Goal: Task Accomplishment & Management: Complete application form

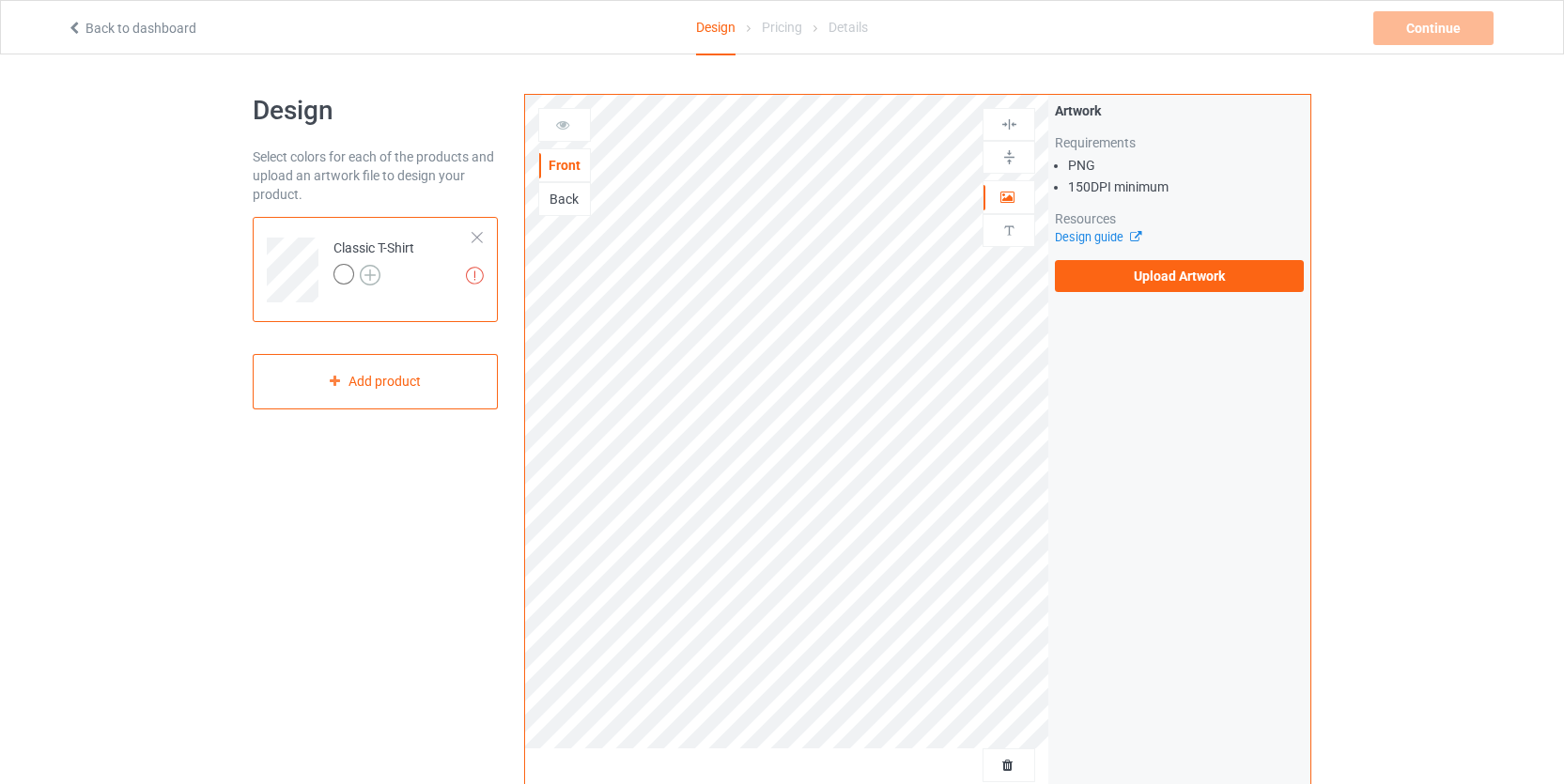
click at [365, 267] on img at bounding box center [369, 275] width 21 height 21
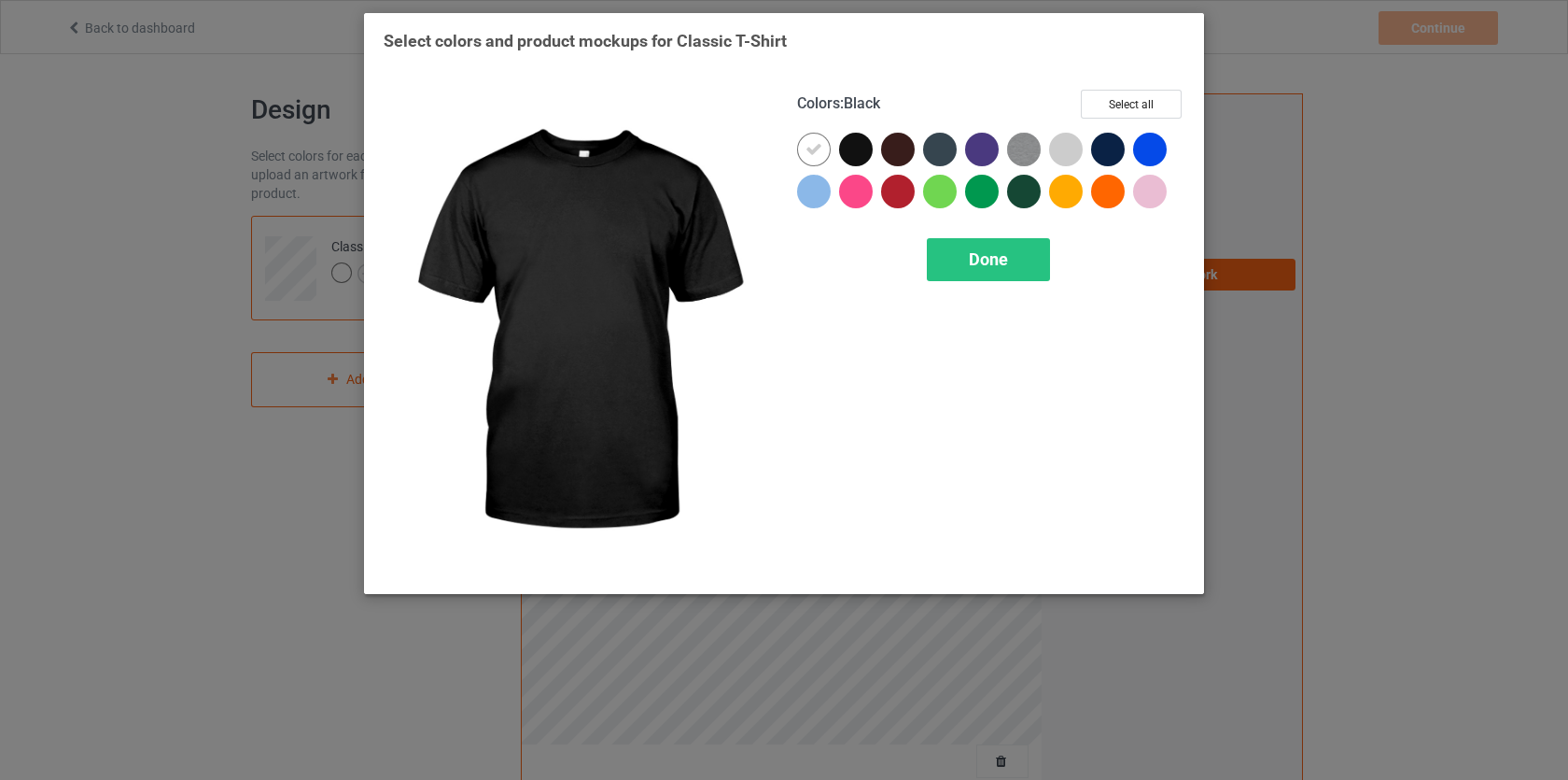
click at [847, 146] on div at bounding box center [856, 149] width 34 height 34
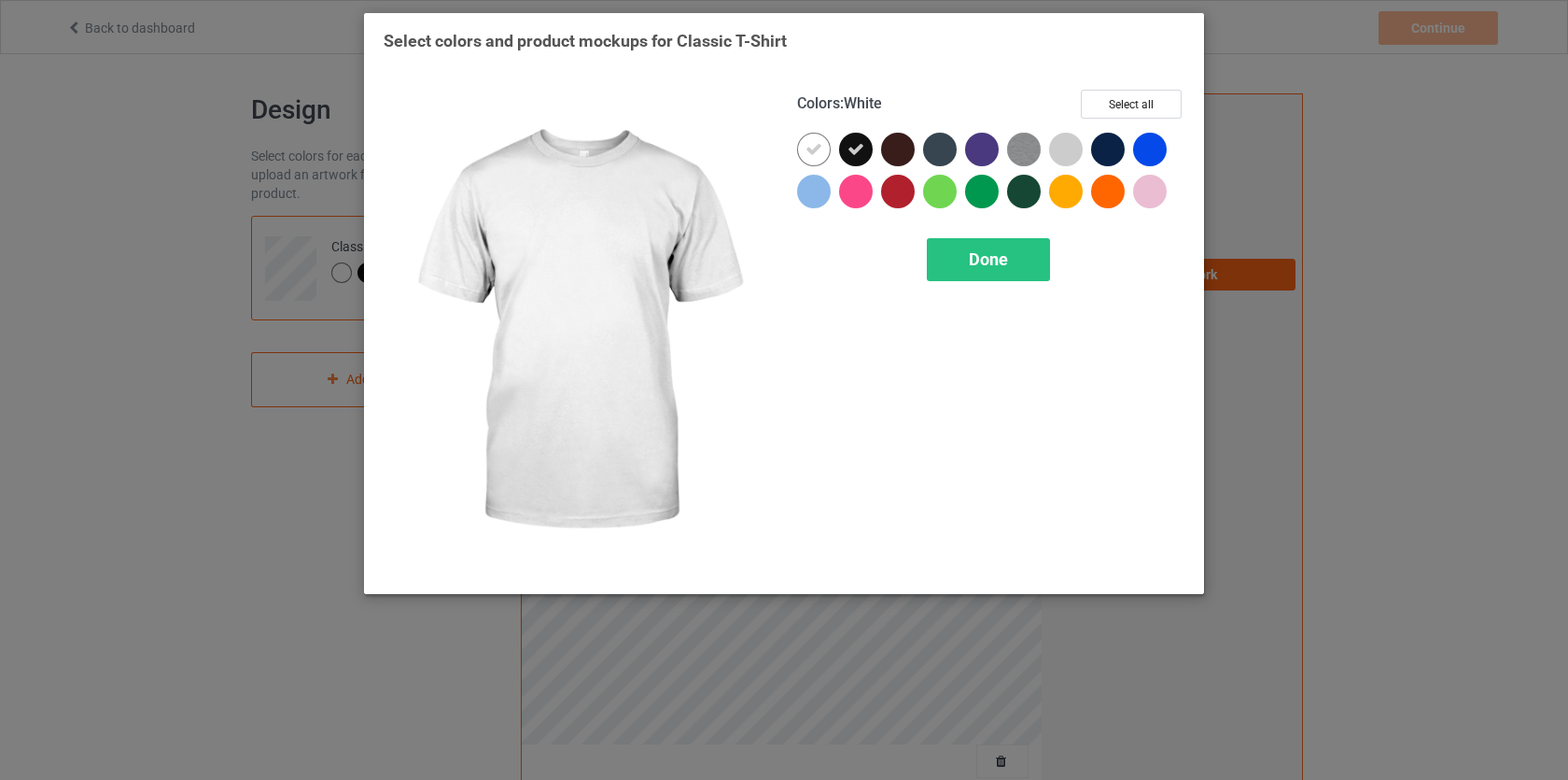
click at [815, 146] on icon at bounding box center [813, 148] width 17 height 17
click at [815, 148] on div at bounding box center [814, 149] width 34 height 34
click at [808, 153] on icon at bounding box center [813, 148] width 17 height 17
click at [825, 155] on div at bounding box center [814, 149] width 34 height 34
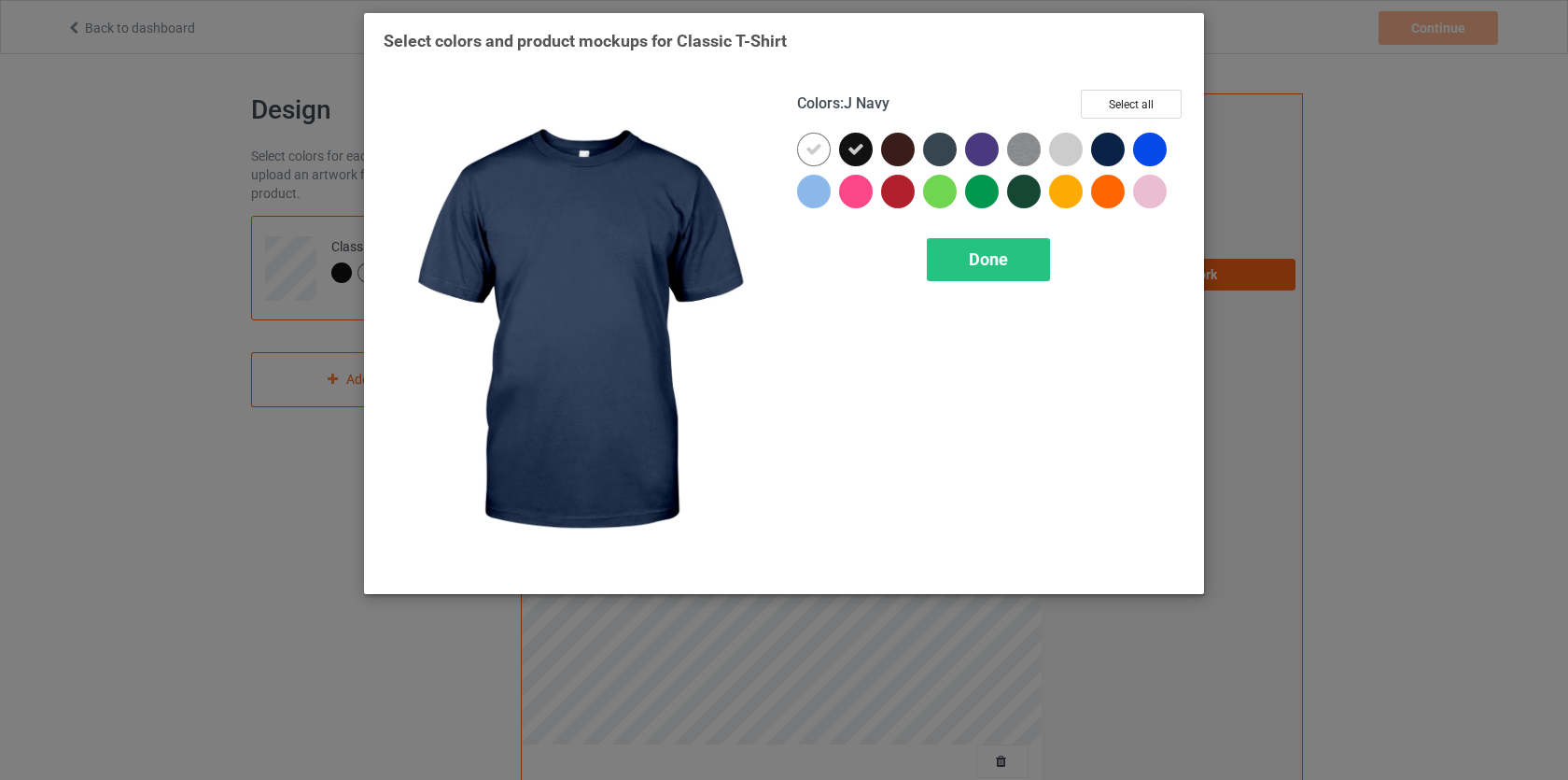
click at [1097, 143] on div at bounding box center [1108, 149] width 34 height 34
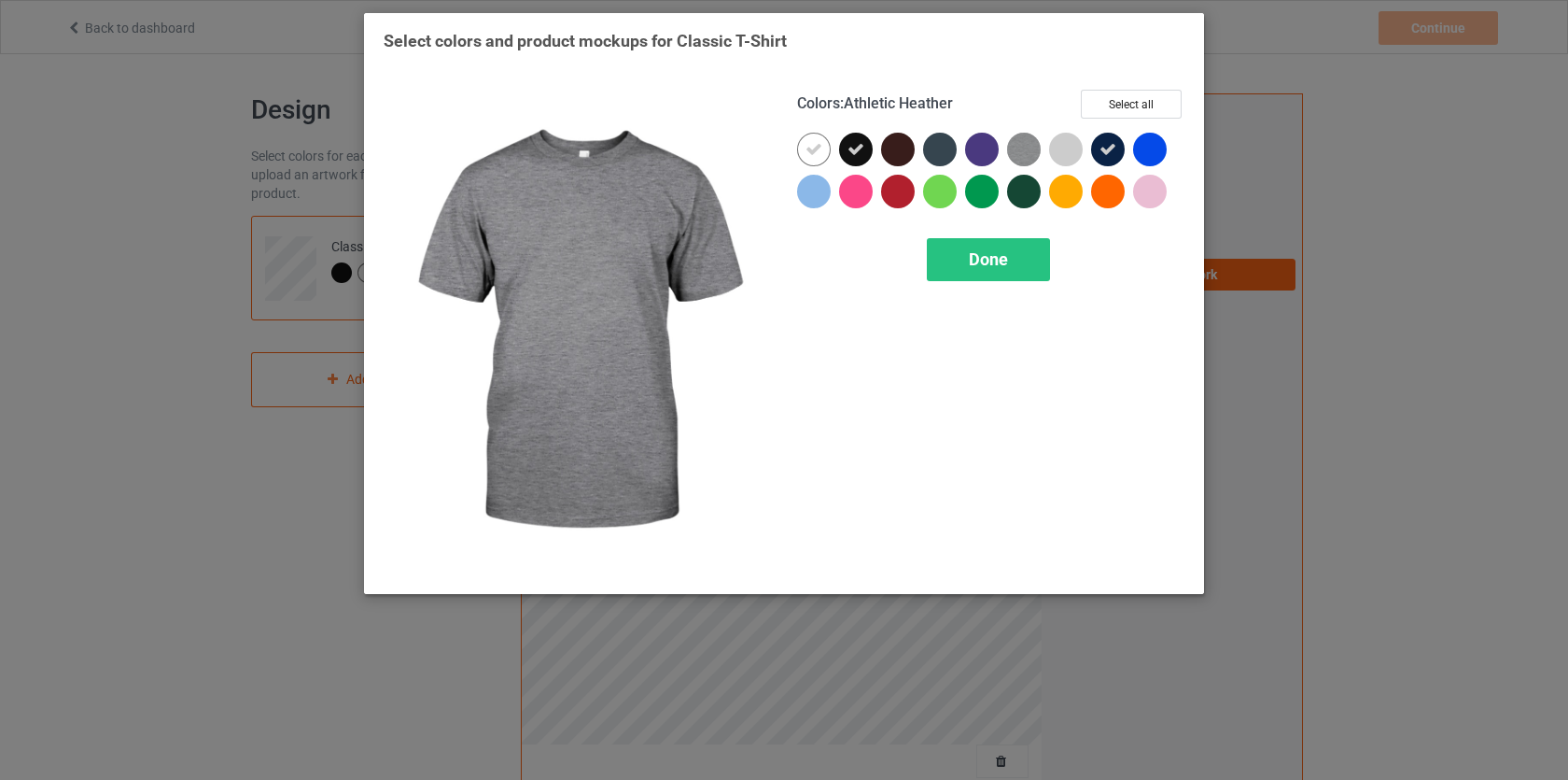
click at [1018, 148] on img at bounding box center [1024, 149] width 34 height 34
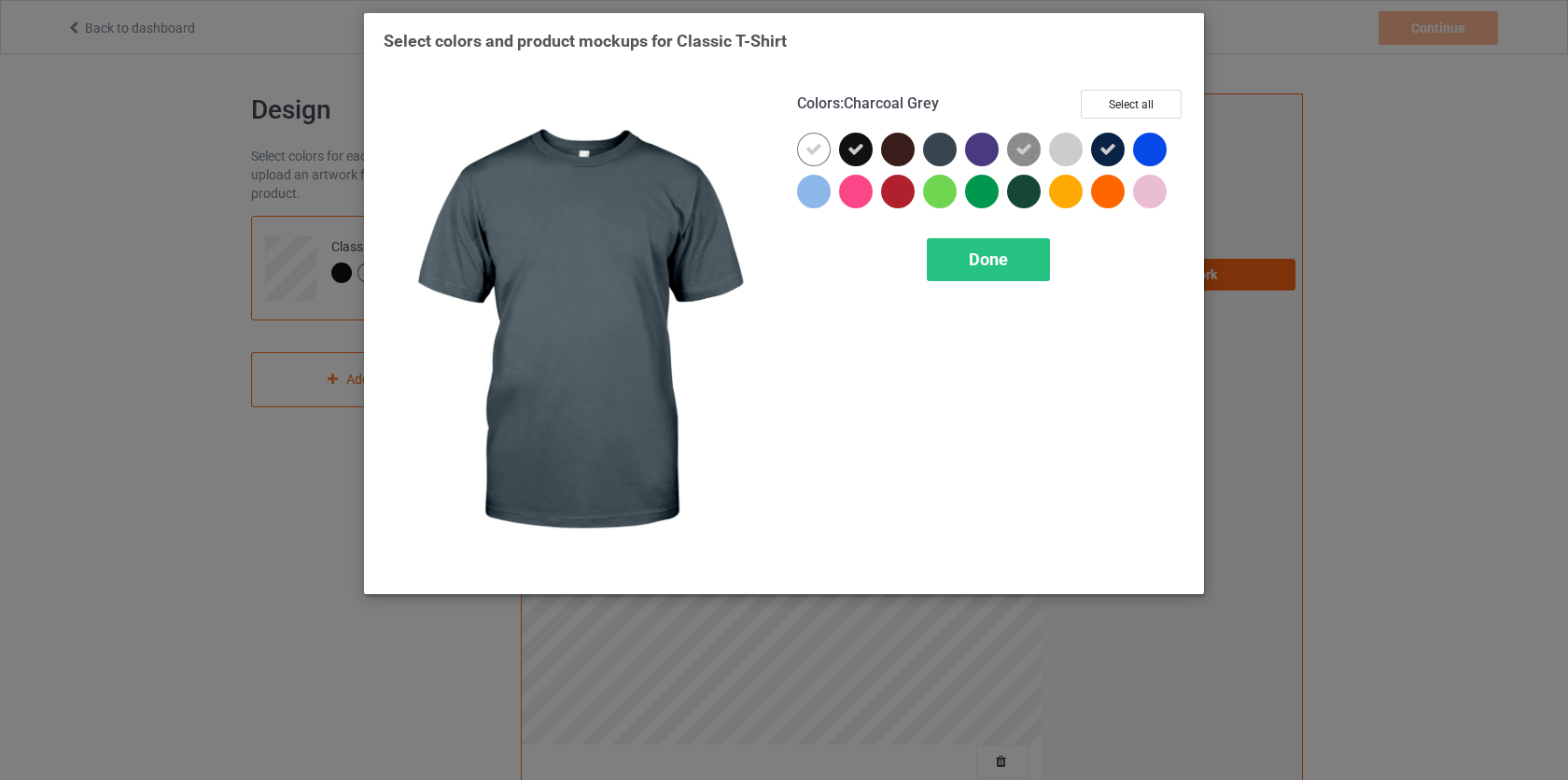
click at [936, 148] on div at bounding box center [940, 149] width 34 height 34
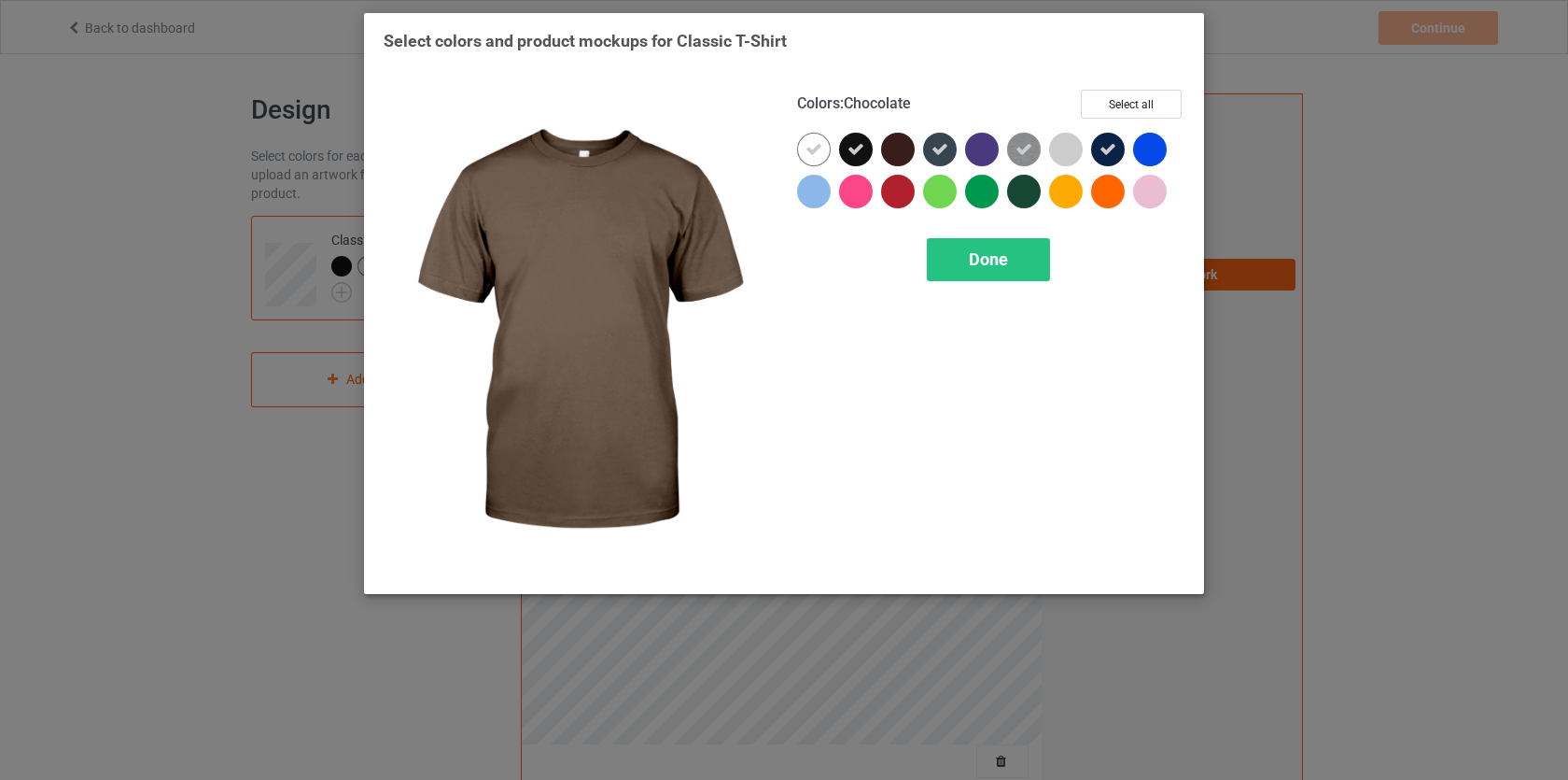
click at [908, 150] on div at bounding box center [898, 149] width 34 height 34
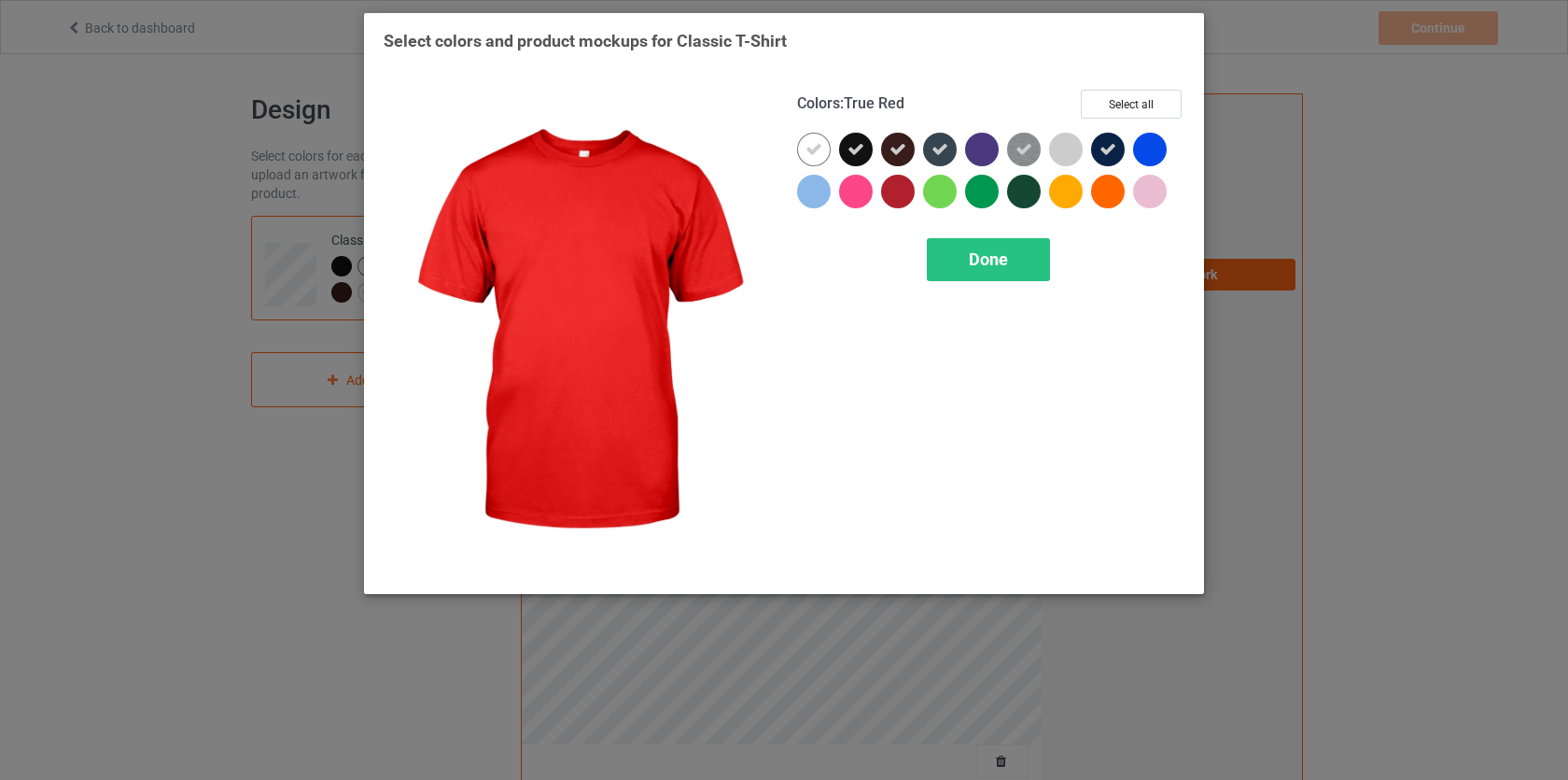
click at [909, 189] on div at bounding box center [898, 191] width 34 height 34
click at [905, 185] on icon at bounding box center [897, 191] width 17 height 17
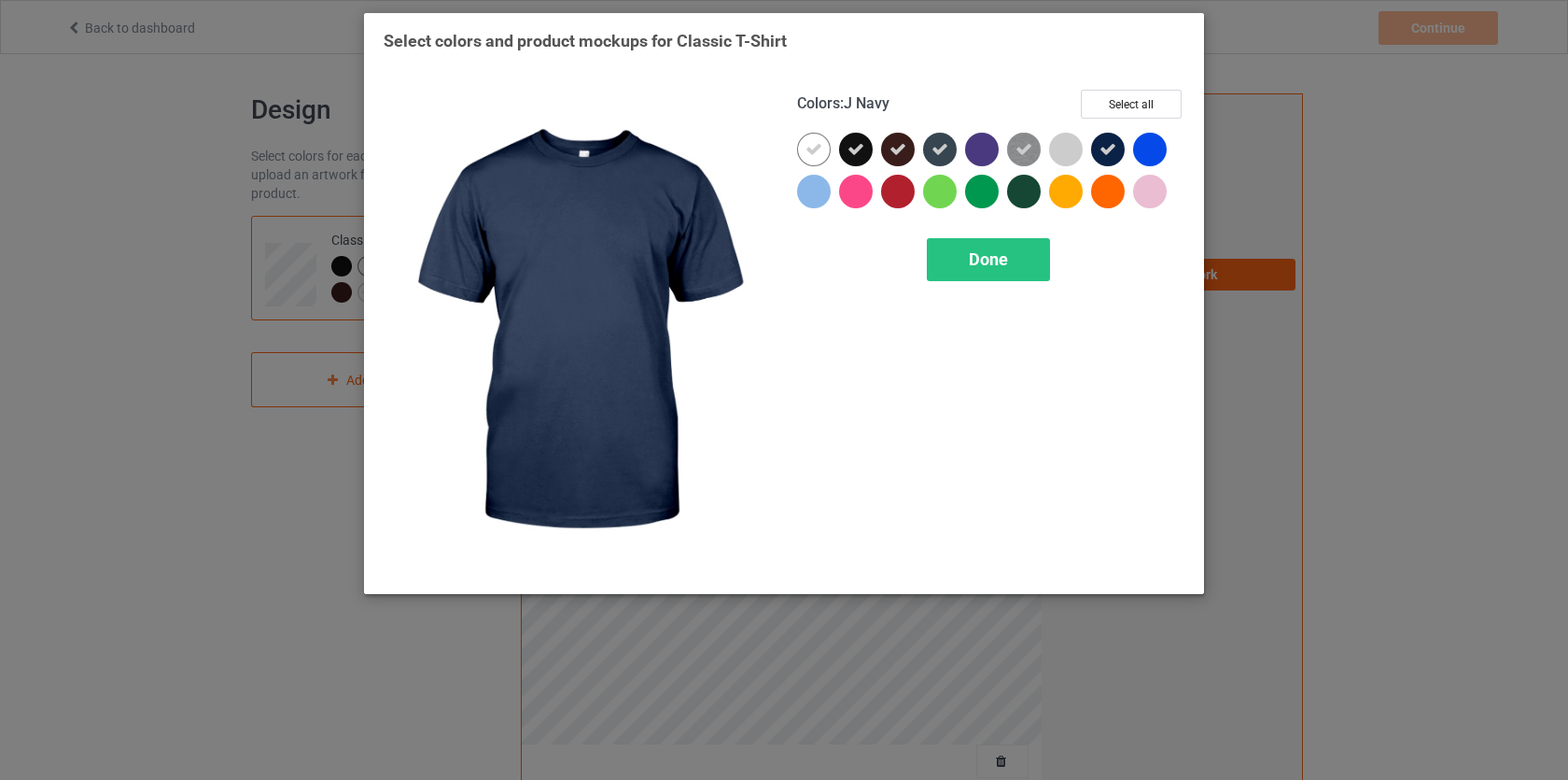
click at [1103, 151] on icon at bounding box center [1108, 148] width 17 height 17
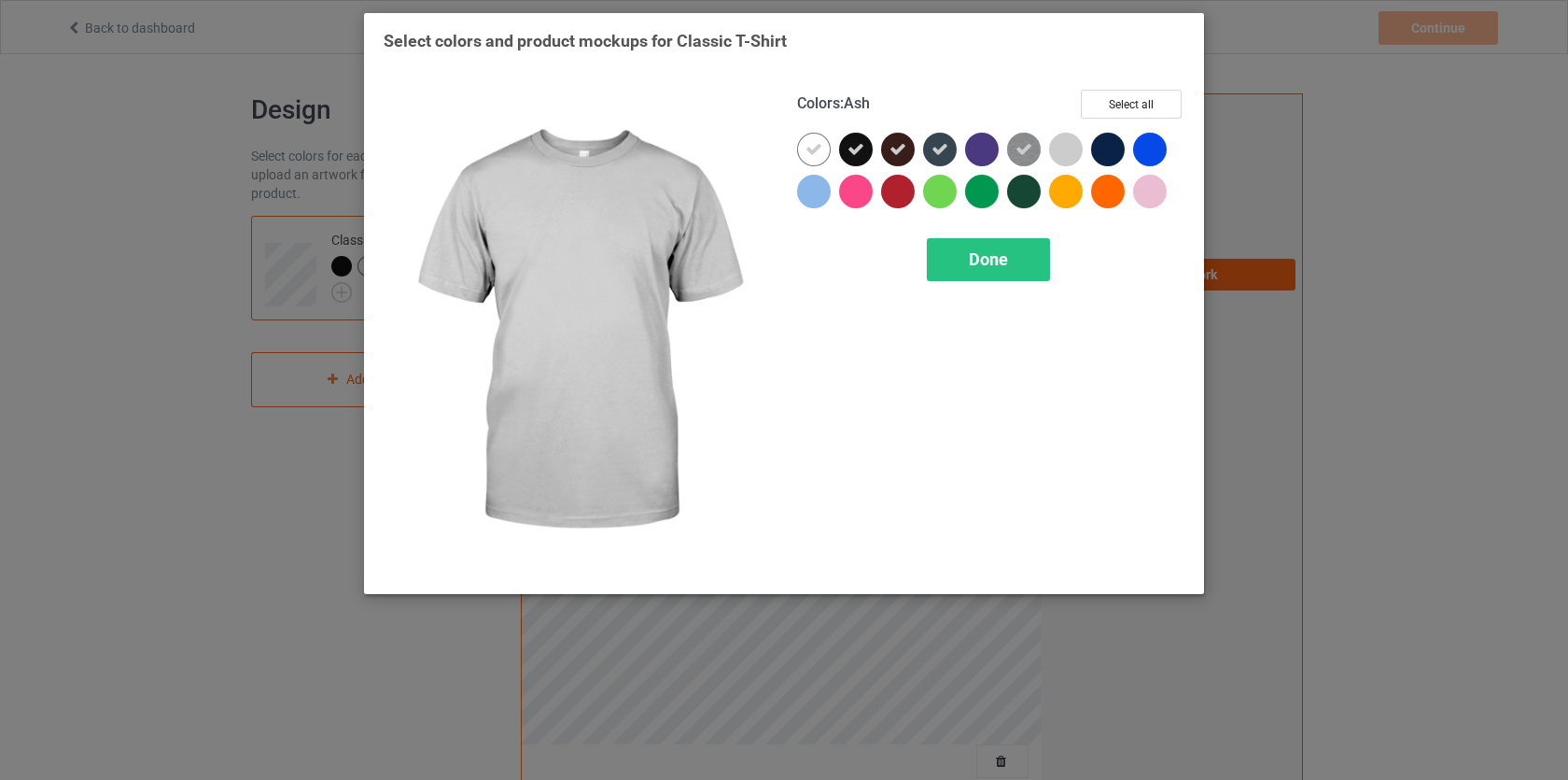
click at [1070, 156] on div at bounding box center [1066, 149] width 34 height 34
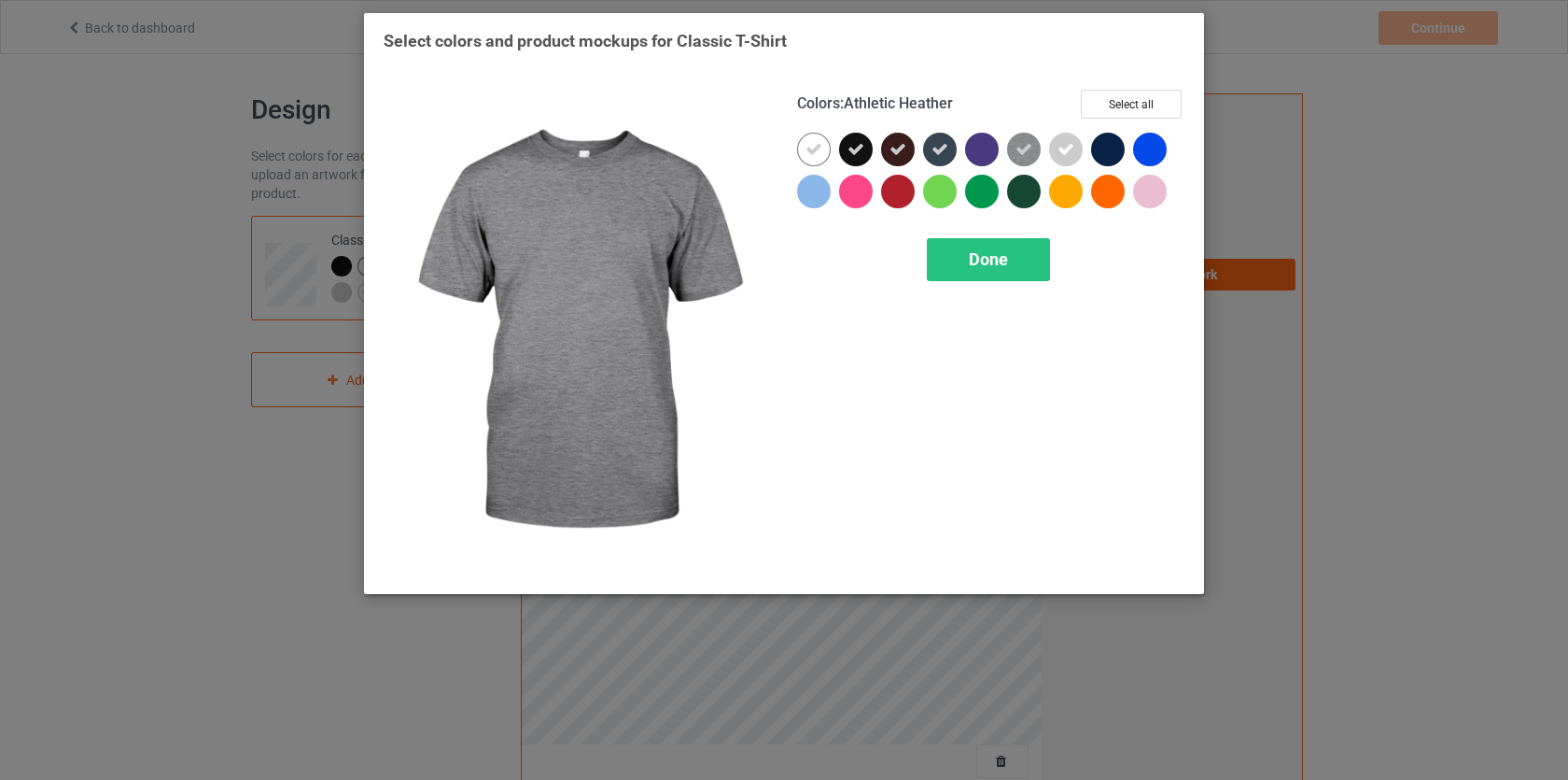
click at [1040, 152] on img at bounding box center [1024, 149] width 34 height 34
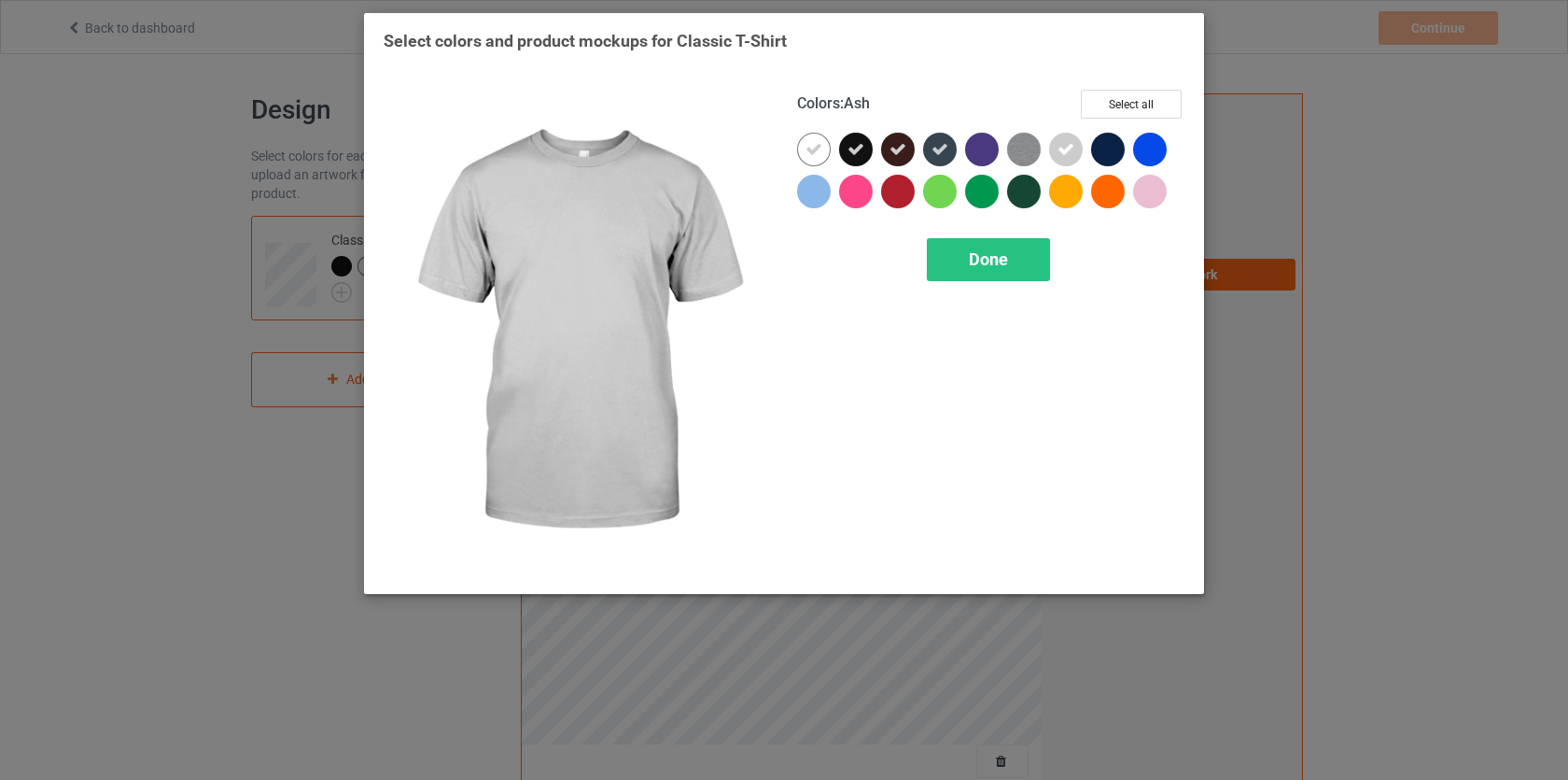
click at [1066, 150] on icon at bounding box center [1065, 148] width 17 height 17
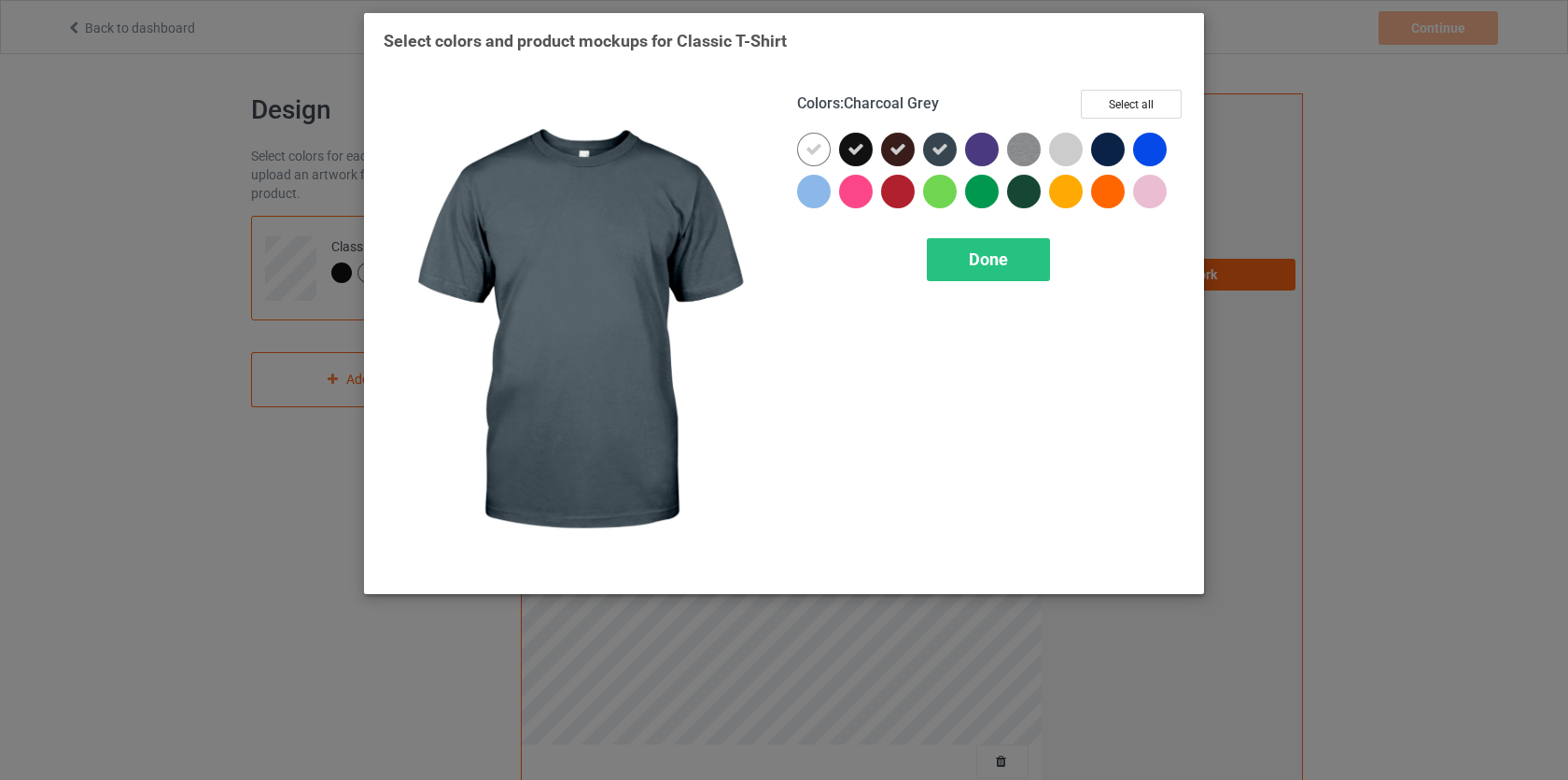
click at [937, 152] on icon at bounding box center [940, 148] width 17 height 17
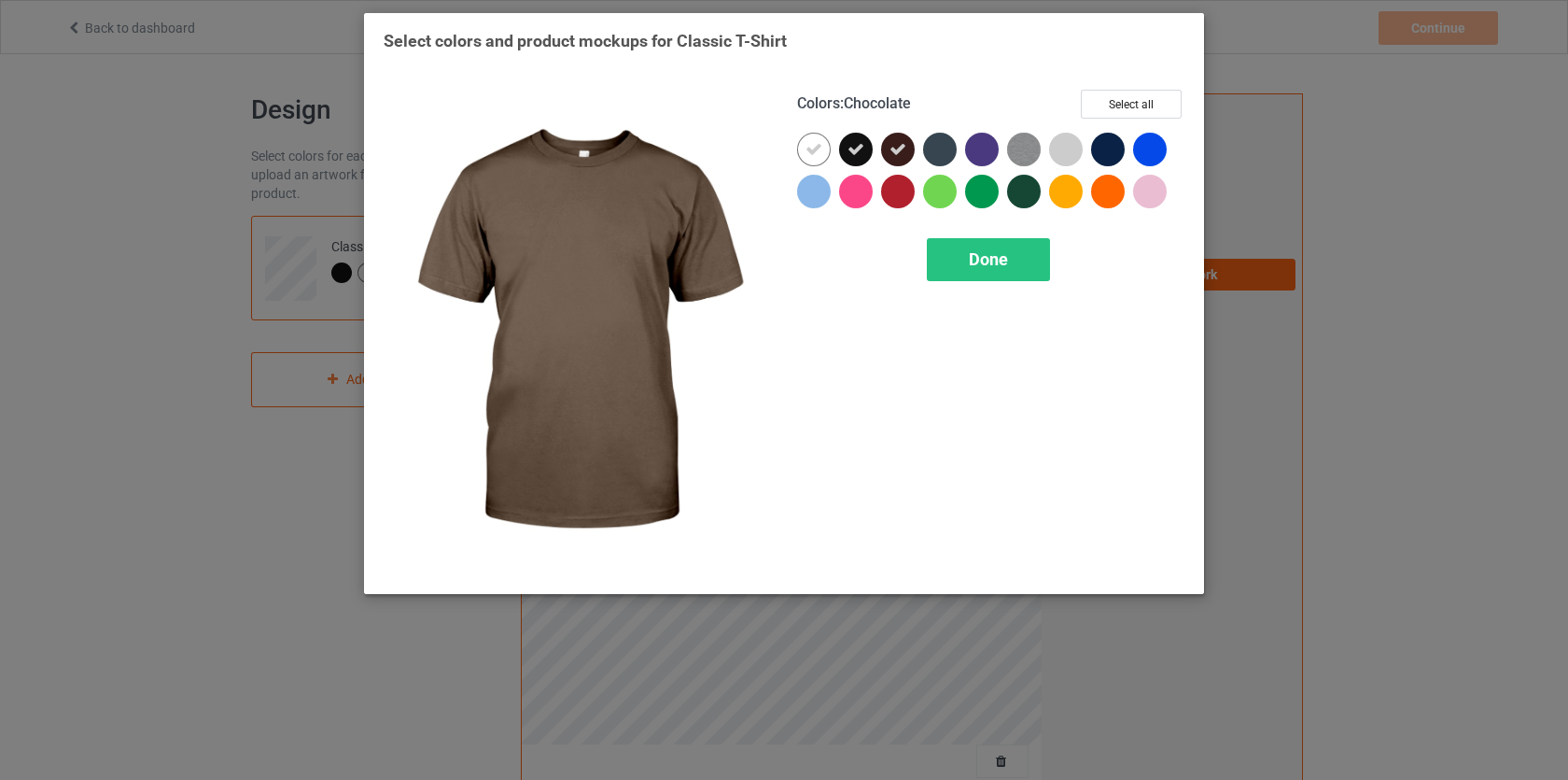
click at [903, 149] on icon at bounding box center [897, 148] width 17 height 17
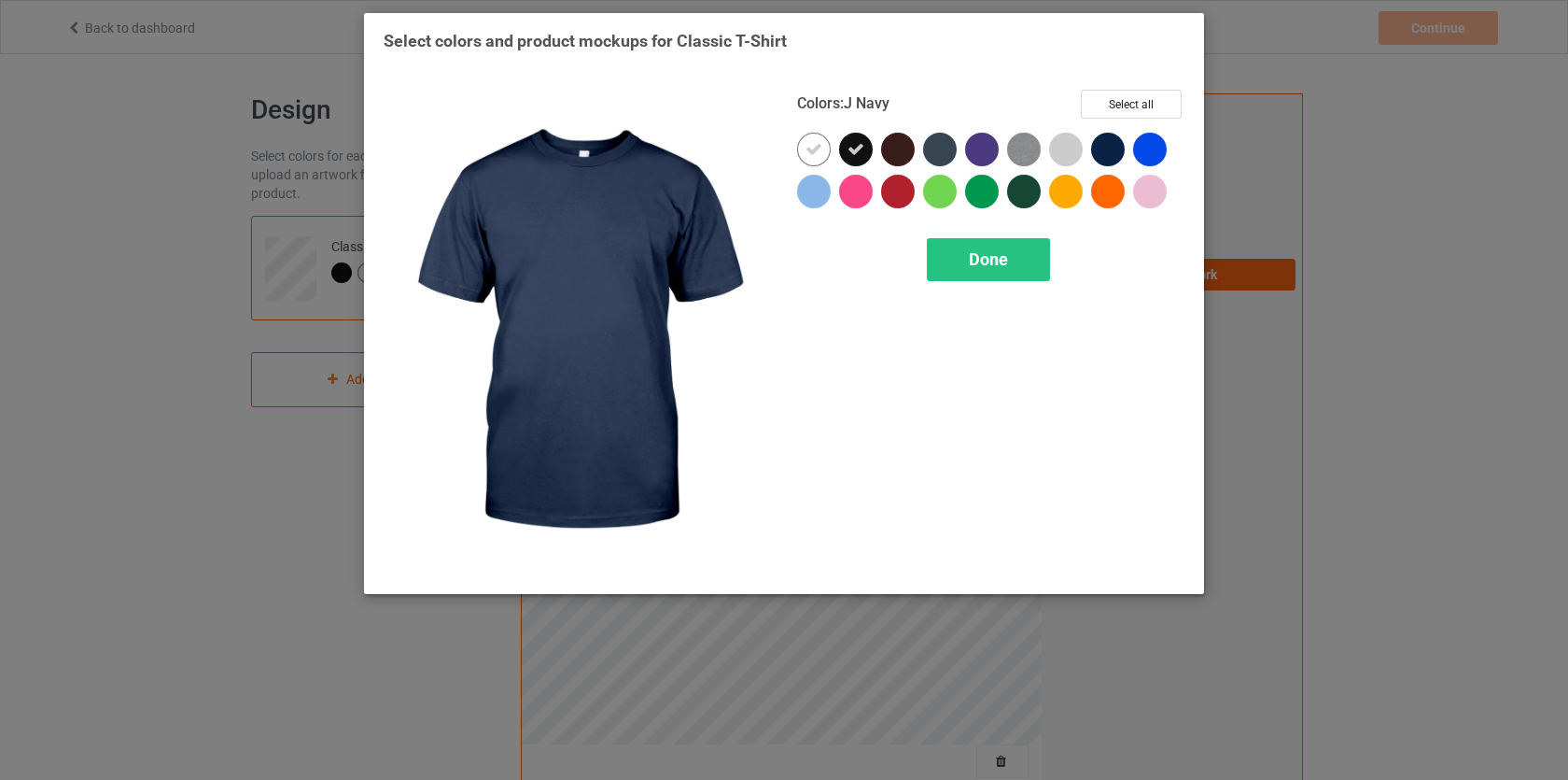
click at [1117, 149] on div at bounding box center [1108, 149] width 34 height 34
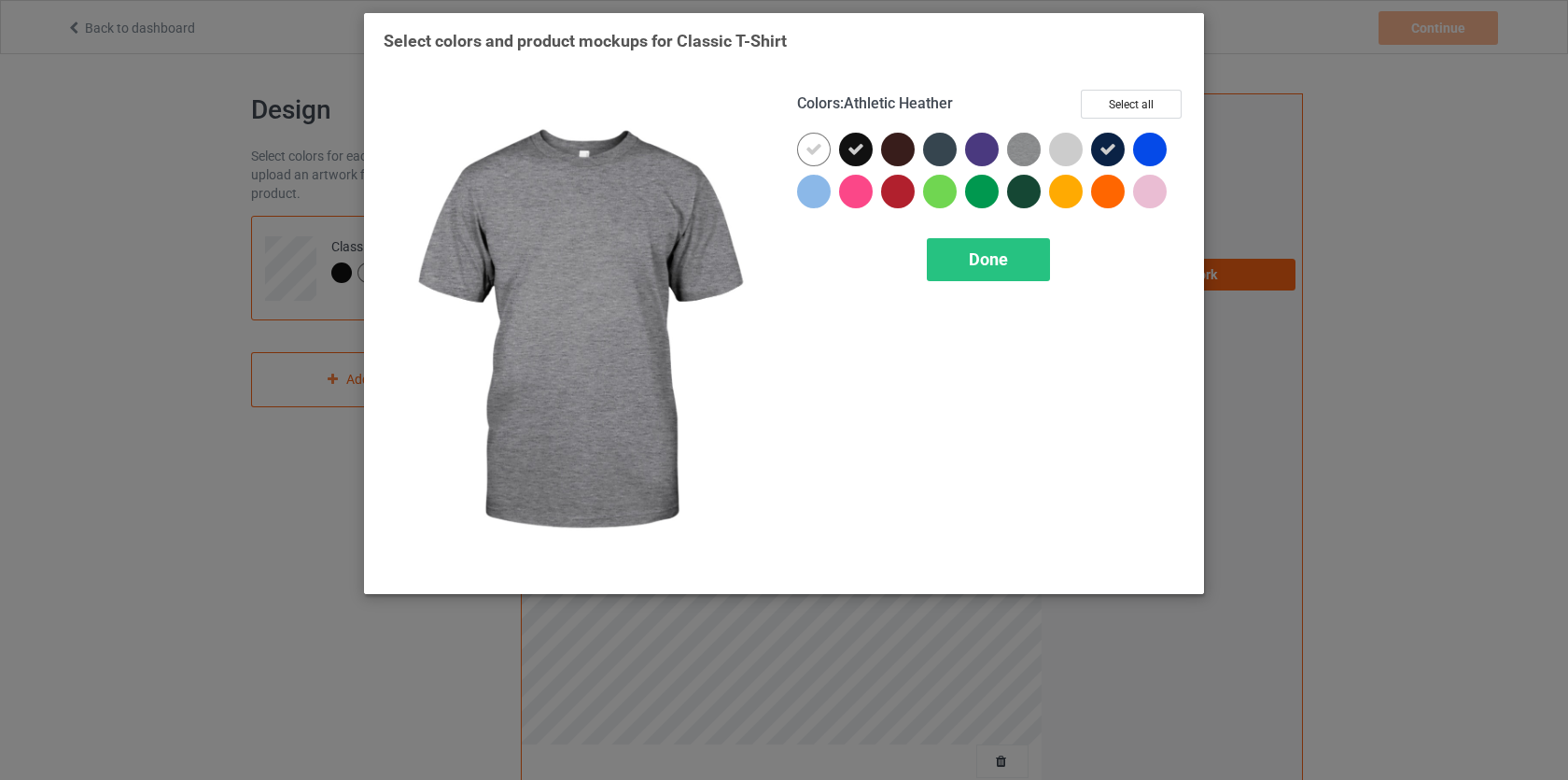
click at [1031, 148] on img at bounding box center [1024, 149] width 34 height 34
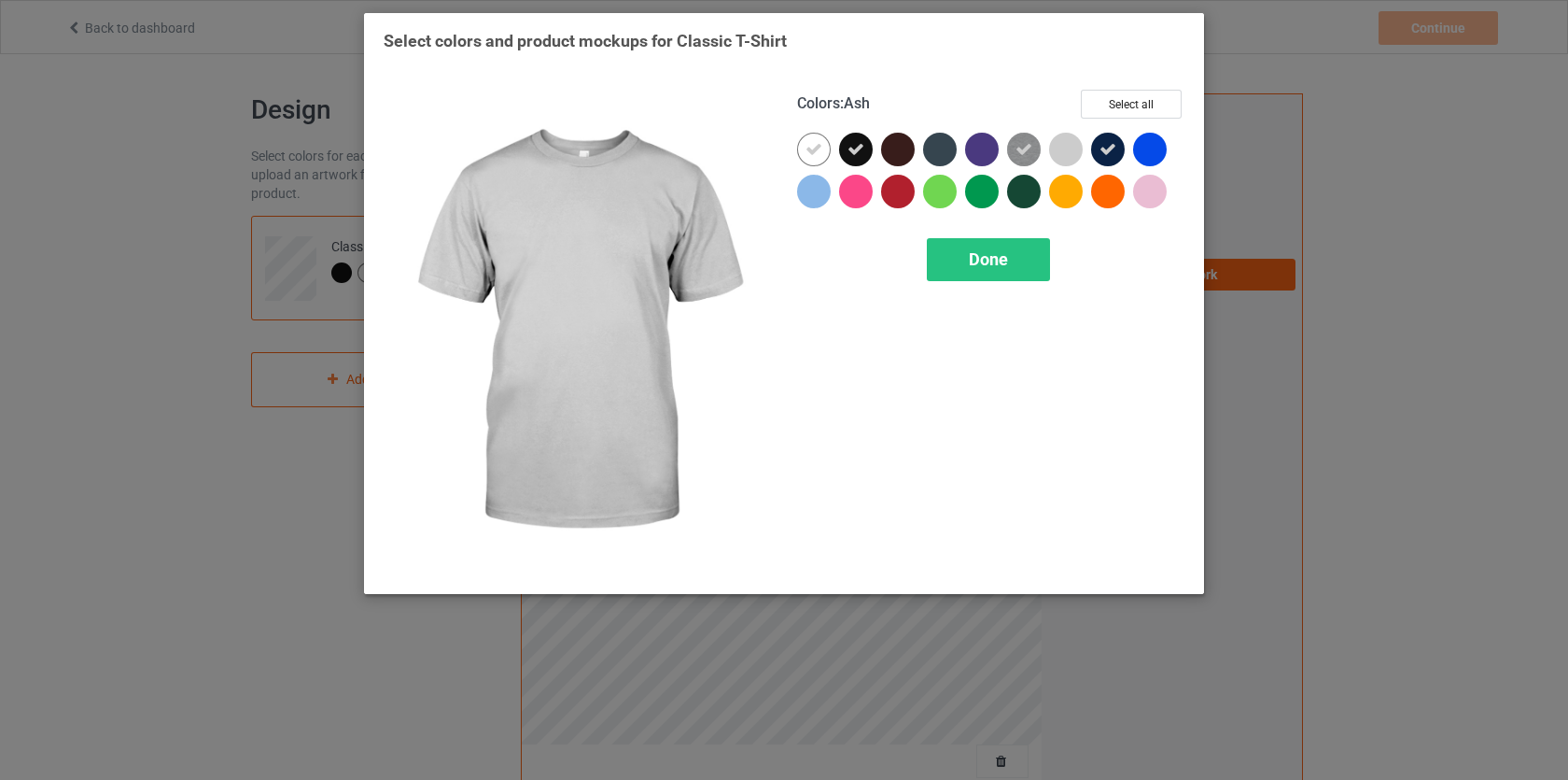
click at [1073, 147] on div at bounding box center [1066, 149] width 34 height 34
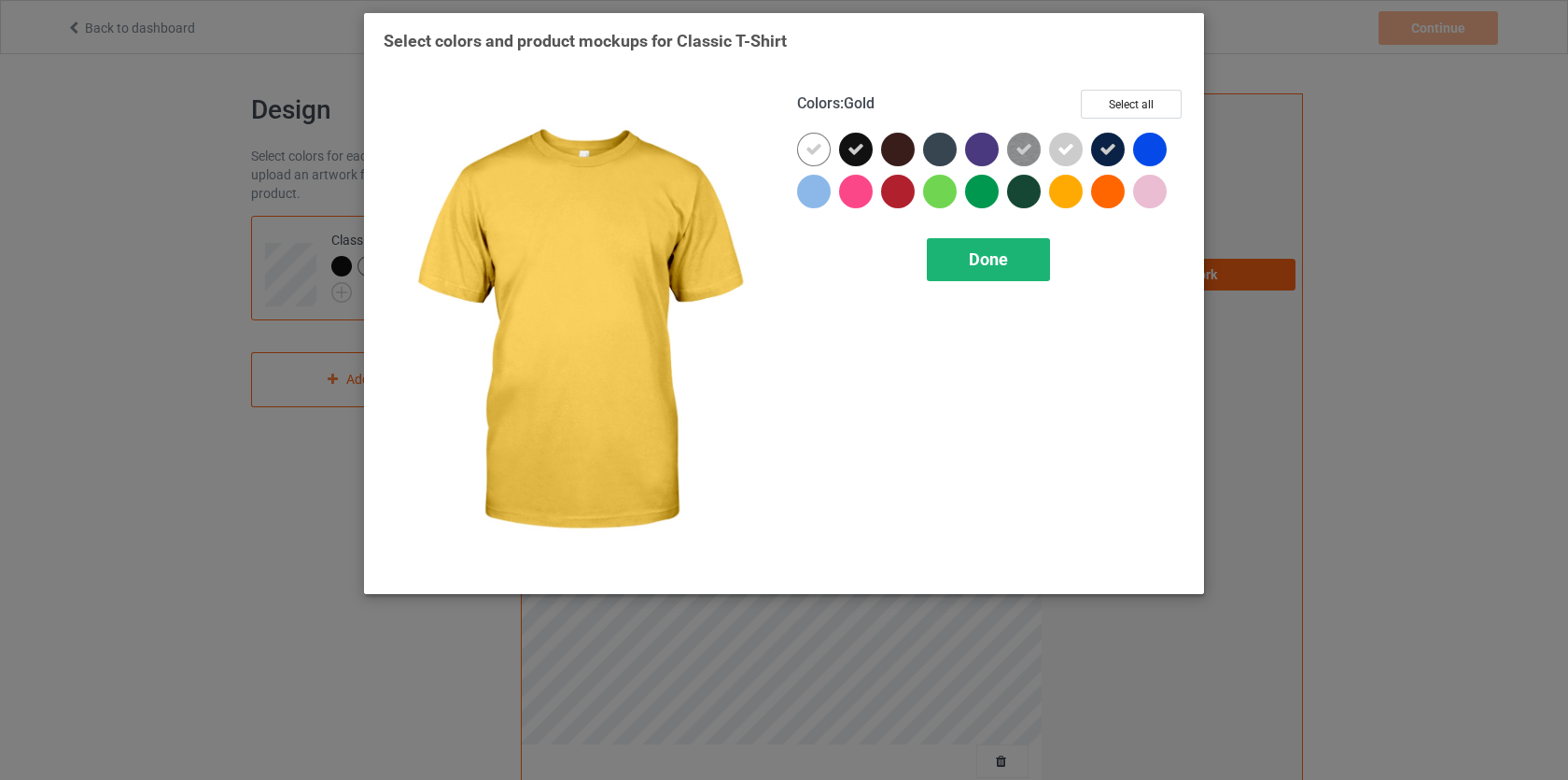
click at [985, 257] on span "Done" at bounding box center [989, 259] width 40 height 20
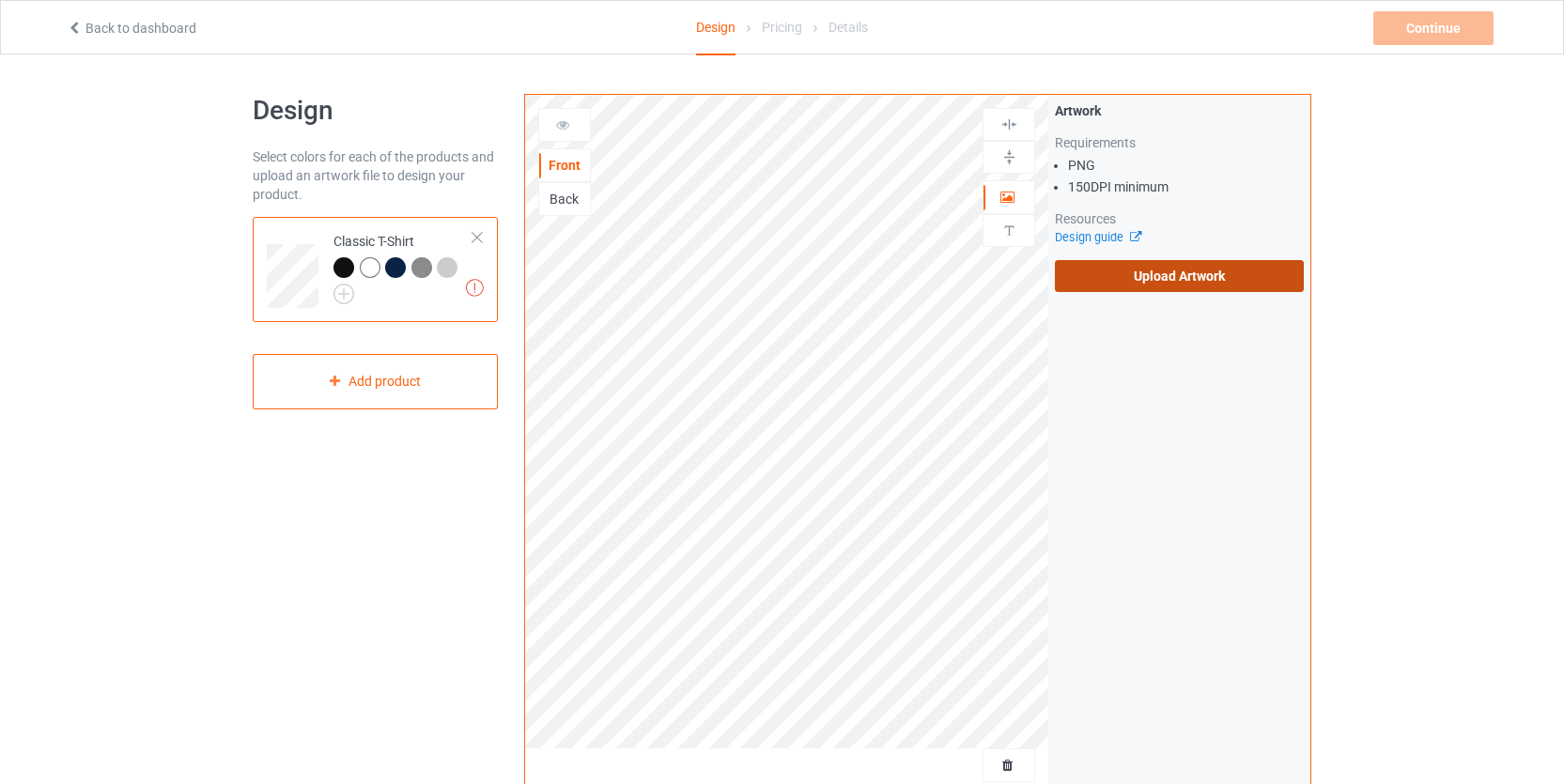
click at [1112, 281] on label "Upload Artwork" at bounding box center [1180, 276] width 249 height 32
click at [0, 0] on input "Upload Artwork" at bounding box center [0, 0] width 0 height 0
click at [357, 493] on div "Design Select colors for each of the products and upload an artwork file to des…" at bounding box center [375, 635] width 272 height 1108
click at [1127, 275] on label "Upload Artwork" at bounding box center [1180, 276] width 249 height 32
click at [0, 0] on input "Upload Artwork" at bounding box center [0, 0] width 0 height 0
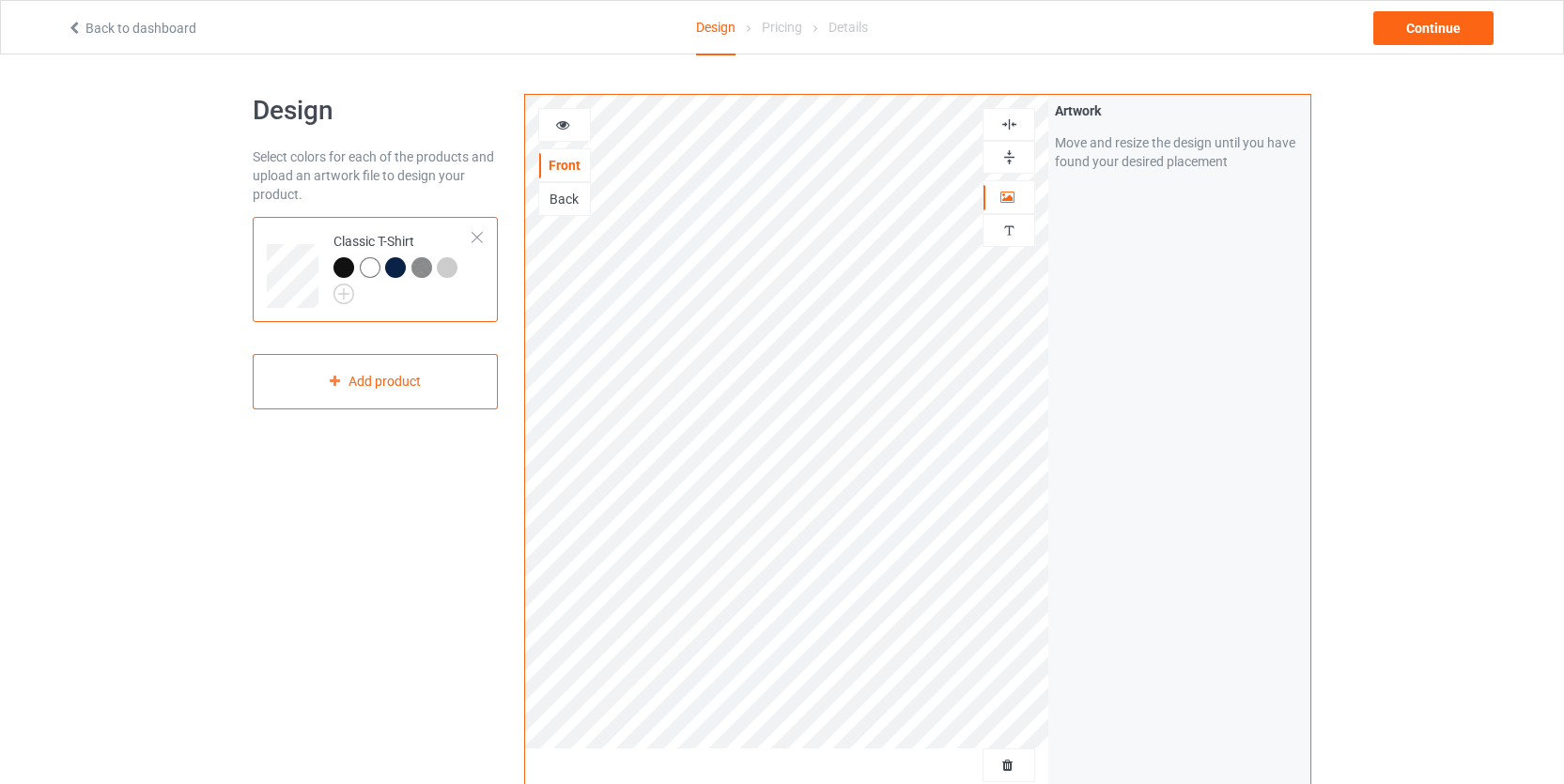
click at [1371, 331] on div "Design Select colors for each of the products and upload an artwork file to des…" at bounding box center [782, 635] width 1564 height 1161
click at [433, 386] on div "Add product" at bounding box center [375, 382] width 245 height 56
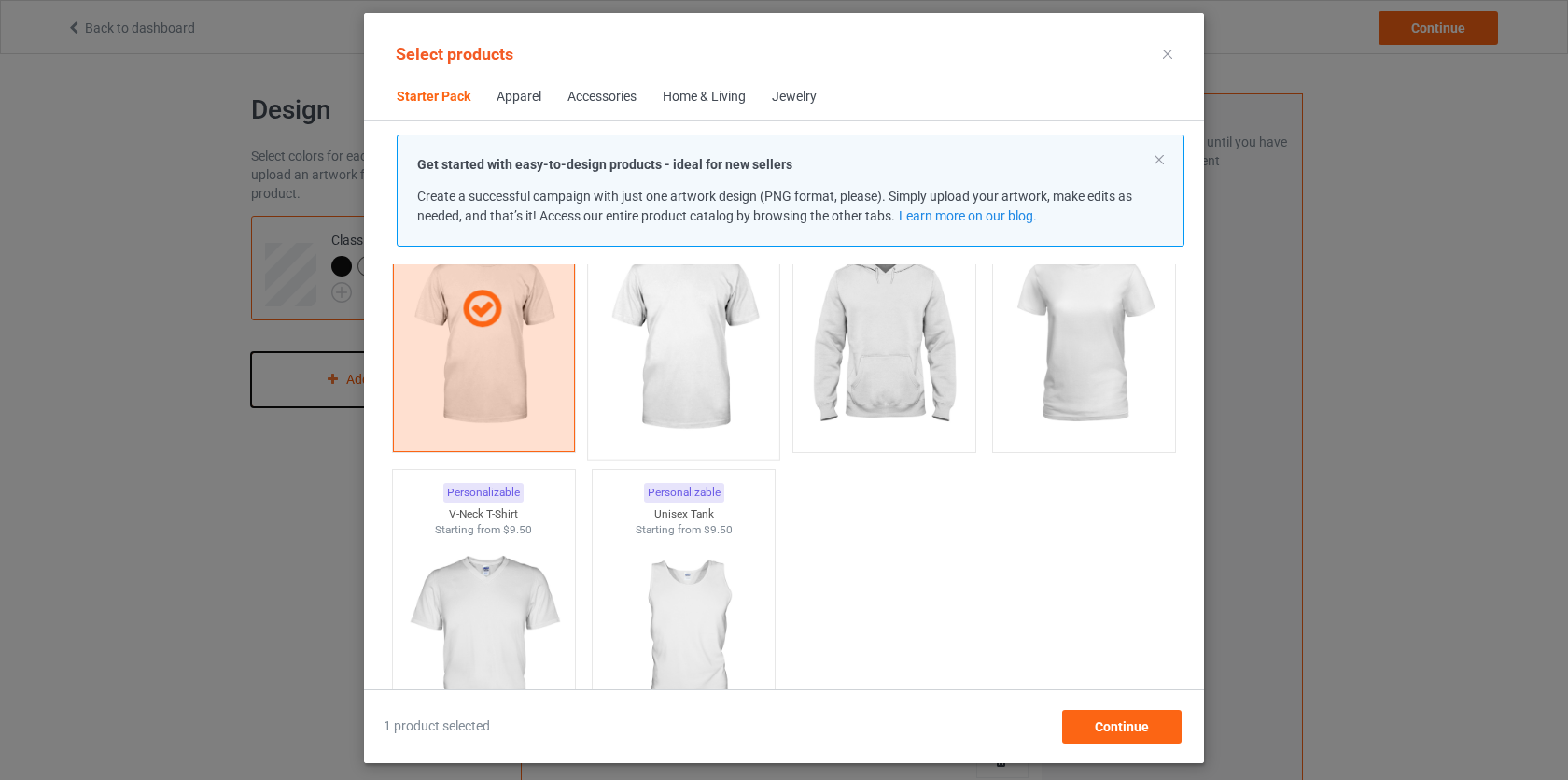
scroll to position [166, 0]
click at [870, 370] on img at bounding box center [883, 338] width 175 height 220
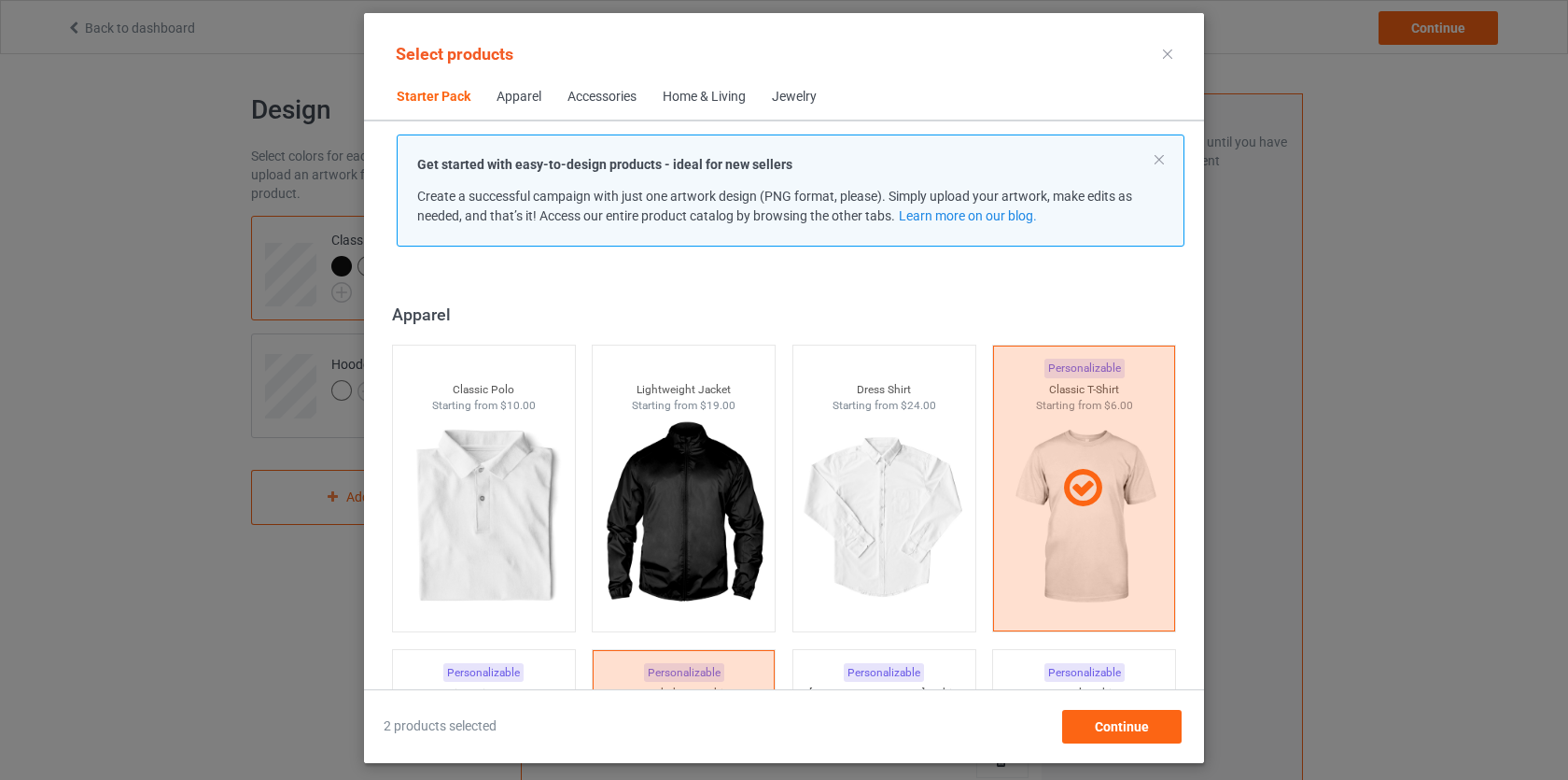
scroll to position [675, 0]
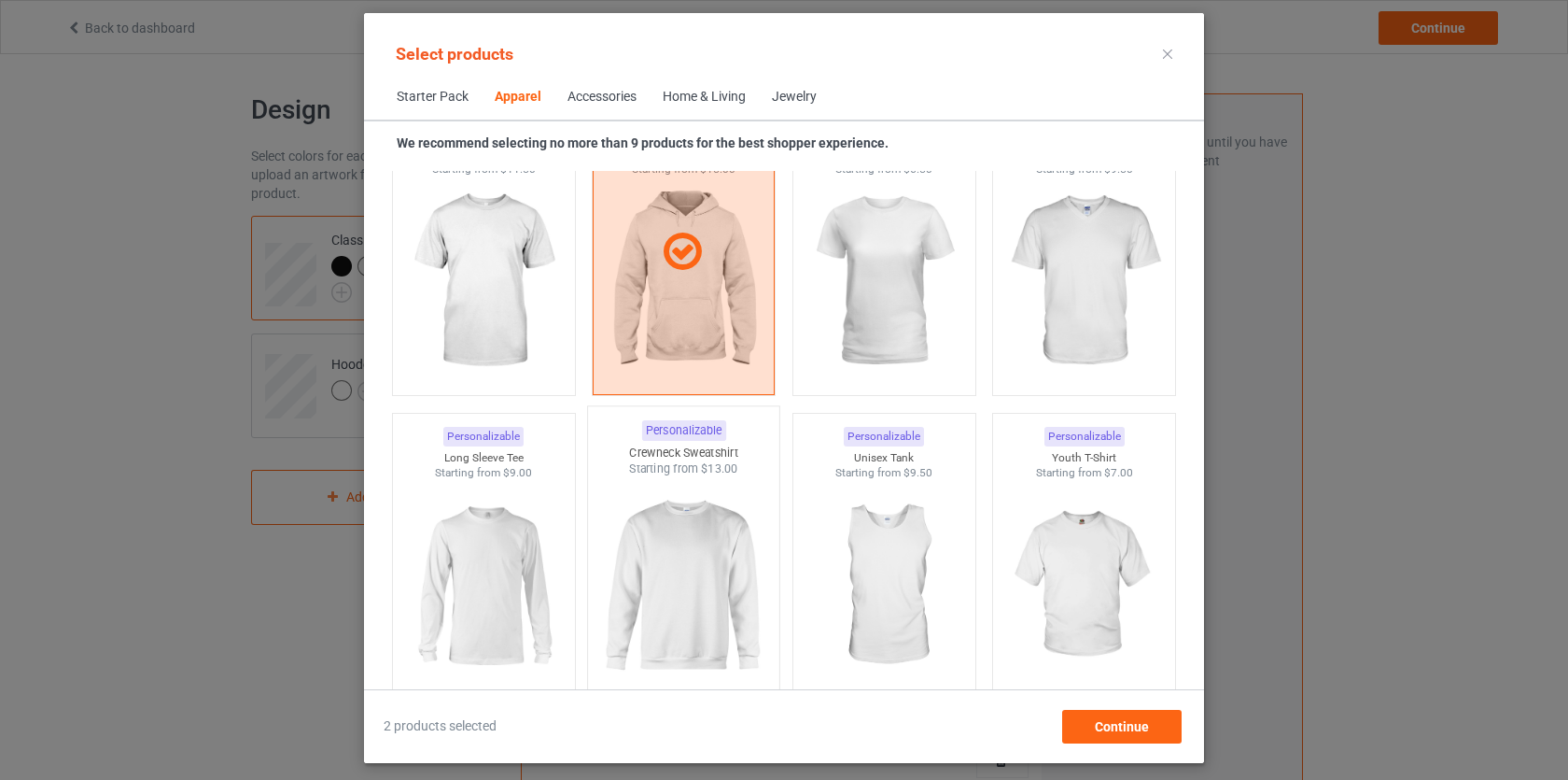
scroll to position [1384, 0]
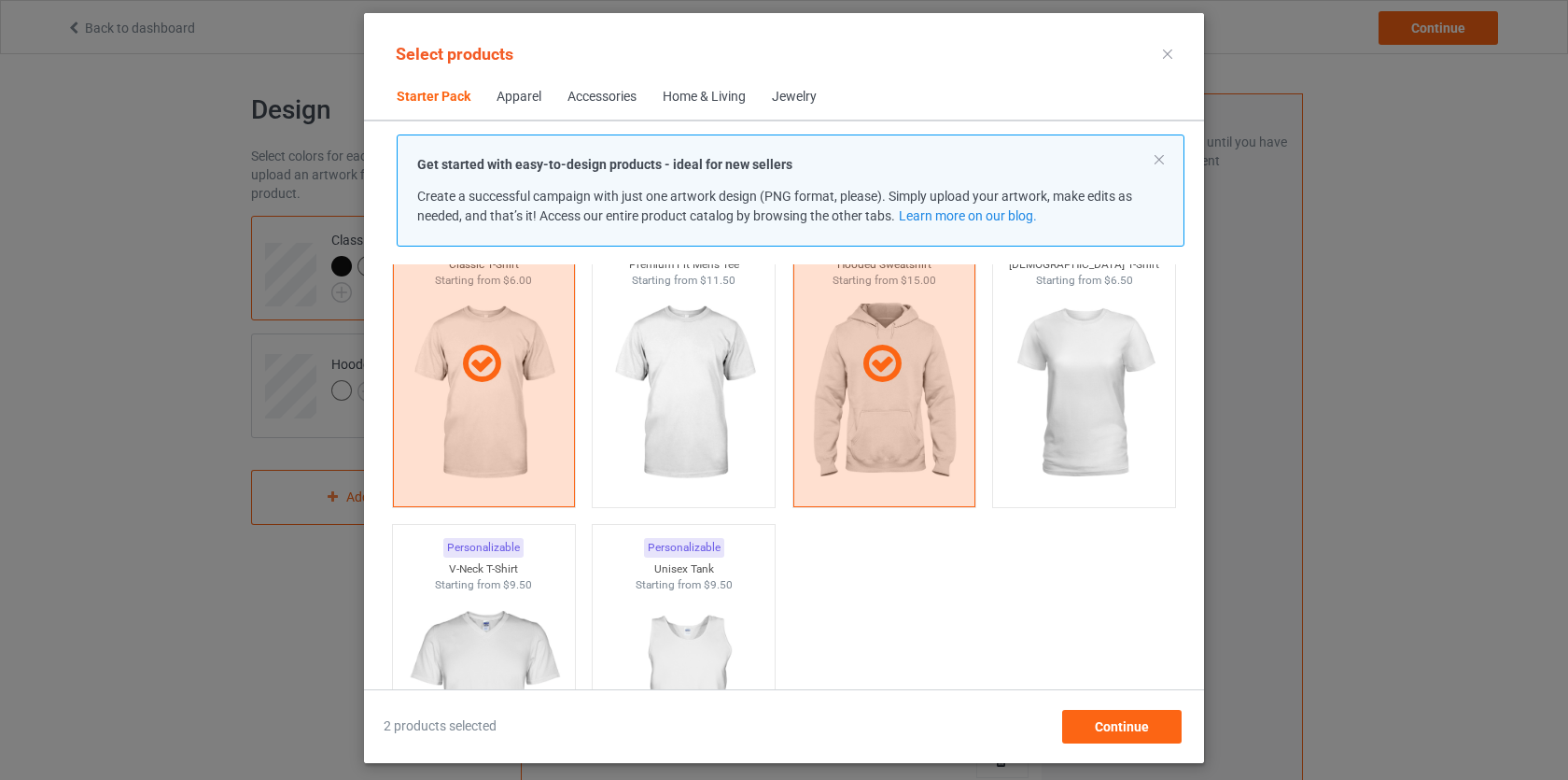
scroll to position [304, 0]
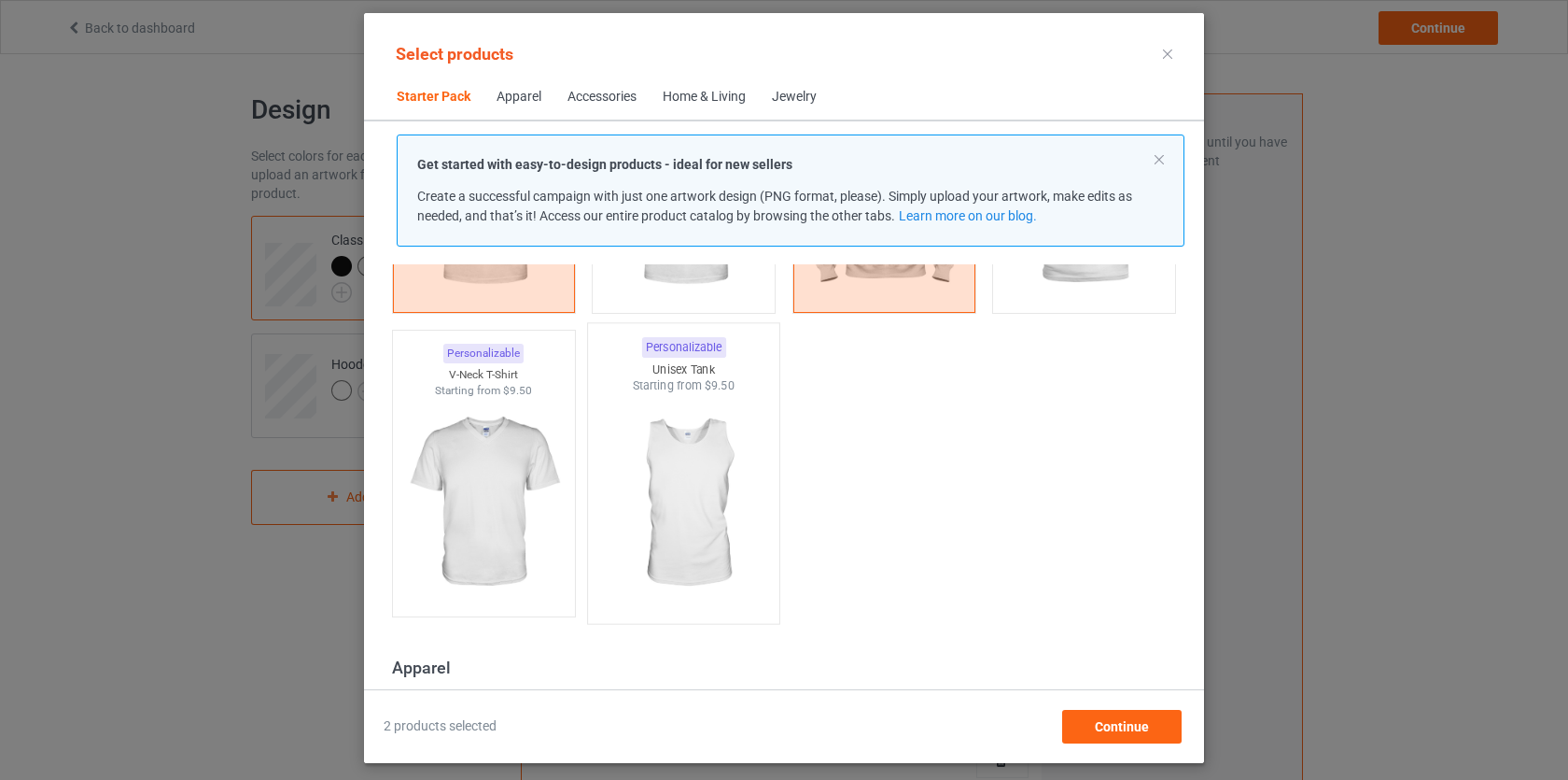
click at [672, 456] on img at bounding box center [684, 504] width 175 height 220
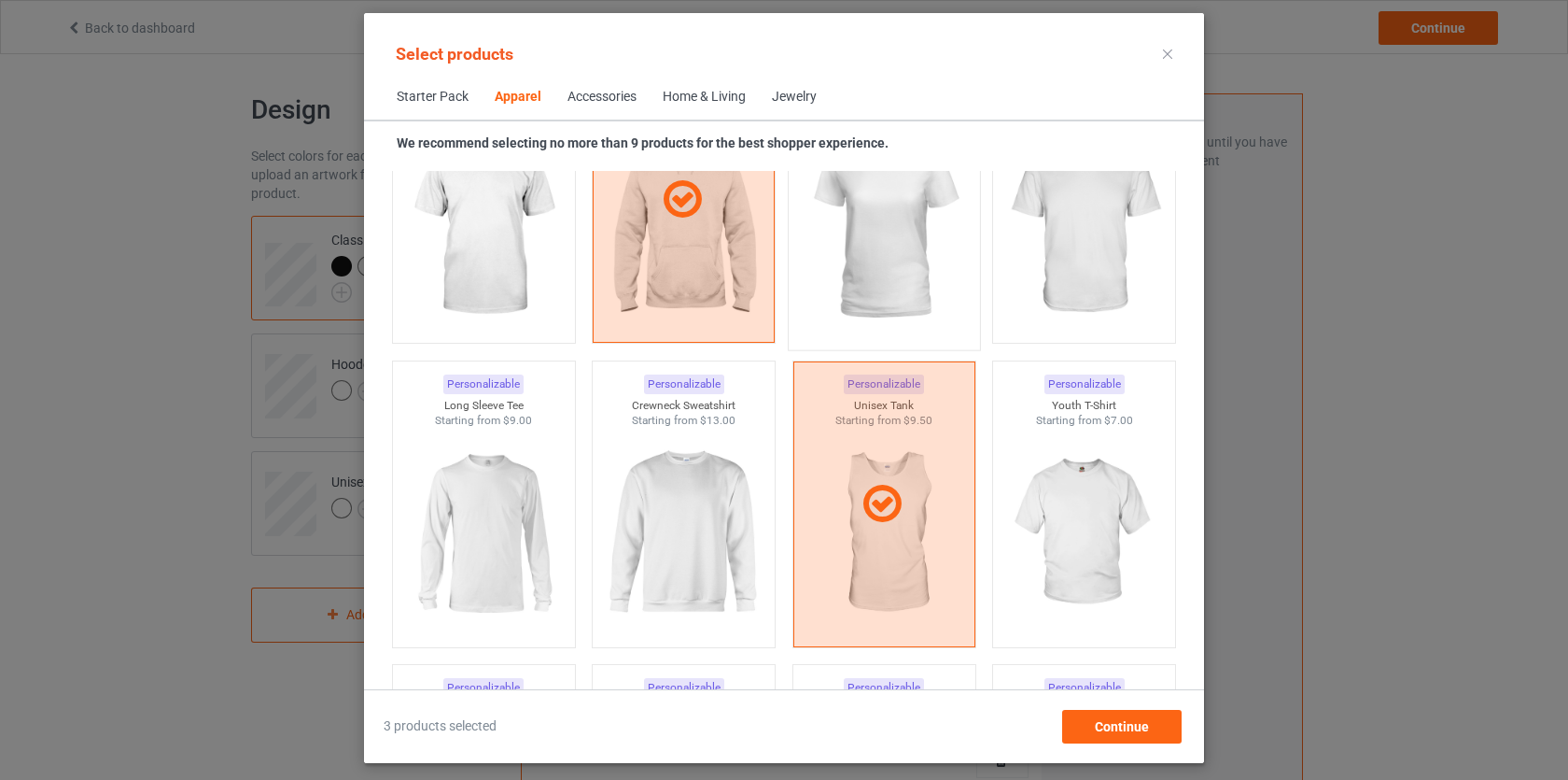
scroll to position [1396, 0]
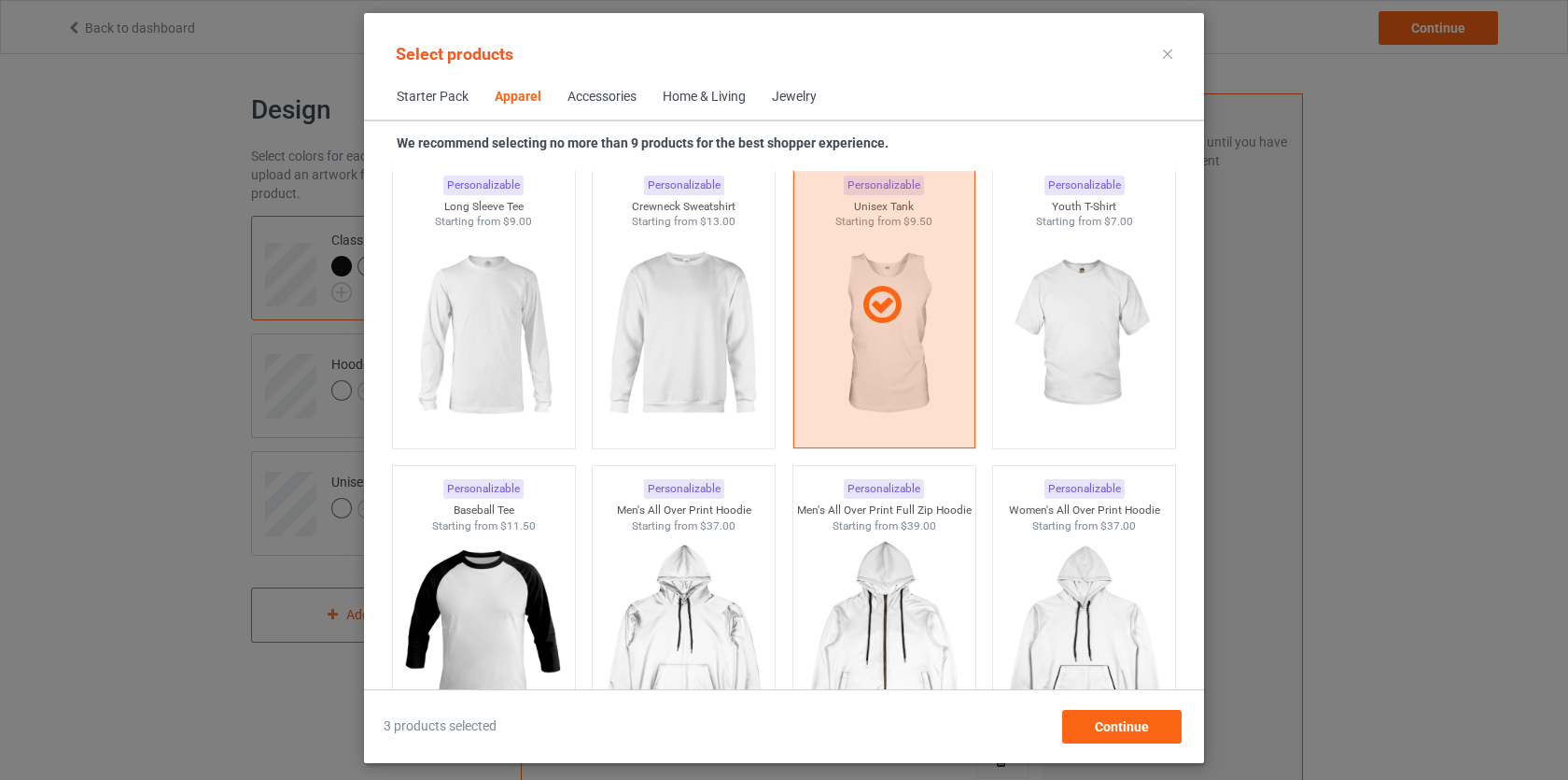
scroll to position [1485, 0]
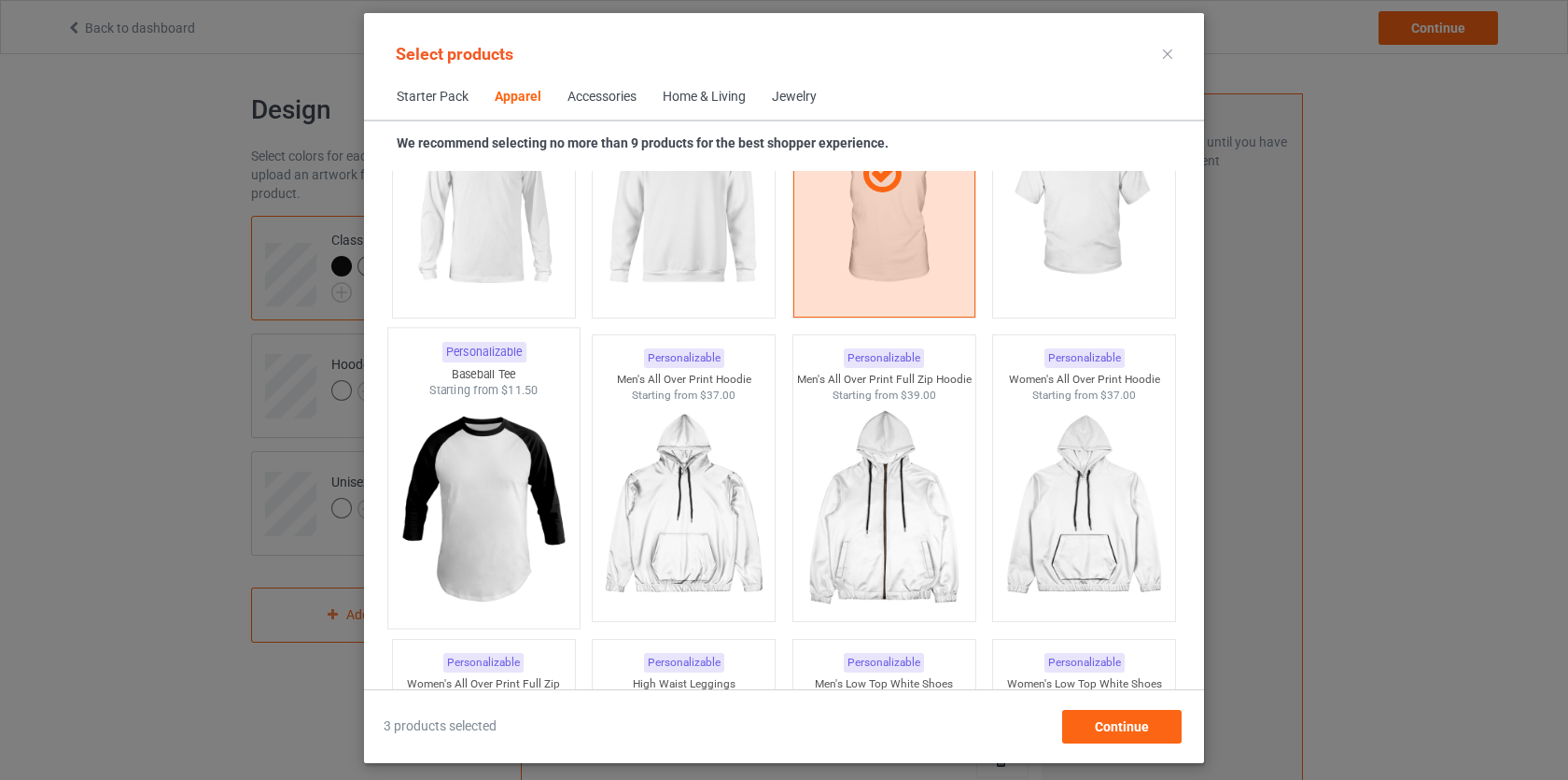
click at [548, 467] on img at bounding box center [483, 509] width 175 height 220
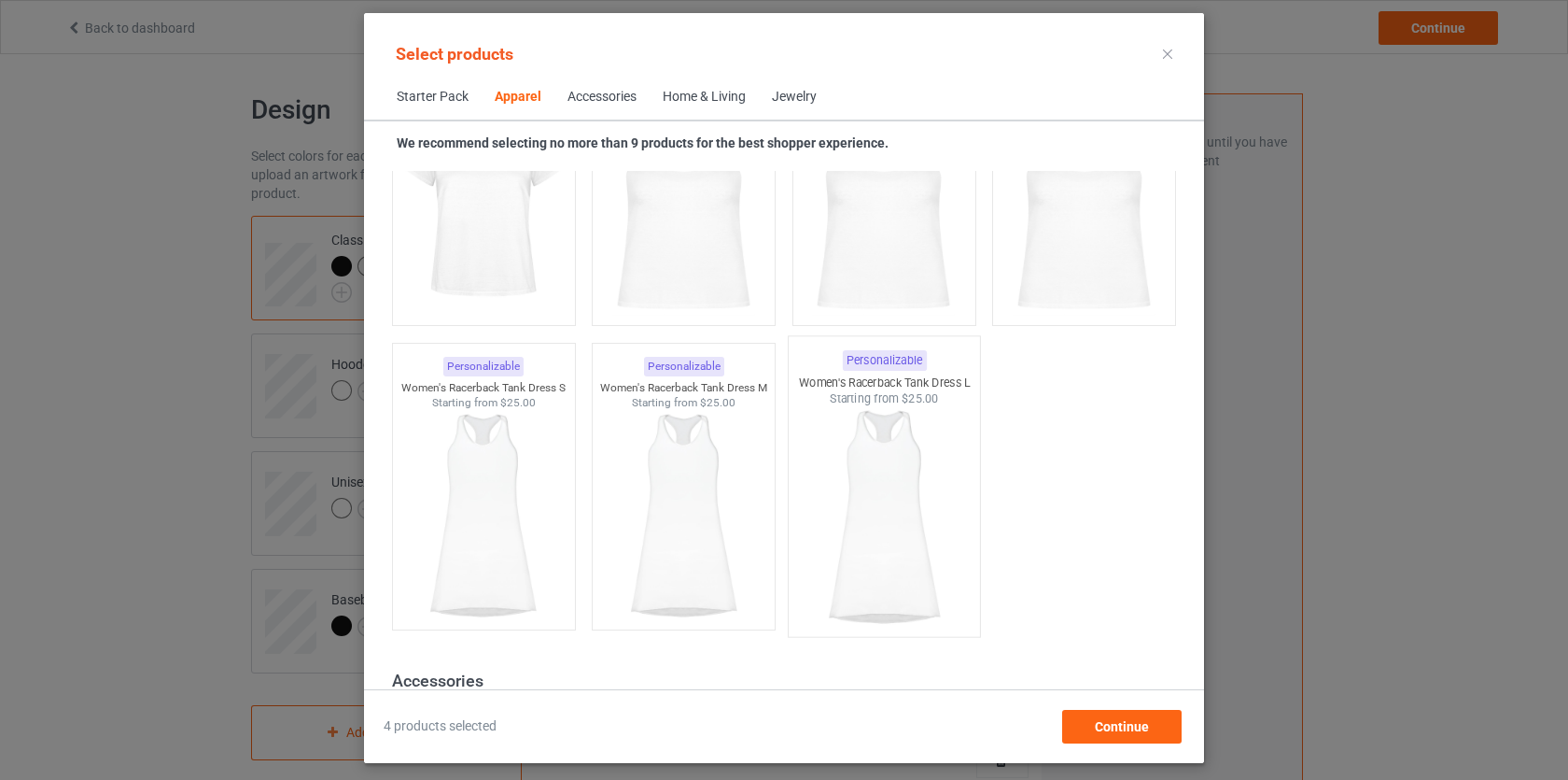
scroll to position [3465, 0]
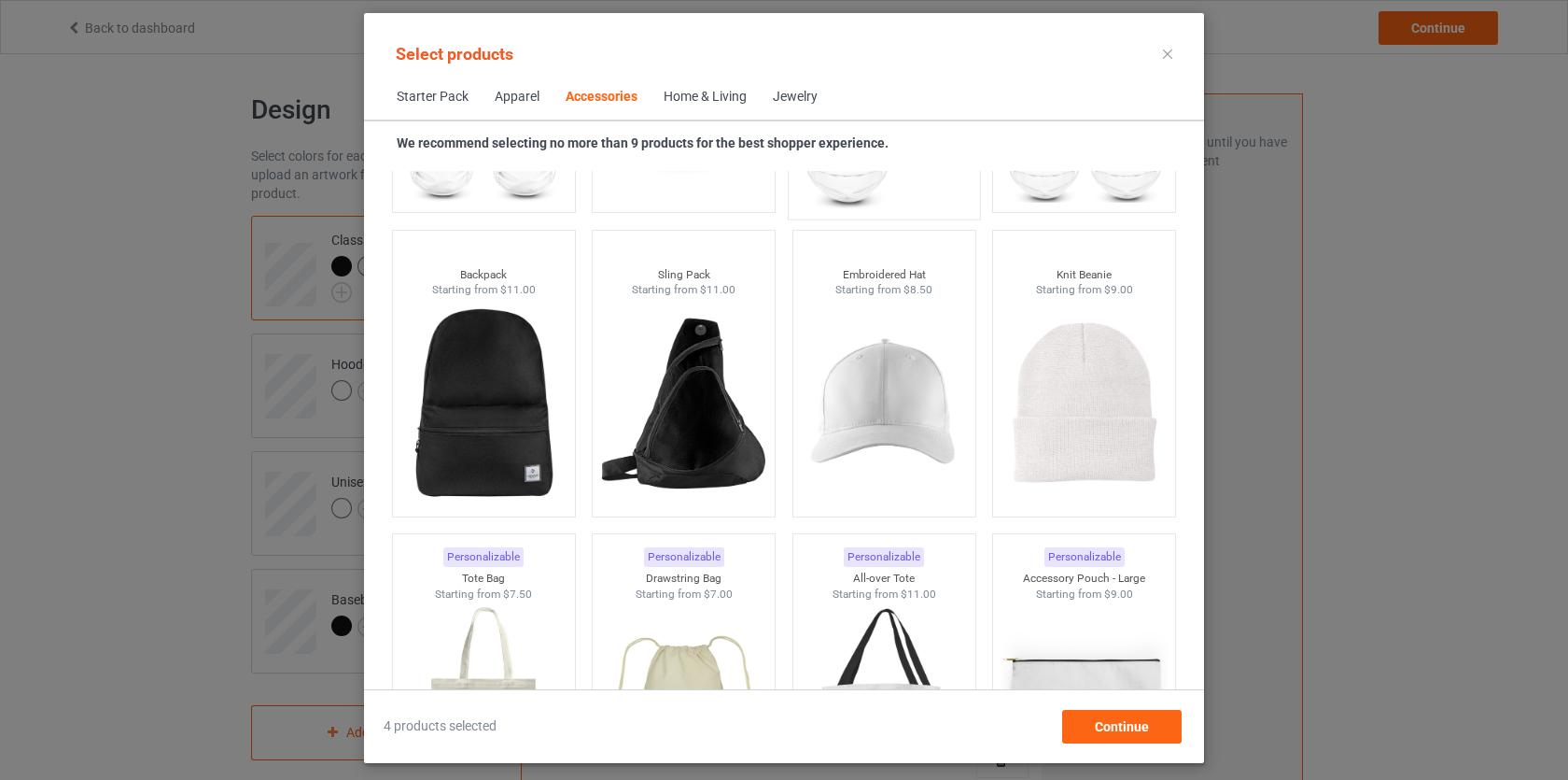
scroll to position [5408, 0]
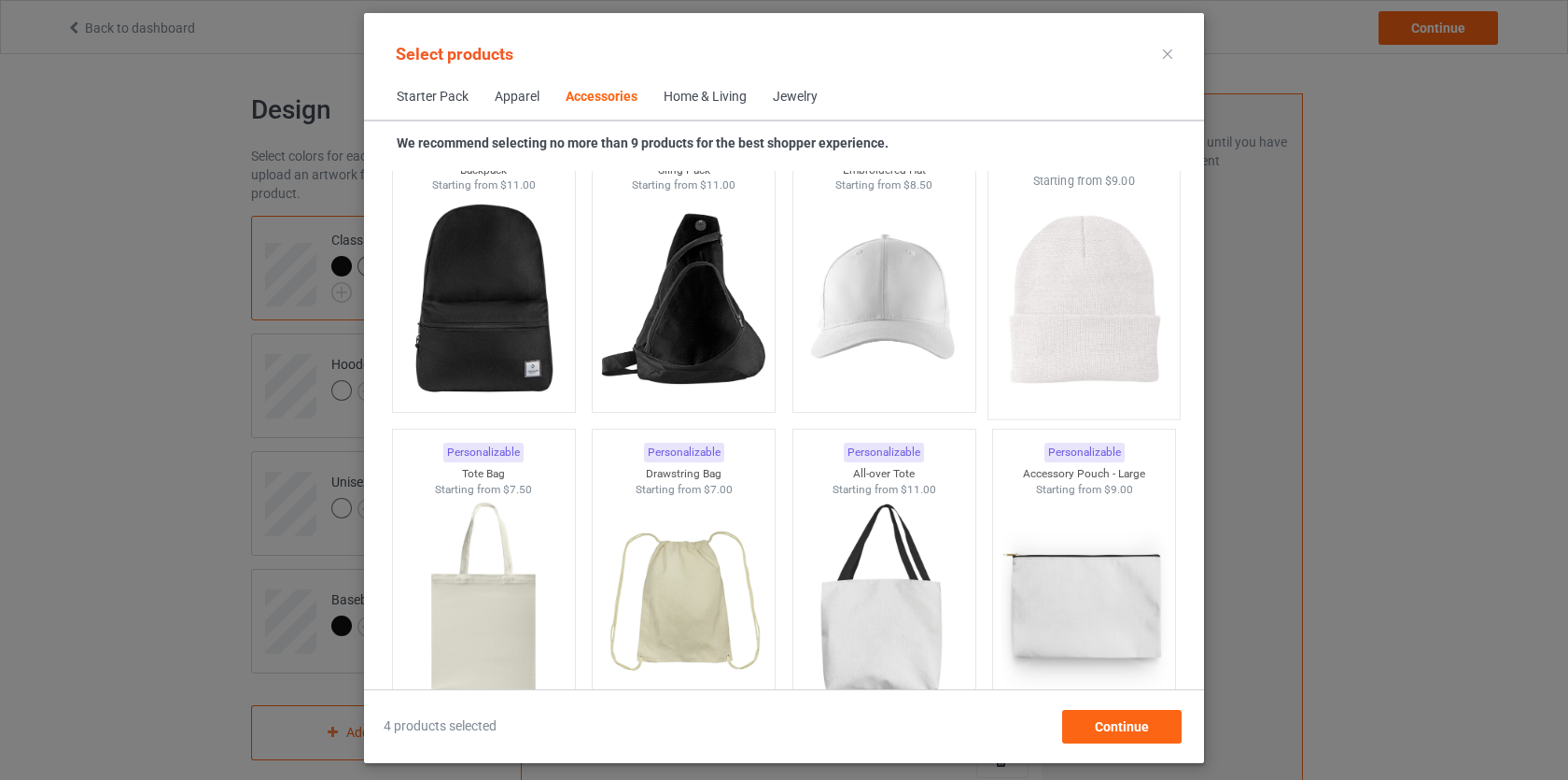
click at [1085, 326] on img at bounding box center [1084, 300] width 175 height 220
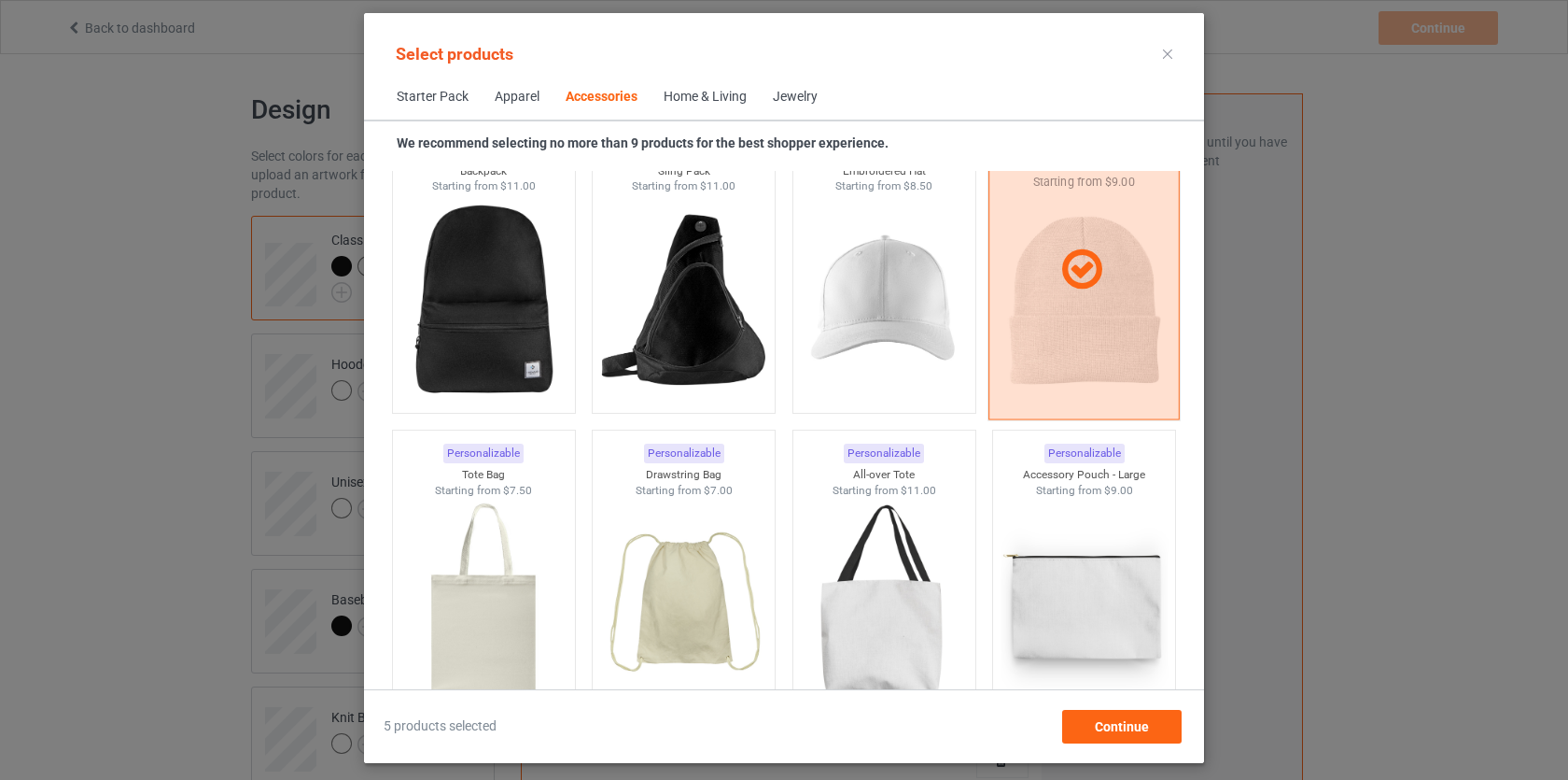
scroll to position [5266, 0]
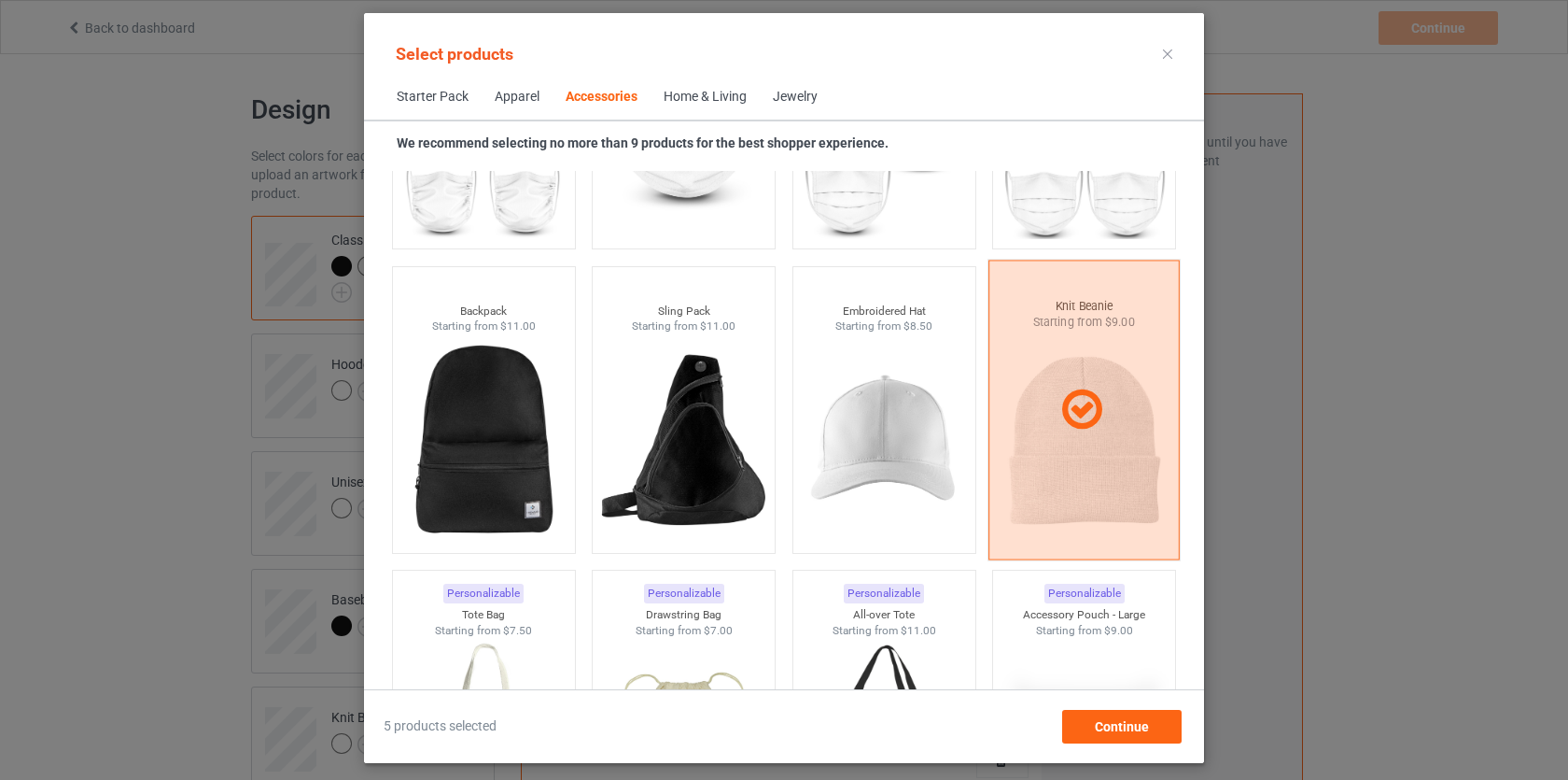
click at [1036, 427] on div at bounding box center [1084, 410] width 190 height 47
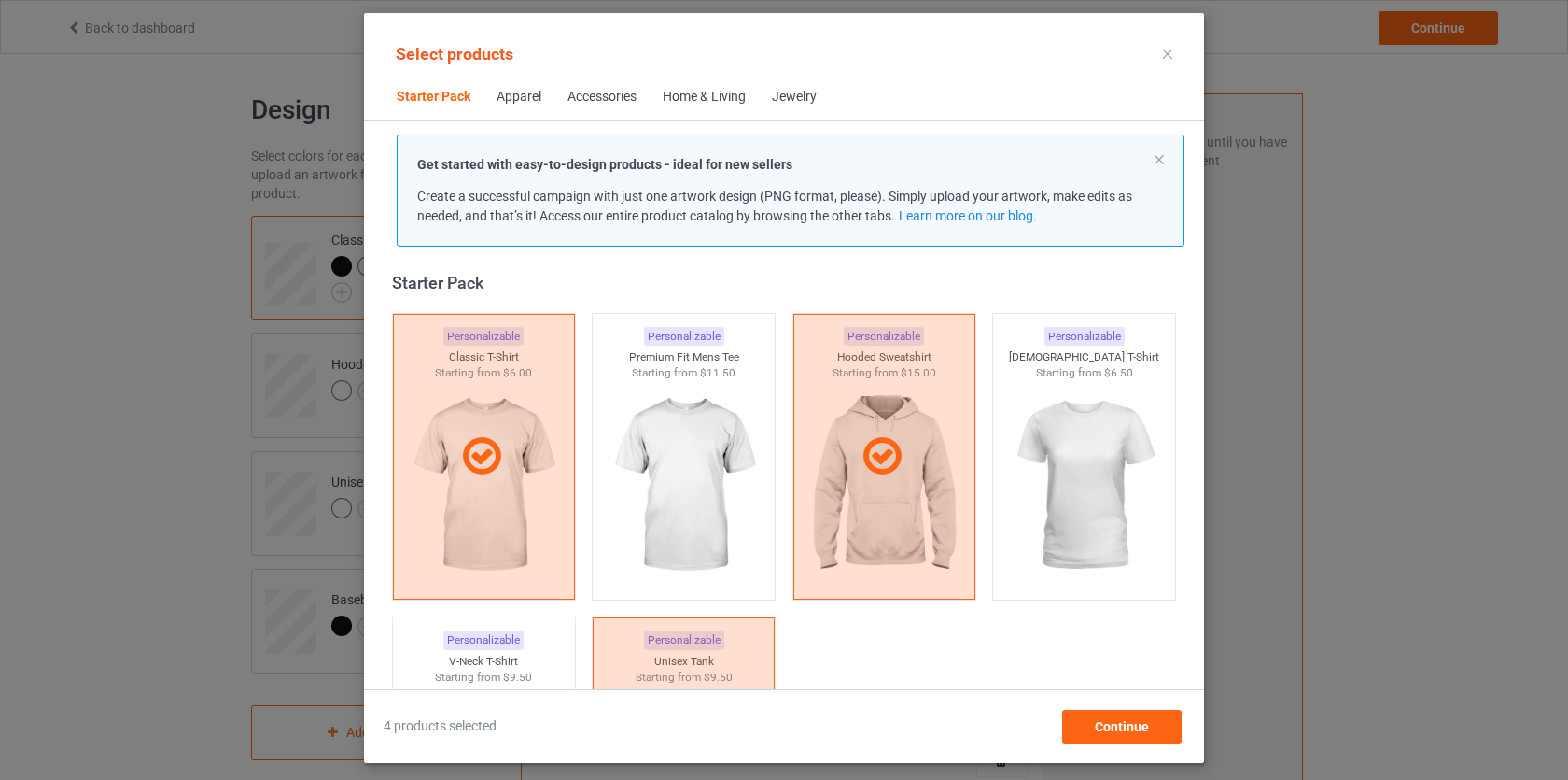
scroll to position [21, 0]
click at [1119, 507] on img at bounding box center [1084, 483] width 175 height 220
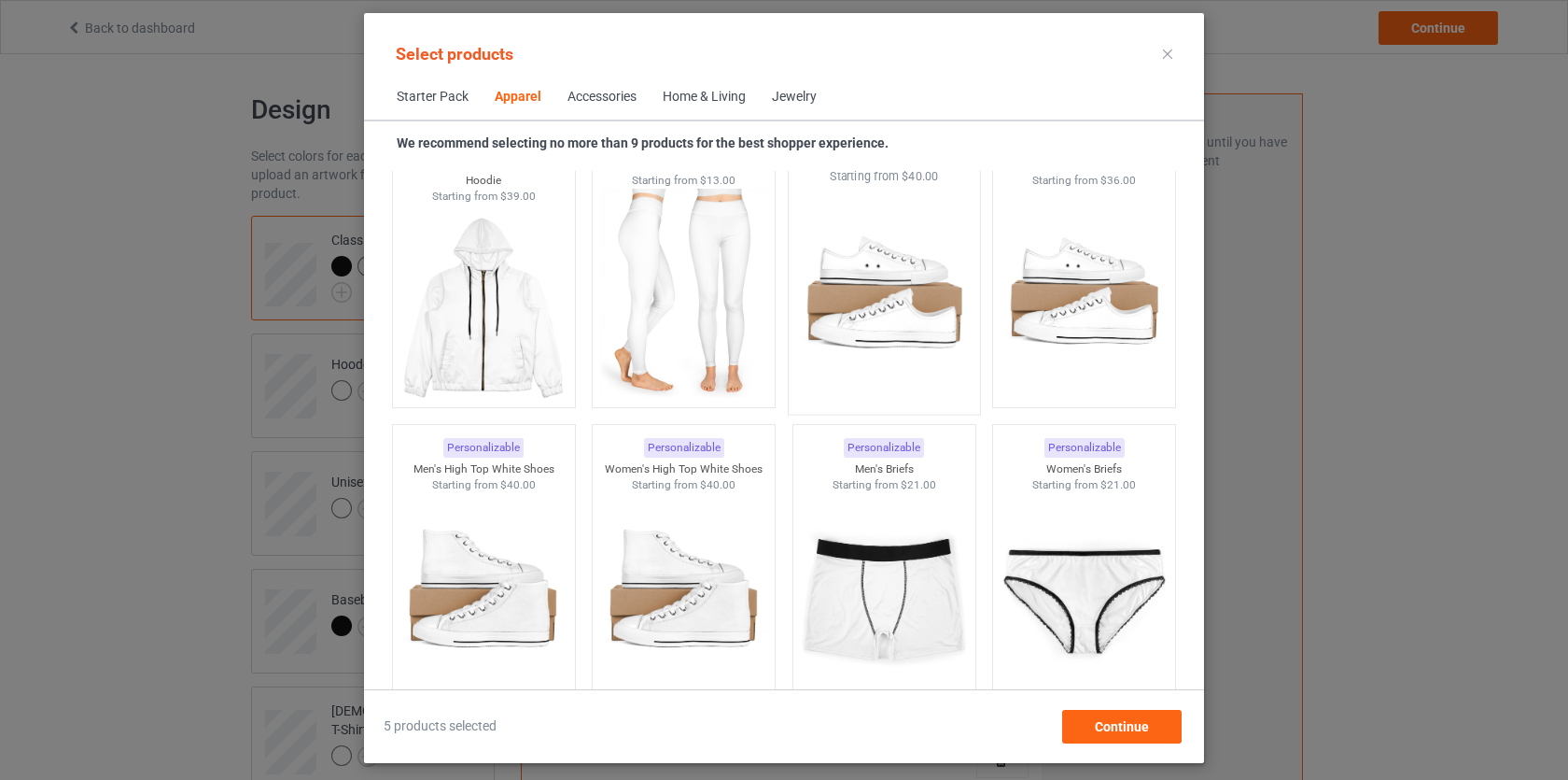
scroll to position [1638, 0]
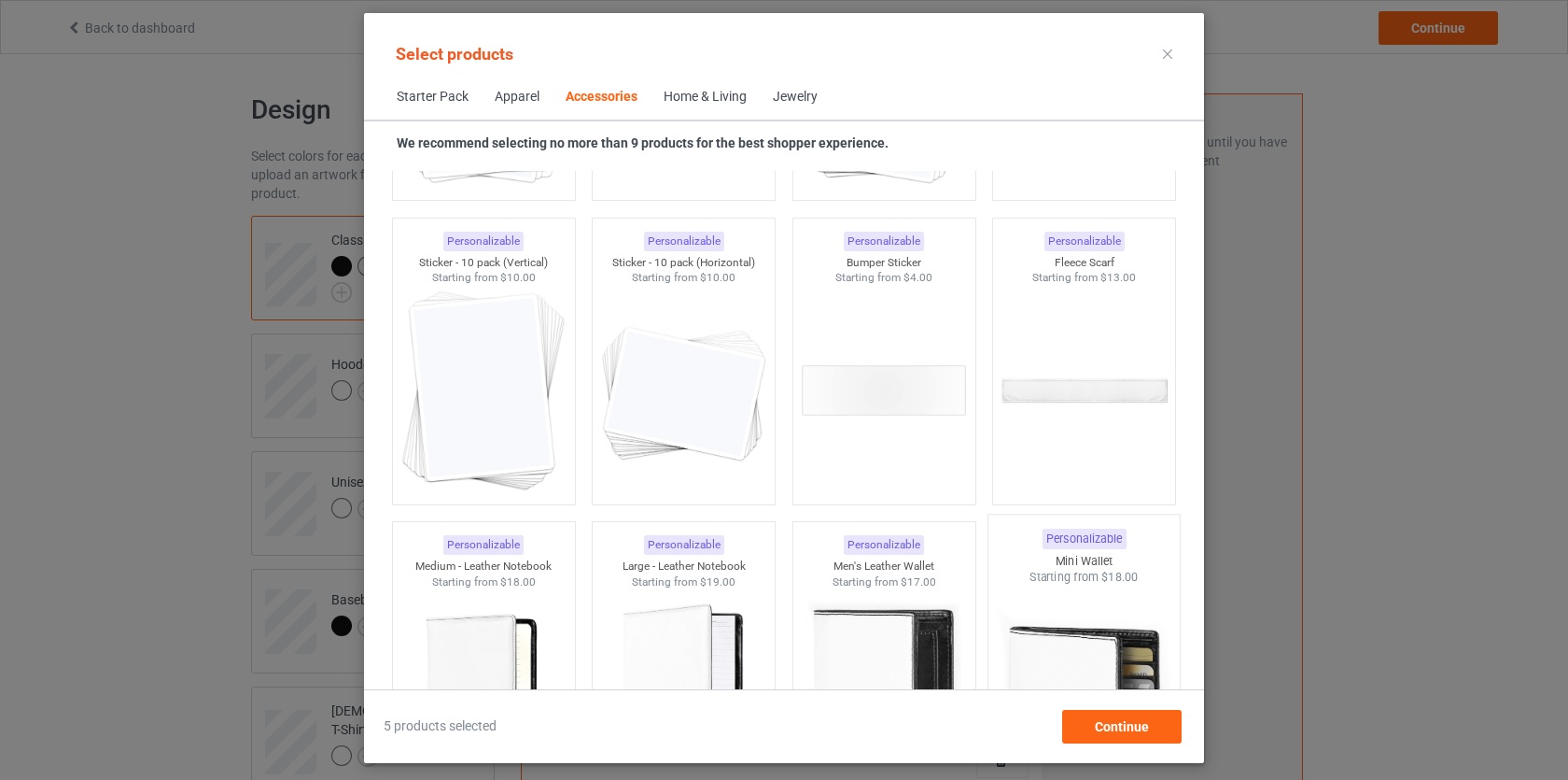
scroll to position [7510, 0]
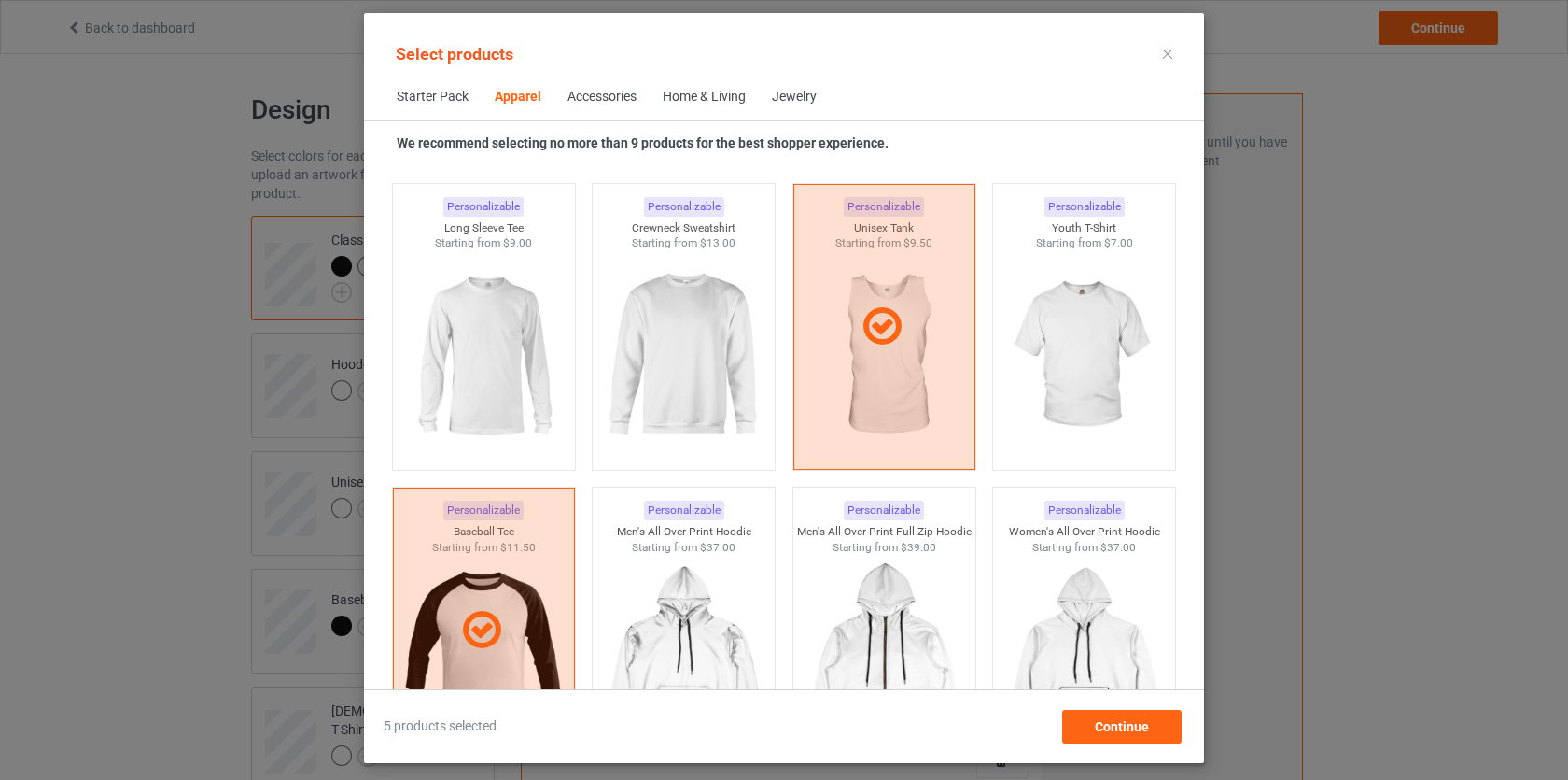
scroll to position [1076, 0]
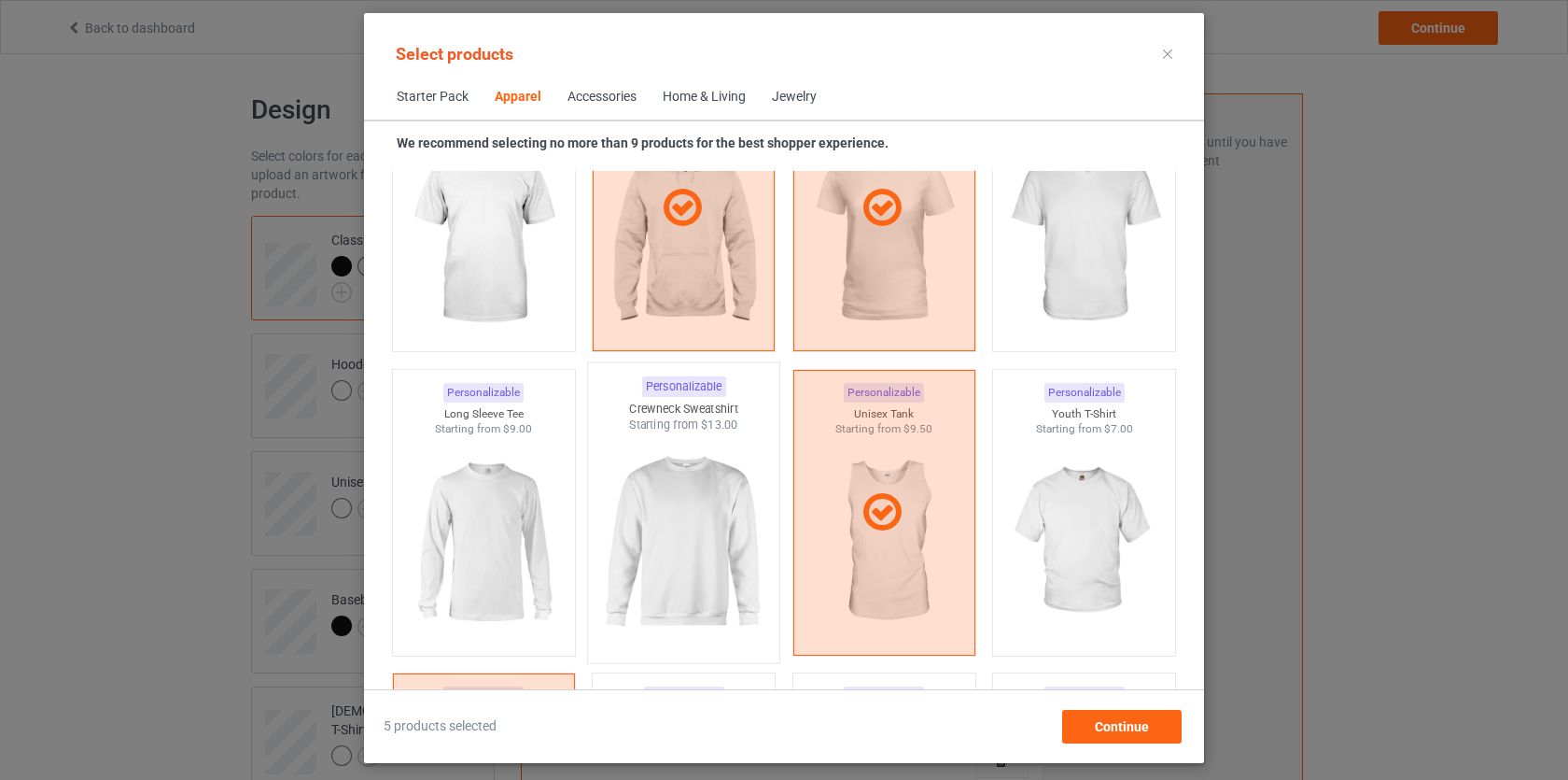
scroll to position [1150, 0]
click at [701, 527] on img at bounding box center [684, 540] width 175 height 220
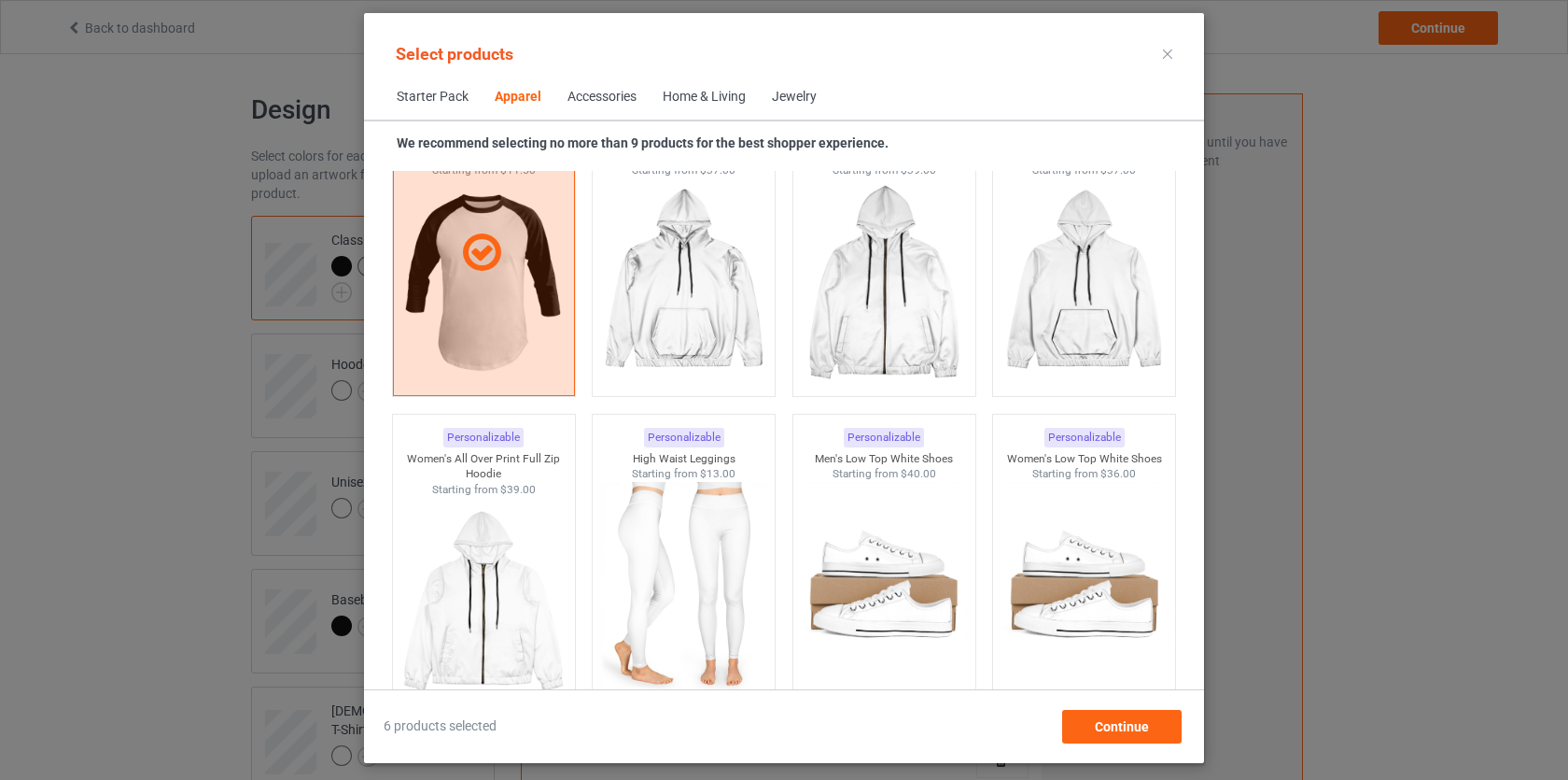
scroll to position [1714, 0]
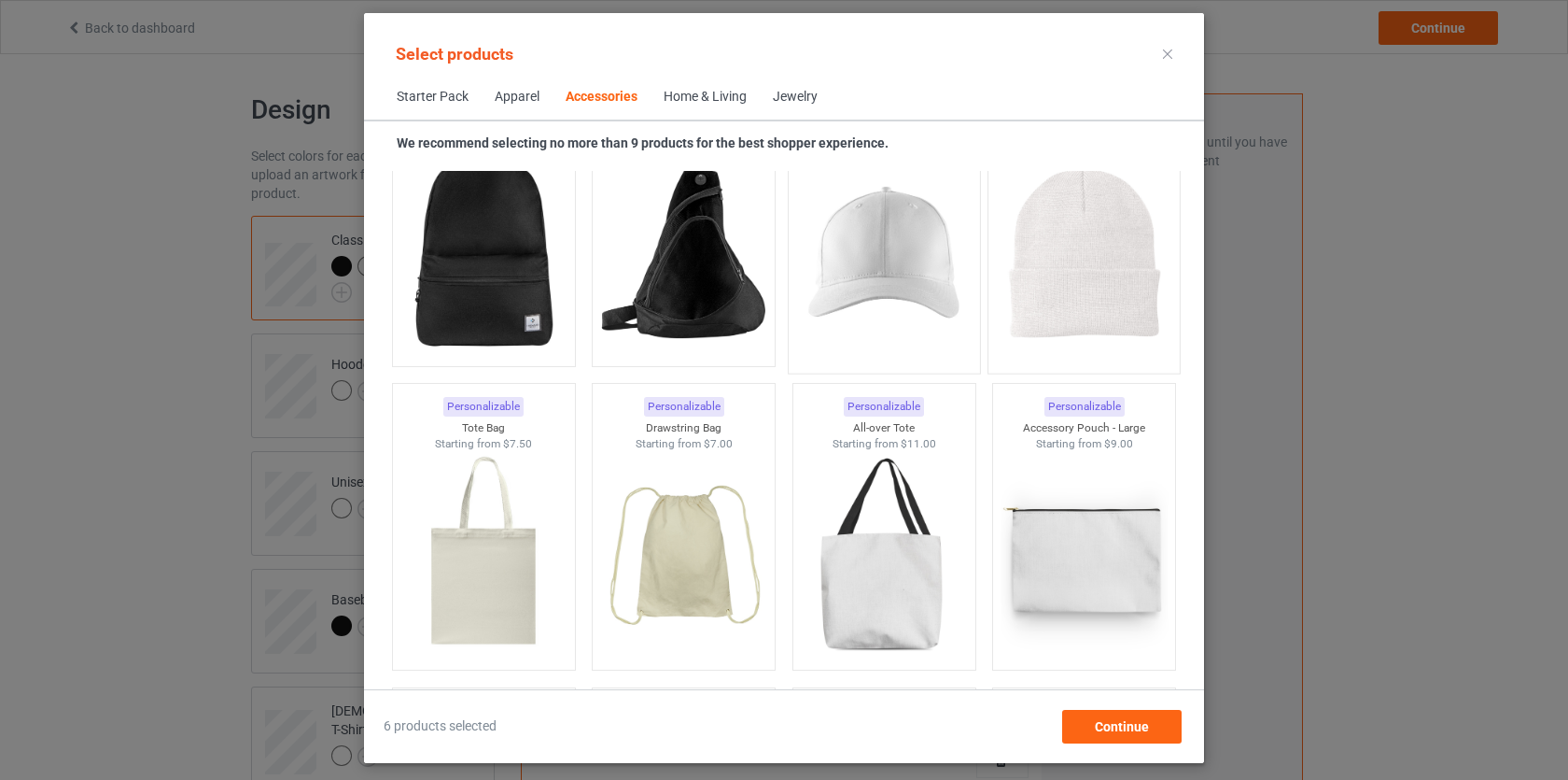
scroll to position [5384, 0]
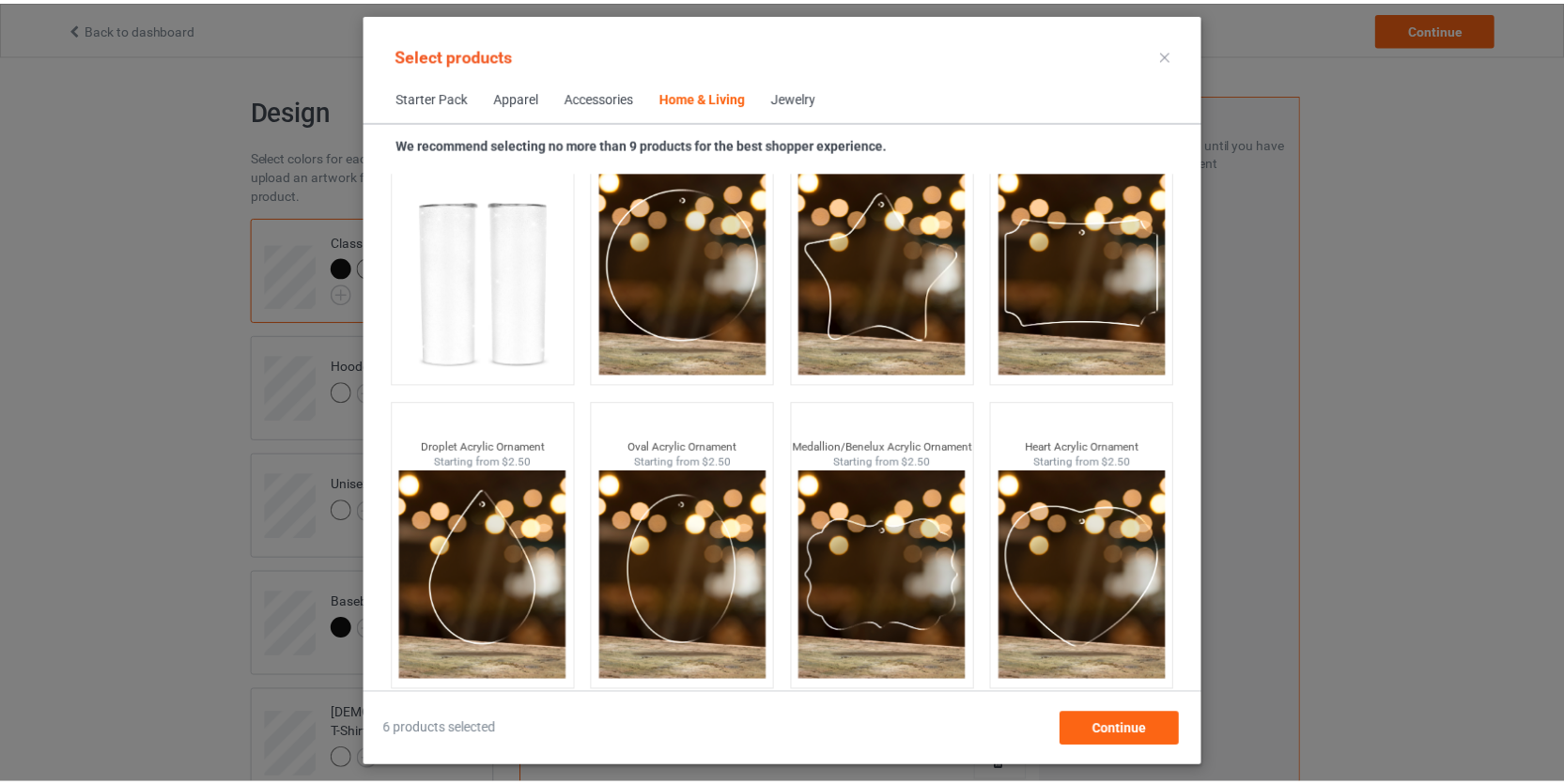
scroll to position [14703, 0]
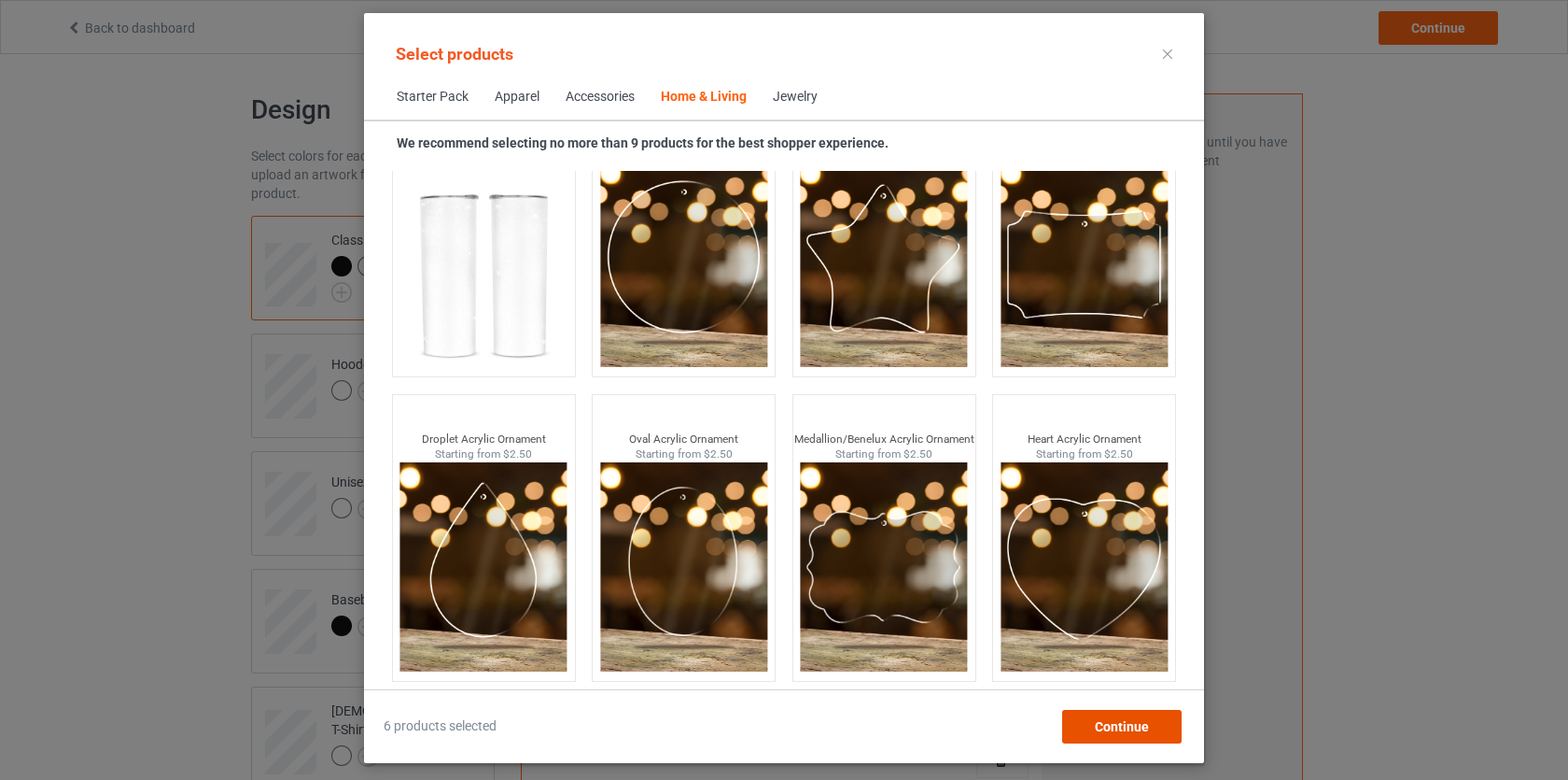
click at [1144, 722] on span "Continue" at bounding box center [1122, 727] width 54 height 15
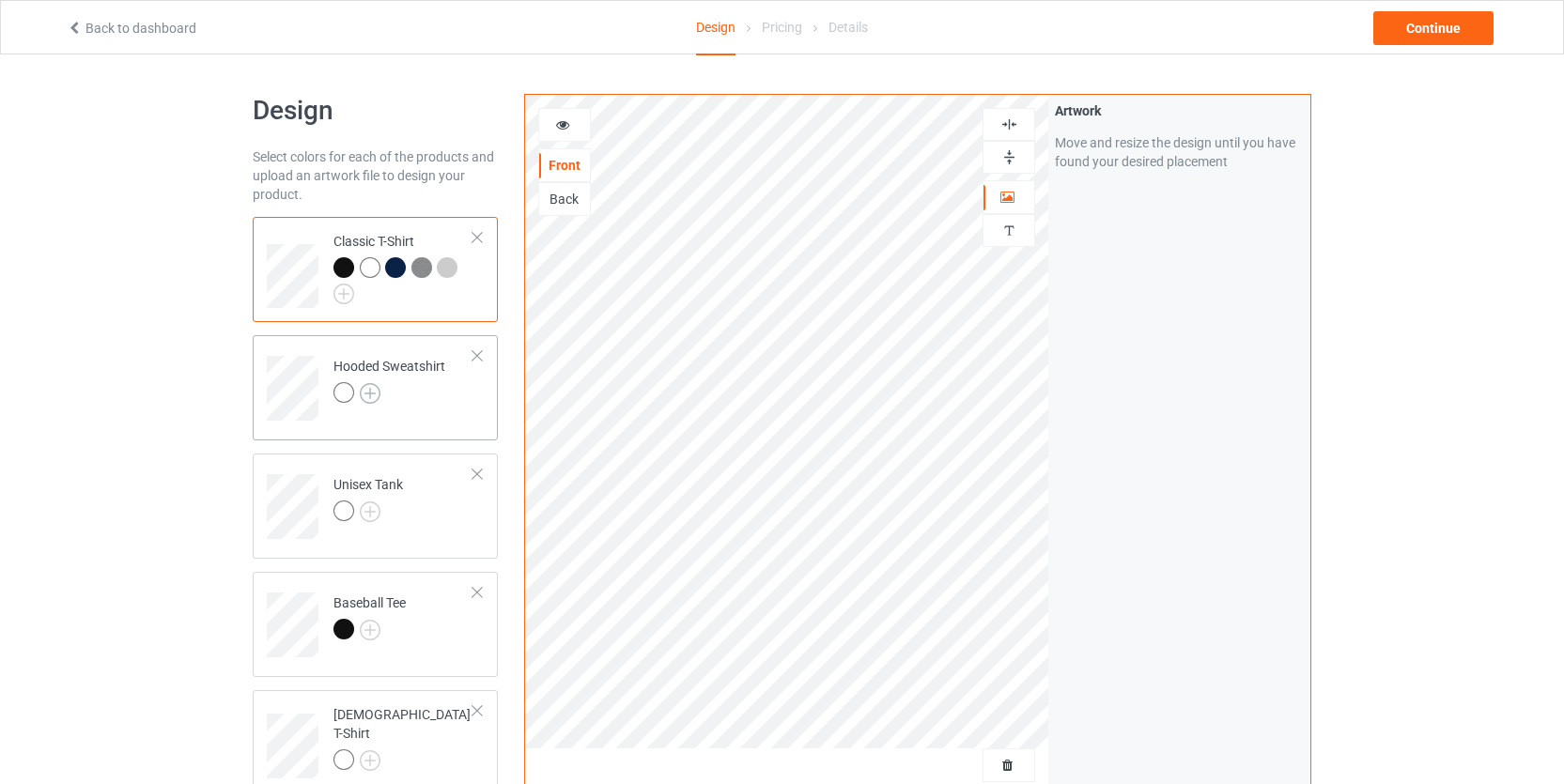
click at [374, 391] on img at bounding box center [369, 393] width 21 height 21
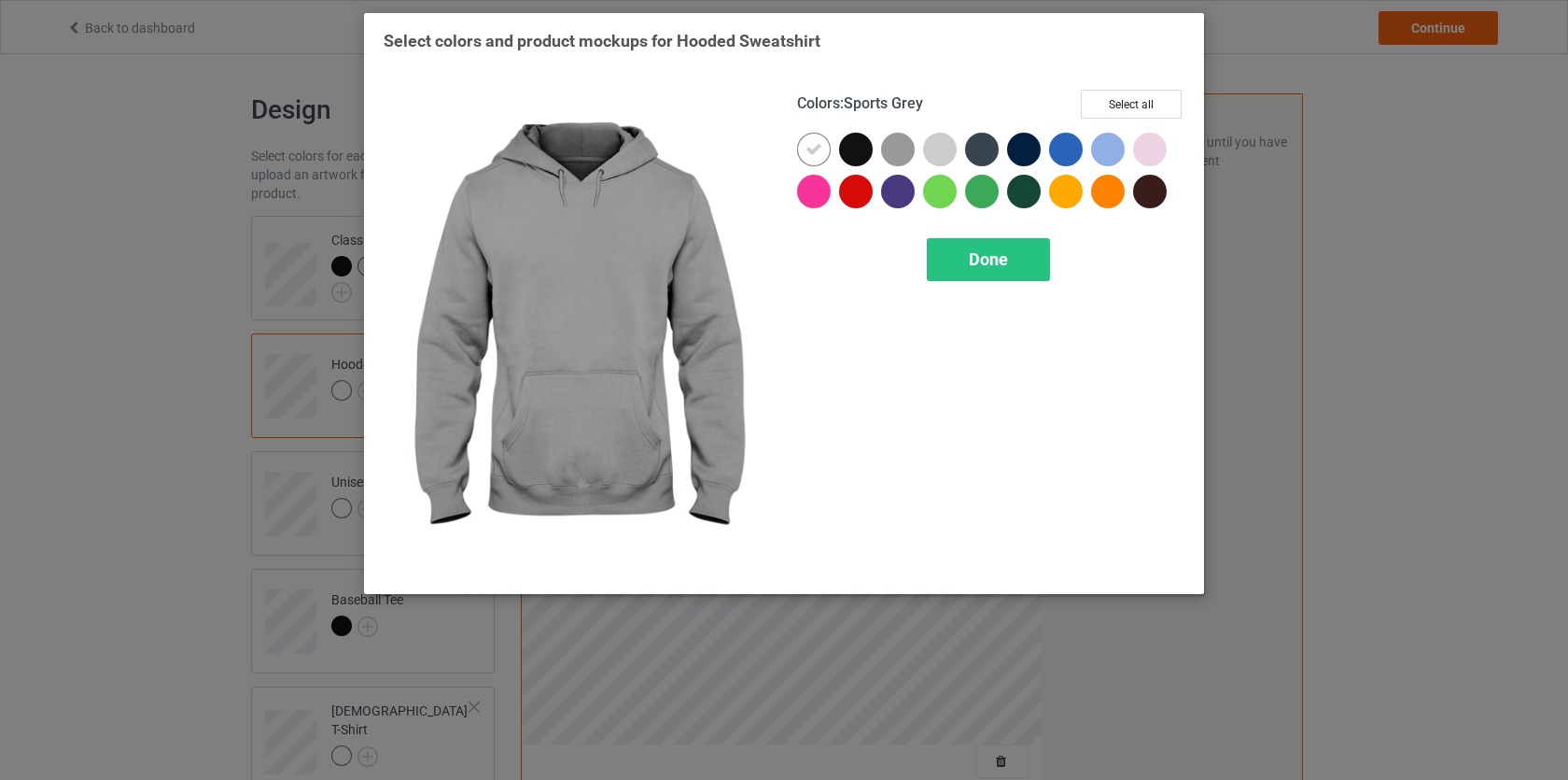
click at [1373, 170] on div "Select colors and product mockups for Hooded Sweatshirt Colors : Sports Grey Se…" at bounding box center [784, 390] width 1568 height 780
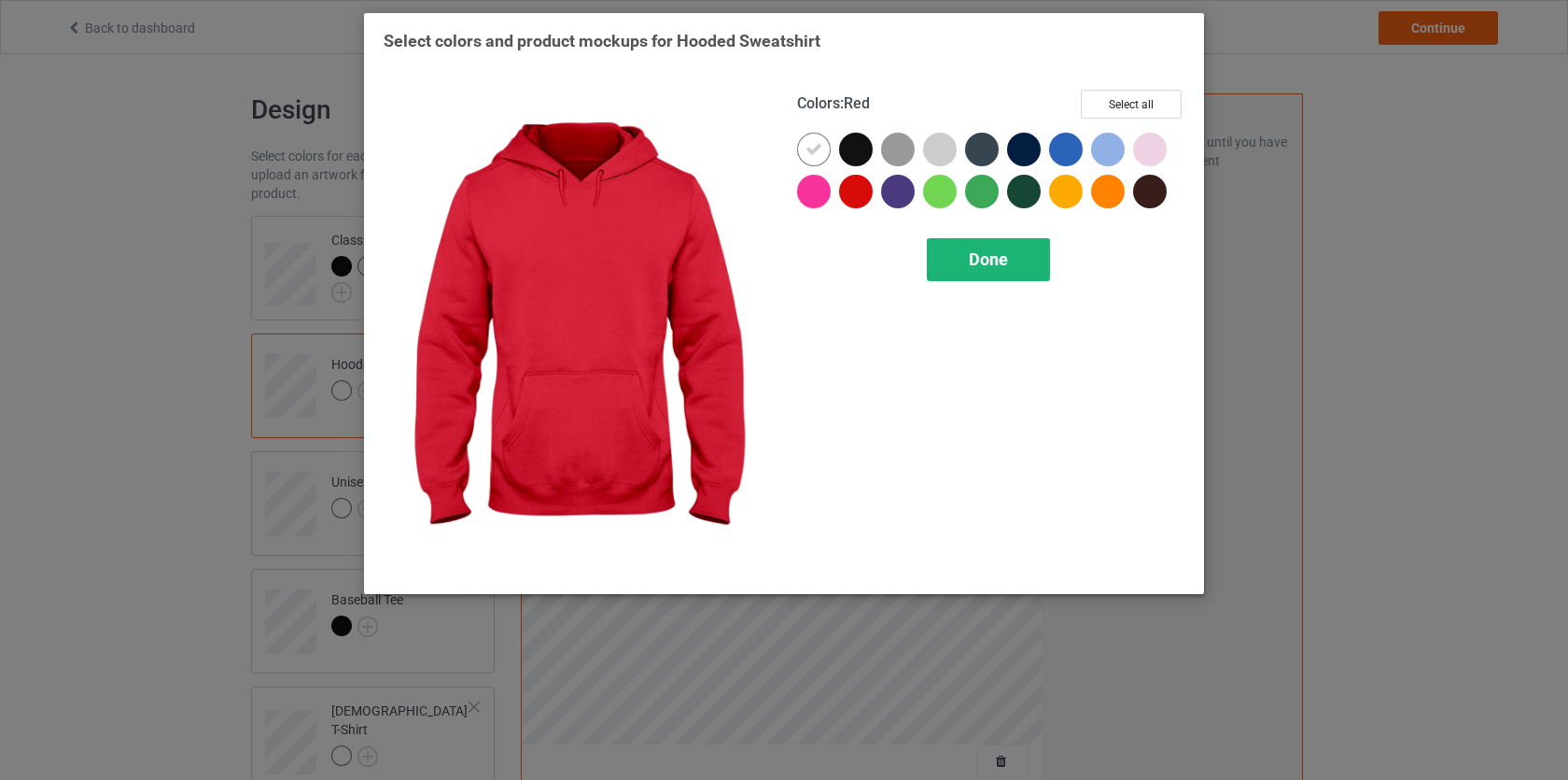
click at [1020, 263] on div "Done" at bounding box center [988, 259] width 124 height 43
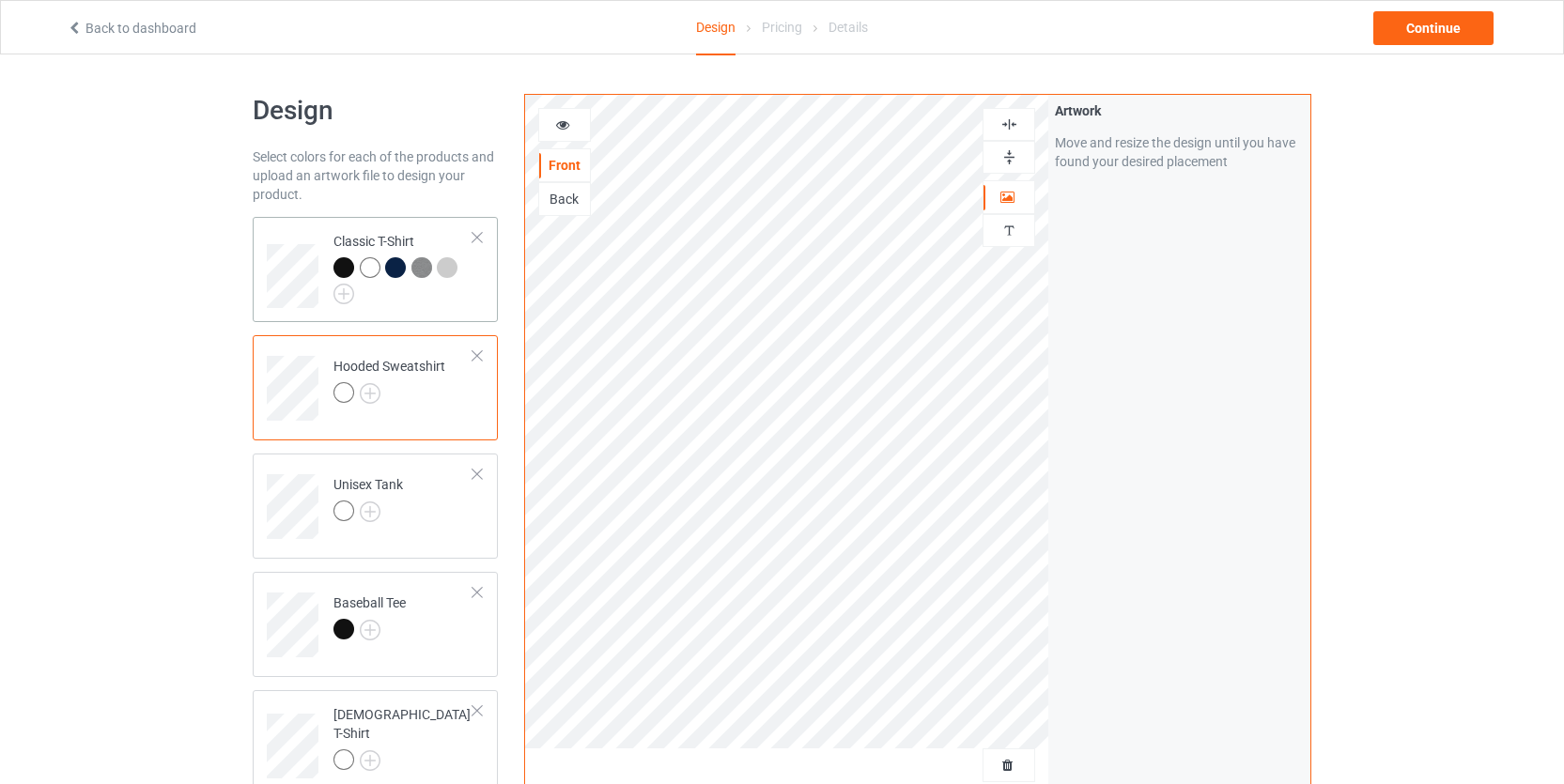
click at [375, 265] on div at bounding box center [369, 268] width 21 height 21
click at [1373, 383] on div "Design Select colors for each of the products and upload an artwork file to des…" at bounding box center [782, 635] width 1564 height 1161
click at [394, 261] on div at bounding box center [395, 268] width 21 height 21
click at [401, 263] on div at bounding box center [395, 268] width 21 height 21
click at [432, 262] on div at bounding box center [424, 271] width 26 height 26
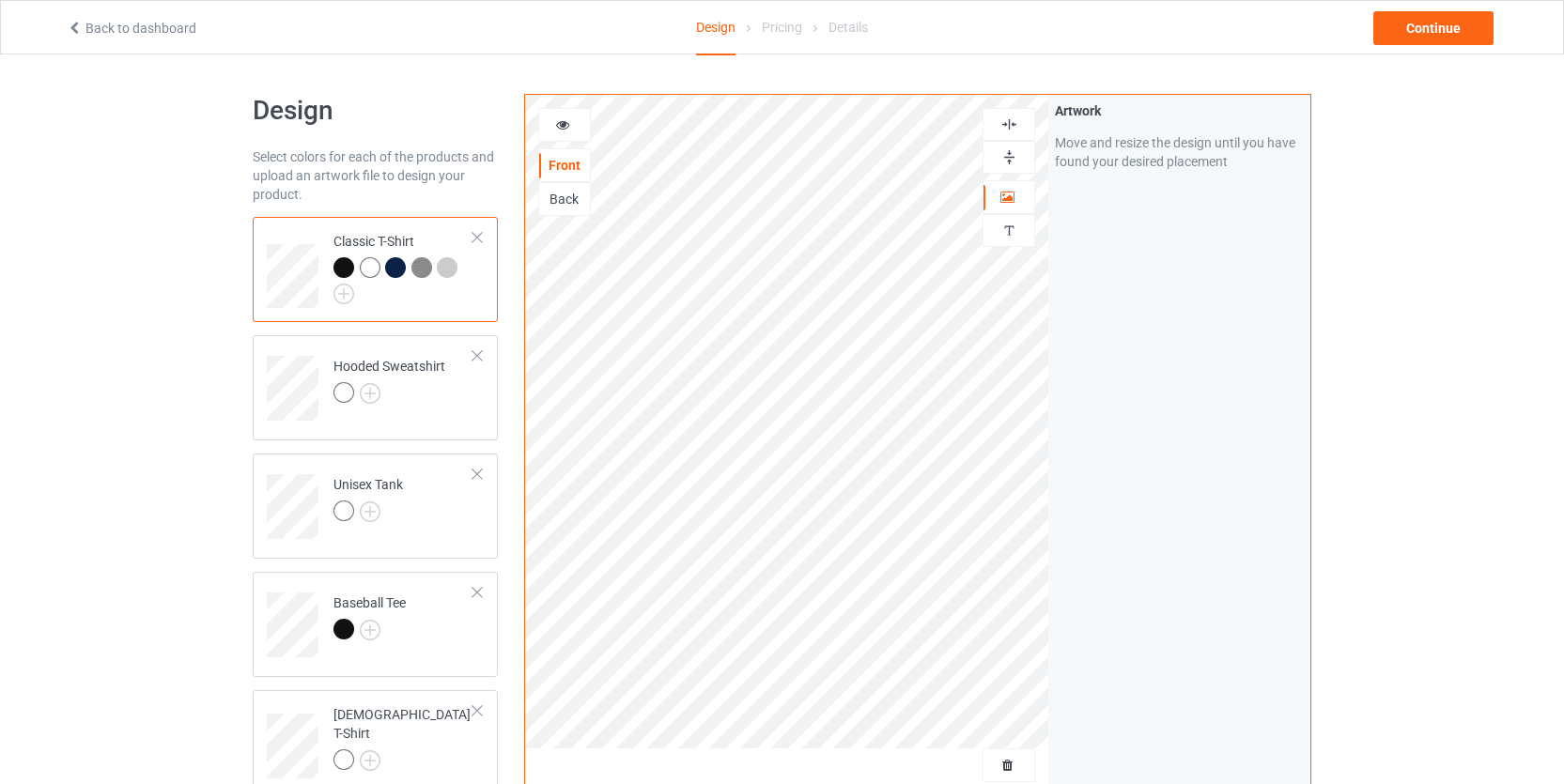
click at [417, 263] on img at bounding box center [421, 268] width 21 height 21
click at [446, 265] on div at bounding box center [447, 268] width 21 height 21
click at [425, 263] on img at bounding box center [421, 268] width 21 height 21
click at [372, 392] on img at bounding box center [369, 393] width 21 height 21
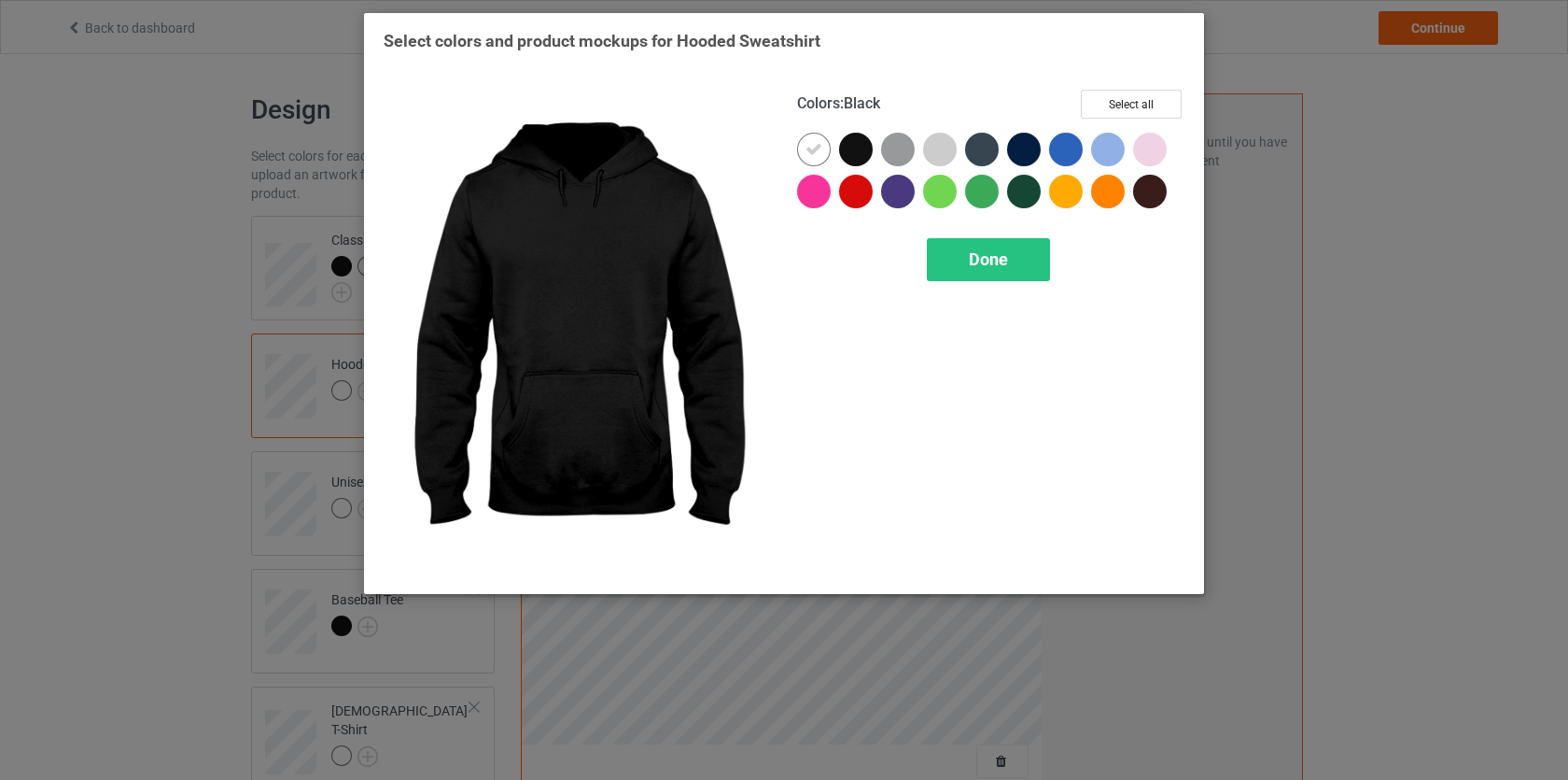
click at [850, 158] on div at bounding box center [856, 149] width 34 height 34
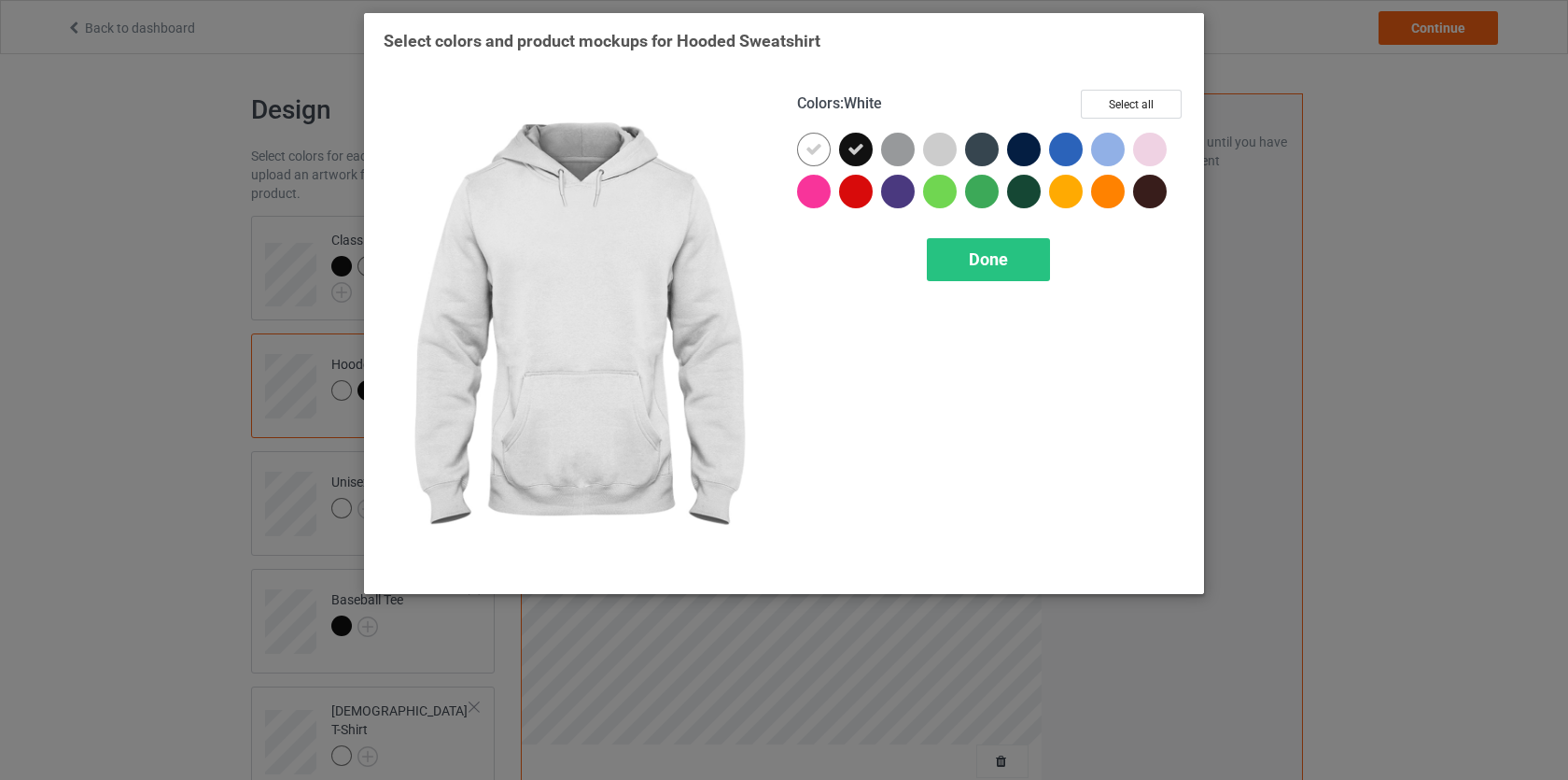
click at [810, 149] on icon at bounding box center [813, 148] width 17 height 17
click at [810, 151] on div at bounding box center [814, 149] width 34 height 34
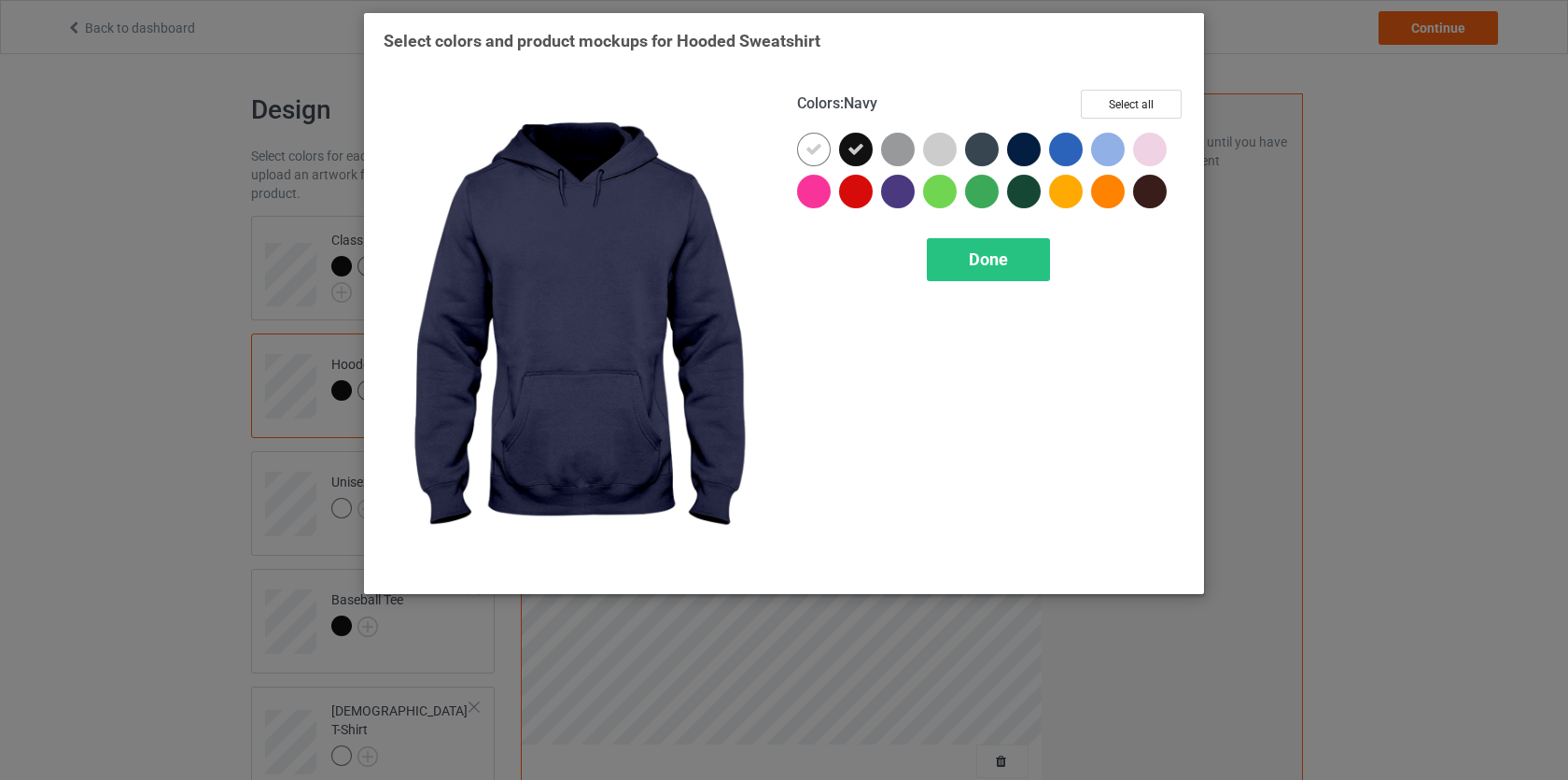
click at [1027, 152] on div at bounding box center [1024, 149] width 34 height 34
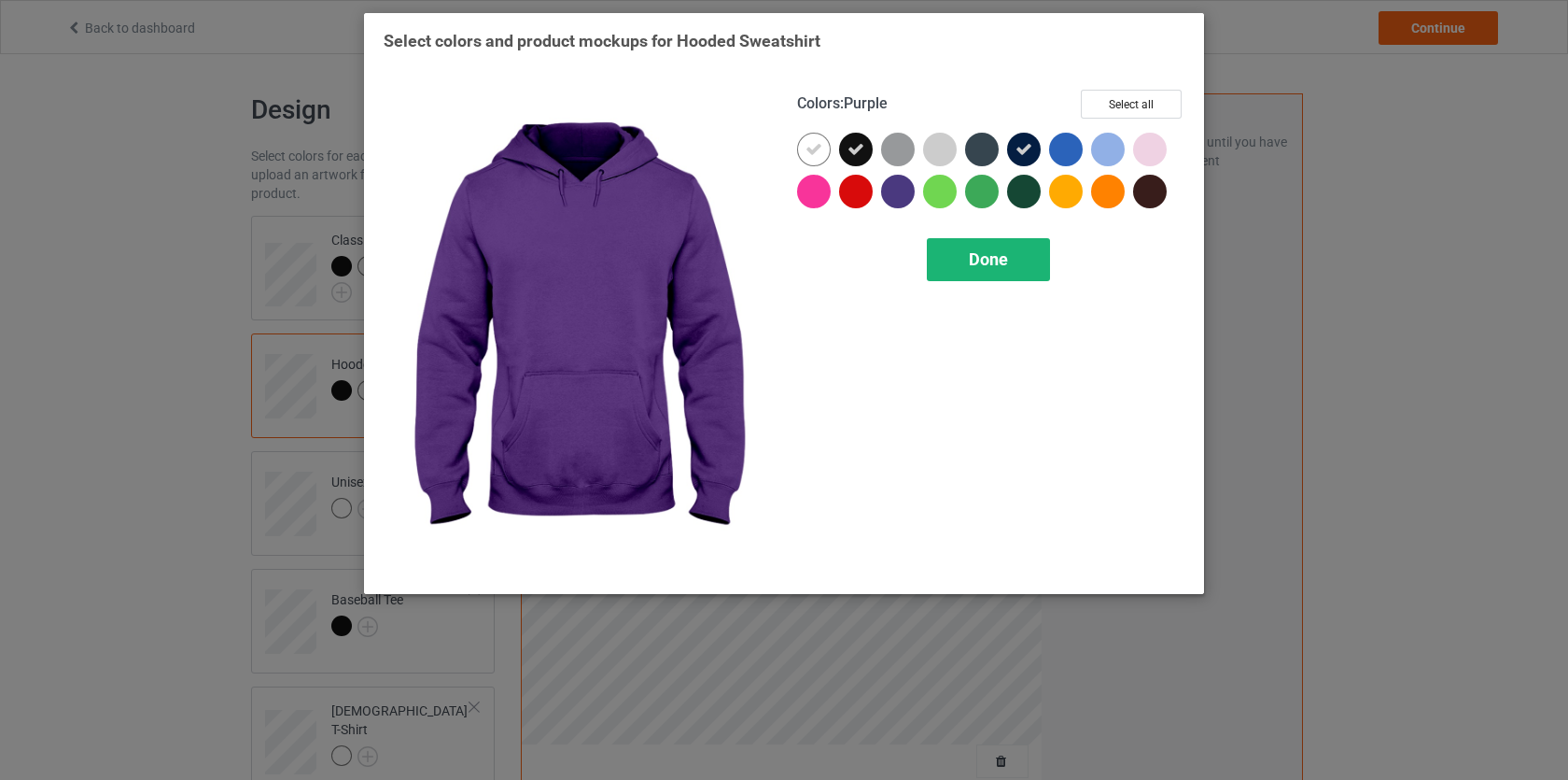
click at [953, 255] on div "Done" at bounding box center [988, 259] width 124 height 43
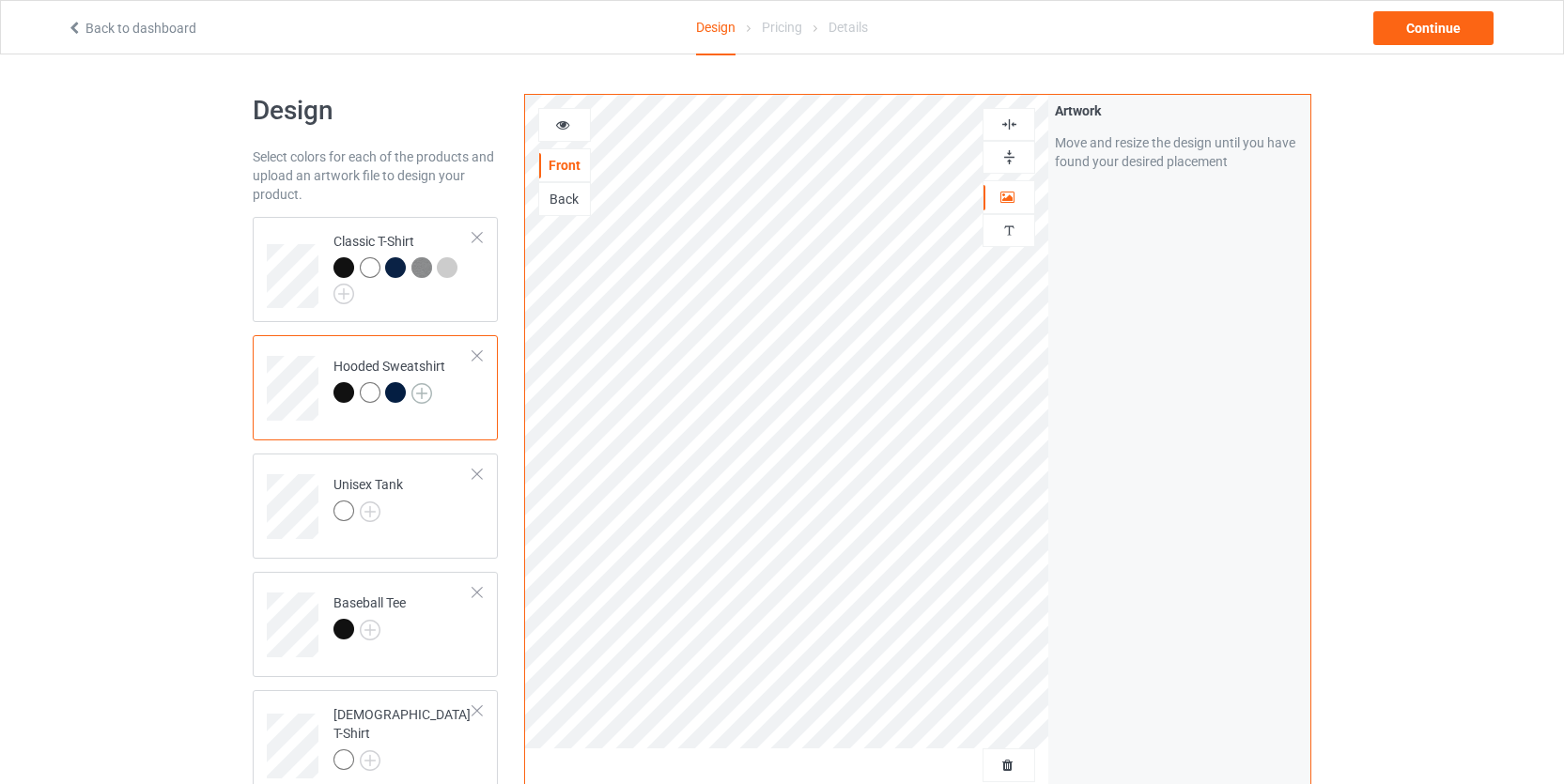
click at [419, 391] on img at bounding box center [421, 393] width 21 height 21
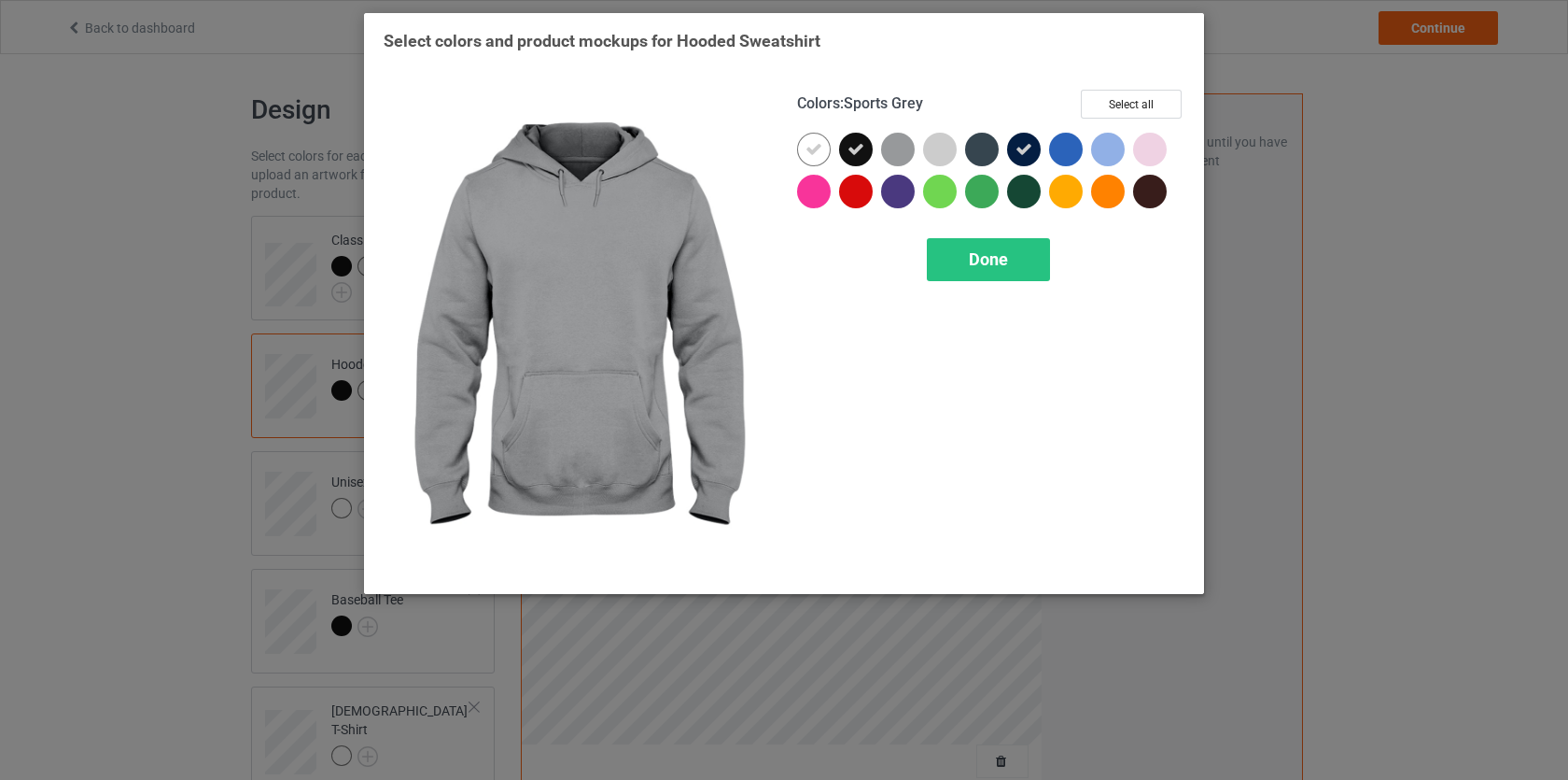
click at [896, 150] on div at bounding box center [898, 149] width 34 height 34
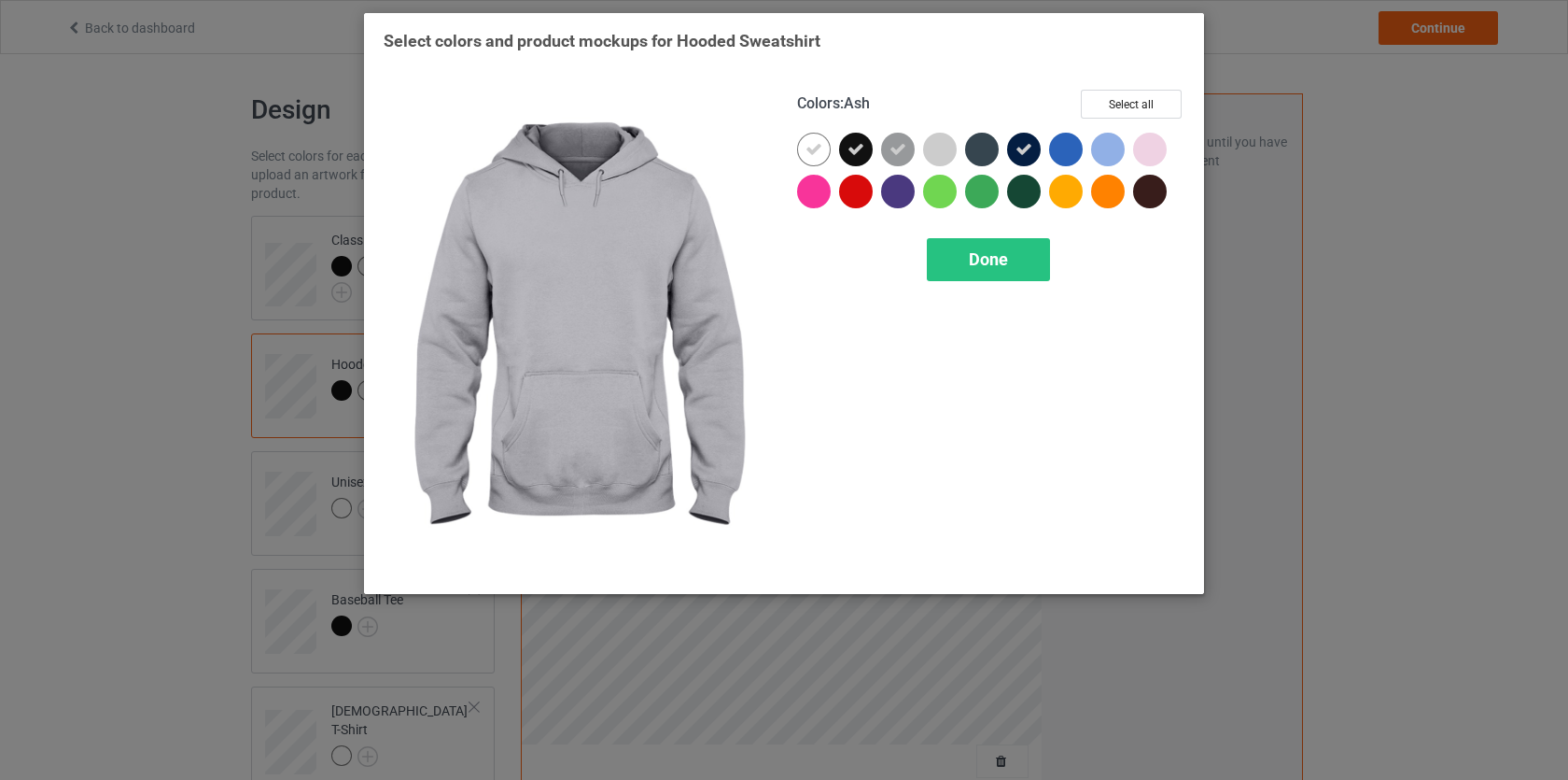
click at [939, 147] on div at bounding box center [940, 149] width 34 height 34
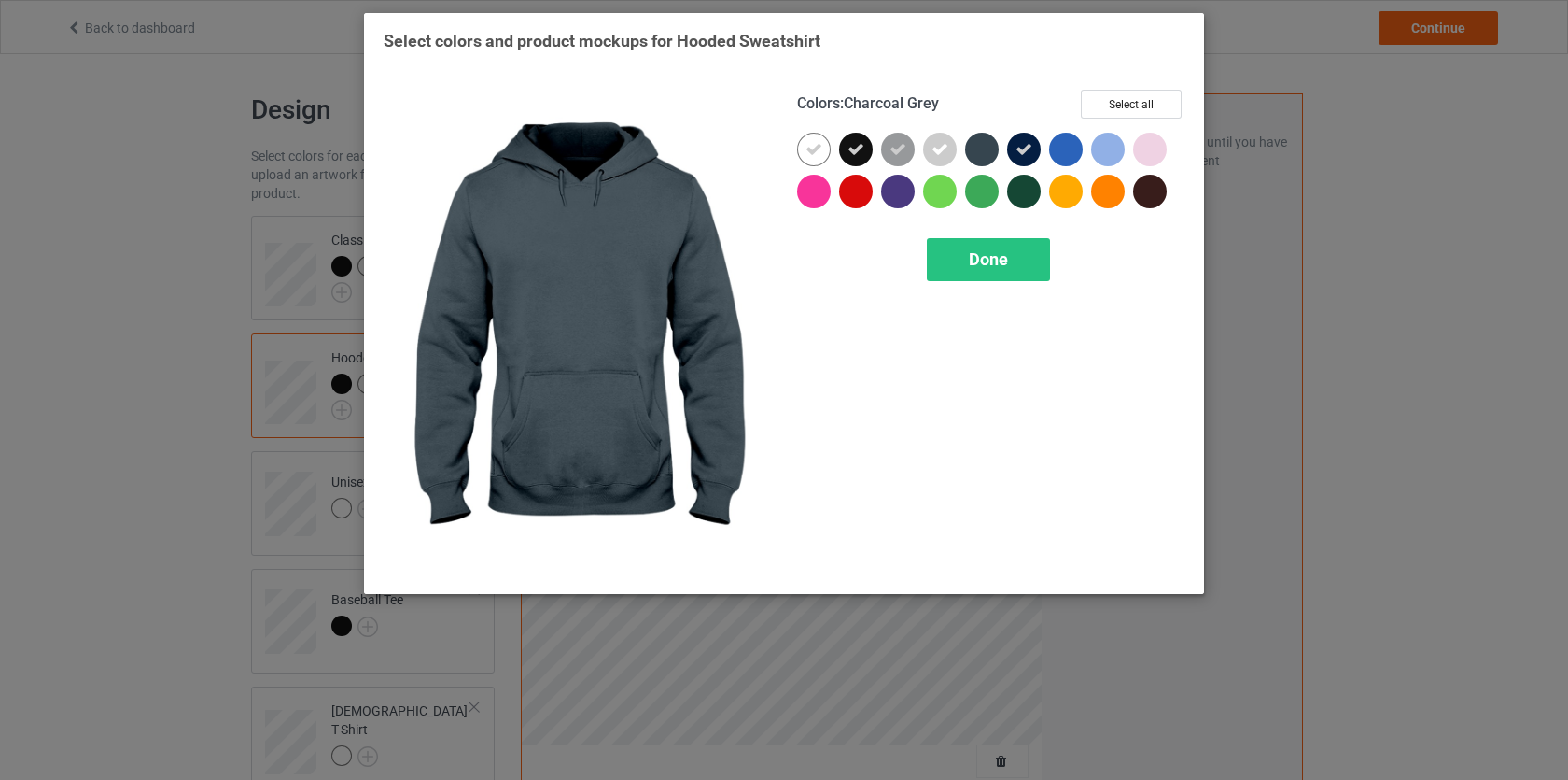
click at [992, 149] on div at bounding box center [982, 149] width 34 height 34
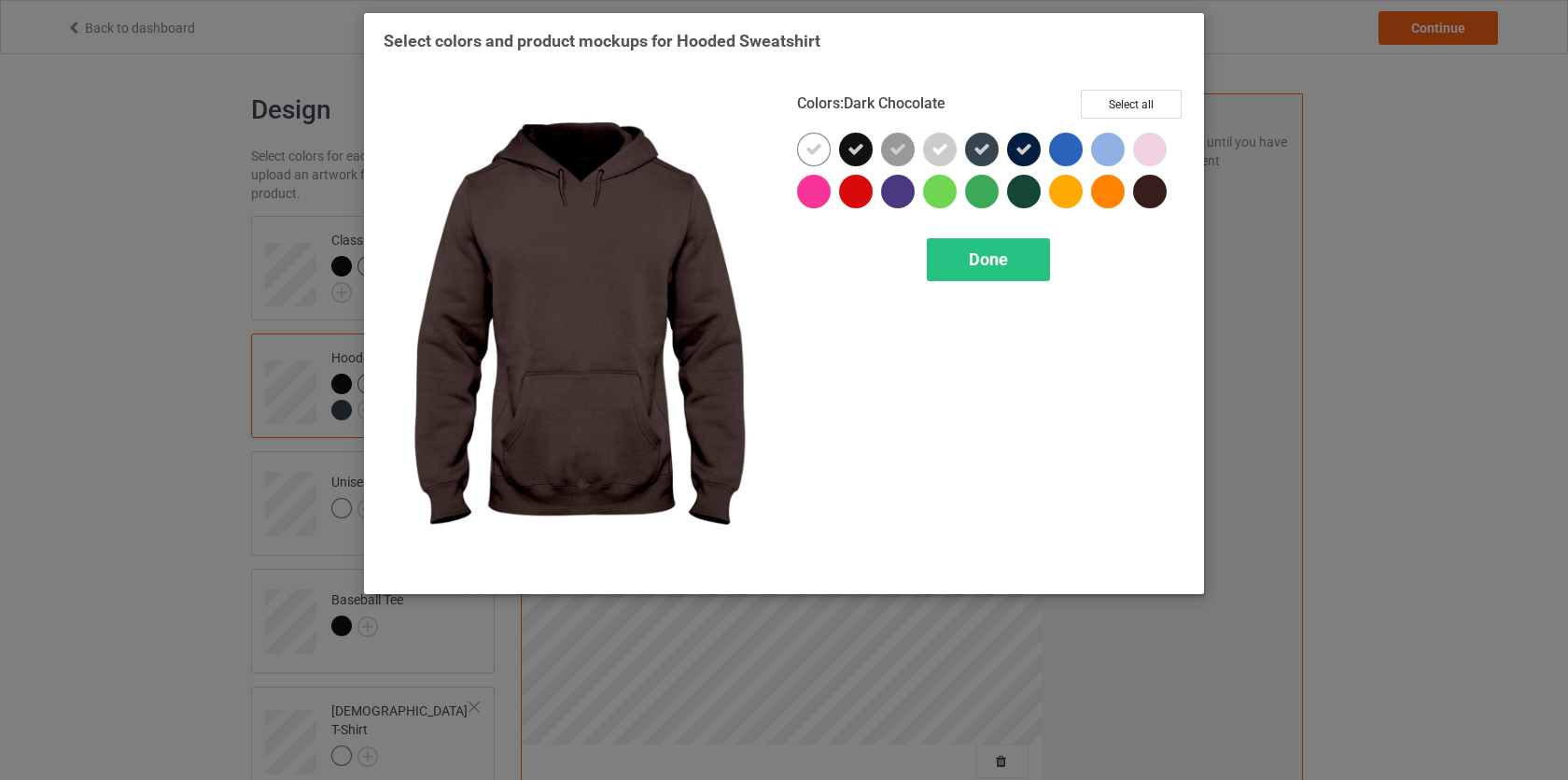
click at [1147, 192] on div at bounding box center [1151, 191] width 34 height 34
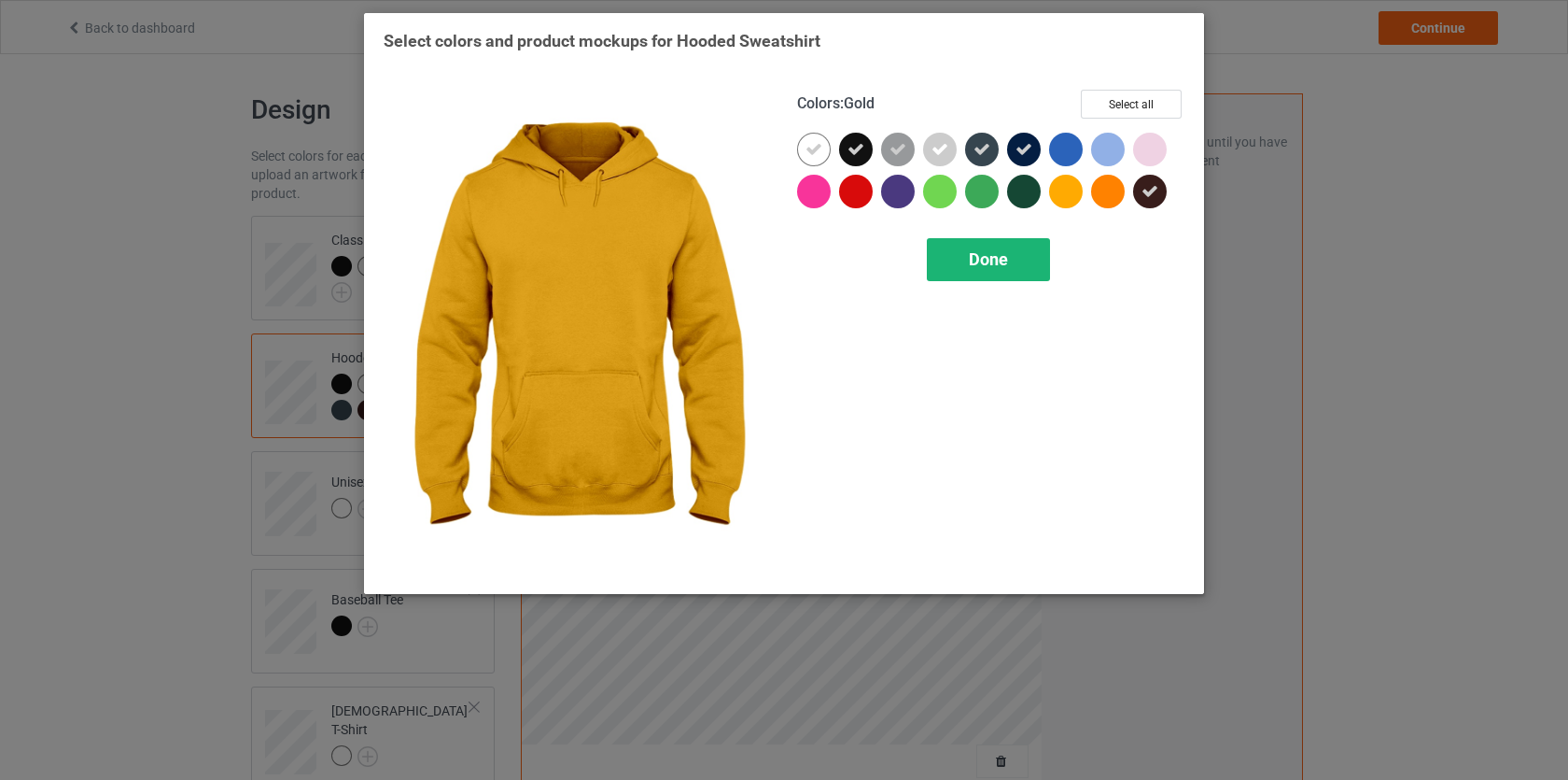
click at [1036, 260] on div "Done" at bounding box center [988, 259] width 124 height 43
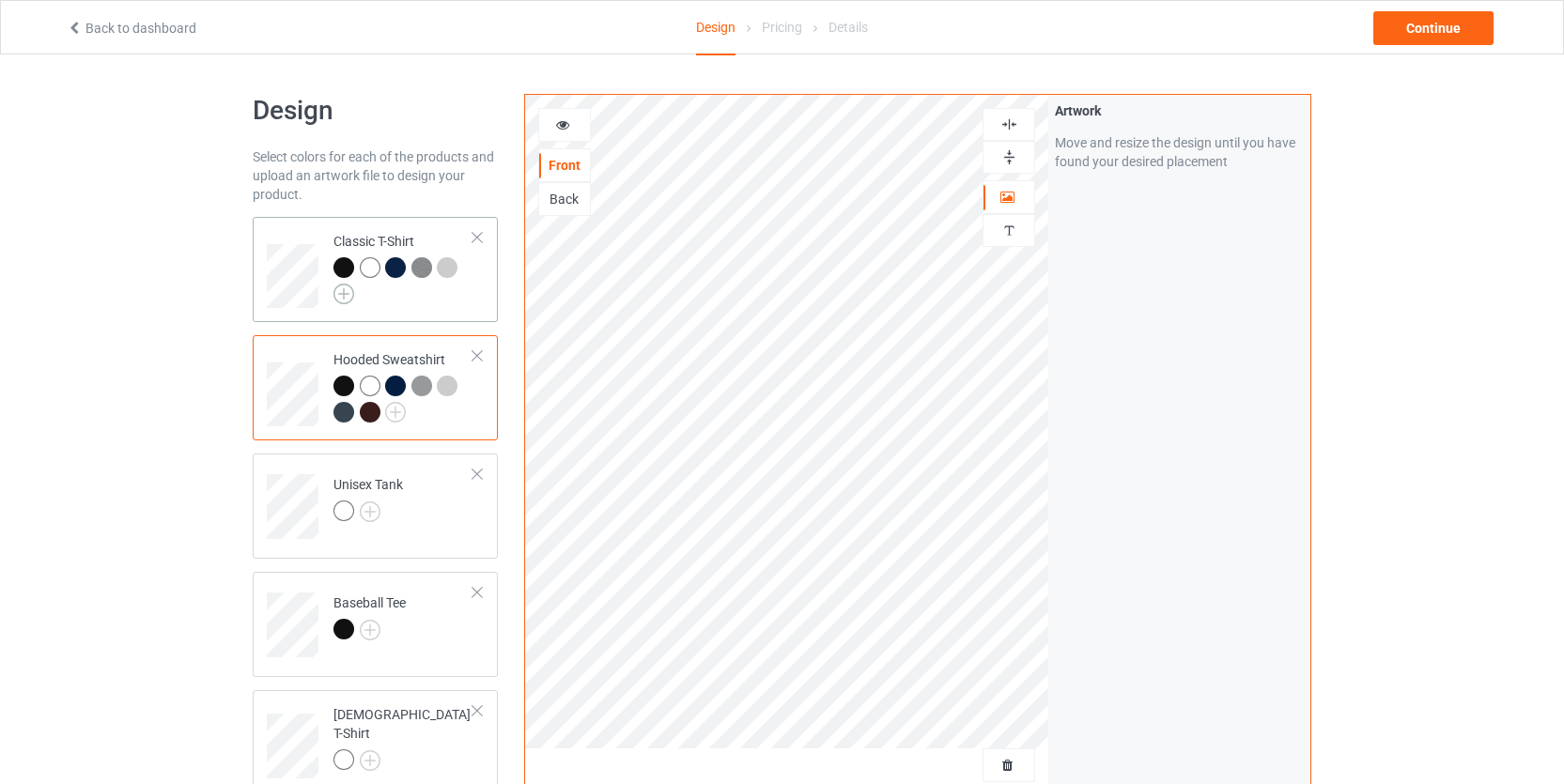
click at [350, 290] on img at bounding box center [343, 294] width 21 height 21
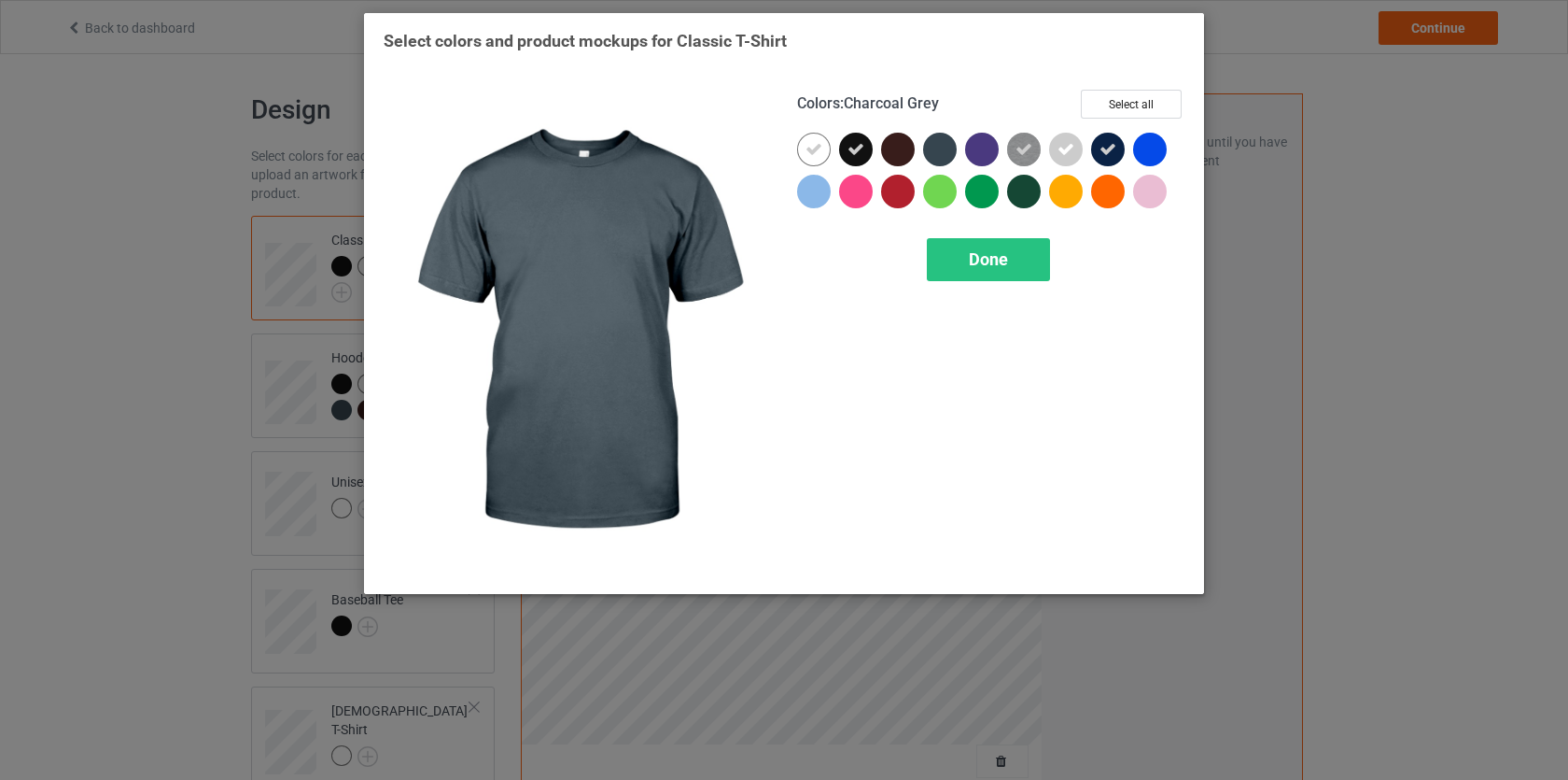
click at [937, 151] on div at bounding box center [940, 149] width 34 height 34
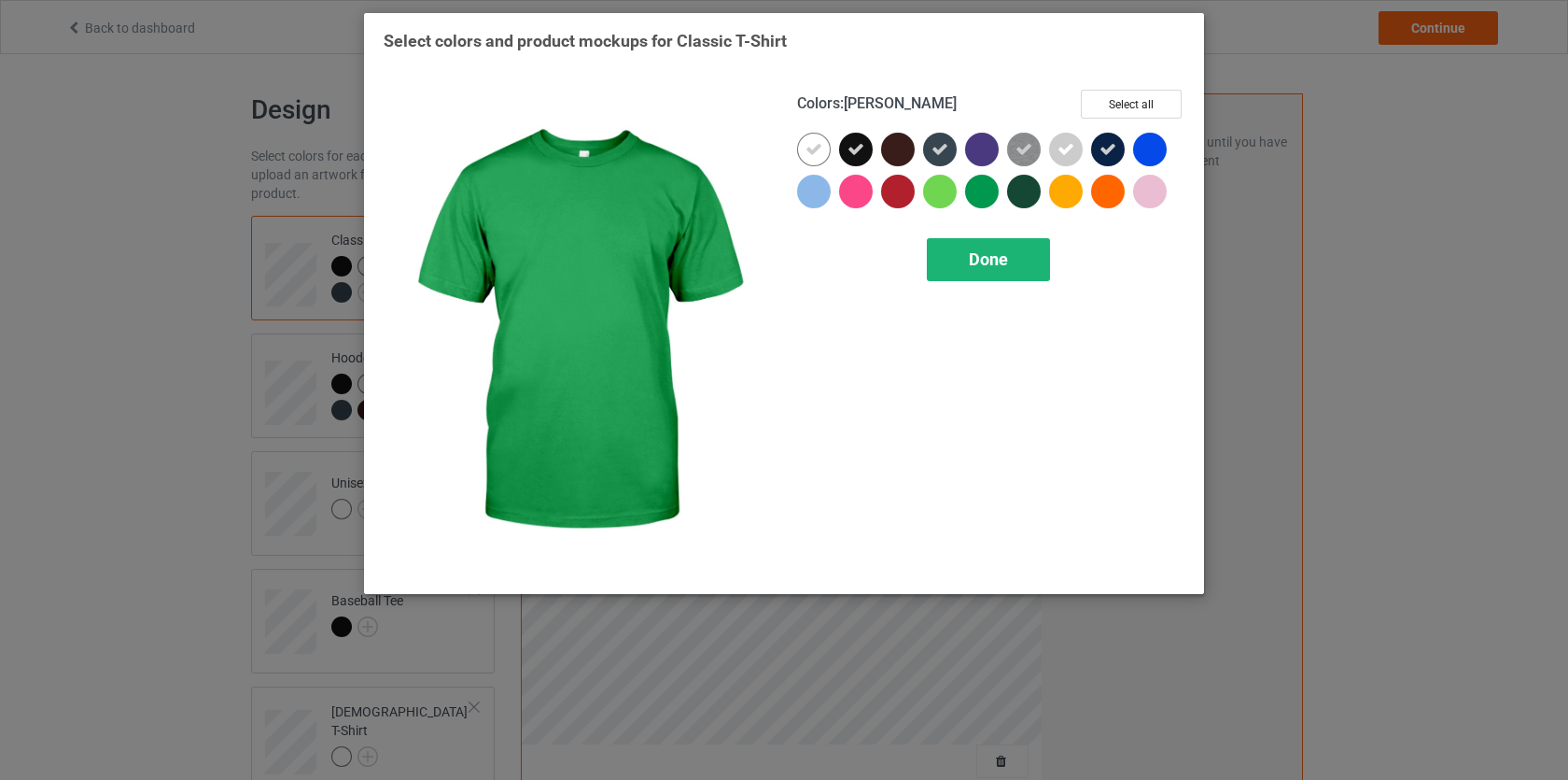
click at [967, 252] on div "Done" at bounding box center [988, 259] width 124 height 43
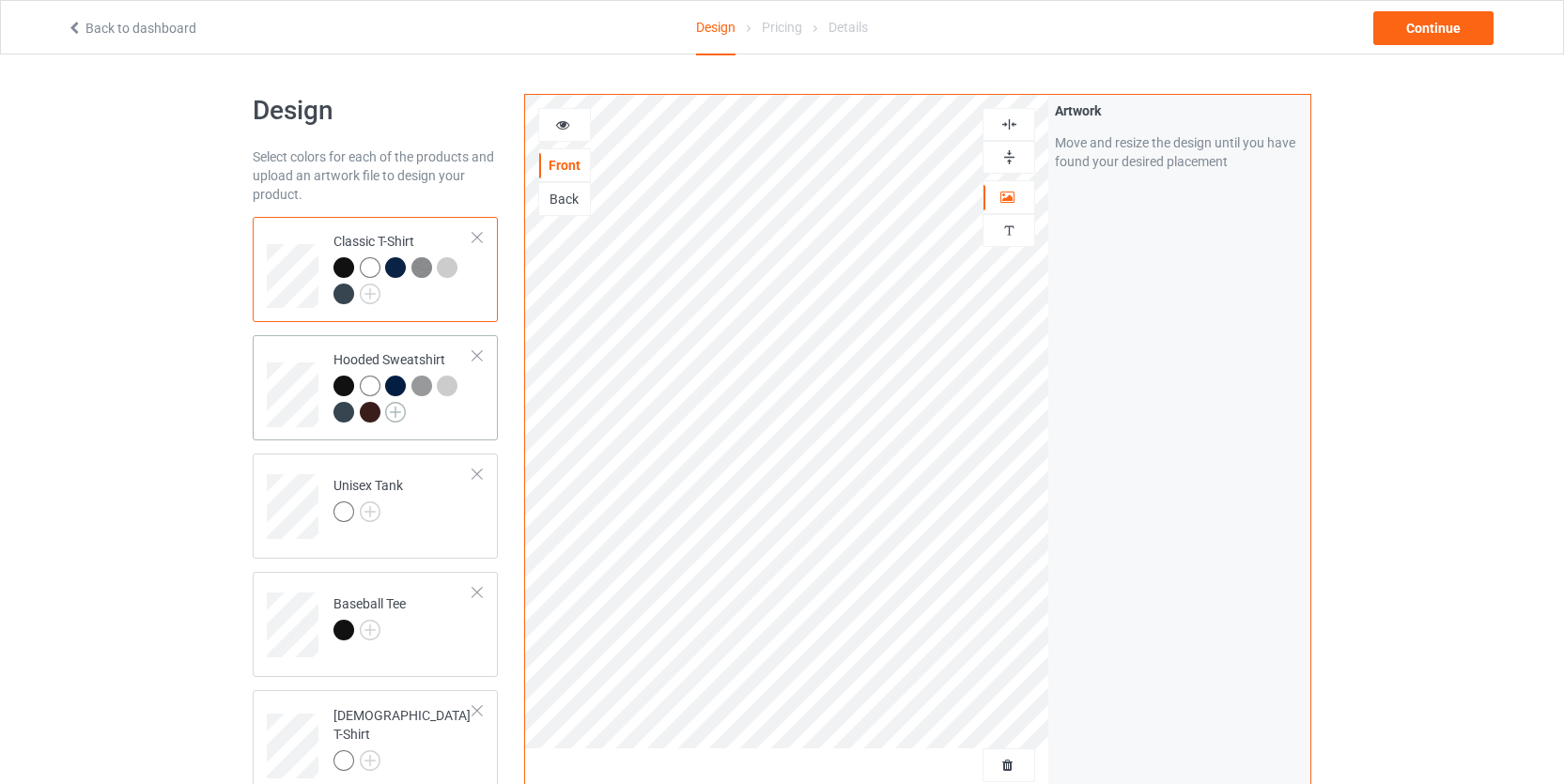
click at [397, 418] on img at bounding box center [395, 412] width 21 height 21
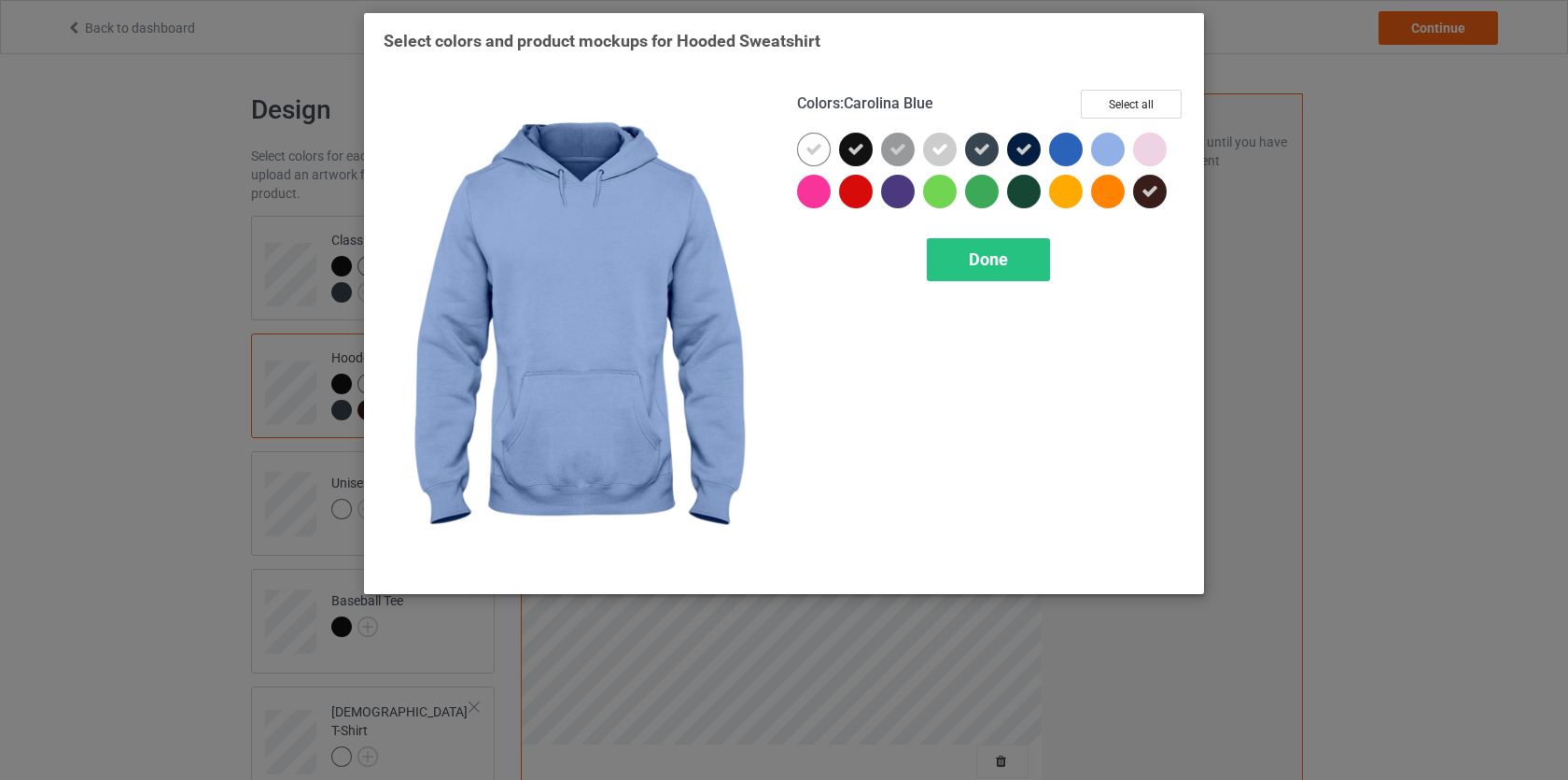
click at [1098, 148] on div at bounding box center [1108, 149] width 34 height 34
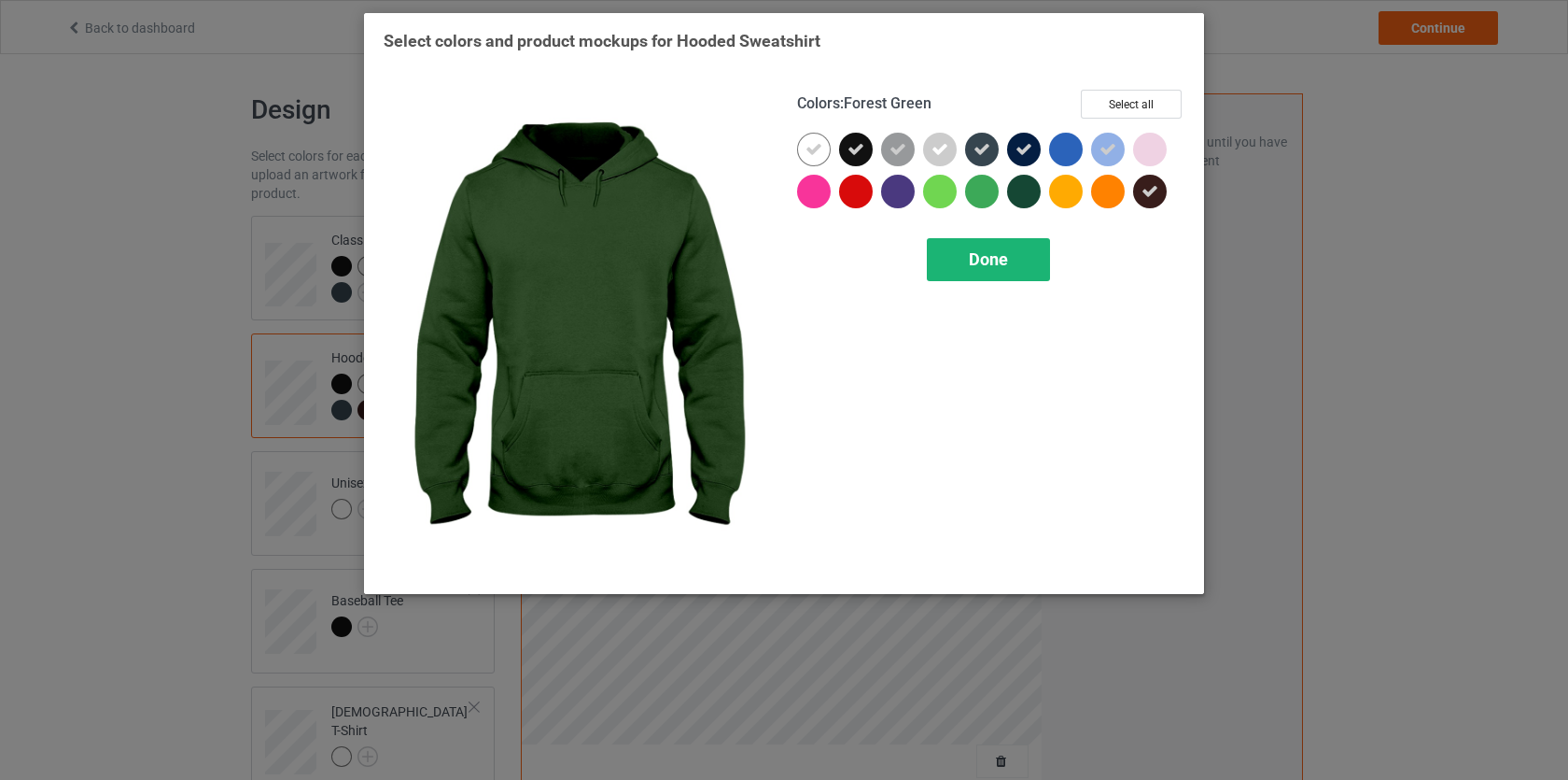
click at [969, 251] on span "Done" at bounding box center [989, 259] width 40 height 20
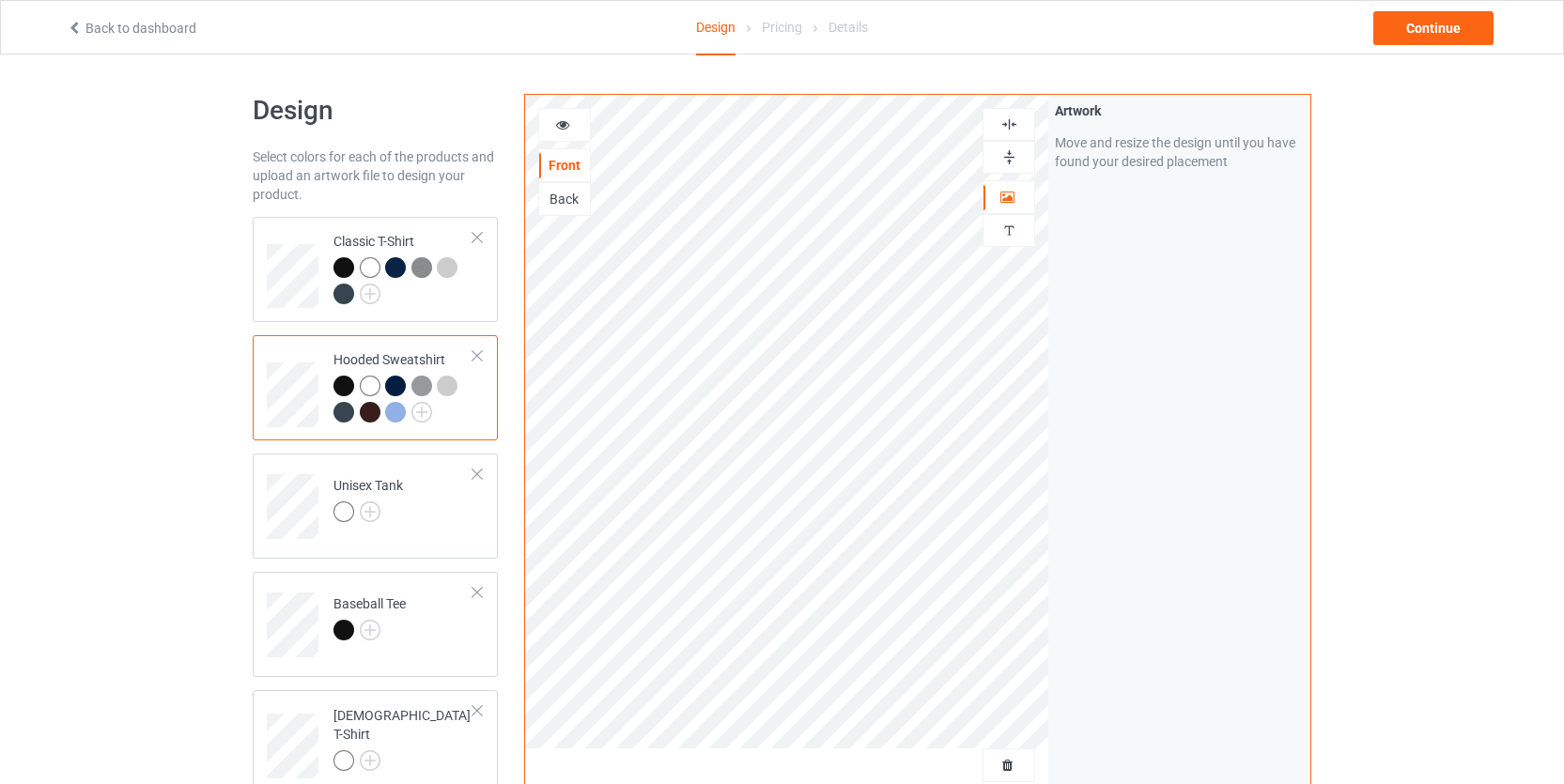
click at [392, 408] on div at bounding box center [395, 412] width 21 height 21
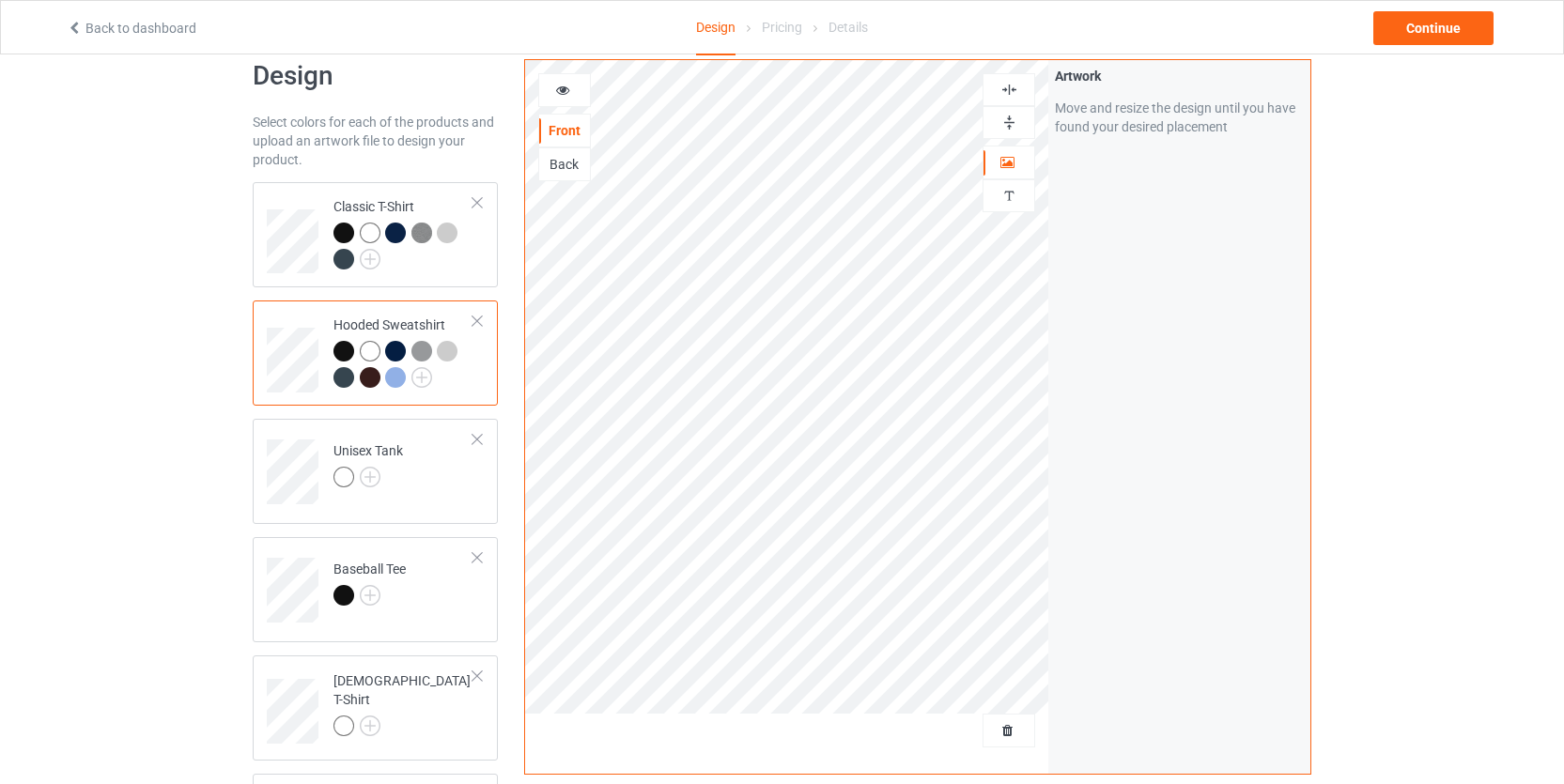
scroll to position [48, 0]
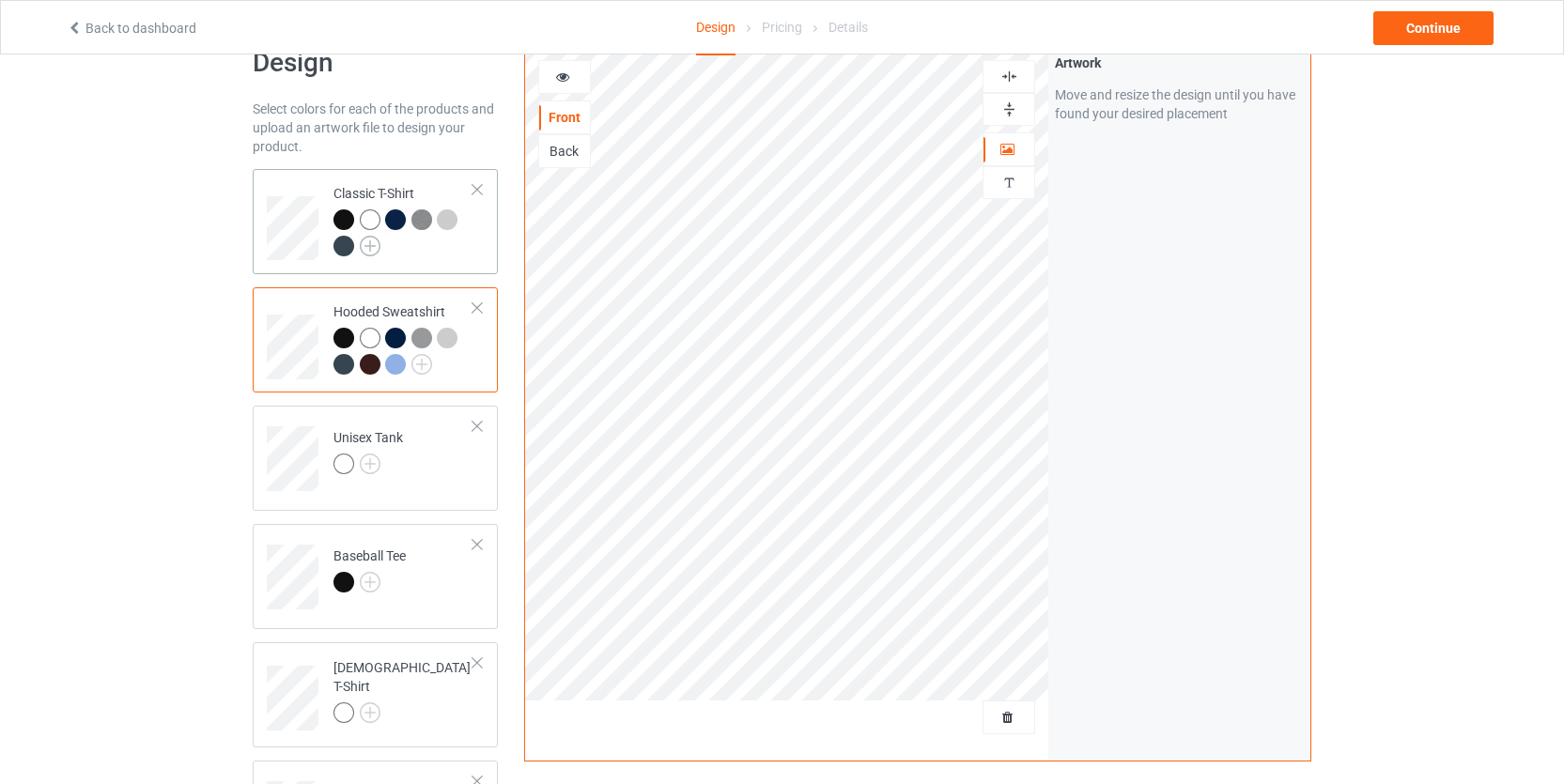
click at [375, 245] on img at bounding box center [369, 246] width 21 height 21
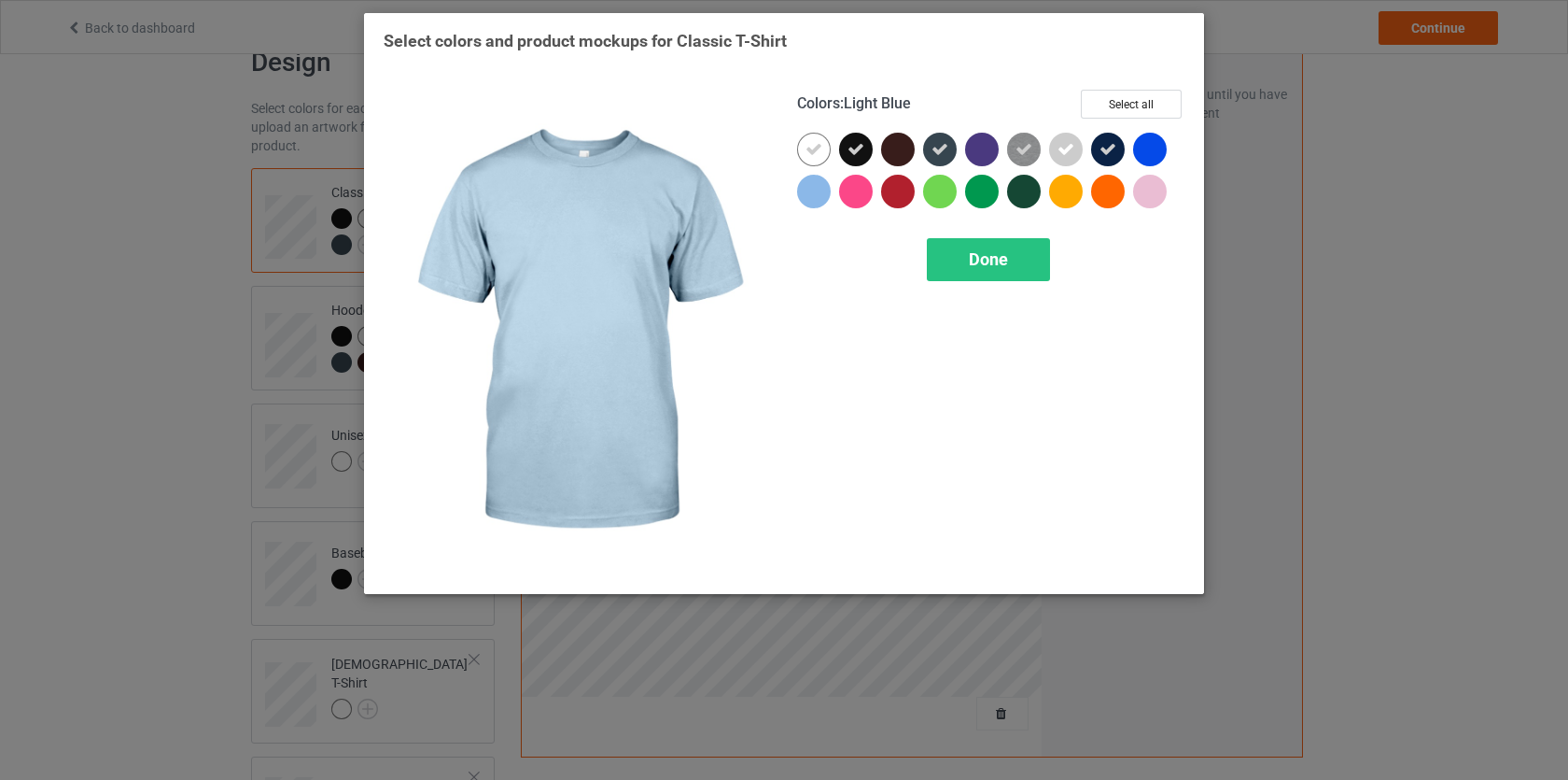
click at [813, 193] on div at bounding box center [814, 191] width 34 height 34
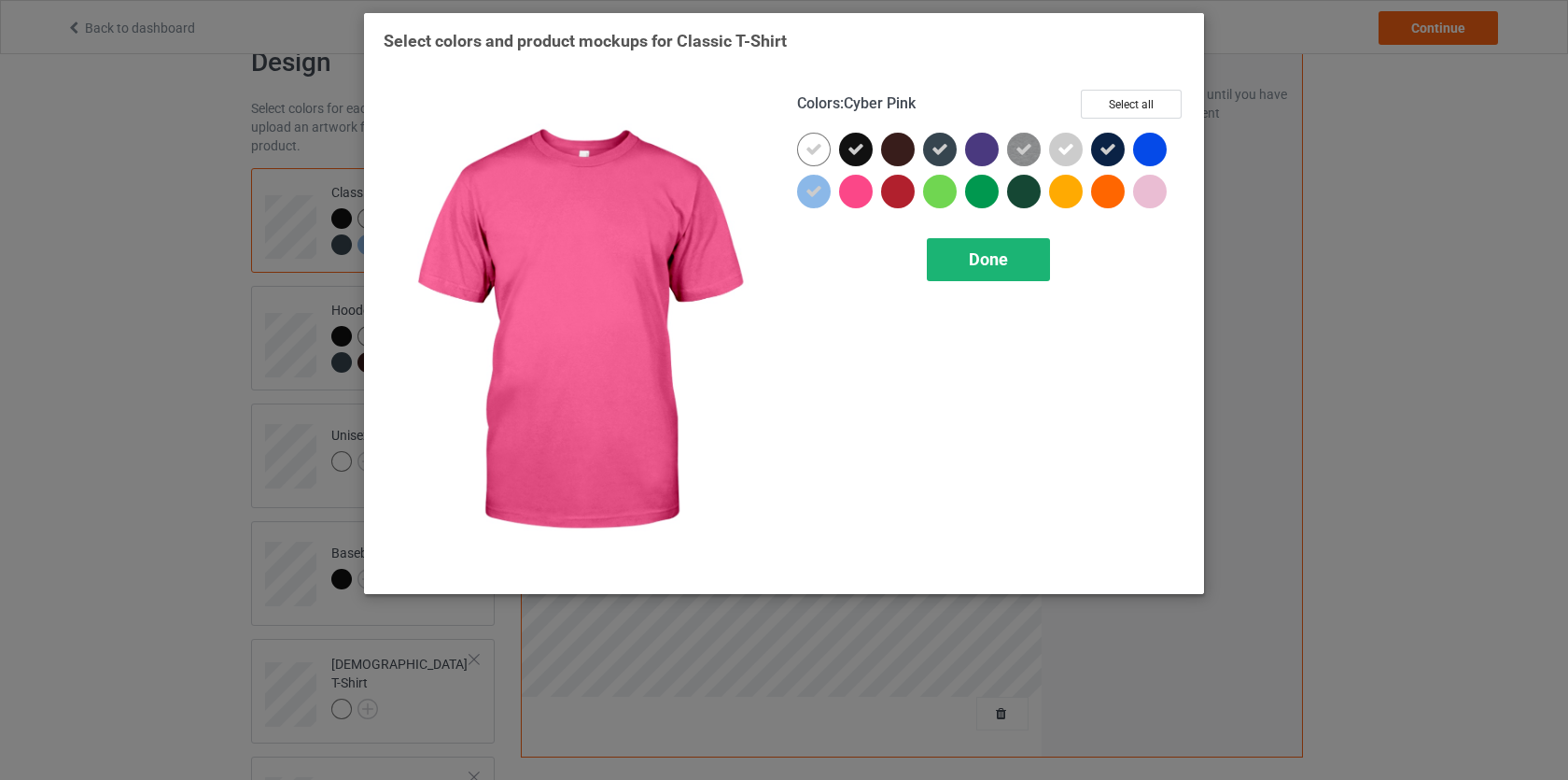
click at [1005, 274] on div "Done" at bounding box center [988, 259] width 124 height 43
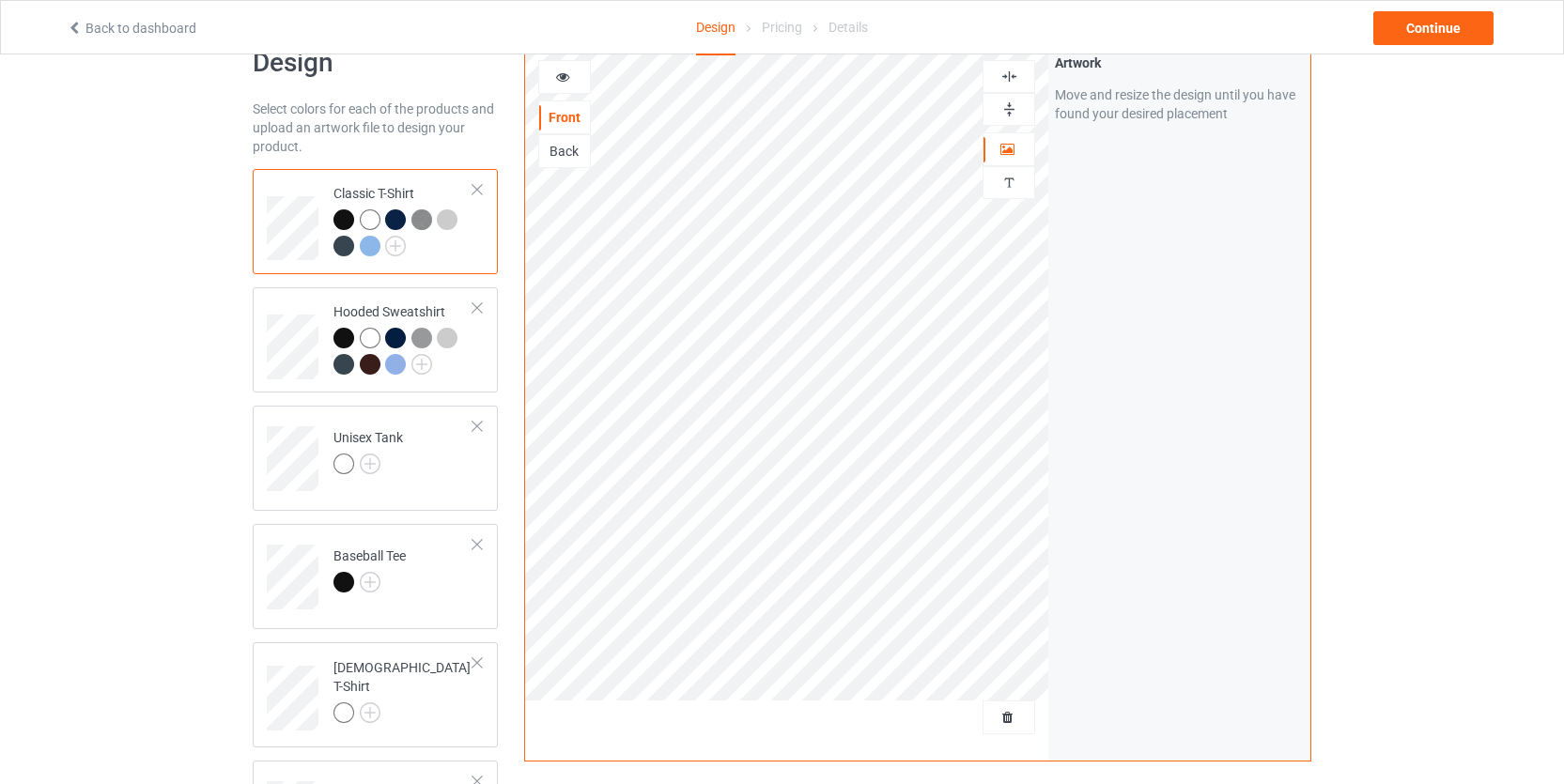
click at [139, 401] on div "Design Select colors for each of the products and upload an artwork file to des…" at bounding box center [782, 587] width 1564 height 1161
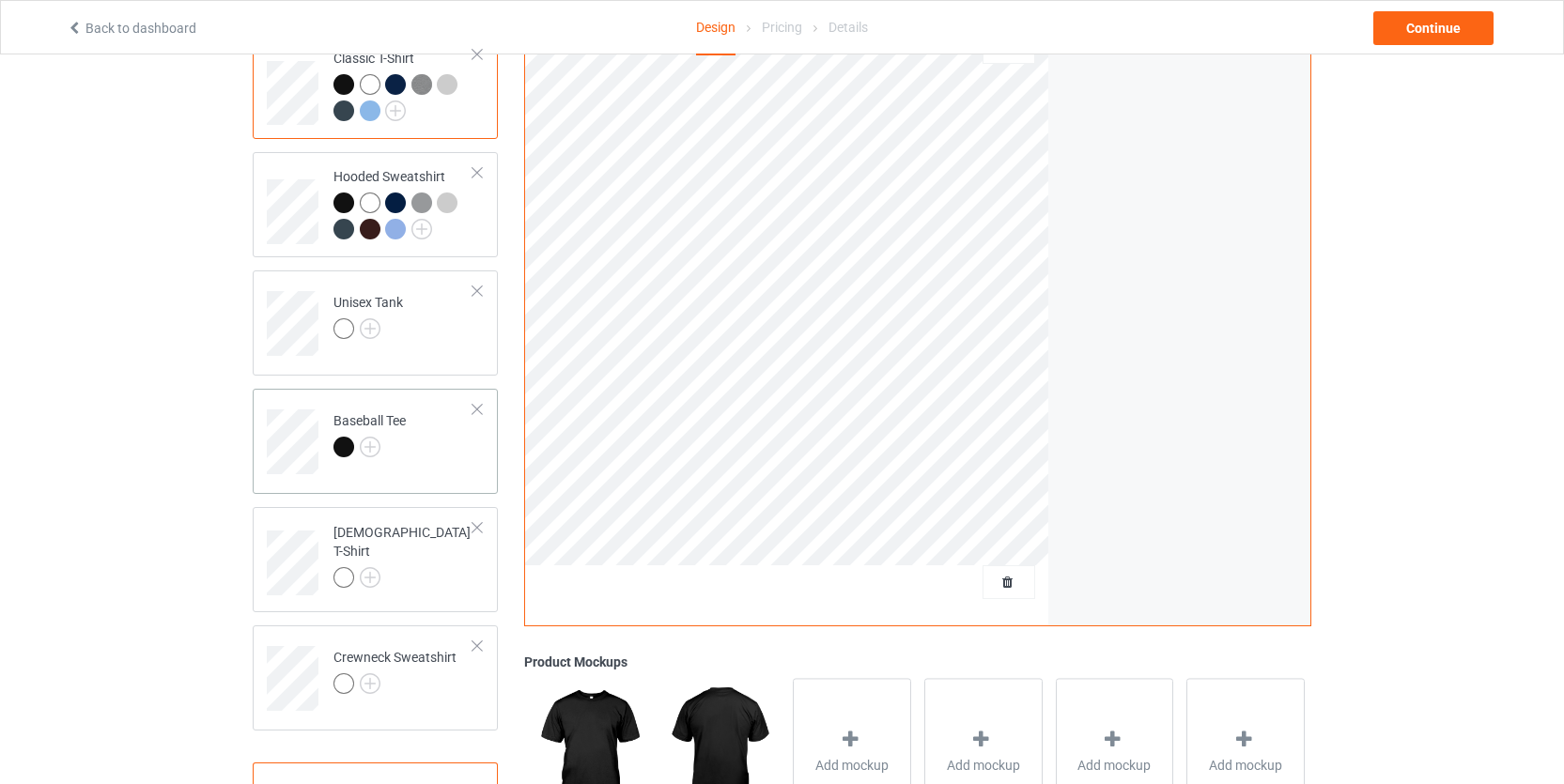
scroll to position [186, 0]
click at [376, 328] on img at bounding box center [369, 325] width 21 height 21
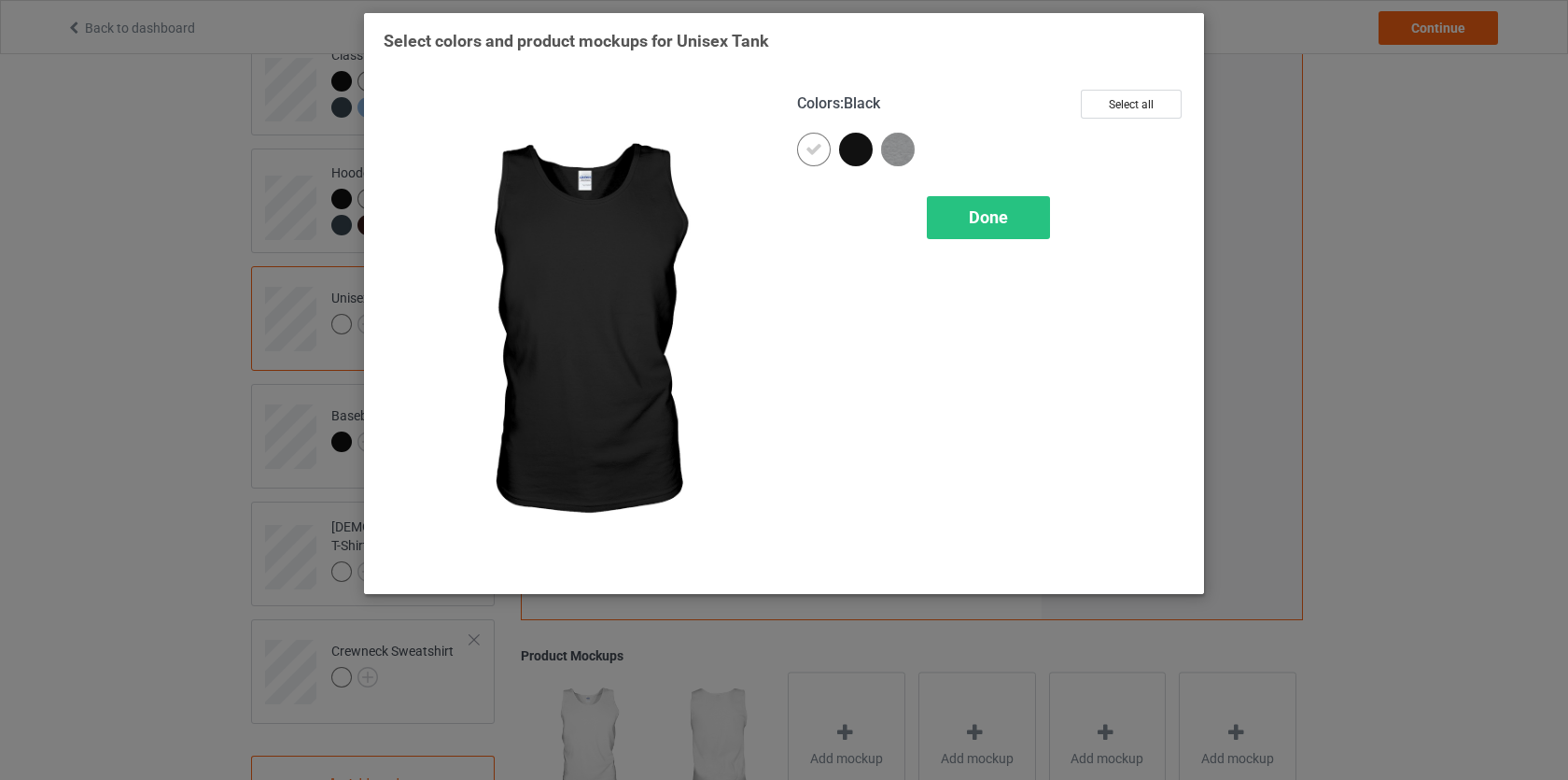
click at [862, 146] on div at bounding box center [856, 149] width 34 height 34
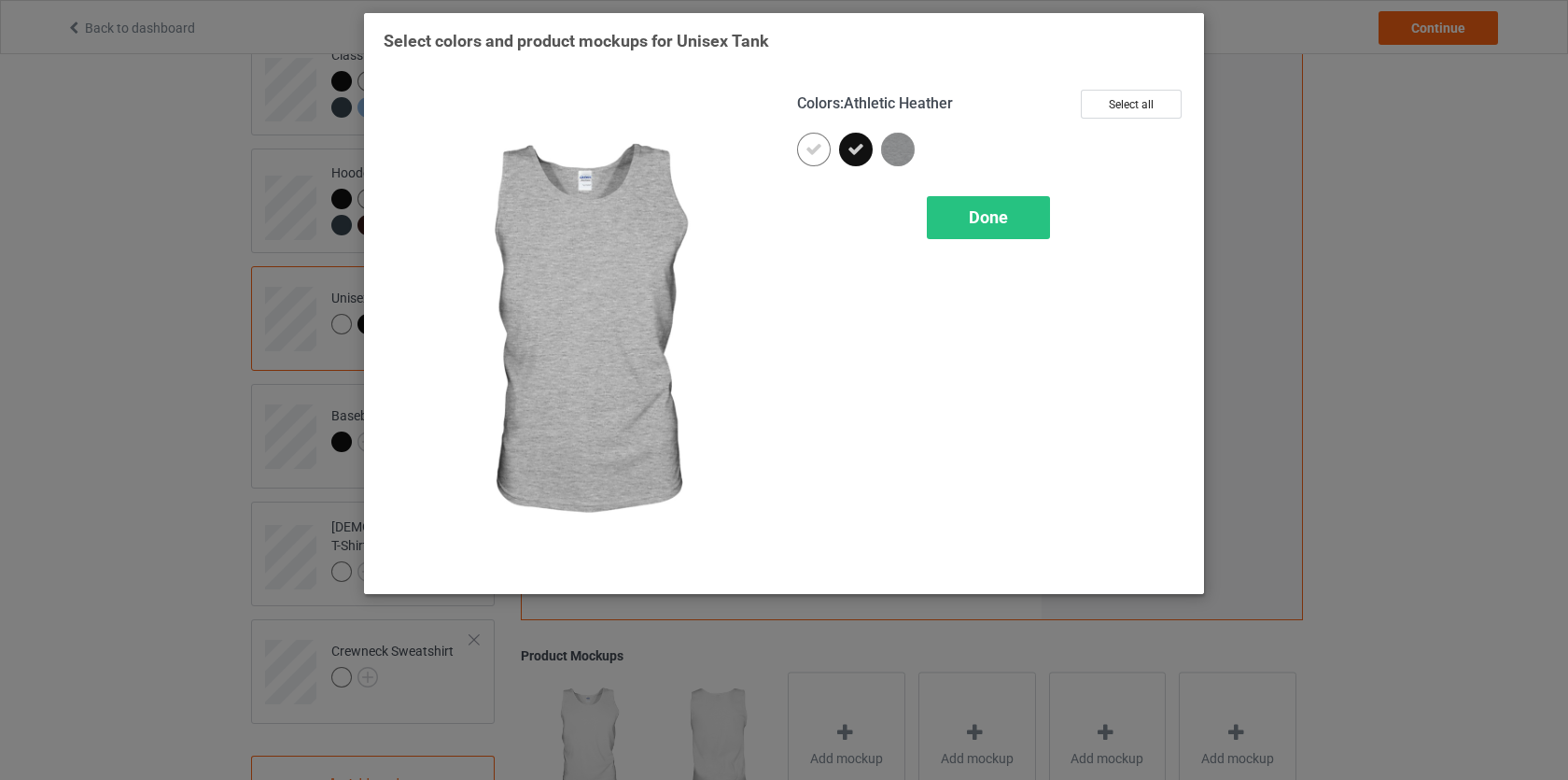
click at [902, 145] on img at bounding box center [898, 149] width 34 height 34
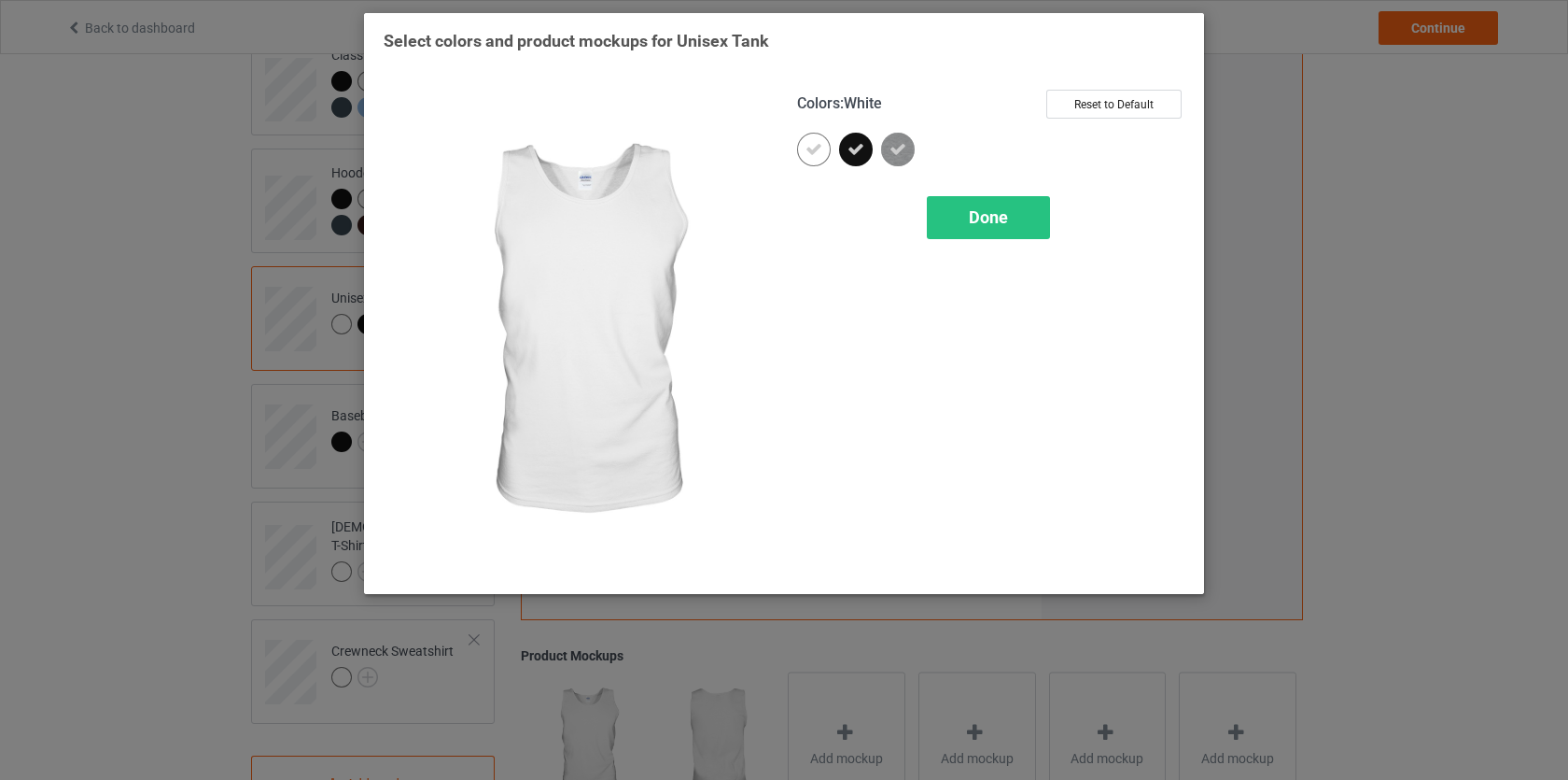
click at [815, 146] on icon at bounding box center [813, 148] width 17 height 17
click at [818, 147] on div at bounding box center [814, 149] width 34 height 34
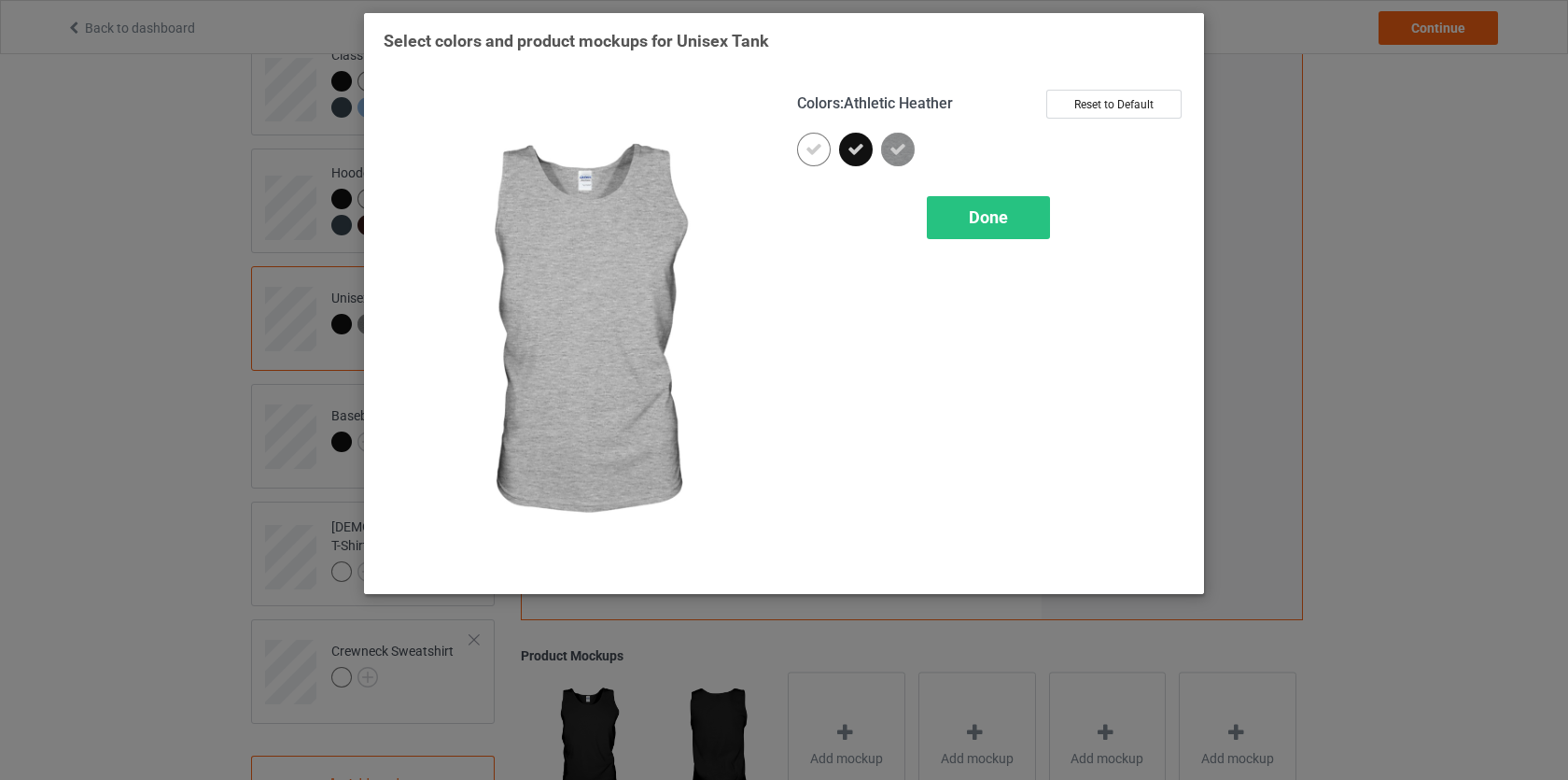
click at [889, 146] on icon at bounding box center [897, 148] width 17 height 17
click at [900, 146] on img at bounding box center [898, 149] width 34 height 34
click at [960, 207] on div "Done" at bounding box center [988, 217] width 124 height 43
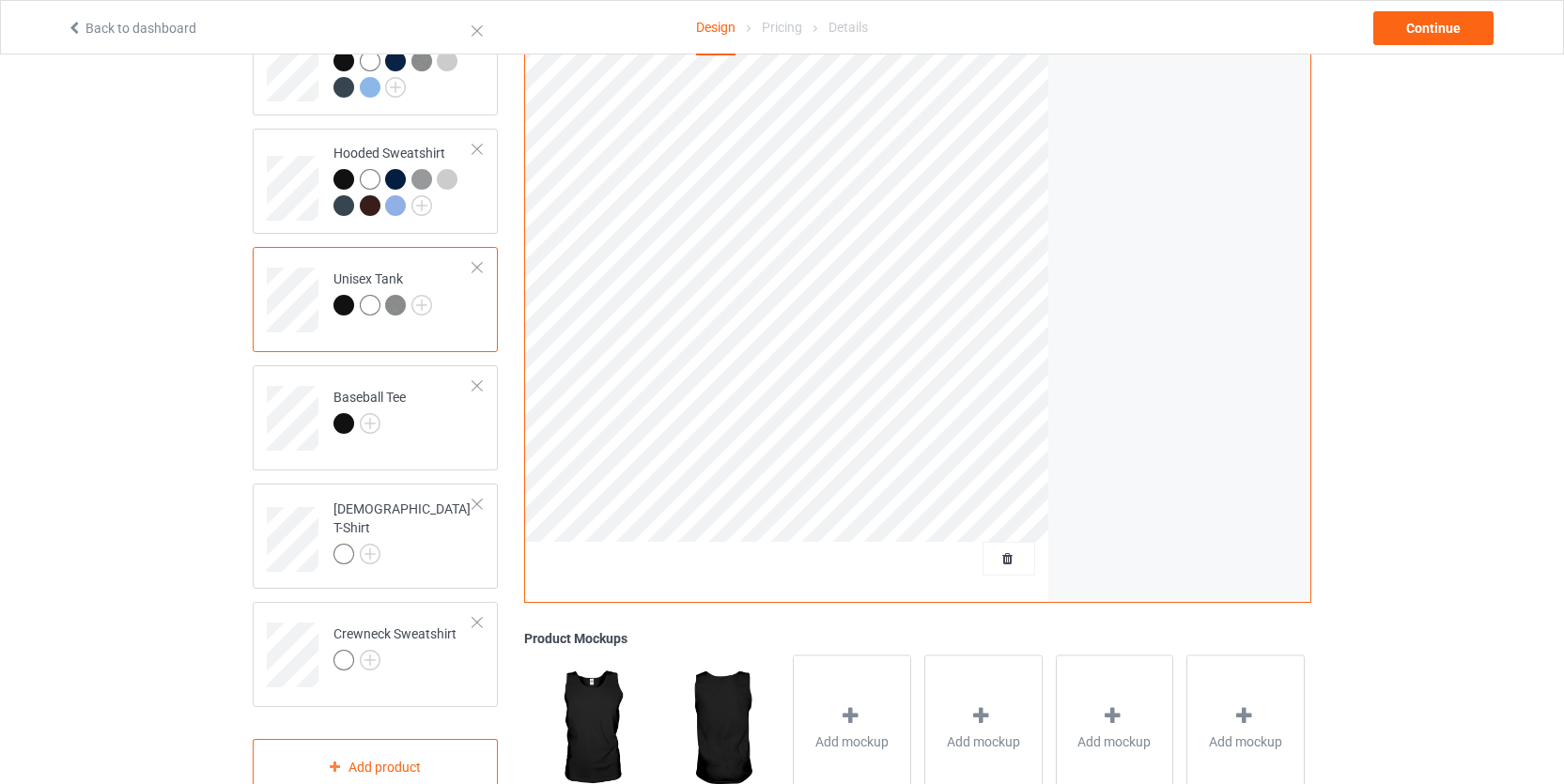
scroll to position [210, 0]
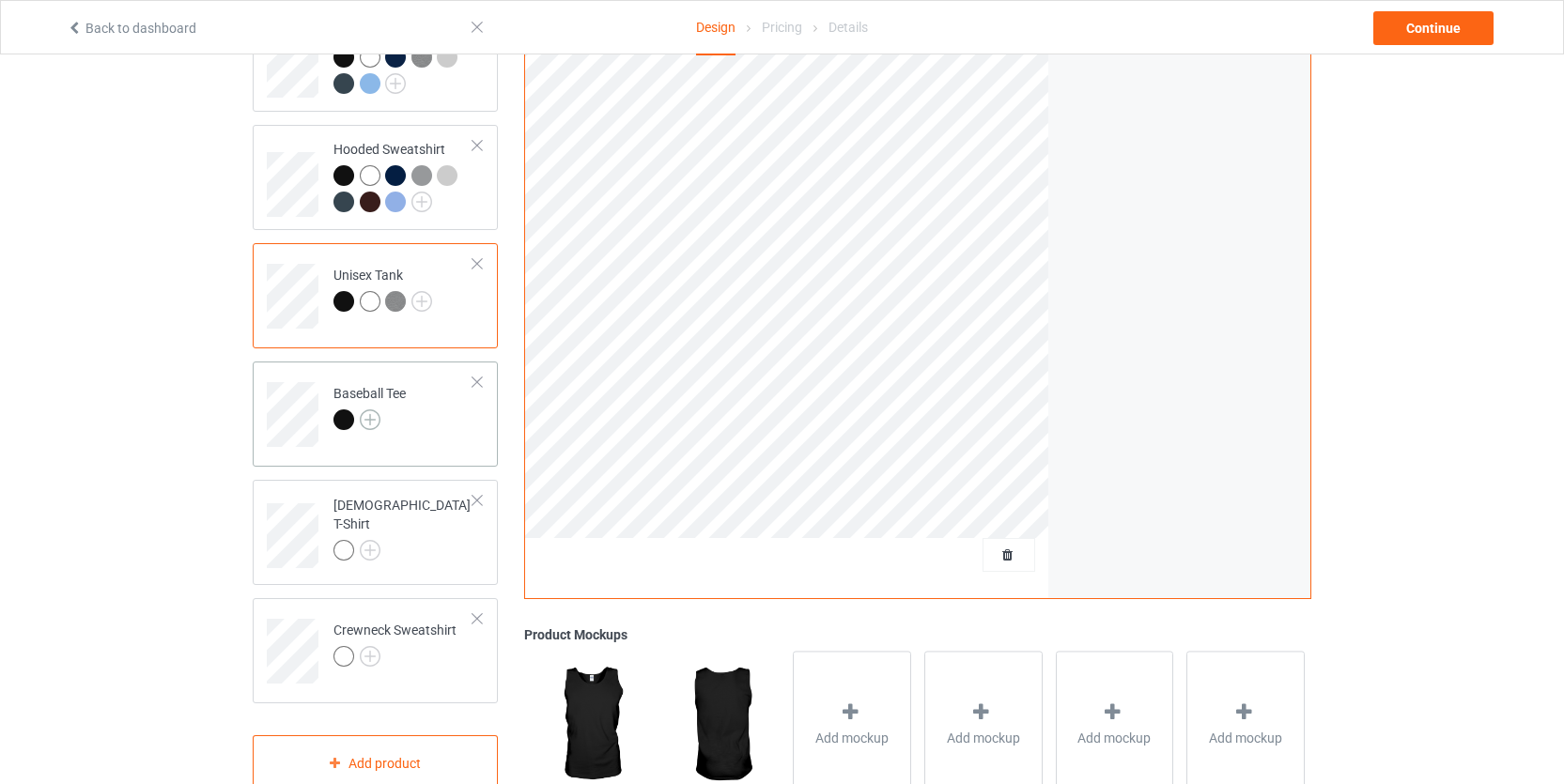
click at [375, 420] on img at bounding box center [369, 419] width 21 height 21
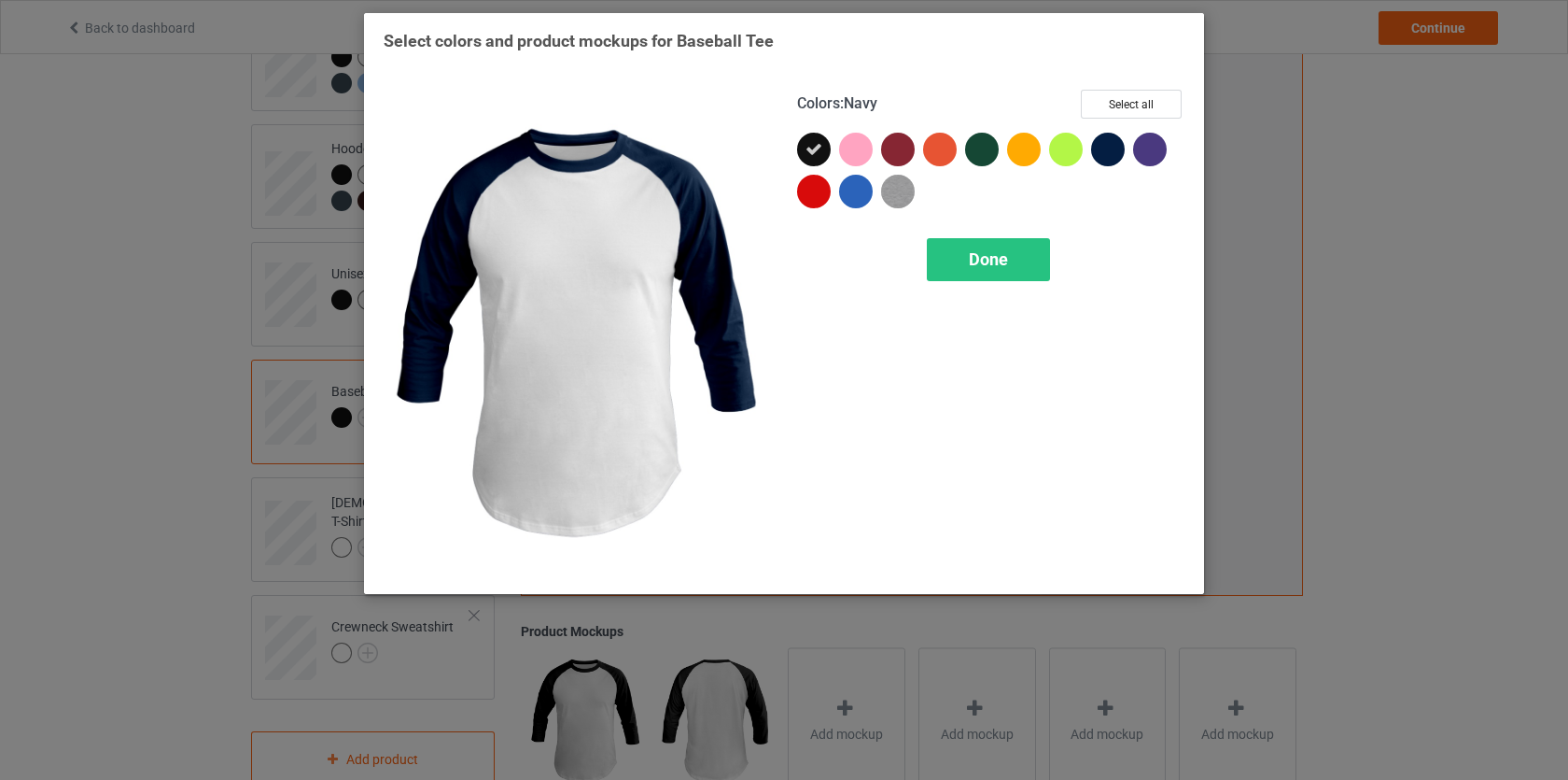
click at [1102, 150] on div at bounding box center [1108, 149] width 34 height 34
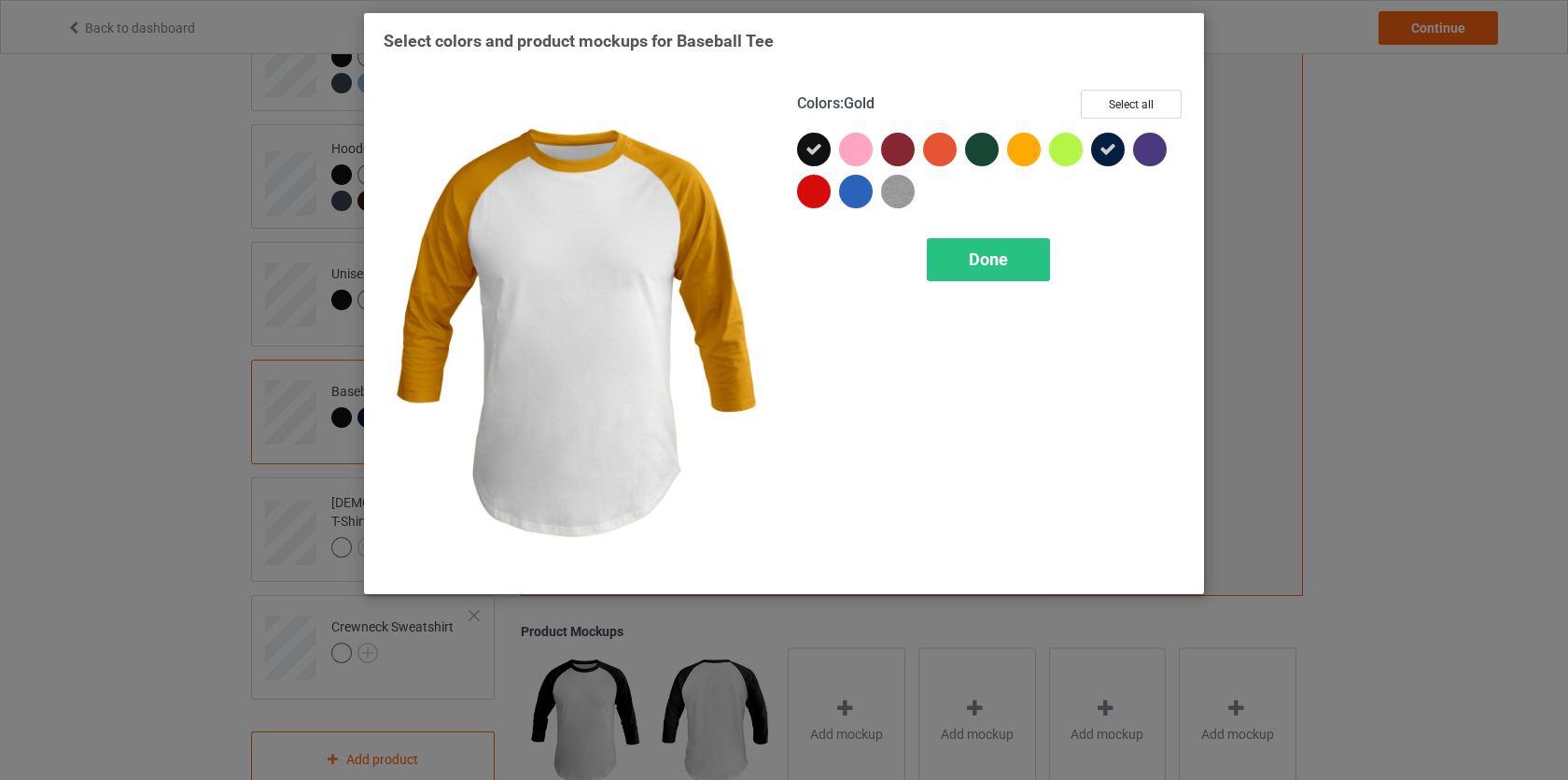
click at [1019, 158] on div at bounding box center [1024, 149] width 34 height 34
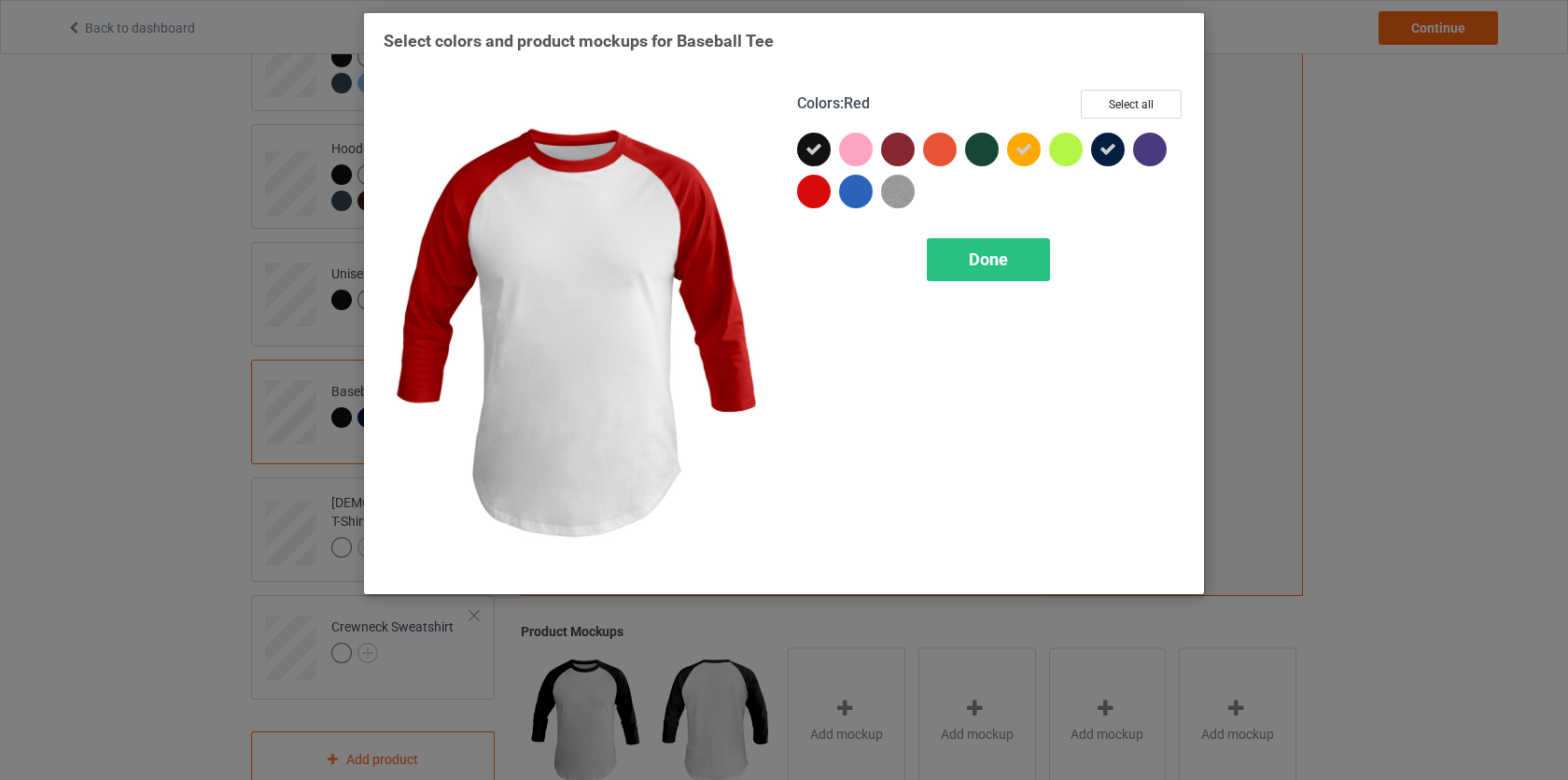
click at [802, 190] on div at bounding box center [814, 191] width 34 height 34
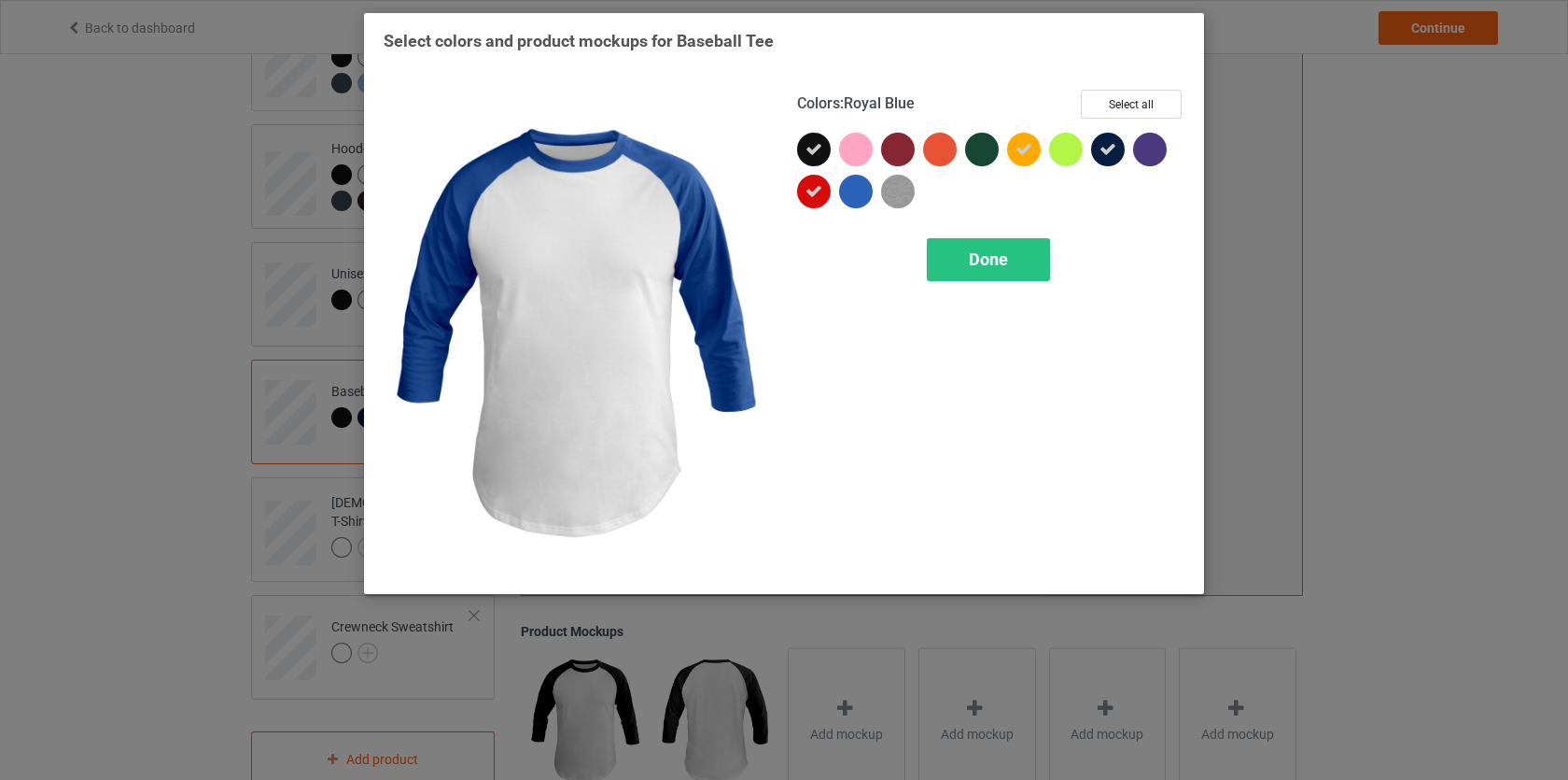
click at [853, 187] on div at bounding box center [856, 191] width 34 height 34
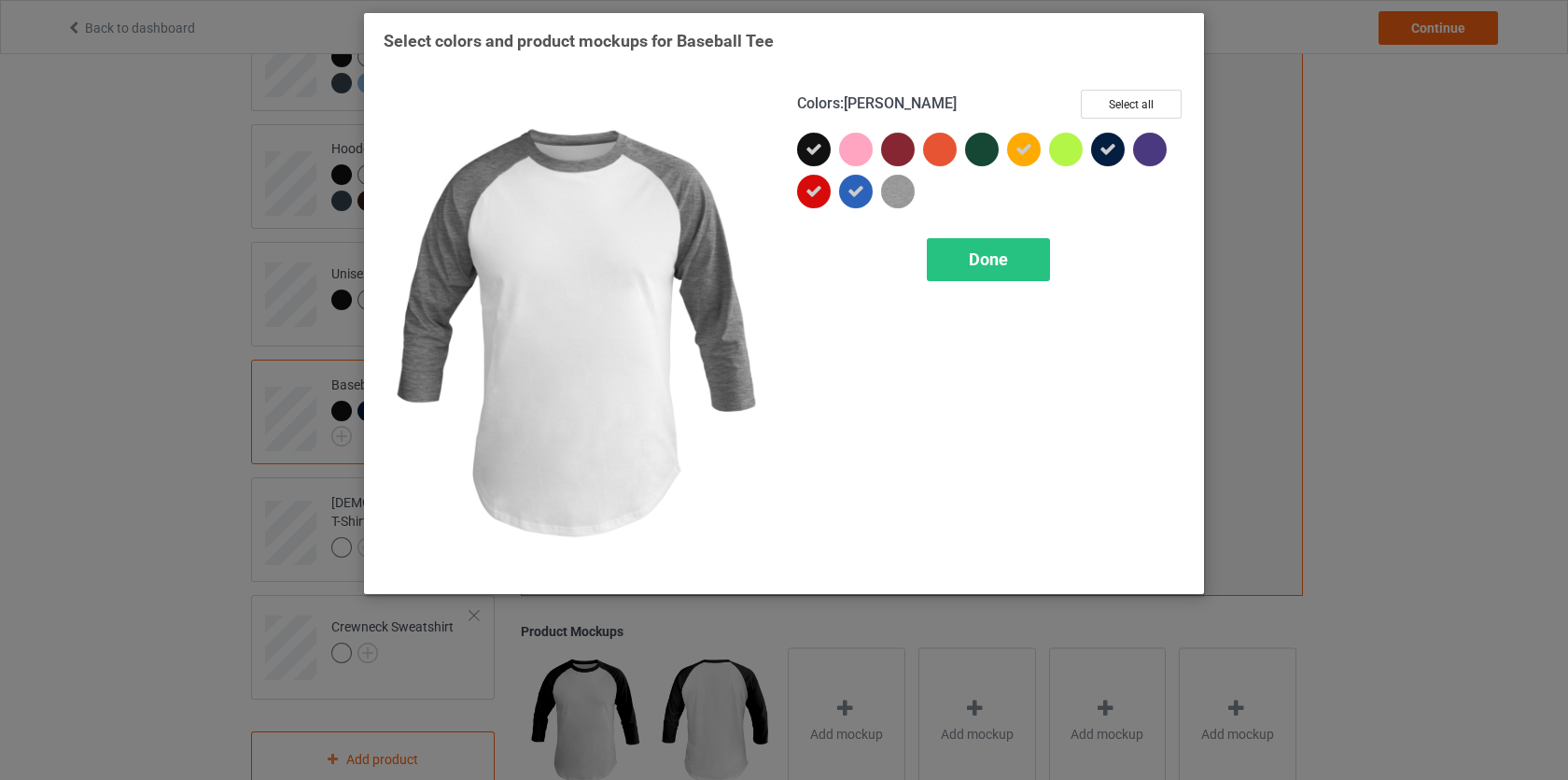
click at [905, 191] on img at bounding box center [898, 191] width 34 height 34
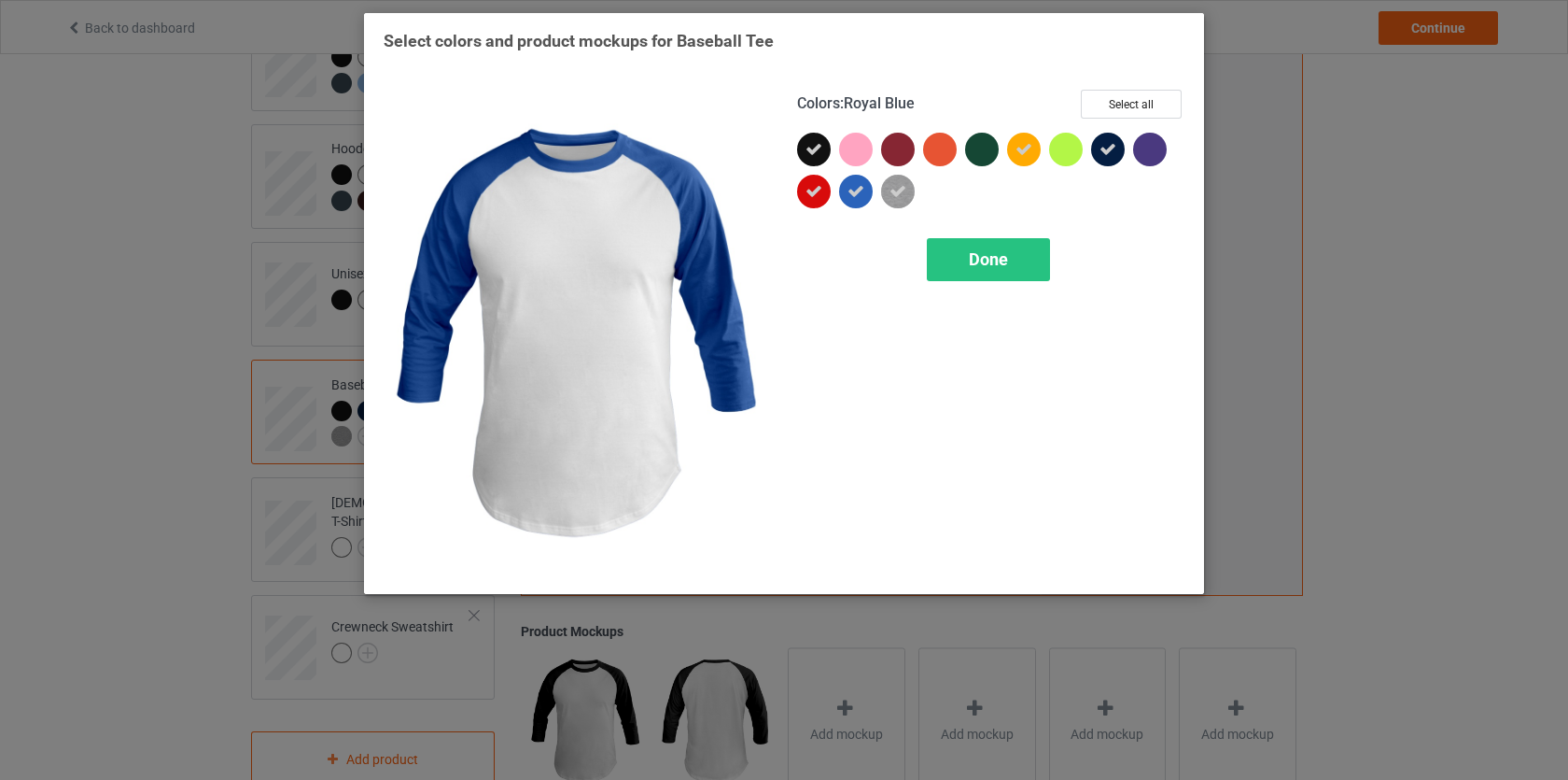
click at [859, 190] on icon at bounding box center [856, 191] width 17 height 17
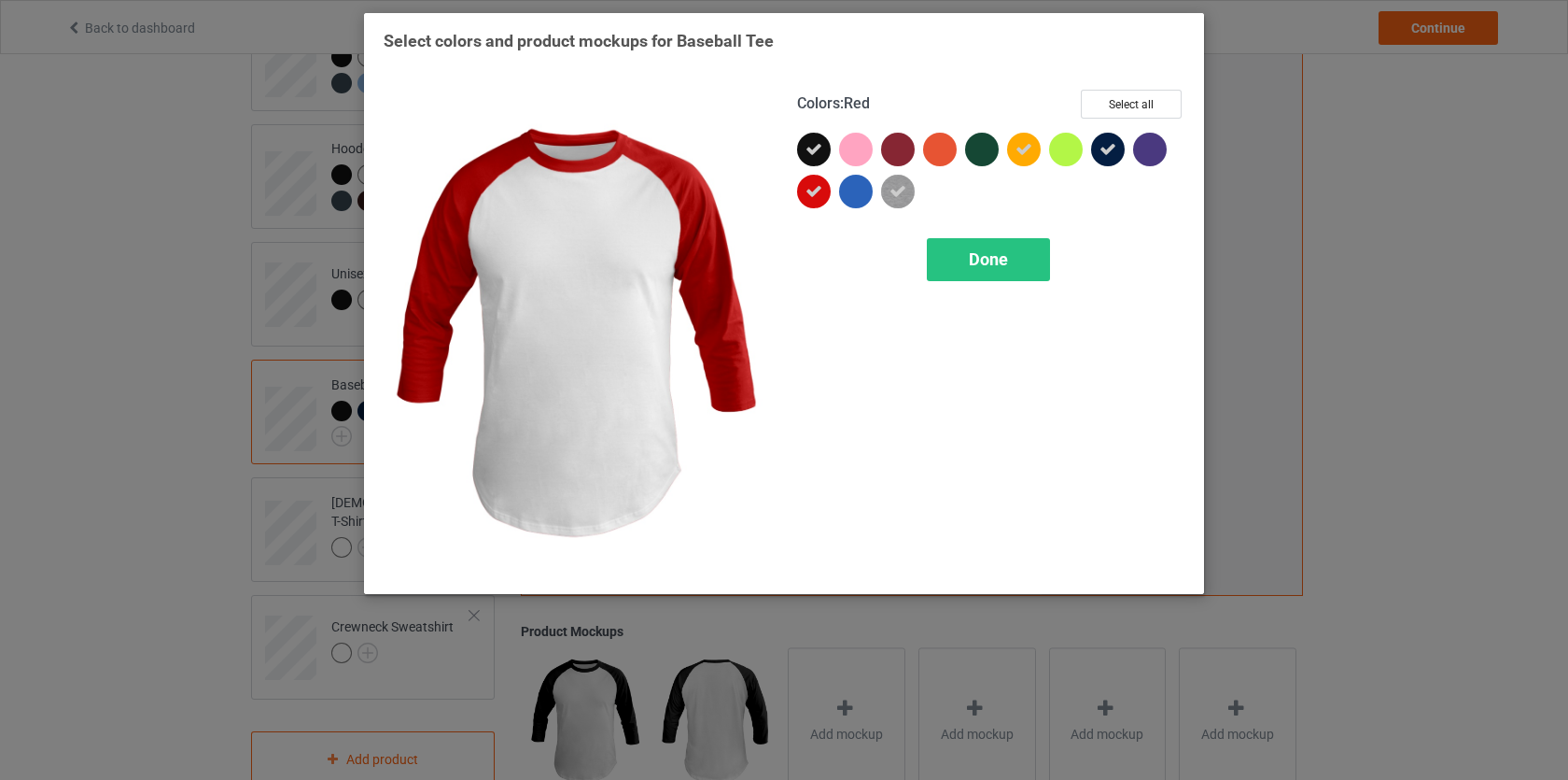
click at [807, 190] on icon at bounding box center [813, 191] width 17 height 17
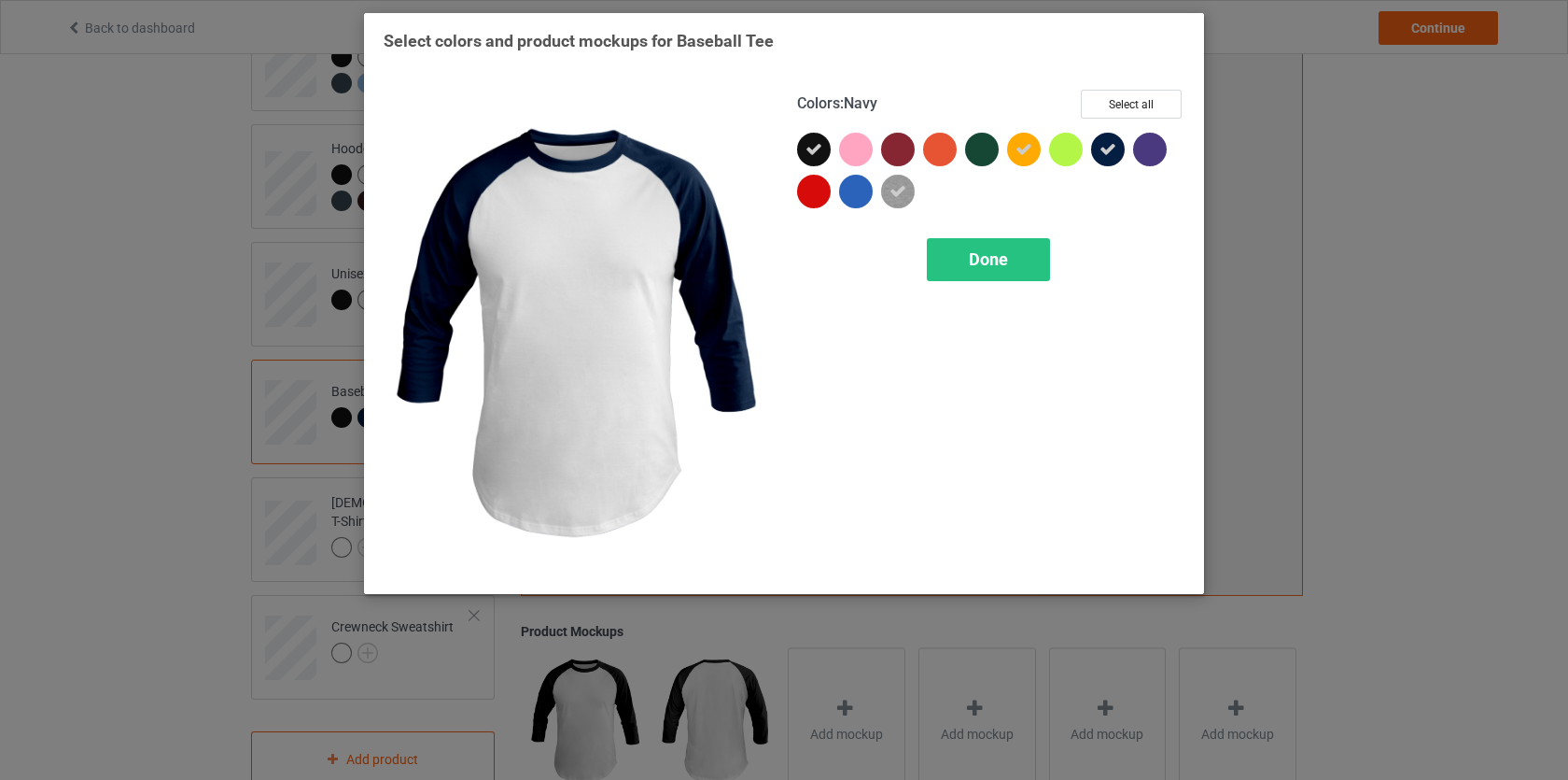
drag, startPoint x: 1096, startPoint y: 152, endPoint x: 1067, endPoint y: 153, distance: 29.0
click at [1096, 151] on div at bounding box center [1108, 149] width 34 height 34
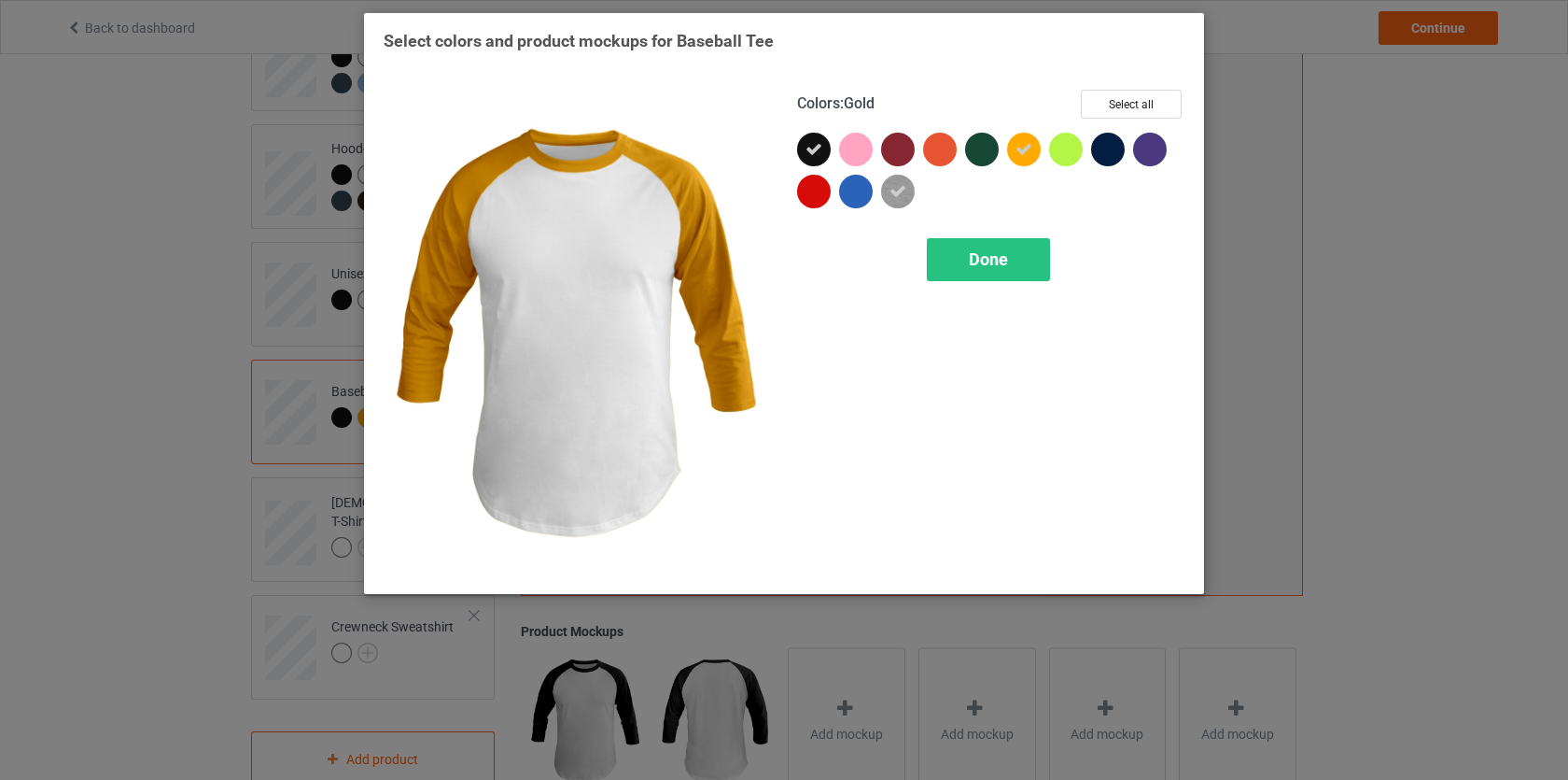
click at [1030, 153] on icon at bounding box center [1024, 148] width 17 height 17
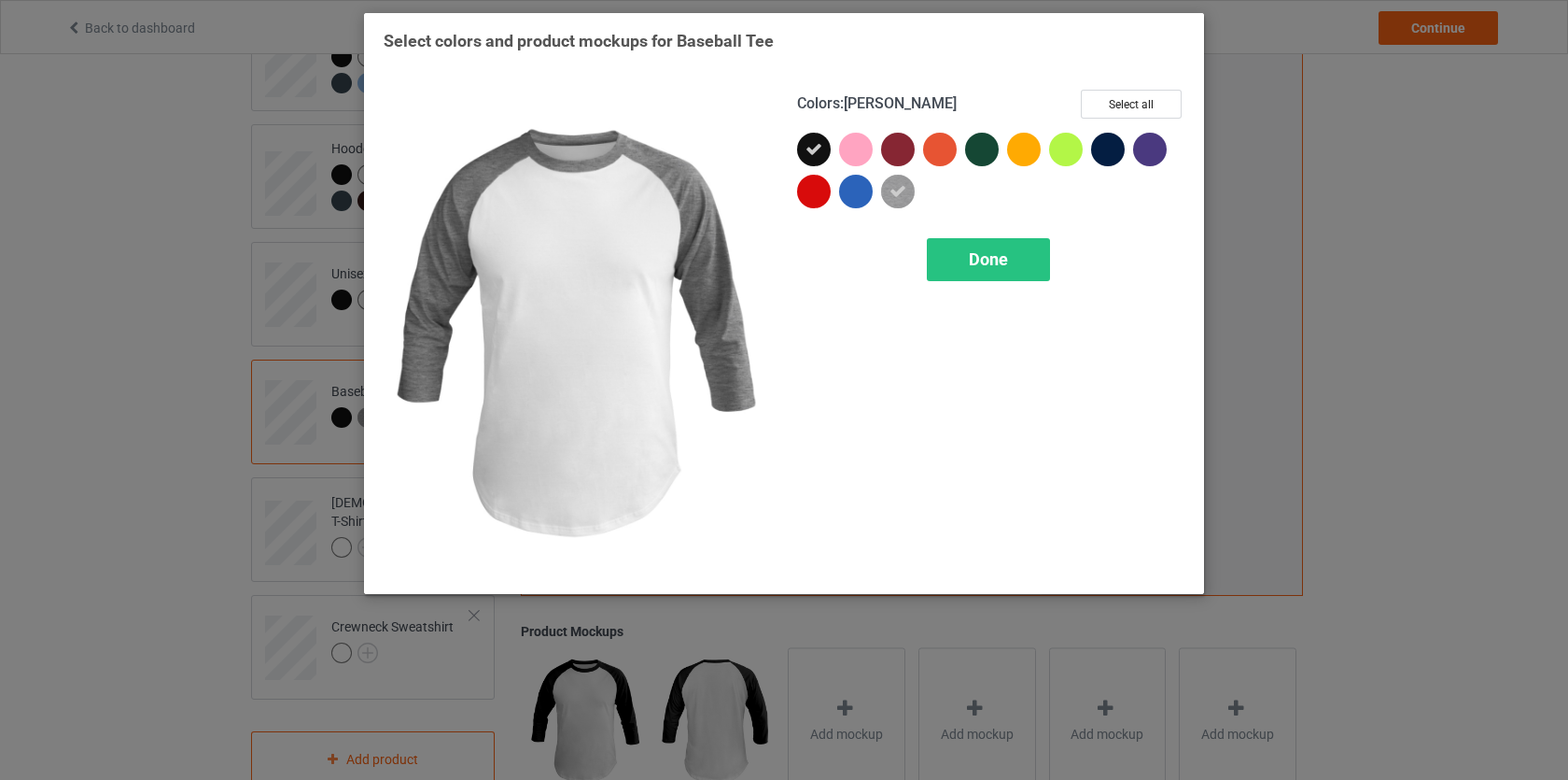
click at [903, 193] on icon at bounding box center [897, 191] width 17 height 17
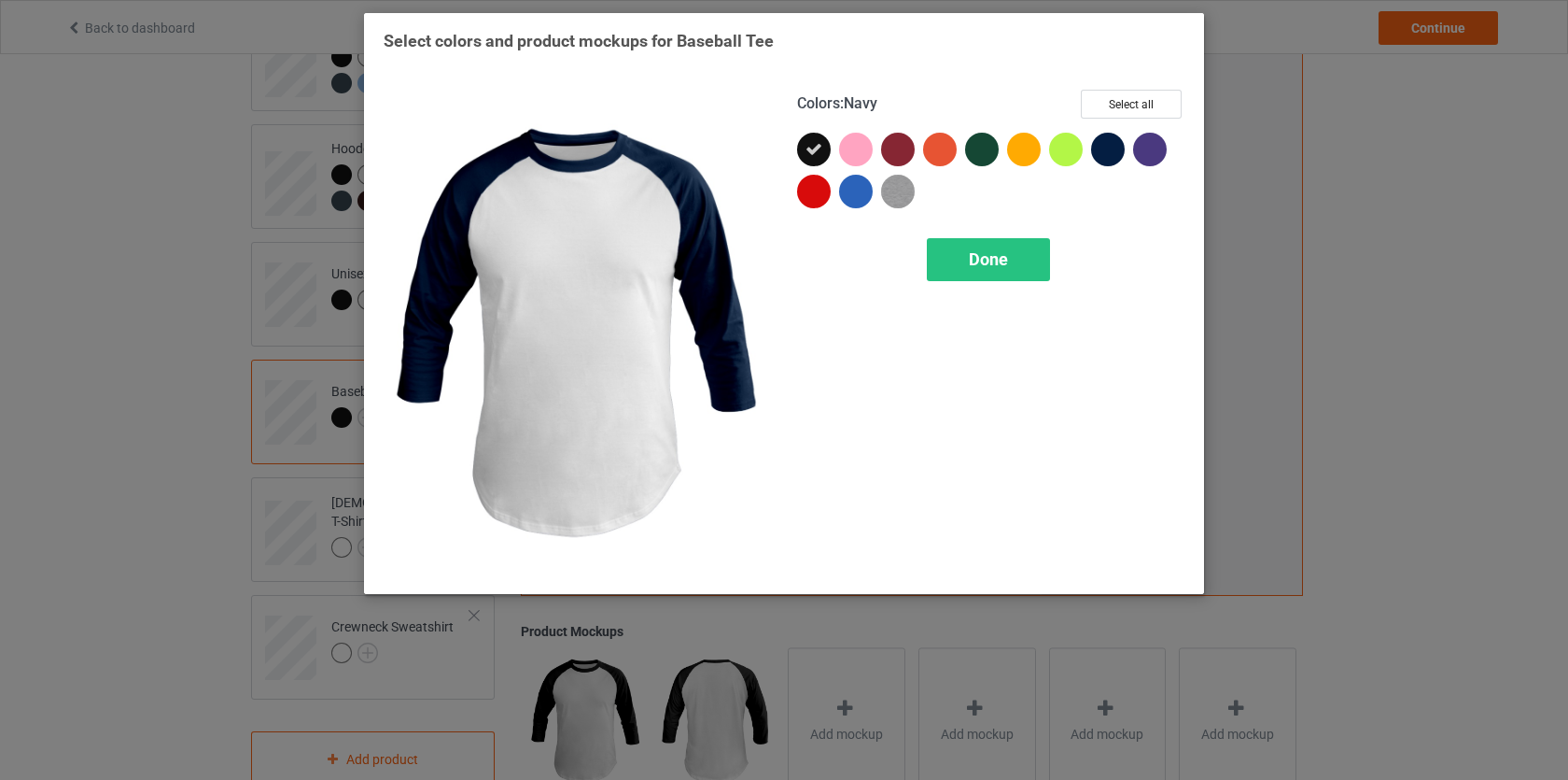
click at [1115, 154] on div at bounding box center [1108, 149] width 34 height 34
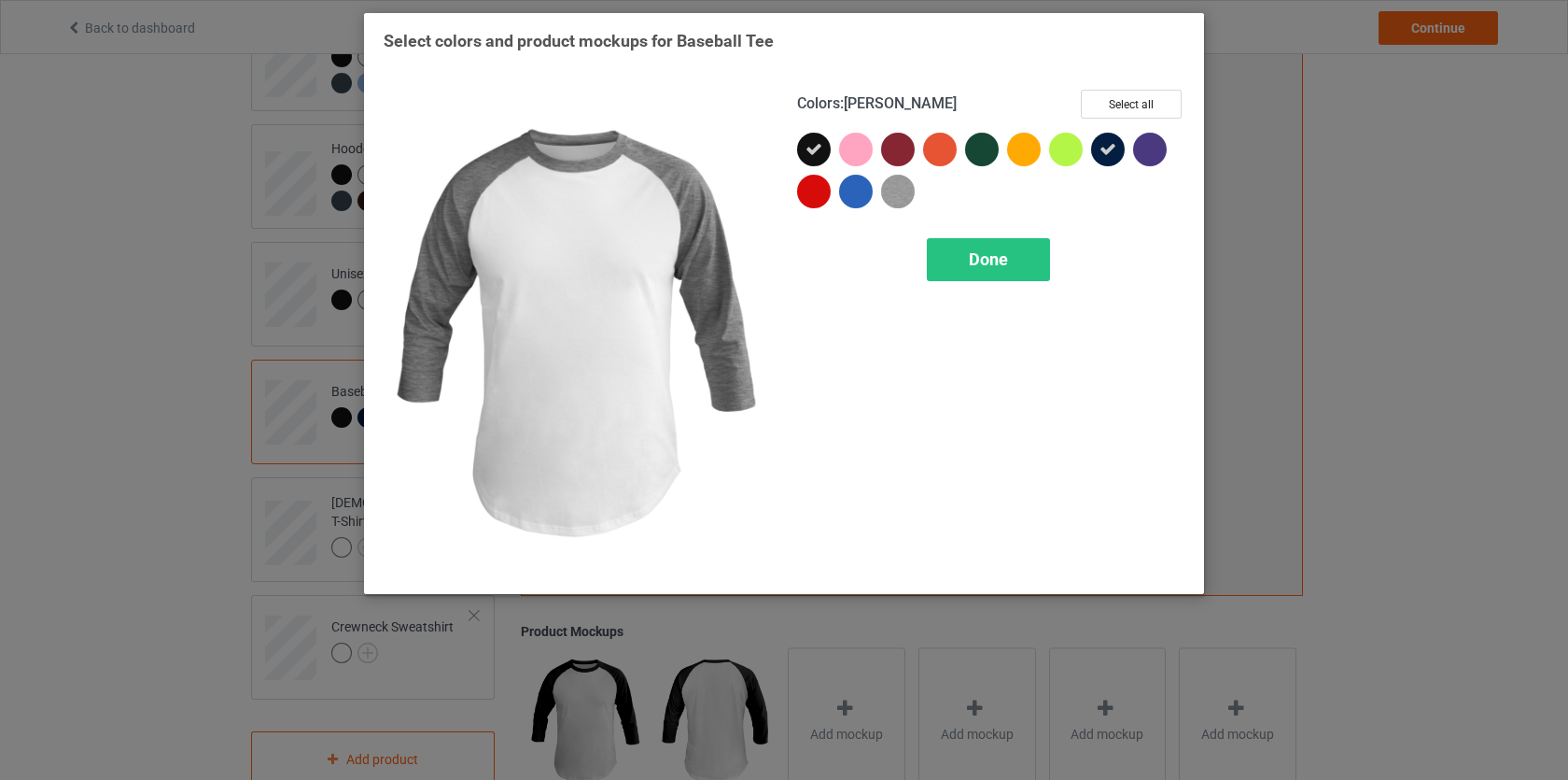
click at [886, 197] on img at bounding box center [898, 191] width 34 height 34
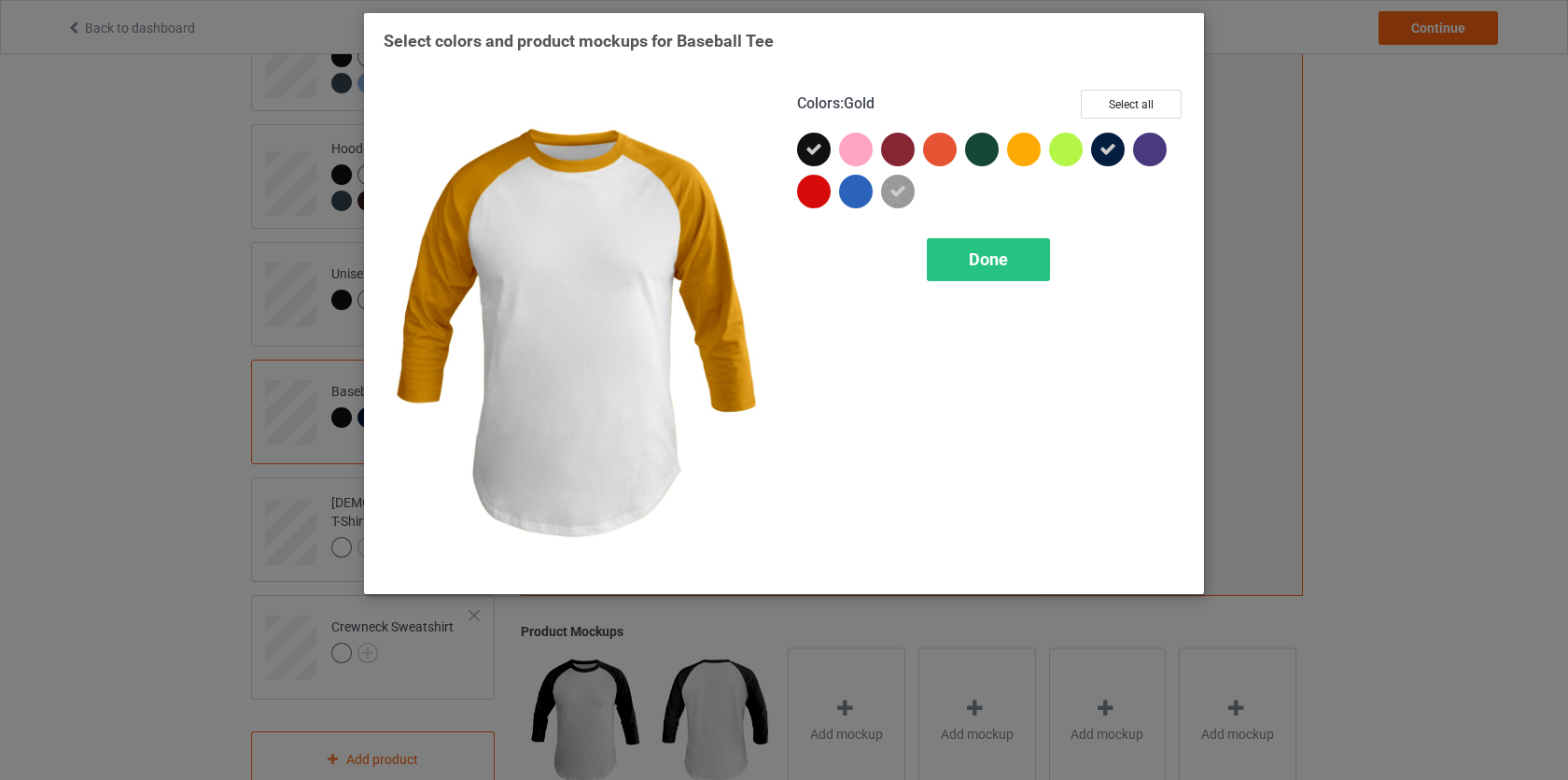
click at [1027, 153] on div at bounding box center [1024, 149] width 34 height 34
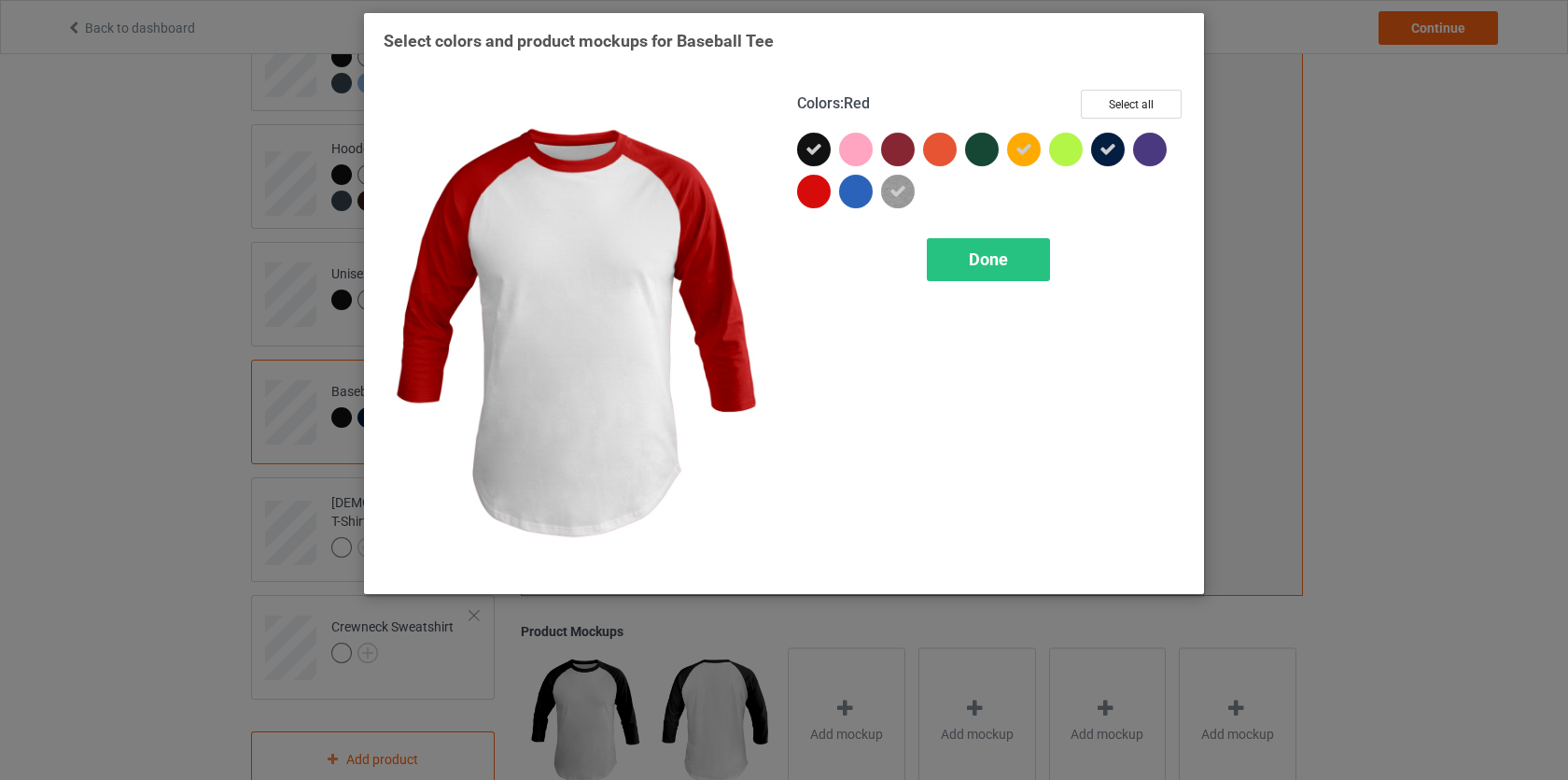
click at [814, 196] on div at bounding box center [814, 191] width 34 height 34
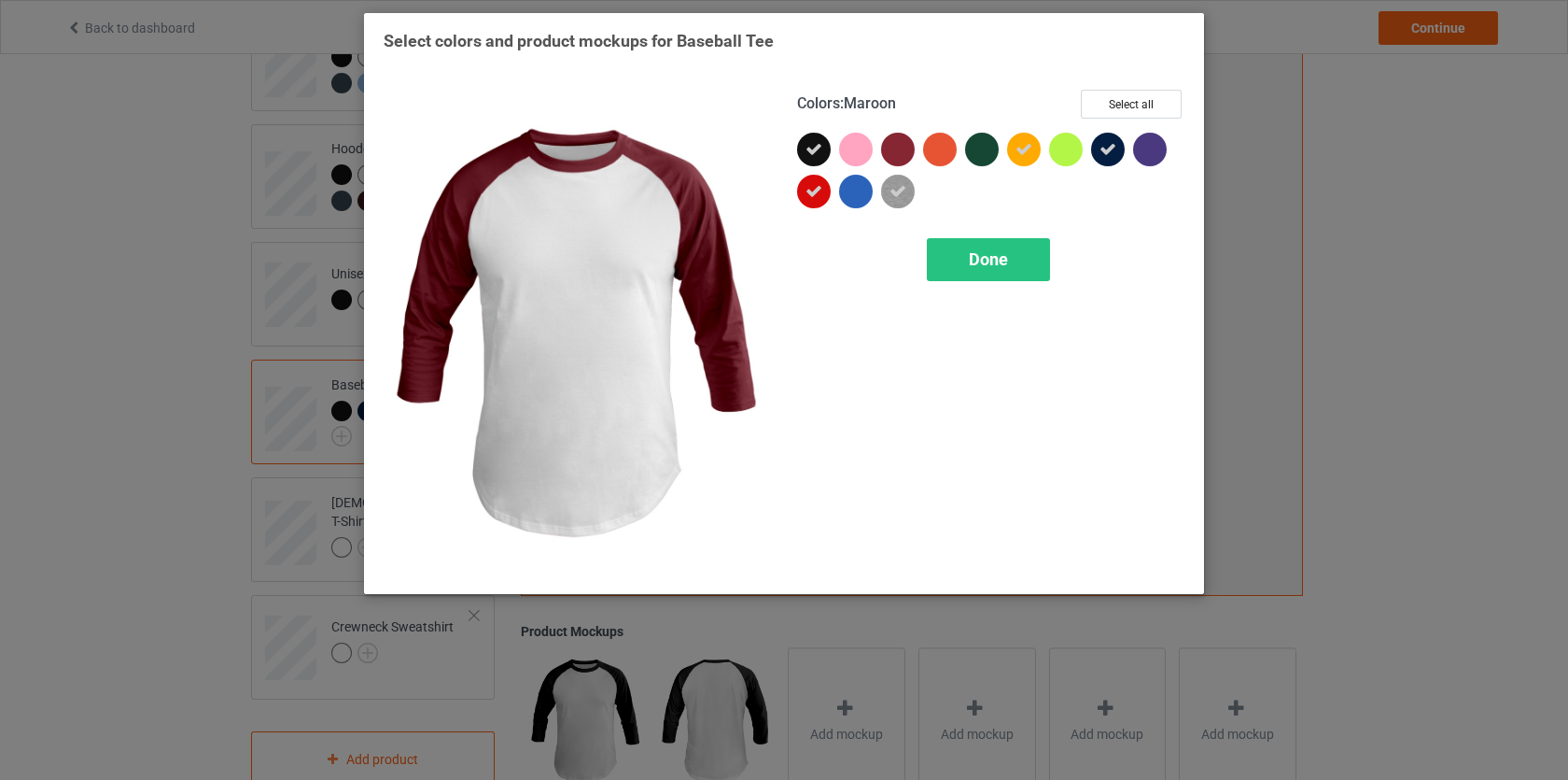
click at [899, 157] on div at bounding box center [898, 149] width 34 height 34
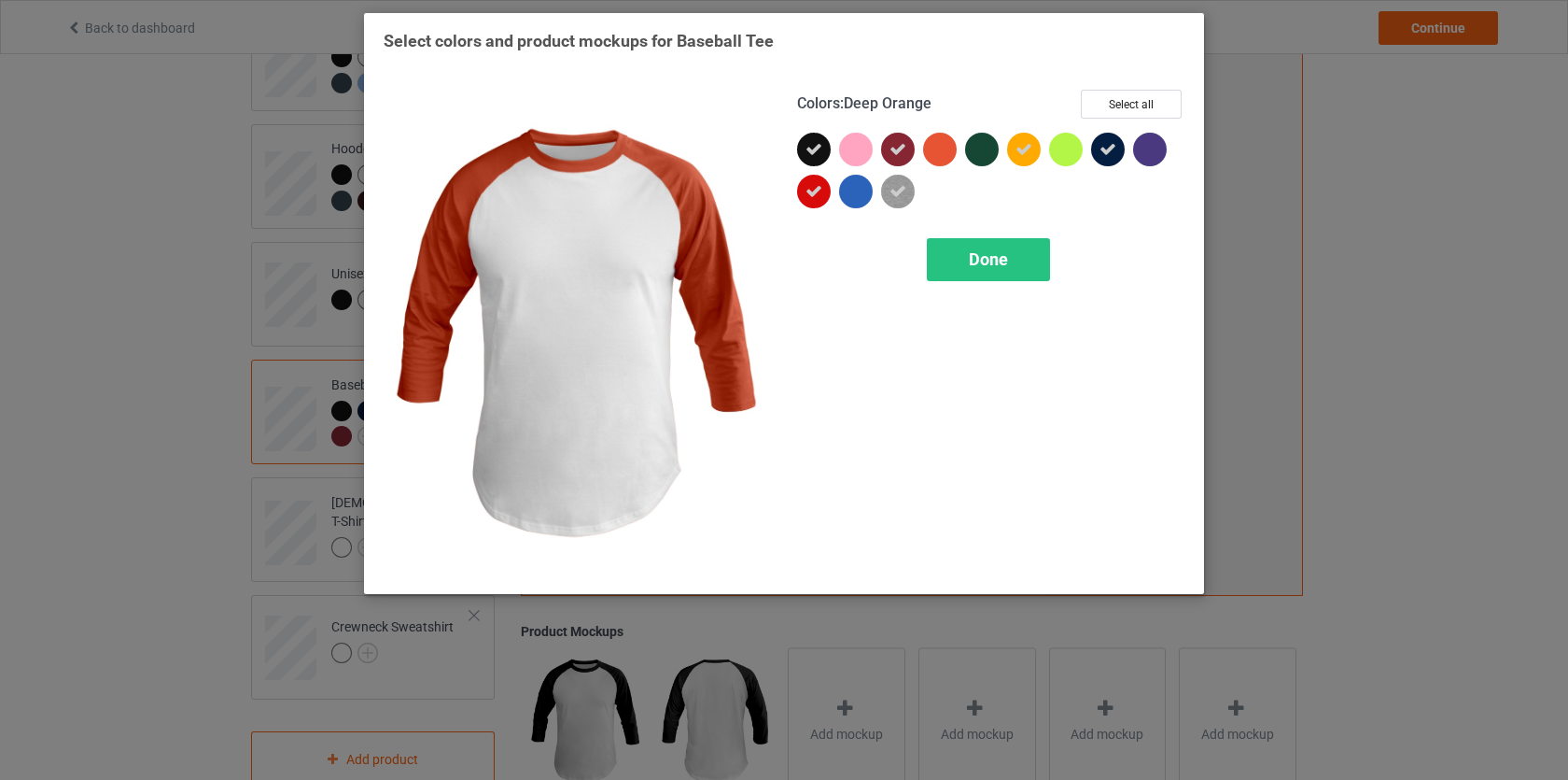
click at [936, 155] on div at bounding box center [940, 149] width 34 height 34
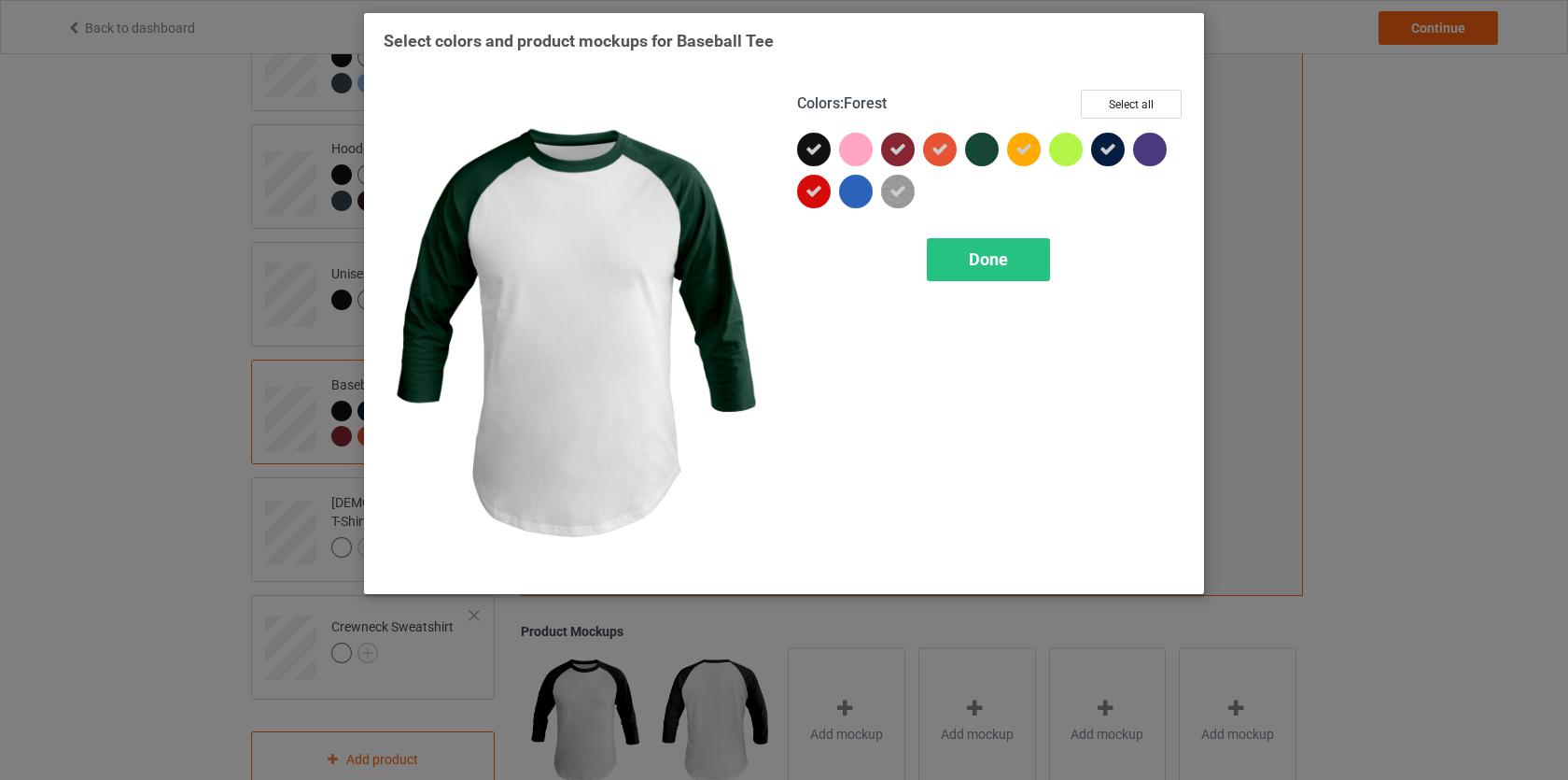
click at [980, 151] on div at bounding box center [982, 149] width 34 height 34
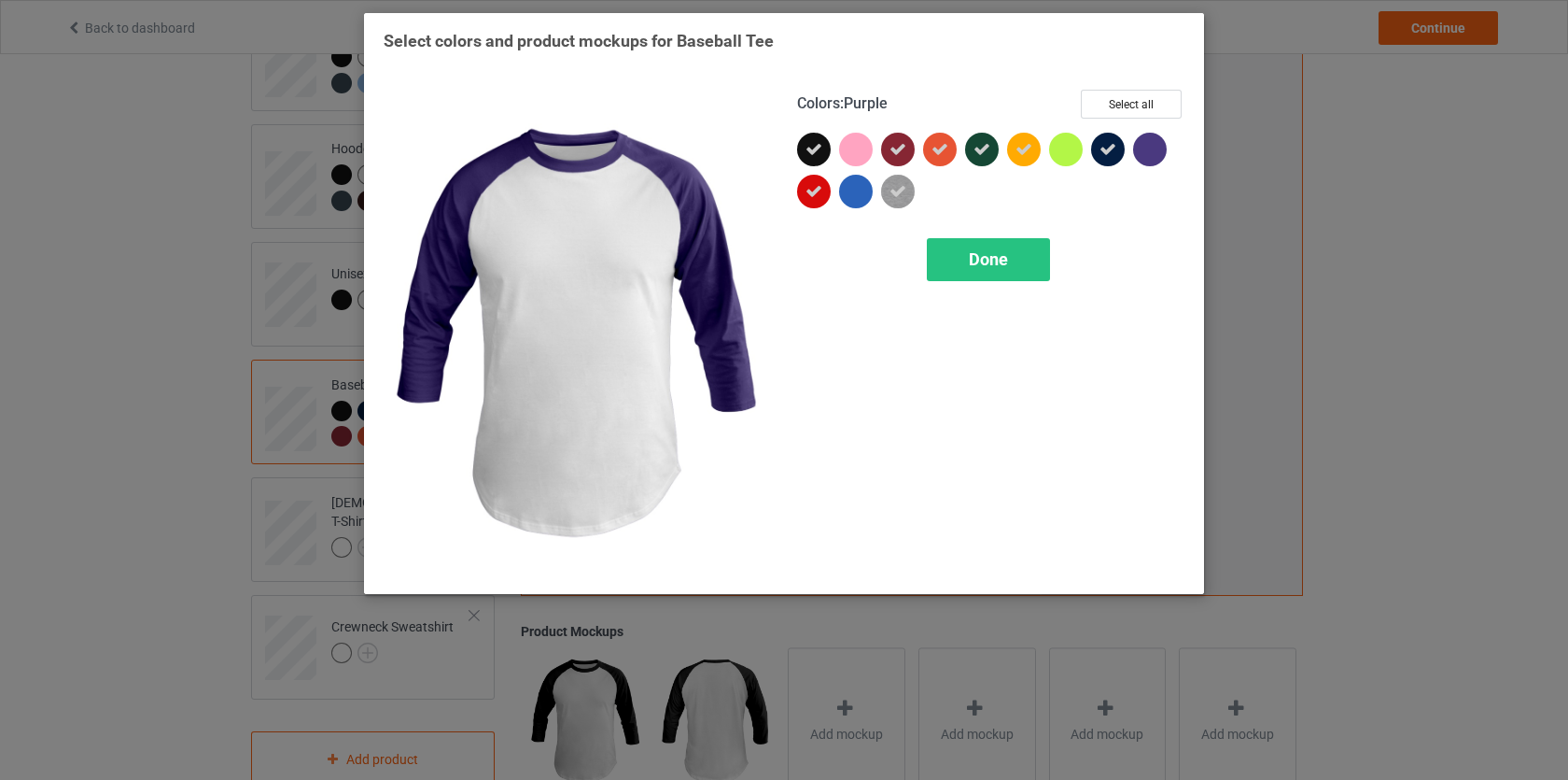
click at [1143, 150] on div at bounding box center [1151, 149] width 34 height 34
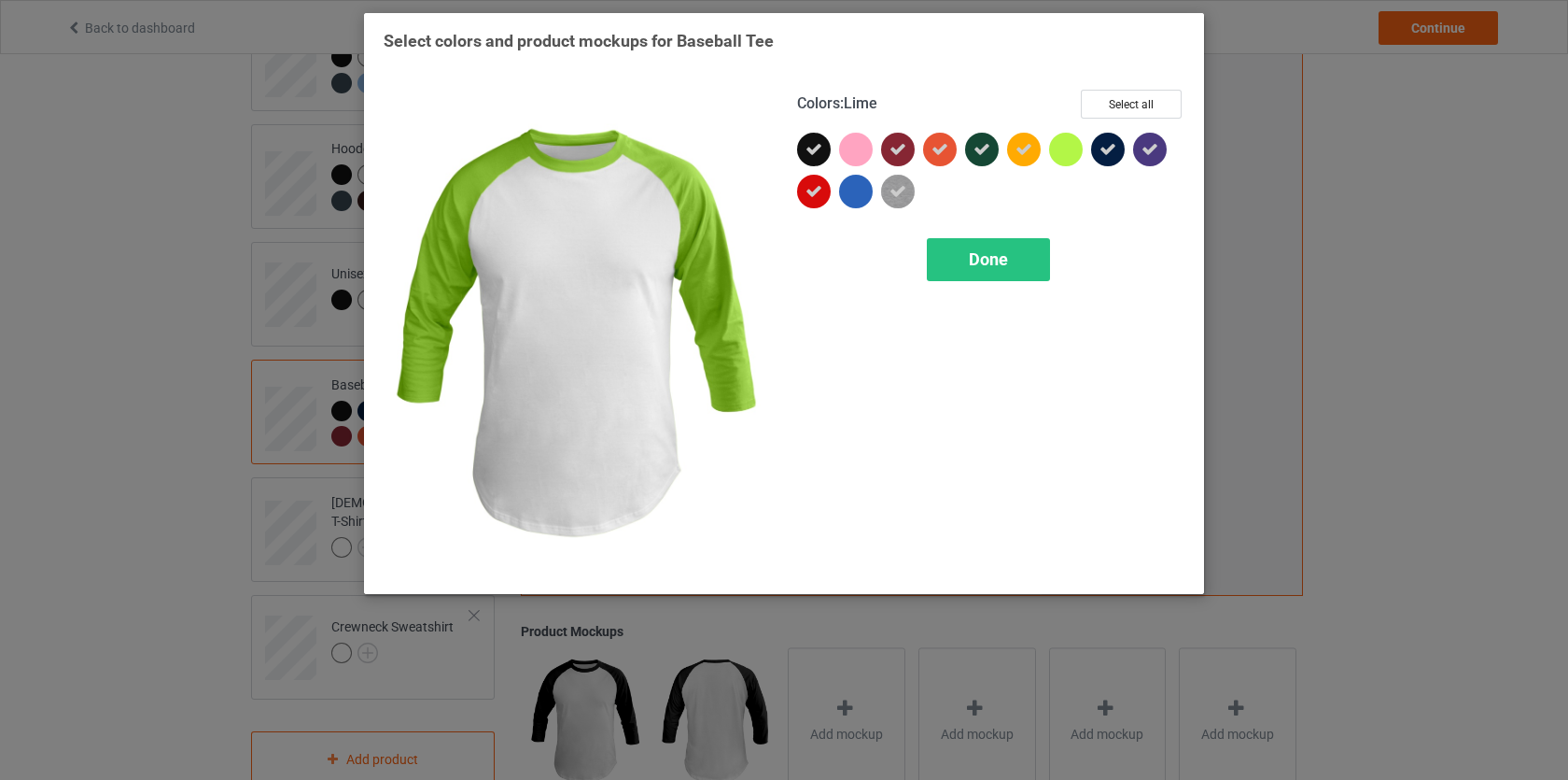
click at [1071, 151] on div at bounding box center [1066, 149] width 34 height 34
click at [1069, 156] on icon at bounding box center [1065, 148] width 17 height 17
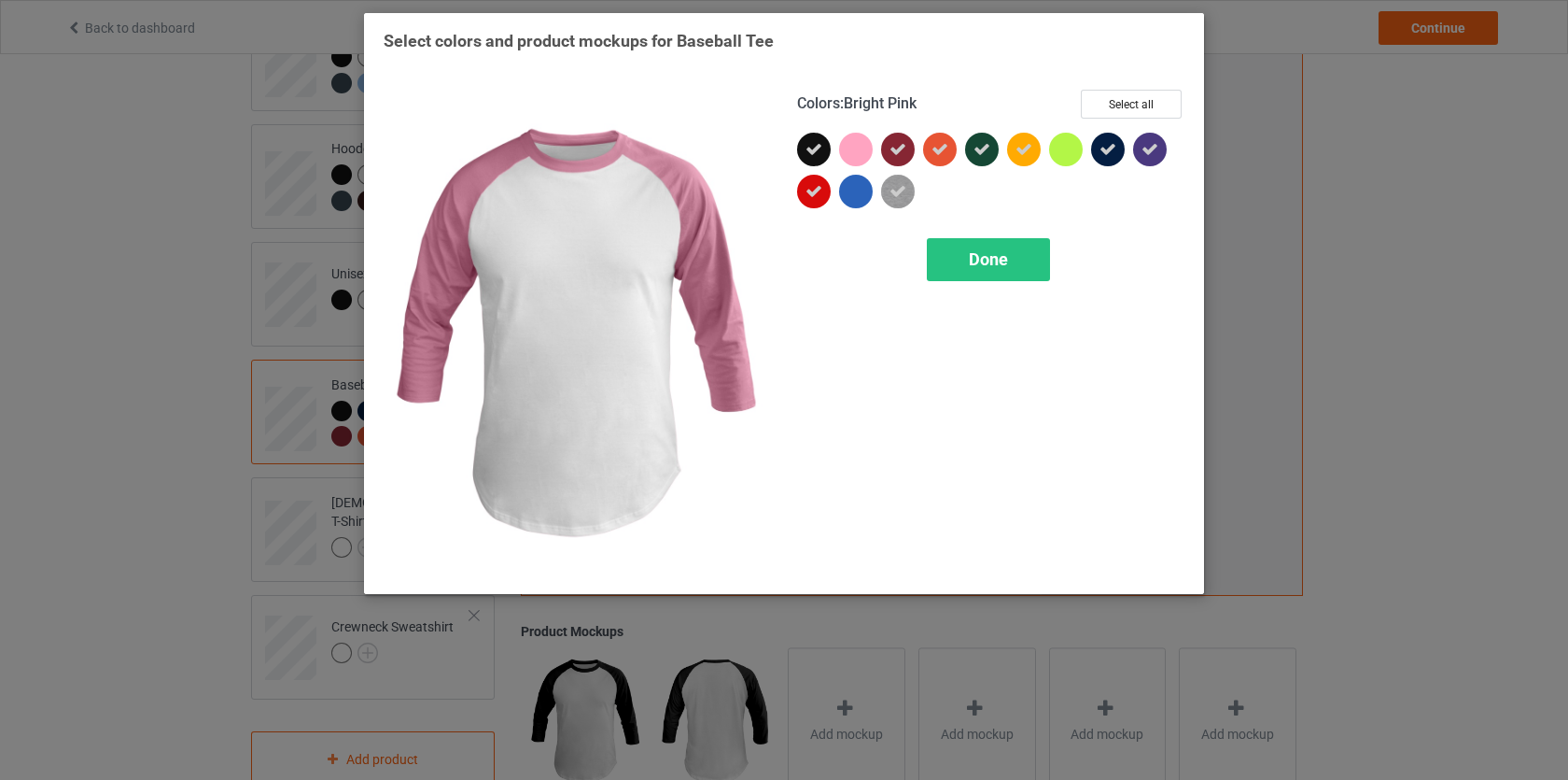
click at [866, 156] on div at bounding box center [856, 149] width 34 height 34
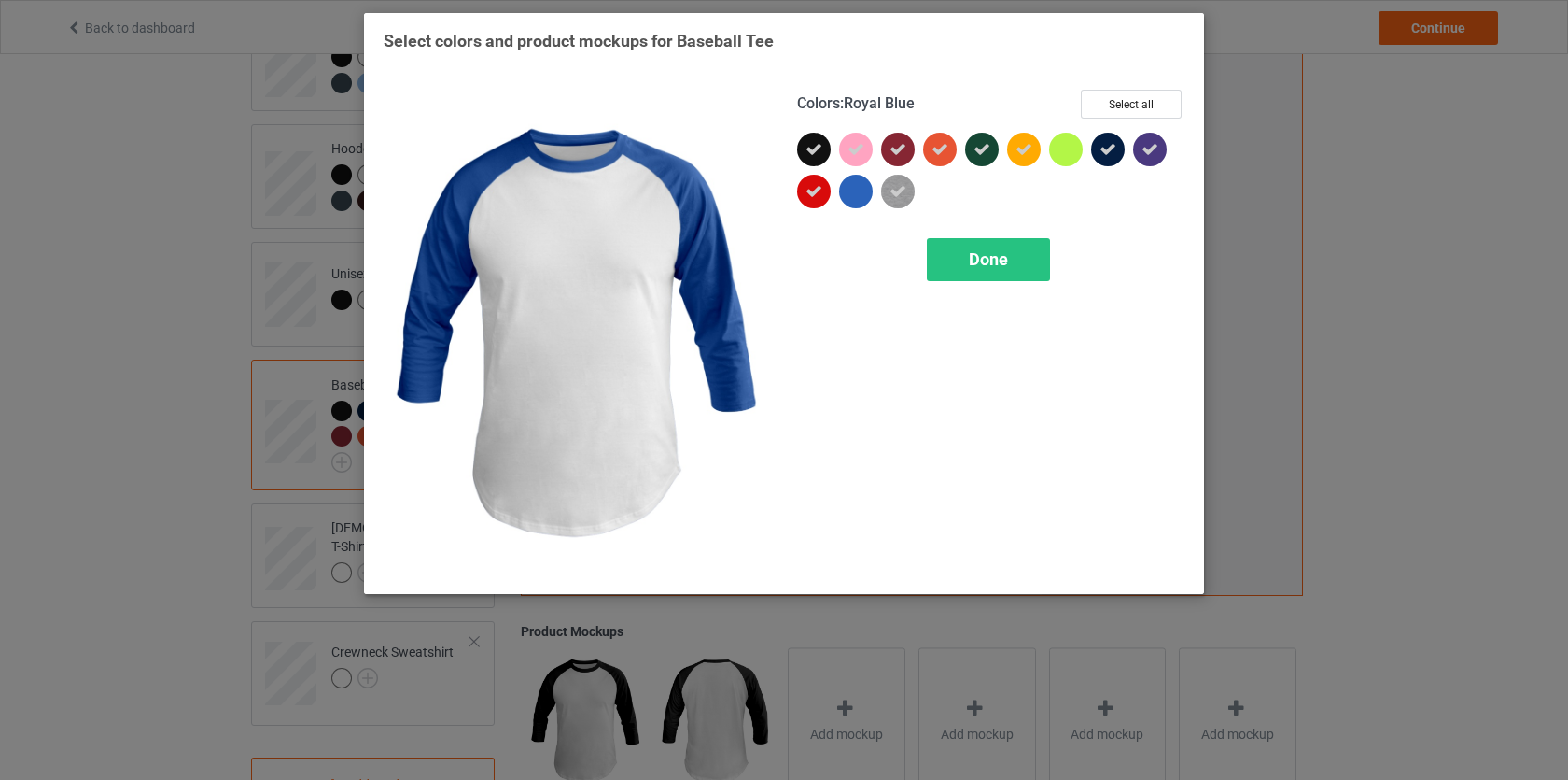
click at [860, 192] on div at bounding box center [856, 191] width 34 height 34
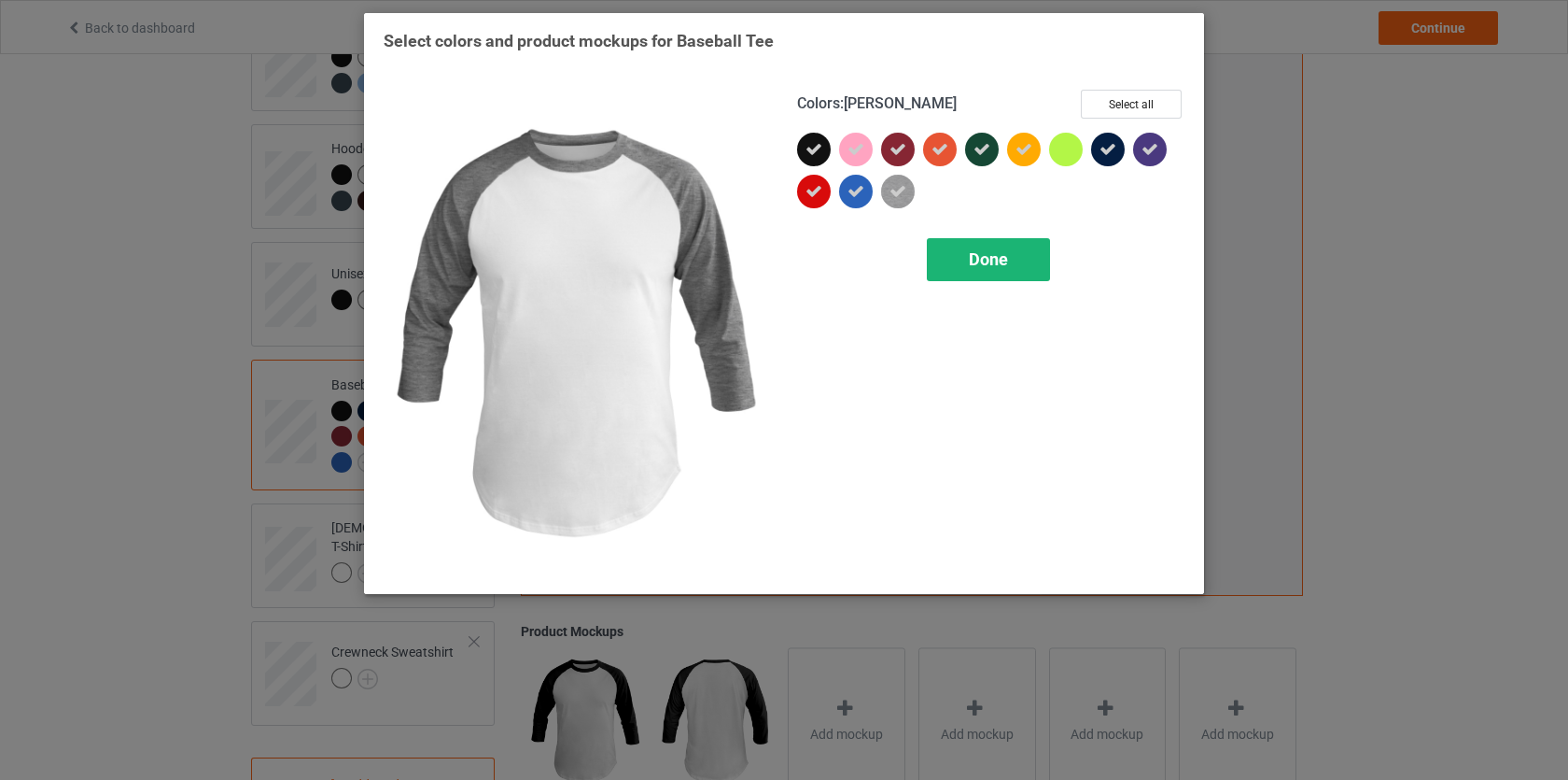
click at [978, 258] on span "Done" at bounding box center [989, 259] width 40 height 20
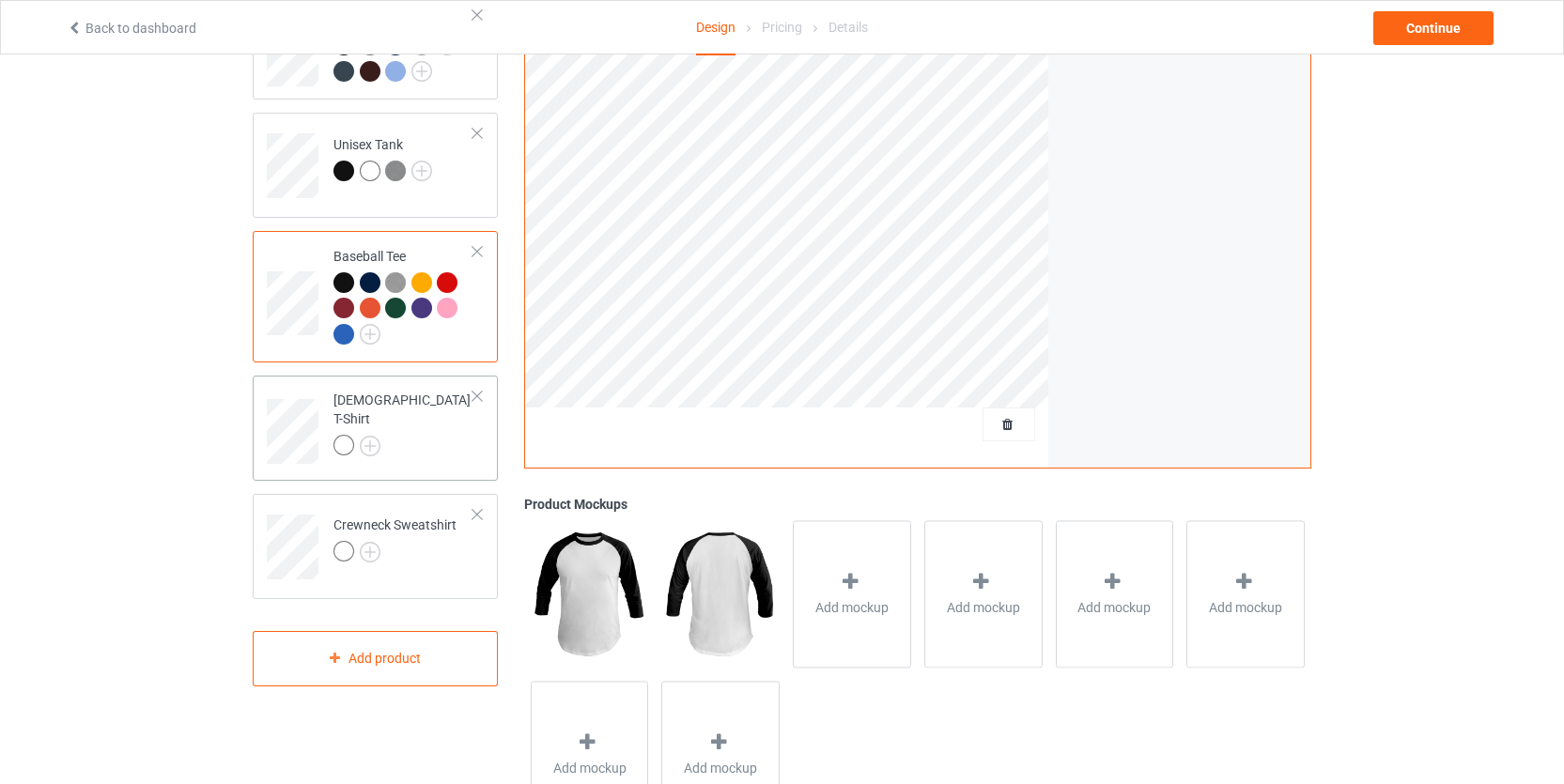
scroll to position [345, 0]
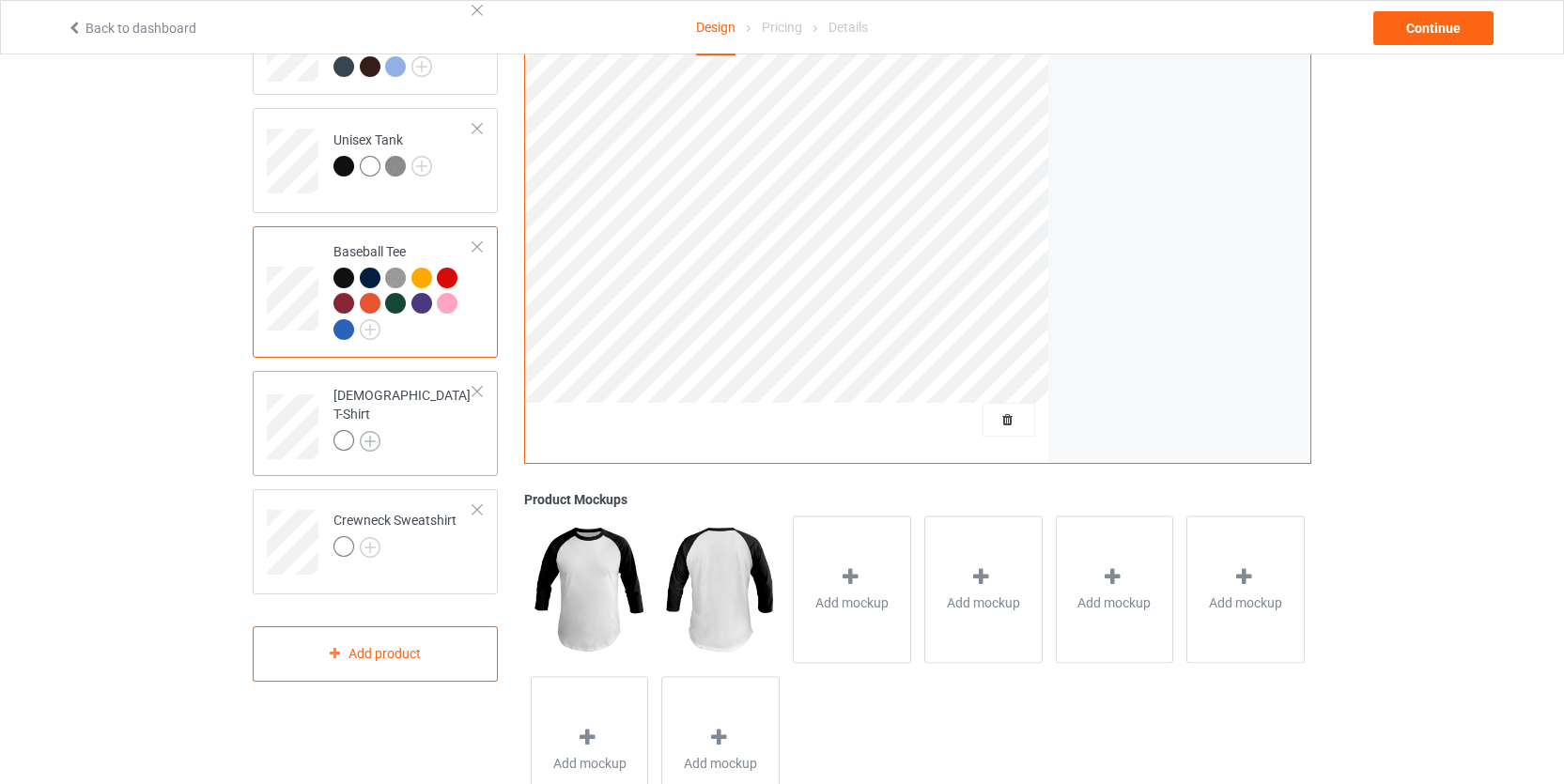
click at [375, 437] on img at bounding box center [369, 441] width 21 height 21
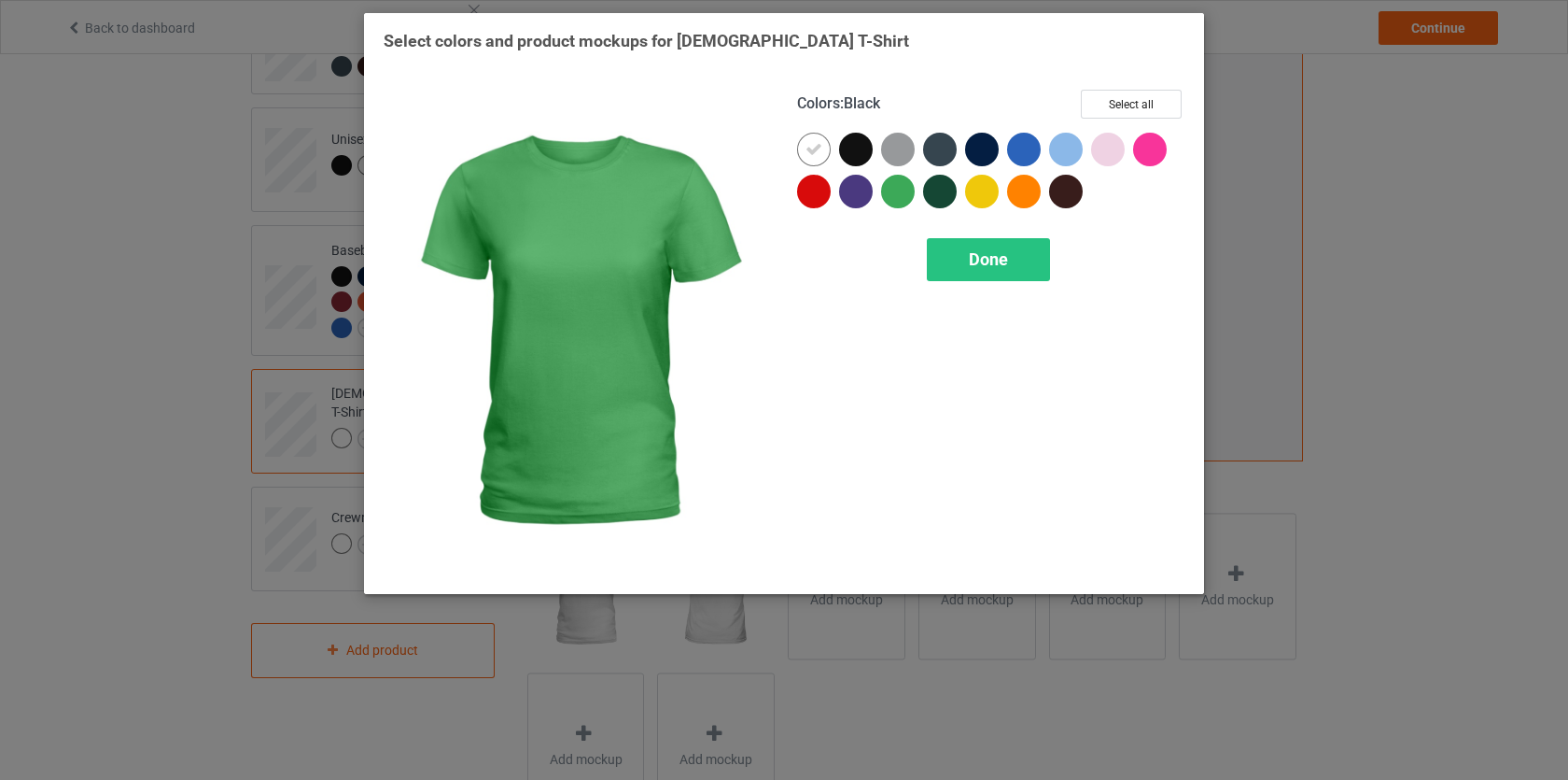
click at [865, 159] on div at bounding box center [856, 149] width 34 height 34
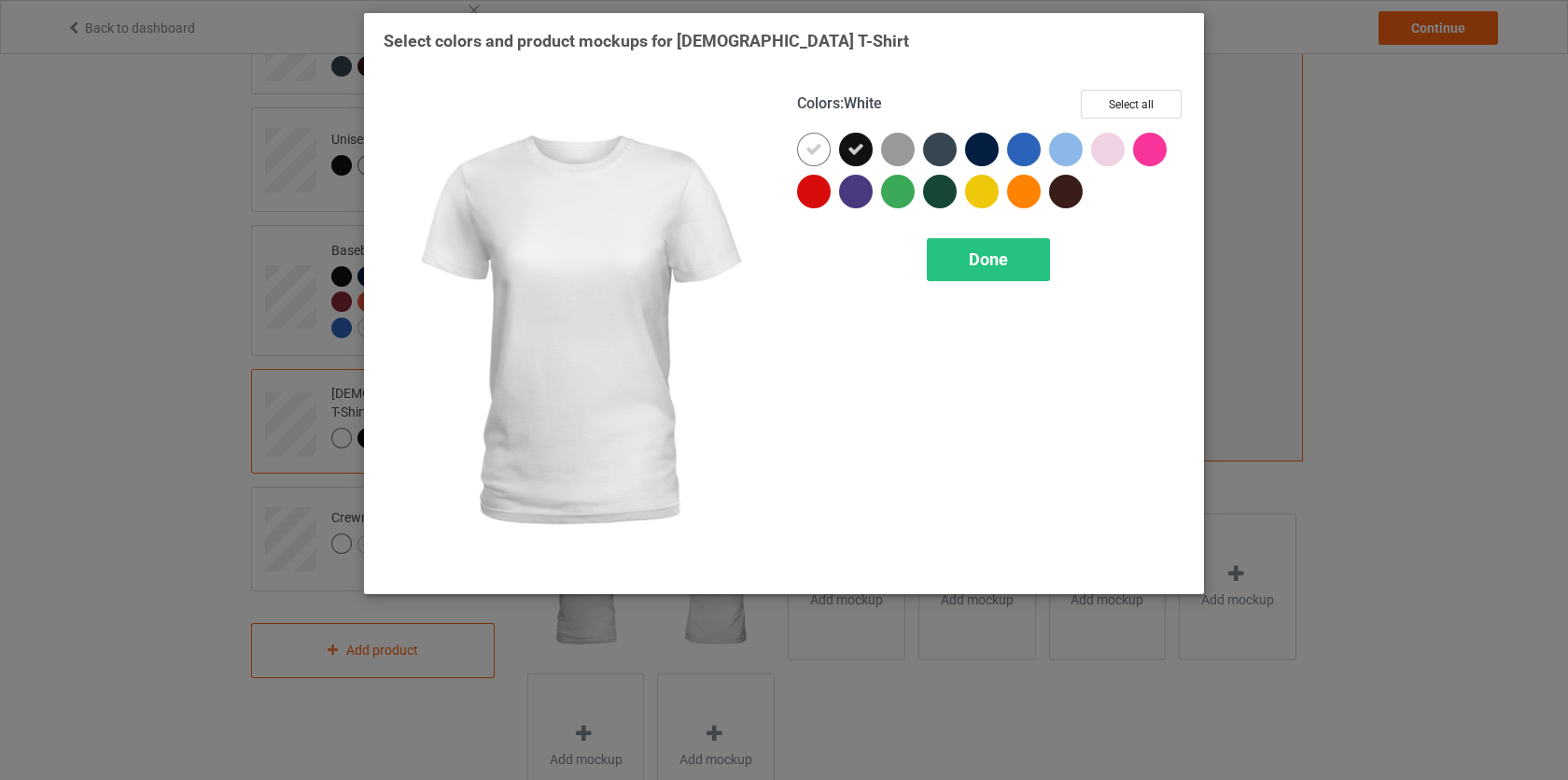
click at [806, 148] on icon at bounding box center [813, 148] width 17 height 17
click at [816, 150] on div at bounding box center [814, 149] width 34 height 34
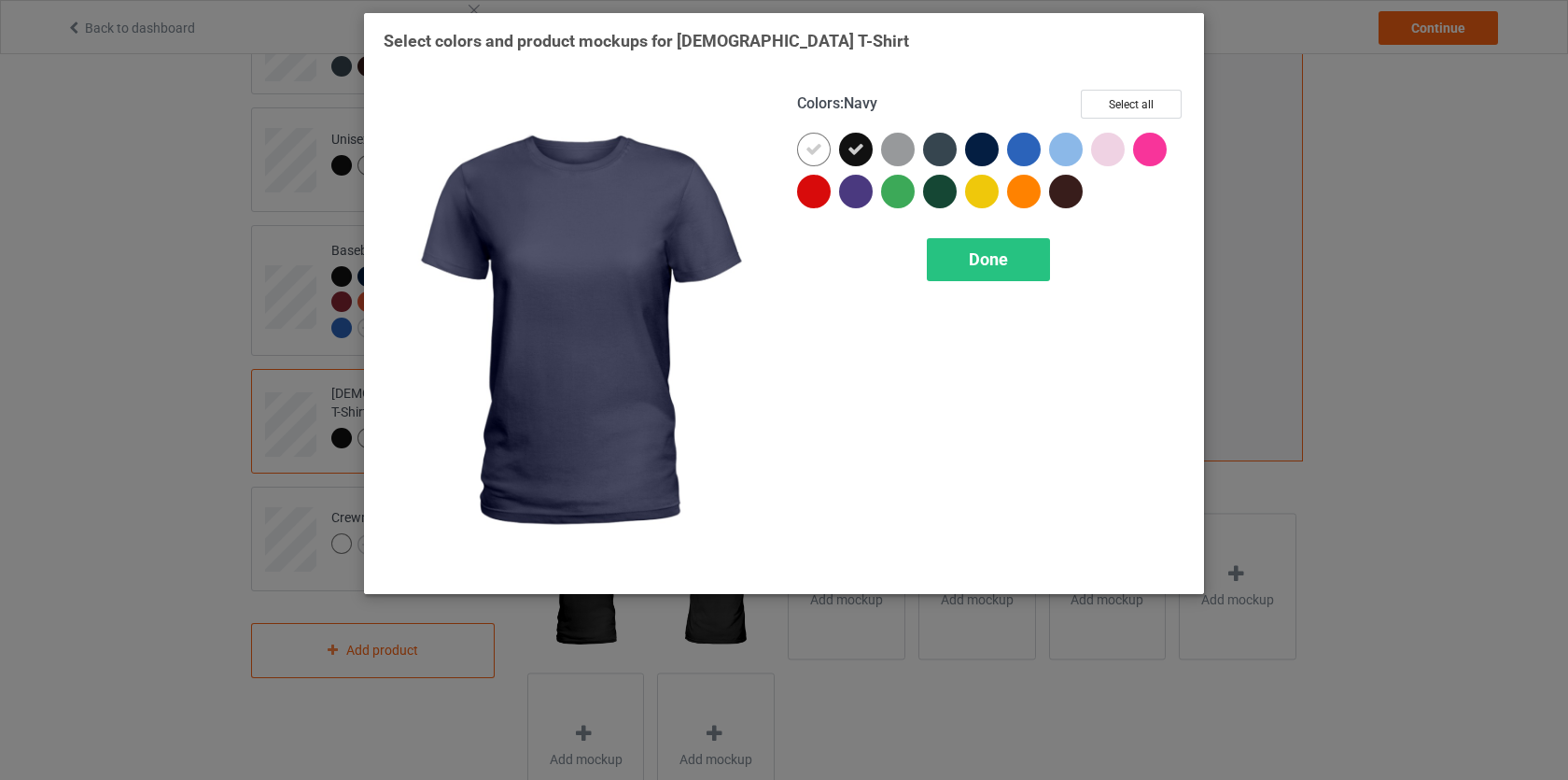
click at [991, 151] on div at bounding box center [982, 149] width 34 height 34
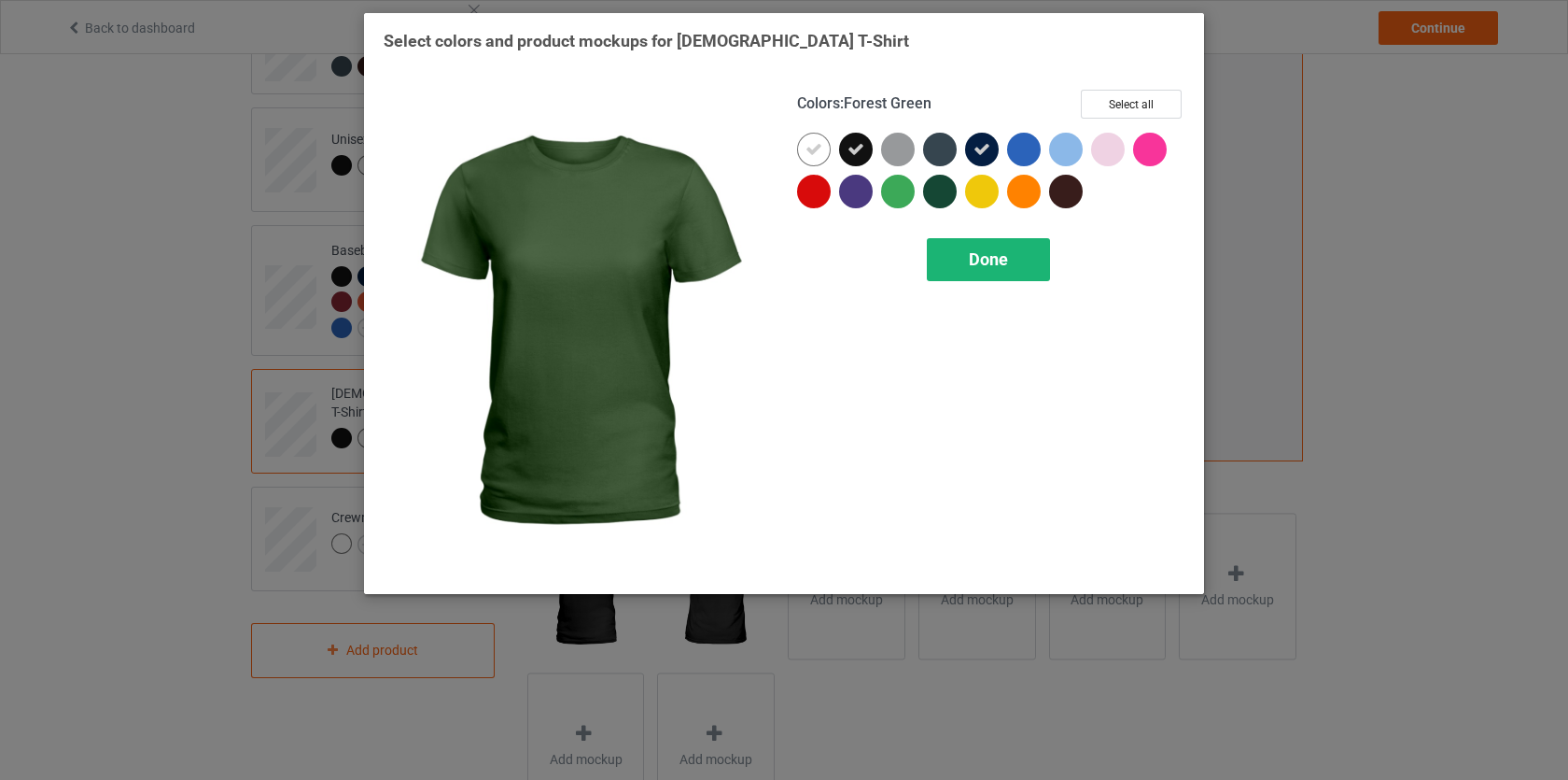
click at [955, 257] on div "Done" at bounding box center [988, 259] width 124 height 43
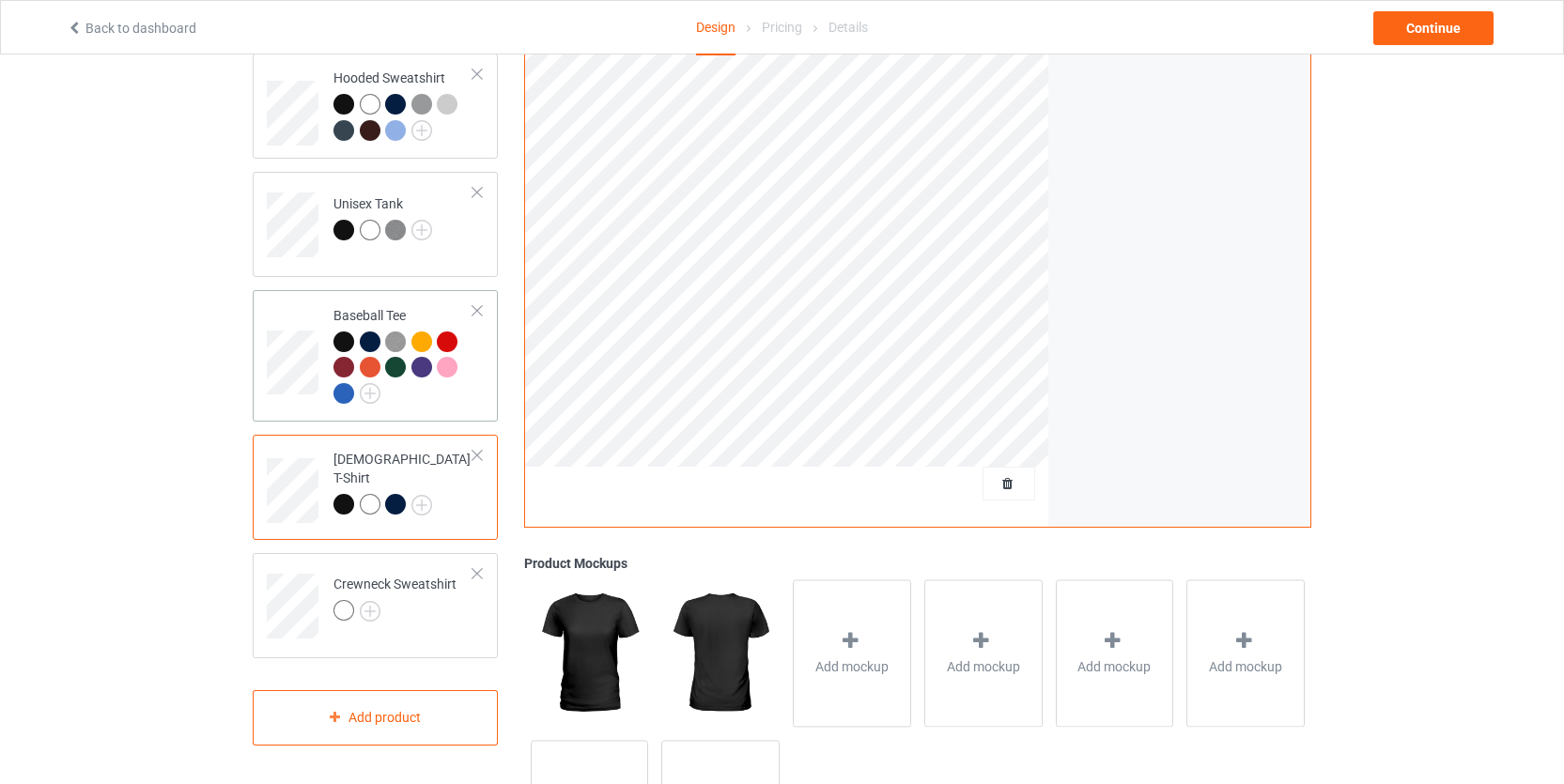
scroll to position [288, 0]
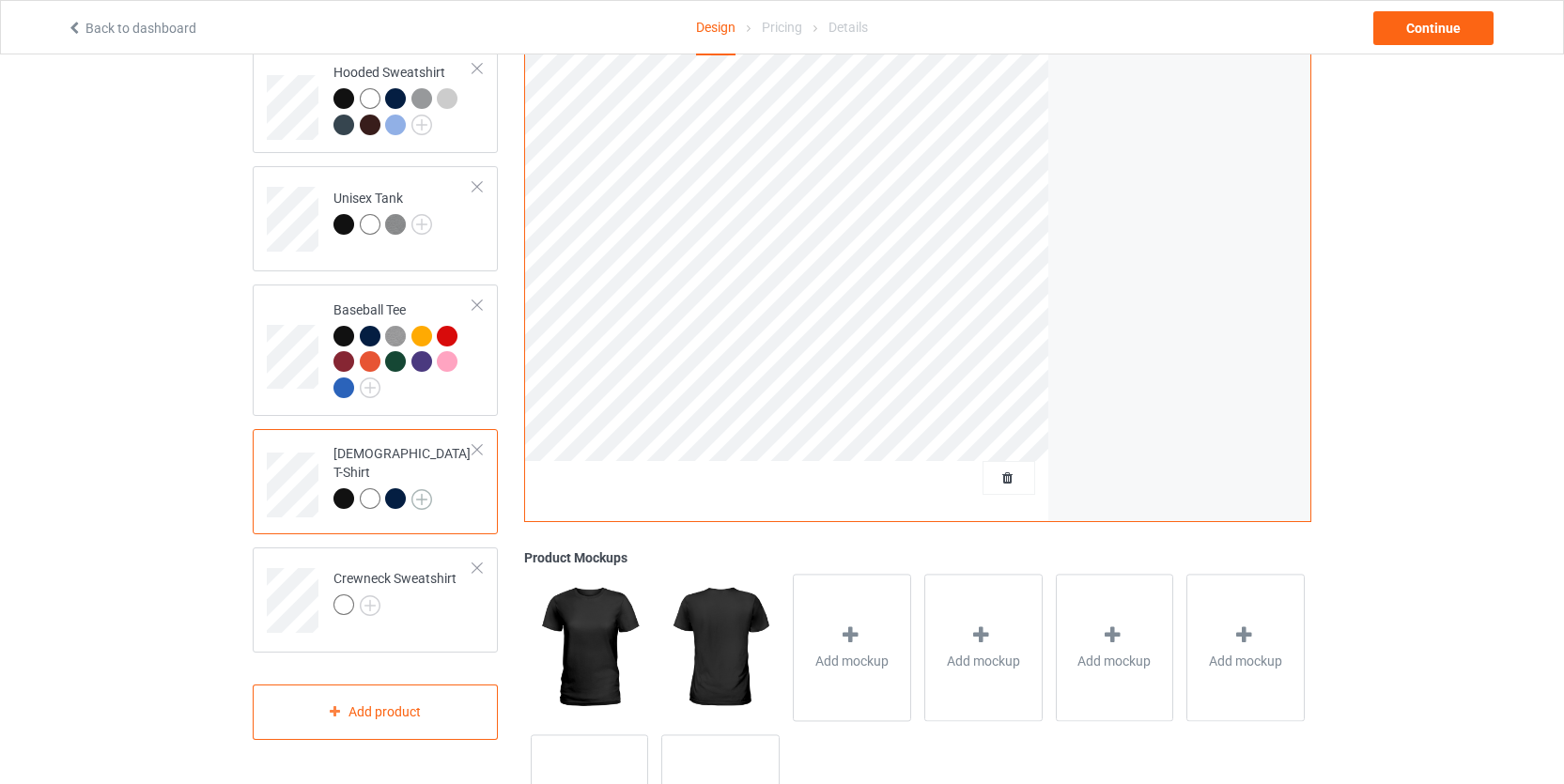
click at [424, 490] on img at bounding box center [421, 499] width 21 height 21
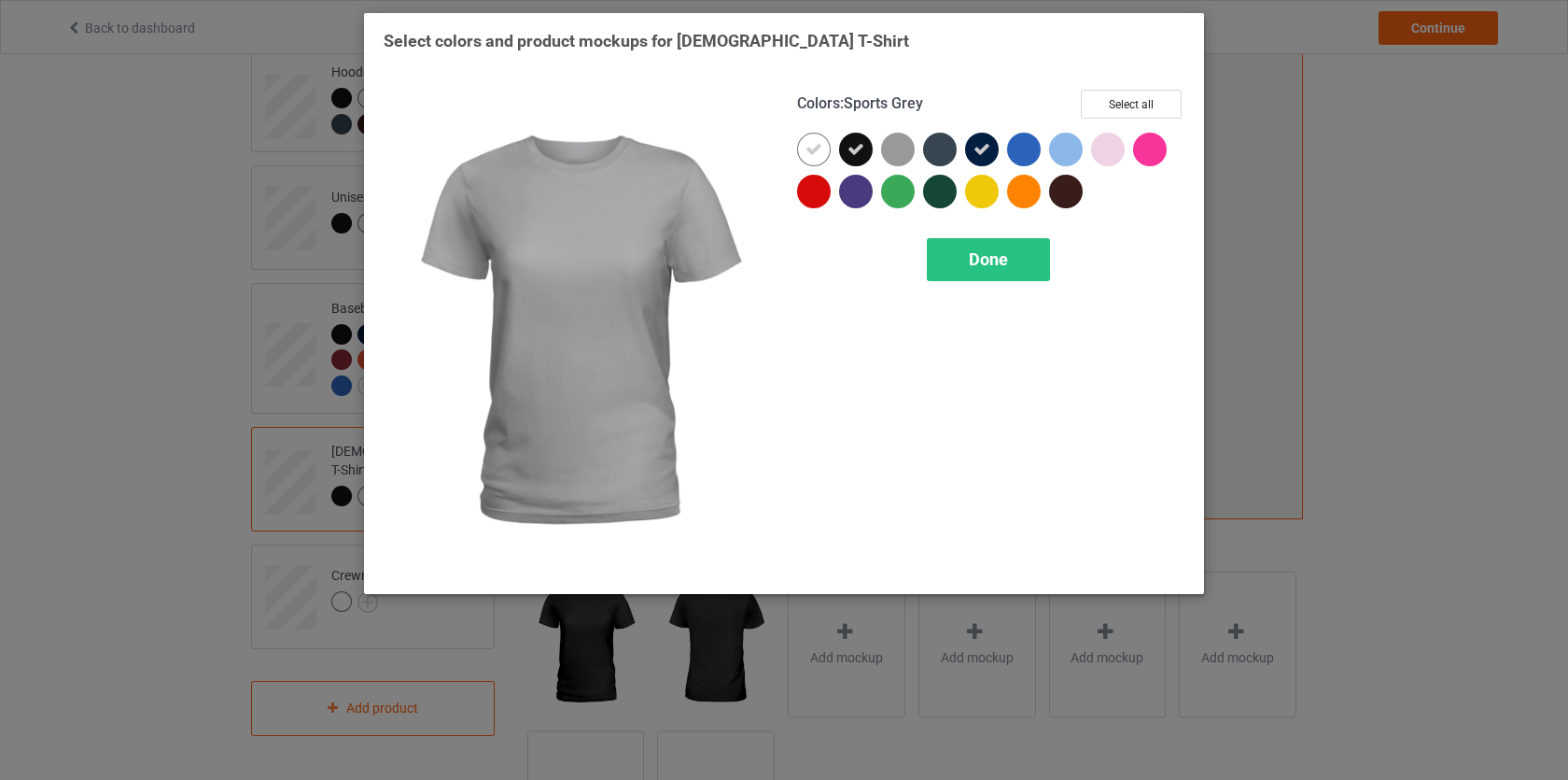
click at [901, 150] on div at bounding box center [898, 149] width 34 height 34
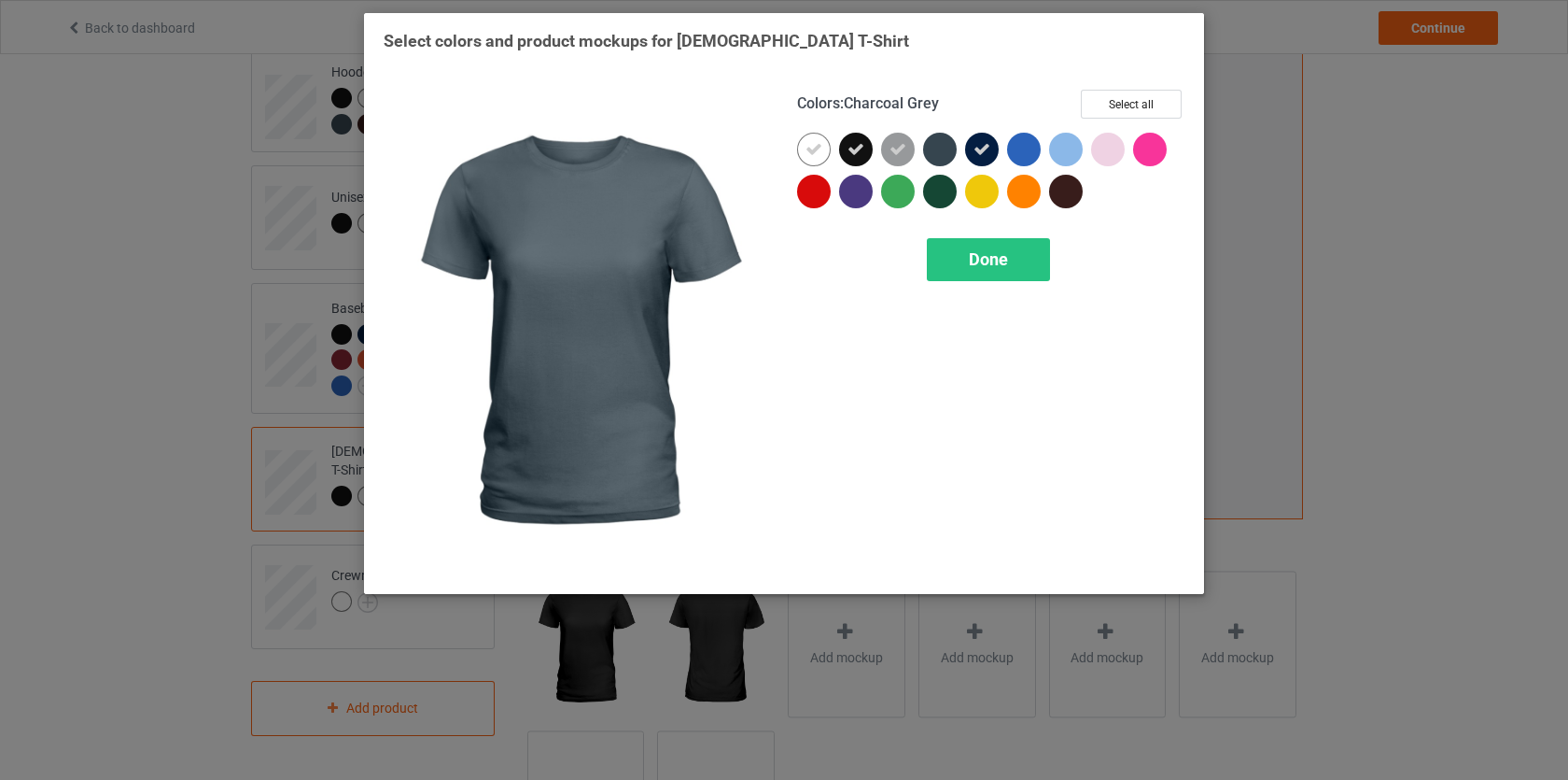
click at [944, 147] on div at bounding box center [940, 149] width 34 height 34
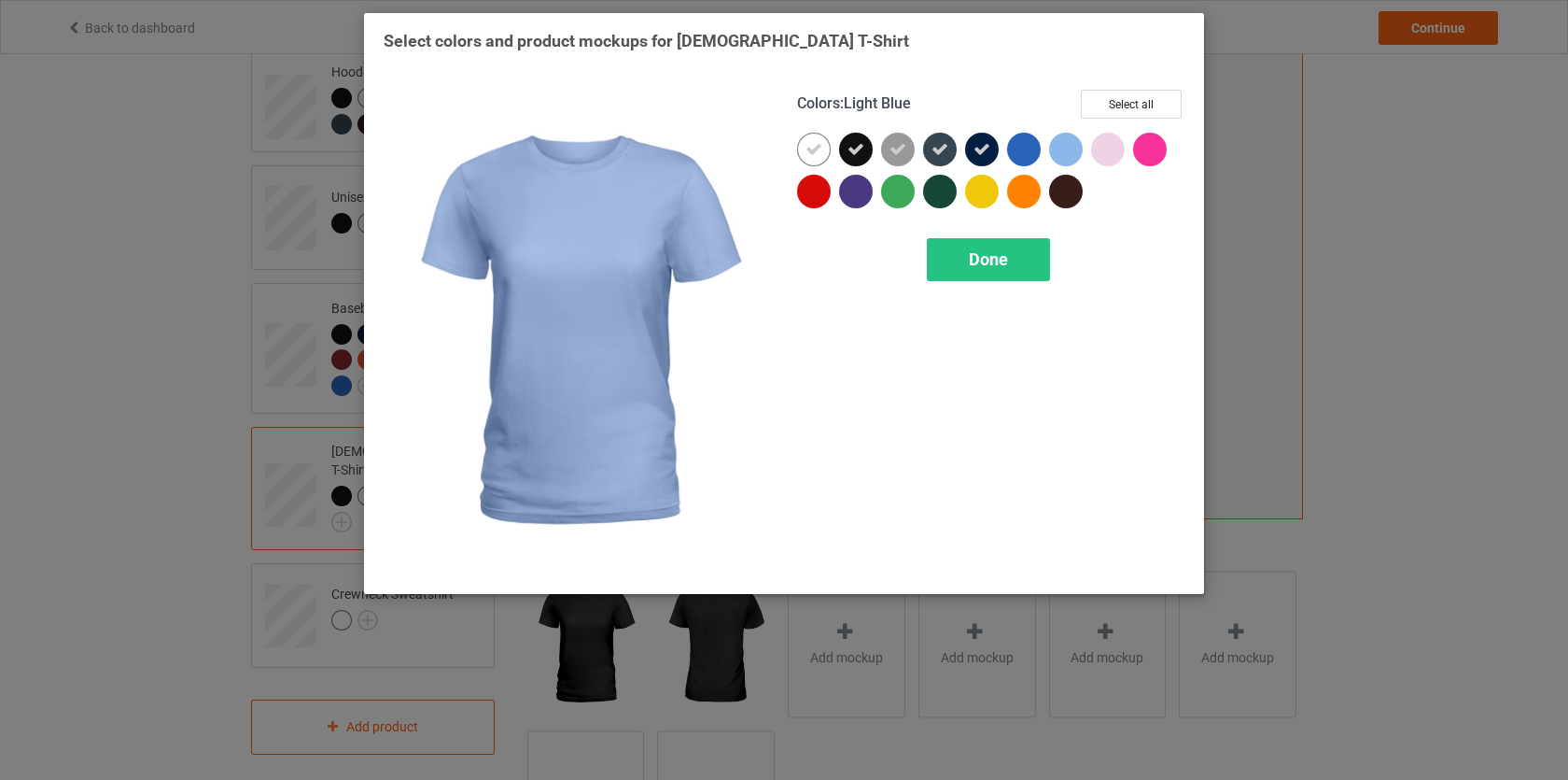
click at [1069, 150] on div at bounding box center [1066, 149] width 34 height 34
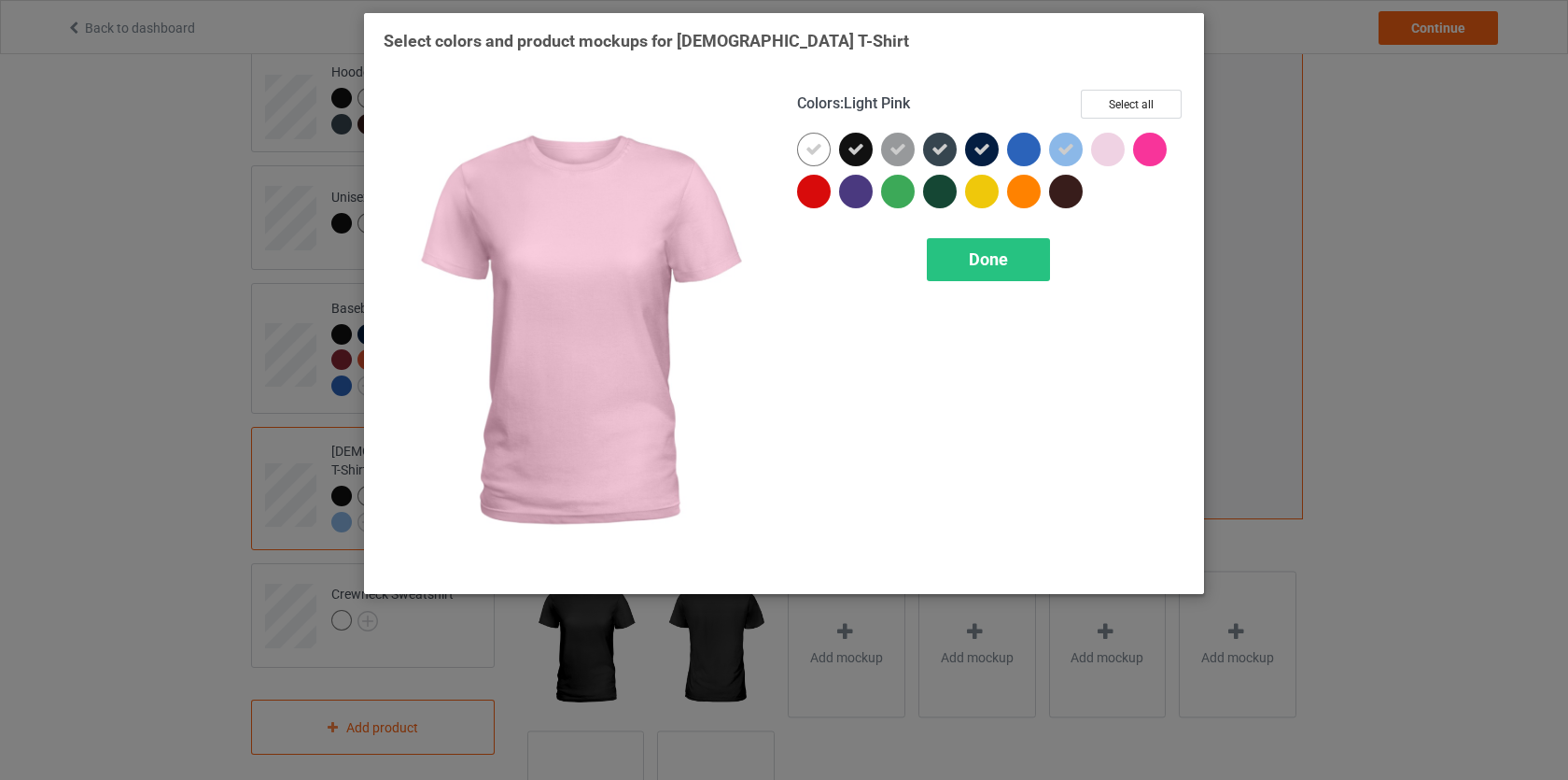
click at [1110, 148] on div at bounding box center [1108, 149] width 34 height 34
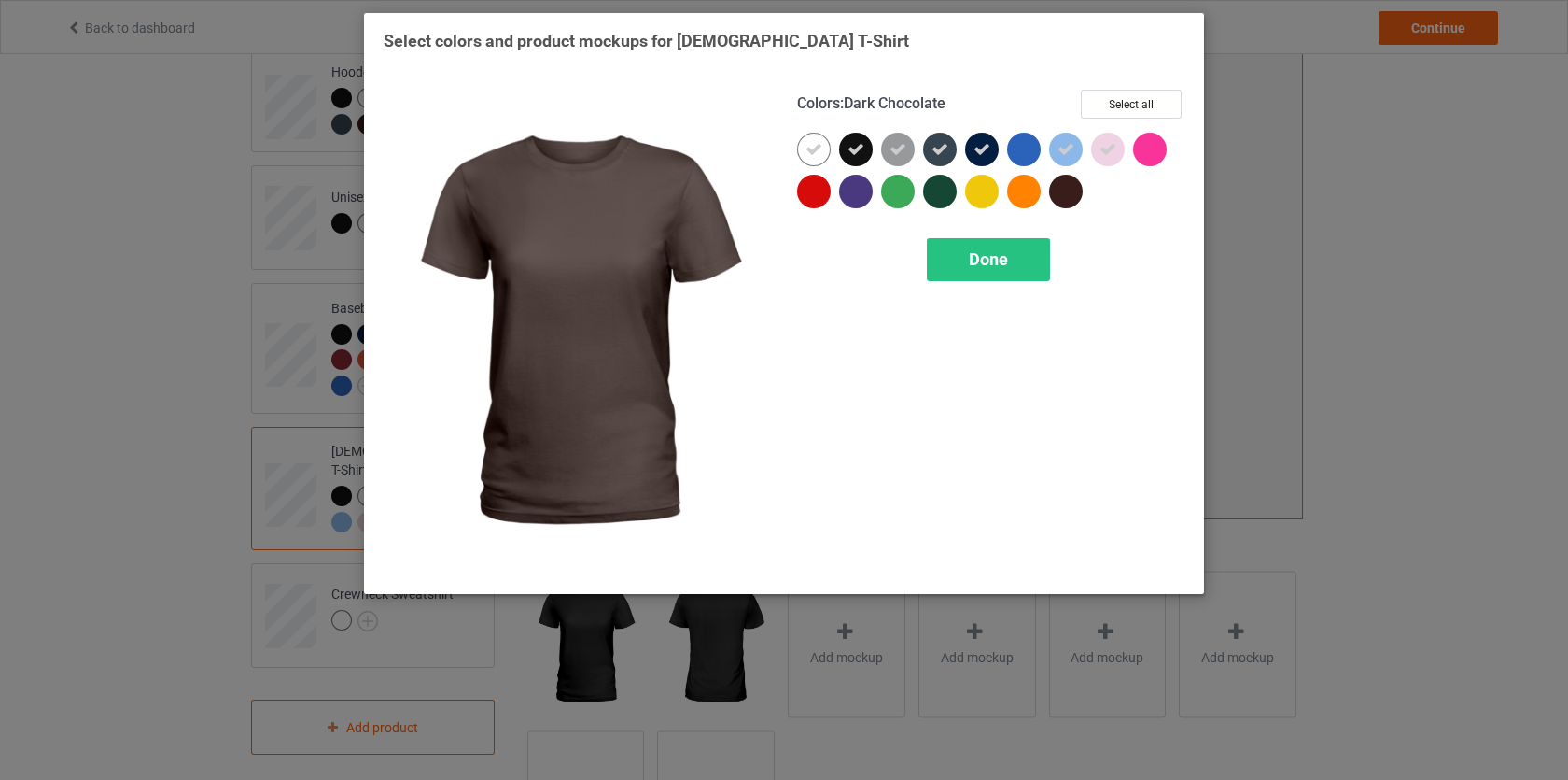
click at [1068, 191] on div at bounding box center [1066, 191] width 34 height 34
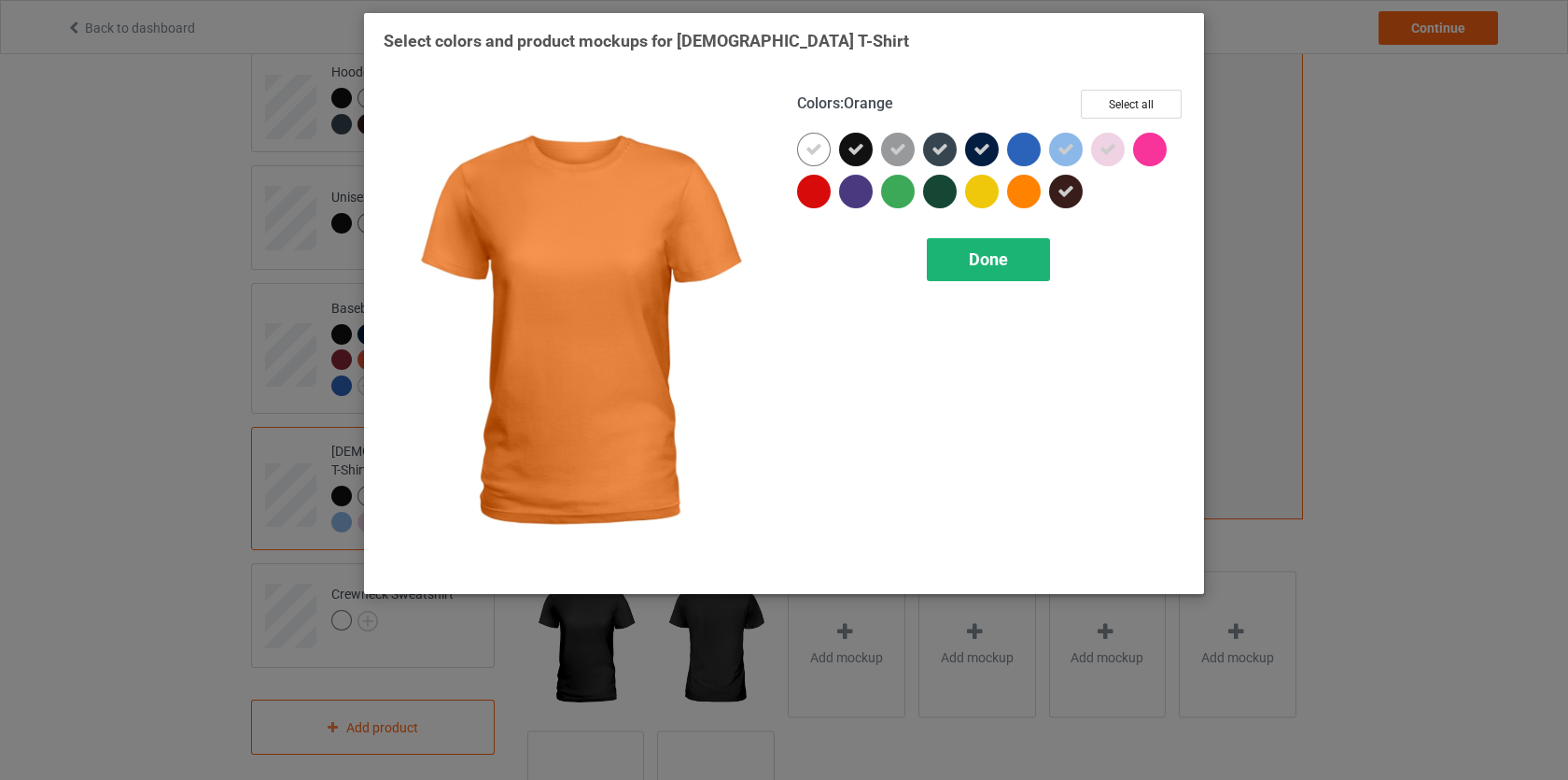
click at [972, 260] on span "Done" at bounding box center [989, 259] width 40 height 20
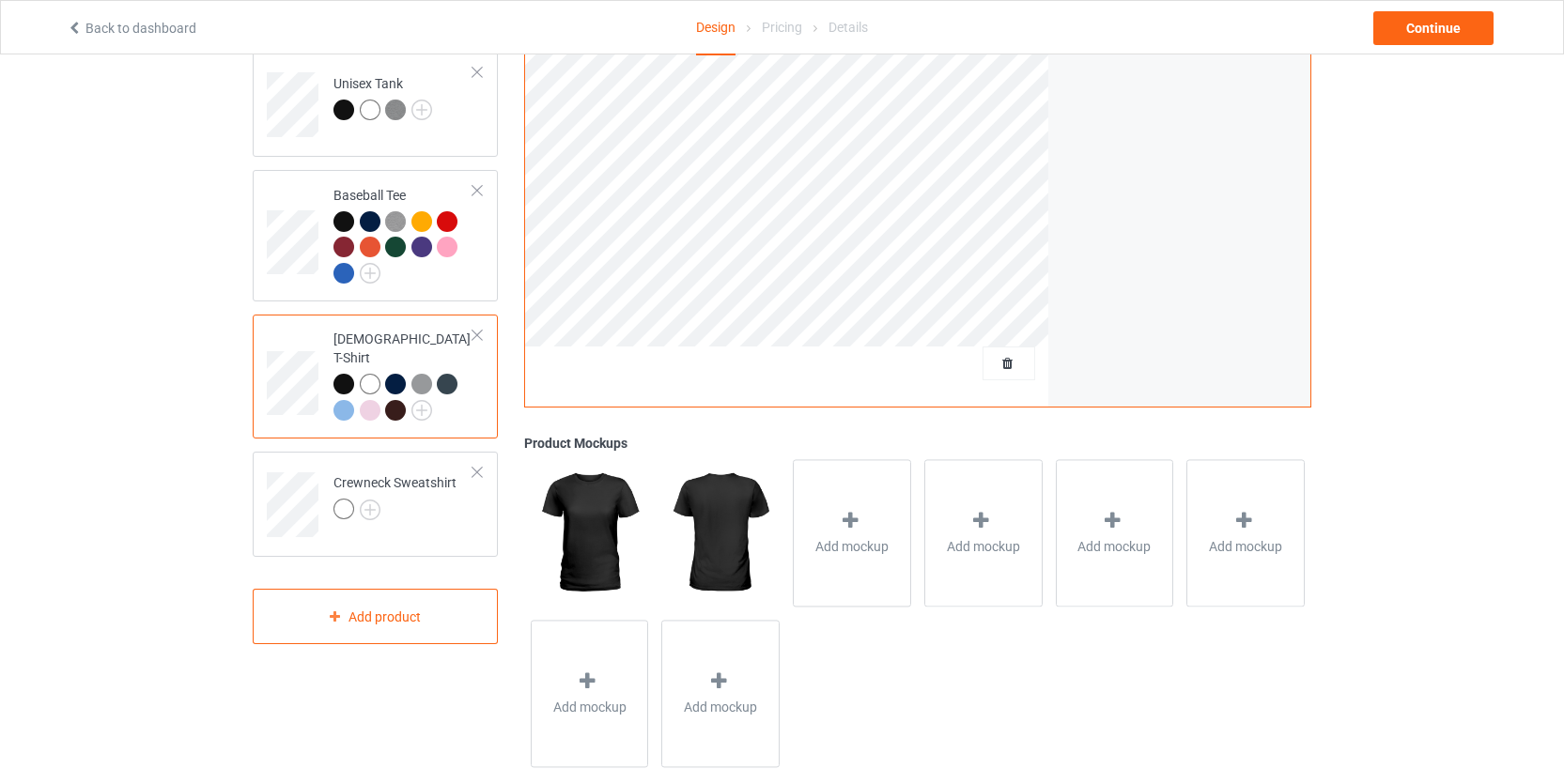
scroll to position [432, 0]
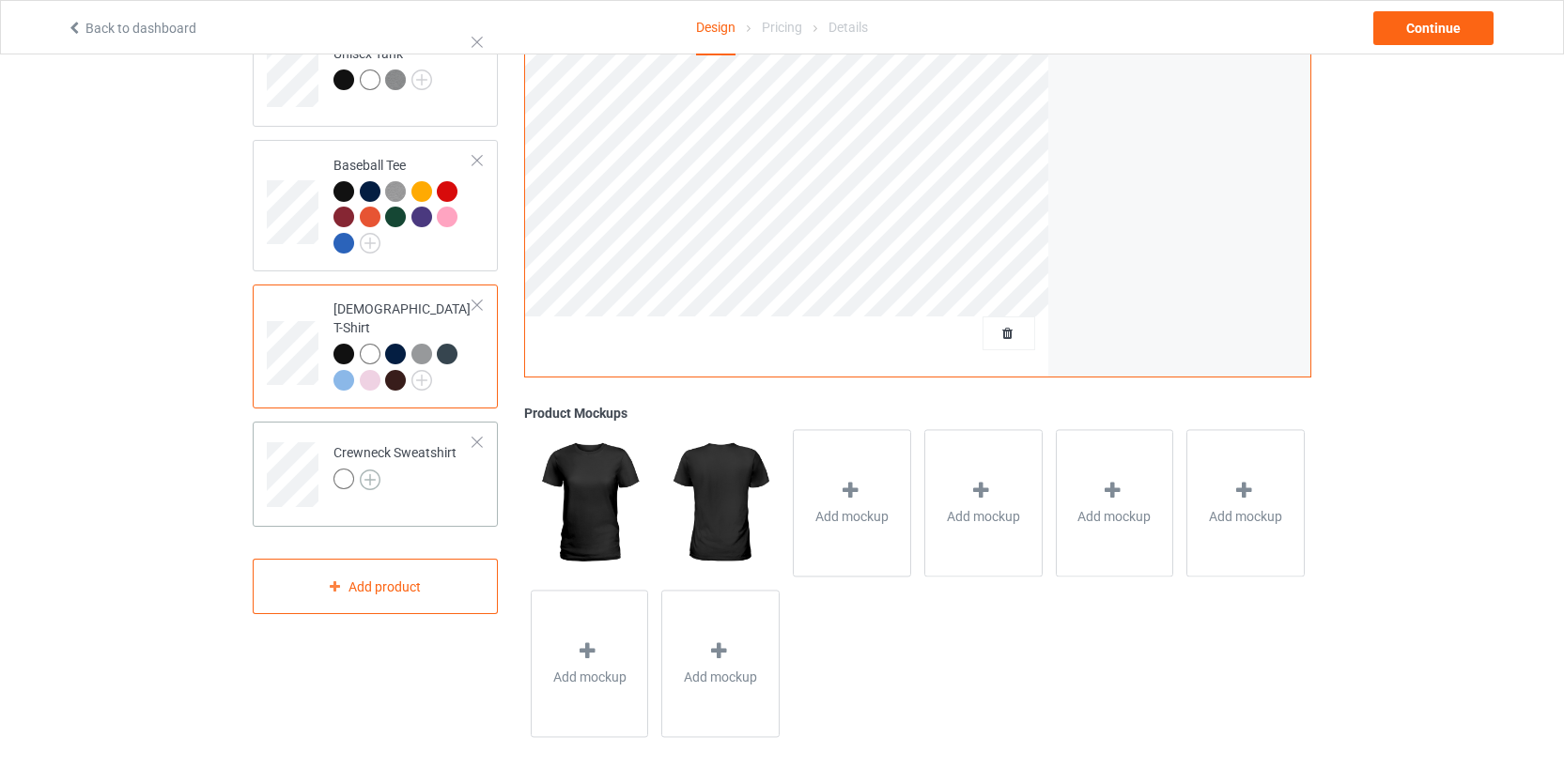
click at [374, 470] on img at bounding box center [369, 480] width 21 height 21
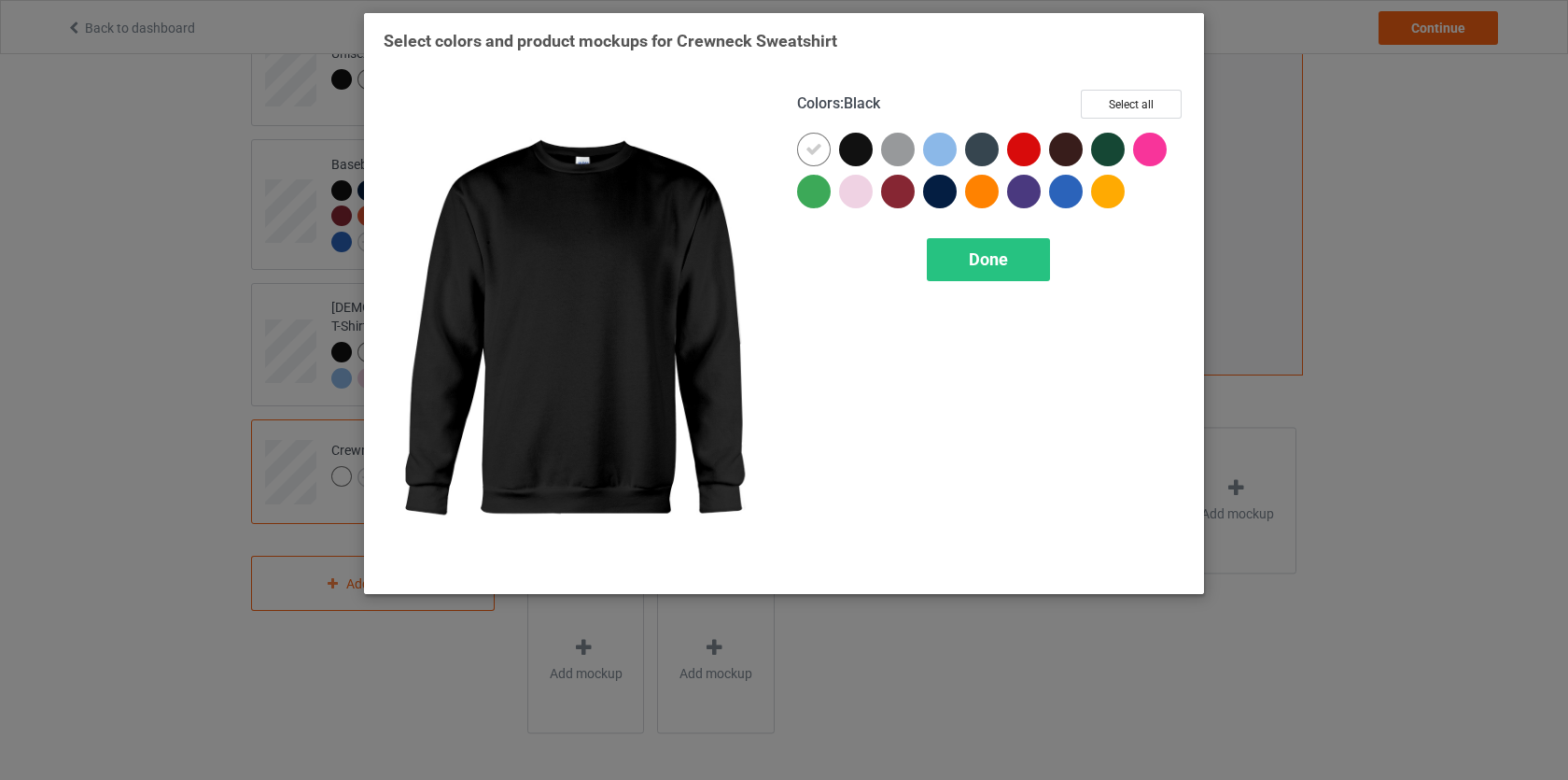
click at [849, 144] on div at bounding box center [856, 149] width 34 height 34
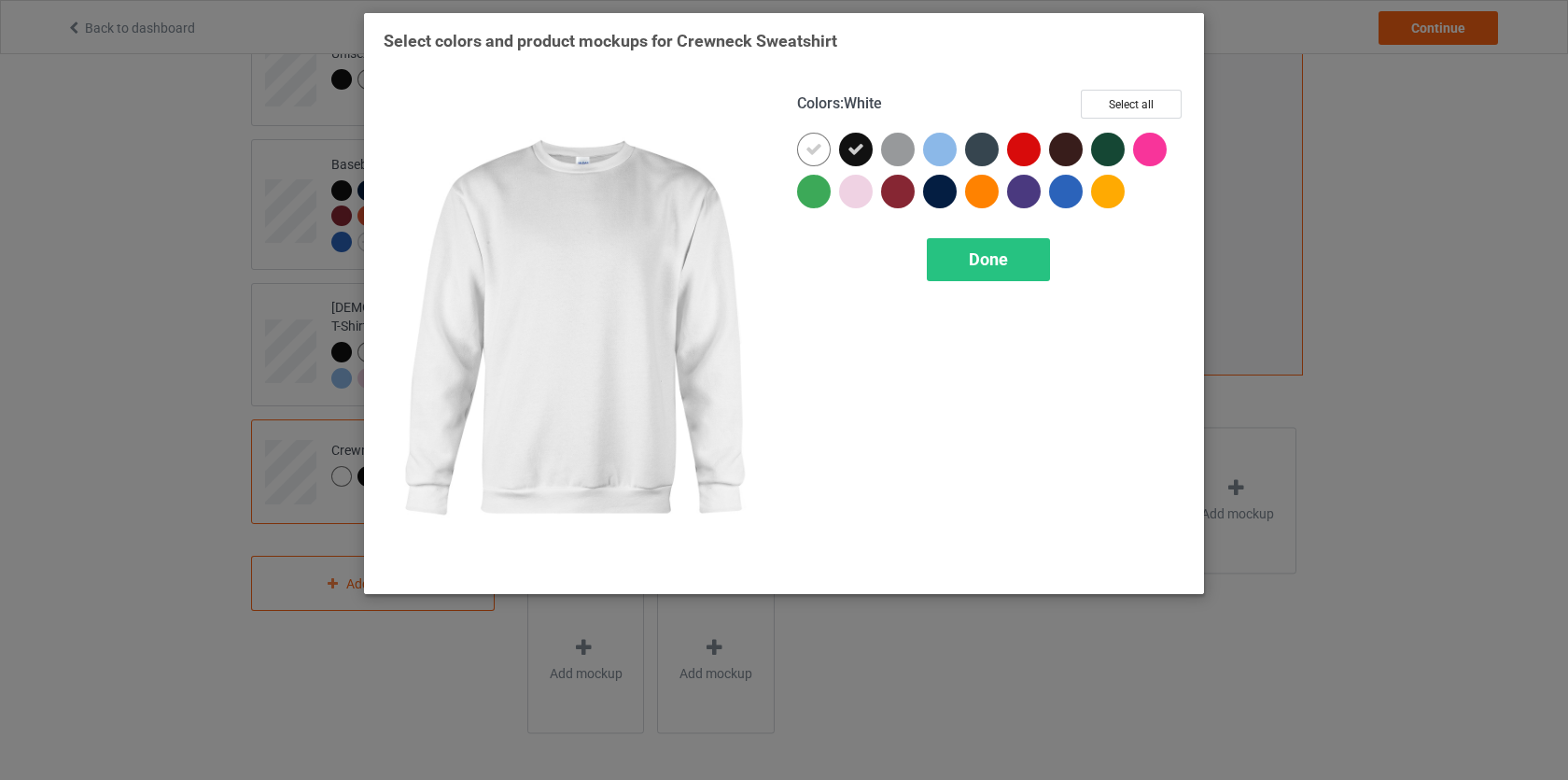
click at [821, 148] on icon at bounding box center [813, 148] width 17 height 17
click at [817, 151] on div at bounding box center [814, 149] width 34 height 34
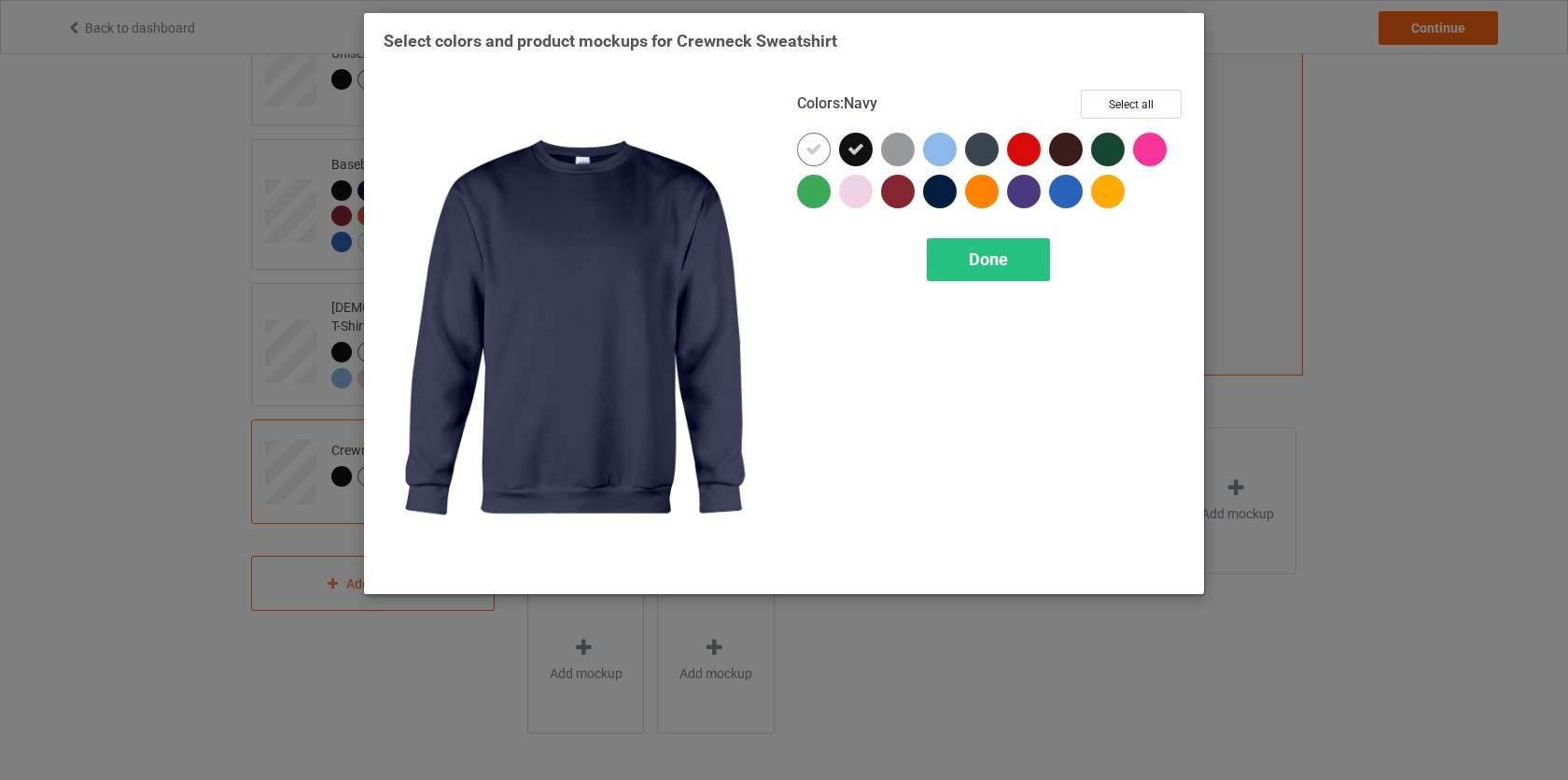
click at [944, 192] on div at bounding box center [940, 191] width 34 height 34
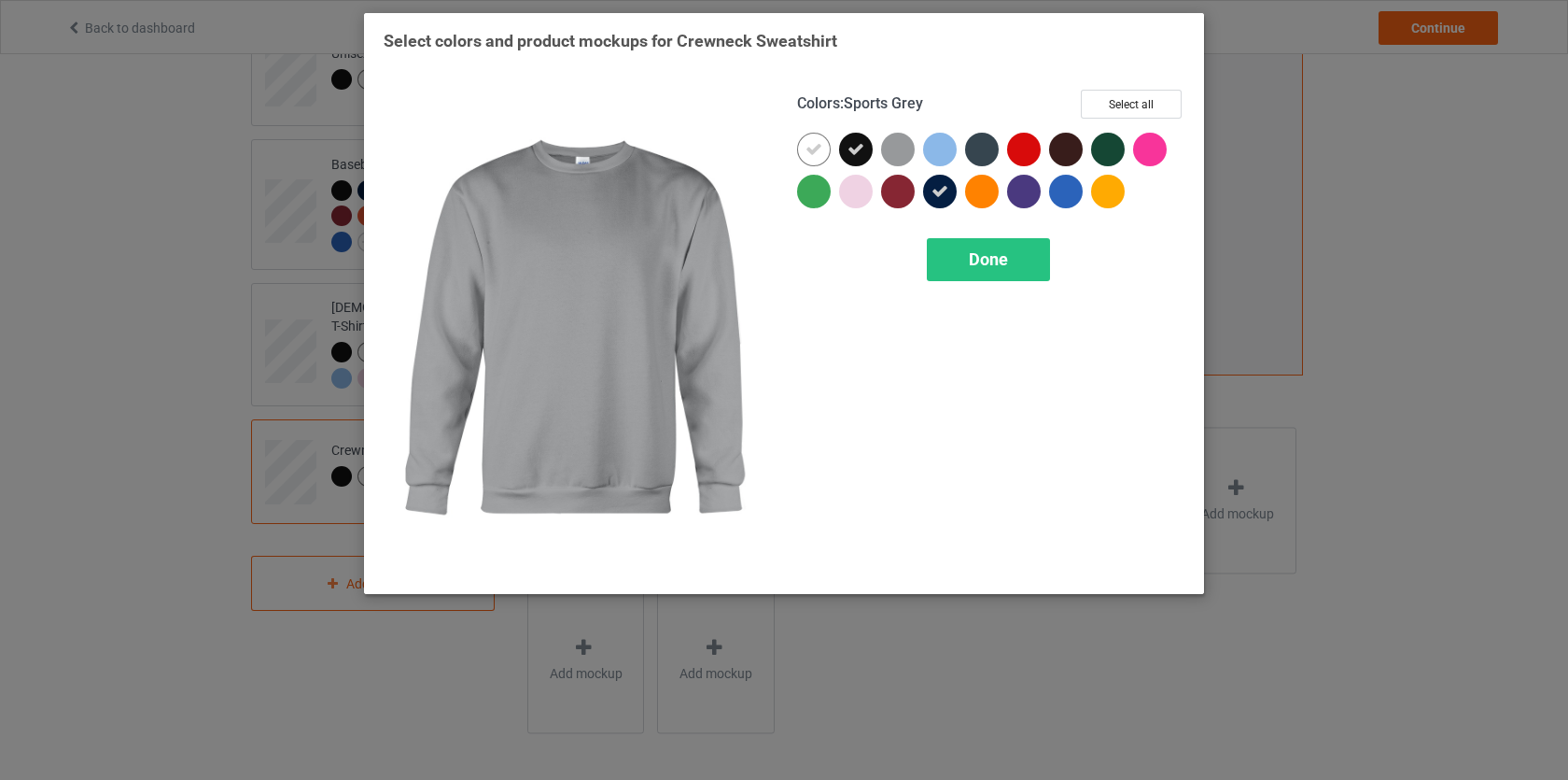
click at [895, 147] on div at bounding box center [898, 149] width 34 height 34
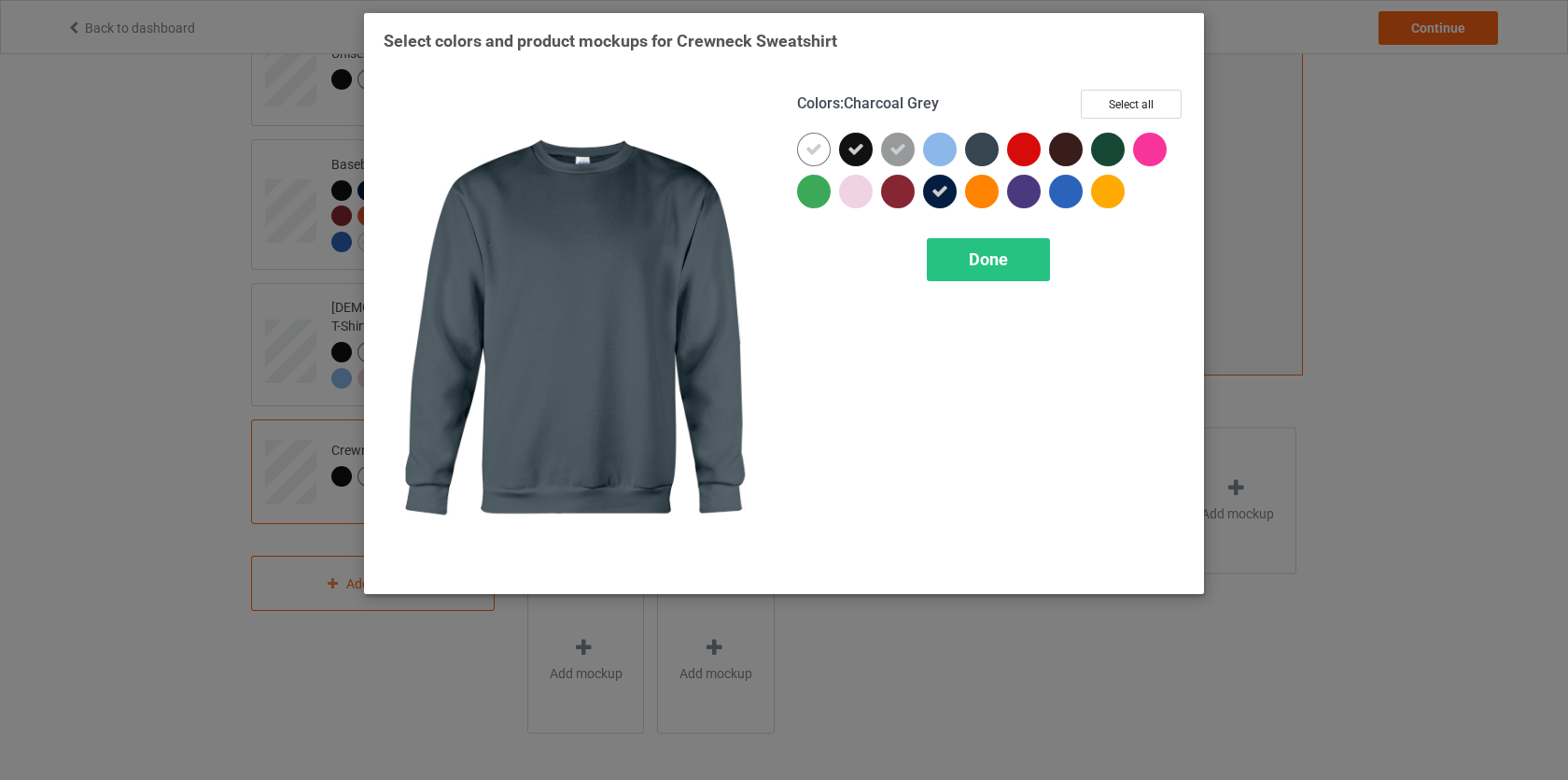
click at [994, 151] on div at bounding box center [982, 149] width 34 height 34
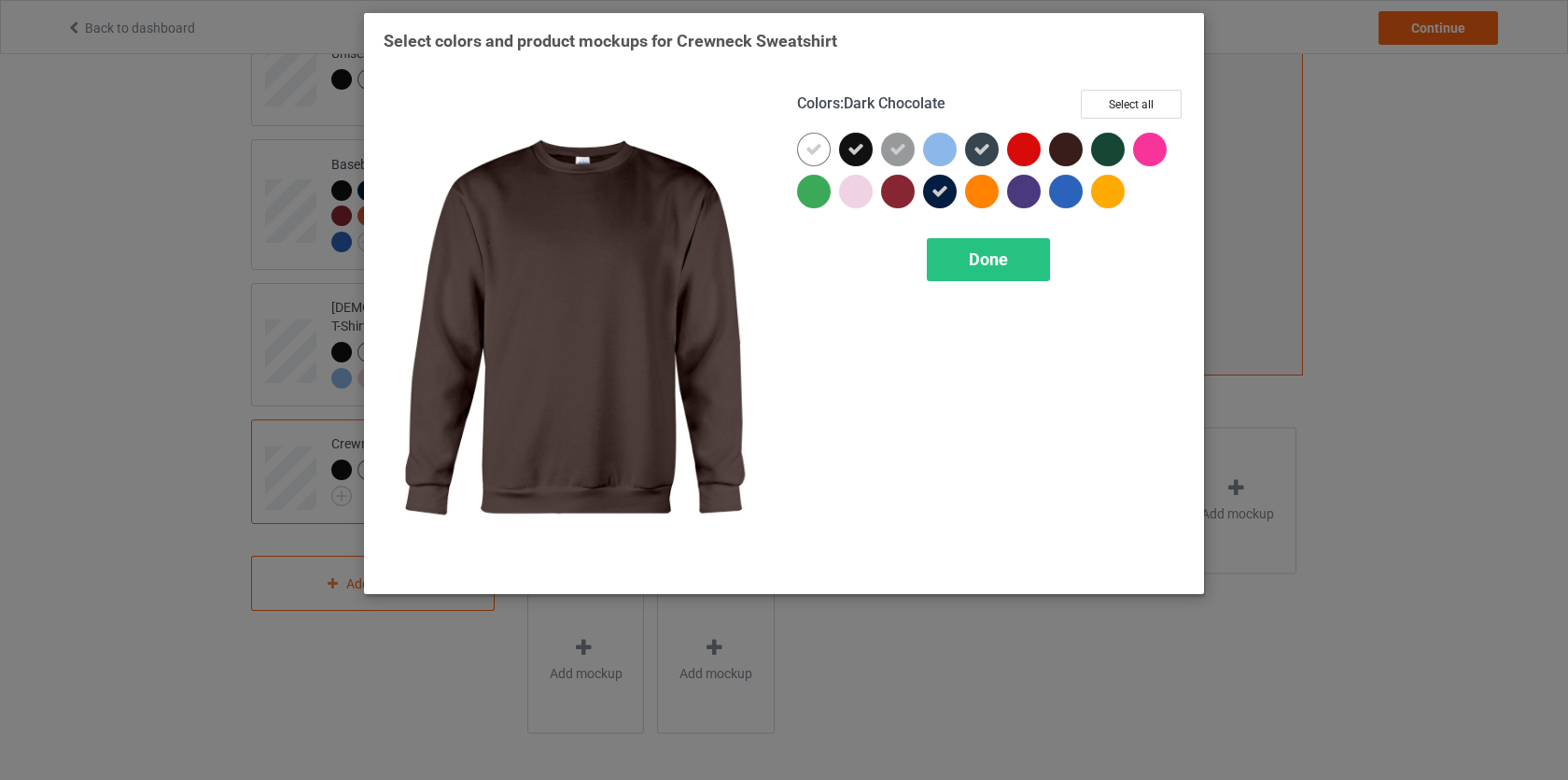
click at [1063, 147] on div at bounding box center [1066, 149] width 34 height 34
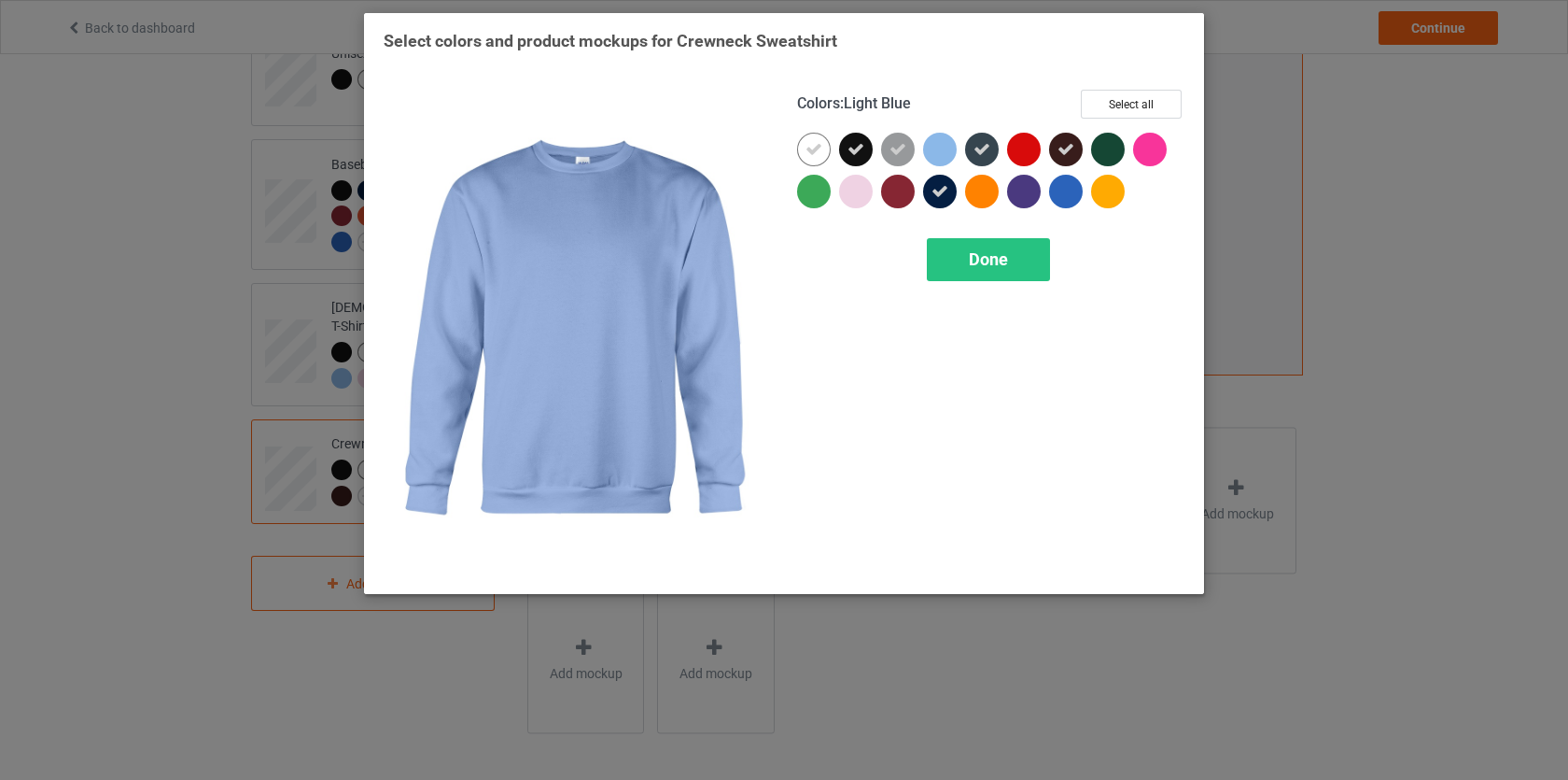
click at [948, 153] on div at bounding box center [940, 149] width 34 height 34
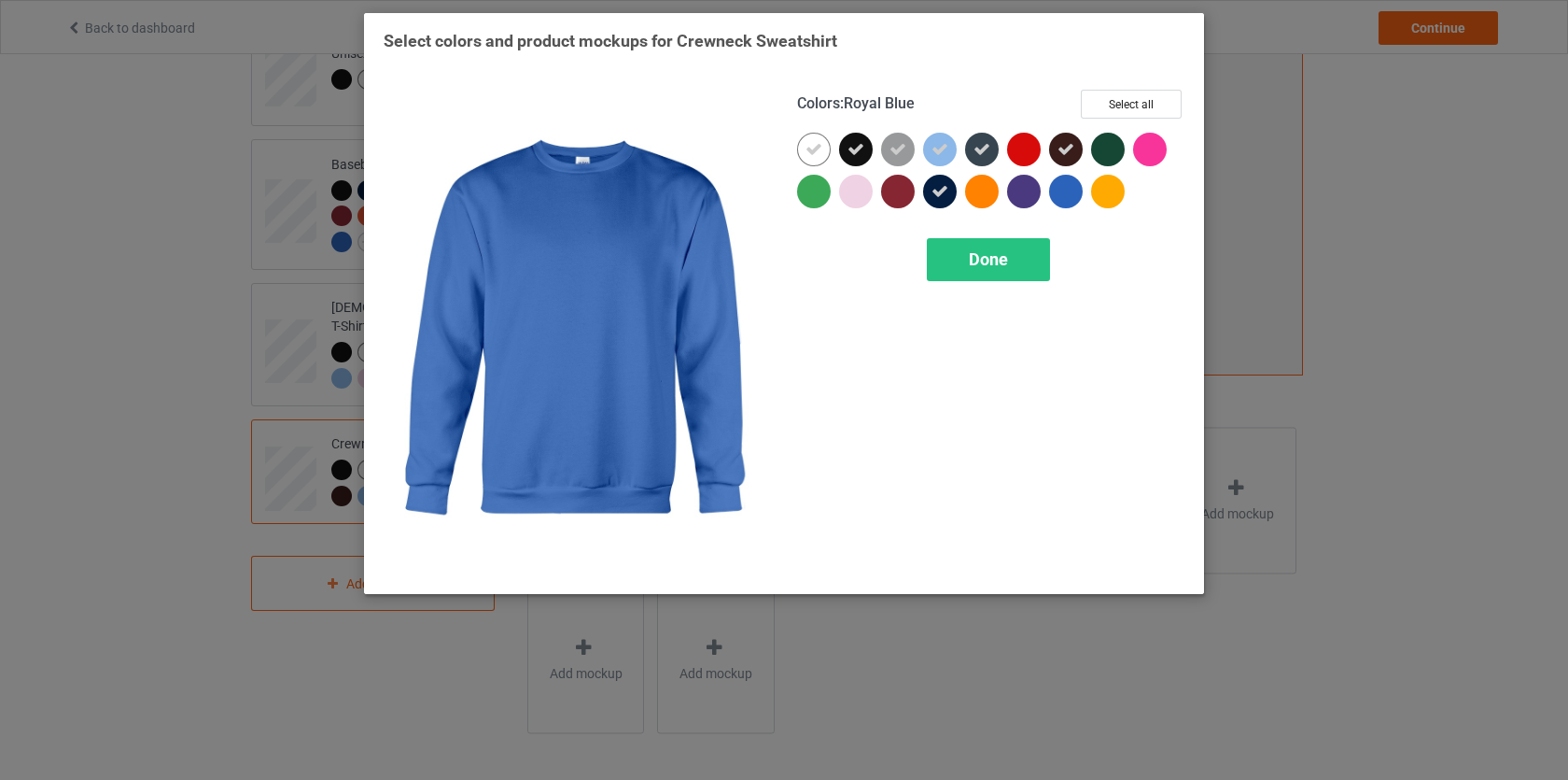
click at [1078, 190] on div at bounding box center [1066, 191] width 34 height 34
click at [996, 263] on span "Done" at bounding box center [989, 259] width 40 height 20
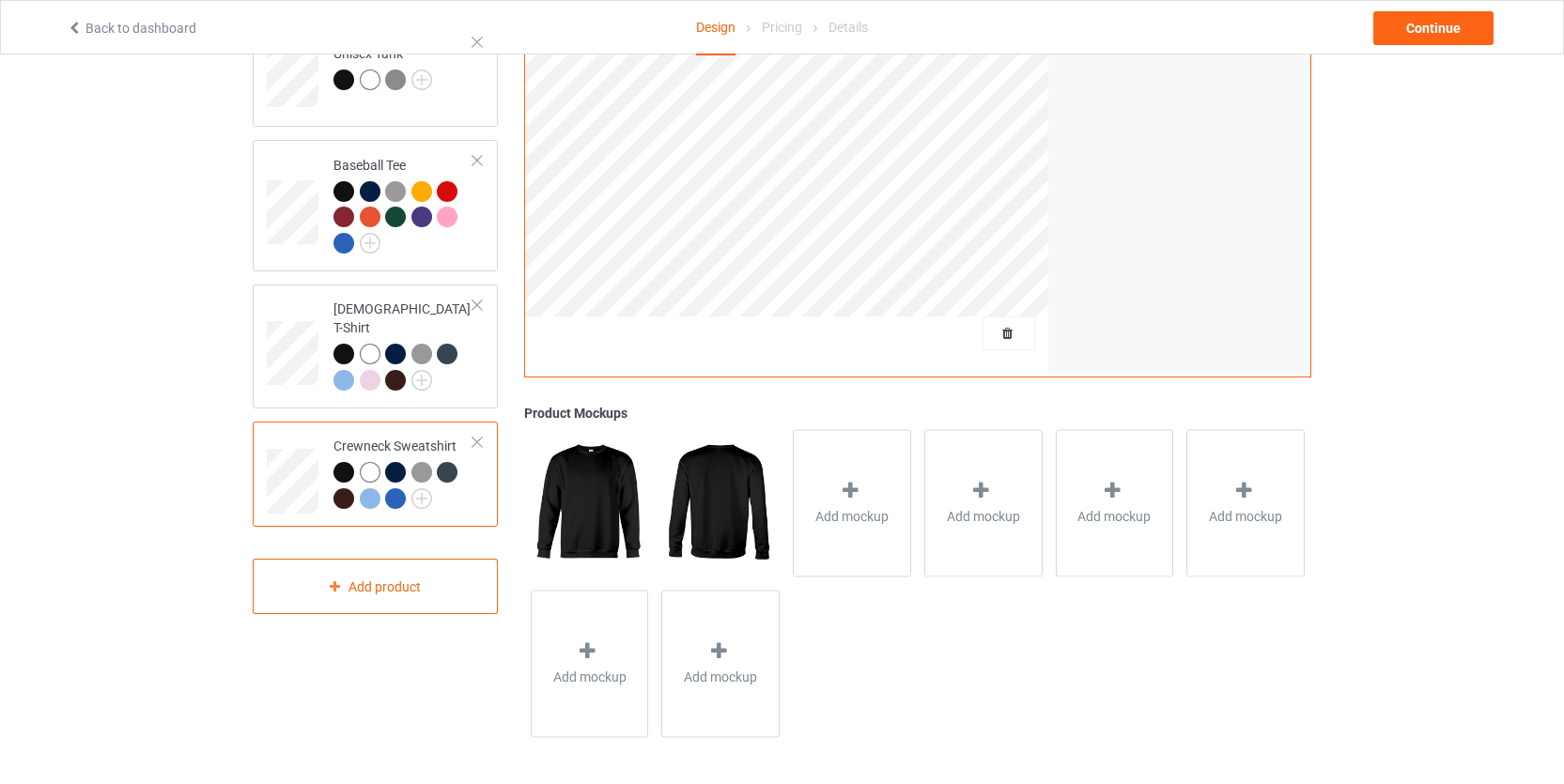
click at [398, 489] on div at bounding box center [395, 498] width 21 height 21
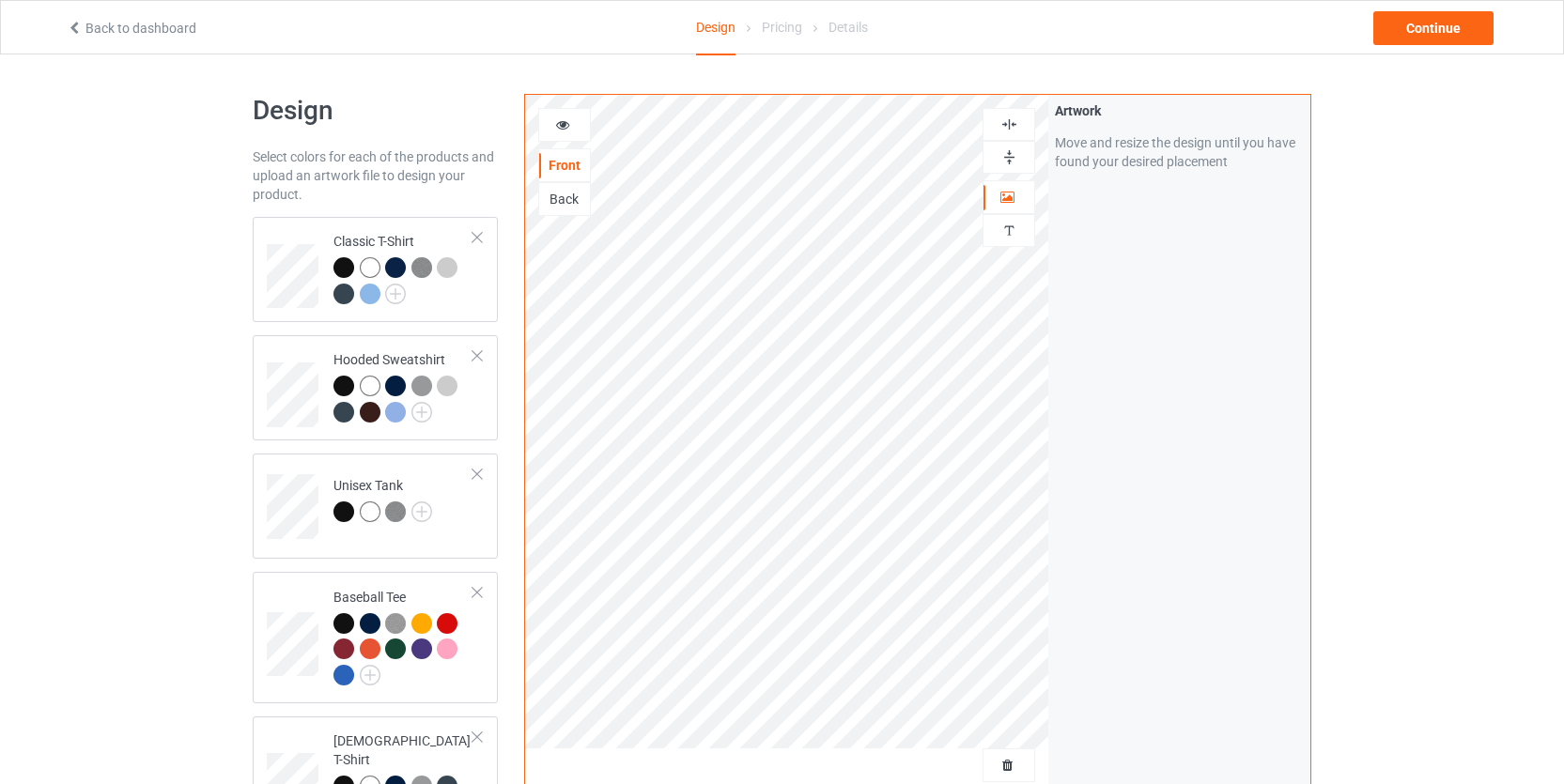
click at [1448, 454] on div "Design Select colors for each of the products and upload an artwork file to des…" at bounding box center [782, 635] width 1564 height 1161
click at [570, 116] on div at bounding box center [564, 124] width 51 height 19
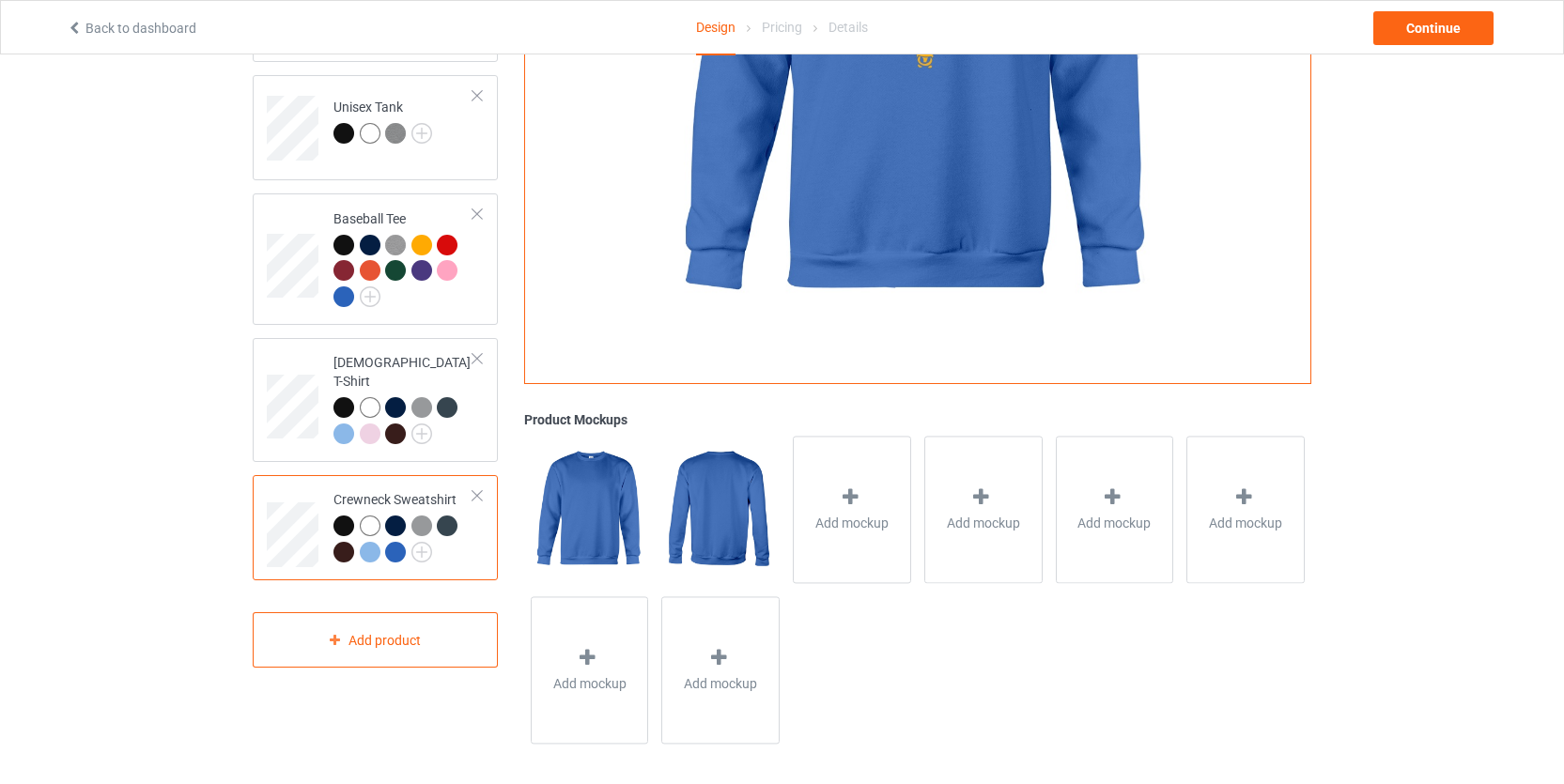
scroll to position [384, 0]
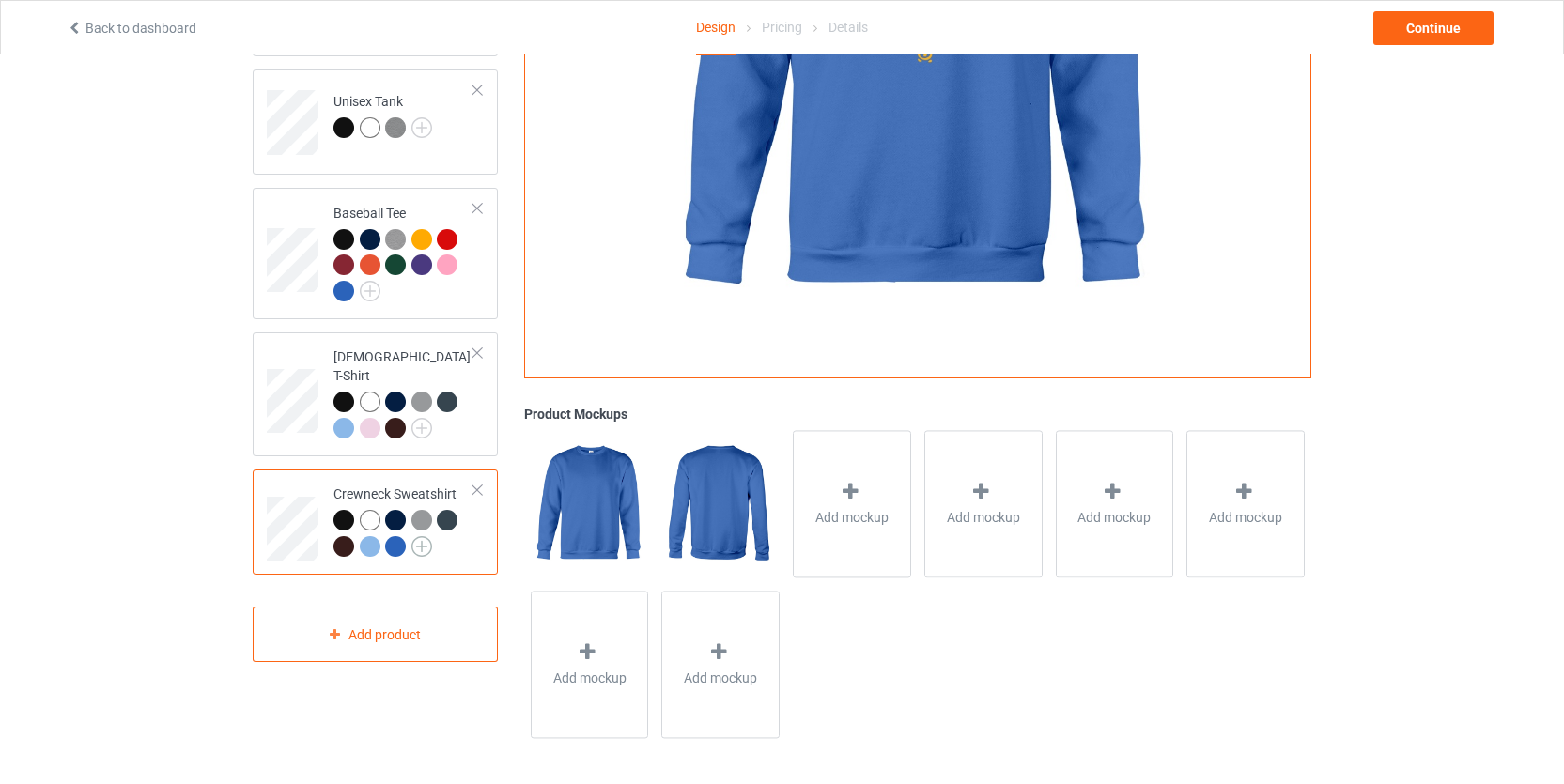
click at [415, 536] on img at bounding box center [421, 546] width 21 height 21
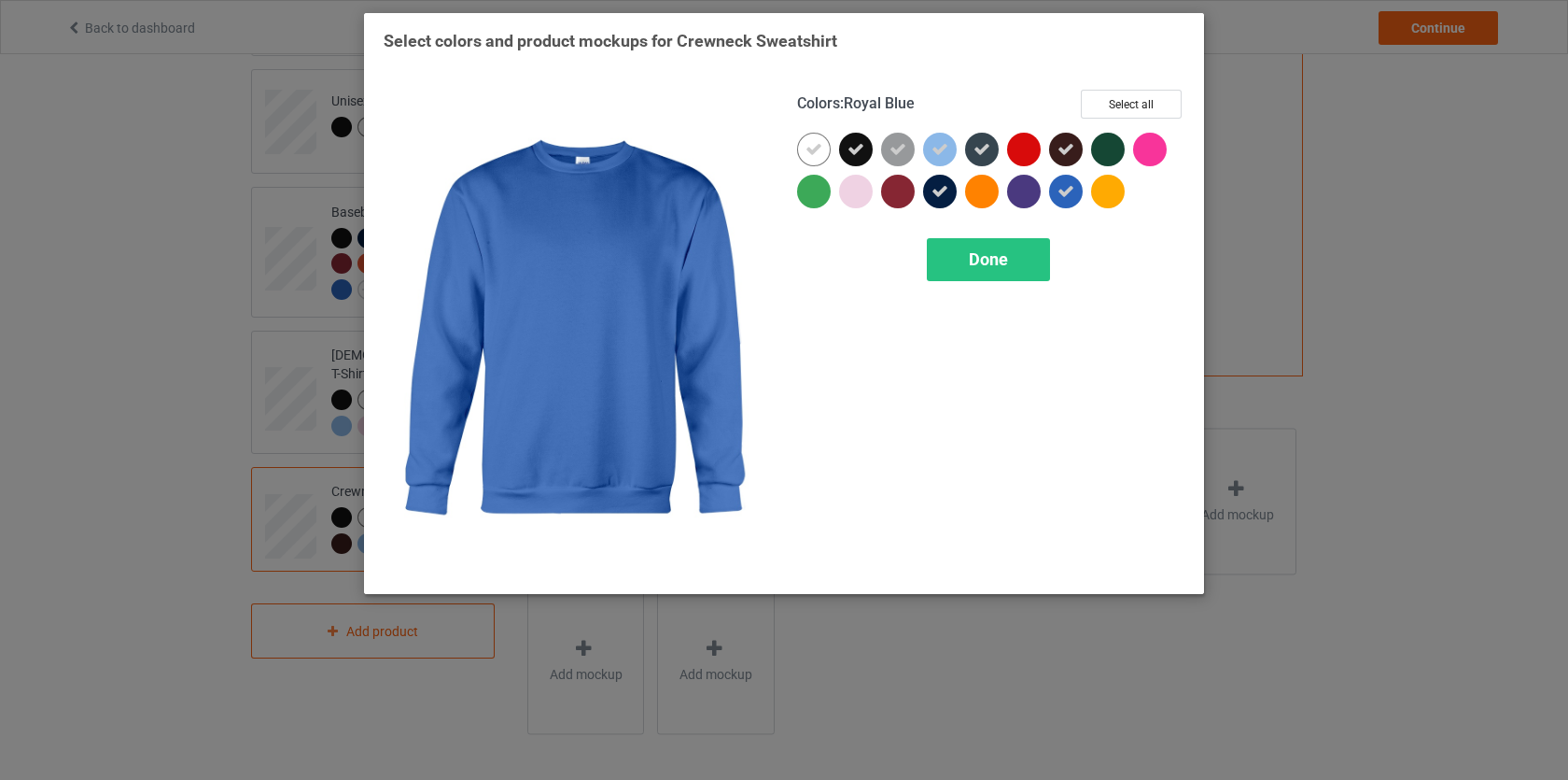
click at [1068, 191] on icon at bounding box center [1065, 191] width 17 height 17
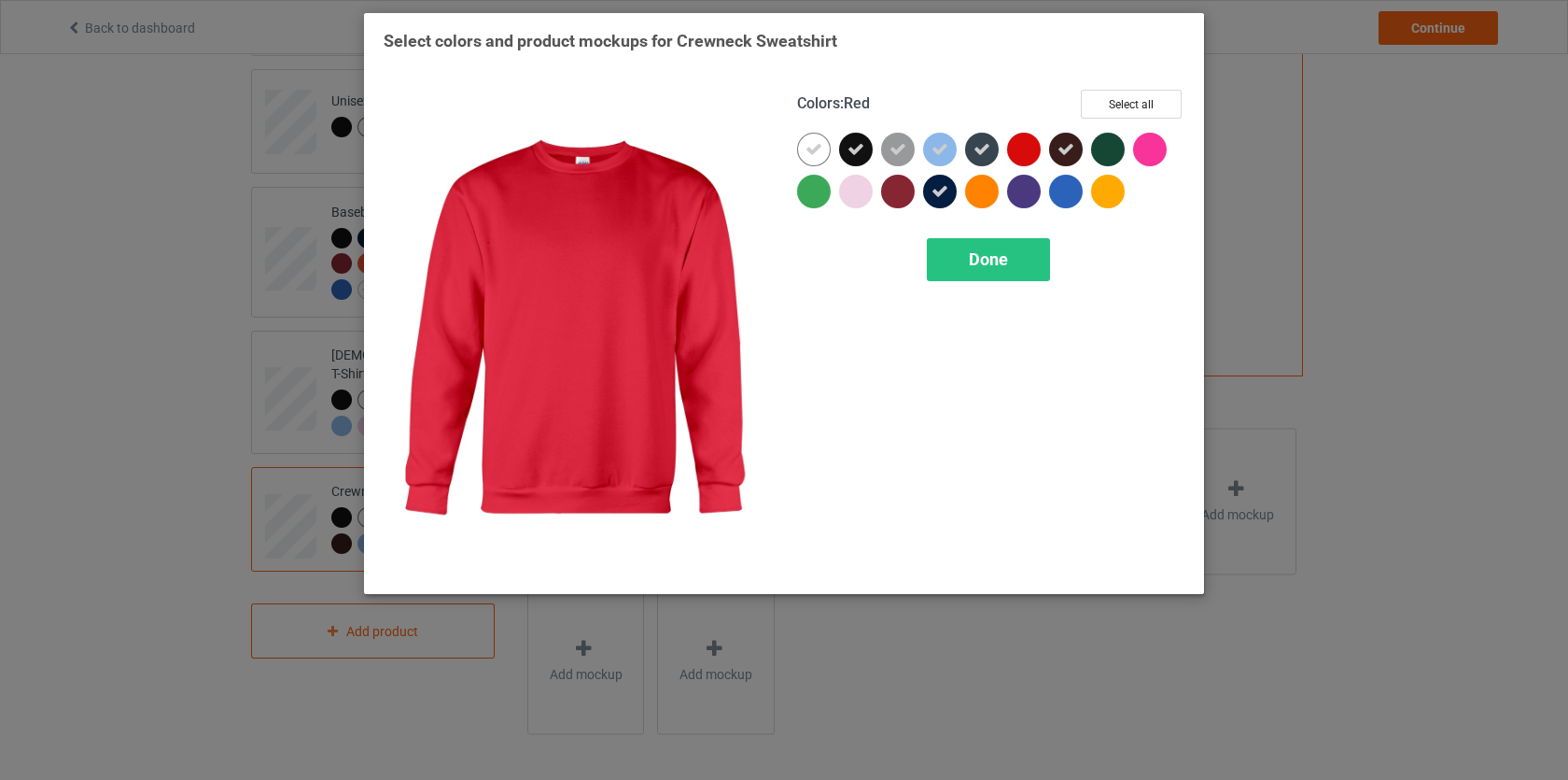
click at [1036, 157] on div at bounding box center [1024, 149] width 34 height 34
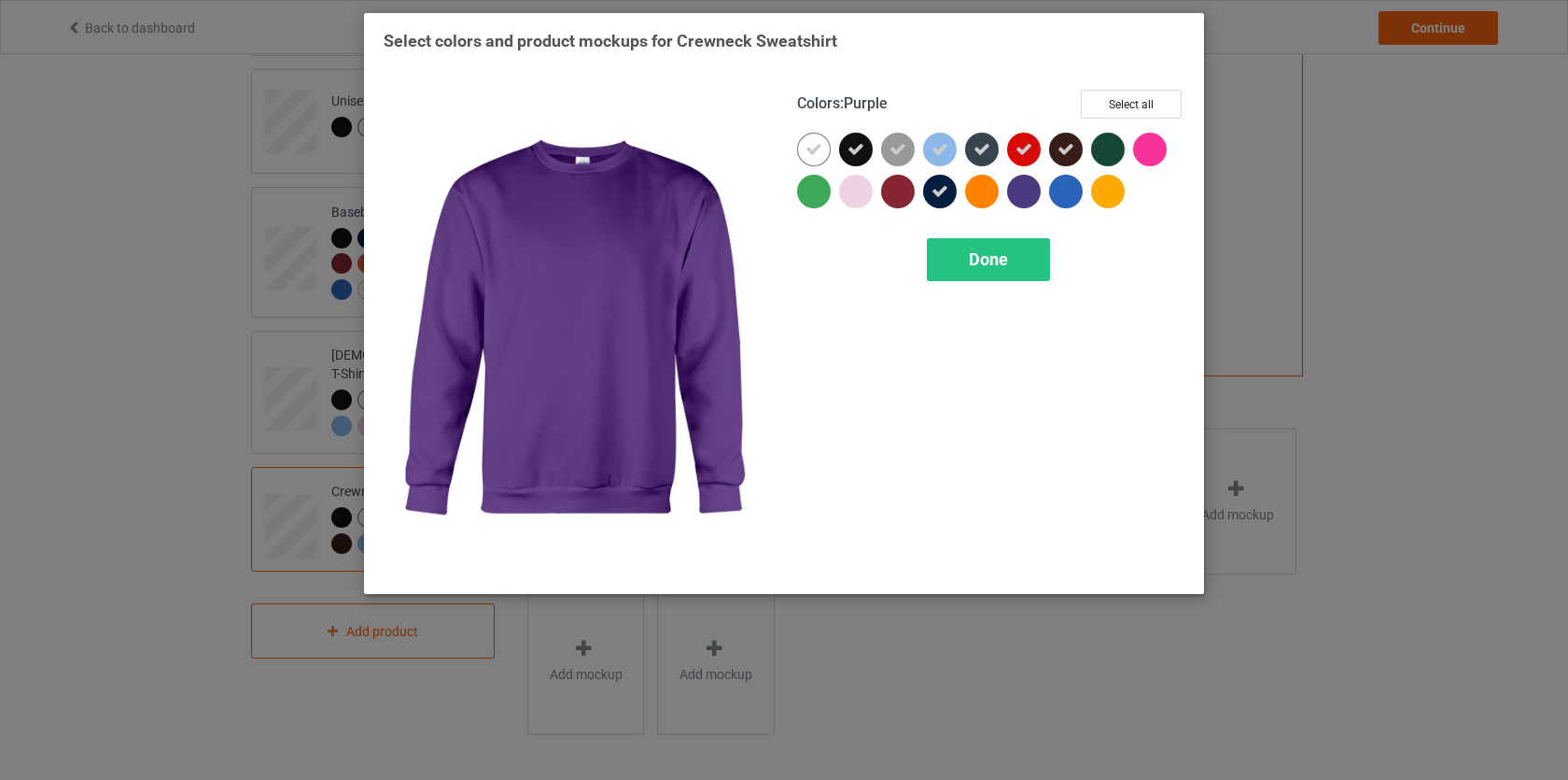
click at [1010, 245] on div "Done" at bounding box center [988, 259] width 124 height 43
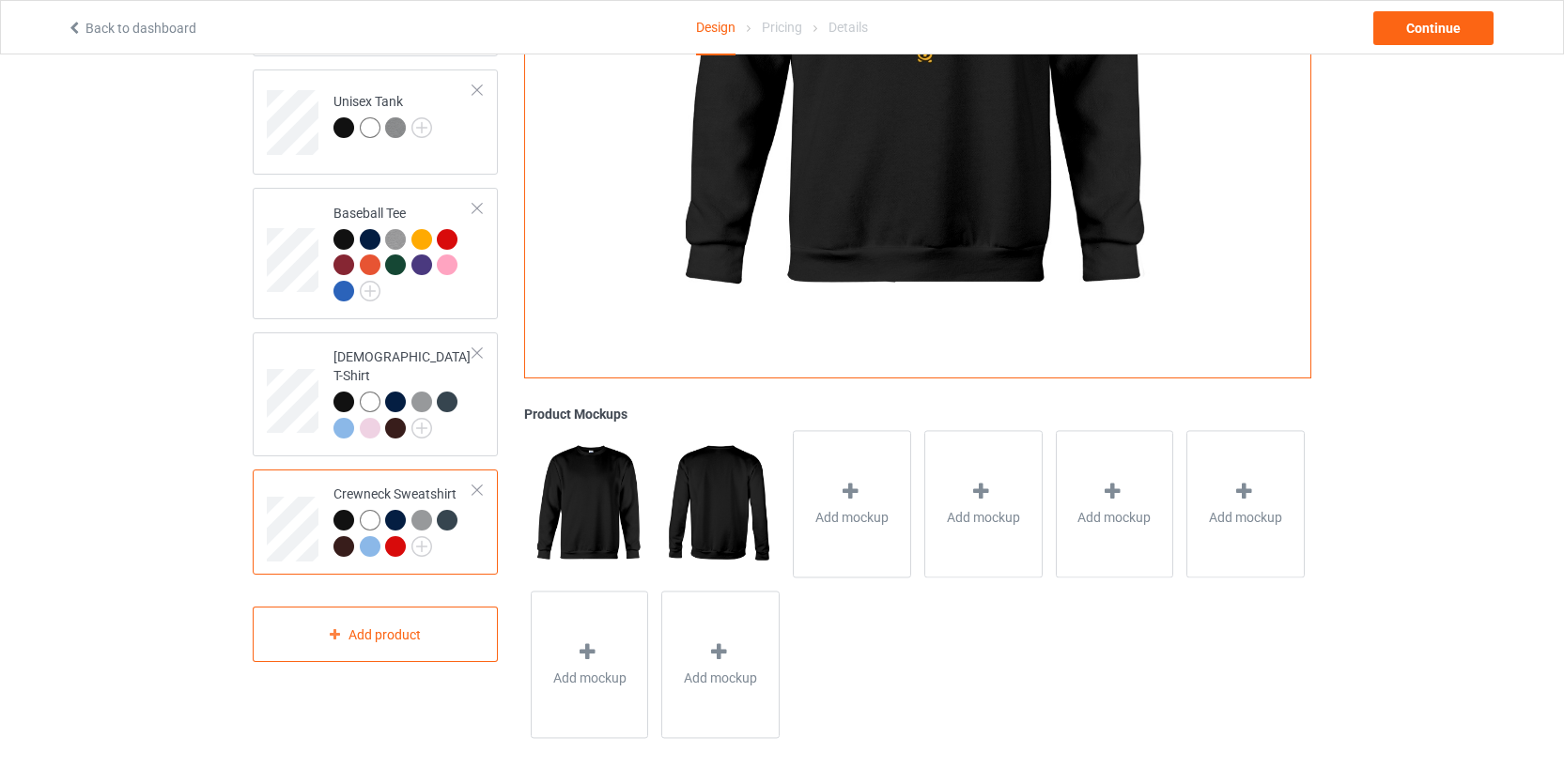
click at [395, 536] on div at bounding box center [395, 546] width 21 height 21
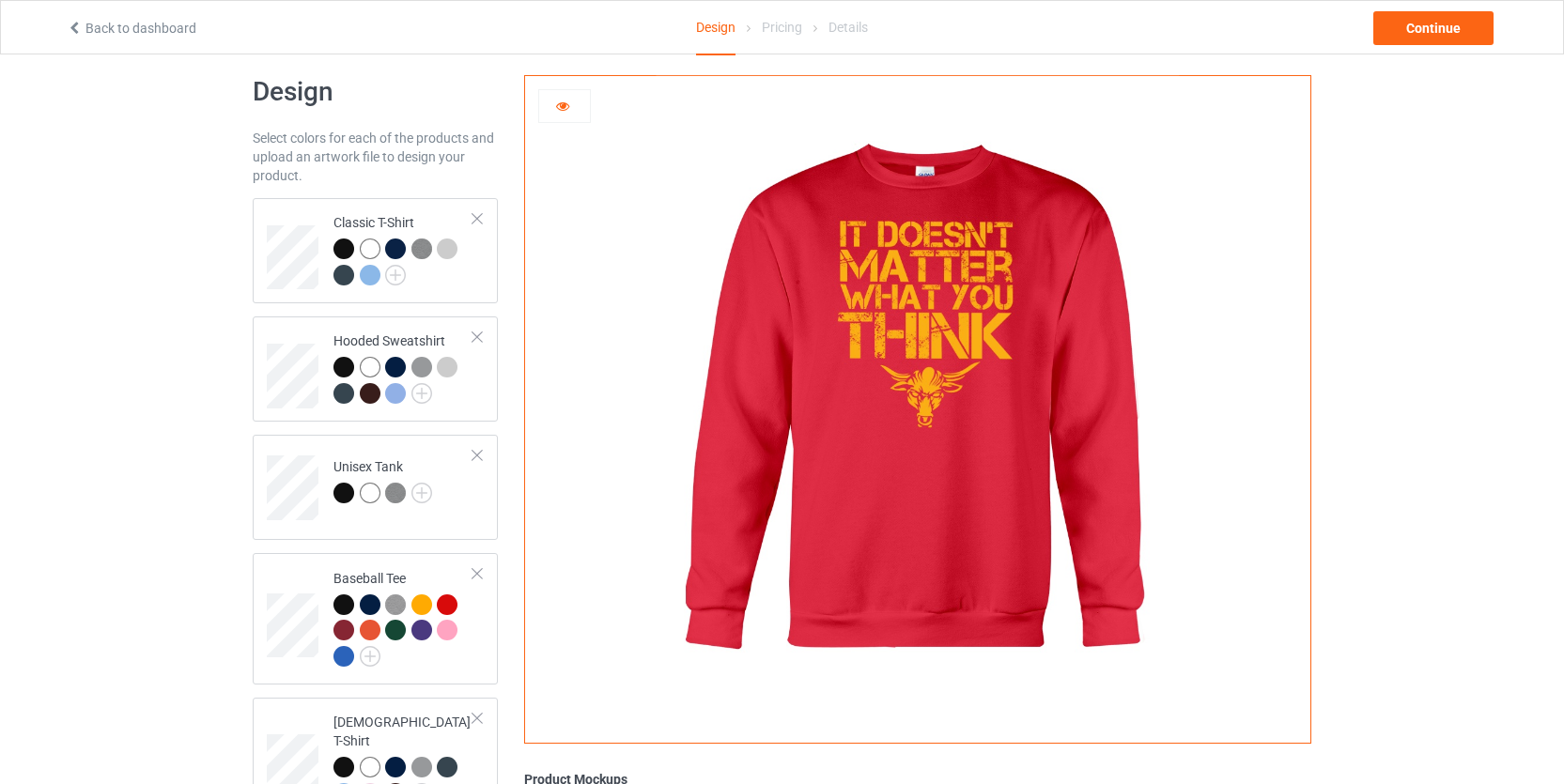
scroll to position [384, 0]
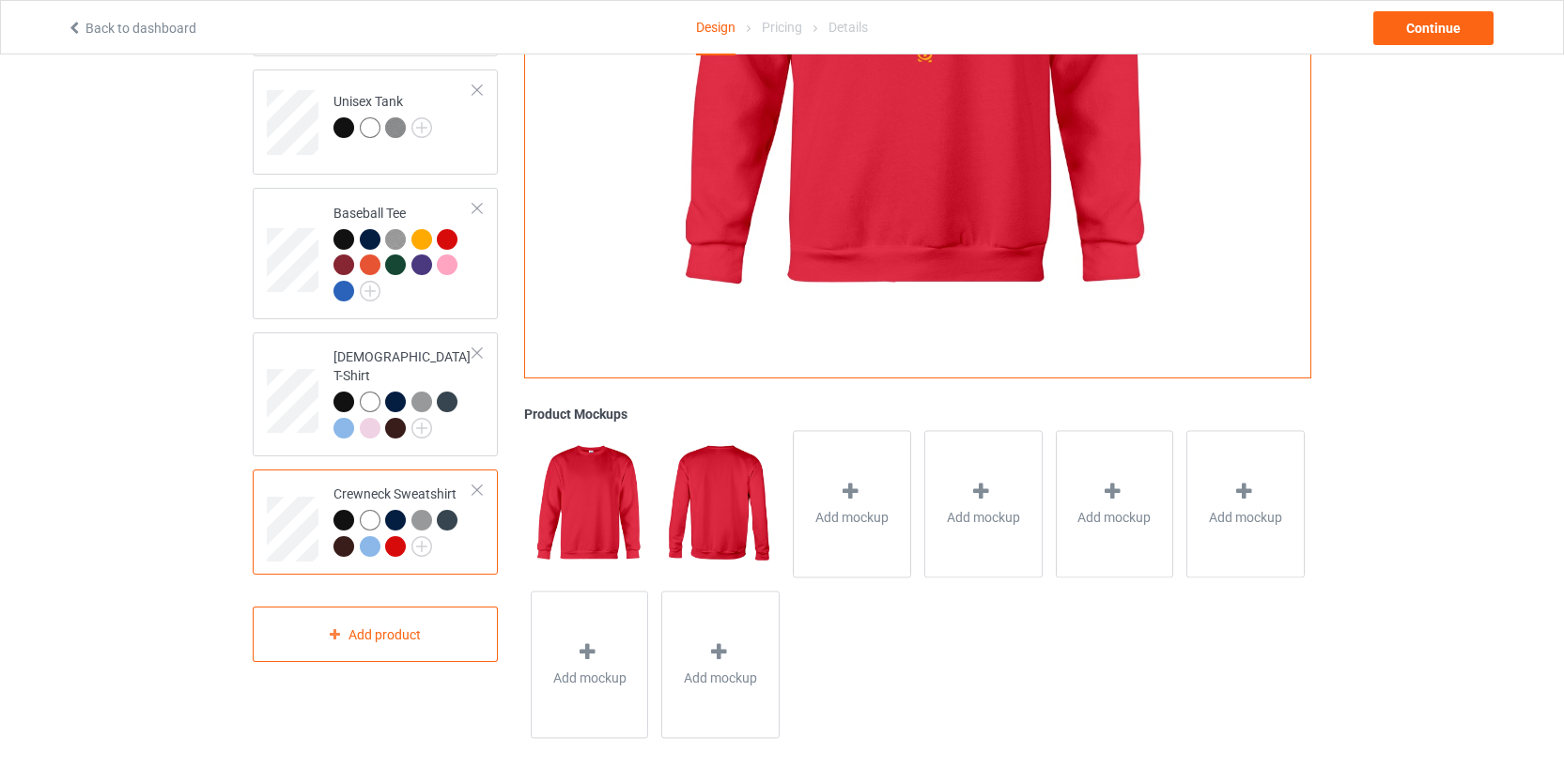
click at [344, 509] on div at bounding box center [343, 519] width 21 height 21
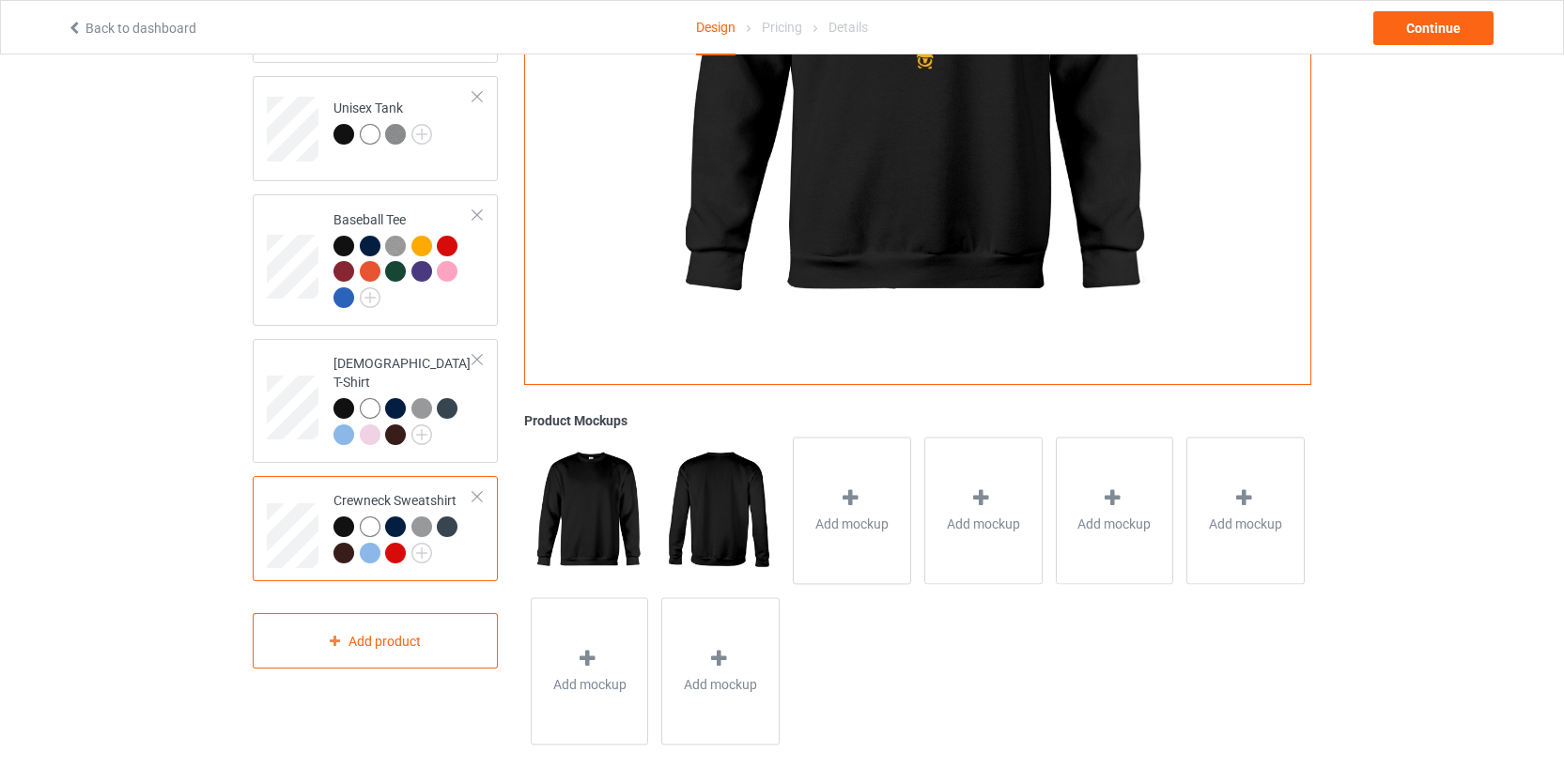
scroll to position [384, 0]
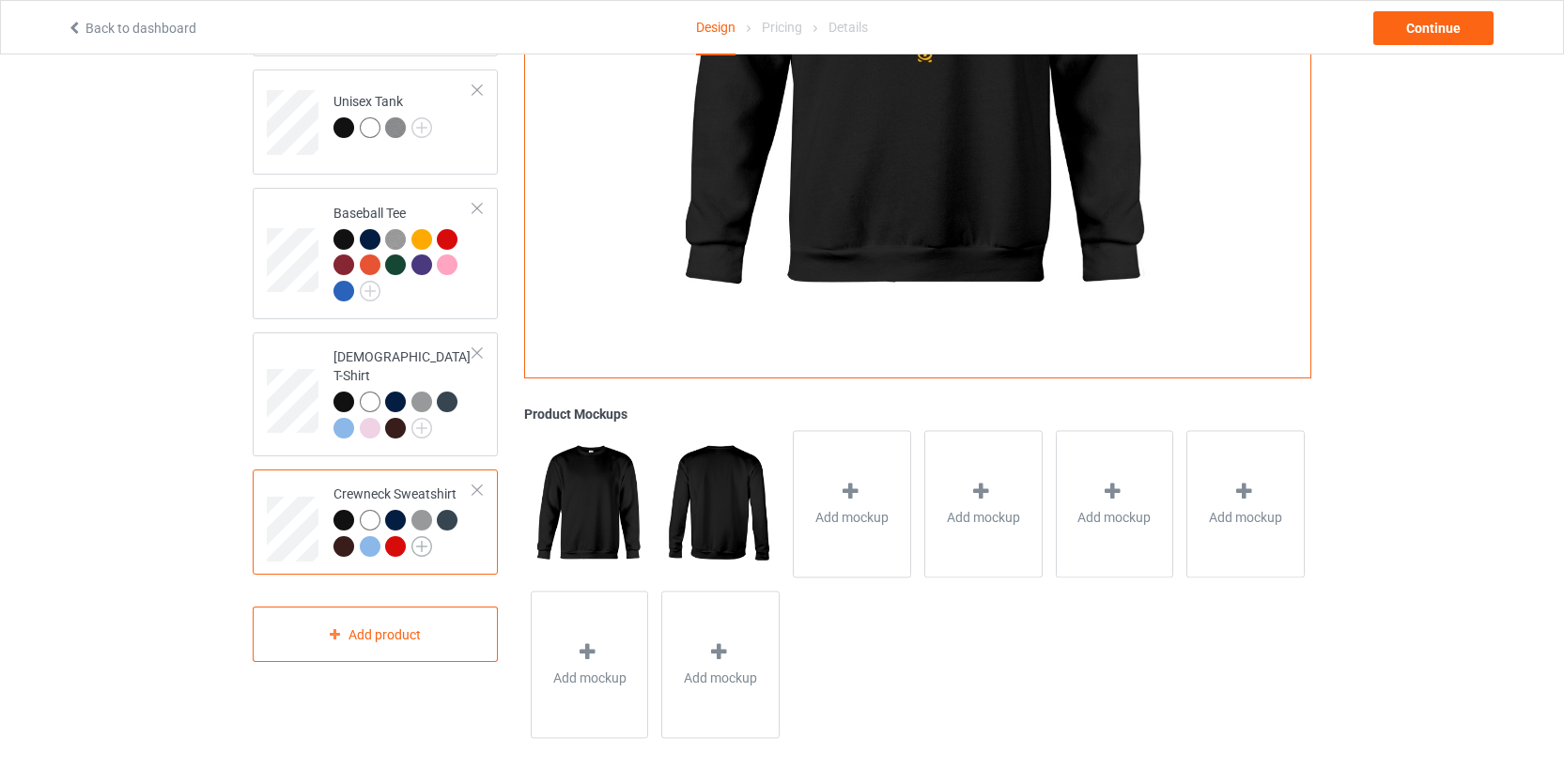
click at [426, 536] on img at bounding box center [421, 546] width 21 height 21
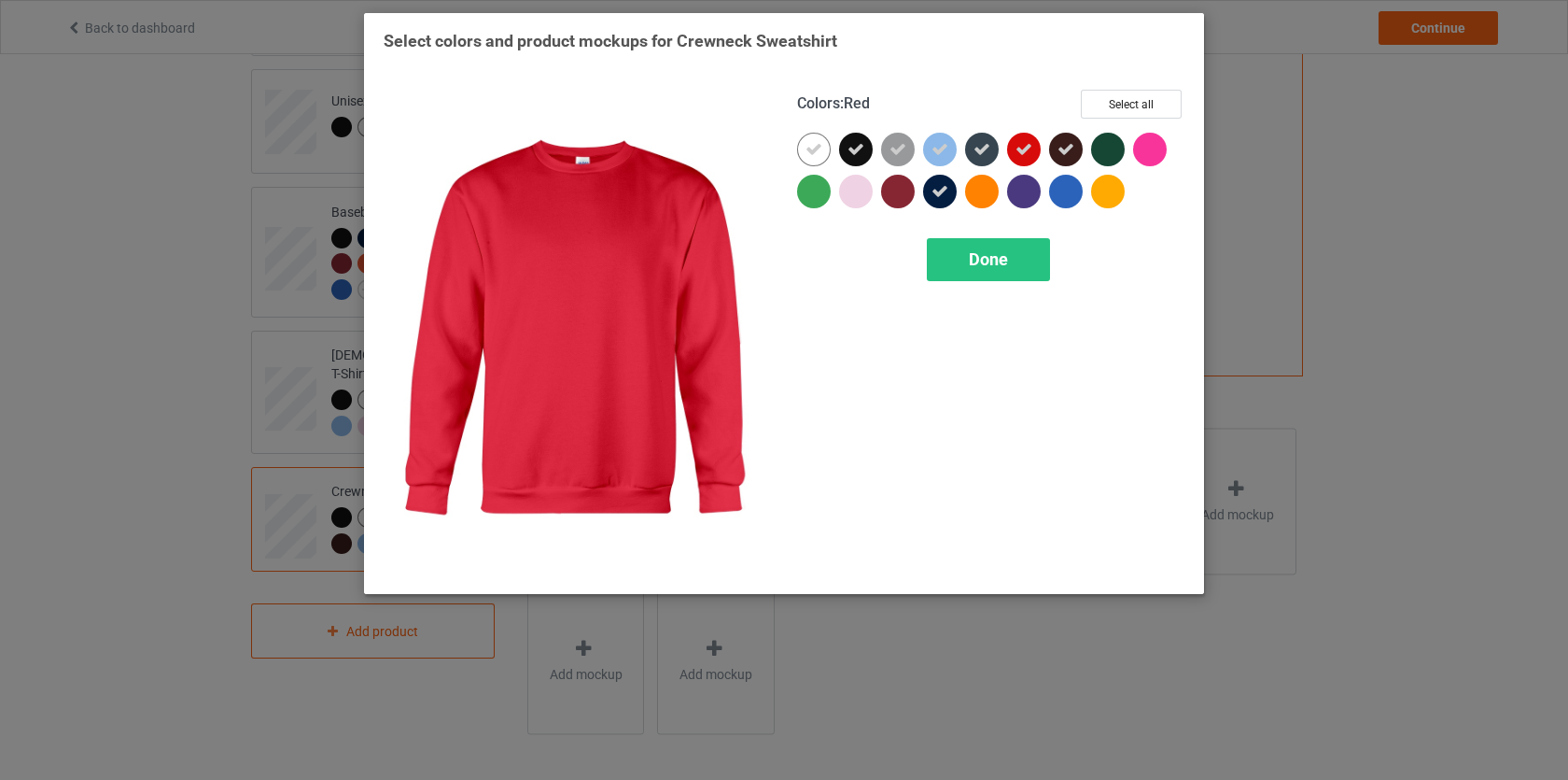
click at [1033, 151] on div at bounding box center [1024, 149] width 34 height 34
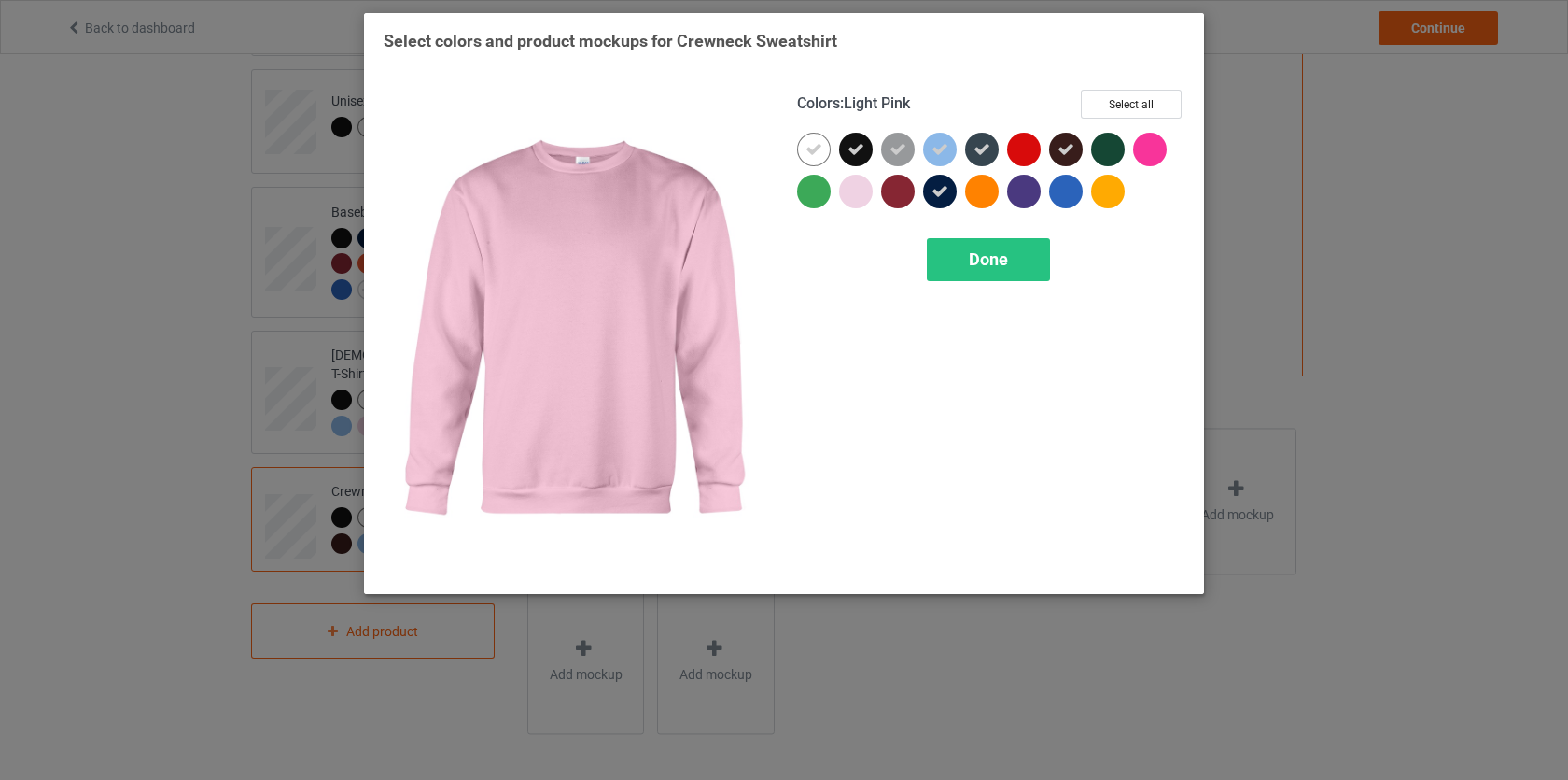
click at [863, 192] on div at bounding box center [856, 191] width 34 height 34
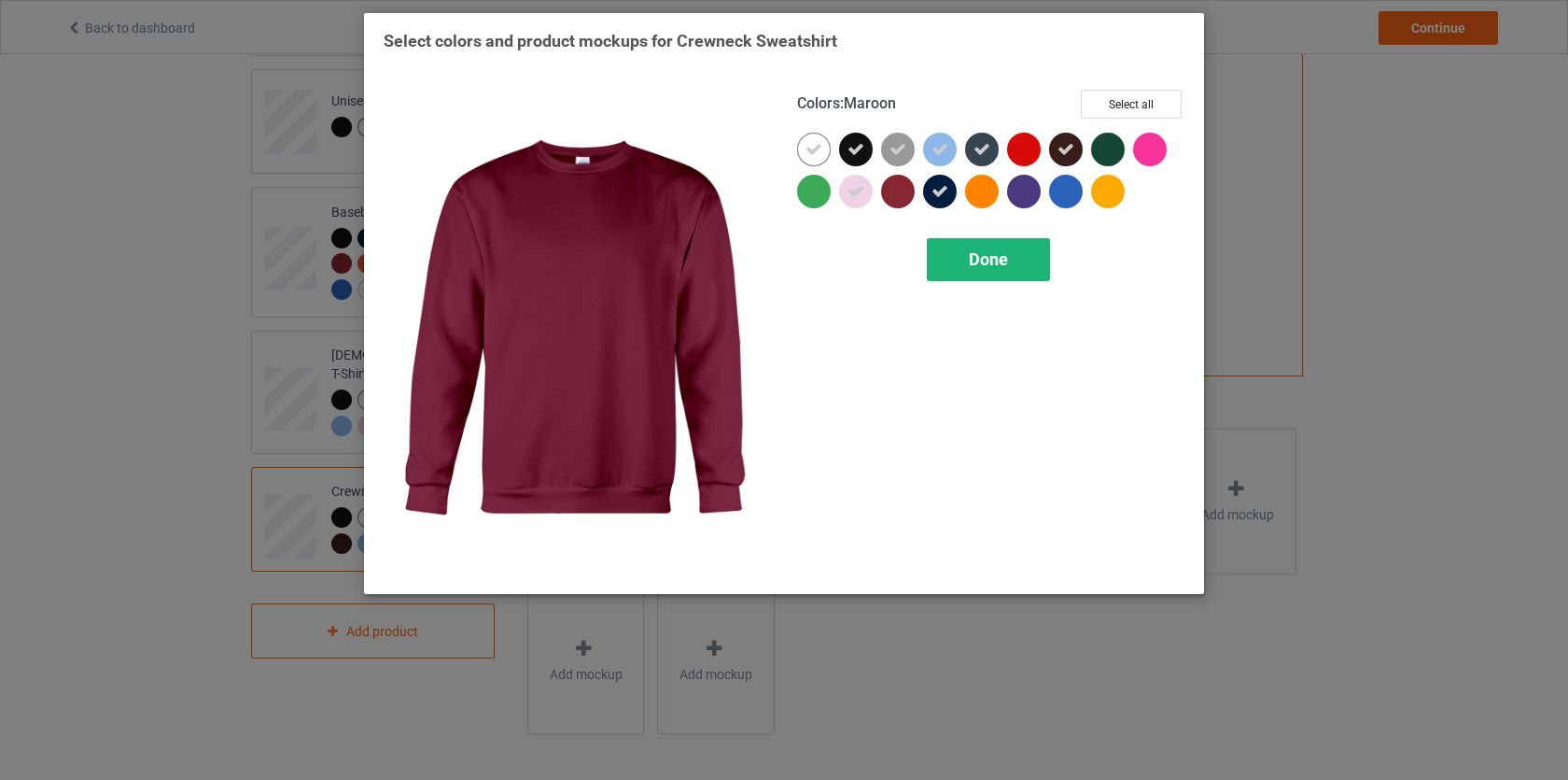
click at [999, 257] on span "Done" at bounding box center [989, 259] width 40 height 20
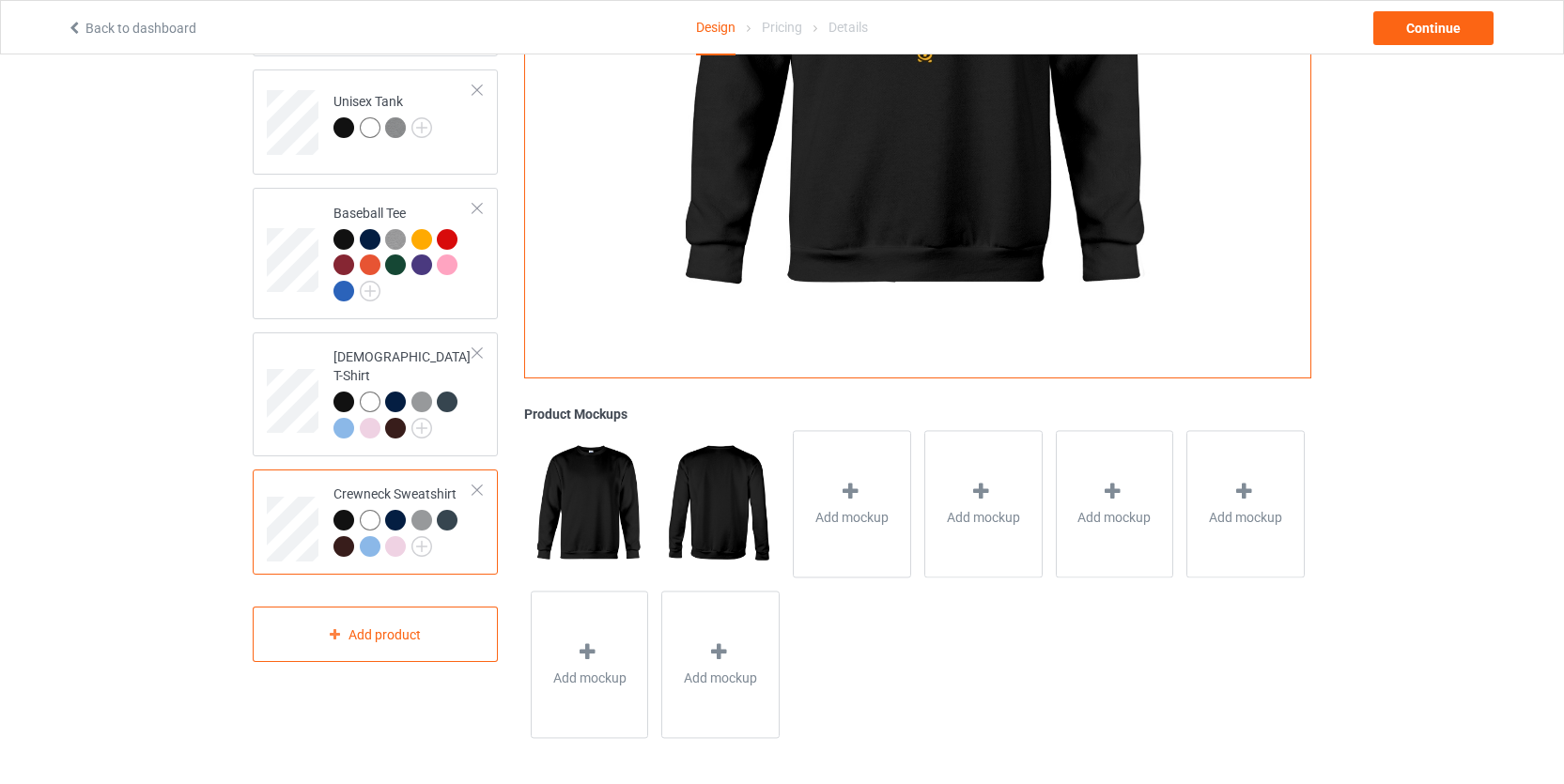
click at [397, 536] on div at bounding box center [395, 546] width 21 height 21
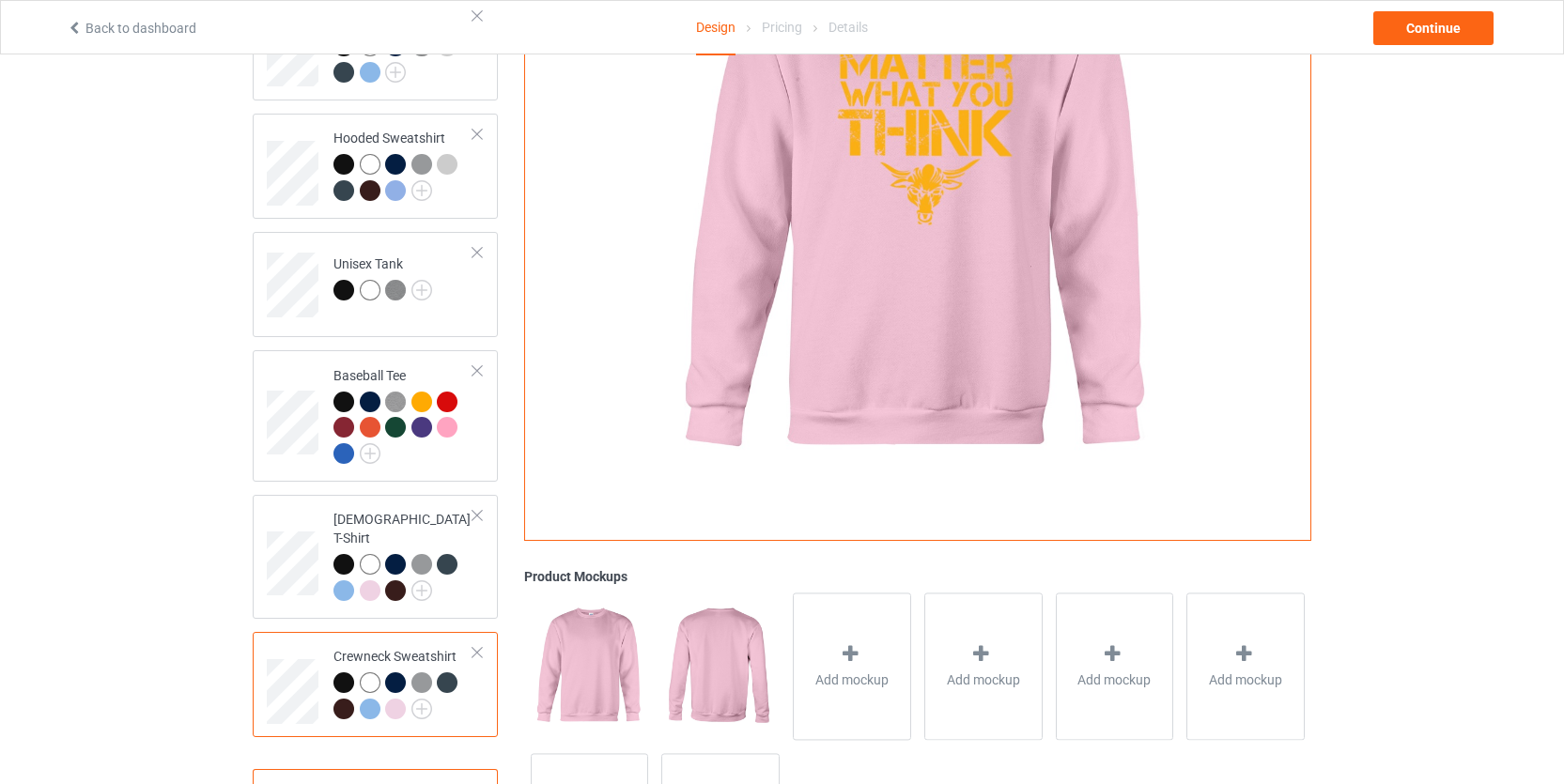
scroll to position [384, 0]
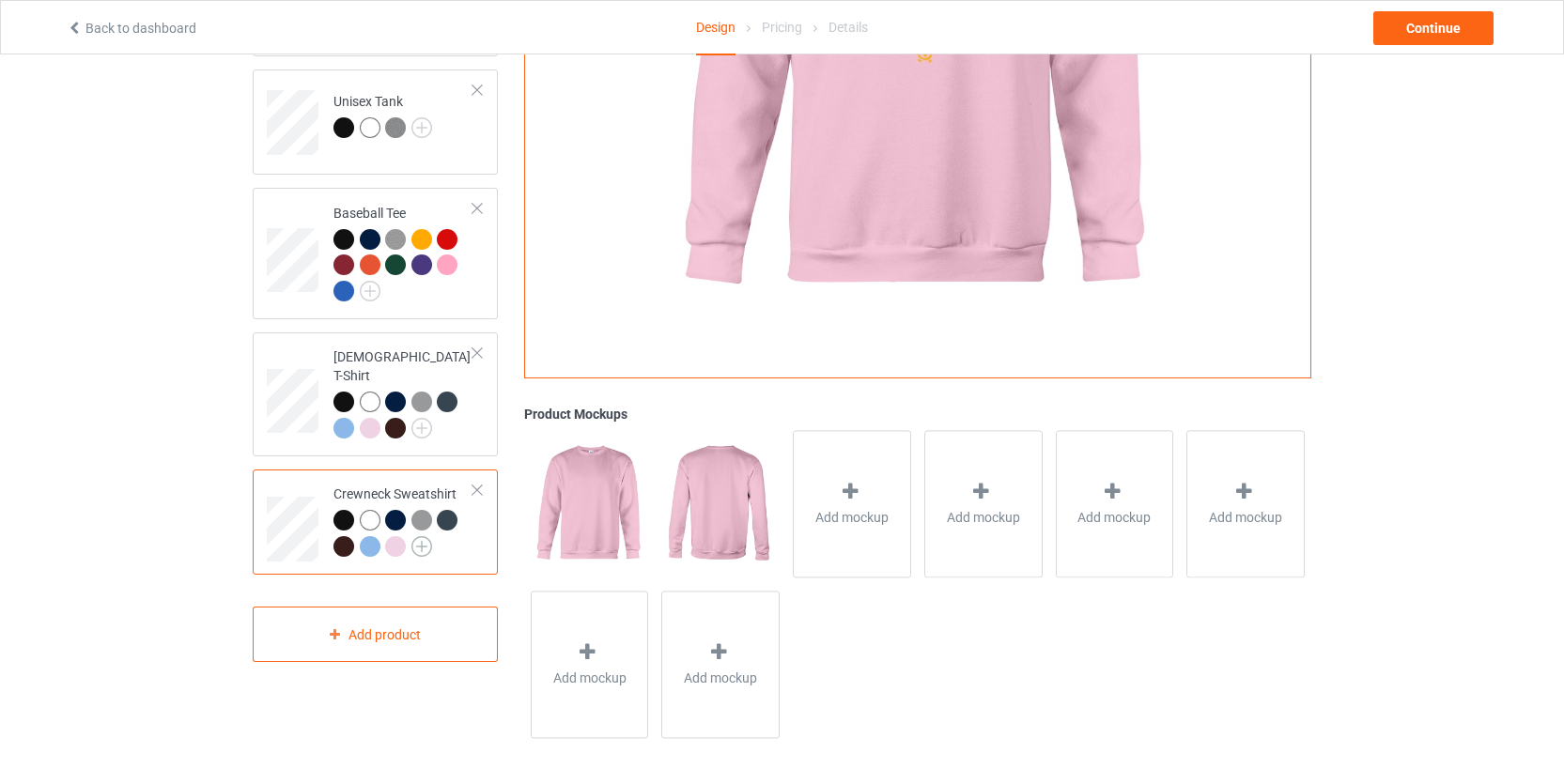
click at [427, 536] on img at bounding box center [421, 546] width 21 height 21
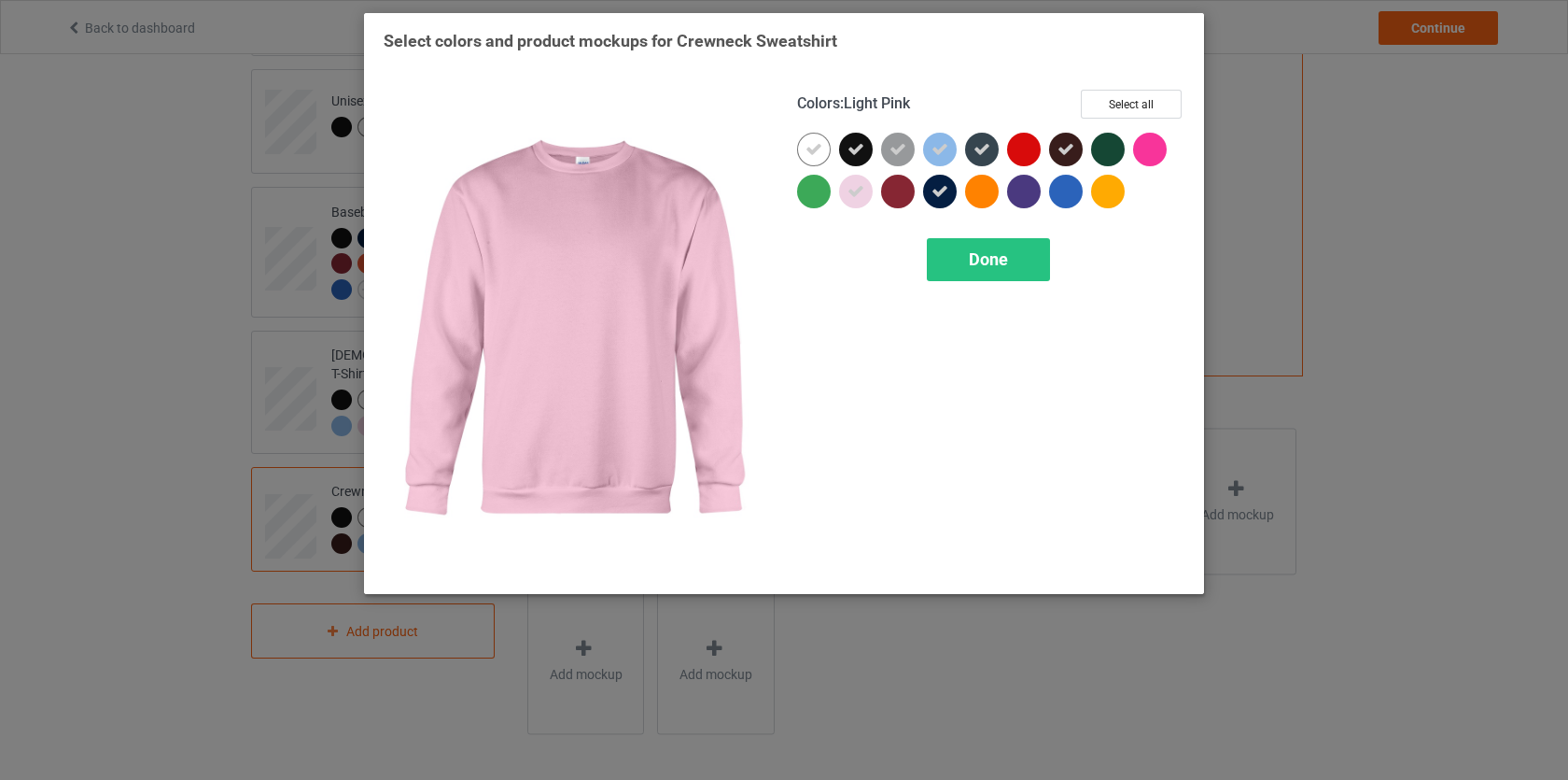
click at [855, 183] on icon at bounding box center [856, 191] width 17 height 17
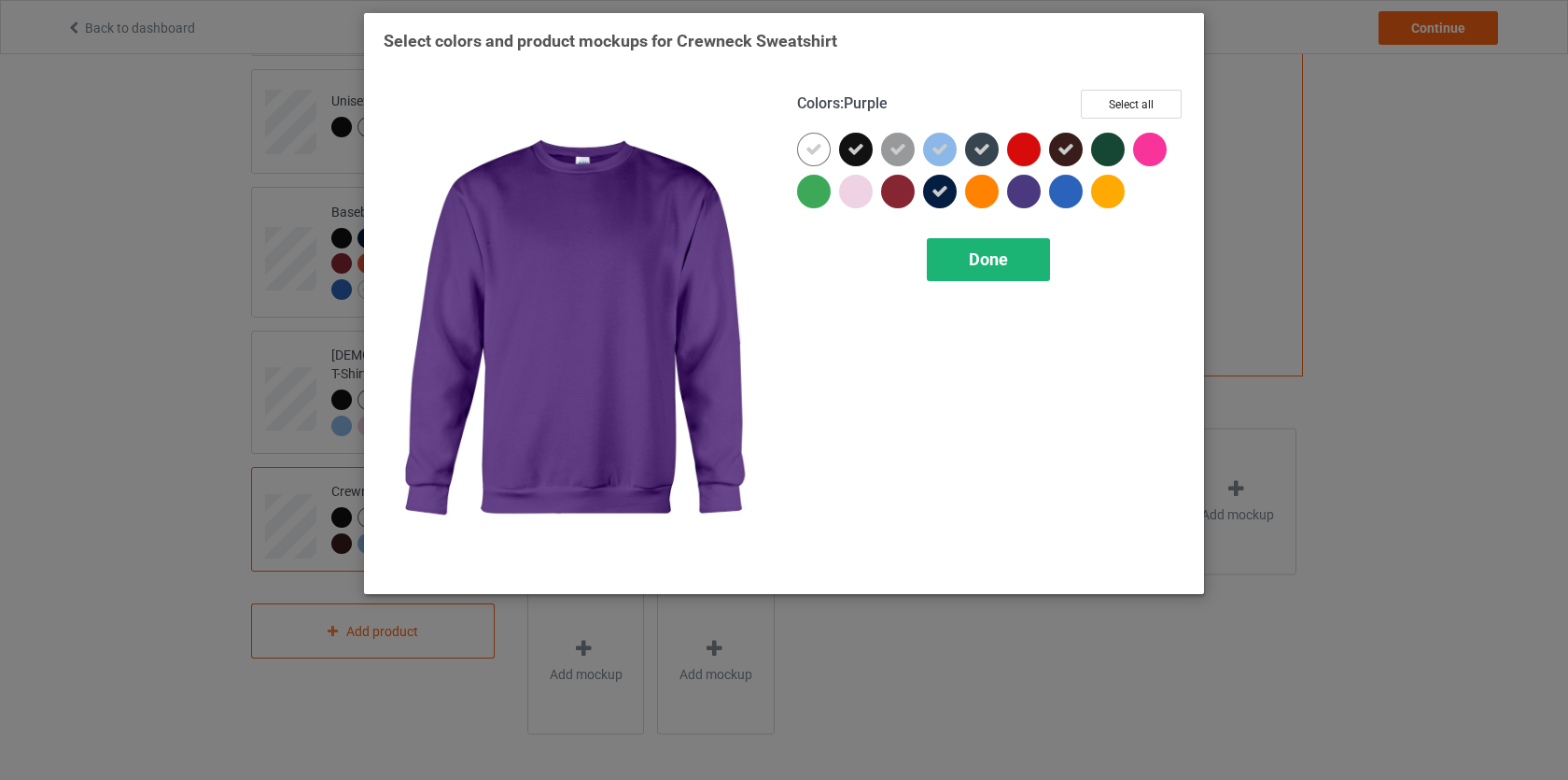
click at [970, 270] on div "Done" at bounding box center [988, 259] width 124 height 43
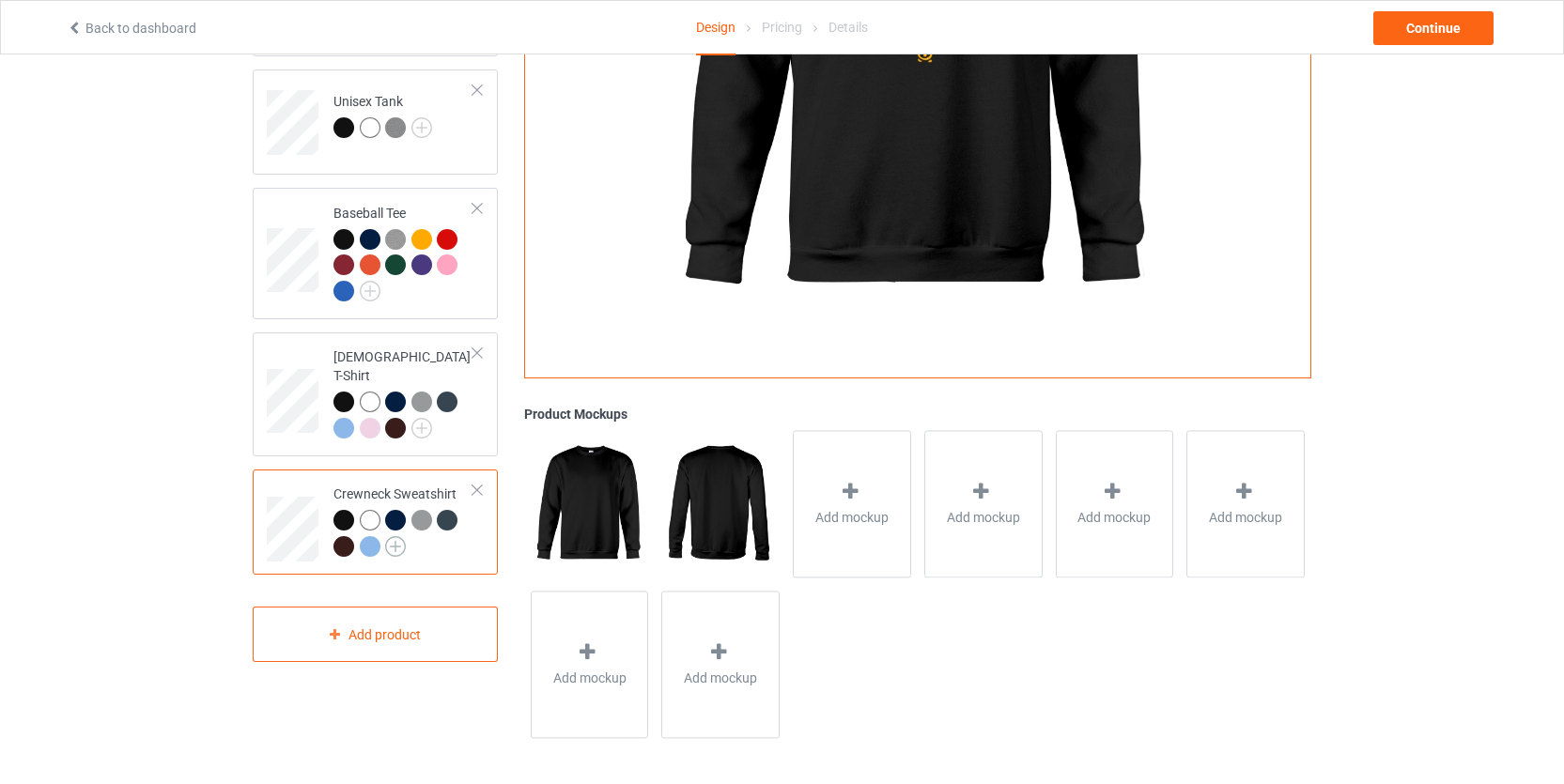
click at [392, 536] on img at bounding box center [395, 546] width 21 height 21
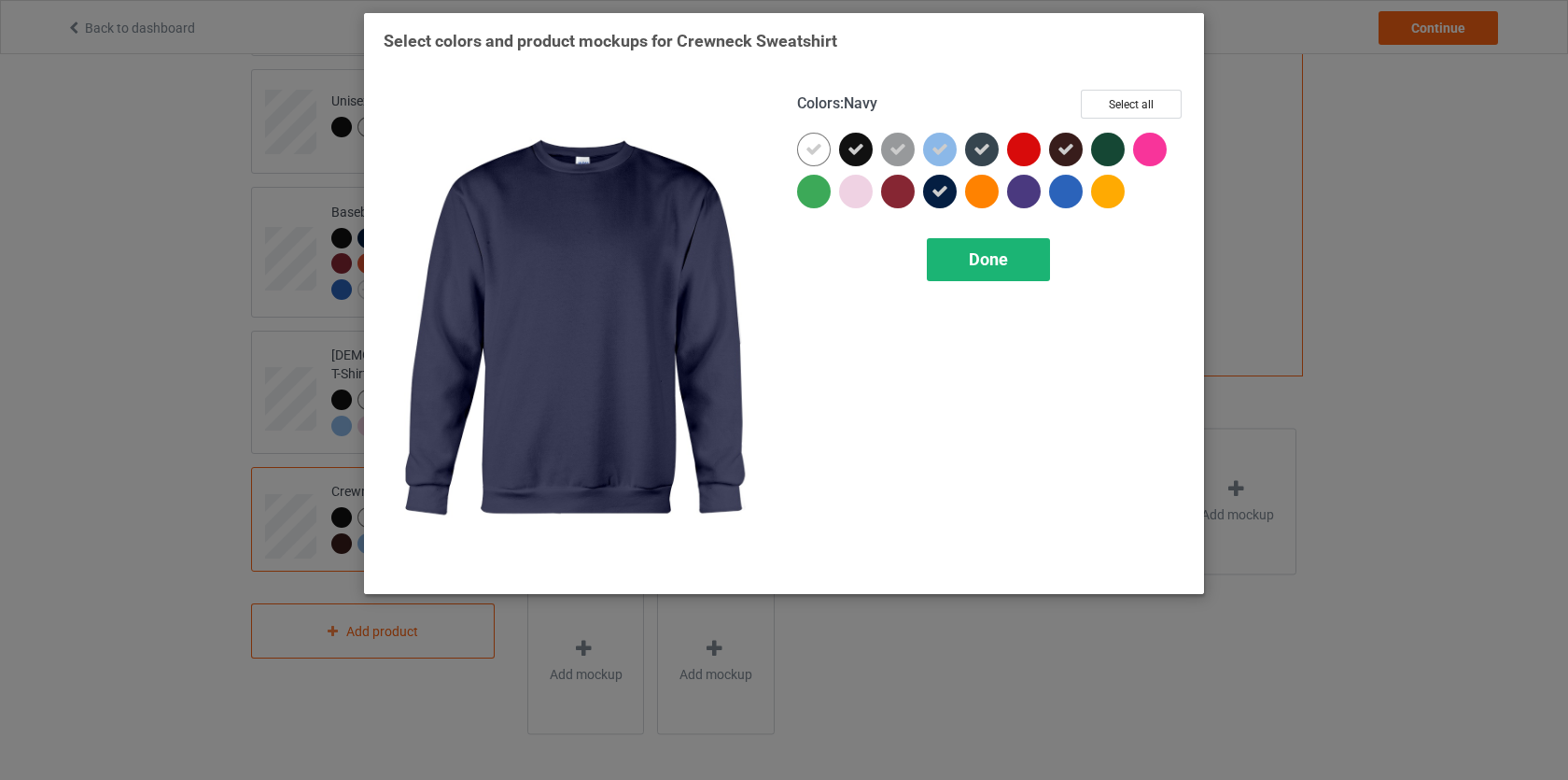
click at [959, 251] on div "Done" at bounding box center [988, 259] width 124 height 43
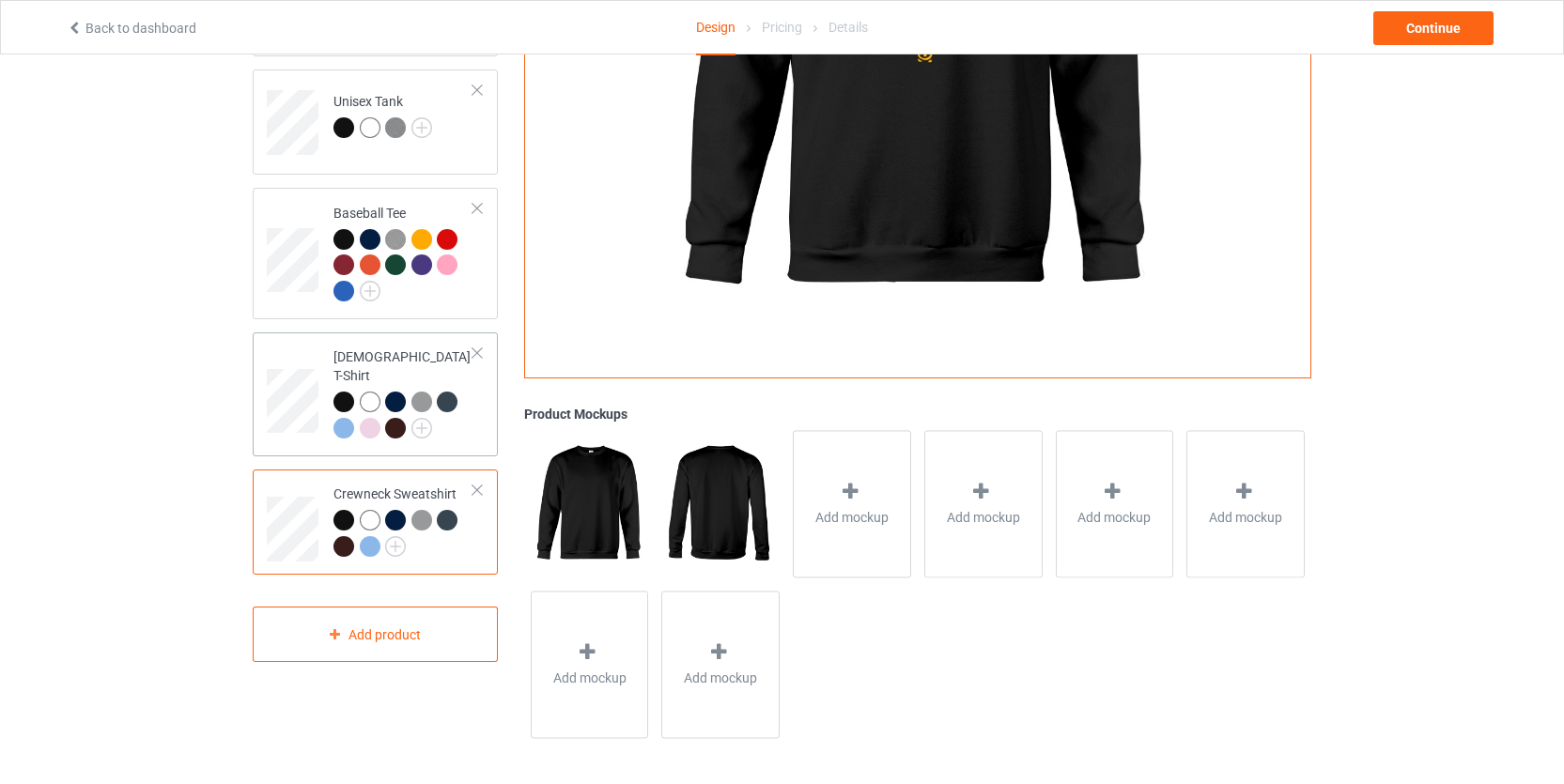
click at [374, 418] on div at bounding box center [369, 428] width 21 height 21
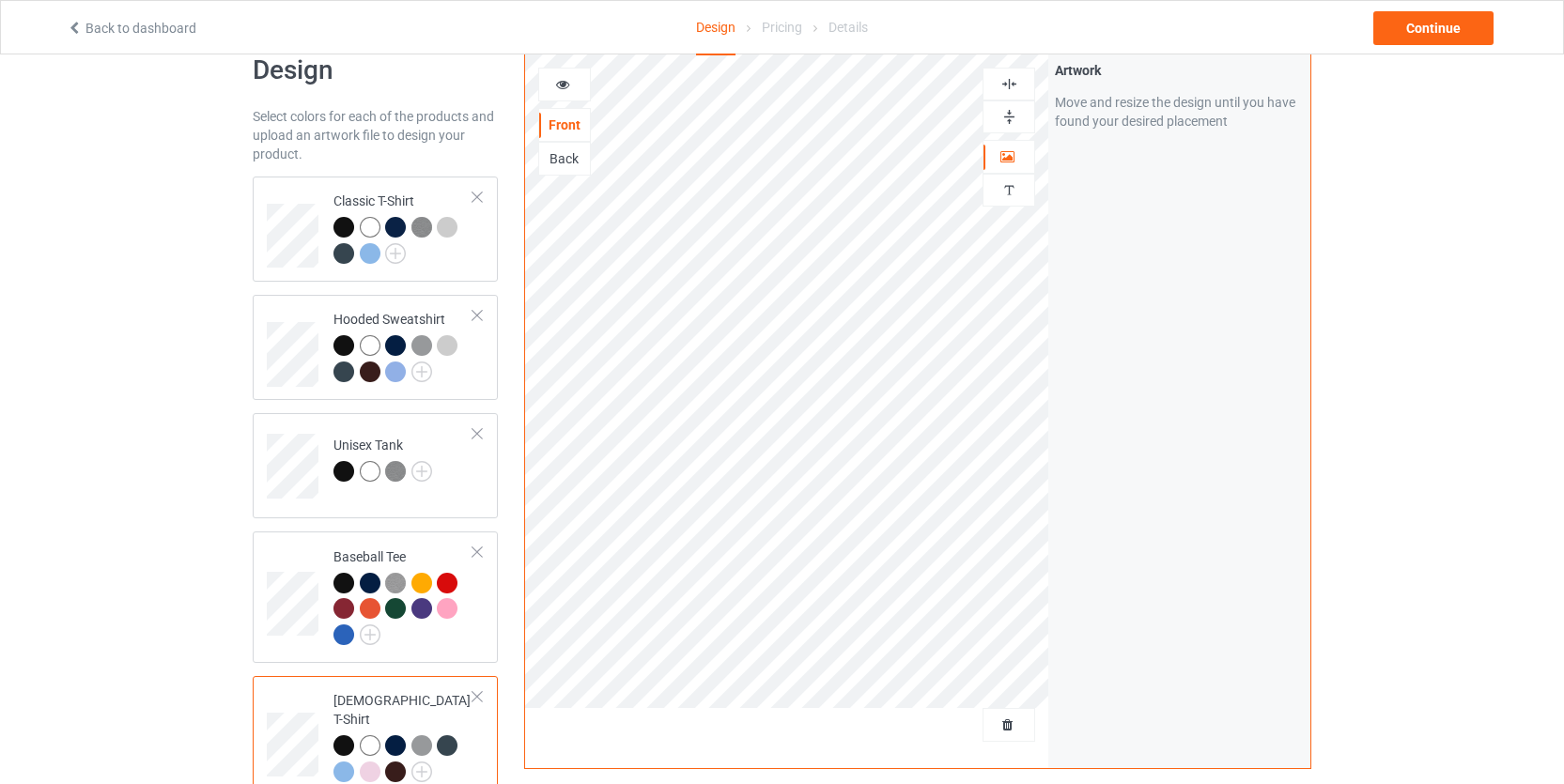
scroll to position [7, 0]
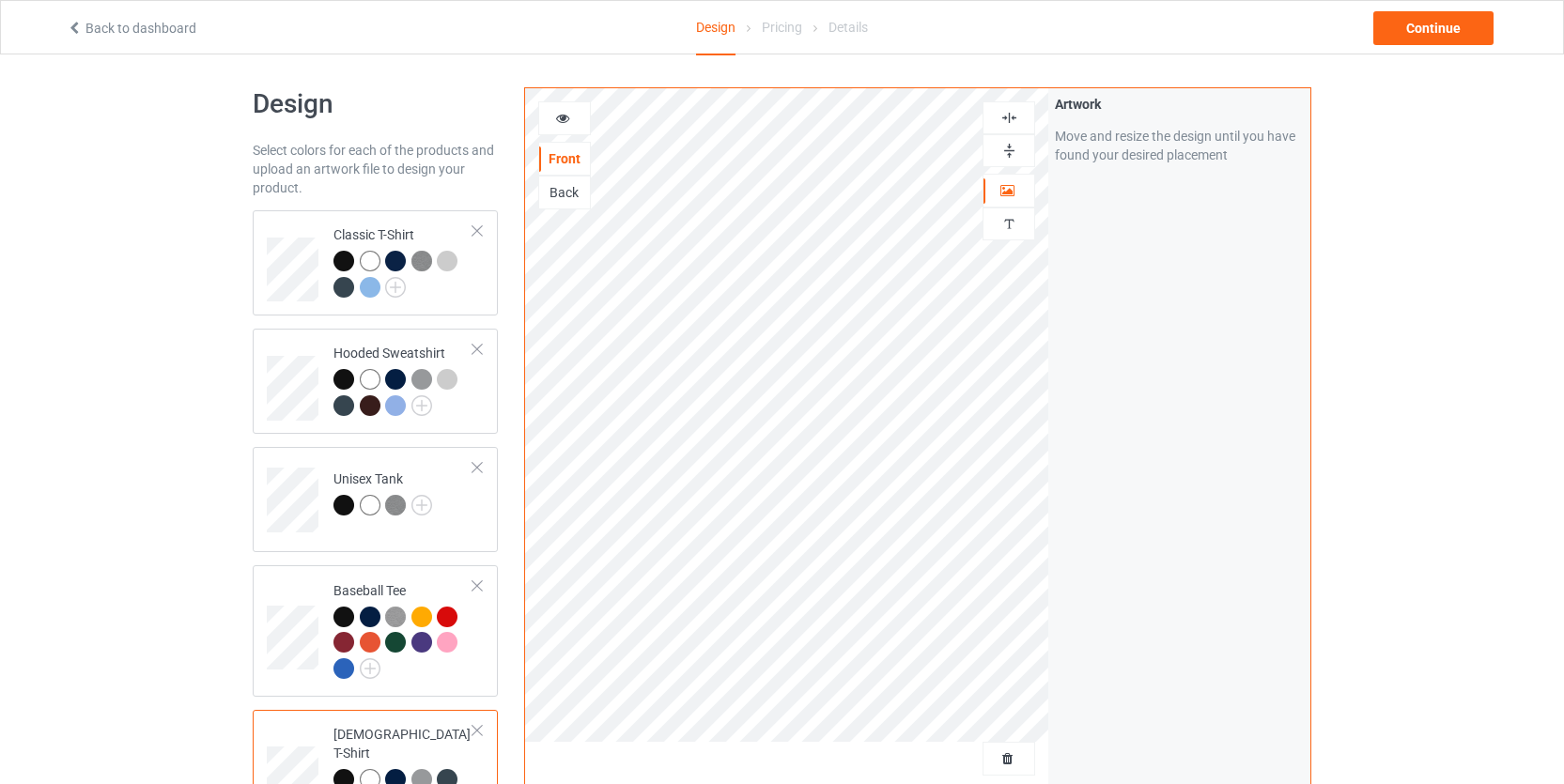
click at [579, 125] on div at bounding box center [564, 117] width 51 height 19
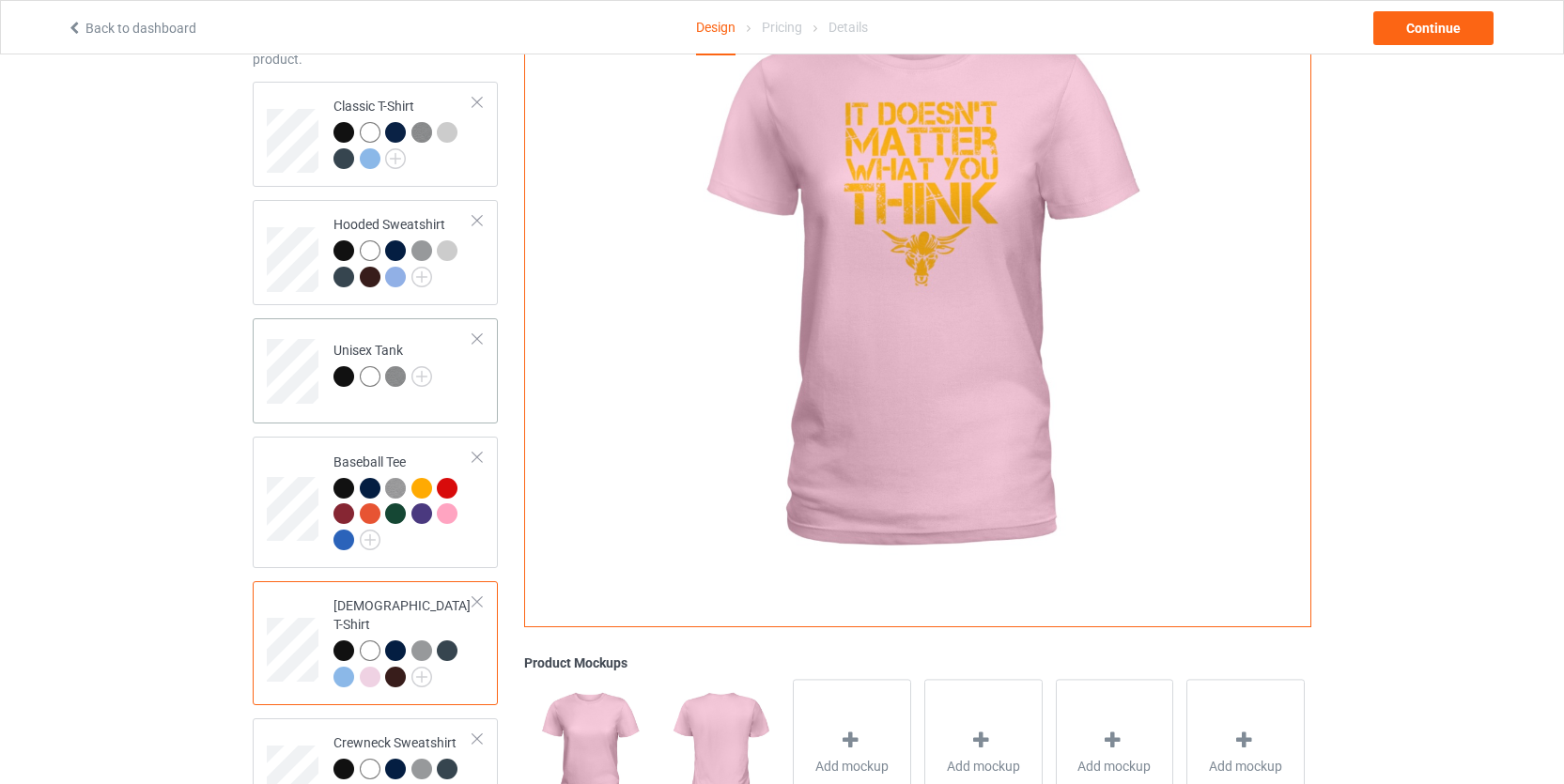
scroll to position [260, 0]
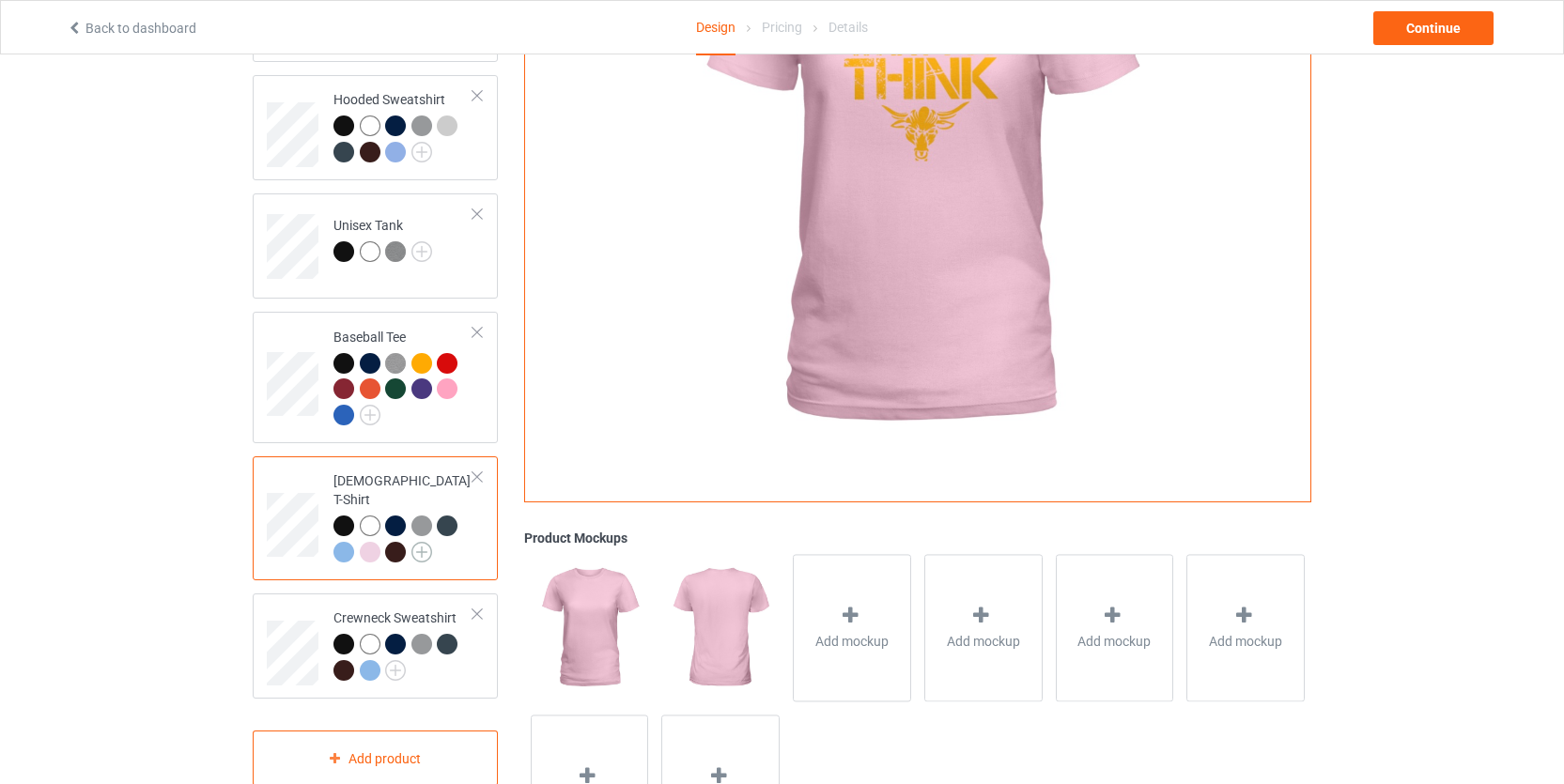
click at [420, 541] on img at bounding box center [421, 551] width 21 height 21
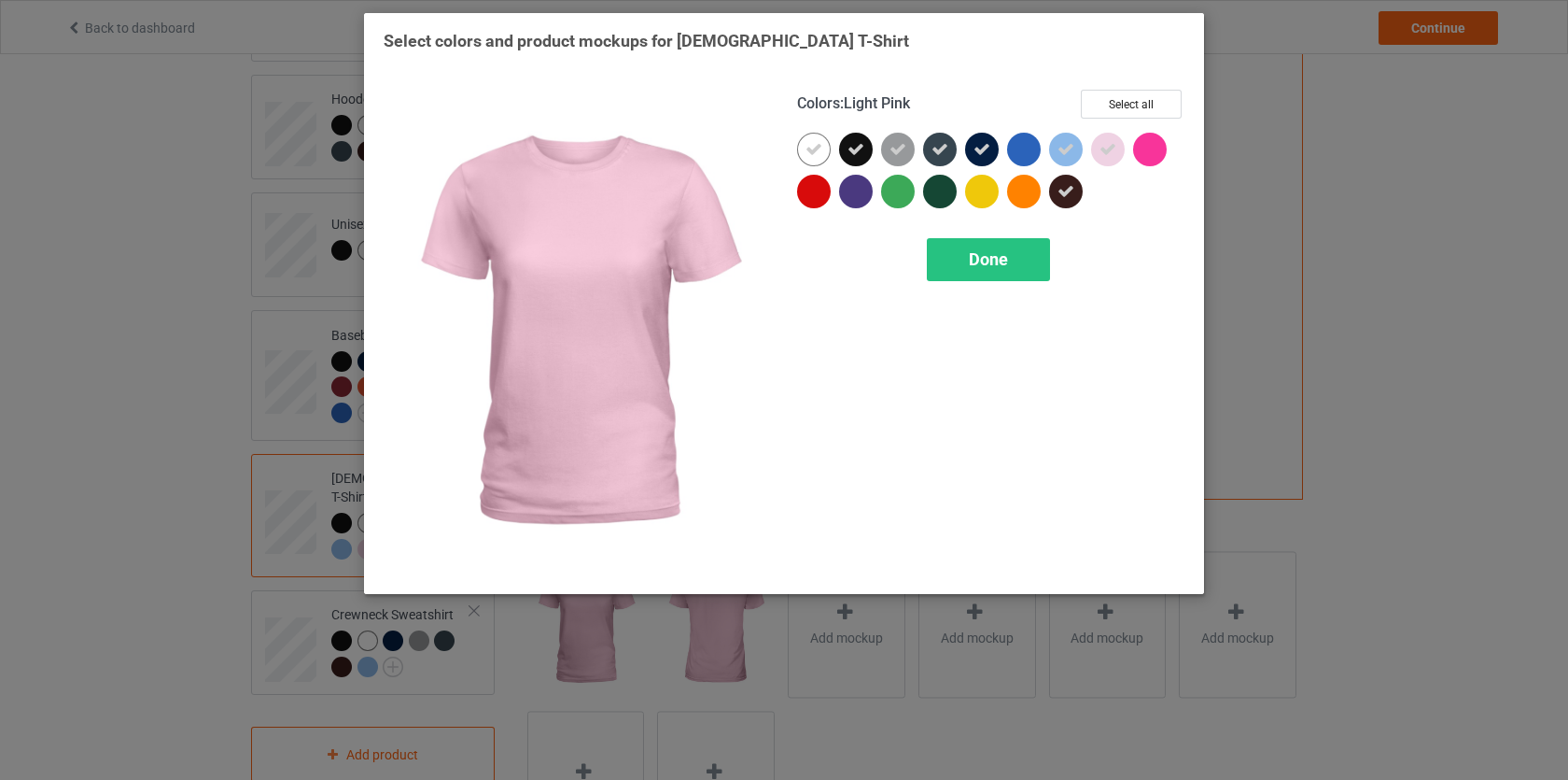
click at [1108, 146] on icon at bounding box center [1108, 148] width 17 height 17
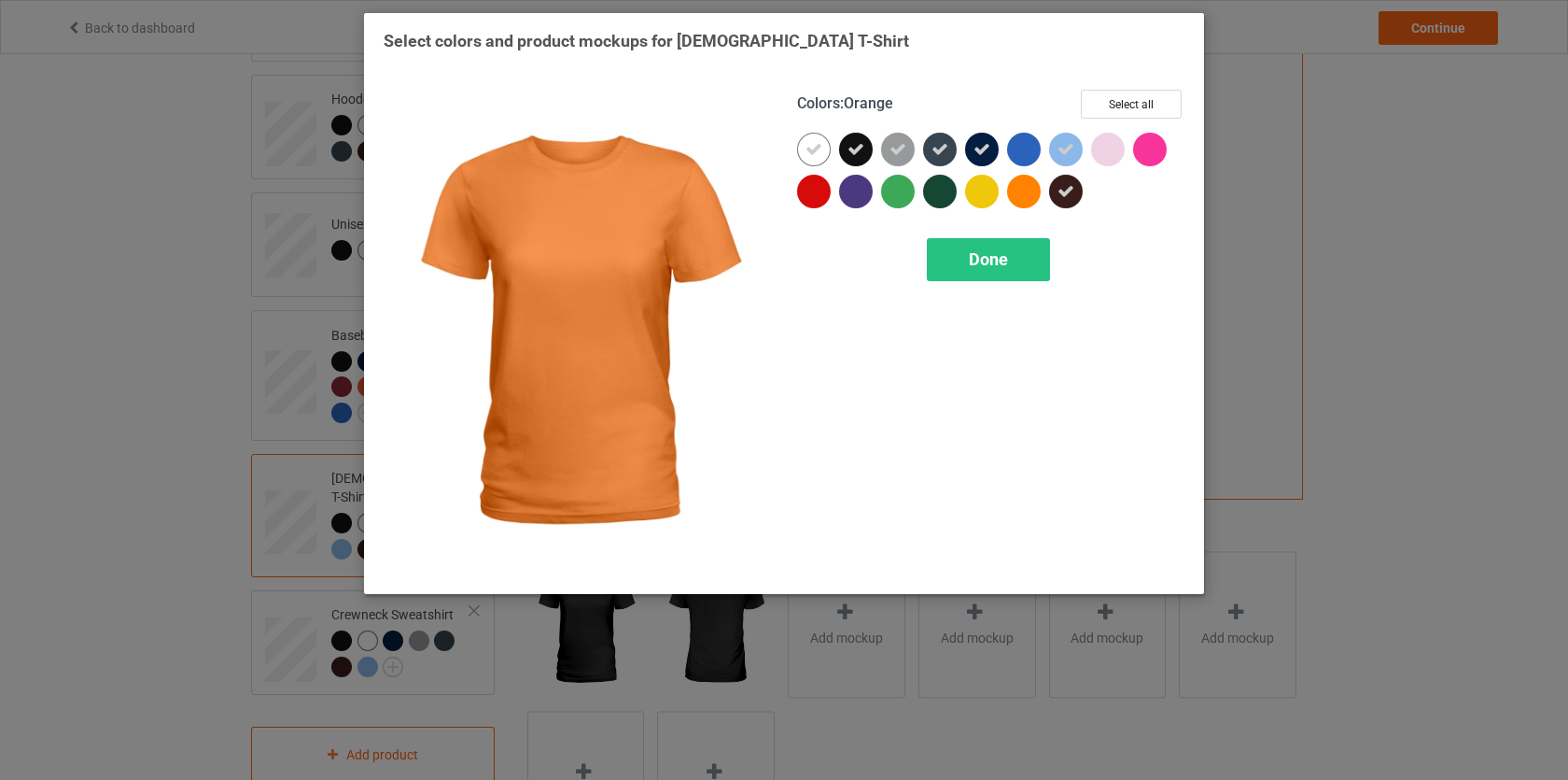
click at [990, 235] on div "Colors : Orange Select all Done" at bounding box center [991, 332] width 414 height 511
click at [978, 247] on div "Done" at bounding box center [988, 259] width 124 height 43
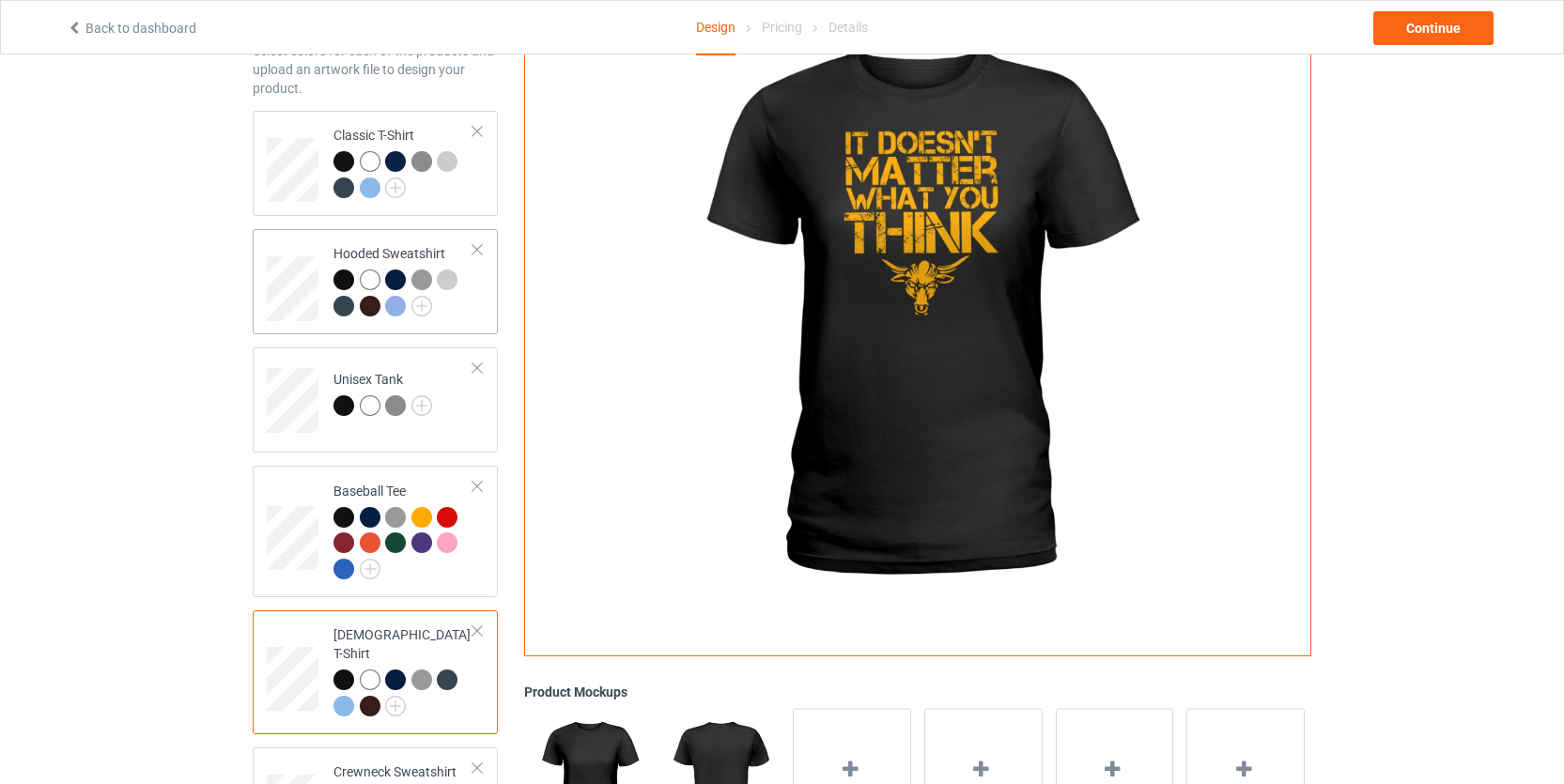
scroll to position [3, 0]
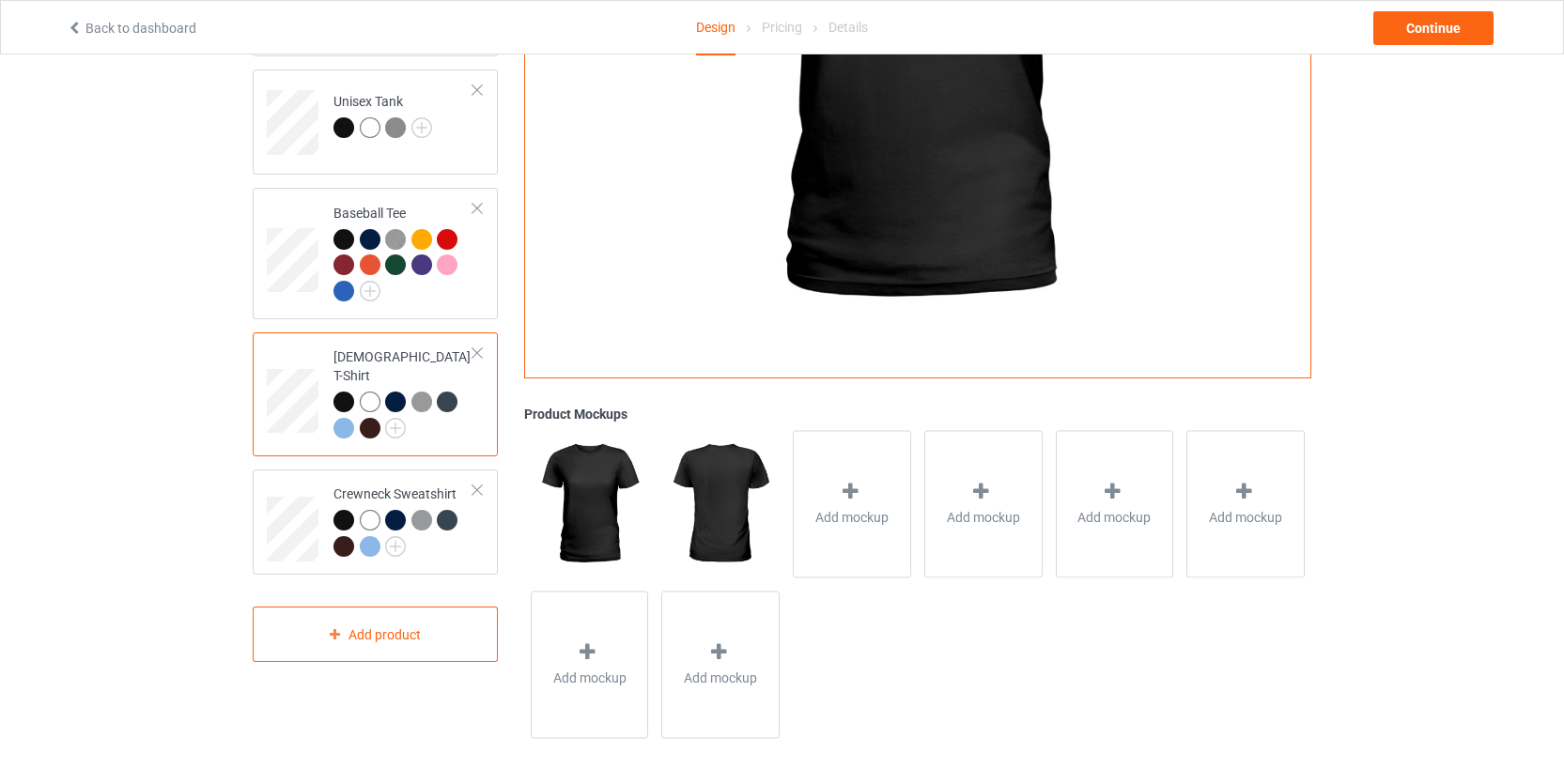
click at [181, 351] on div "Design Select colors for each of the products and upload an artwork file to des…" at bounding box center [782, 228] width 1564 height 1114
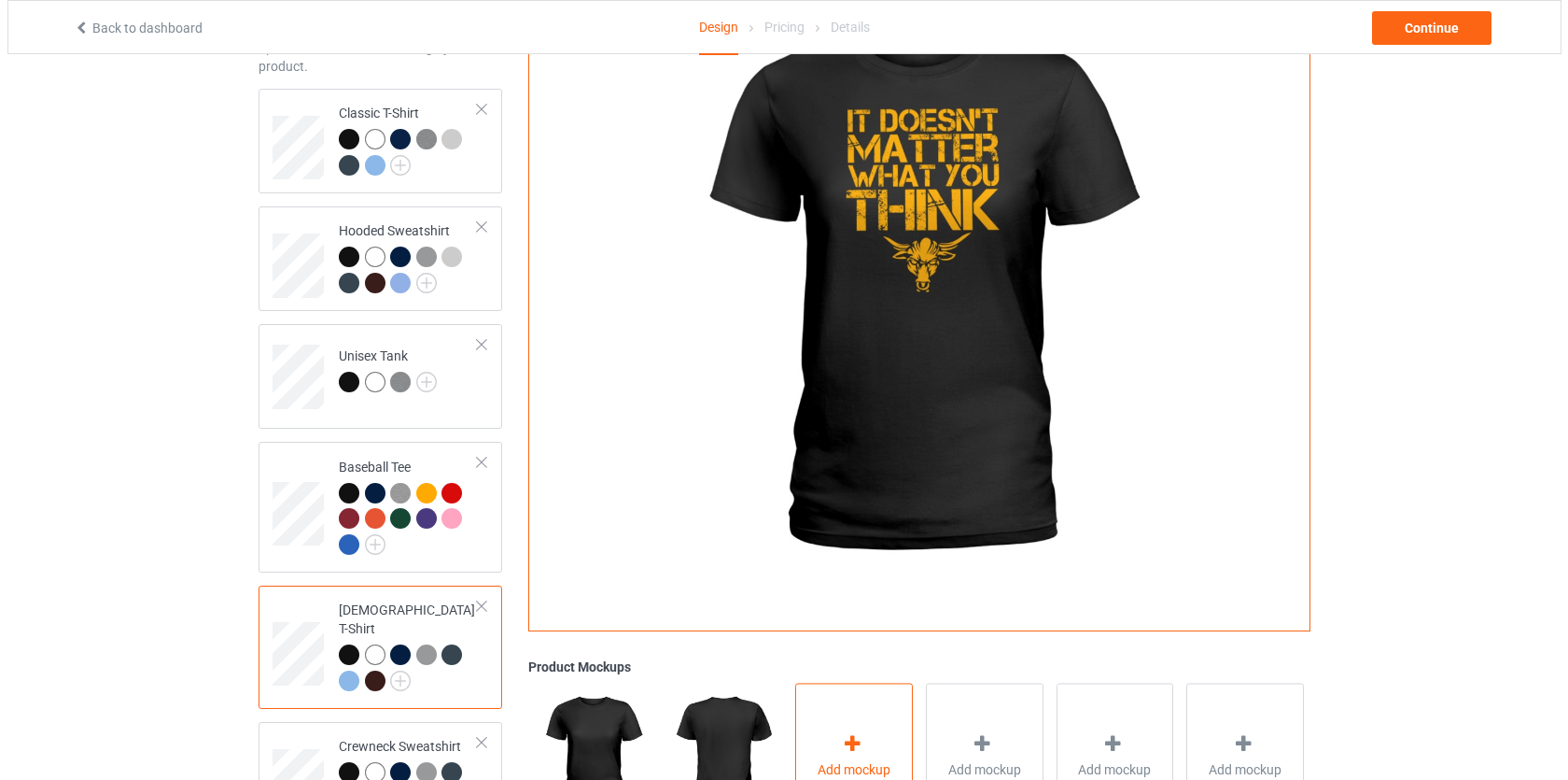
scroll to position [318, 0]
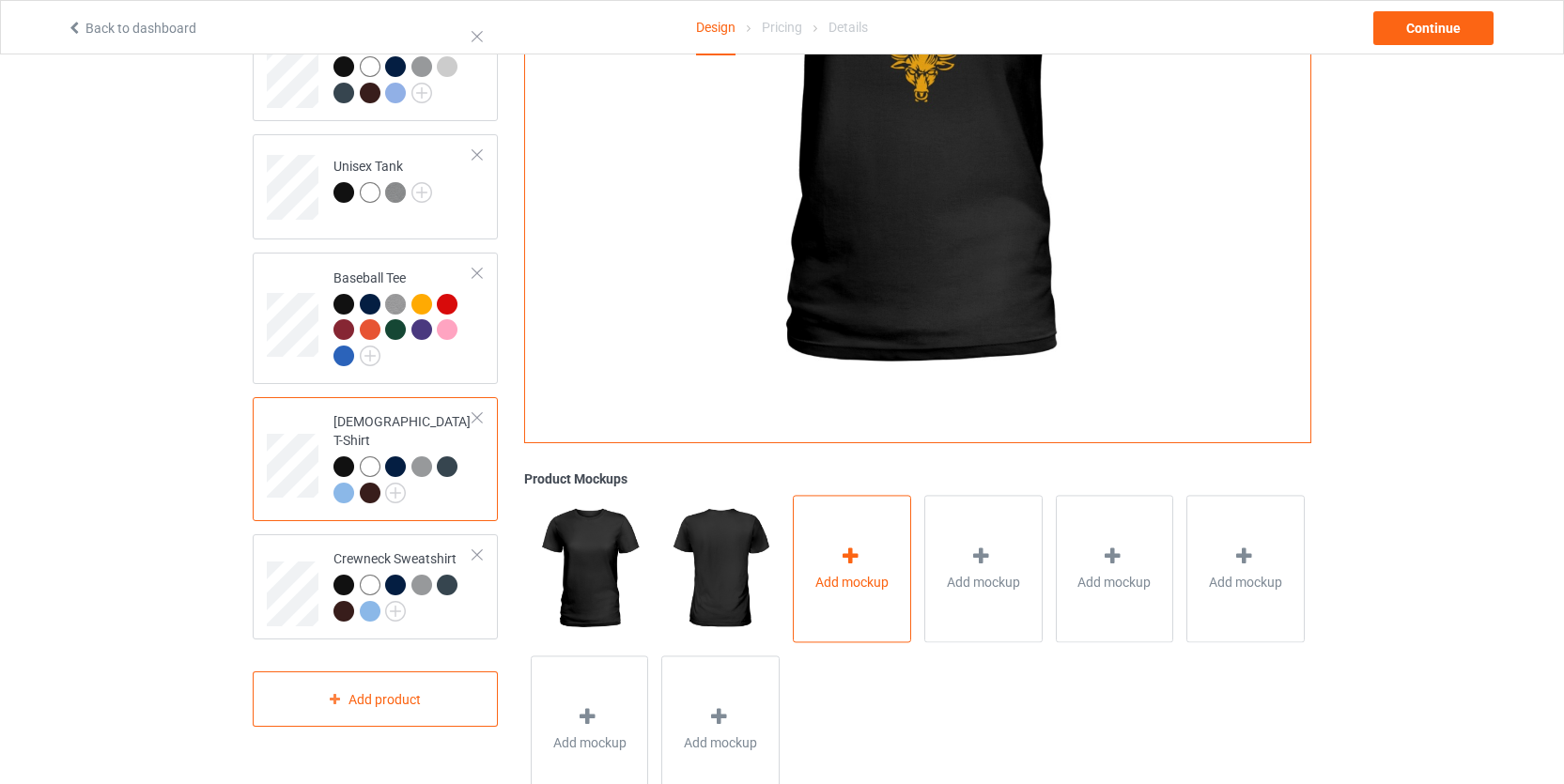
click at [852, 528] on div "Add mockup" at bounding box center [851, 568] width 118 height 147
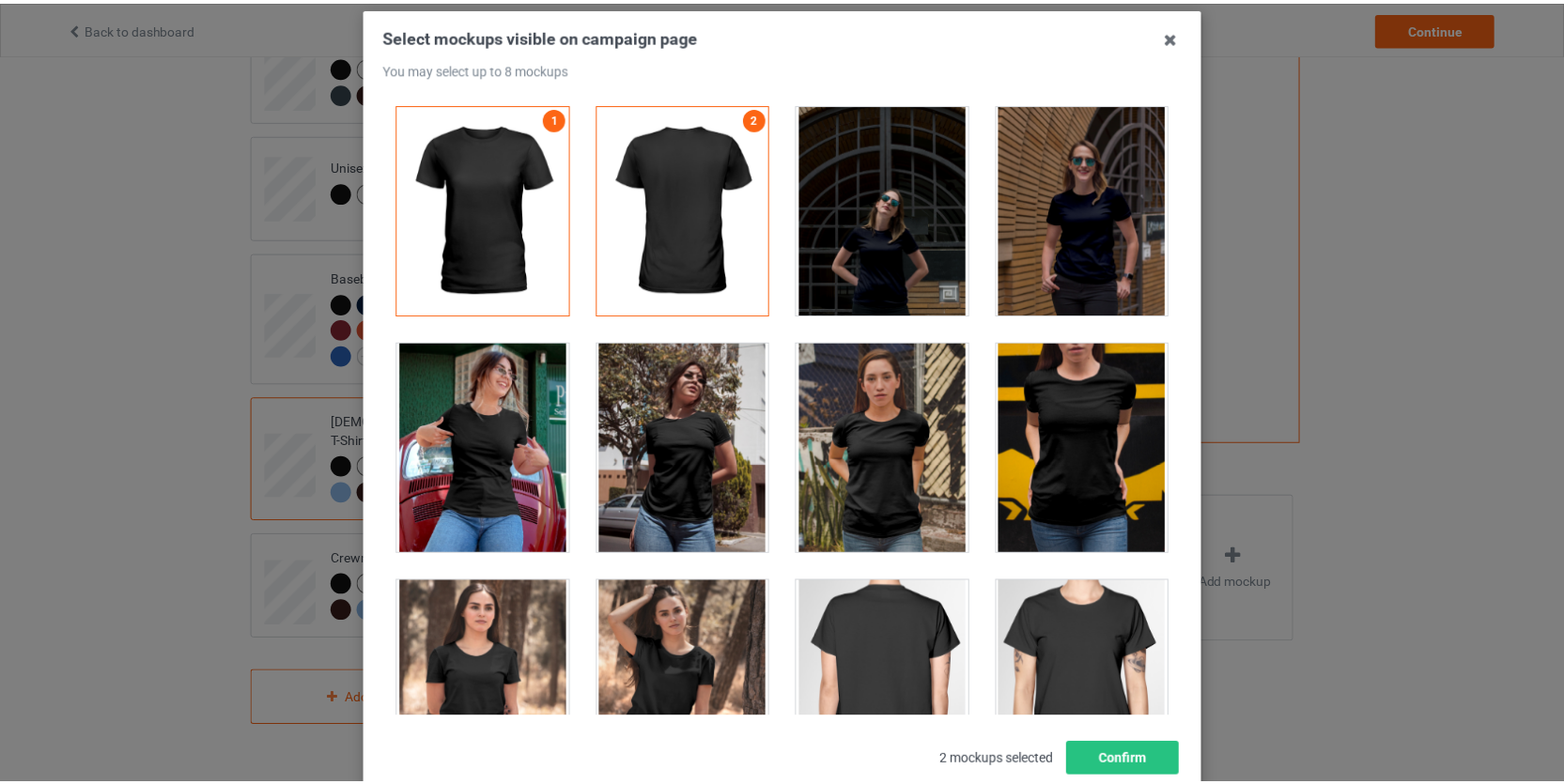
scroll to position [0, 0]
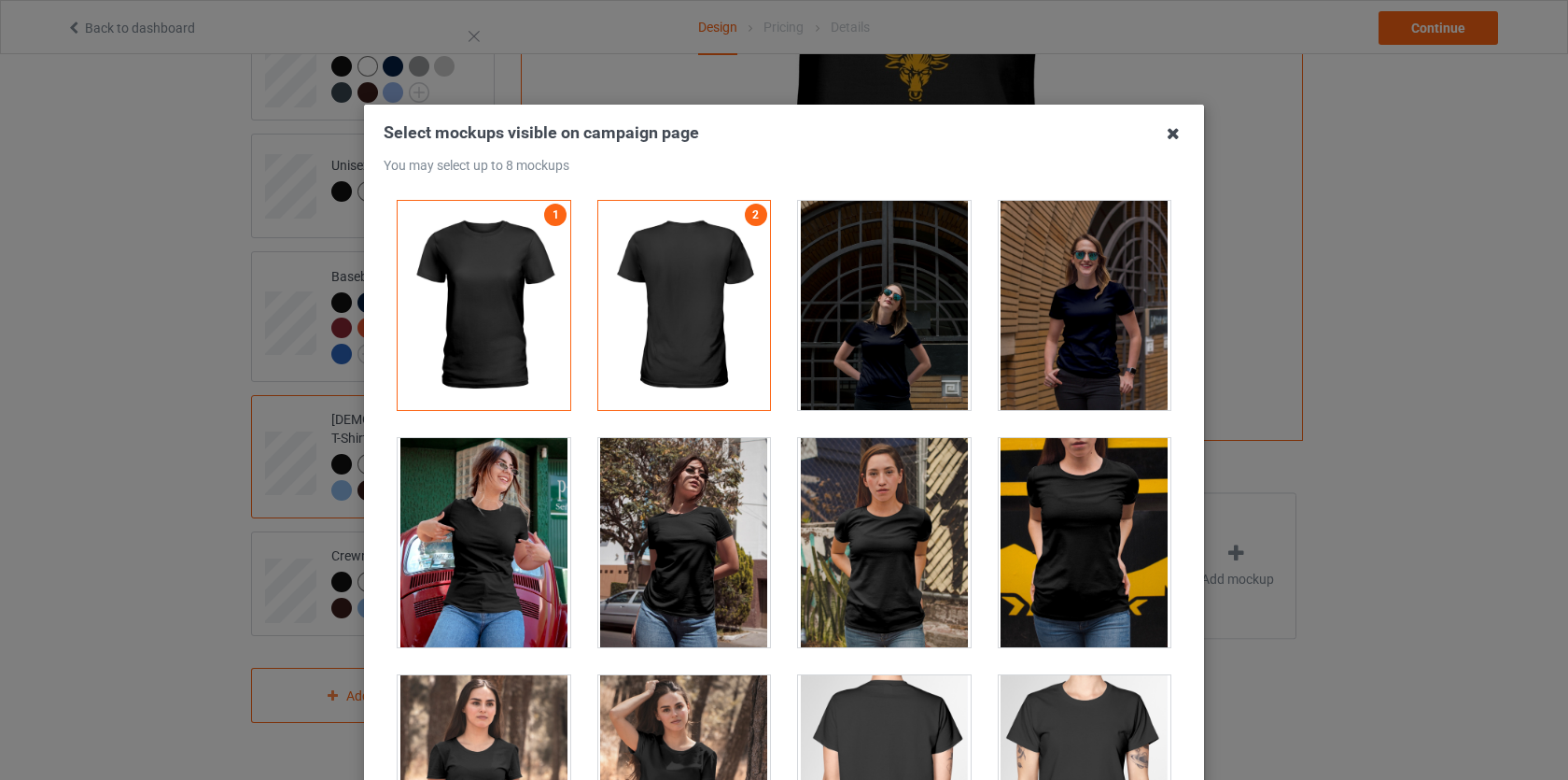
click at [1169, 146] on icon at bounding box center [1173, 134] width 30 height 30
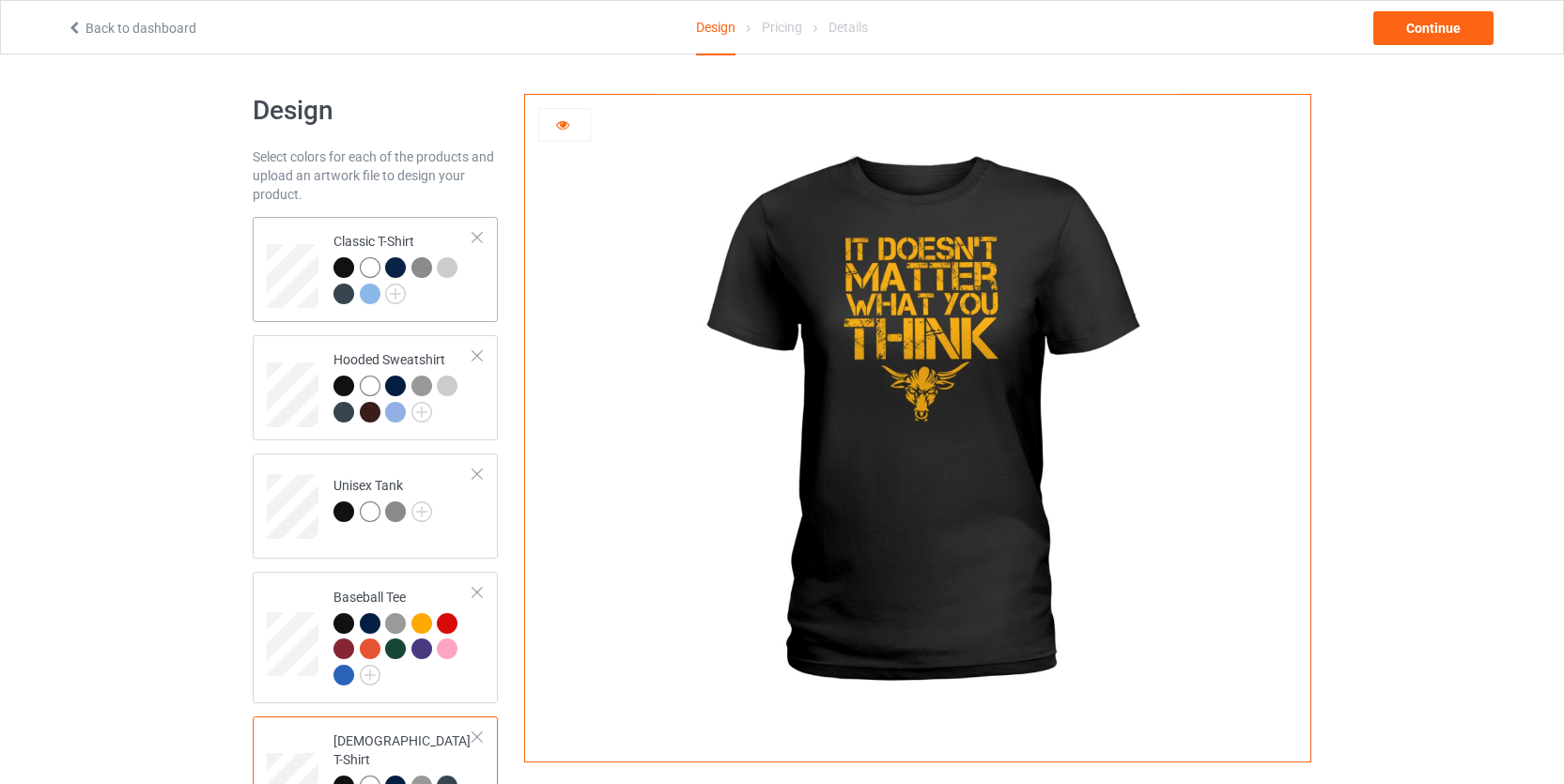
click at [434, 289] on div at bounding box center [403, 284] width 140 height 52
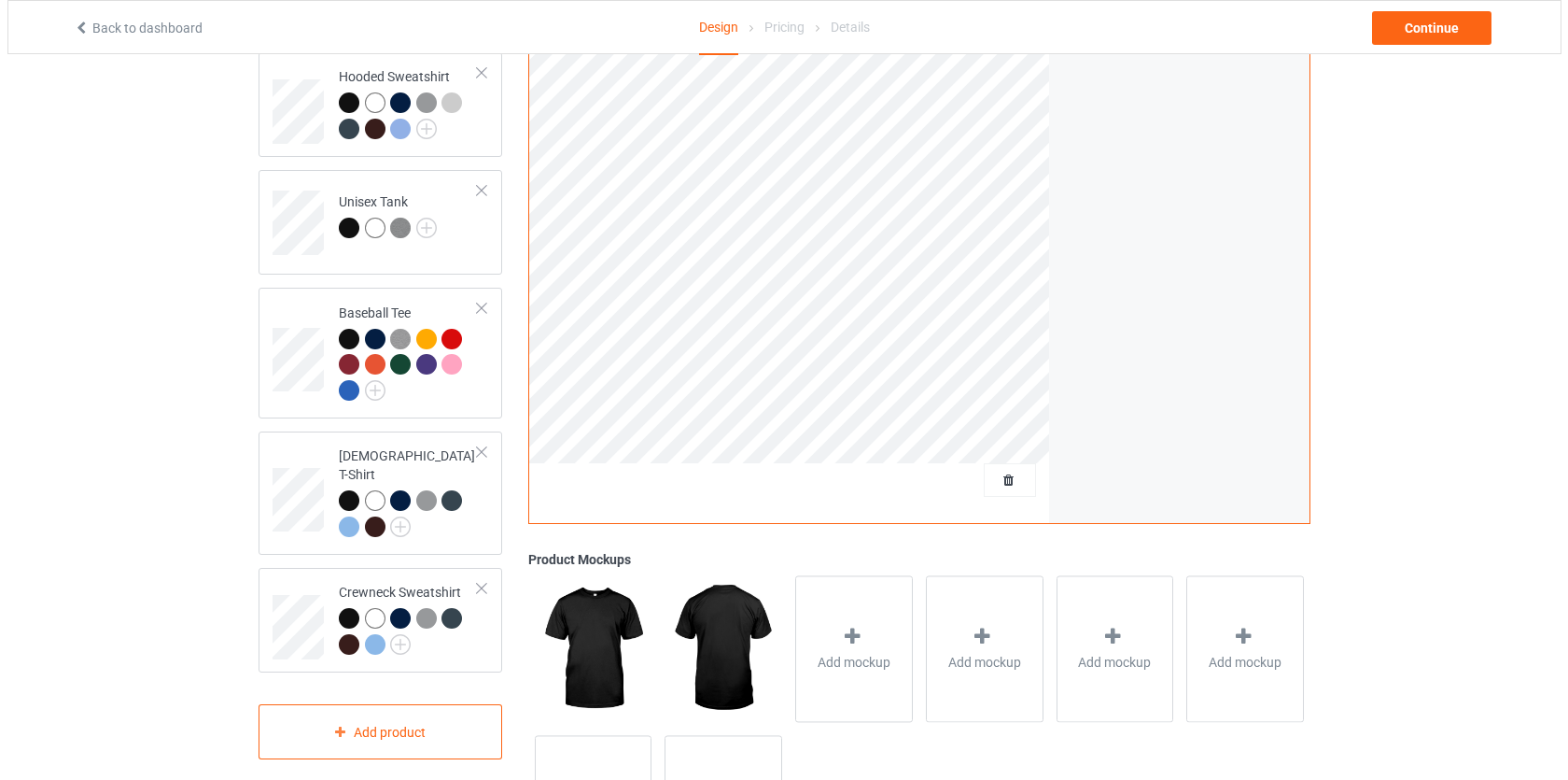
scroll to position [430, 0]
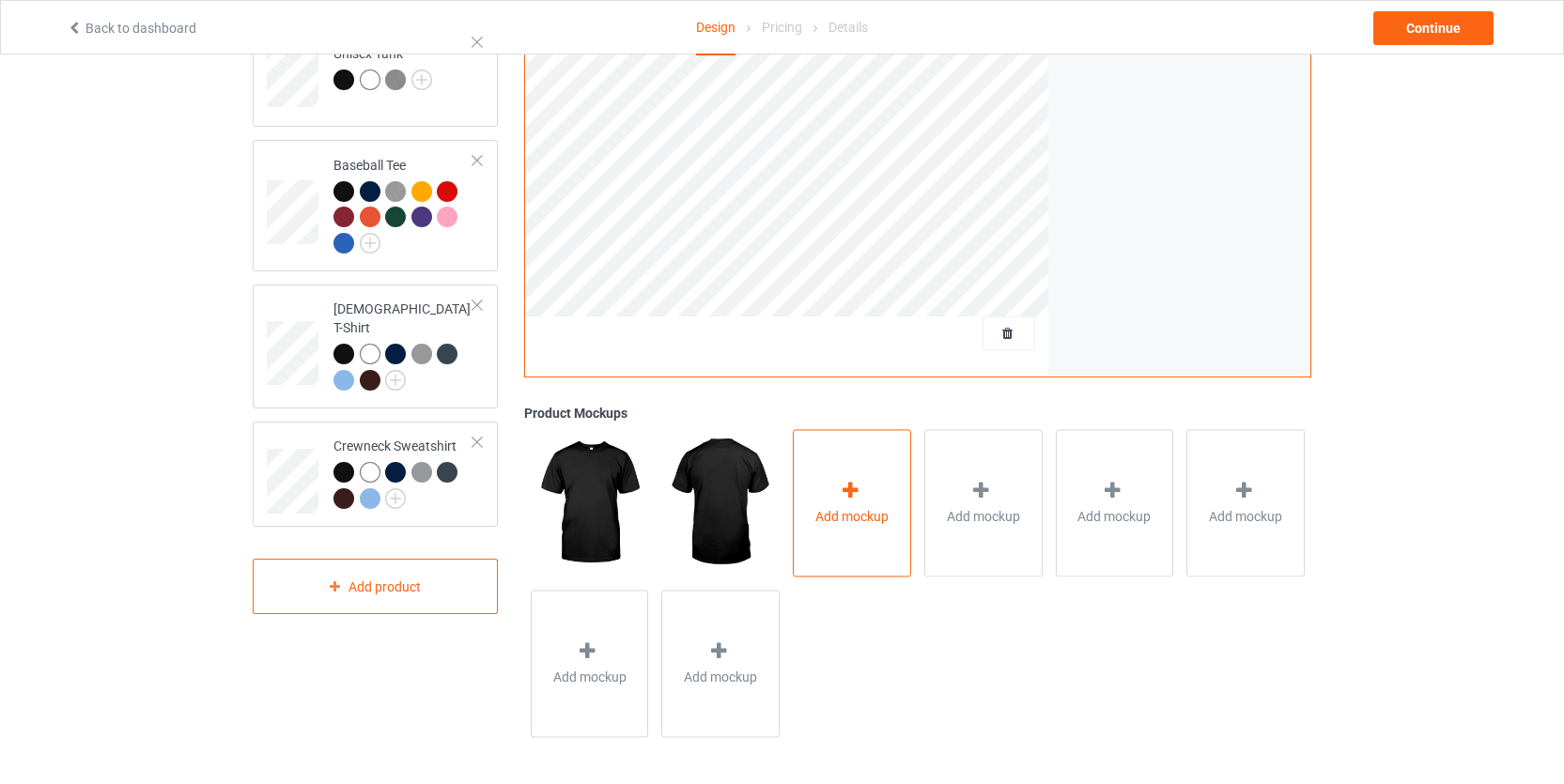
click at [849, 469] on div "Add mockup" at bounding box center [851, 502] width 118 height 147
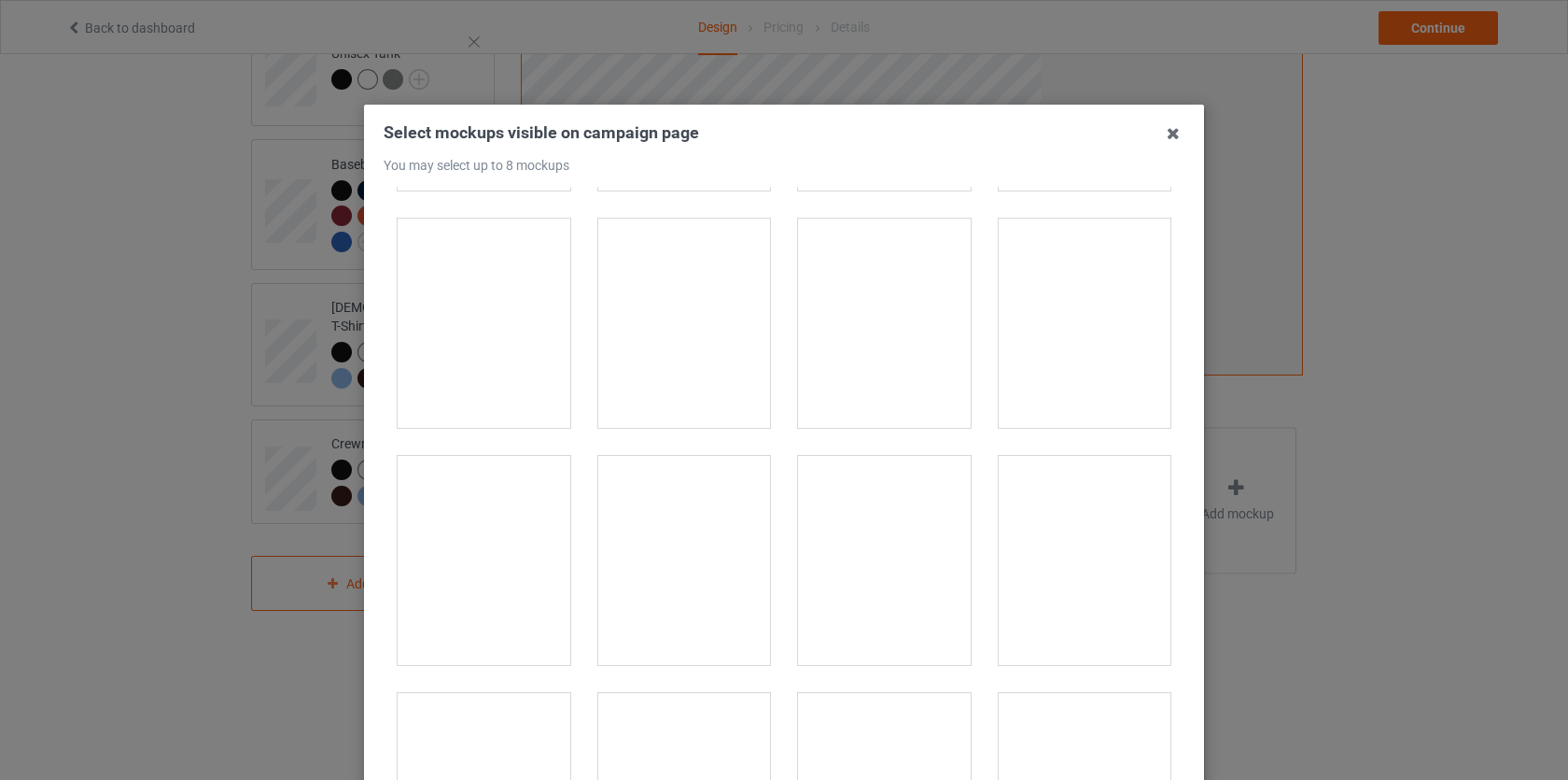
scroll to position [2026, 0]
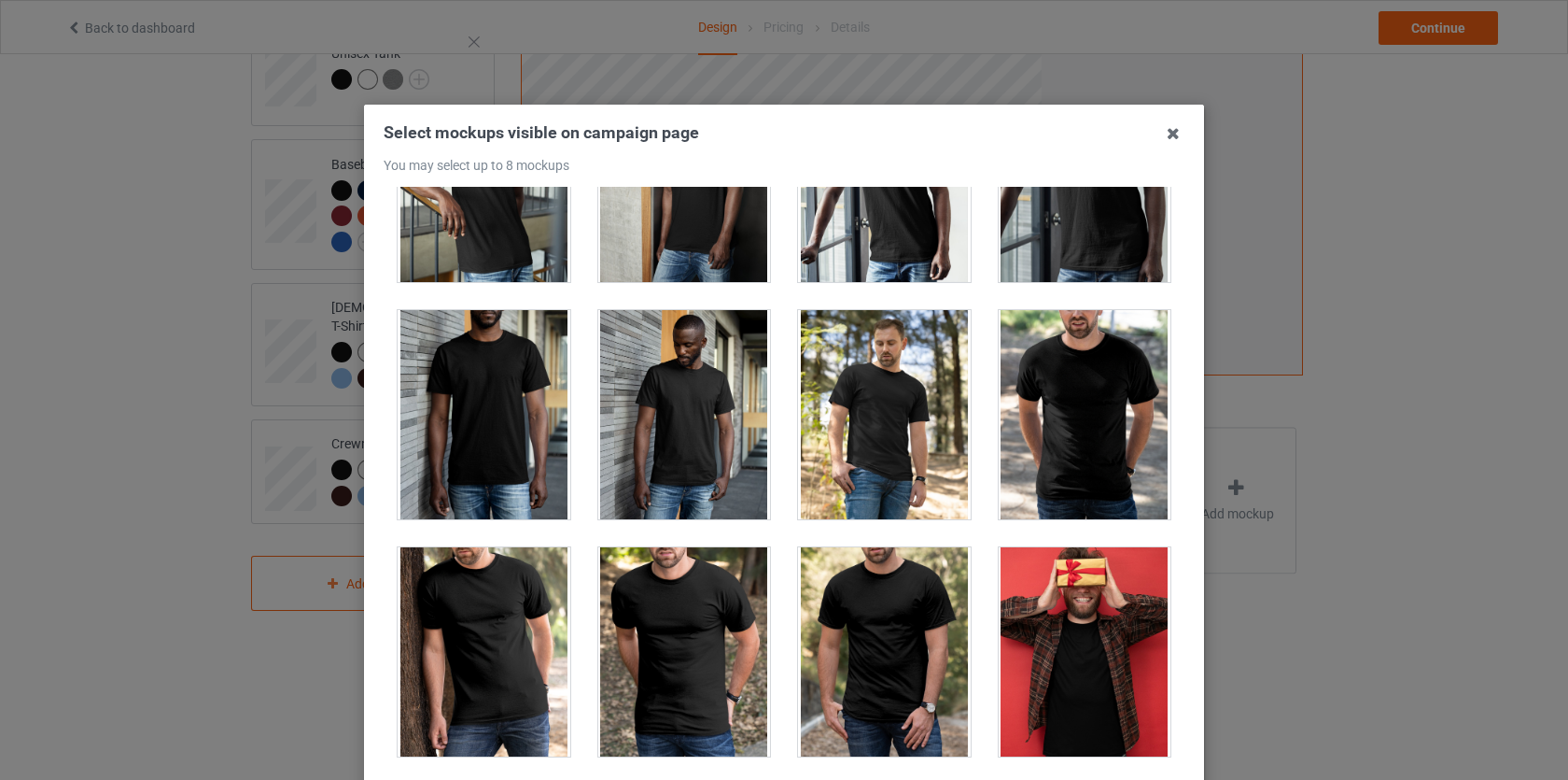
click at [491, 444] on div at bounding box center [484, 414] width 173 height 209
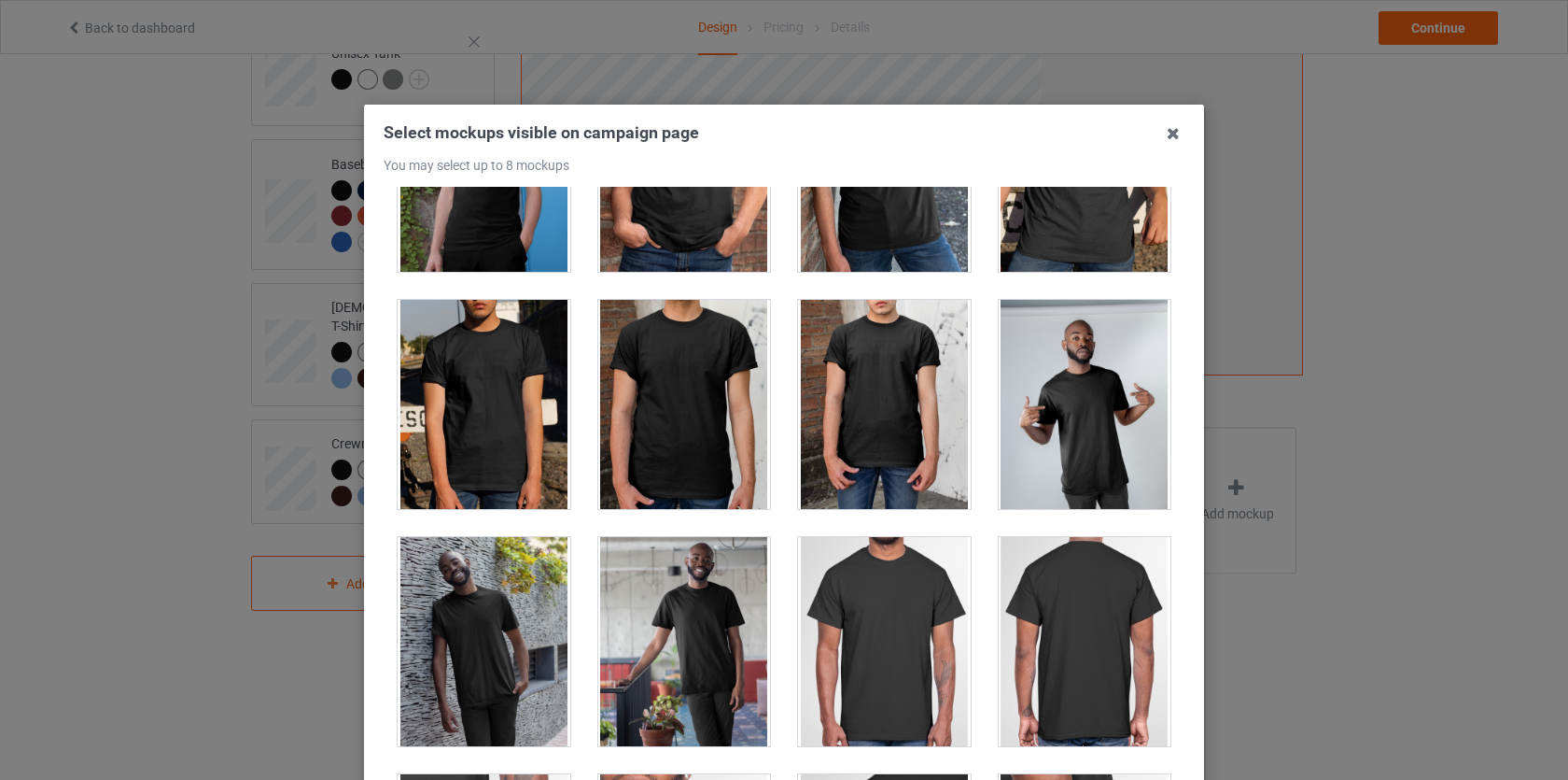
scroll to position [619, 0]
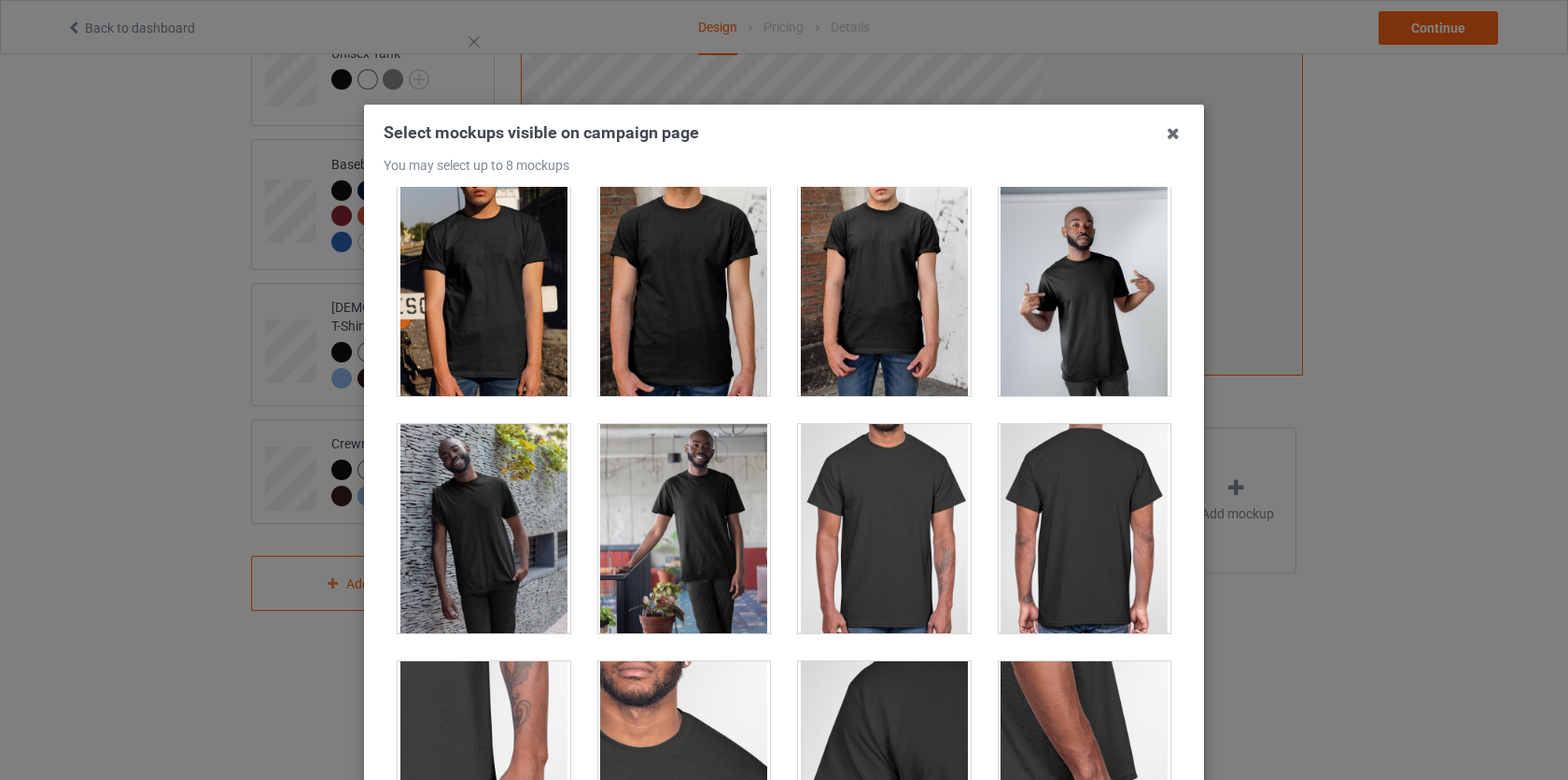
click at [899, 489] on div at bounding box center [884, 528] width 173 height 209
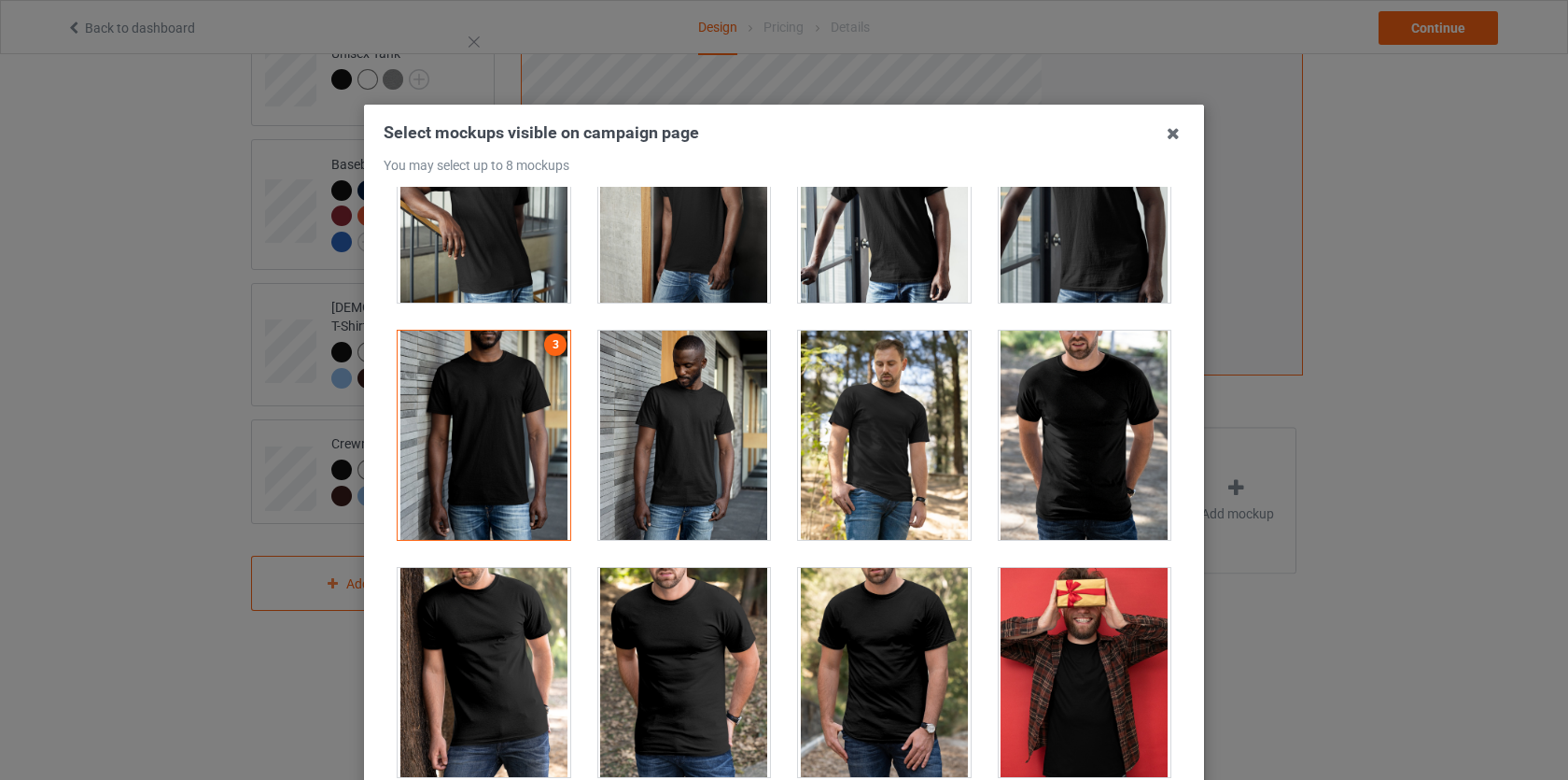
scroll to position [2075, 0]
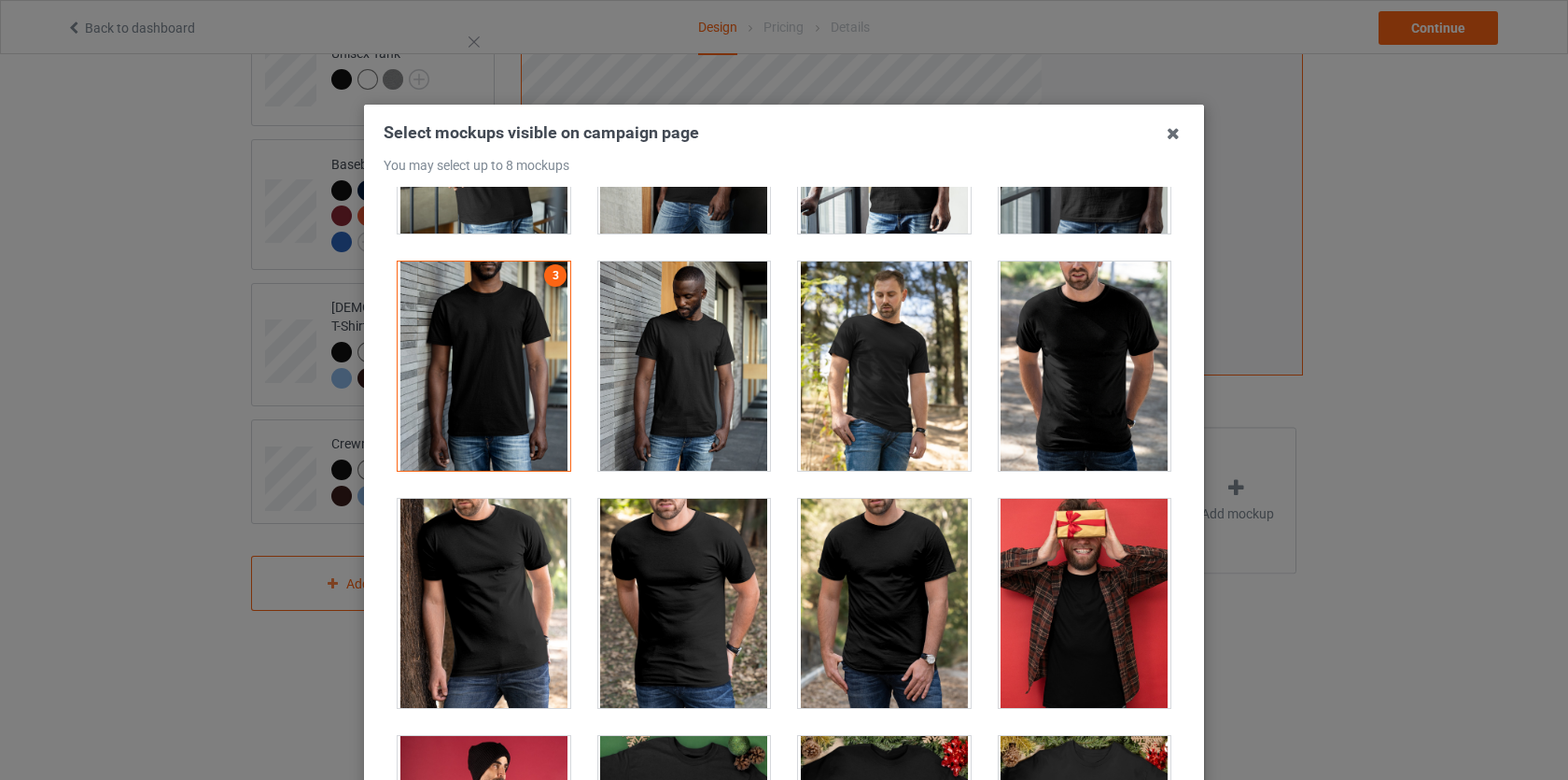
click at [491, 404] on div at bounding box center [484, 365] width 173 height 209
click at [507, 380] on div at bounding box center [484, 365] width 173 height 209
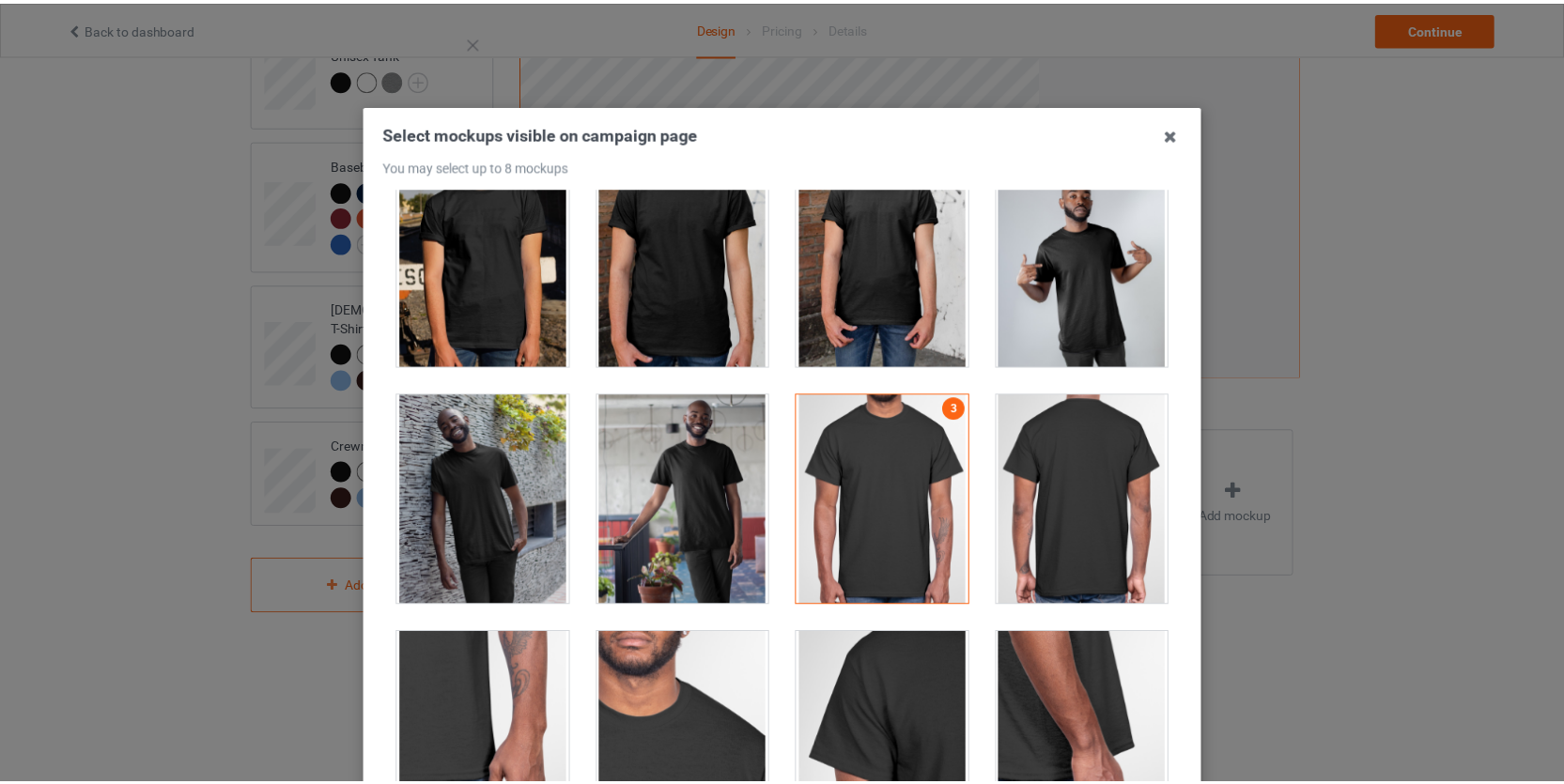
scroll to position [742, 0]
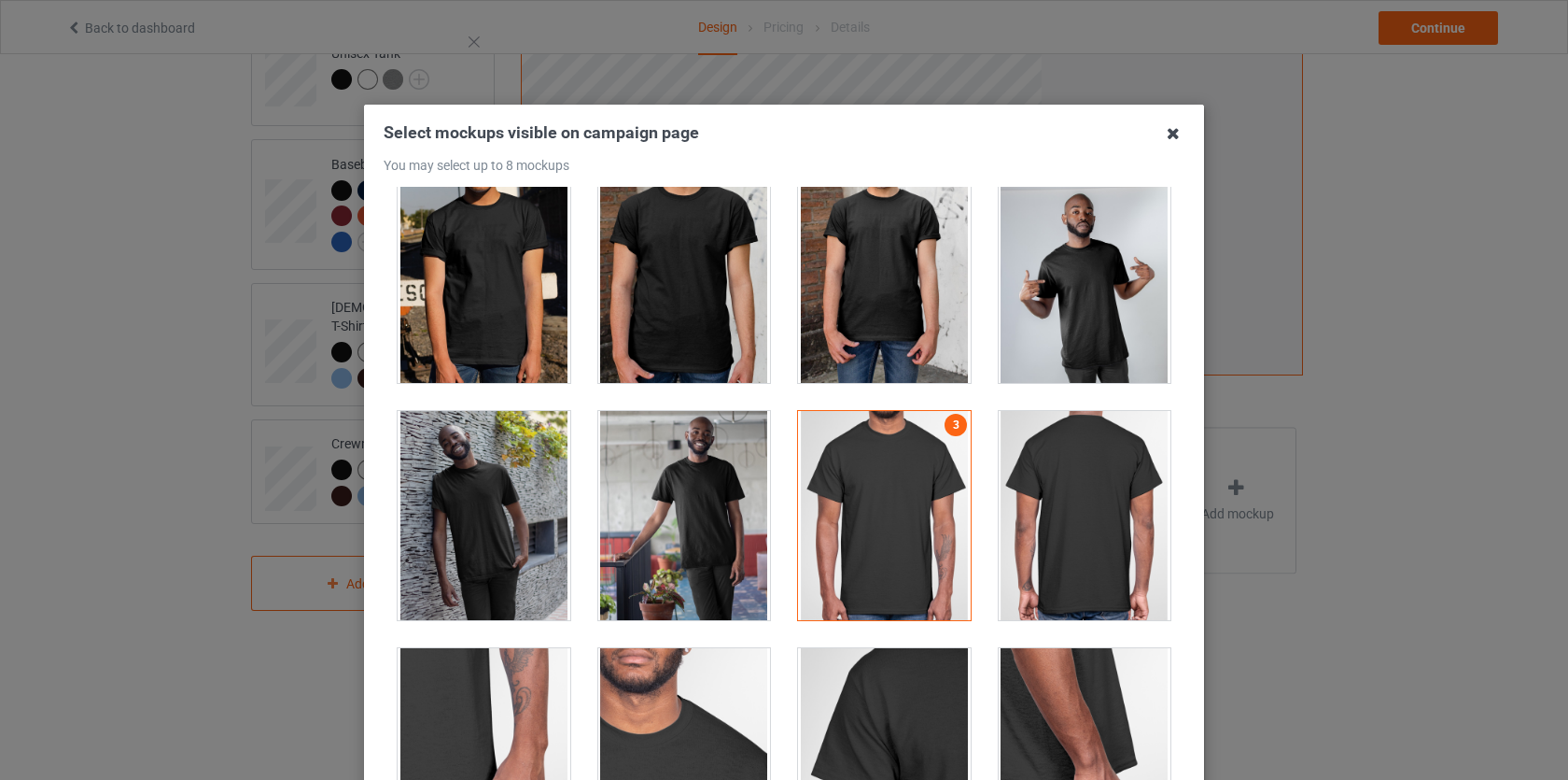
click at [1159, 134] on icon at bounding box center [1173, 134] width 30 height 30
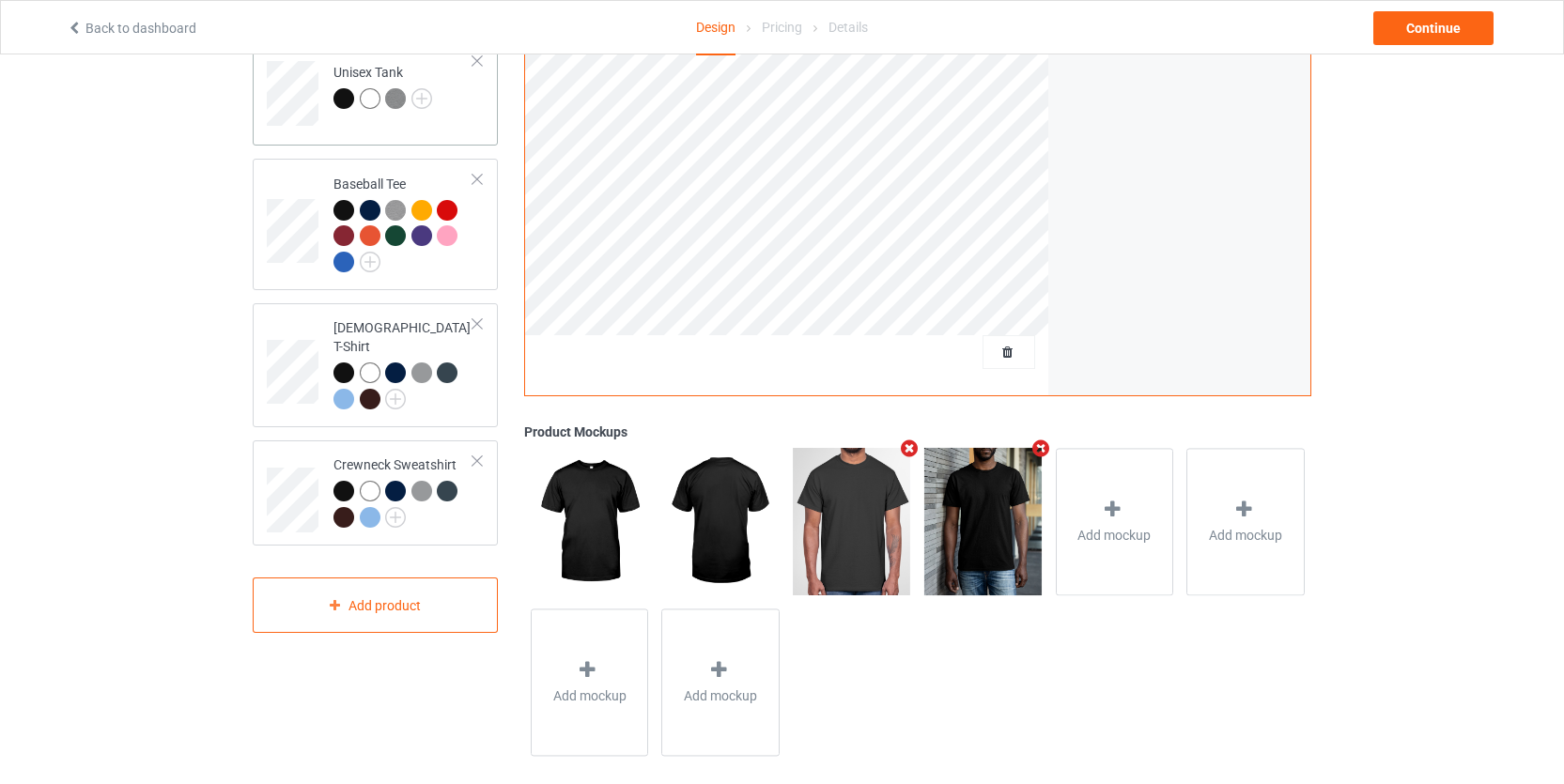
scroll to position [126, 0]
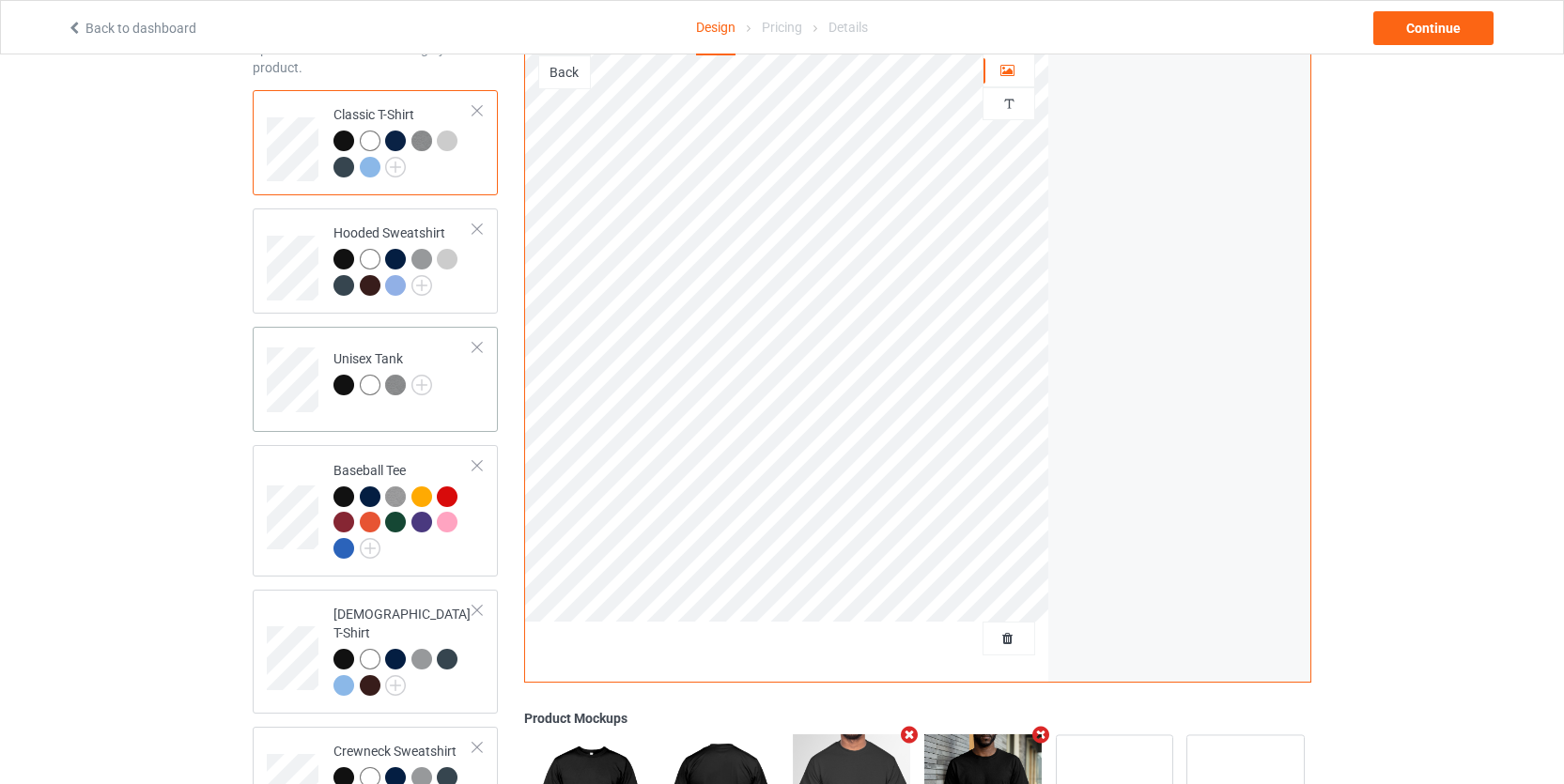
click at [451, 393] on td "Unisex Tank" at bounding box center [403, 373] width 160 height 78
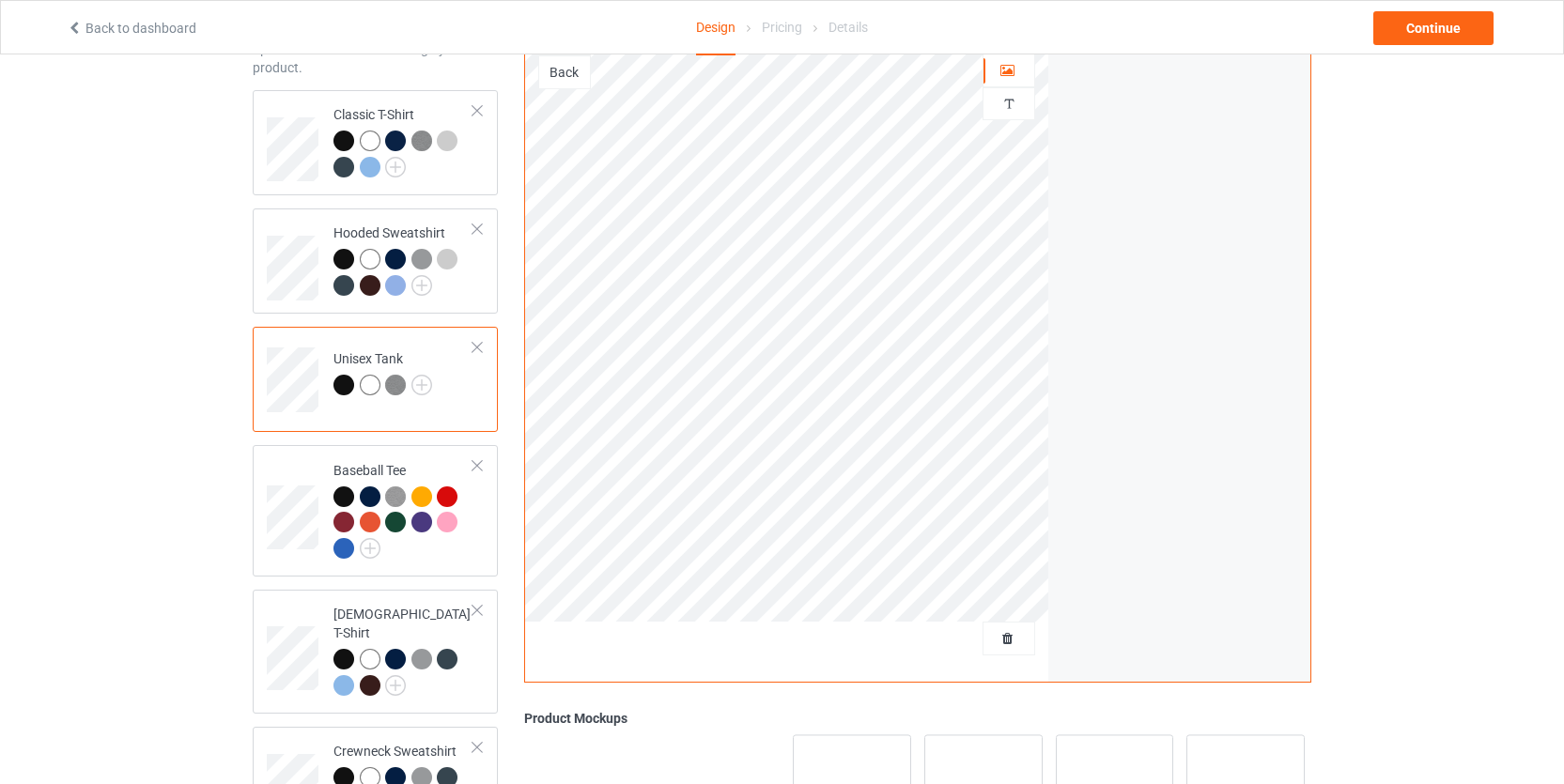
scroll to position [432, 0]
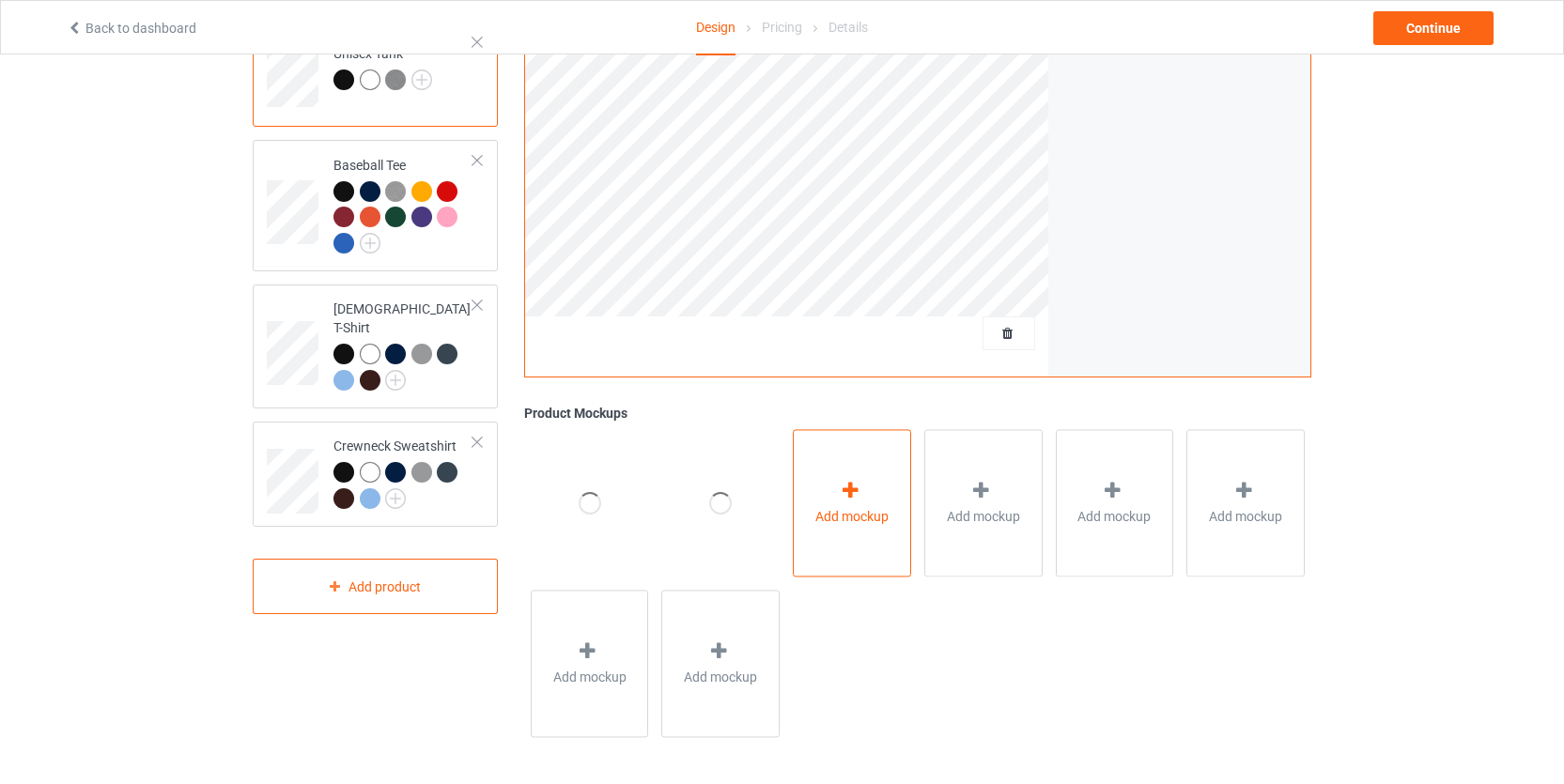
click at [886, 508] on span "Add mockup" at bounding box center [852, 516] width 74 height 19
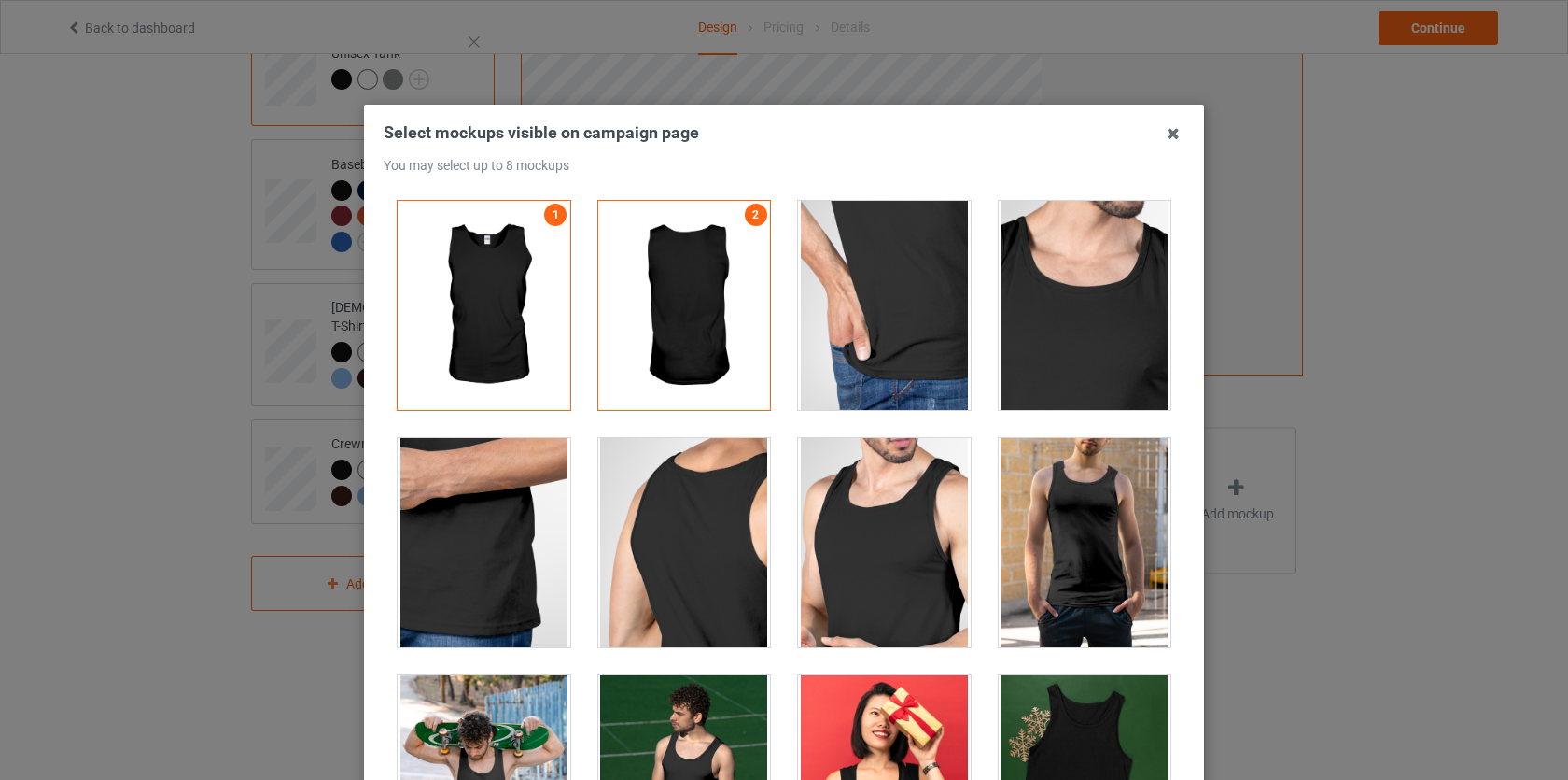
click at [870, 276] on div at bounding box center [884, 305] width 173 height 209
drag, startPoint x: 870, startPoint y: 278, endPoint x: 888, endPoint y: 220, distance: 60.7
click at [864, 281] on div at bounding box center [884, 305] width 173 height 209
click at [952, 158] on div "You may select up to 8 mockups" at bounding box center [784, 165] width 801 height 17
click at [1160, 132] on icon at bounding box center [1173, 134] width 30 height 30
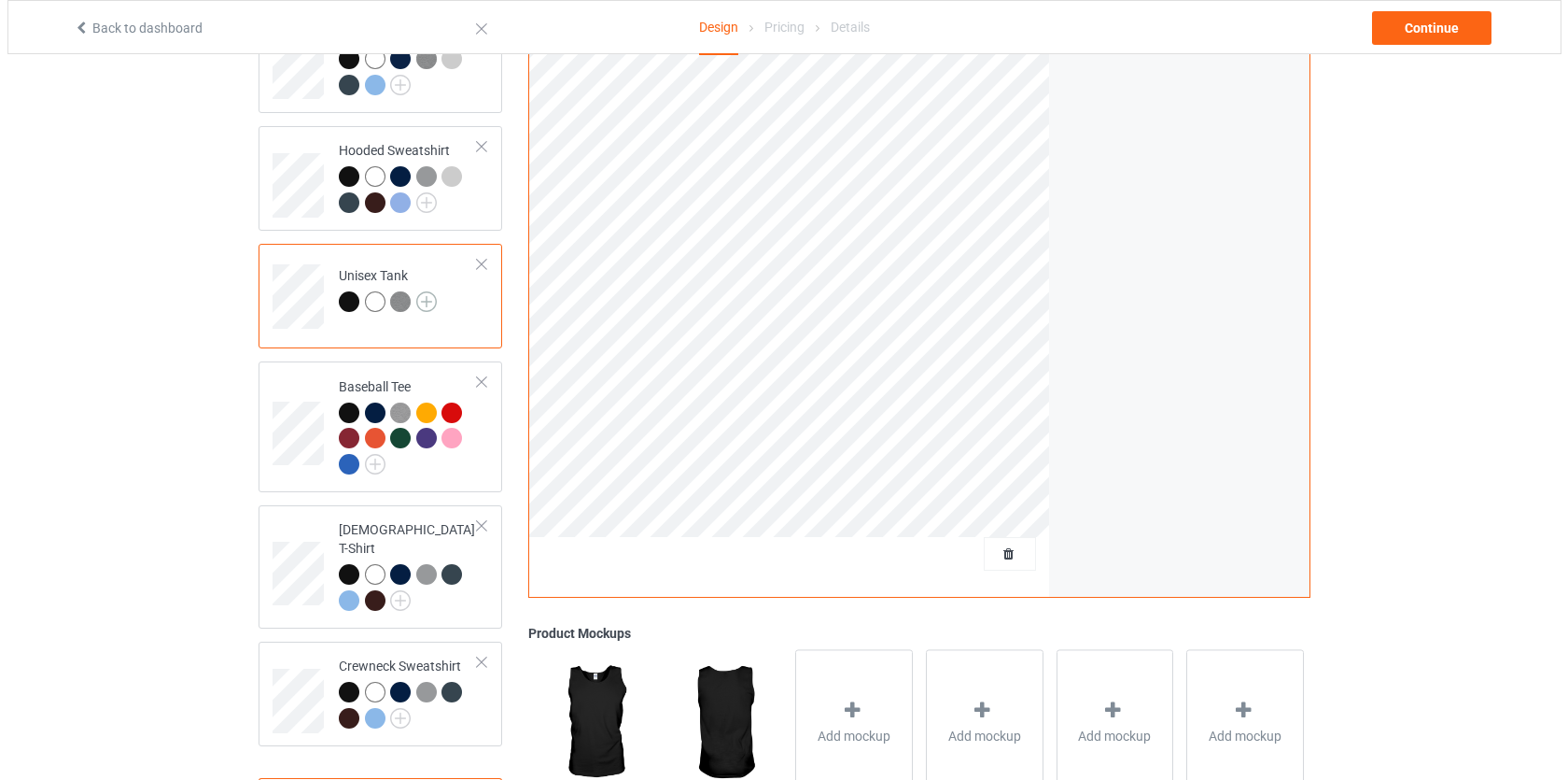
scroll to position [206, 0]
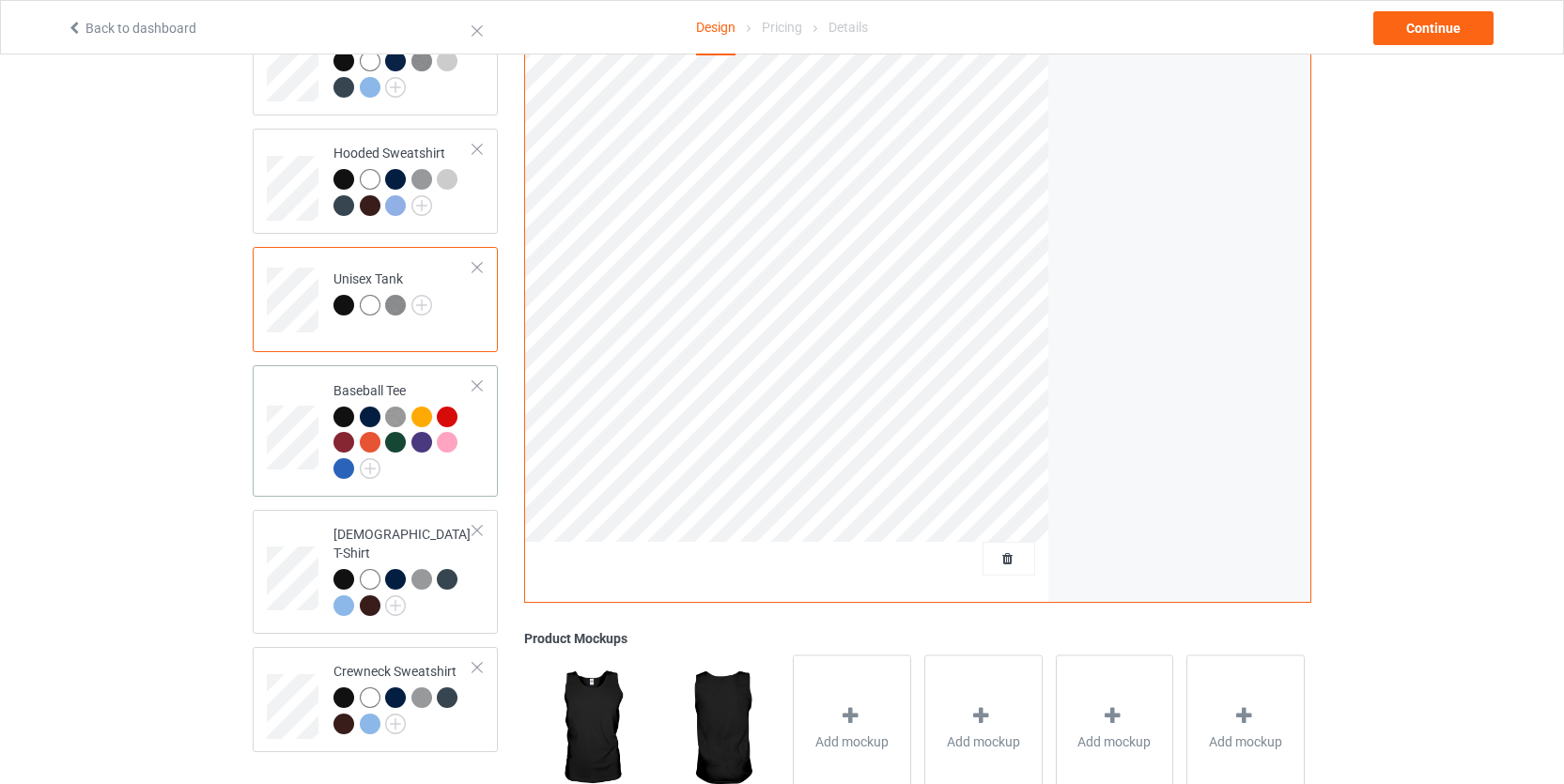
click at [445, 477] on div at bounding box center [403, 446] width 140 height 78
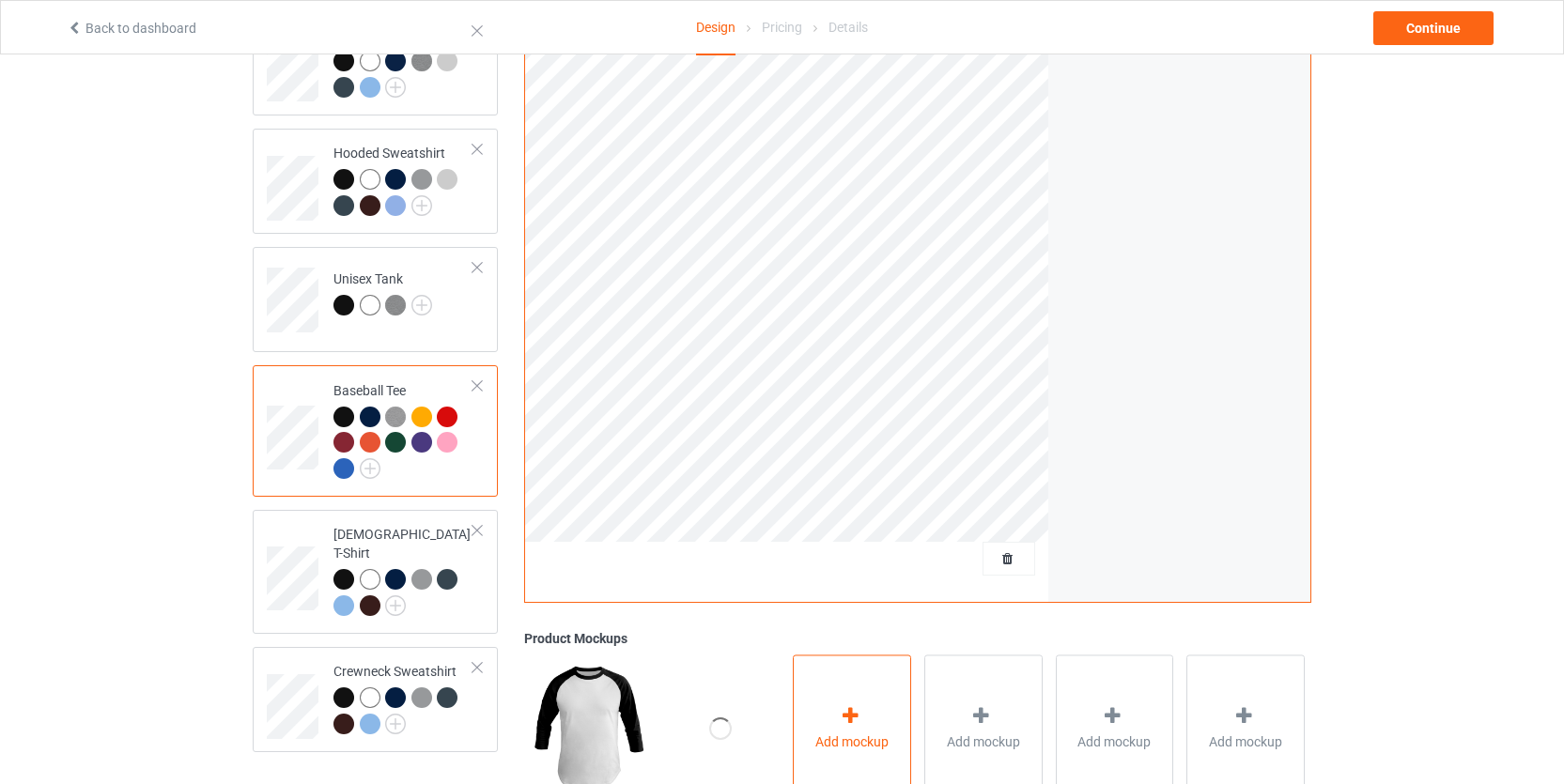
click at [864, 713] on div at bounding box center [852, 718] width 26 height 27
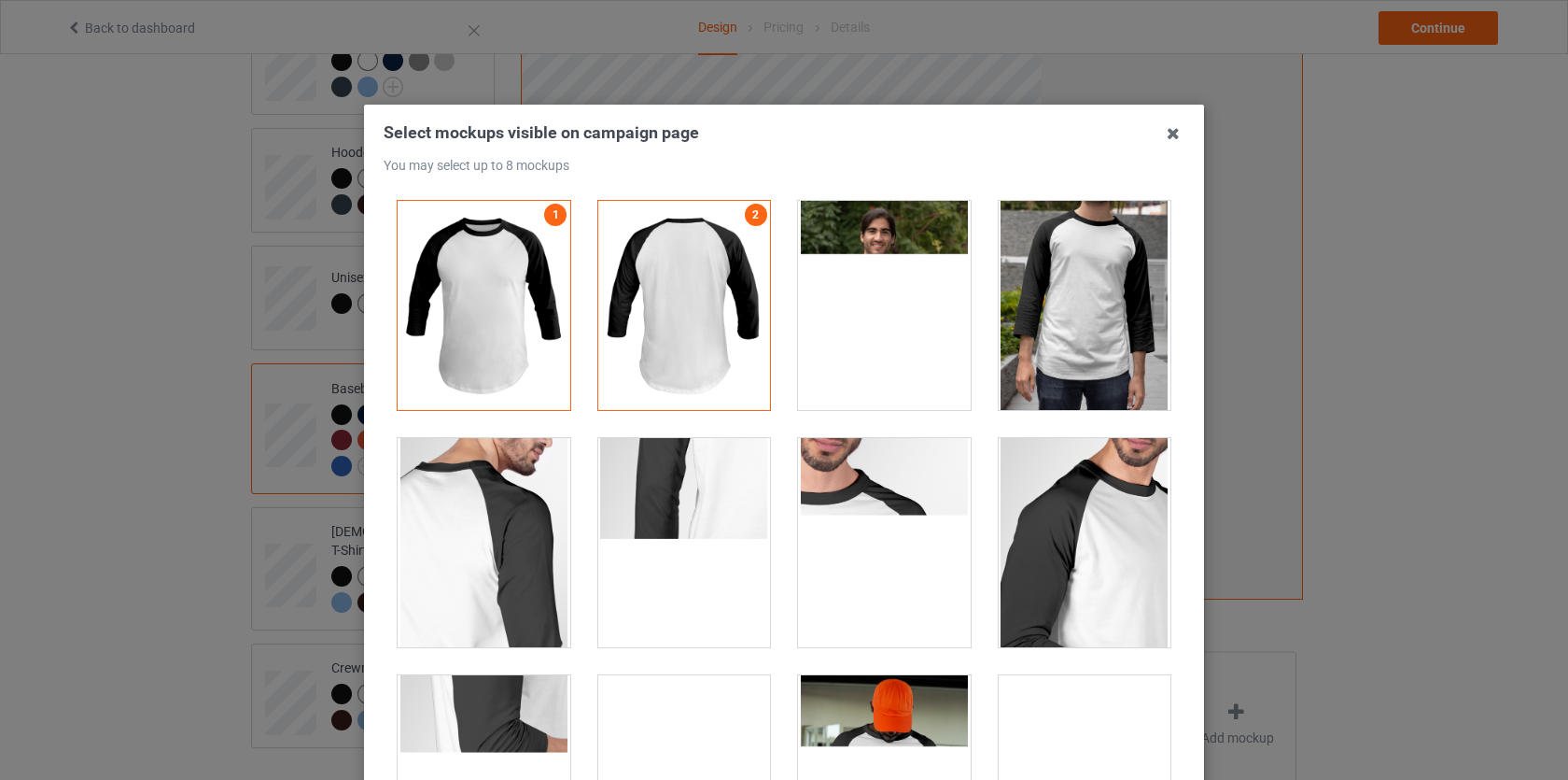
click at [950, 155] on h3 "Select mockups visible on campaign page You may select up to 8 mockups" at bounding box center [784, 147] width 801 height 51
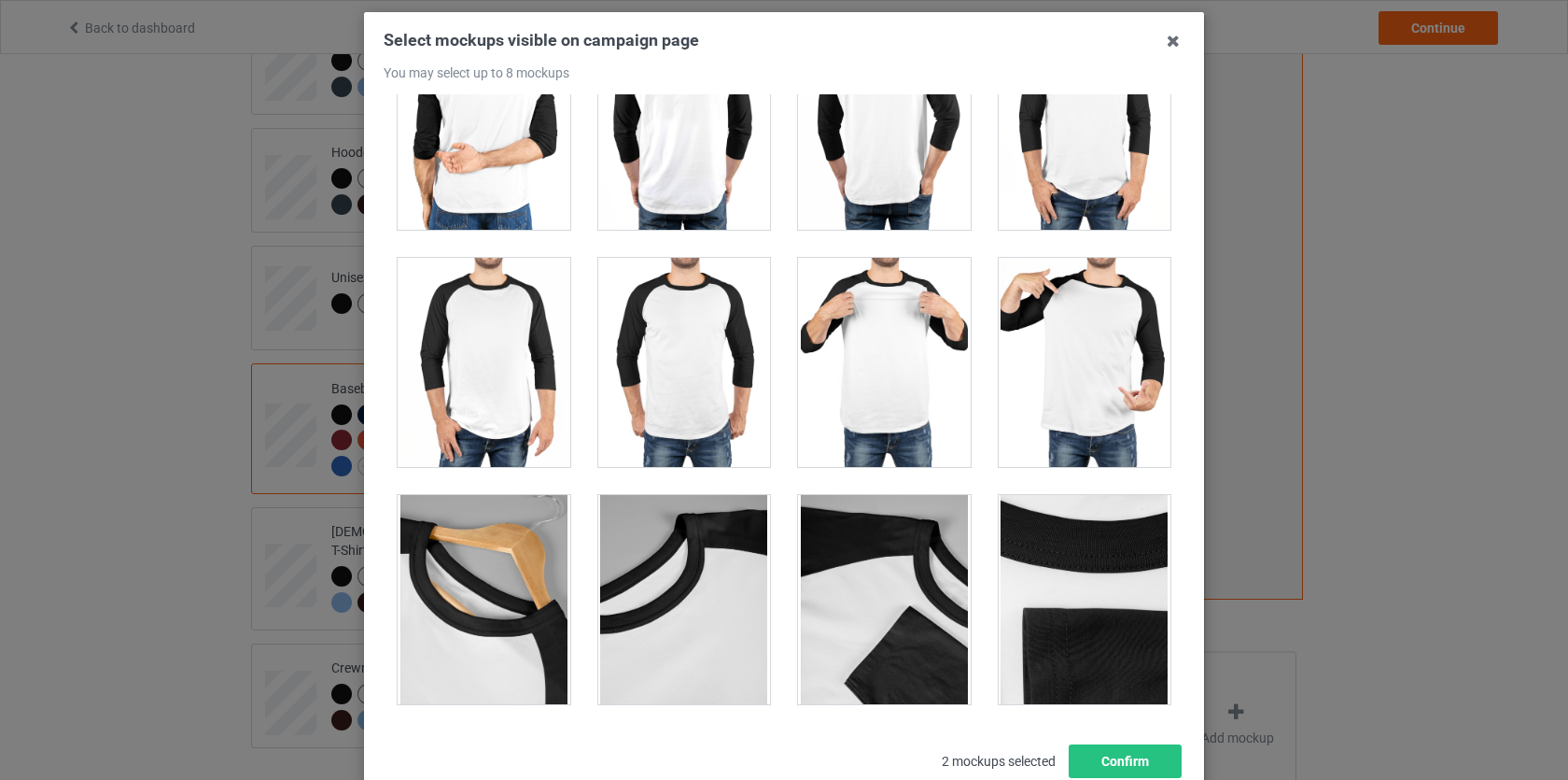
scroll to position [221, 0]
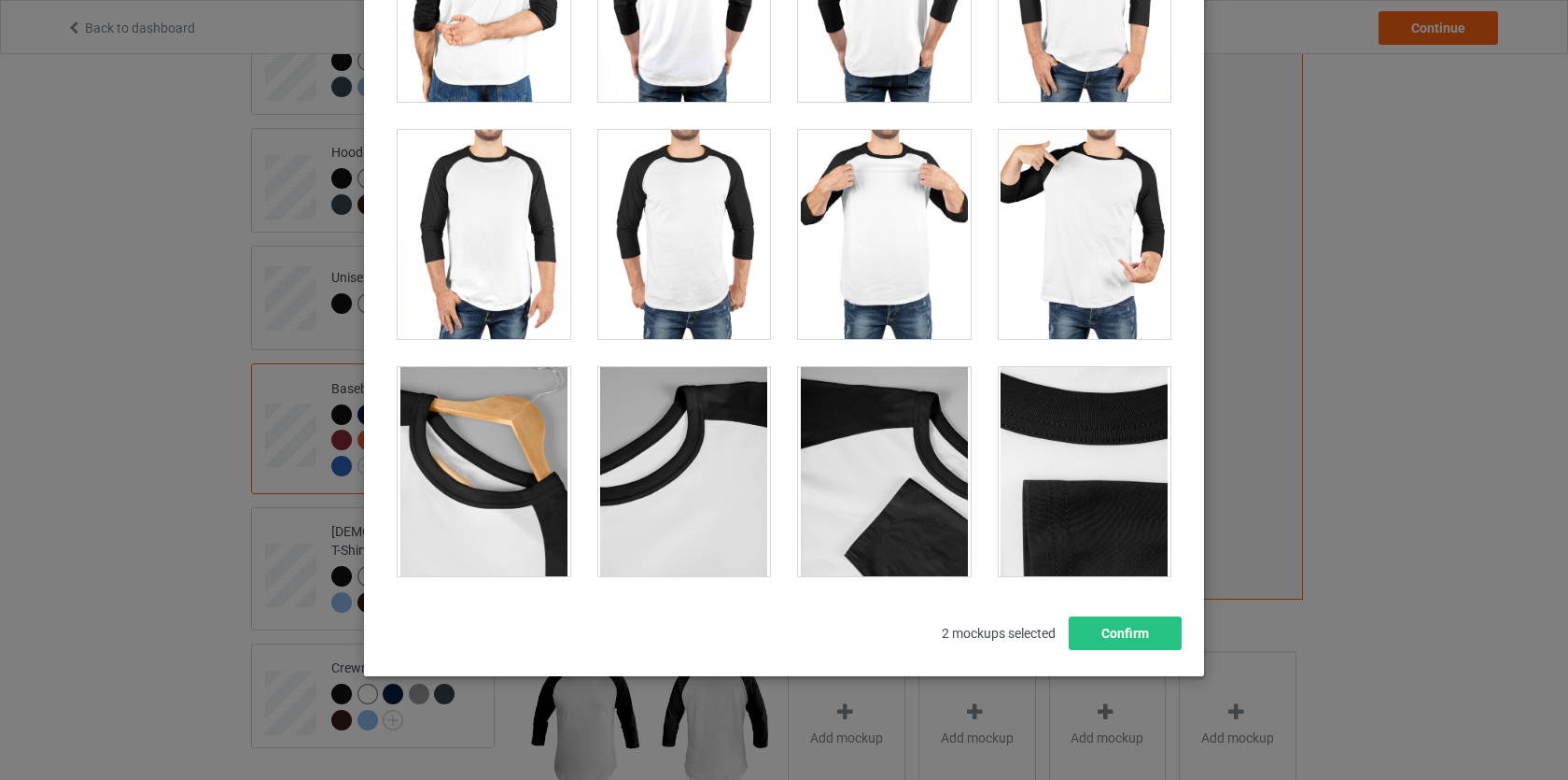
click at [532, 482] on div at bounding box center [484, 471] width 173 height 209
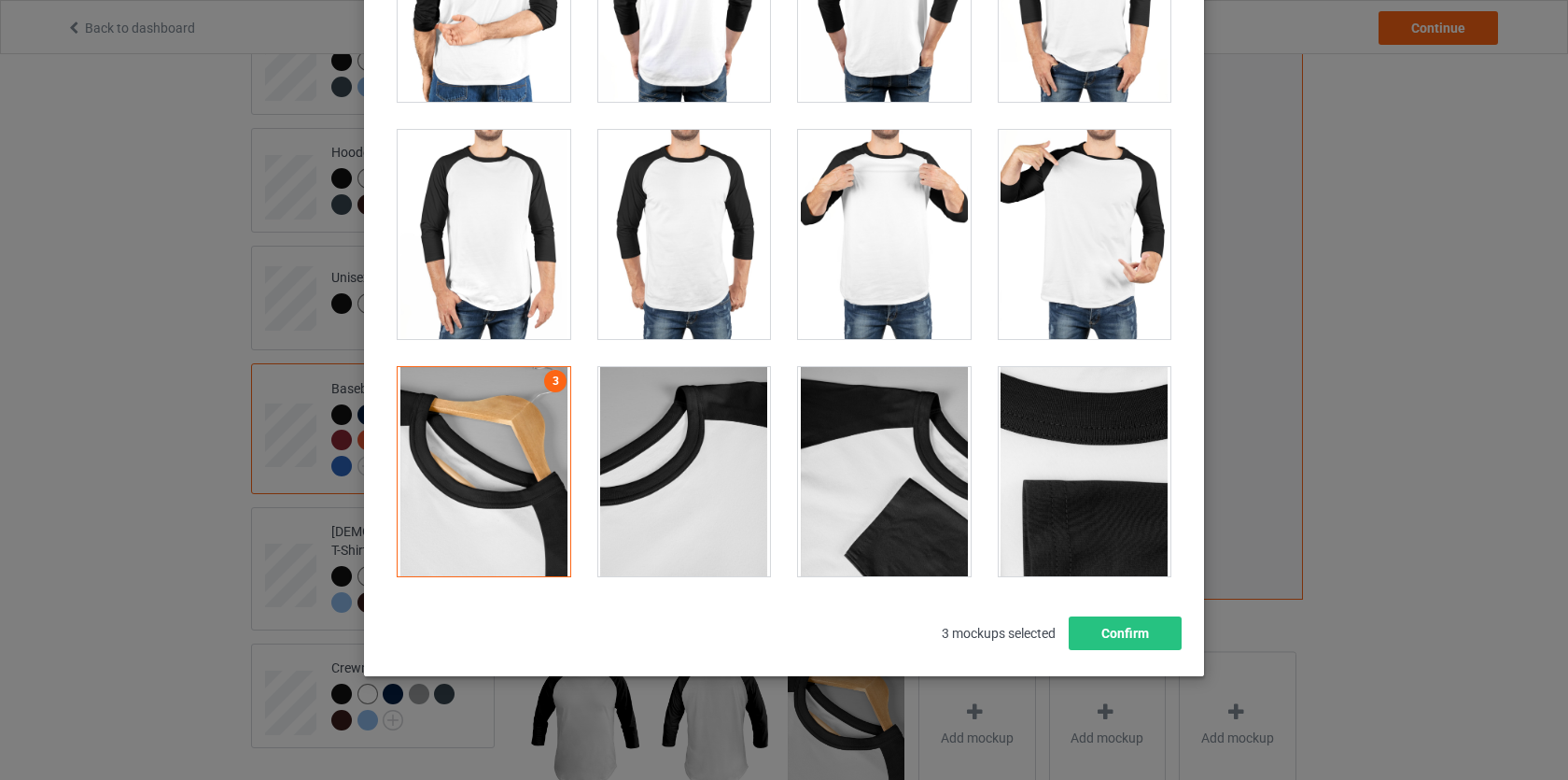
click at [684, 492] on div at bounding box center [685, 471] width 173 height 209
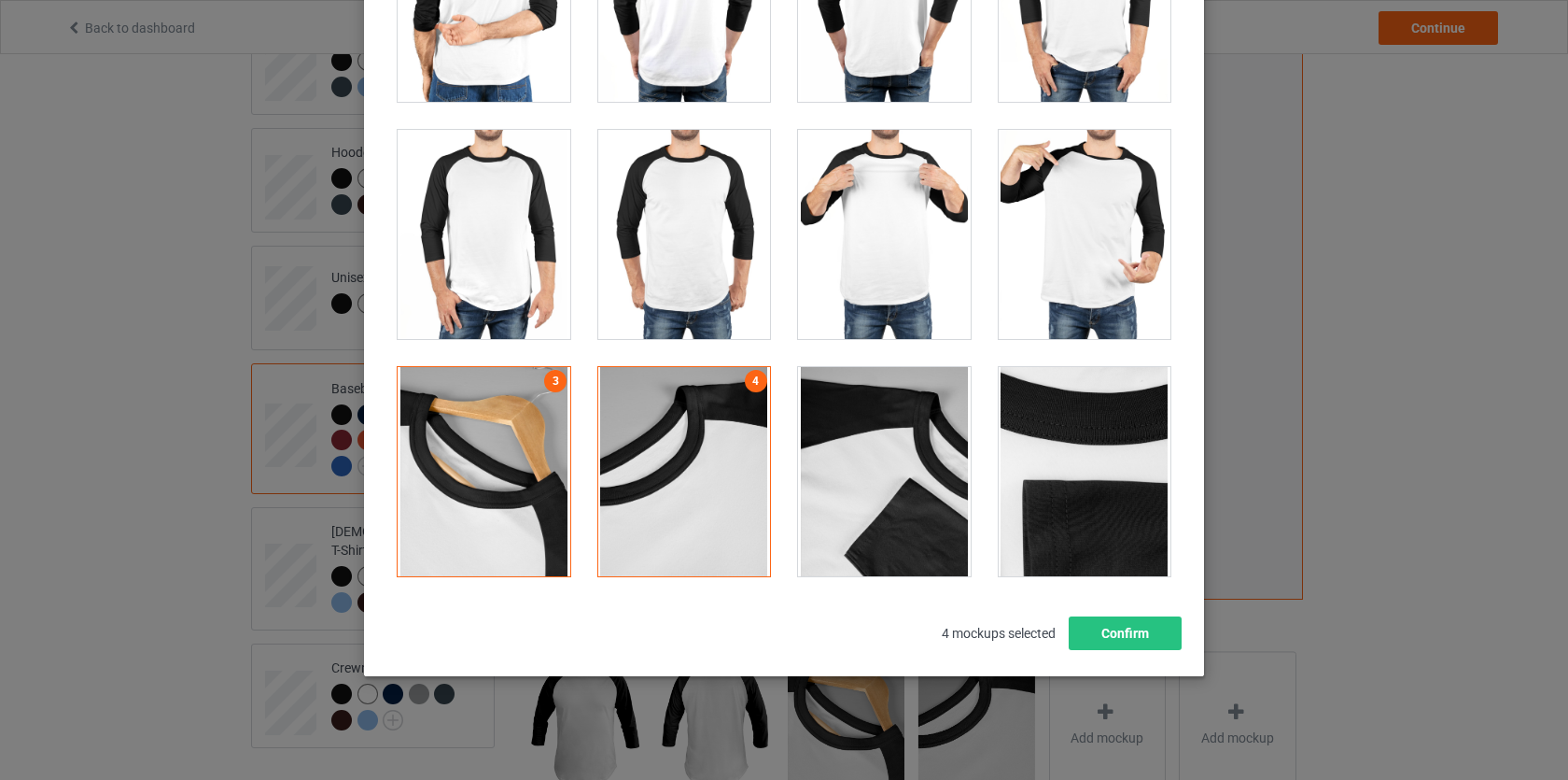
click at [928, 490] on div at bounding box center [884, 471] width 173 height 209
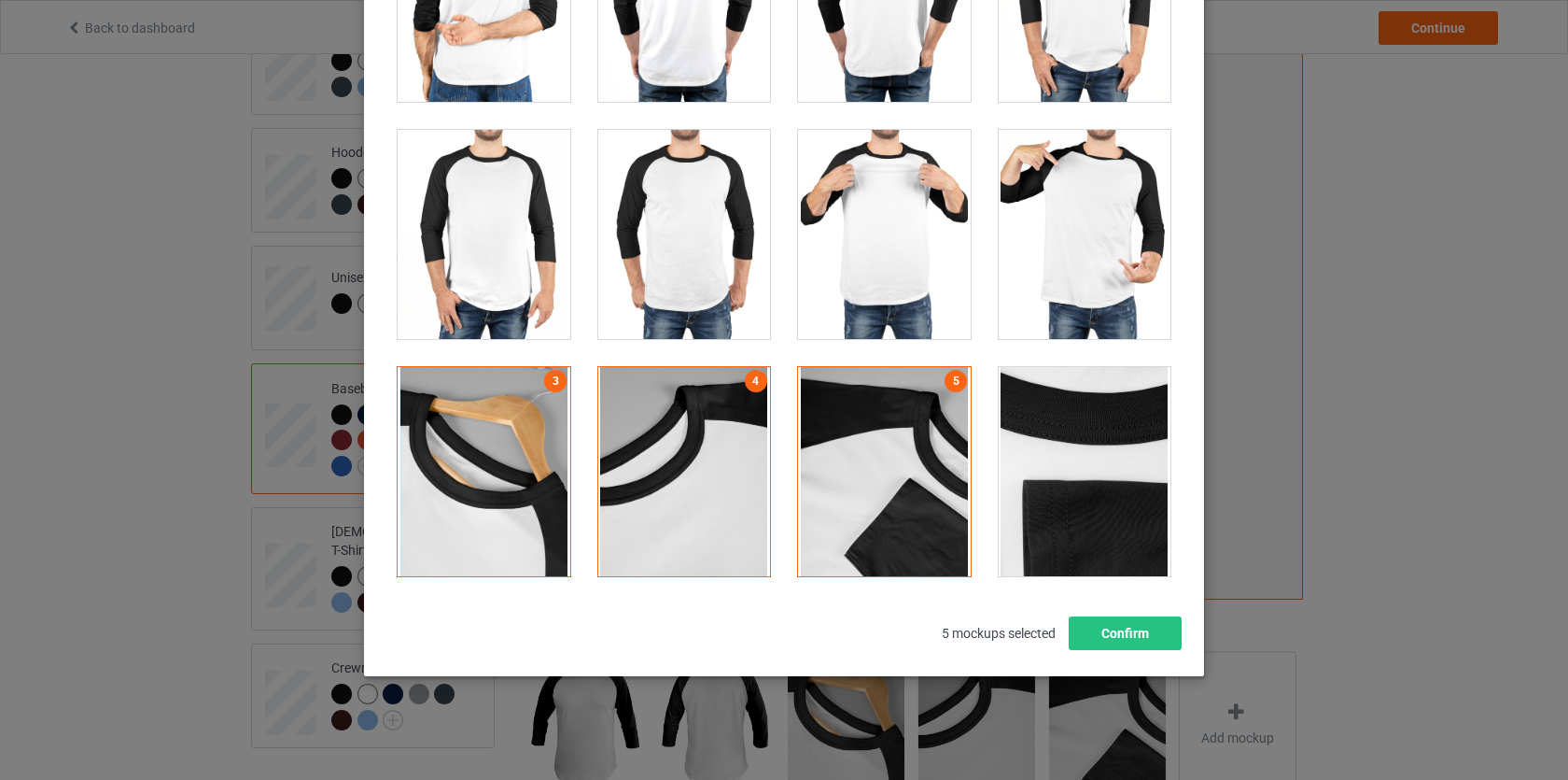
click at [1047, 490] on div at bounding box center [1085, 471] width 173 height 209
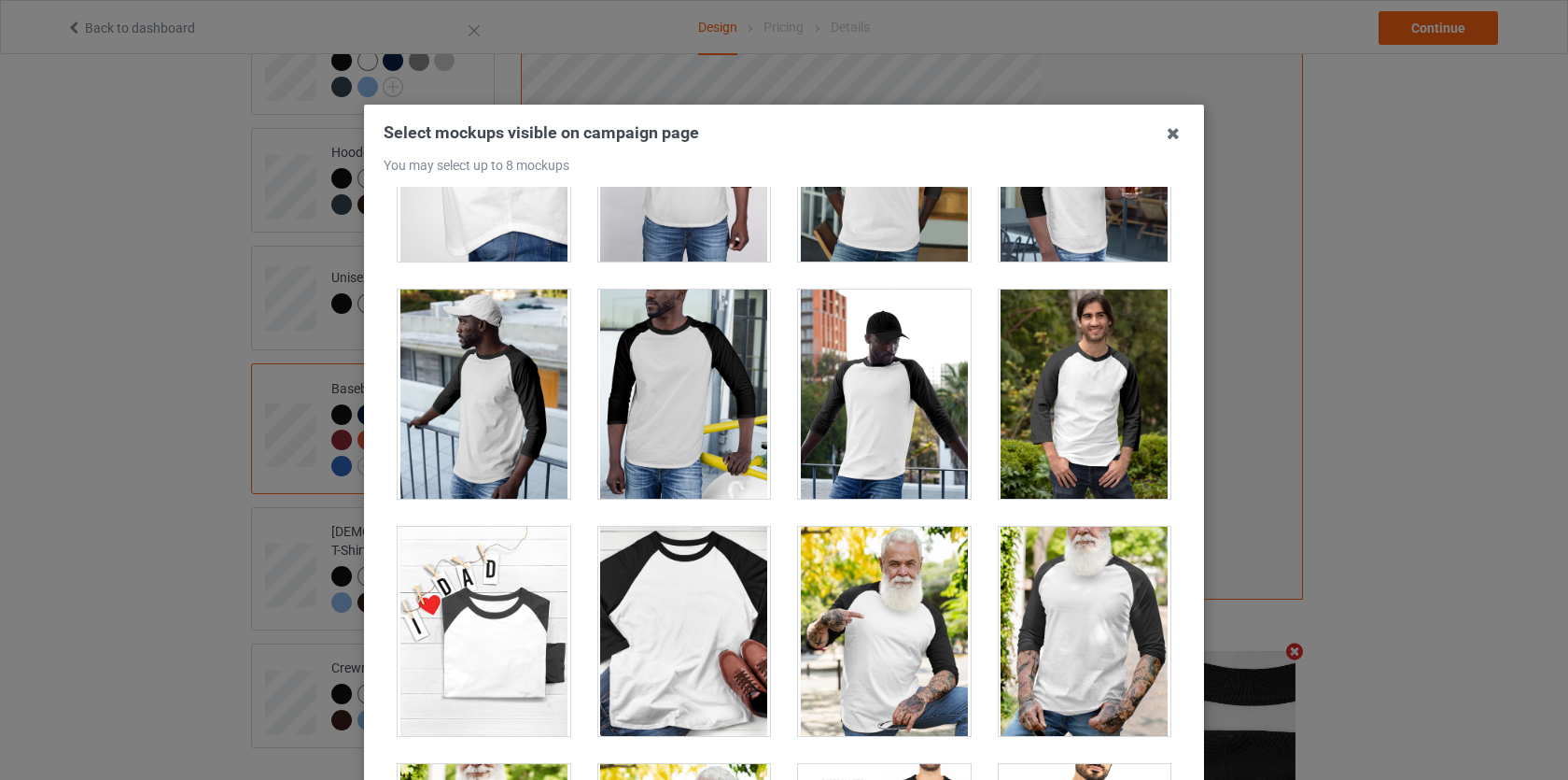
scroll to position [464, 0]
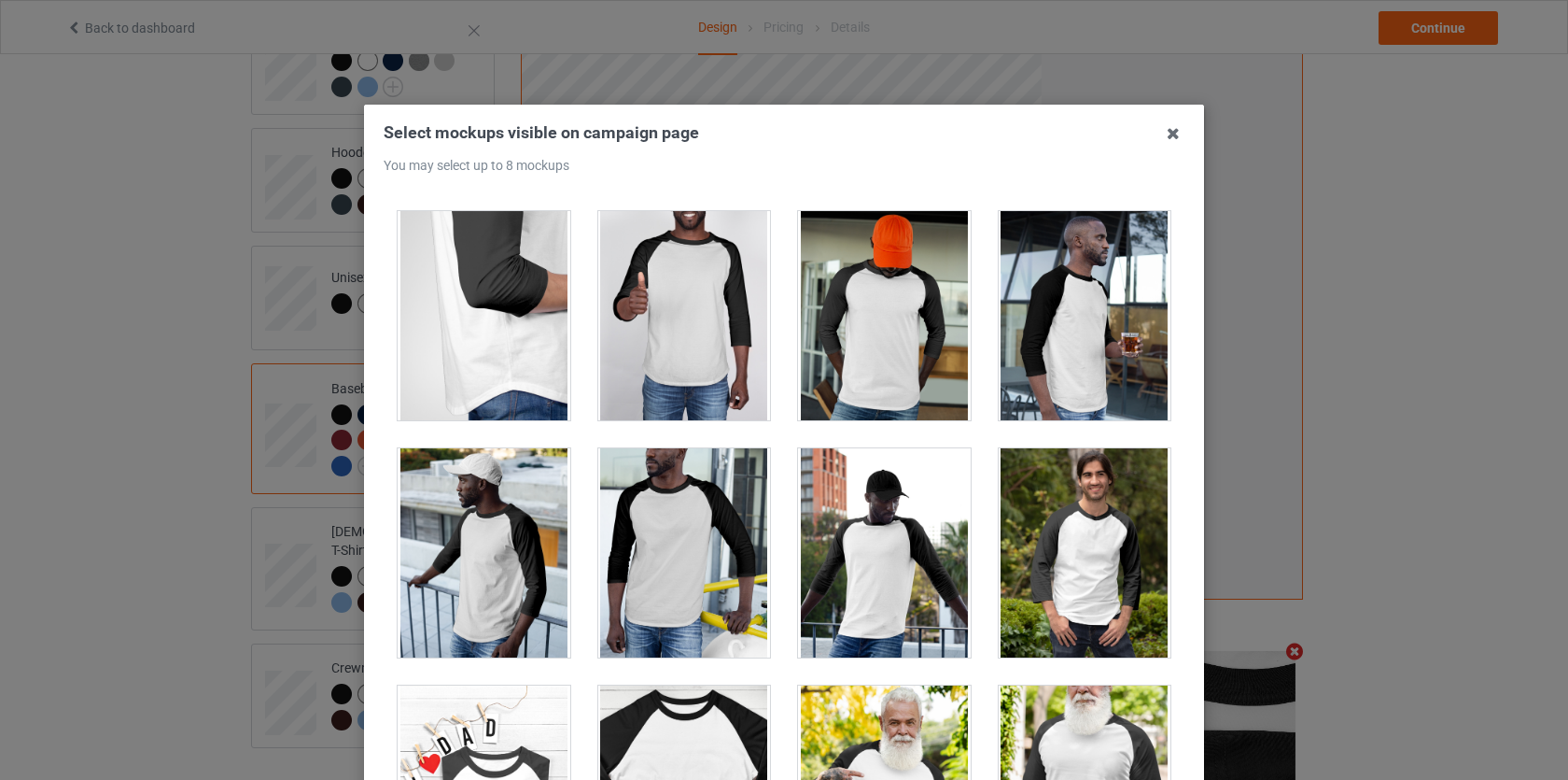
click at [869, 357] on div at bounding box center [884, 315] width 173 height 209
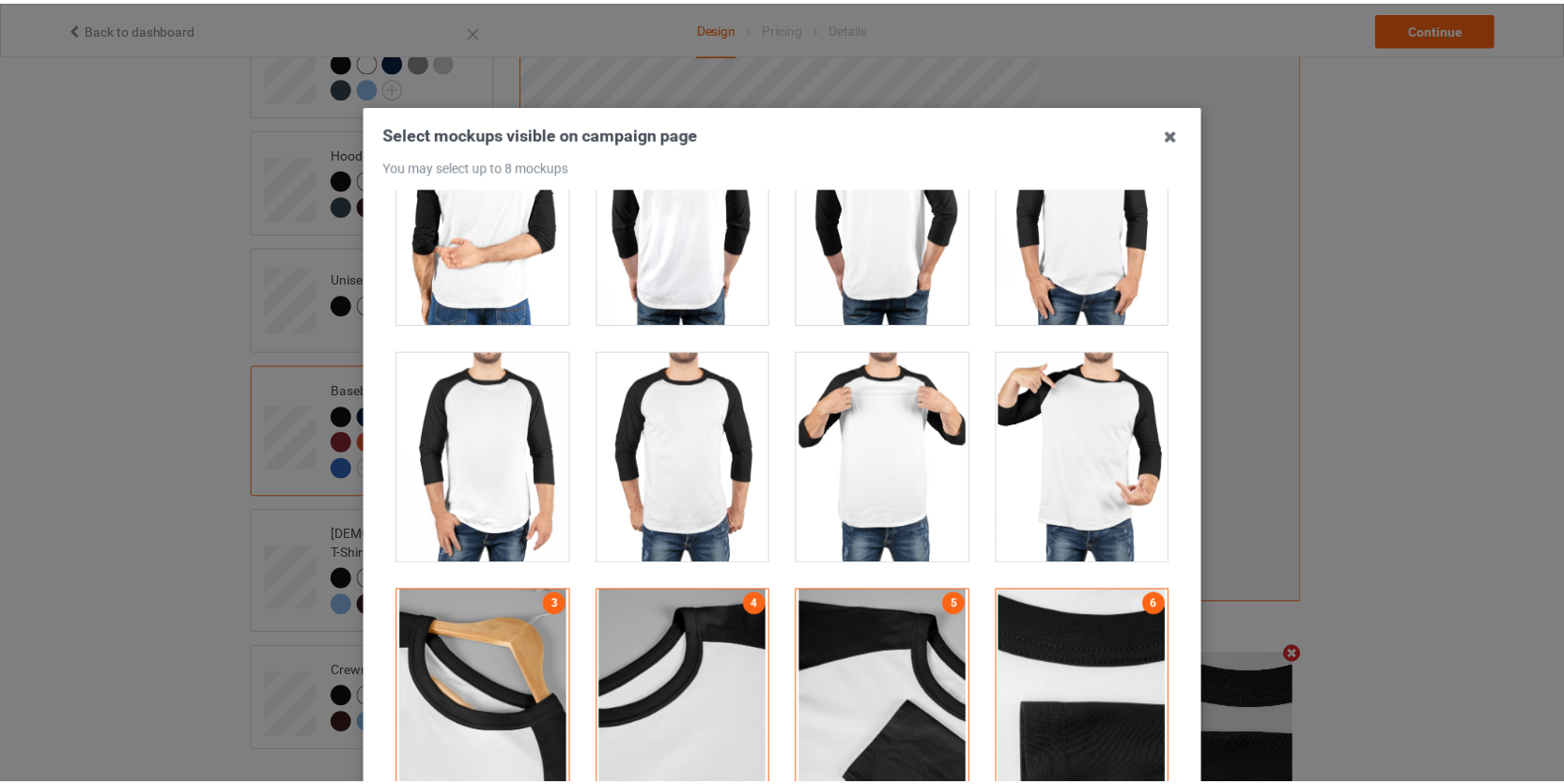
scroll to position [222, 0]
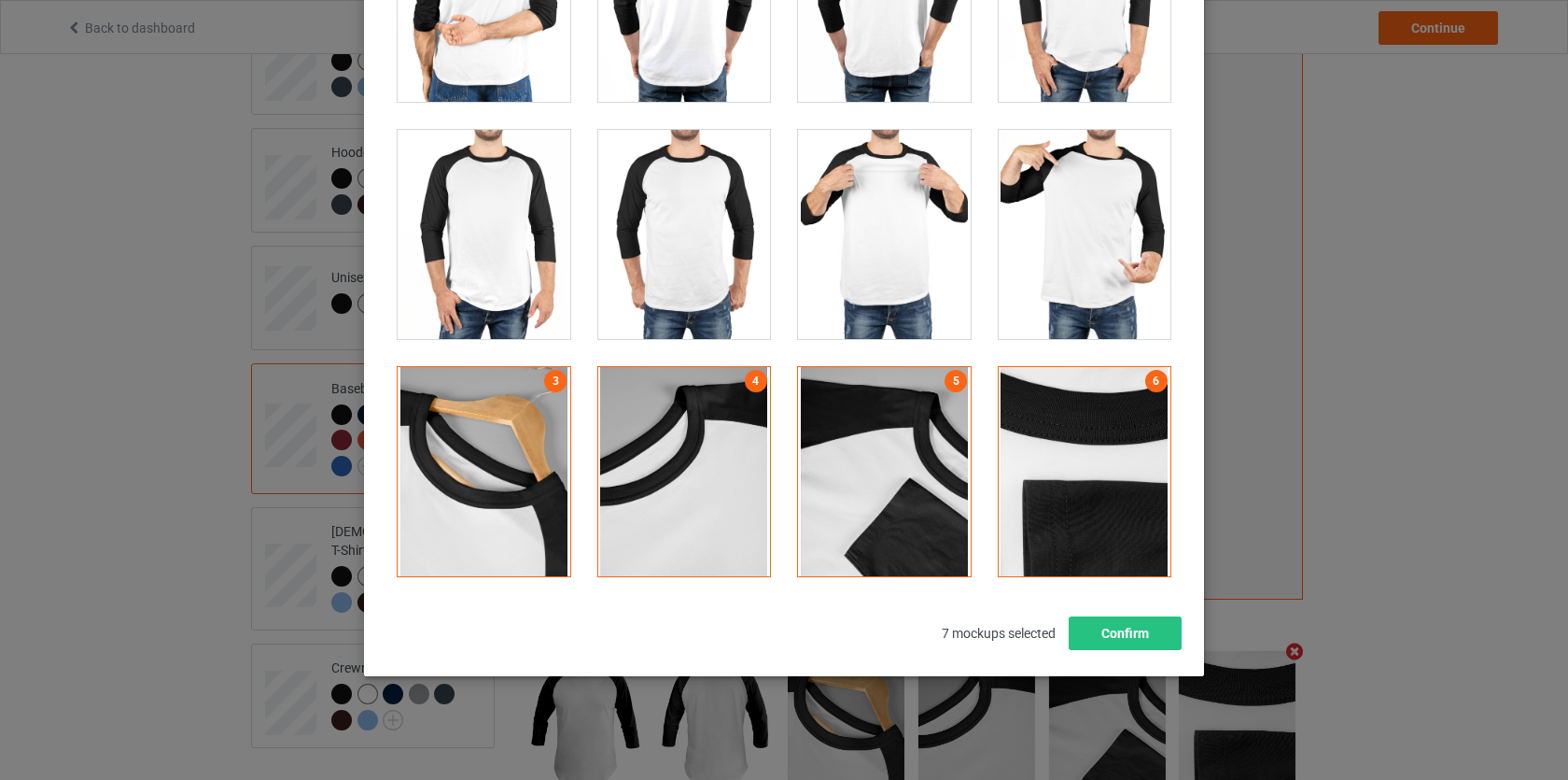
click at [507, 450] on div at bounding box center [484, 471] width 173 height 209
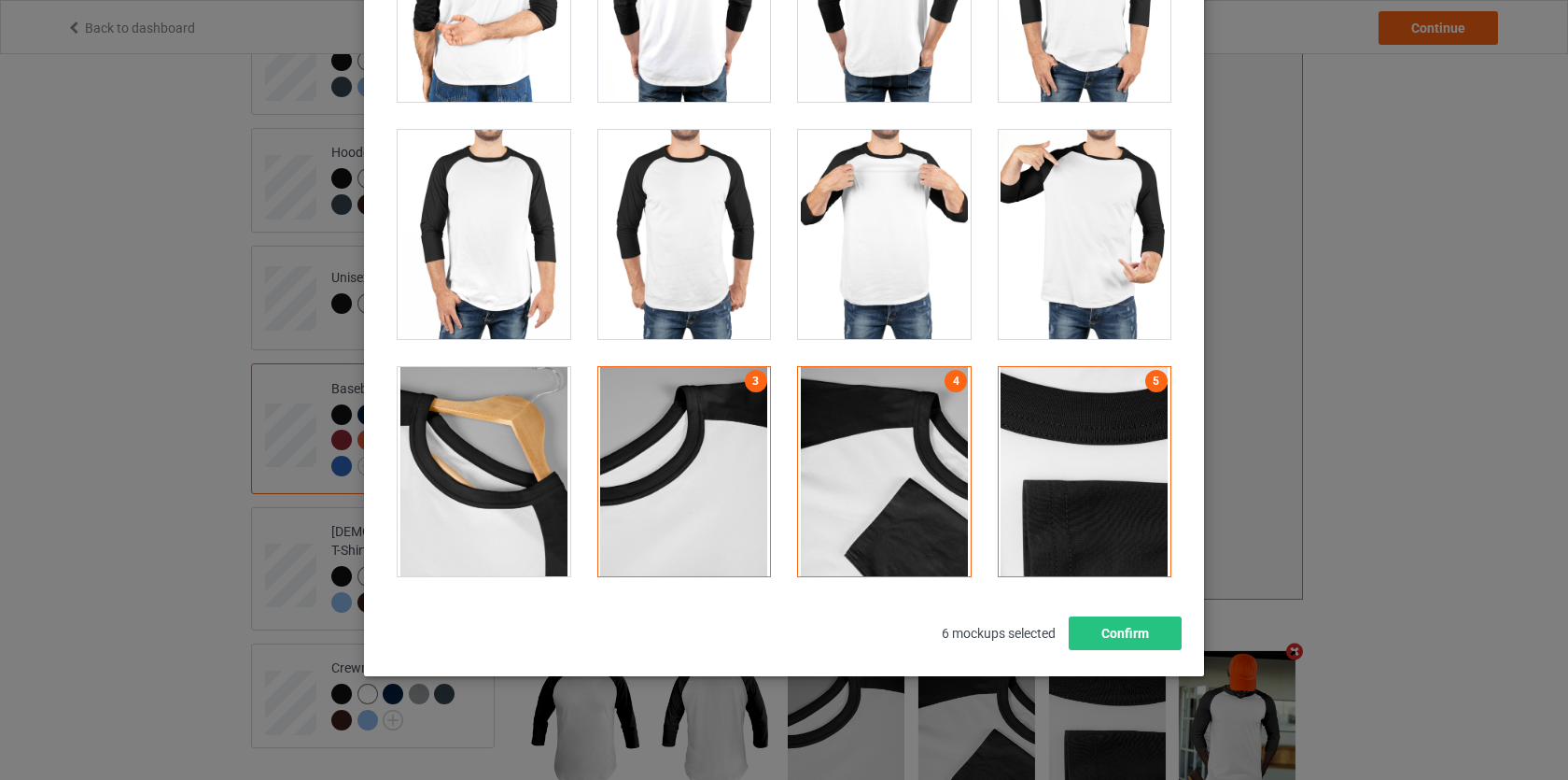
click at [709, 439] on div at bounding box center [685, 471] width 173 height 209
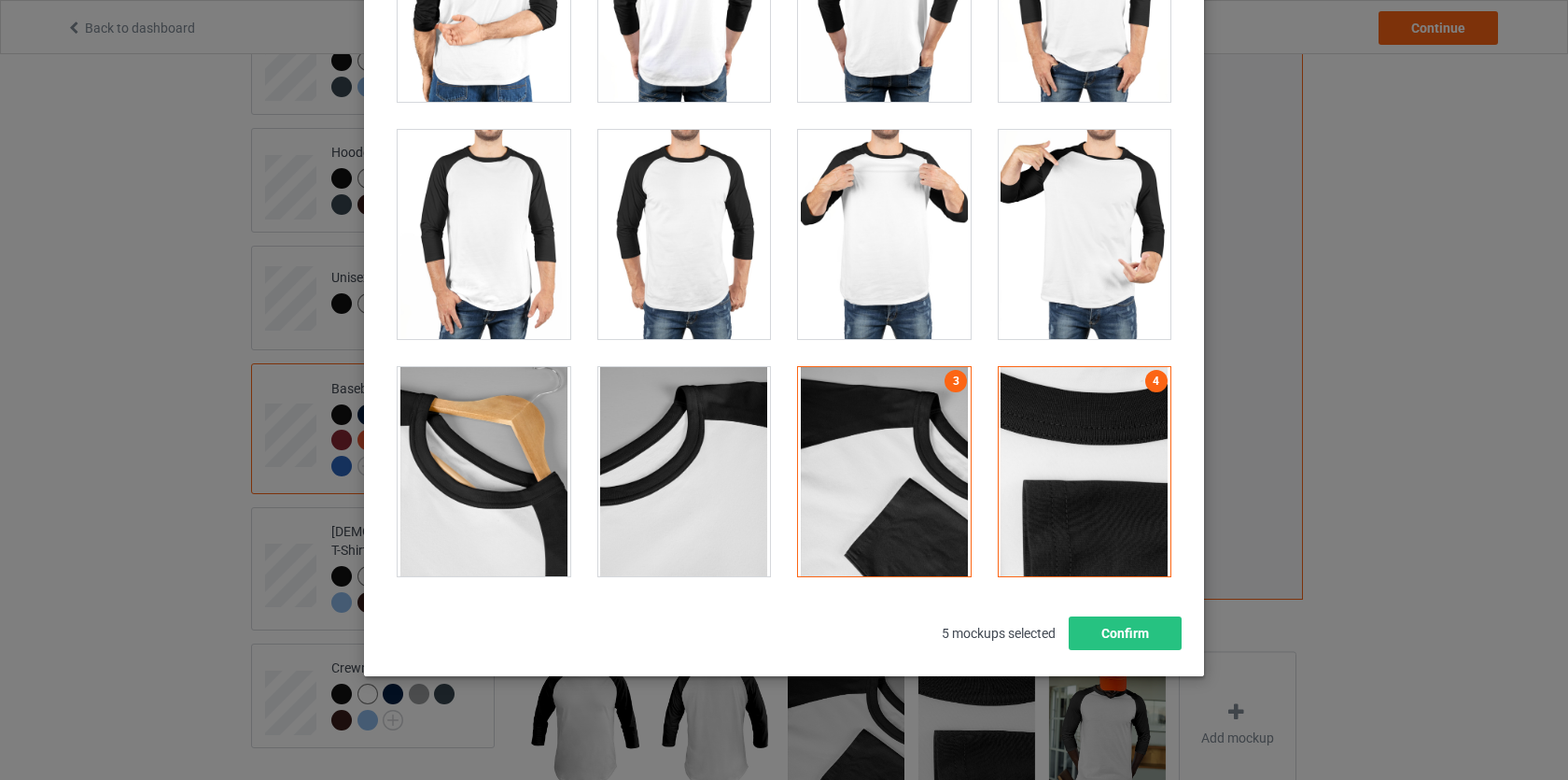
click at [919, 438] on div at bounding box center [884, 471] width 173 height 209
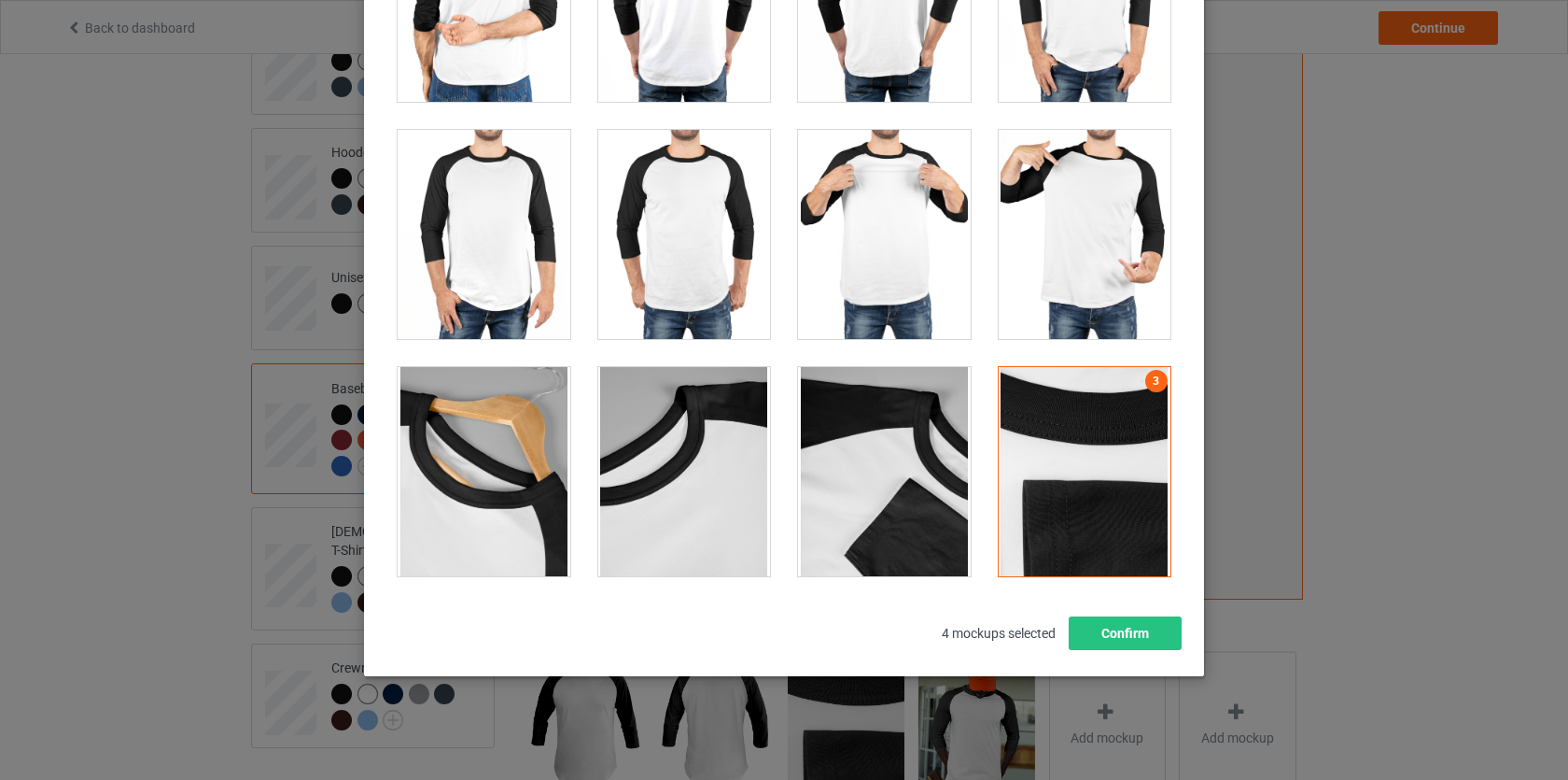
click at [1053, 437] on div at bounding box center [1085, 471] width 173 height 209
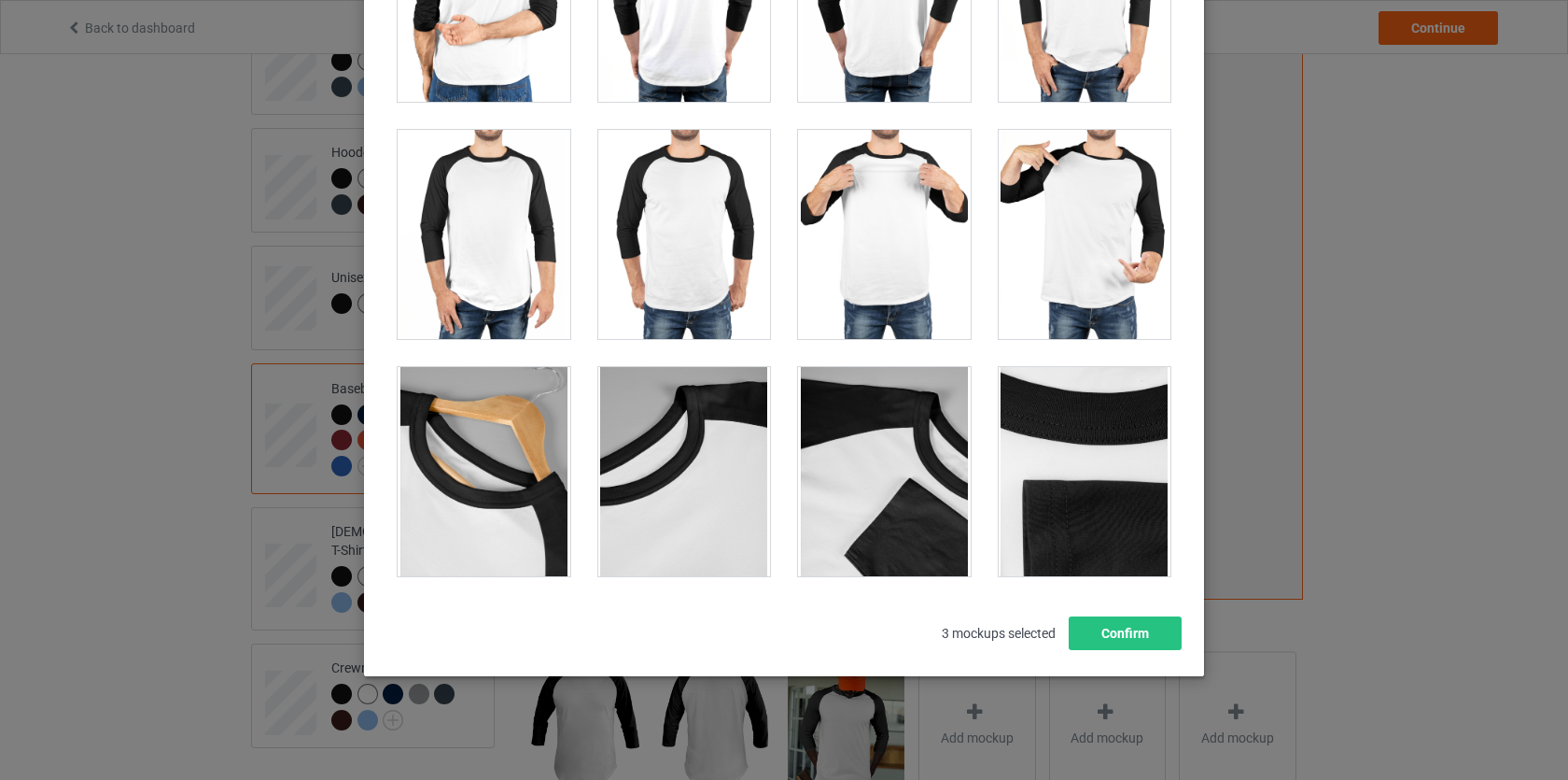
click at [483, 446] on div at bounding box center [484, 471] width 173 height 209
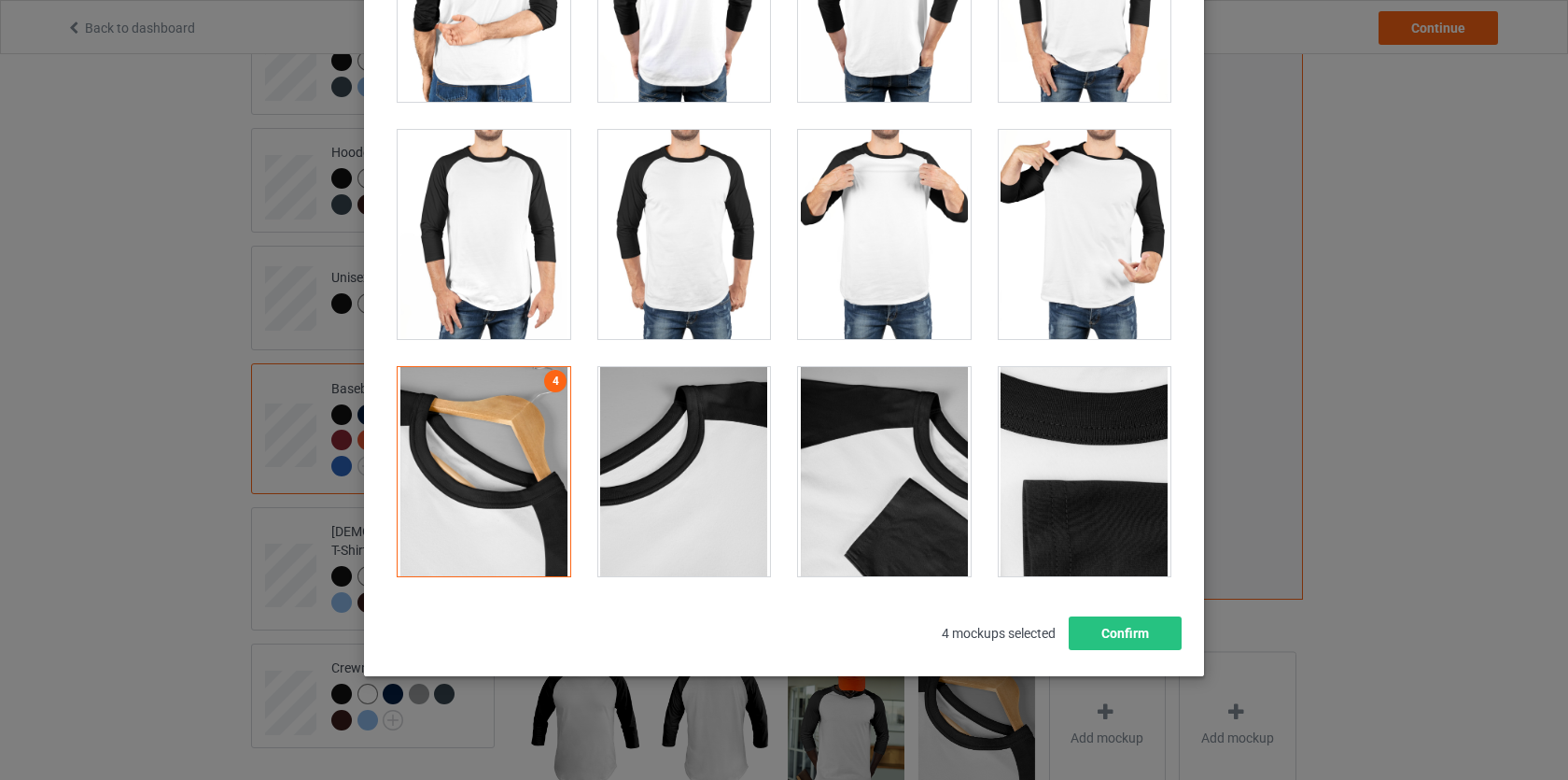
click at [693, 443] on div at bounding box center [685, 471] width 173 height 209
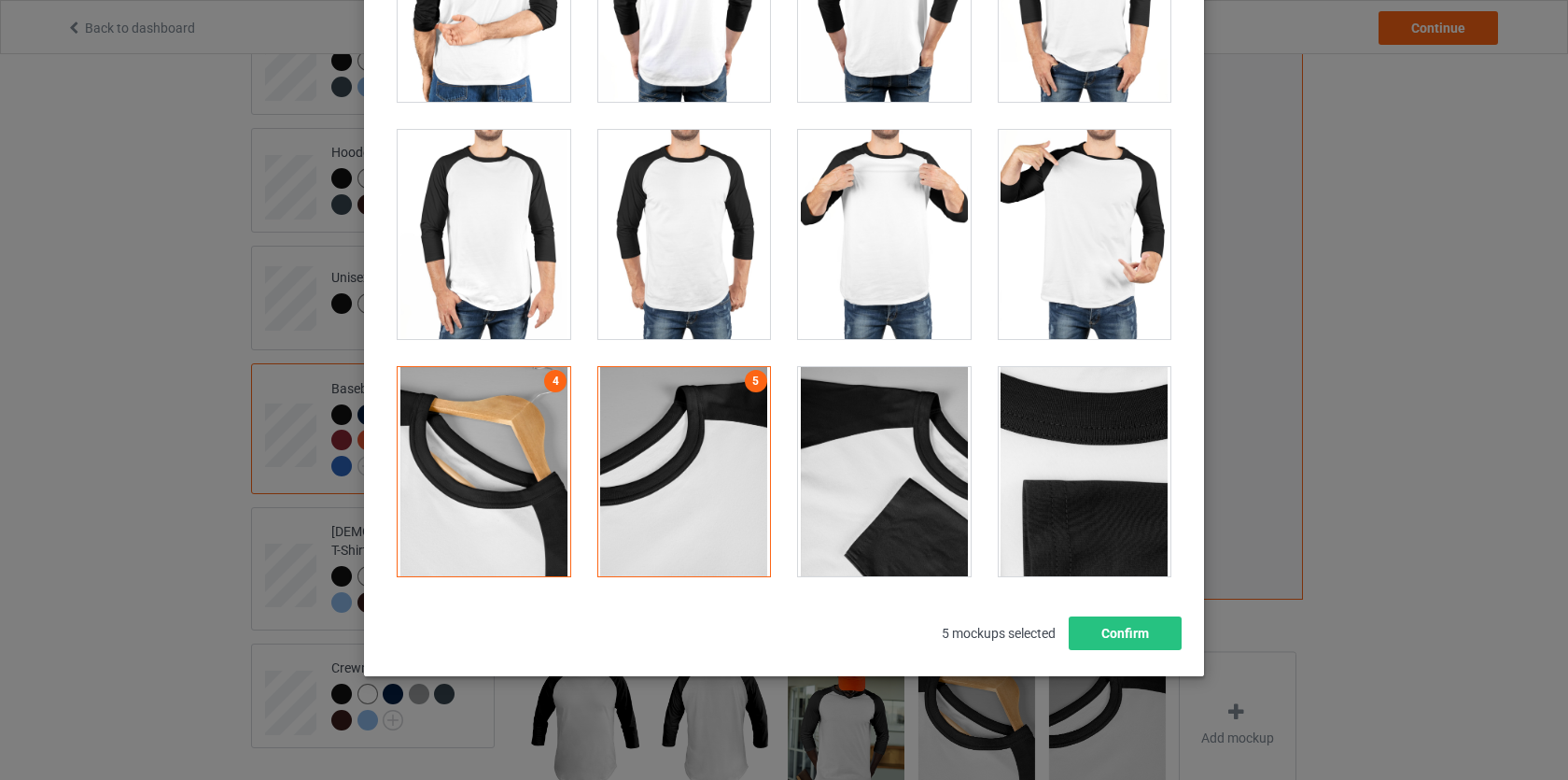
click at [826, 444] on div at bounding box center [884, 471] width 173 height 209
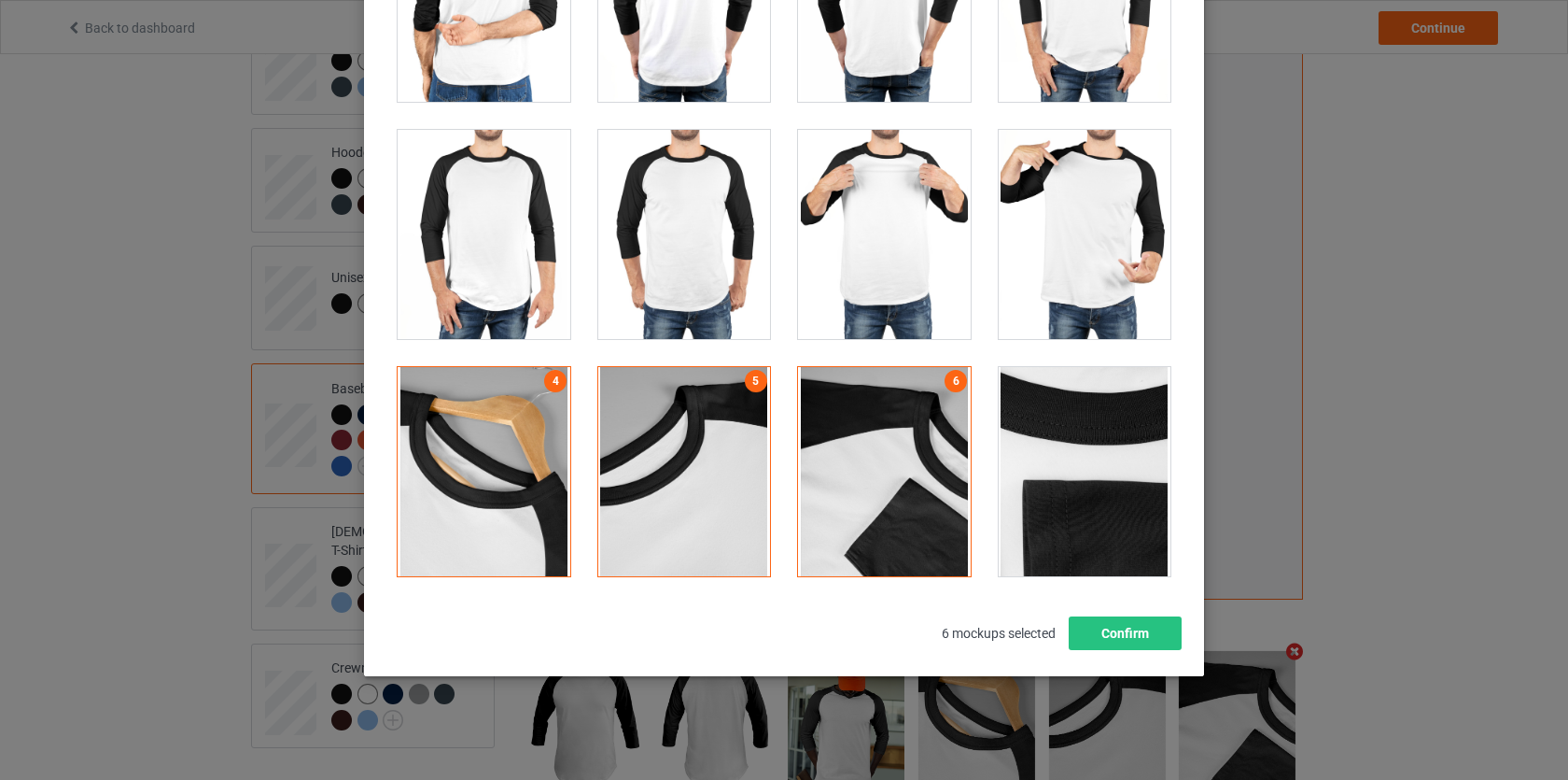
click at [1027, 448] on div at bounding box center [1085, 471] width 173 height 209
click at [1114, 634] on button "Confirm" at bounding box center [1125, 634] width 113 height 34
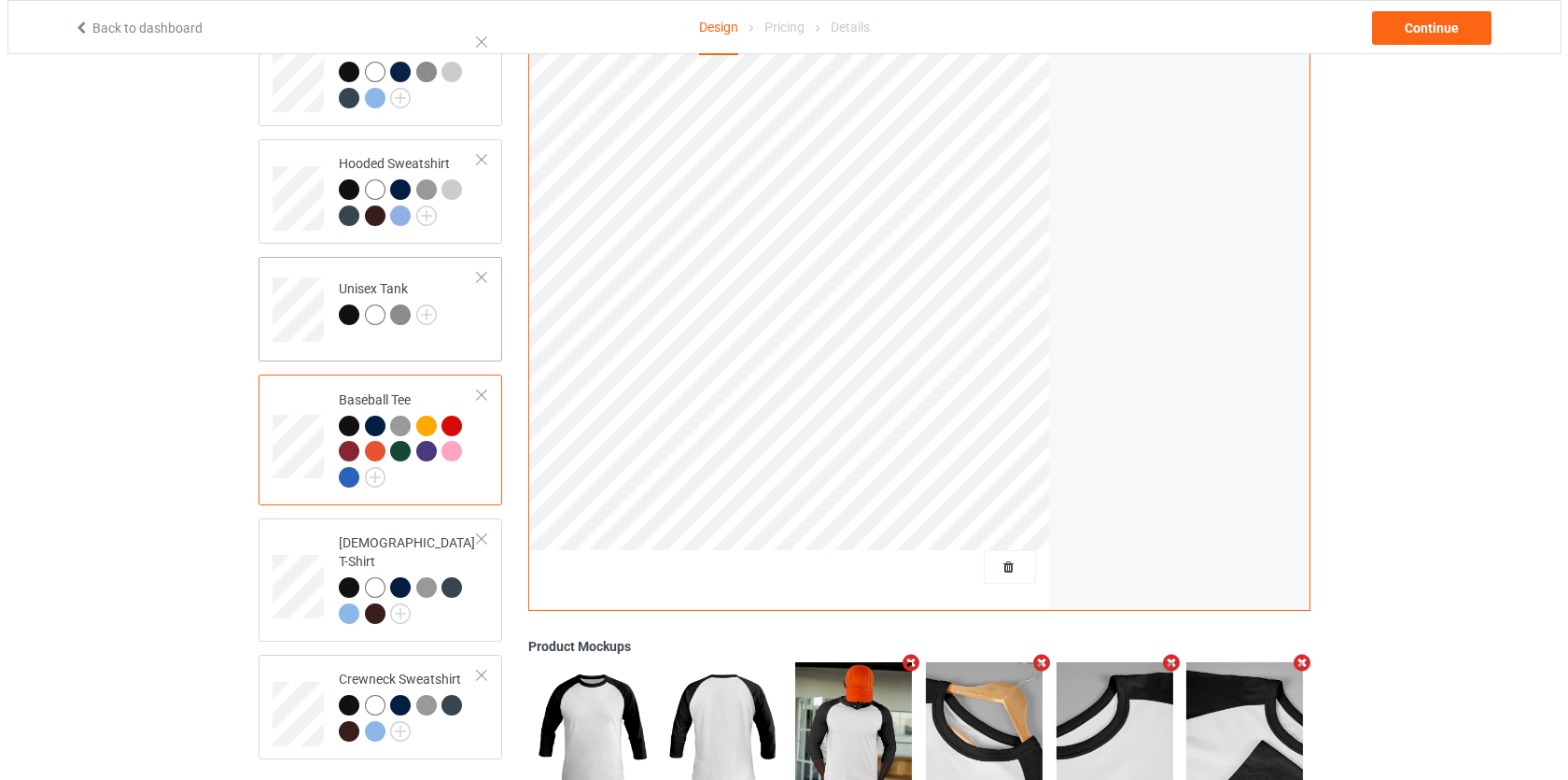
scroll to position [194, 0]
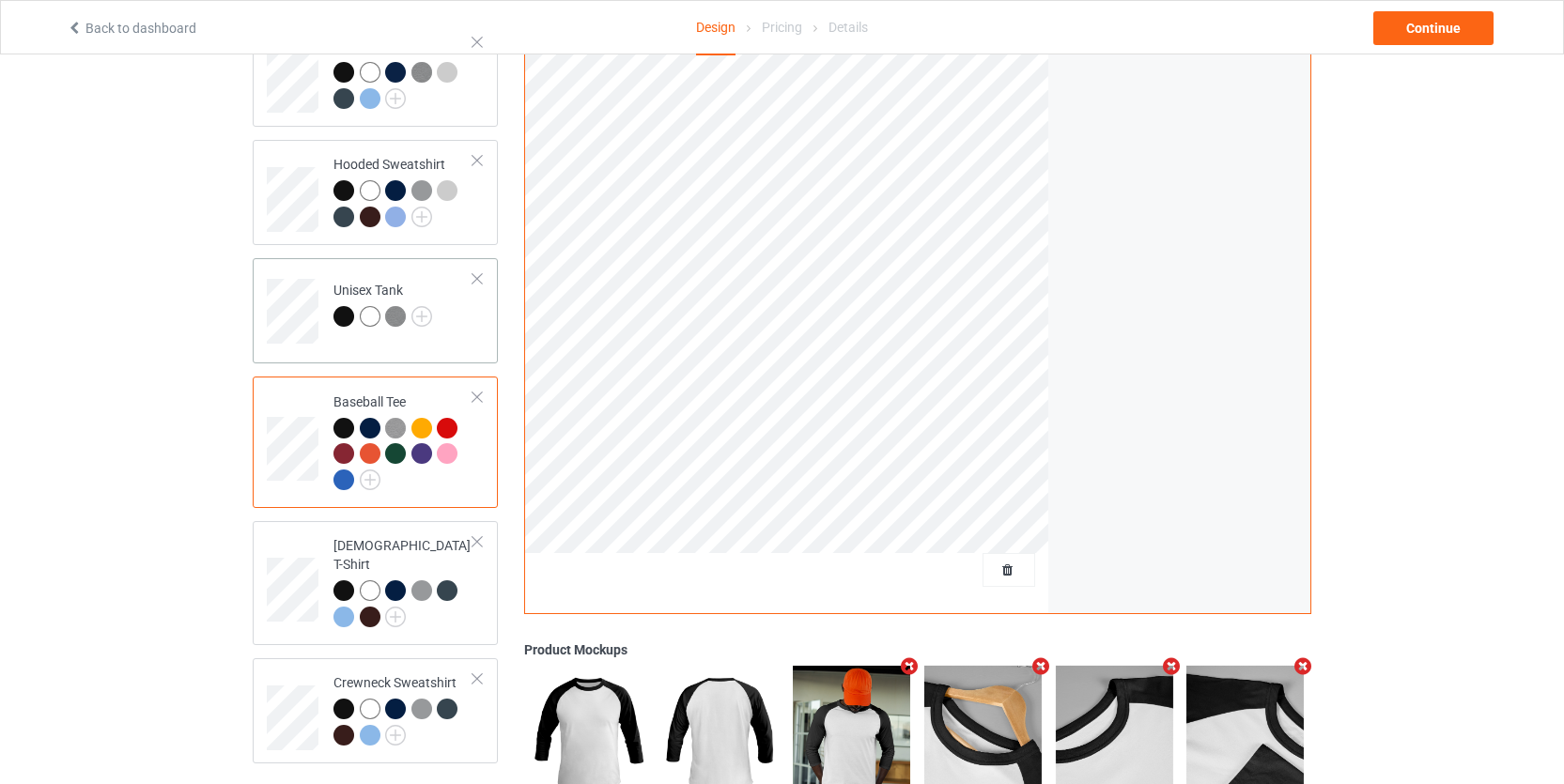
click at [472, 340] on td "Unisex Tank" at bounding box center [403, 304] width 160 height 78
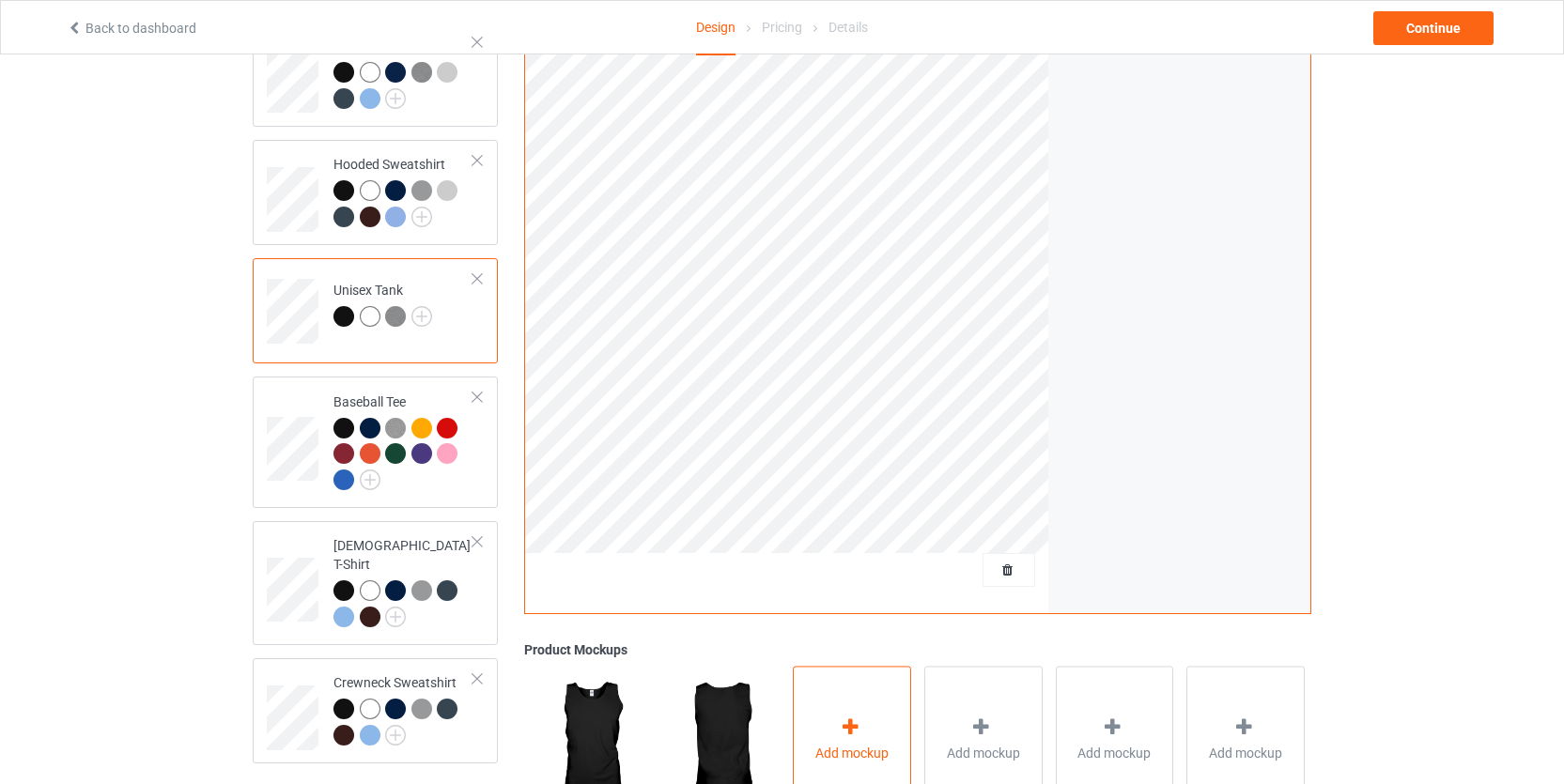
click at [855, 693] on div "Add mockup" at bounding box center [851, 739] width 118 height 147
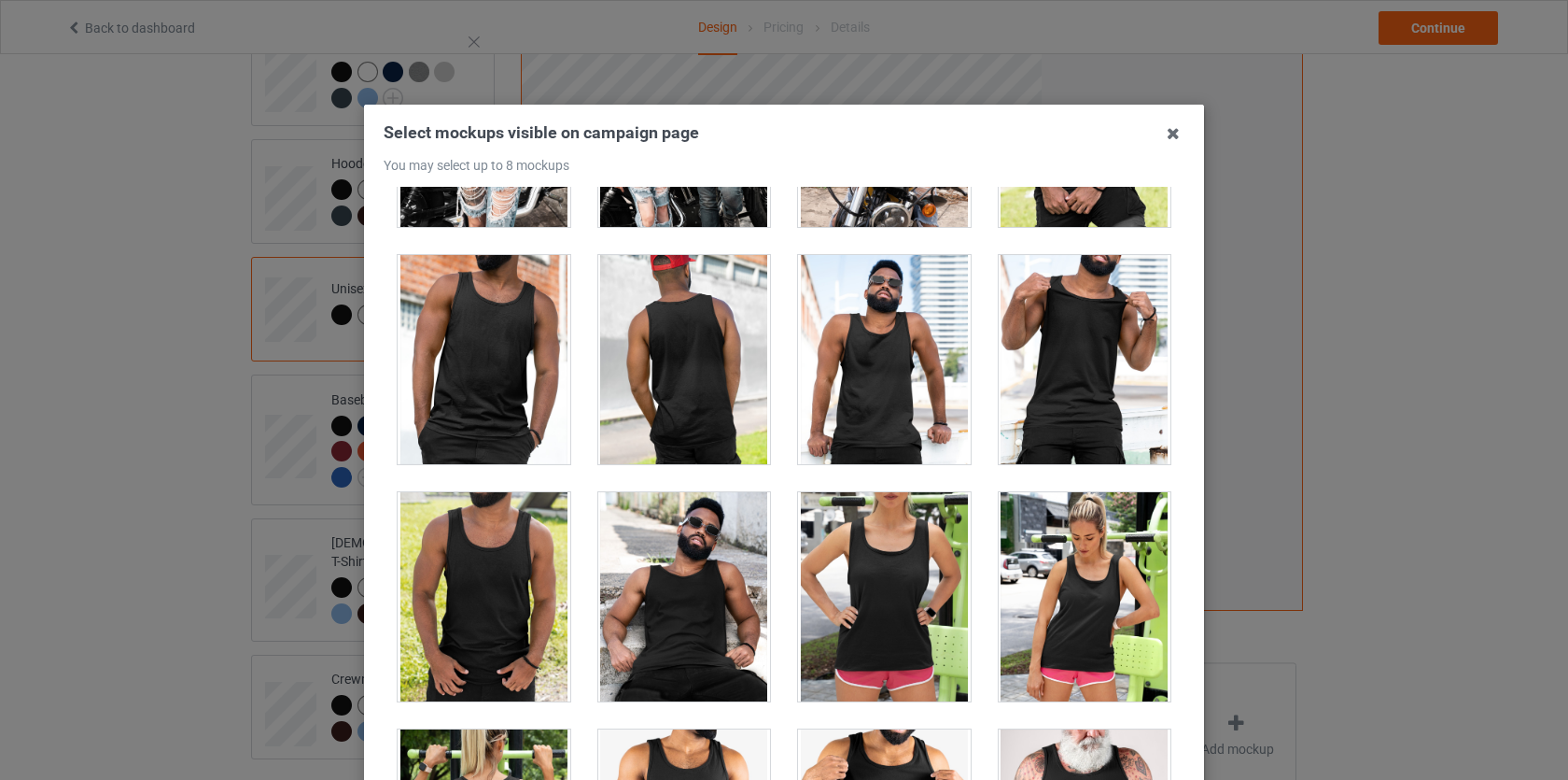
scroll to position [4458, 0]
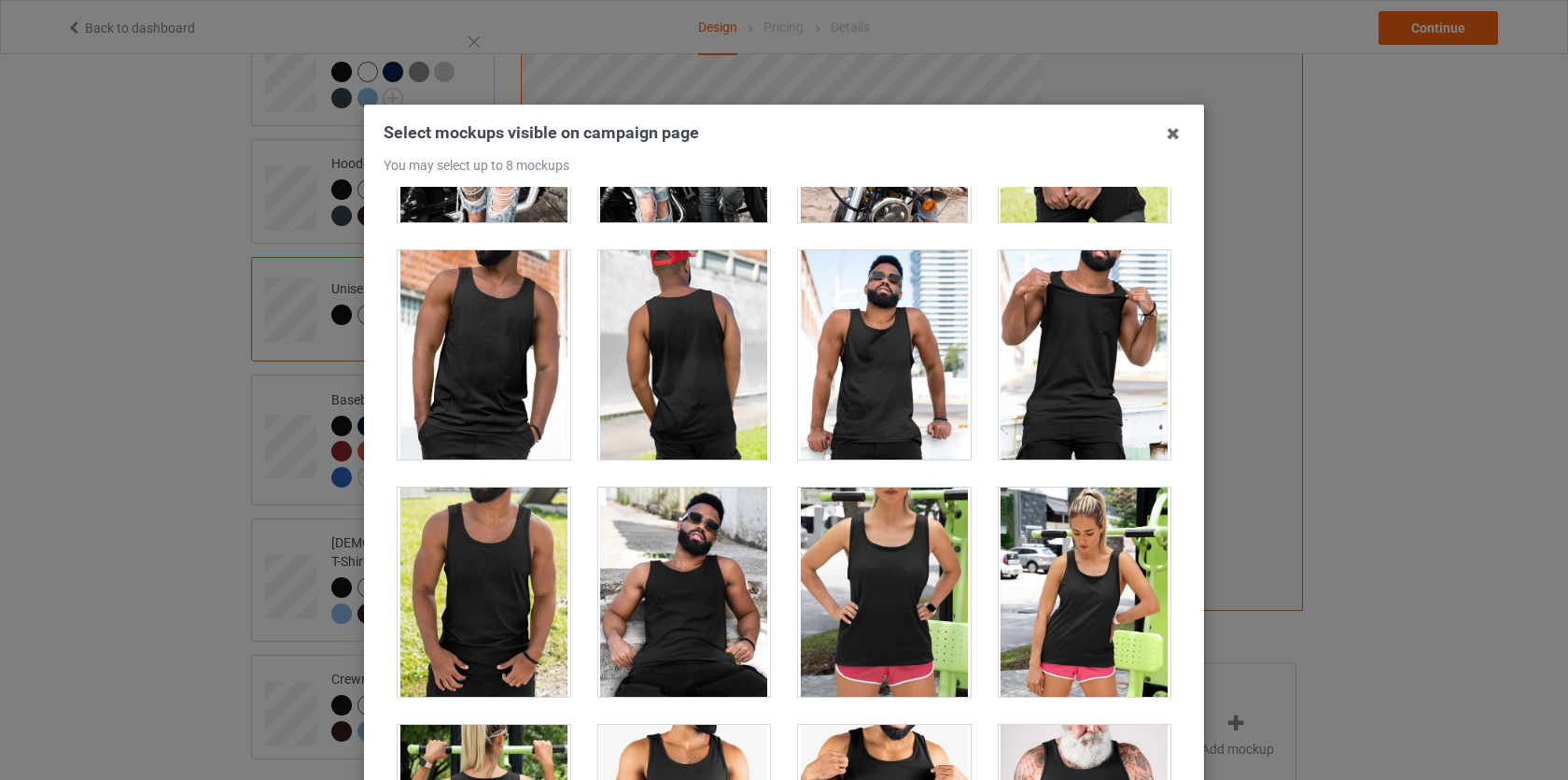
click at [1034, 372] on div at bounding box center [1085, 354] width 173 height 209
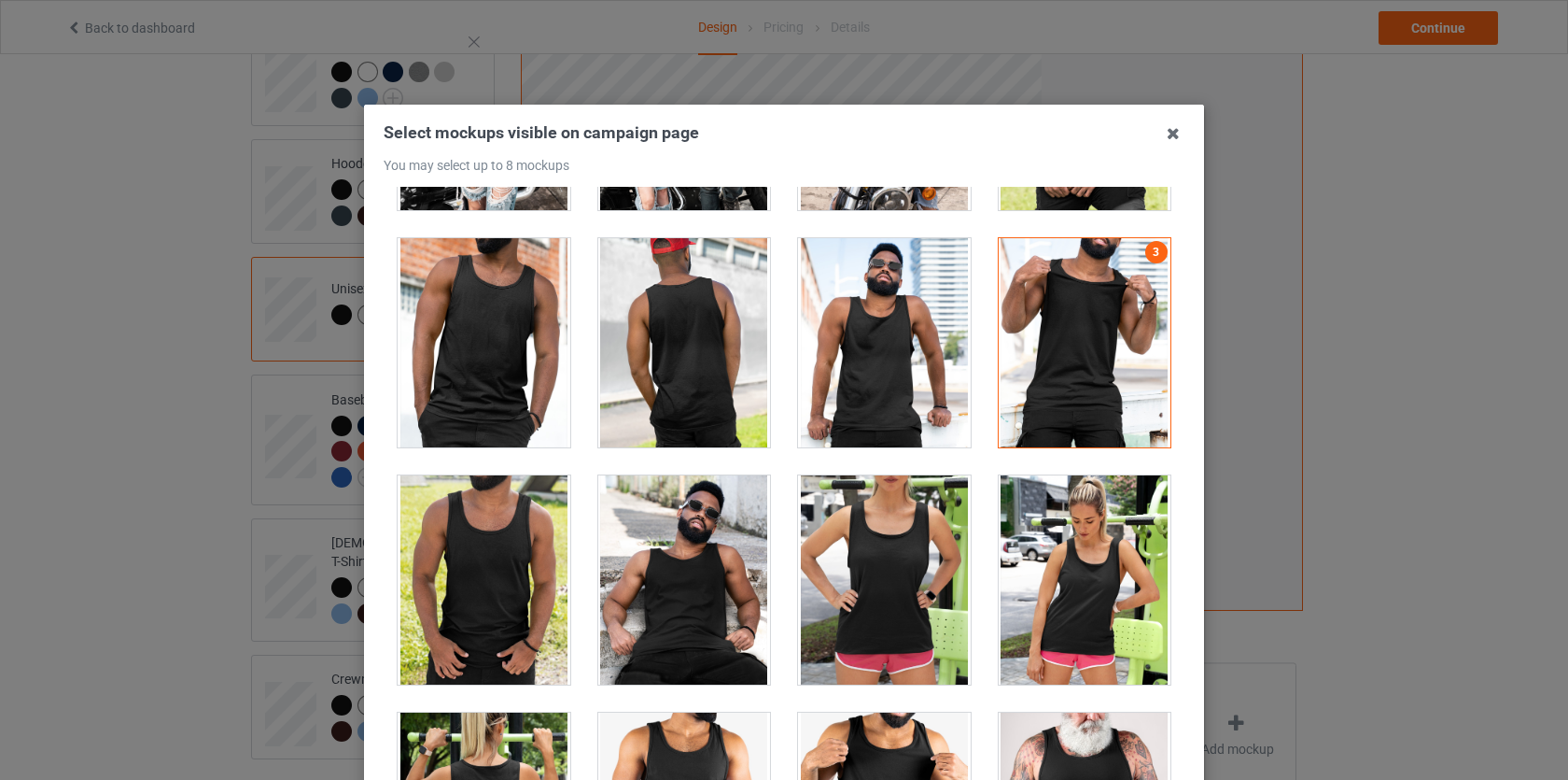
scroll to position [4596, 0]
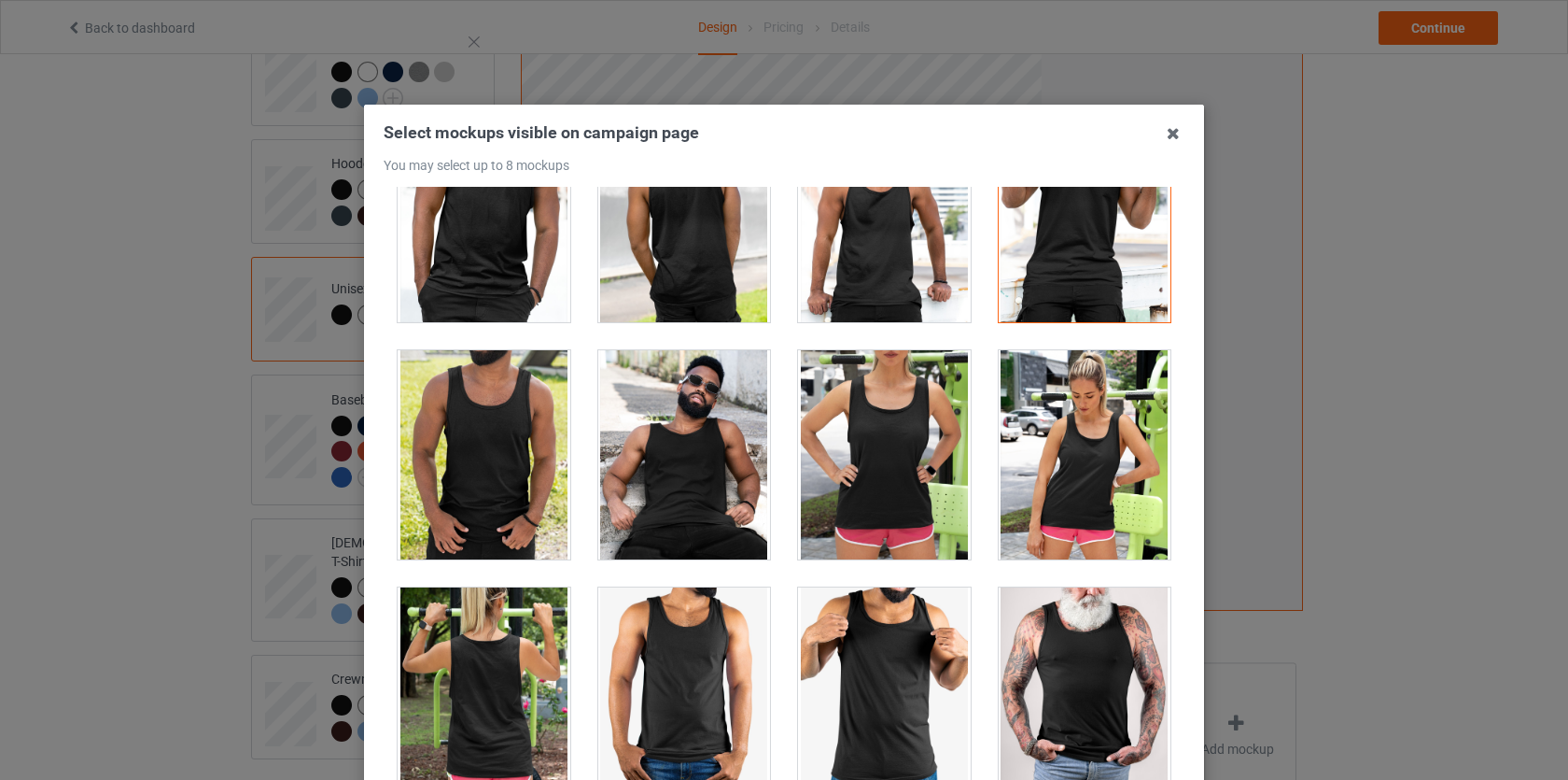
click at [1353, 419] on div "Select mockups visible on campaign page You may select up to 8 mockups 1 2 3 3 …" at bounding box center [784, 390] width 1568 height 780
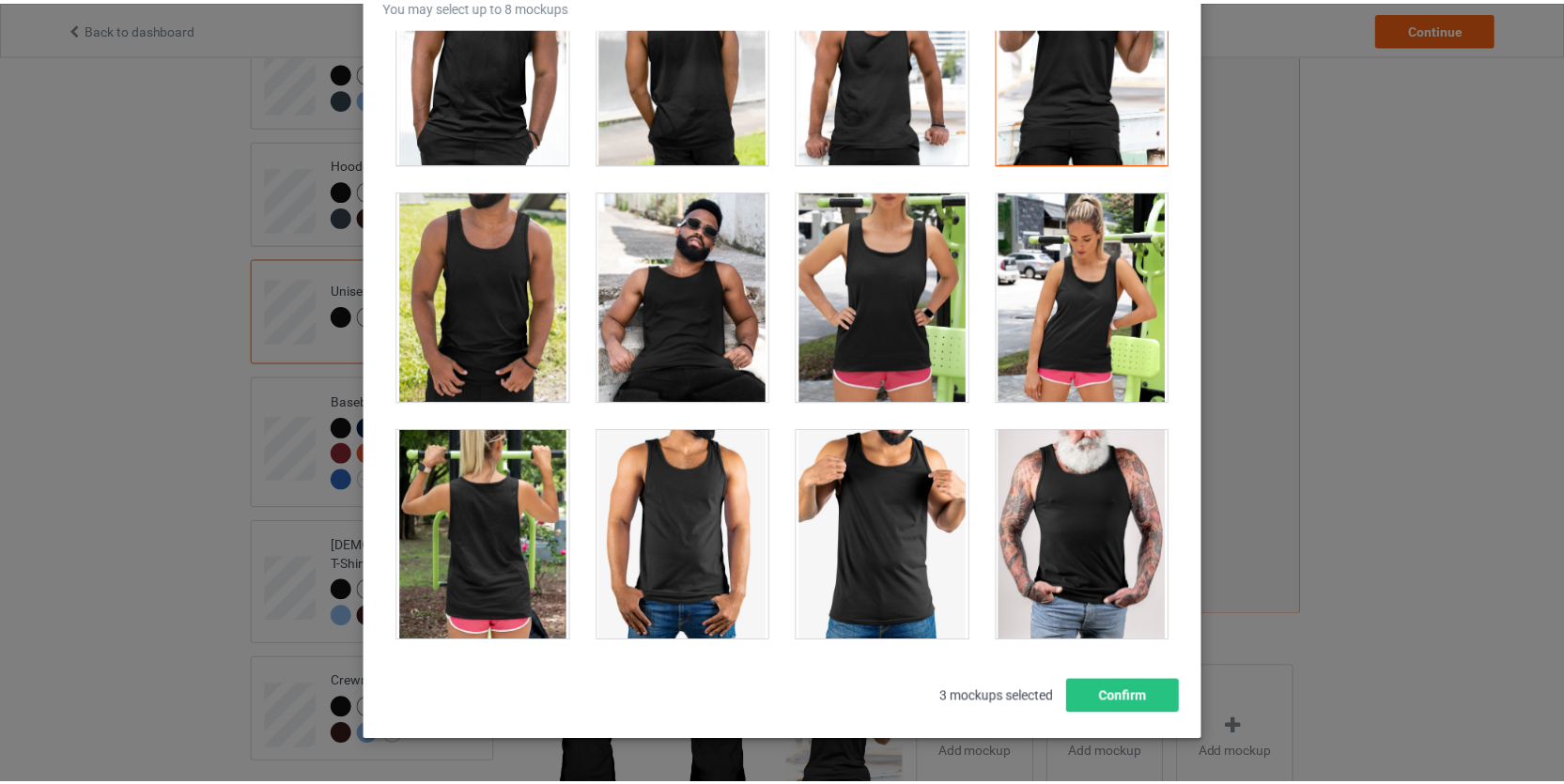
scroll to position [222, 0]
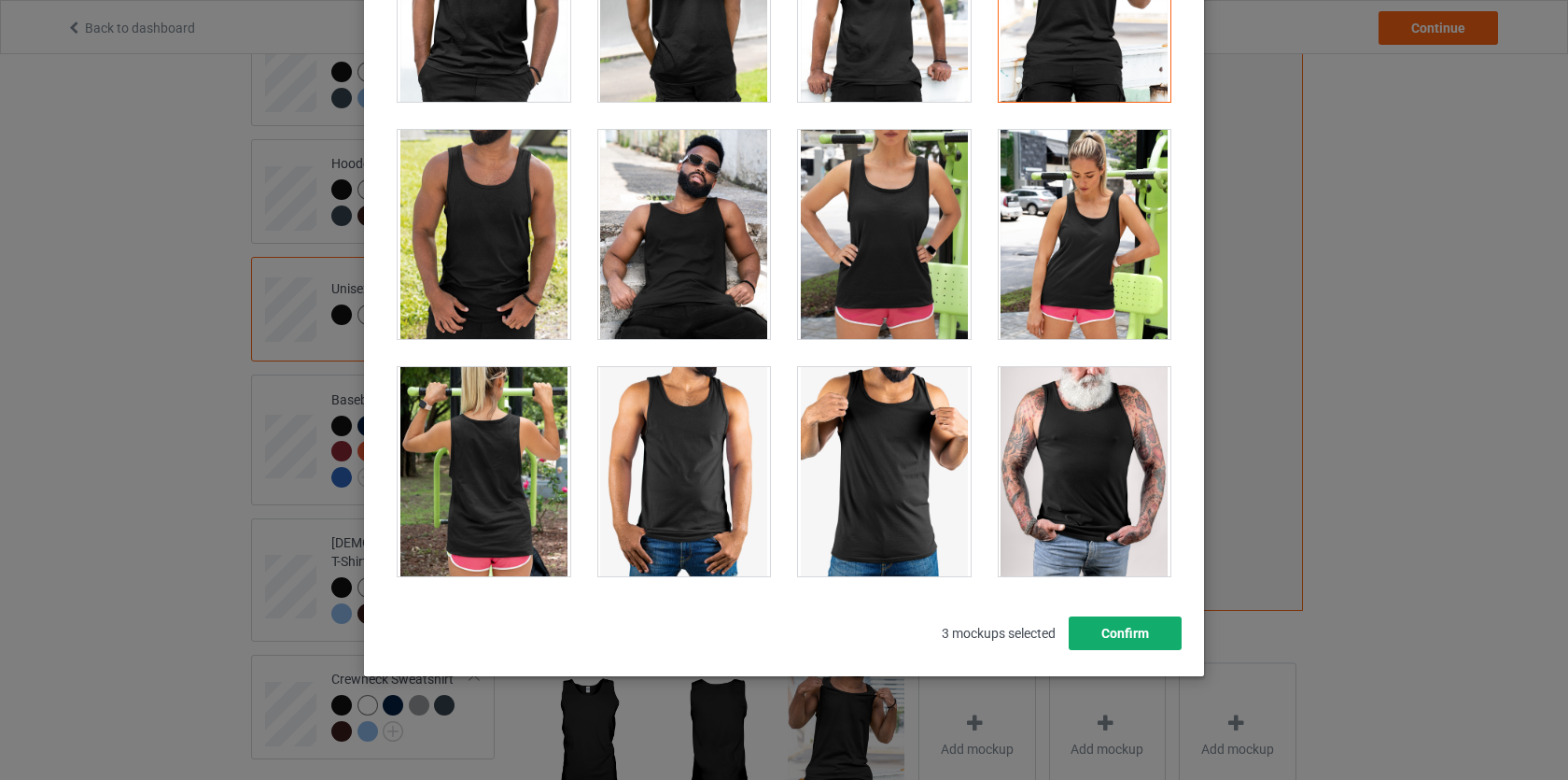
click at [1110, 622] on button "Confirm" at bounding box center [1125, 634] width 113 height 34
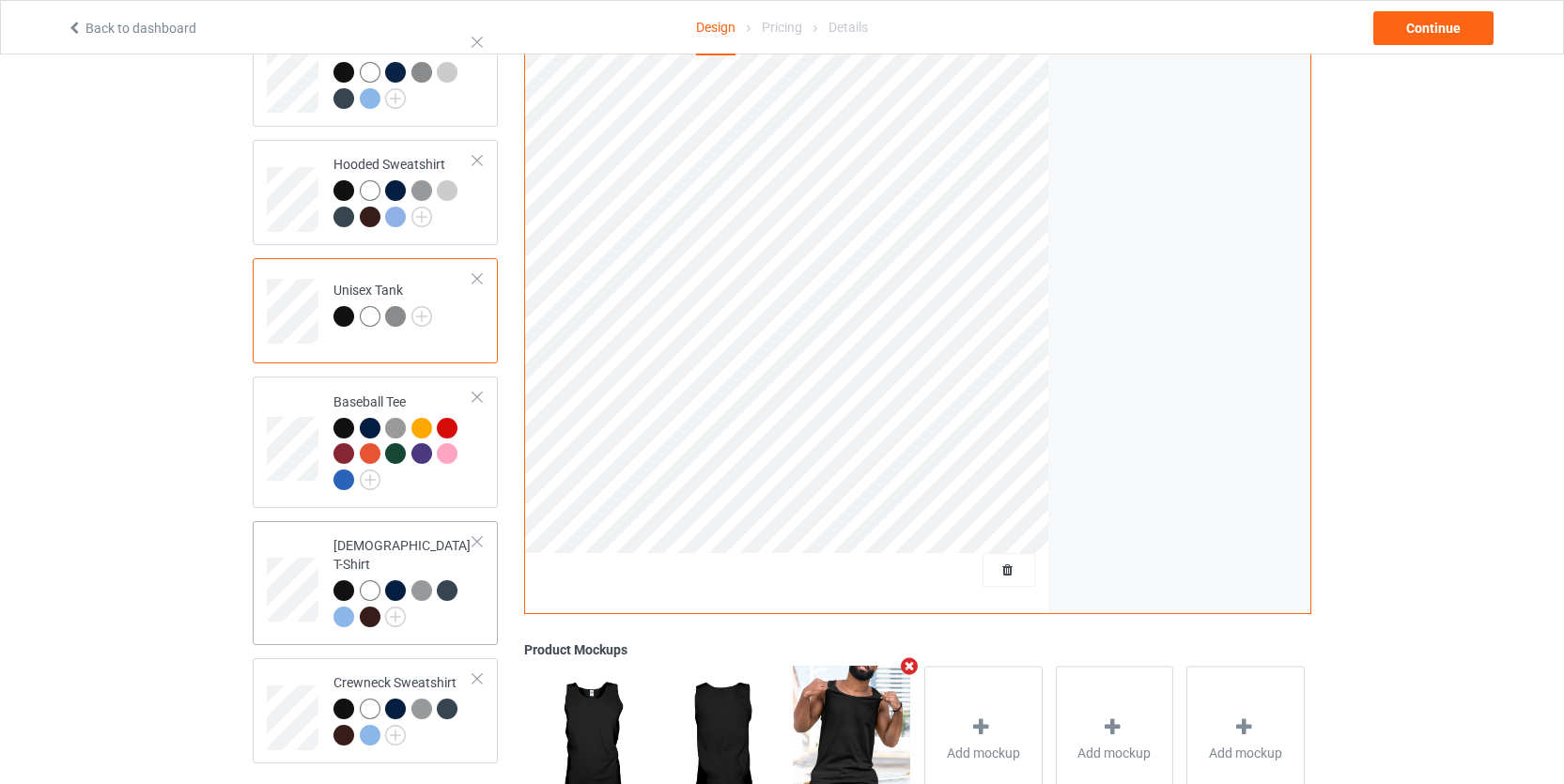
click at [464, 597] on div at bounding box center [403, 606] width 140 height 52
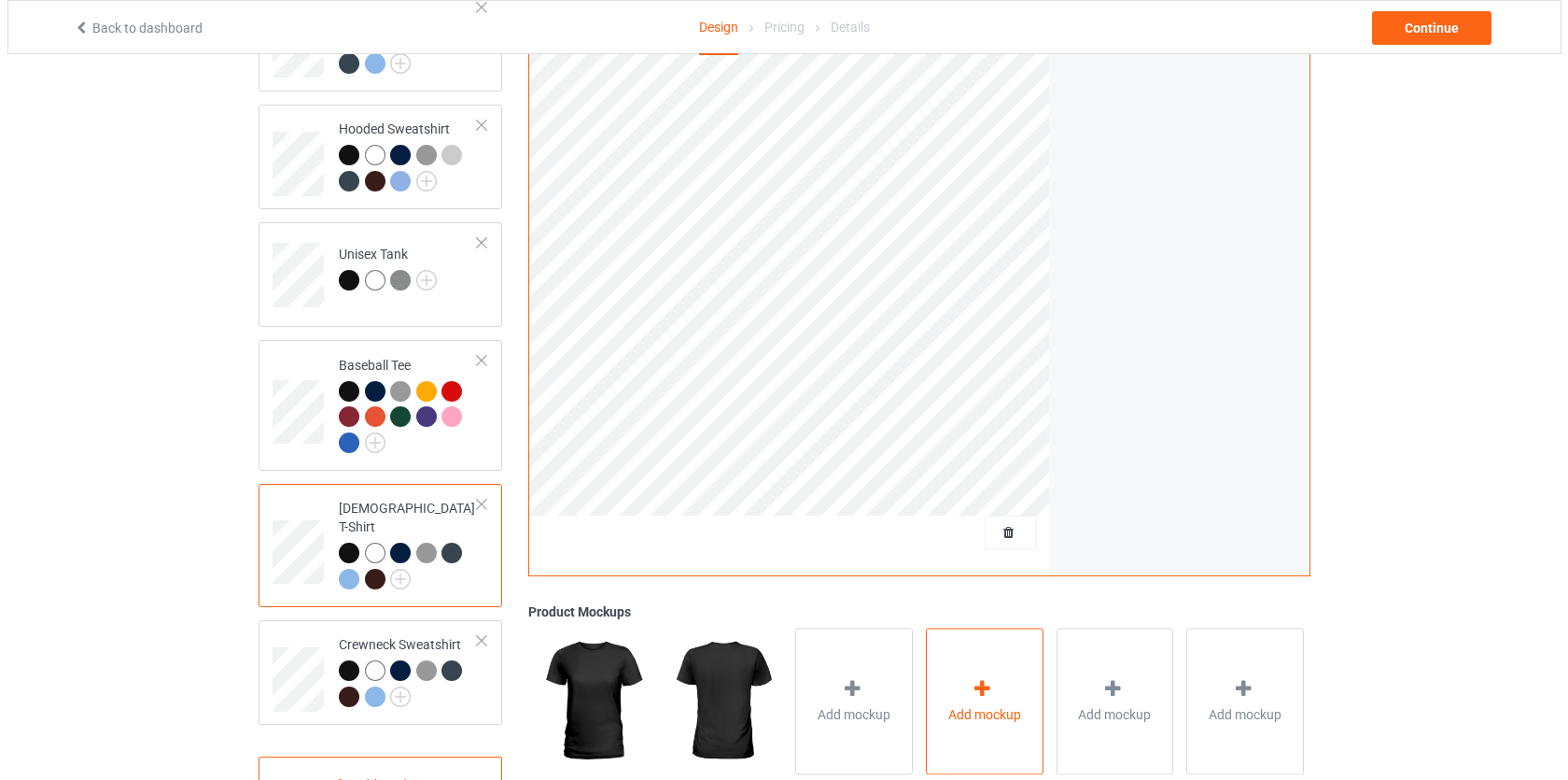
scroll to position [325, 0]
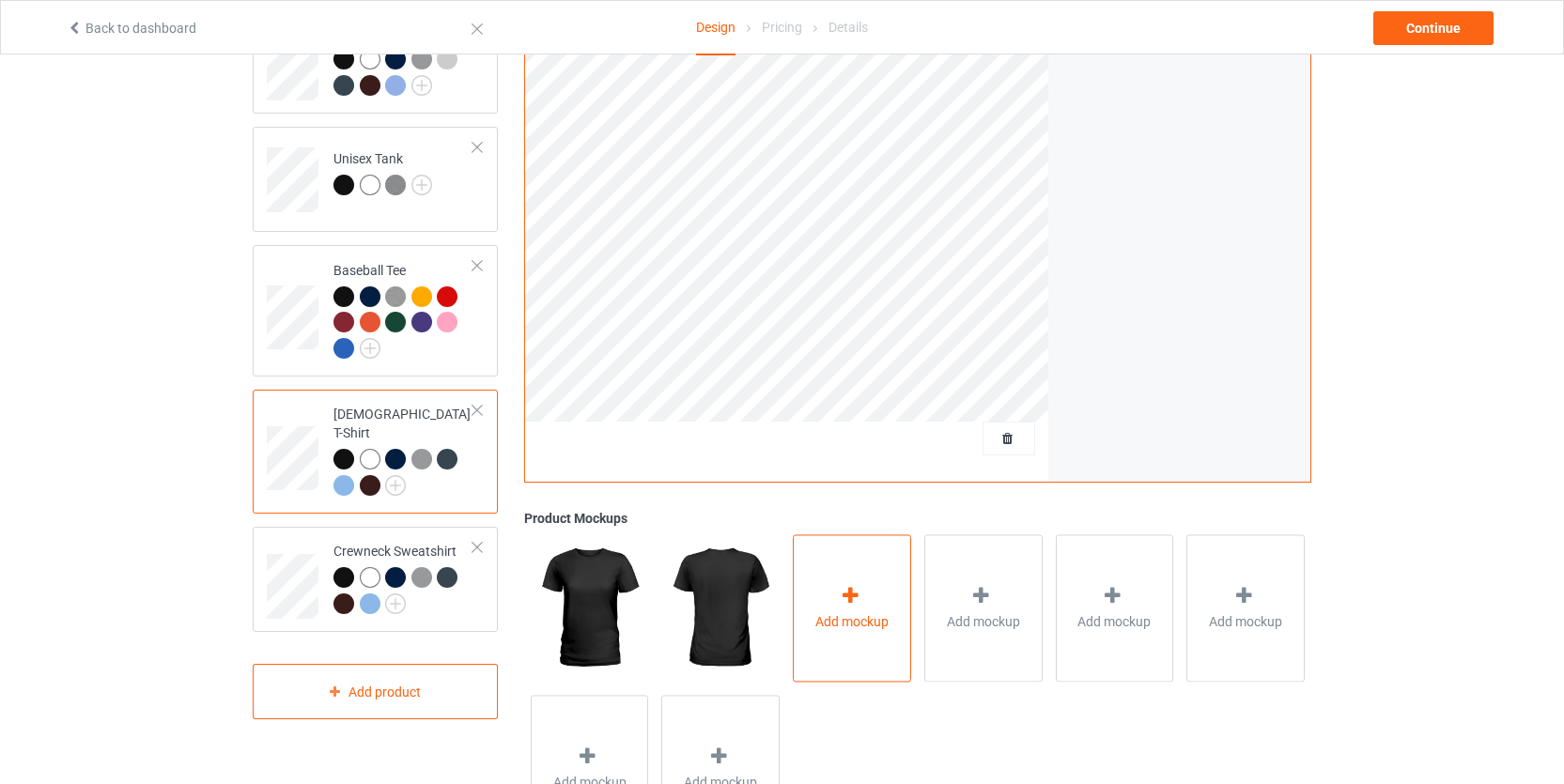
click at [844, 605] on icon at bounding box center [851, 596] width 24 height 20
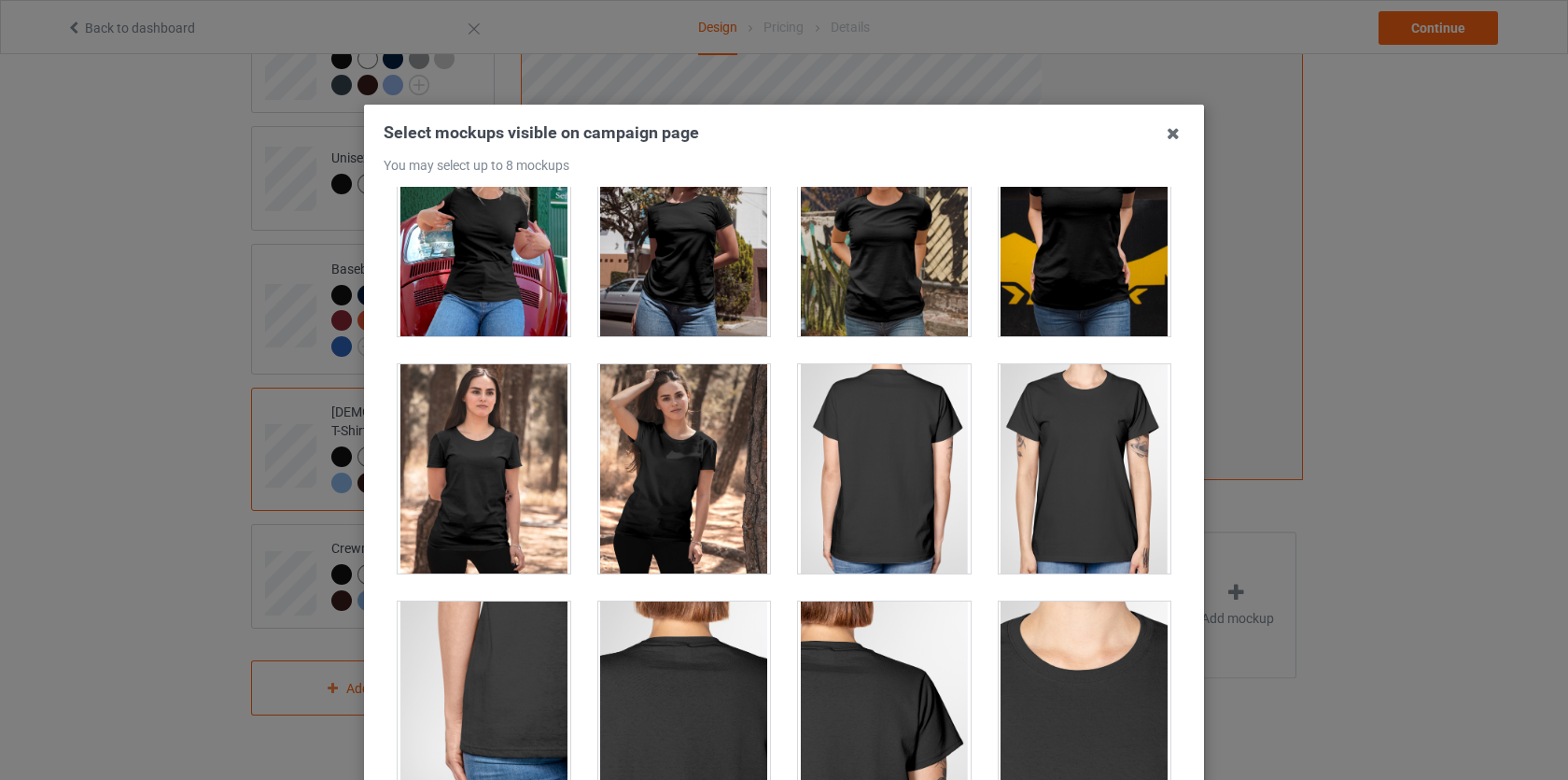
scroll to position [295, 0]
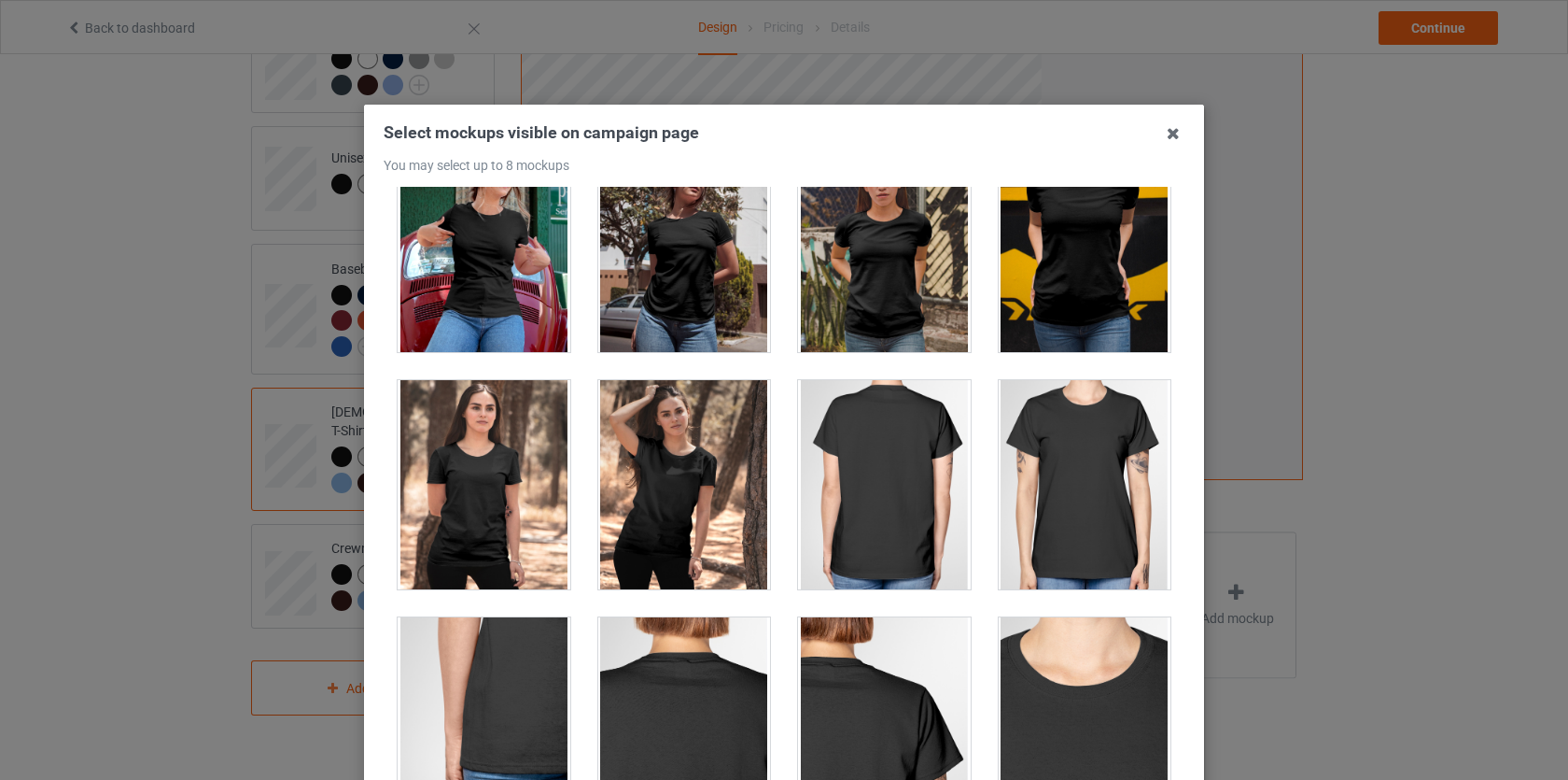
click at [1097, 302] on div at bounding box center [1085, 246] width 173 height 209
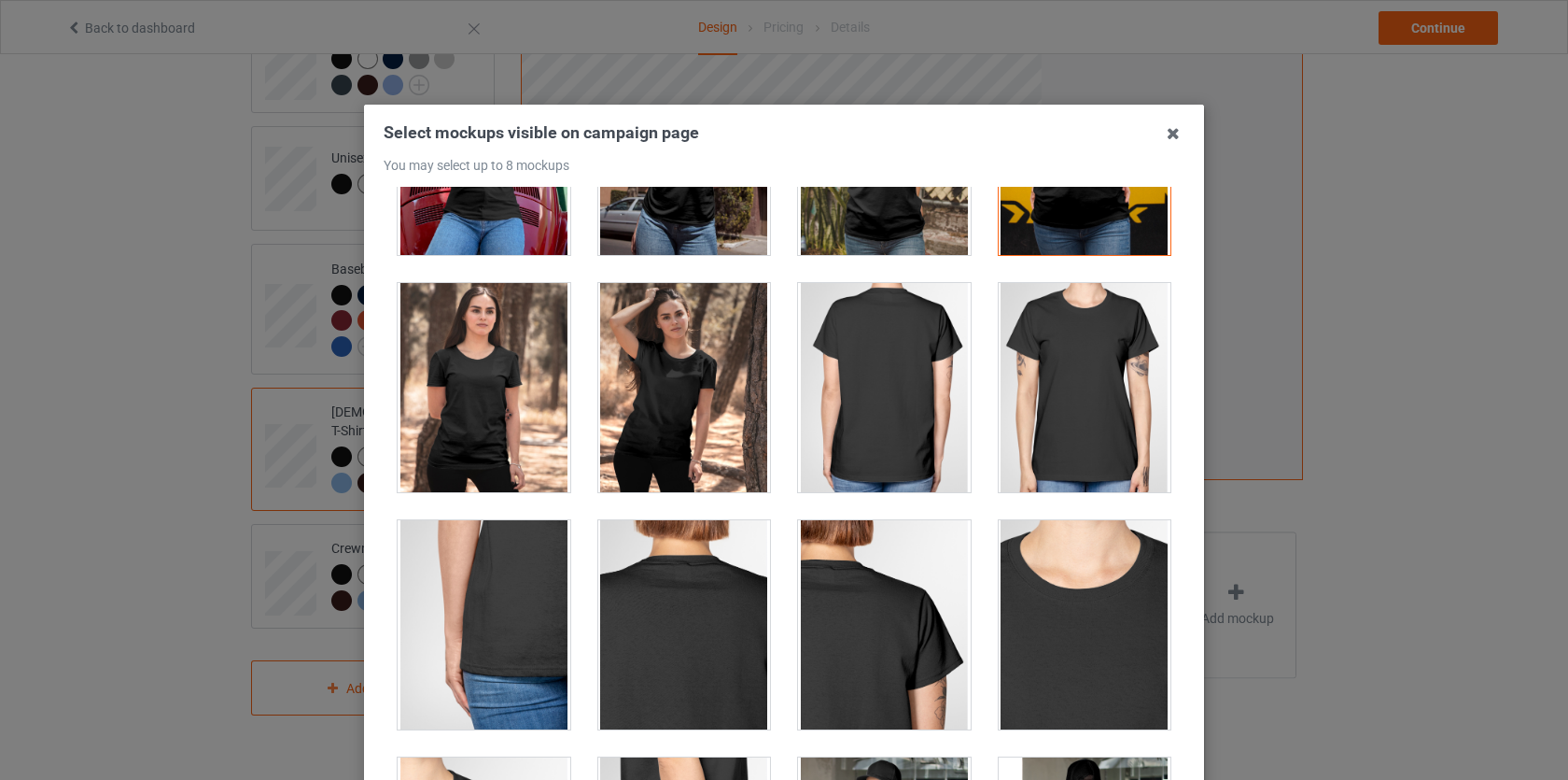
scroll to position [195, 0]
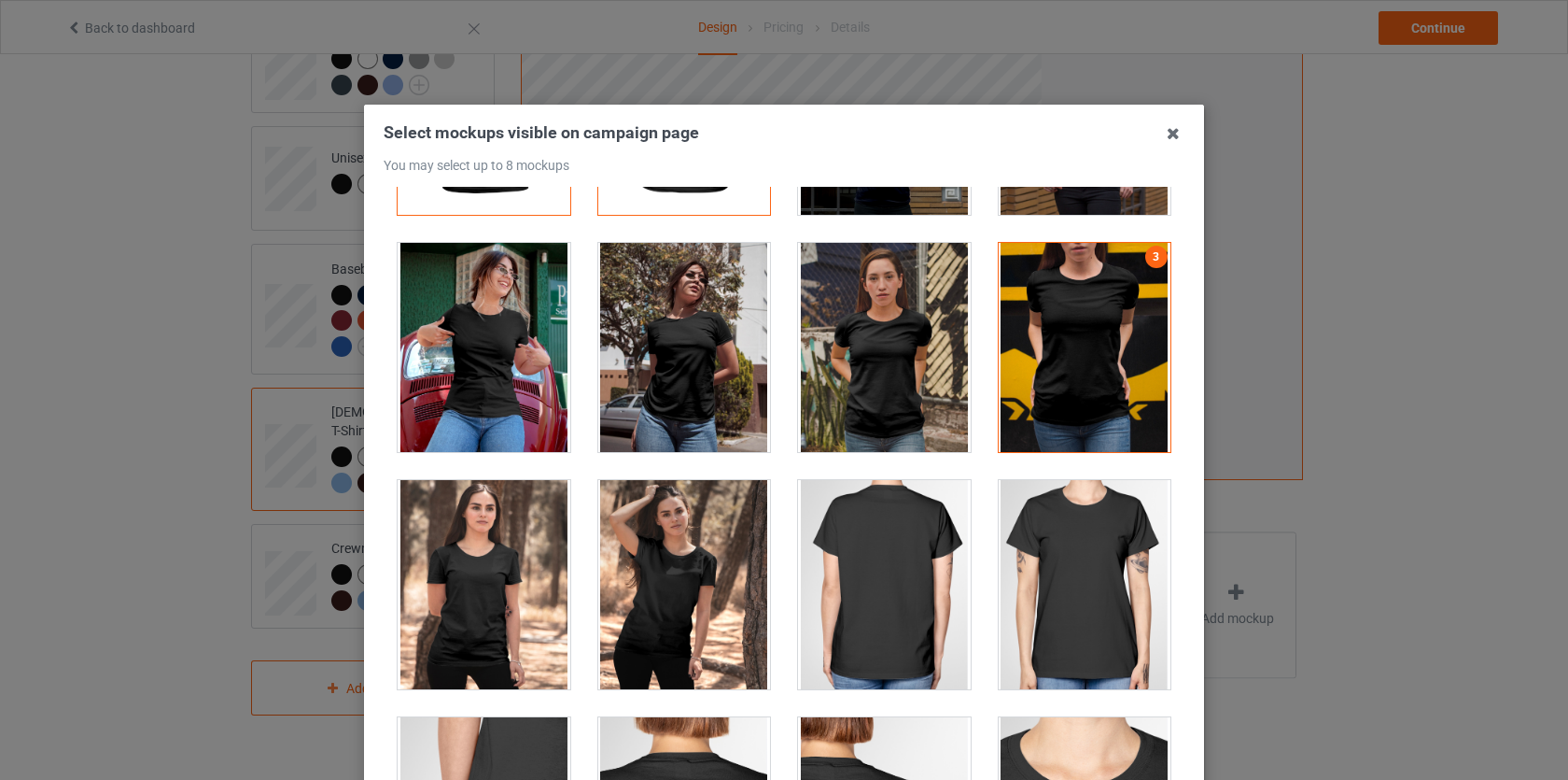
click at [1081, 387] on div at bounding box center [1085, 346] width 173 height 209
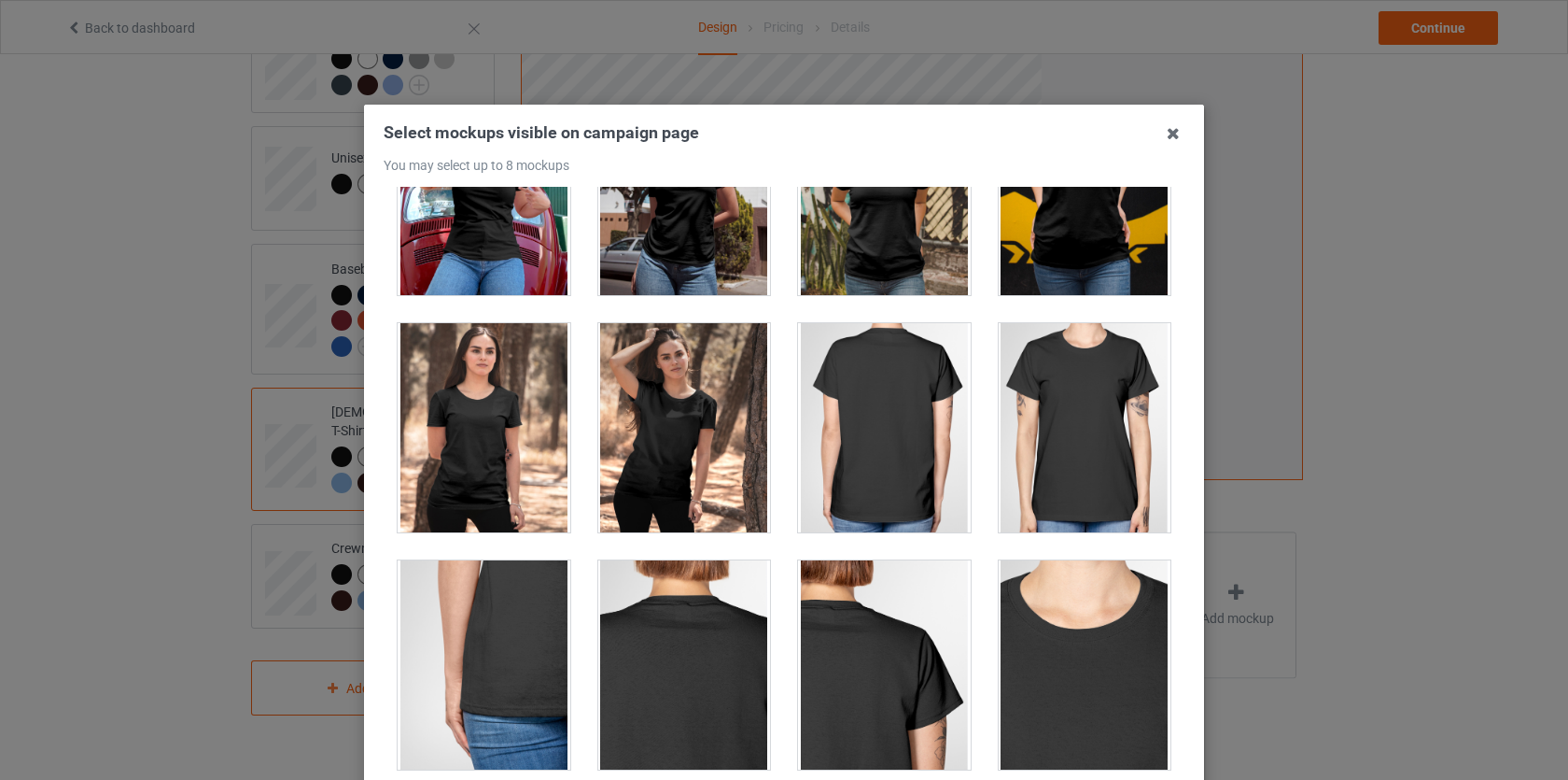
click at [1050, 452] on div at bounding box center [1085, 428] width 173 height 209
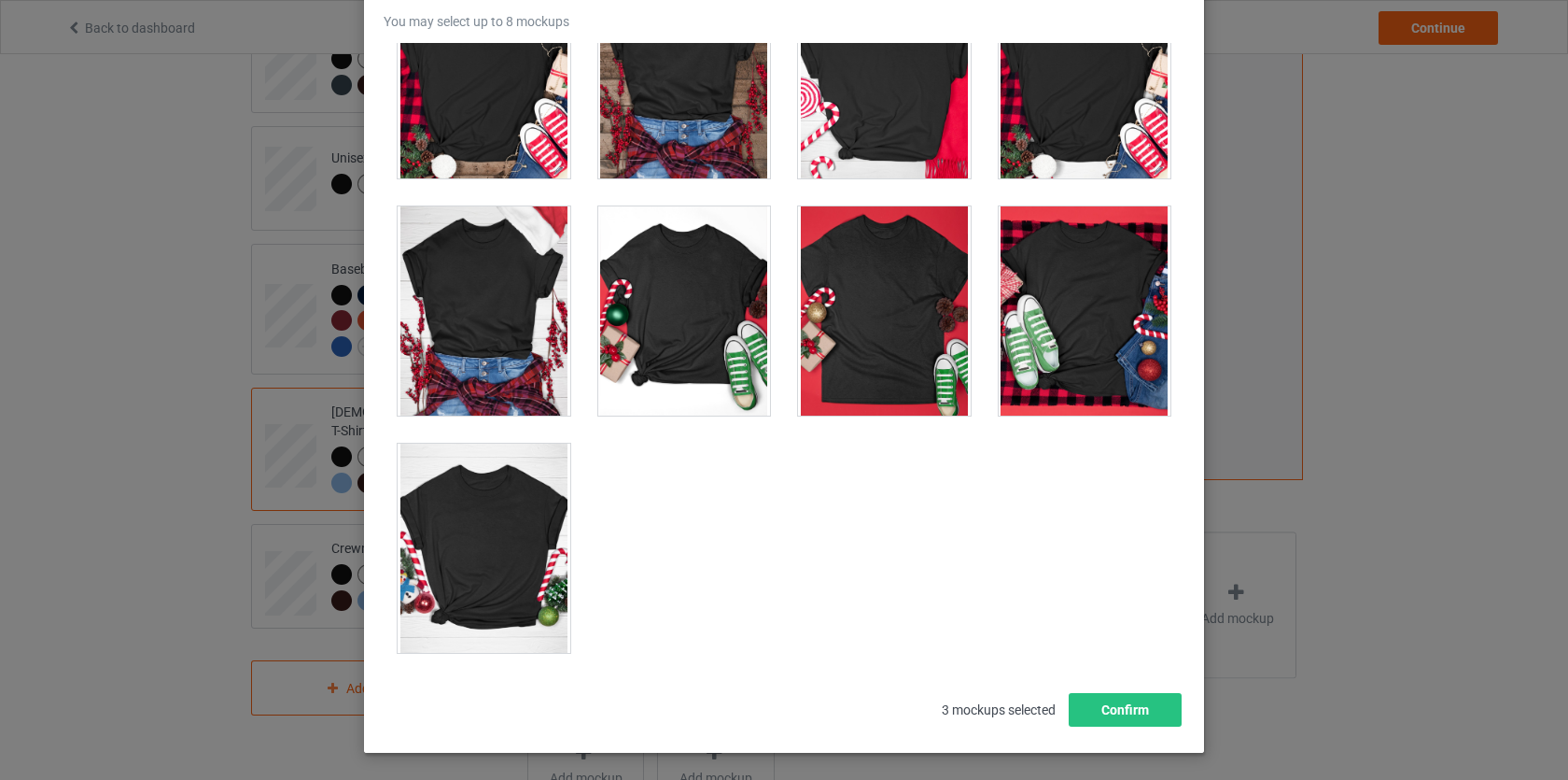
scroll to position [221, 0]
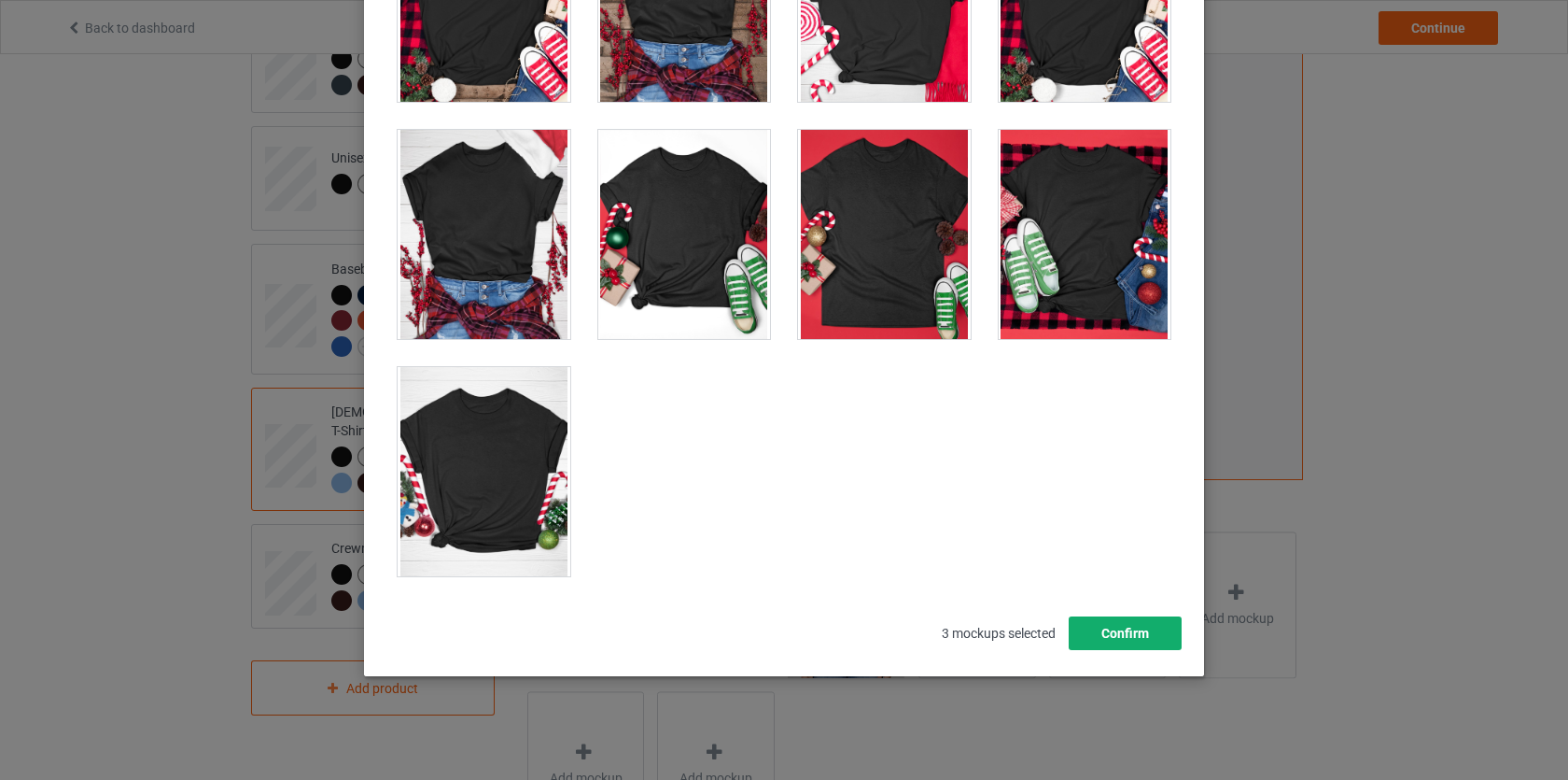
click at [1094, 621] on button "Confirm" at bounding box center [1125, 634] width 113 height 34
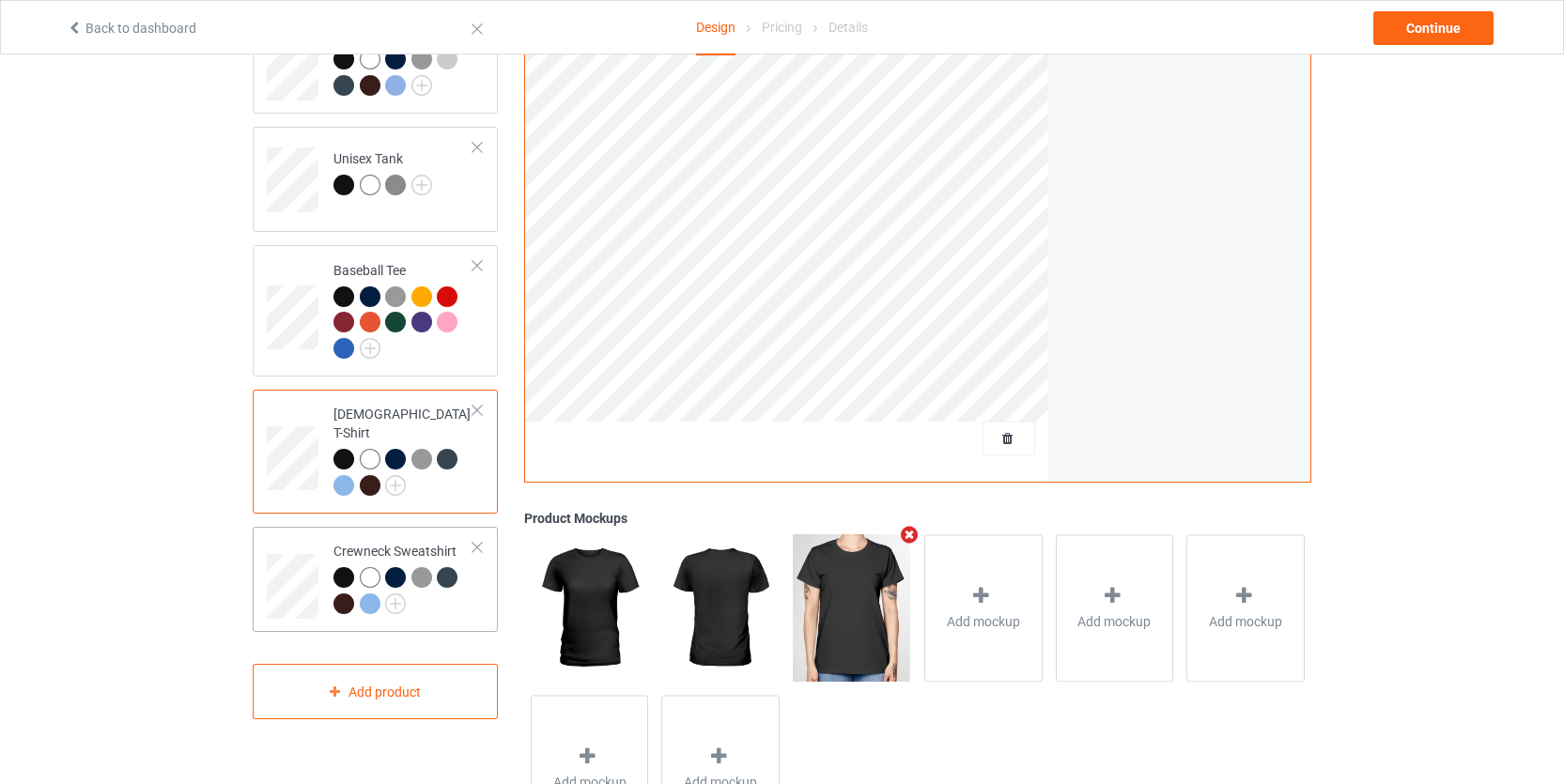
click at [457, 573] on div at bounding box center [450, 580] width 26 height 26
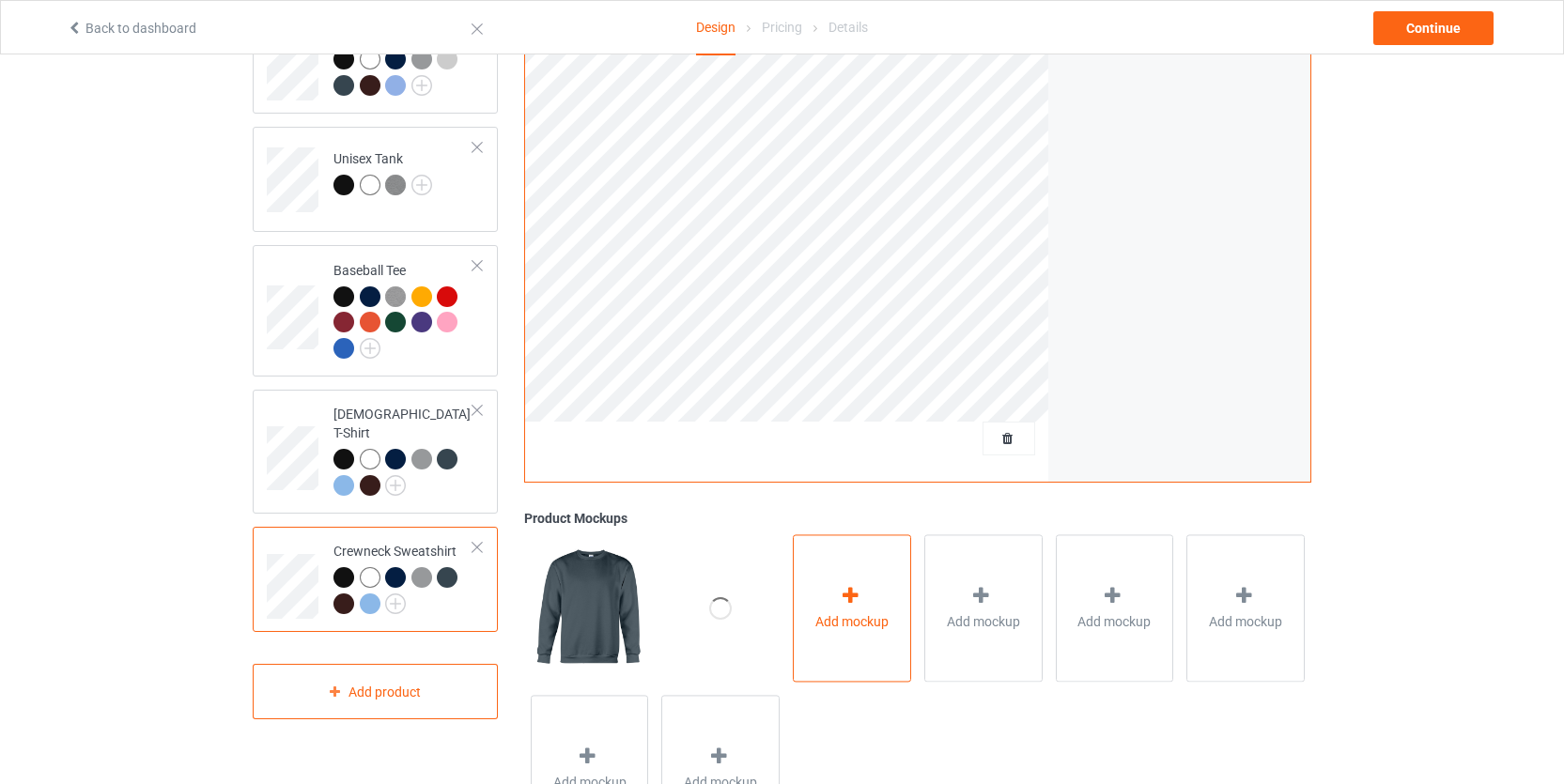
click at [831, 572] on div "Add mockup" at bounding box center [851, 608] width 118 height 147
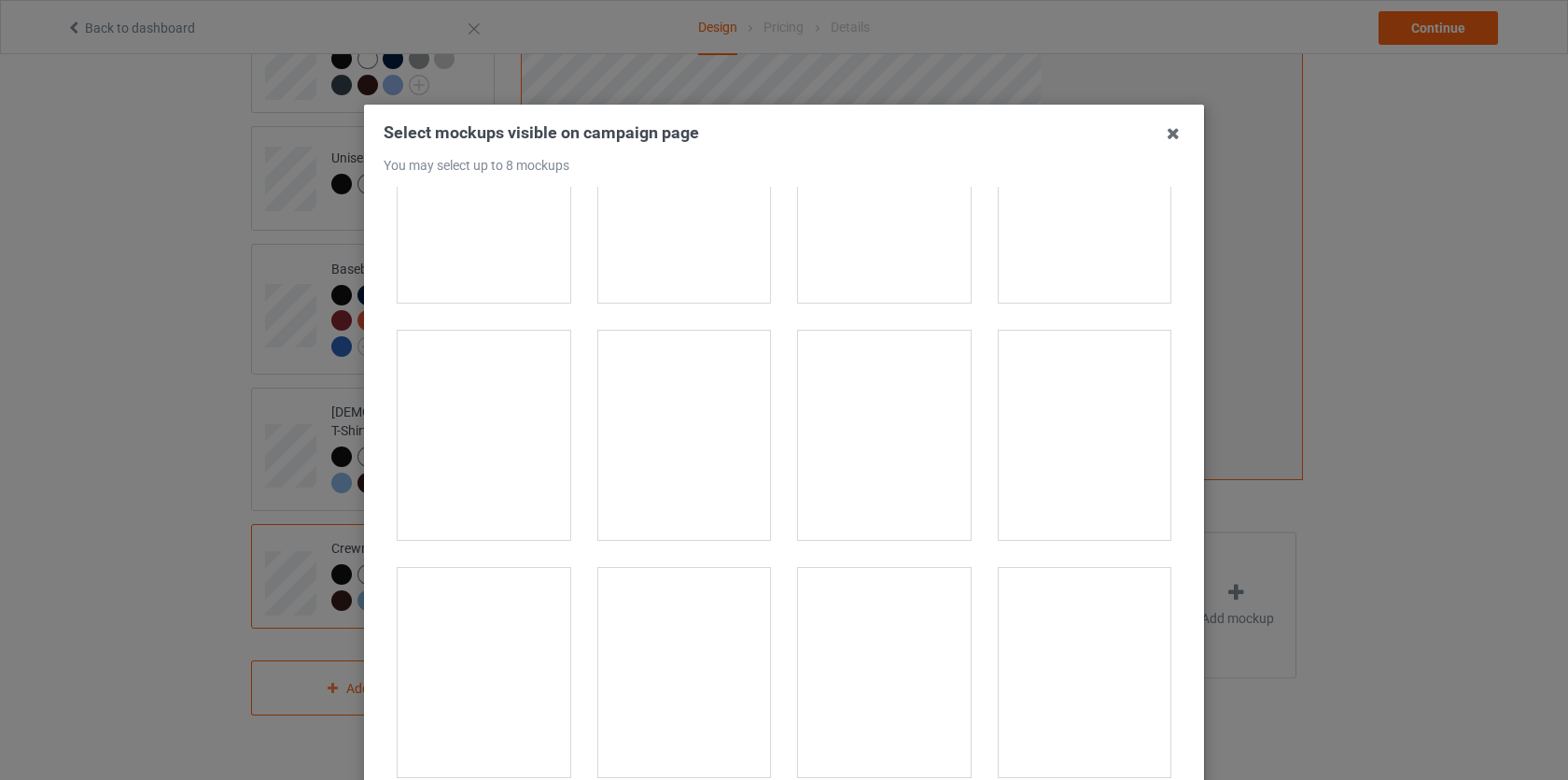
scroll to position [655, 0]
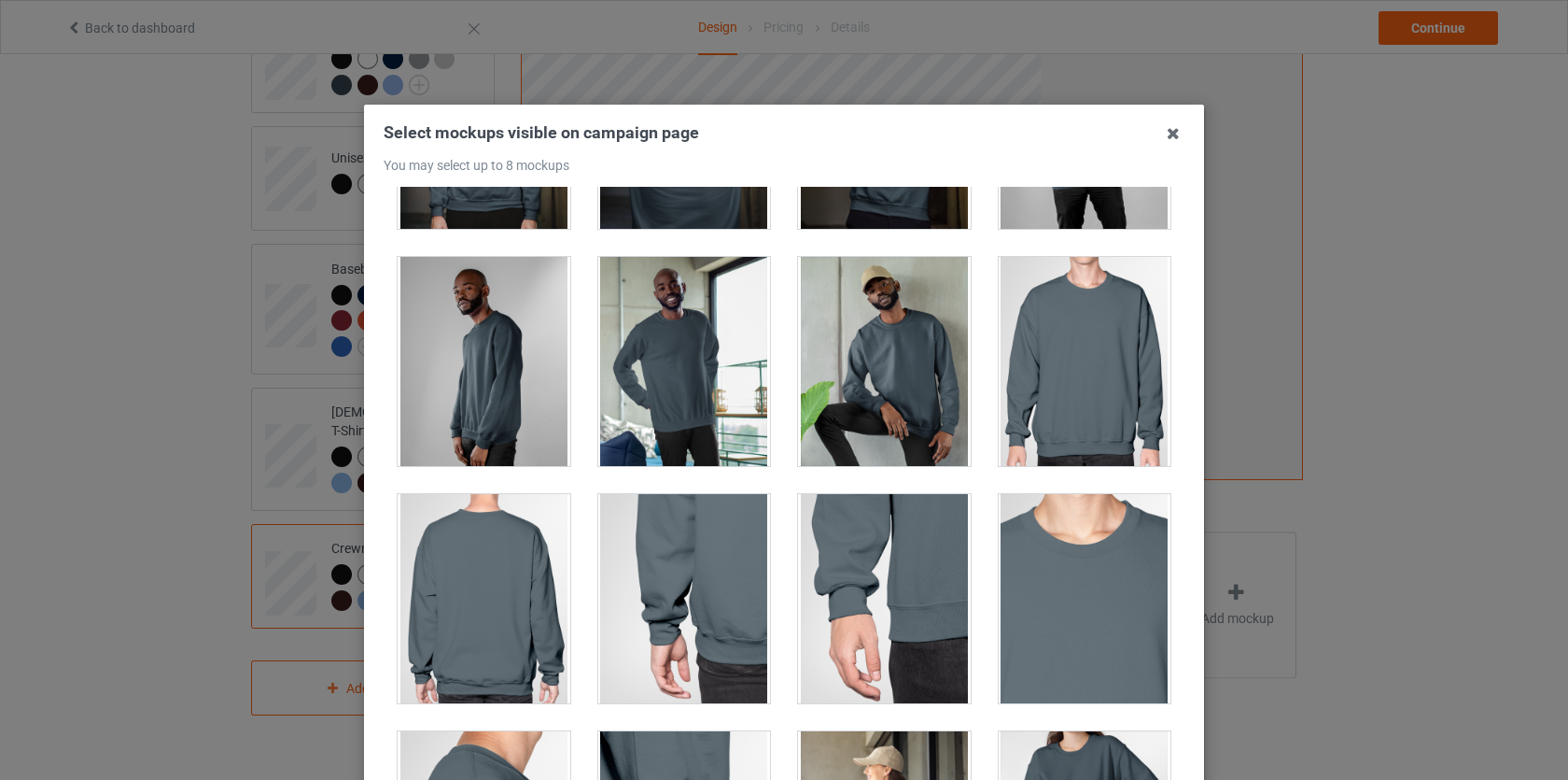
click at [1092, 352] on div at bounding box center [1085, 361] width 173 height 209
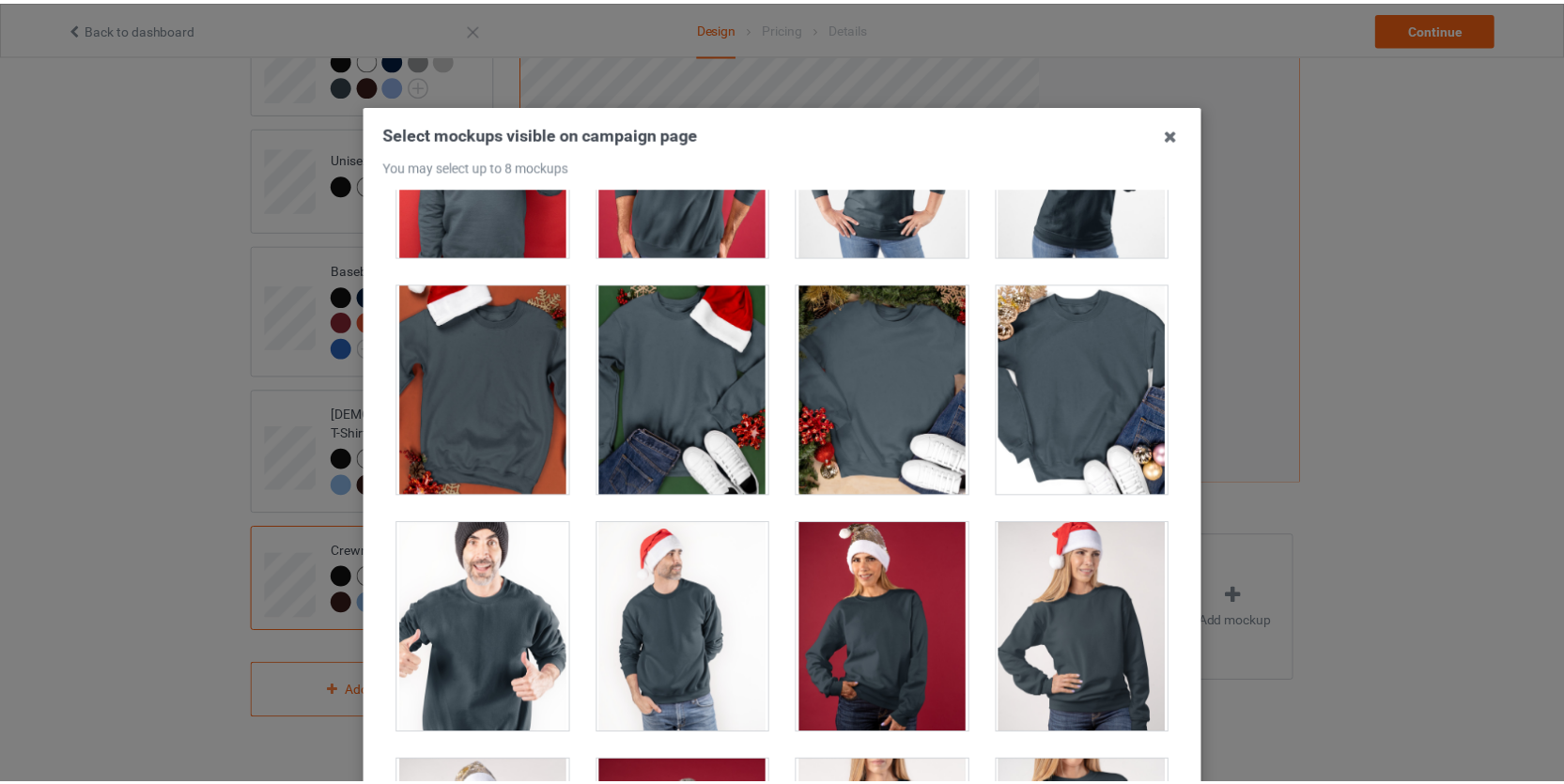
scroll to position [222, 0]
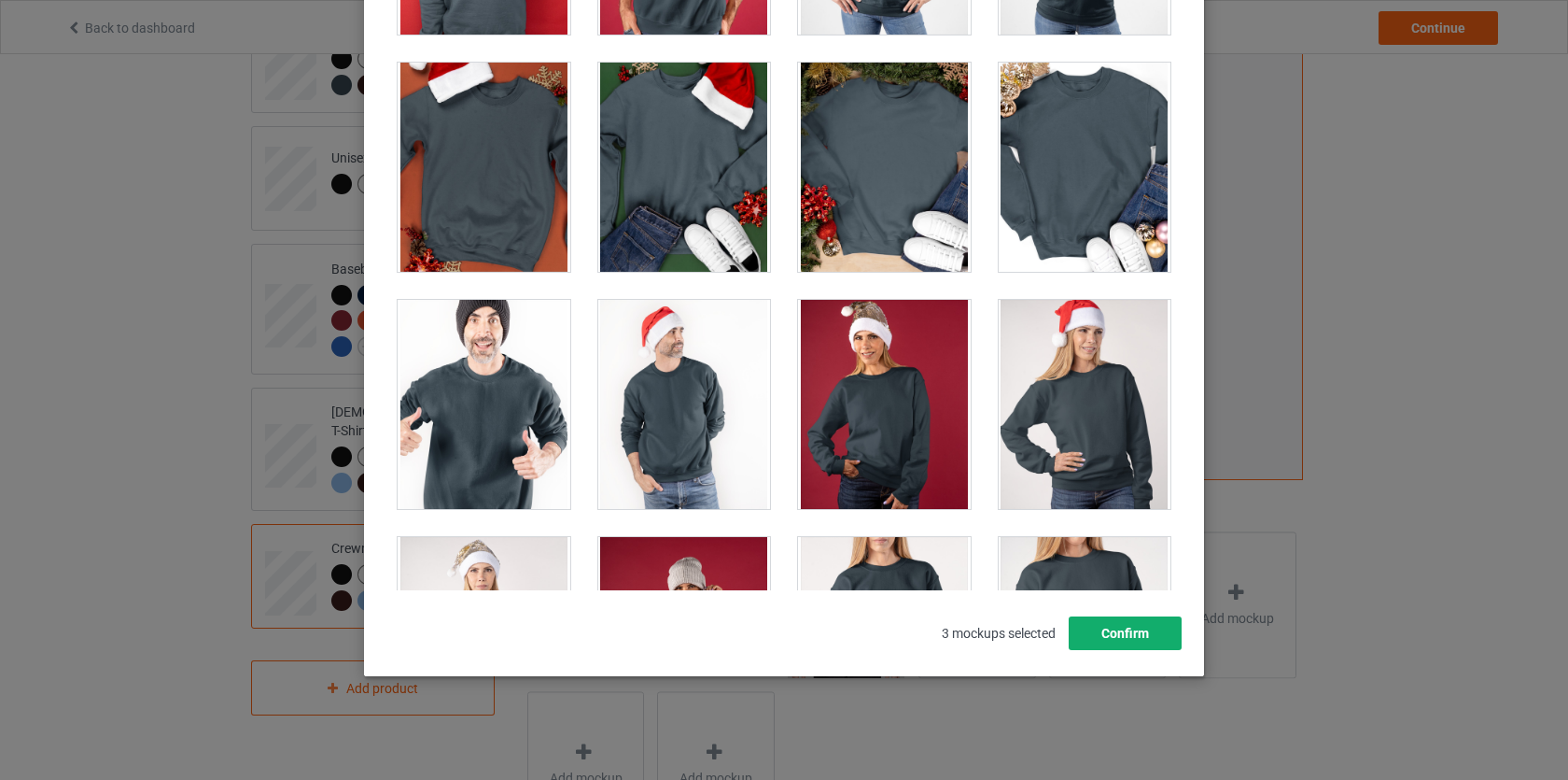
click at [1098, 645] on button "Confirm" at bounding box center [1125, 634] width 113 height 34
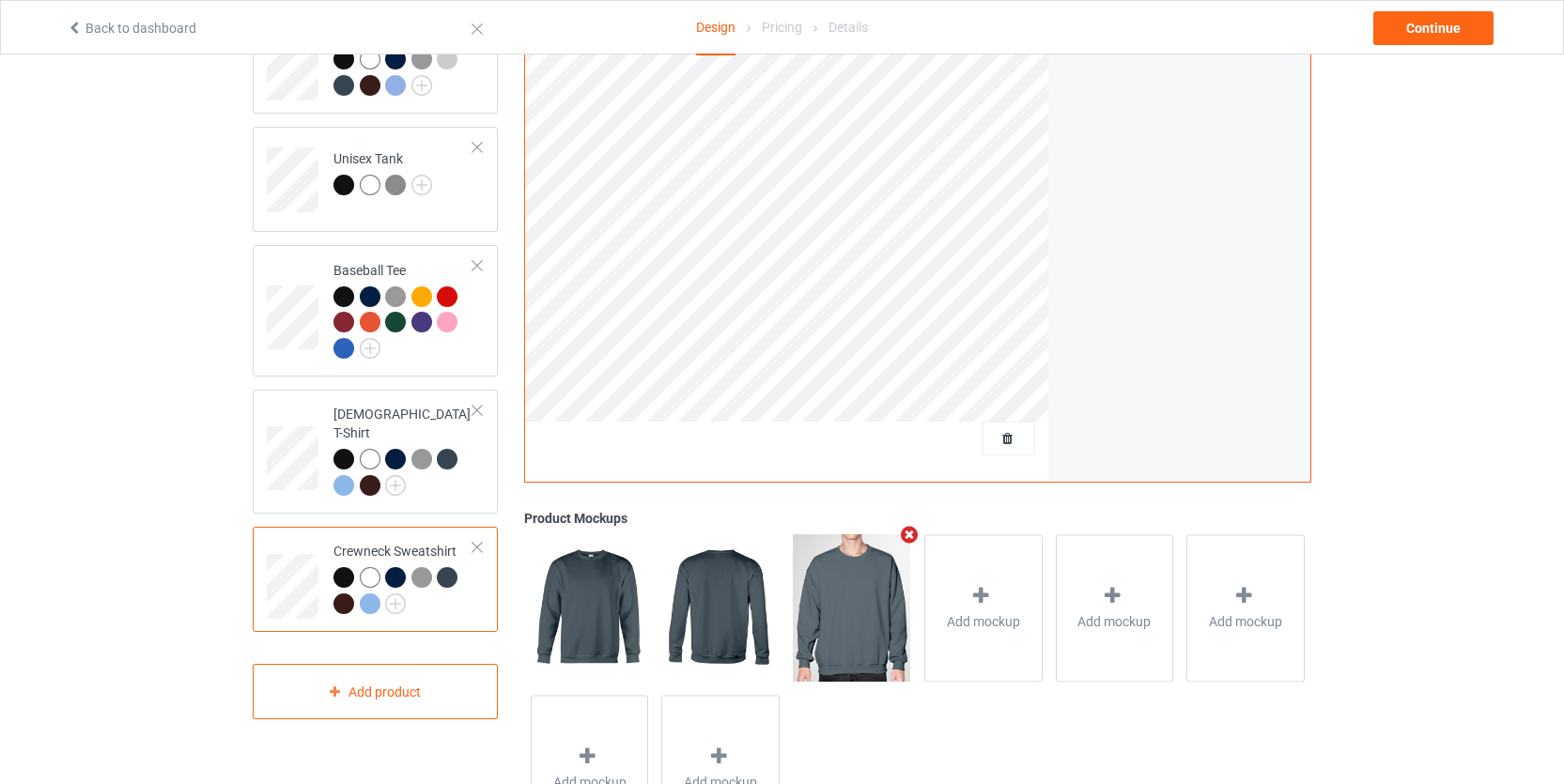
click at [444, 597] on div at bounding box center [403, 593] width 140 height 52
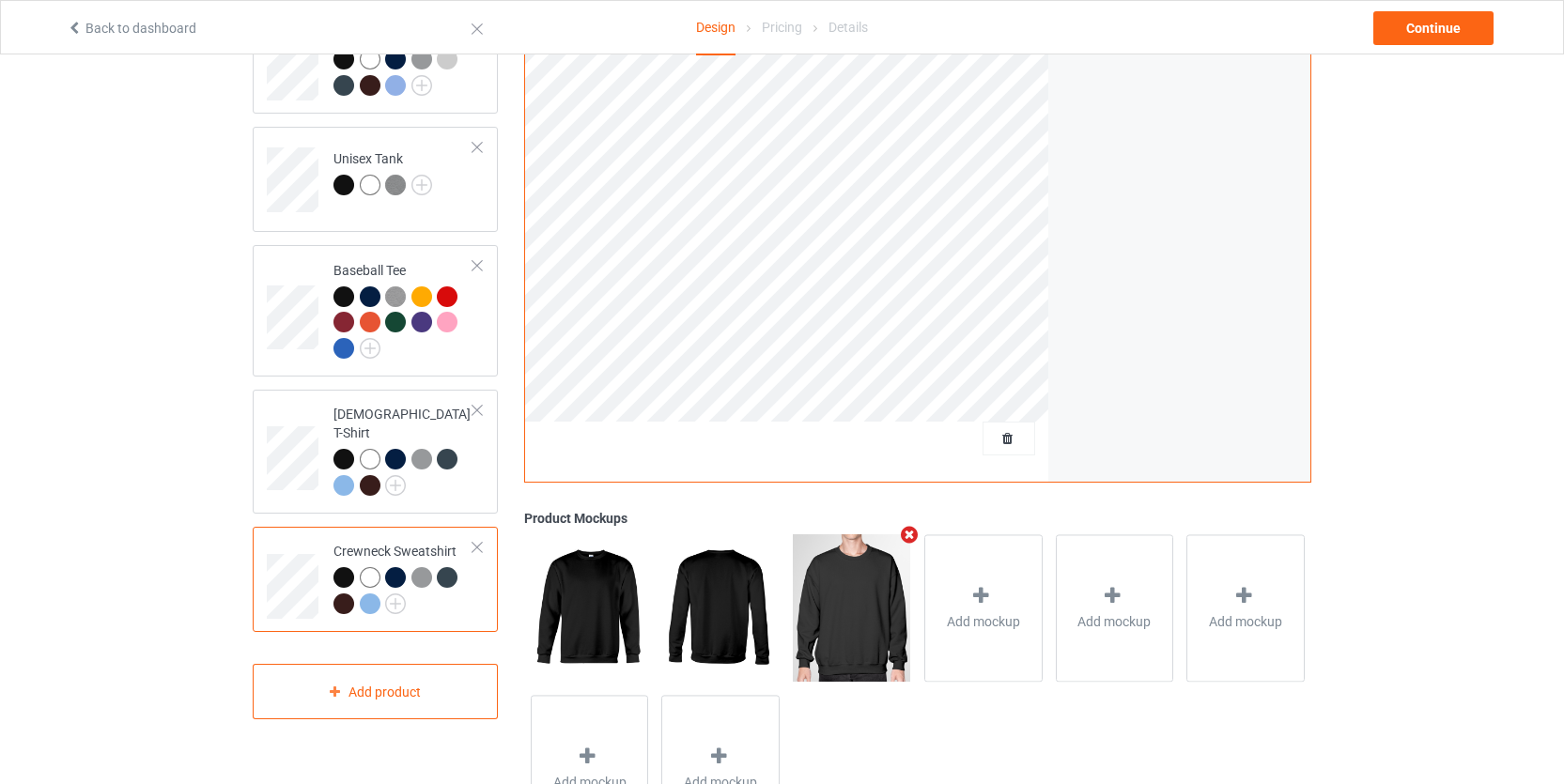
click at [347, 567] on div at bounding box center [343, 577] width 21 height 21
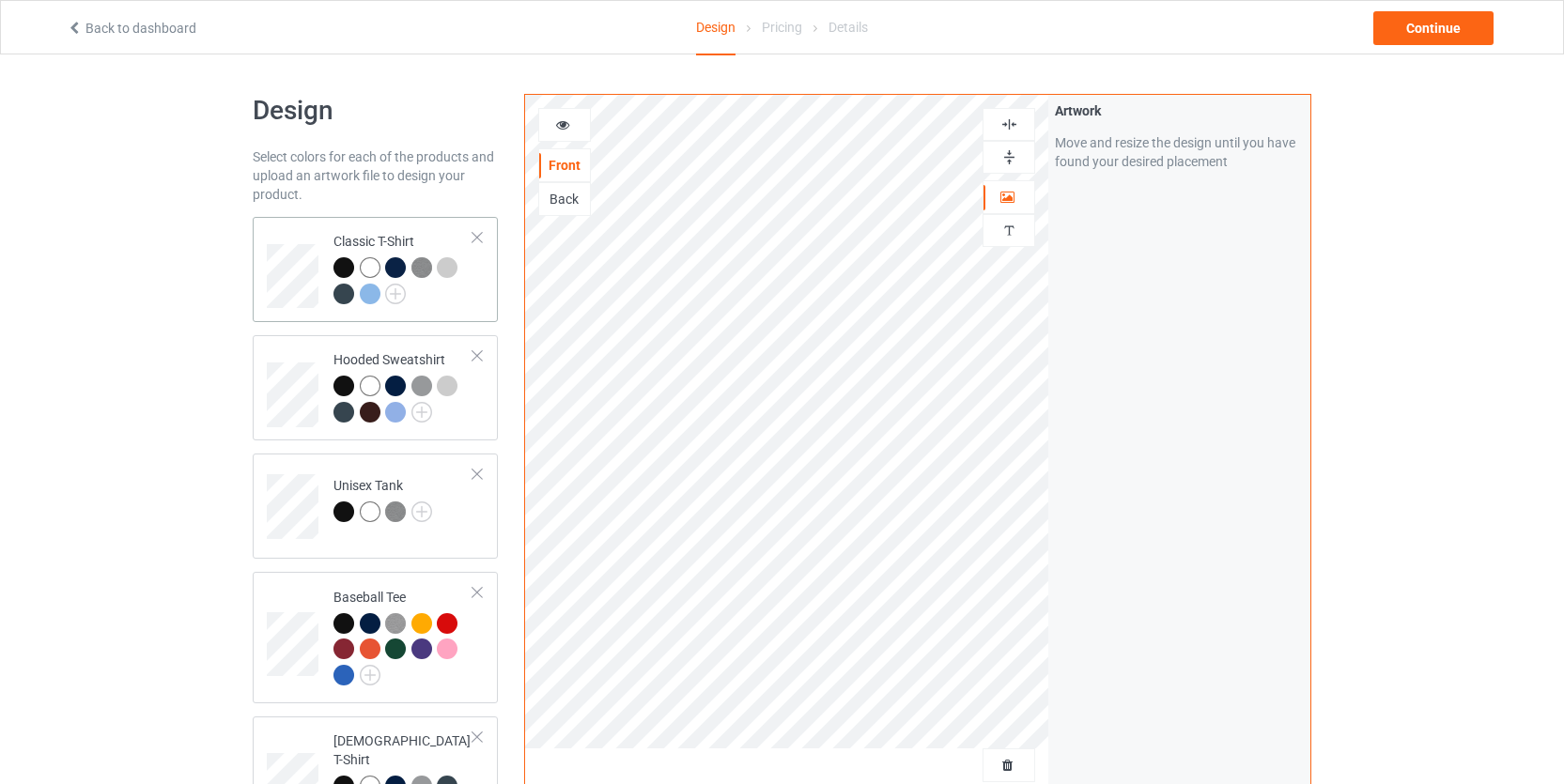
click at [449, 292] on div at bounding box center [403, 284] width 140 height 52
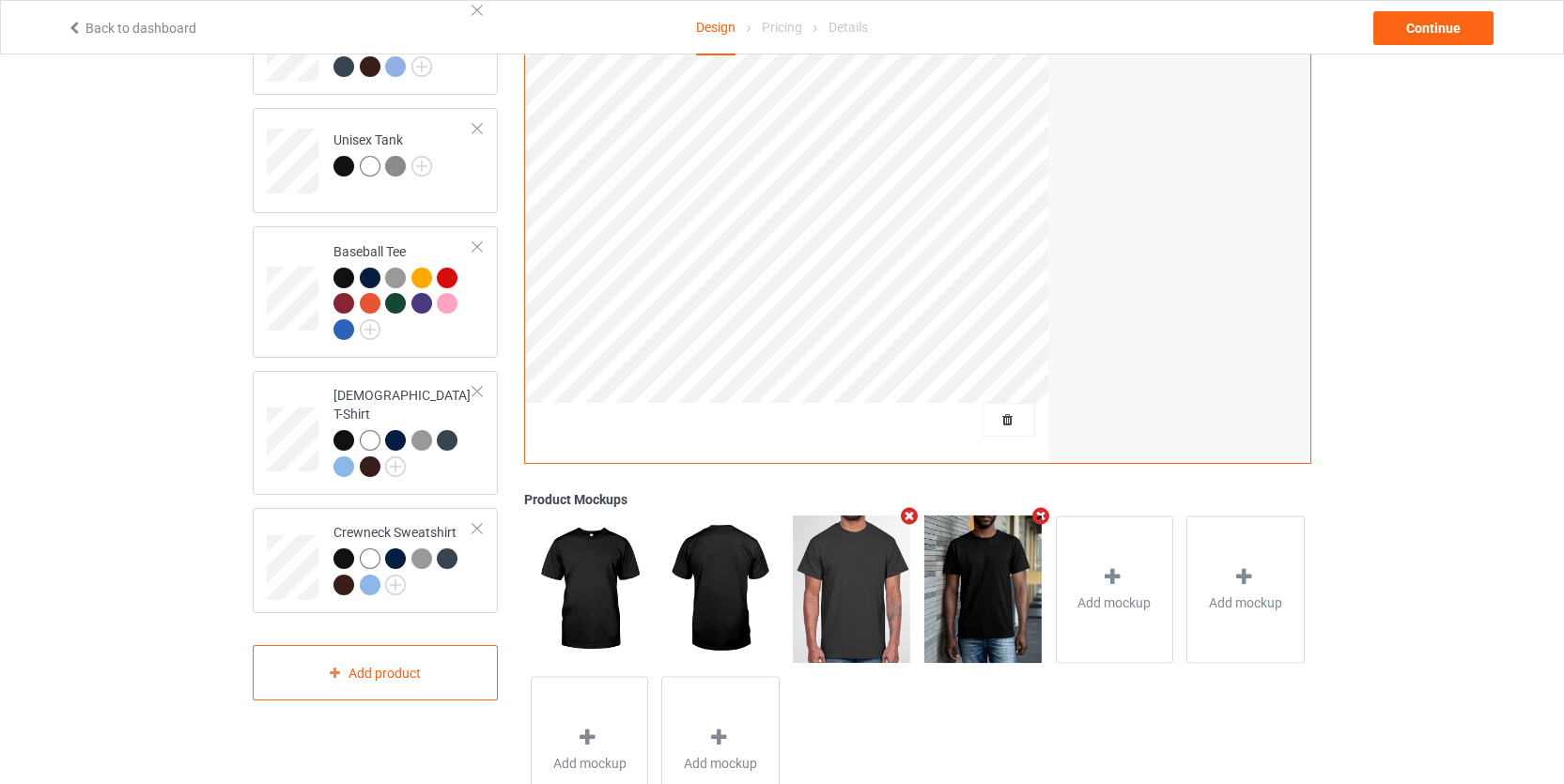
scroll to position [247, 0]
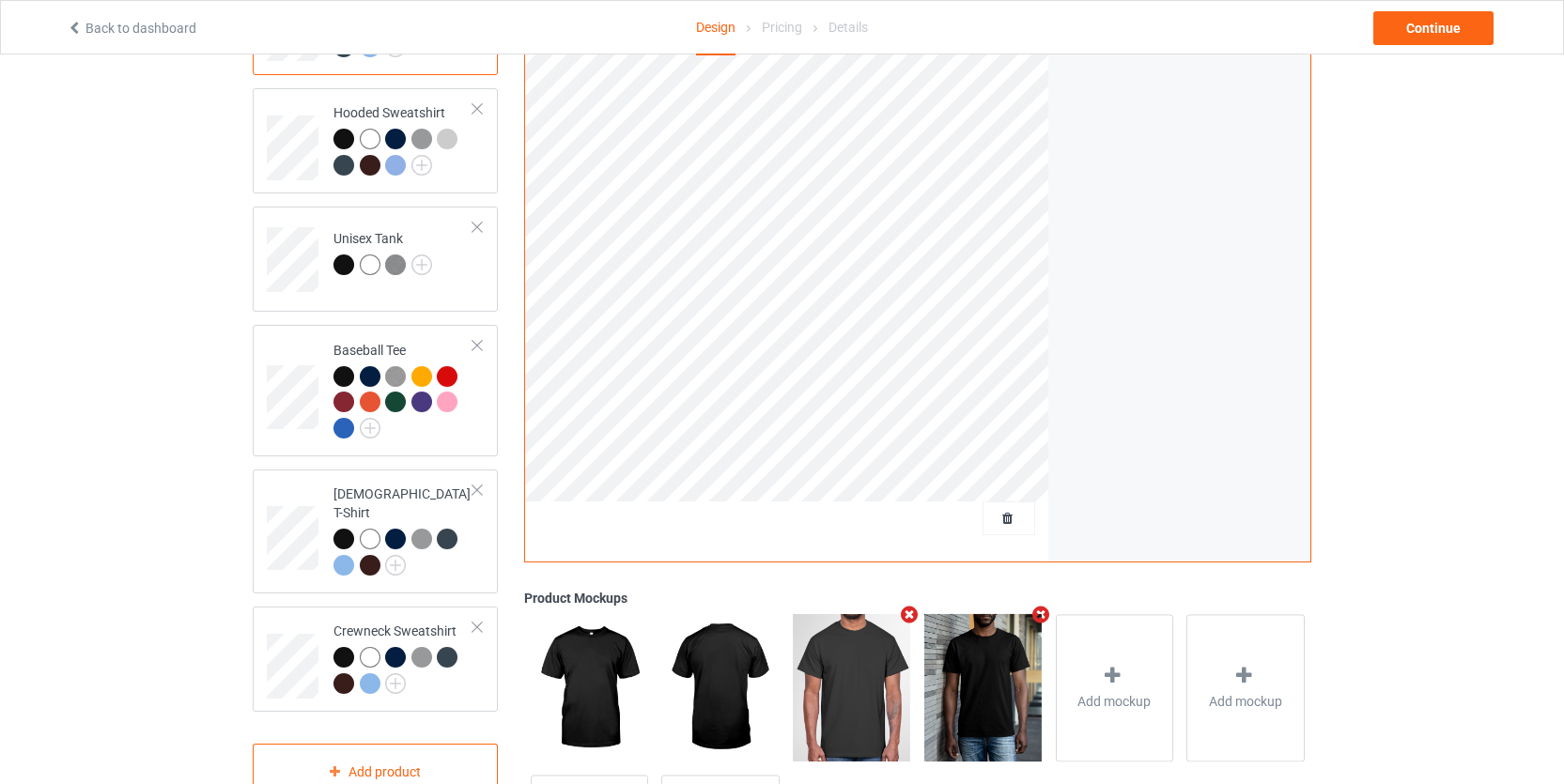
click at [1469, 390] on div "Design Select colors for each of the products and upload an artwork file to des…" at bounding box center [782, 388] width 1564 height 1161
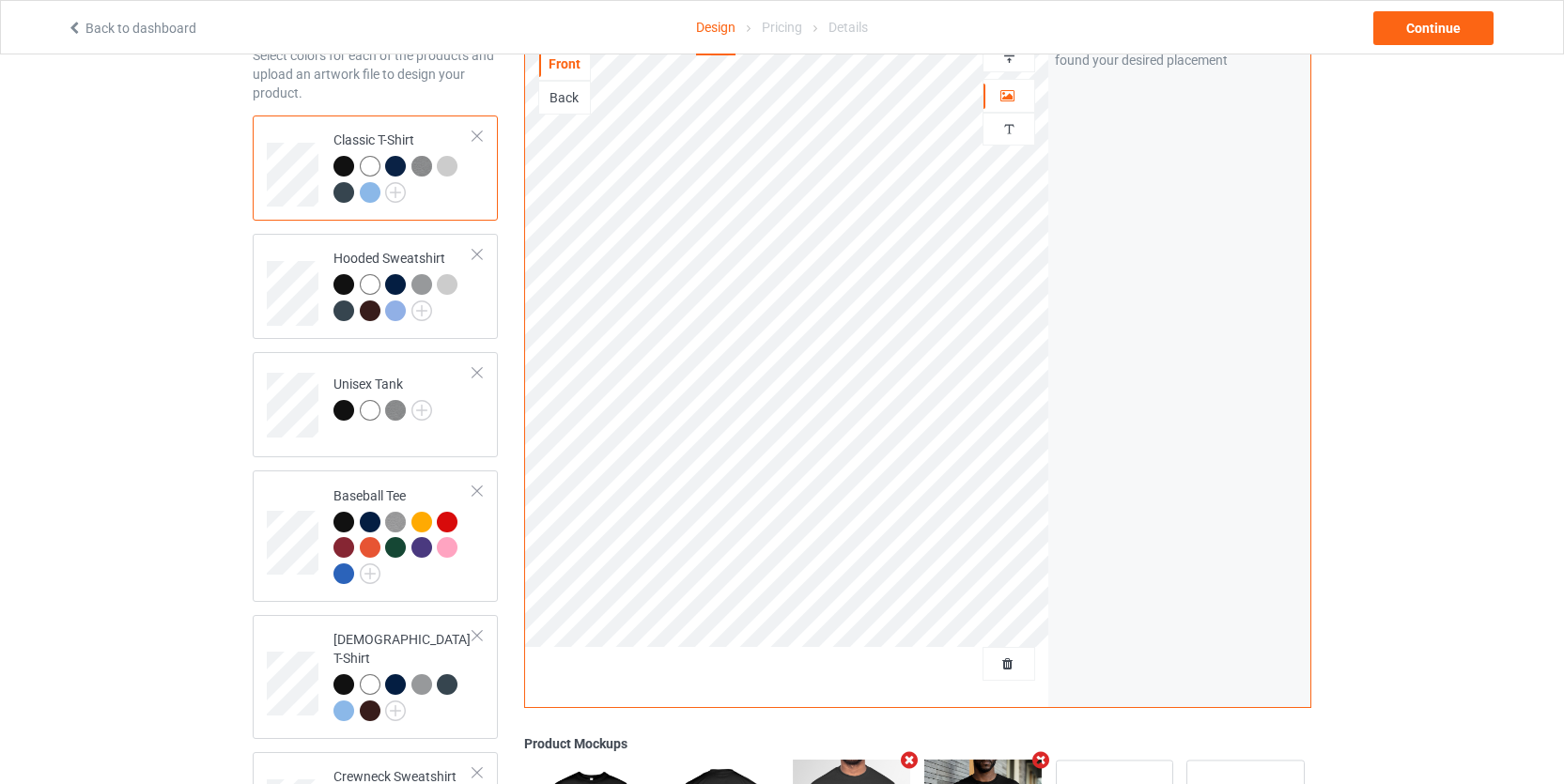
scroll to position [0, 0]
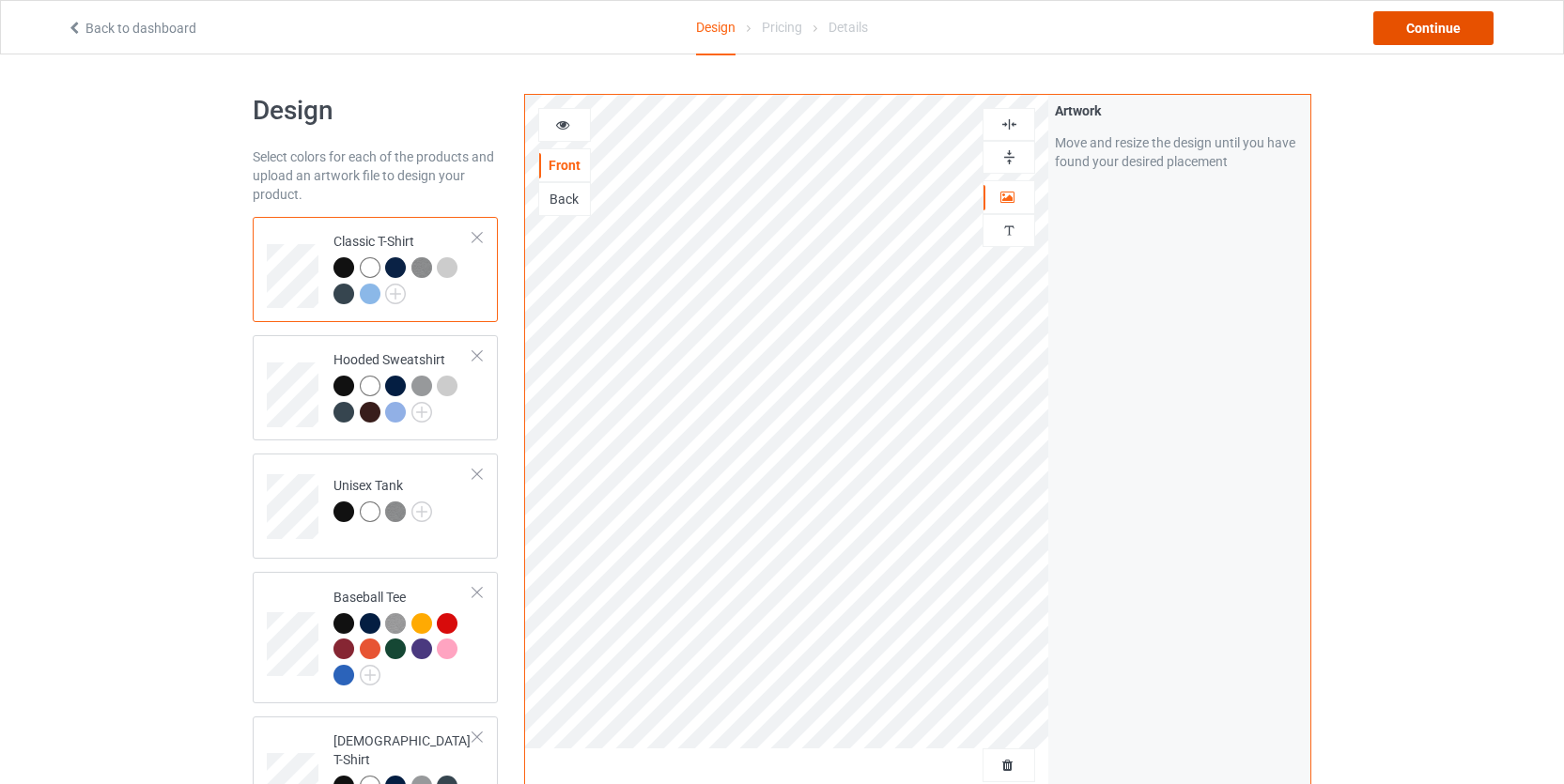
click at [1440, 33] on div "Continue" at bounding box center [1434, 28] width 120 height 34
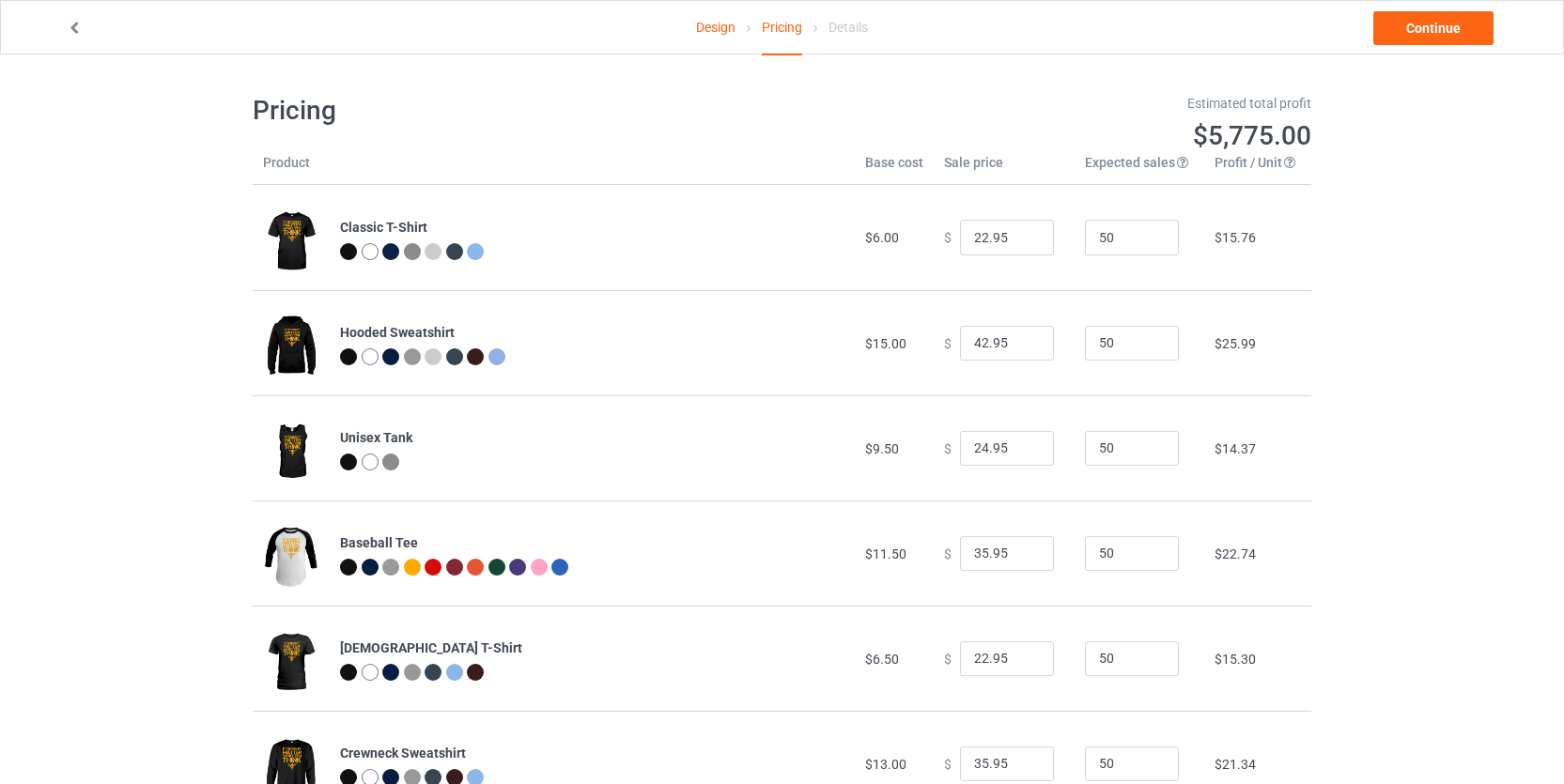
click at [941, 114] on div "Estimated total profit $5,775.00" at bounding box center [1053, 122] width 517 height 59
click at [893, 109] on div "Estimated total profit" at bounding box center [1053, 102] width 517 height 19
click at [848, 33] on div "Details" at bounding box center [848, 27] width 40 height 53
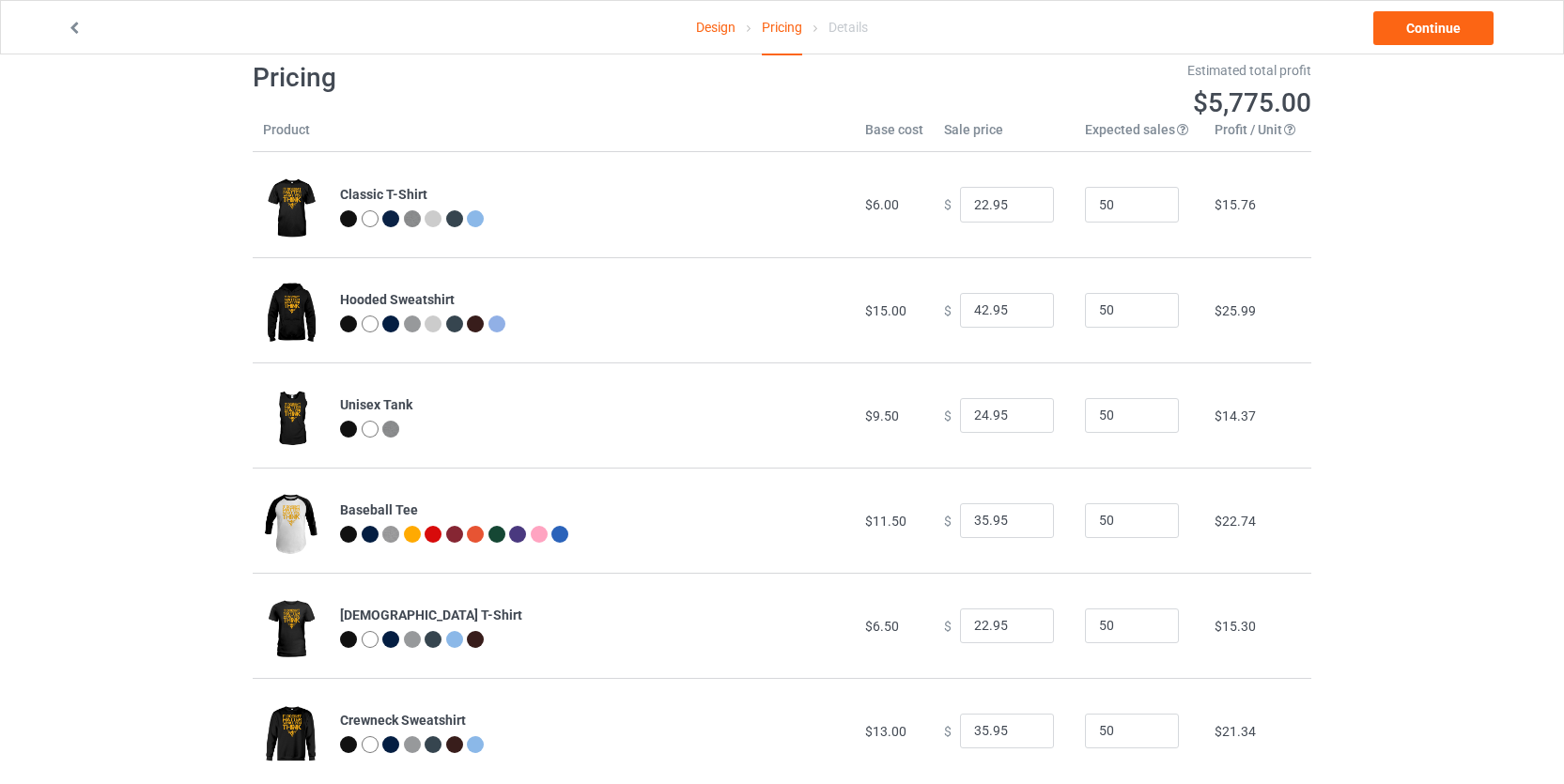
scroll to position [72, 0]
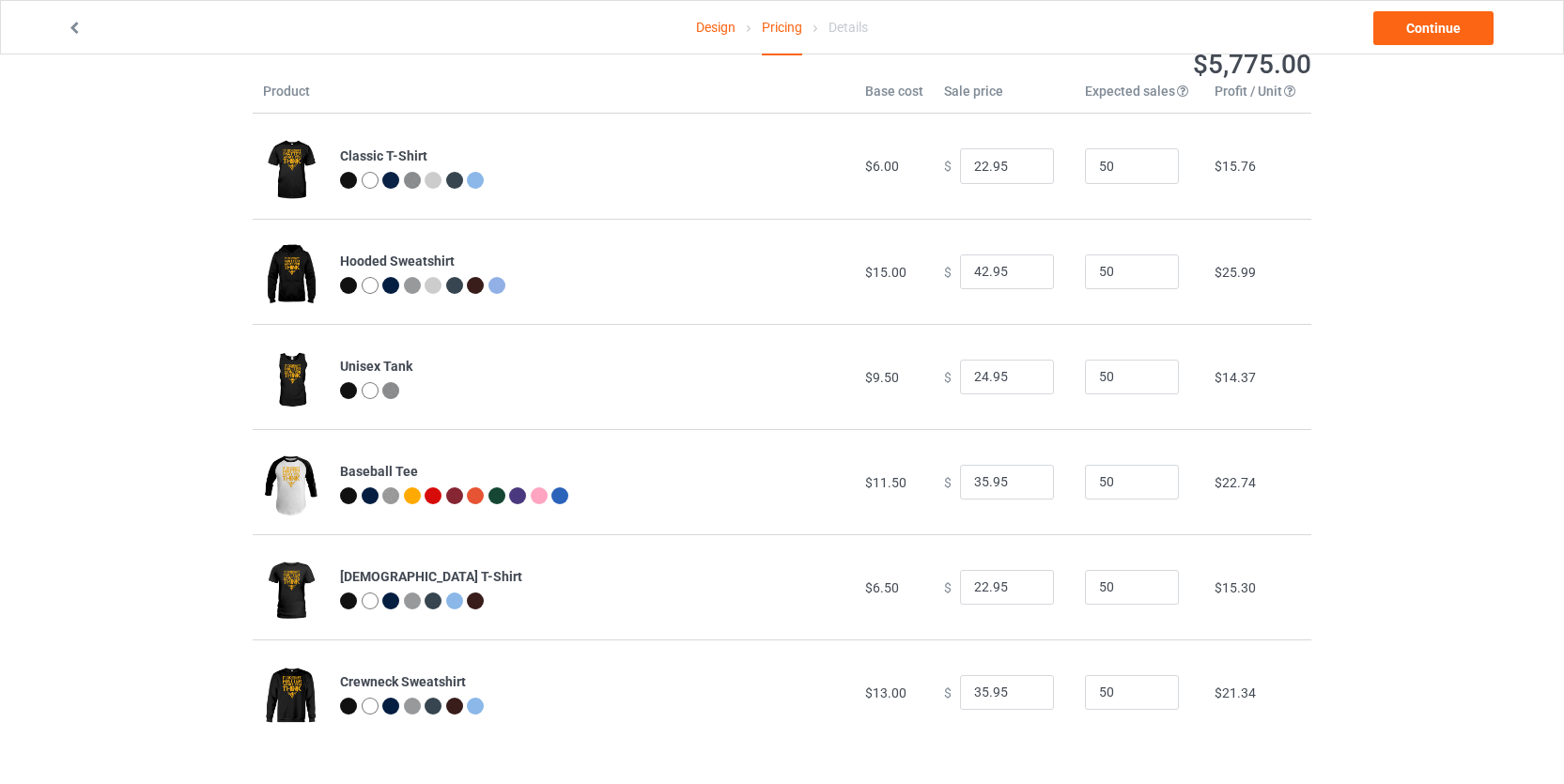
click at [1445, 399] on div "Design Pricing Details Continue Pricing Estimated total profit $5,775.00 Produc…" at bounding box center [782, 383] width 1564 height 801
click at [982, 168] on input "22.95" at bounding box center [1006, 166] width 94 height 36
click at [986, 268] on input "42.95" at bounding box center [1006, 273] width 94 height 36
drag, startPoint x: 976, startPoint y: 272, endPoint x: 964, endPoint y: 274, distance: 12.2
click at [964, 274] on input "42.95" at bounding box center [1006, 273] width 94 height 36
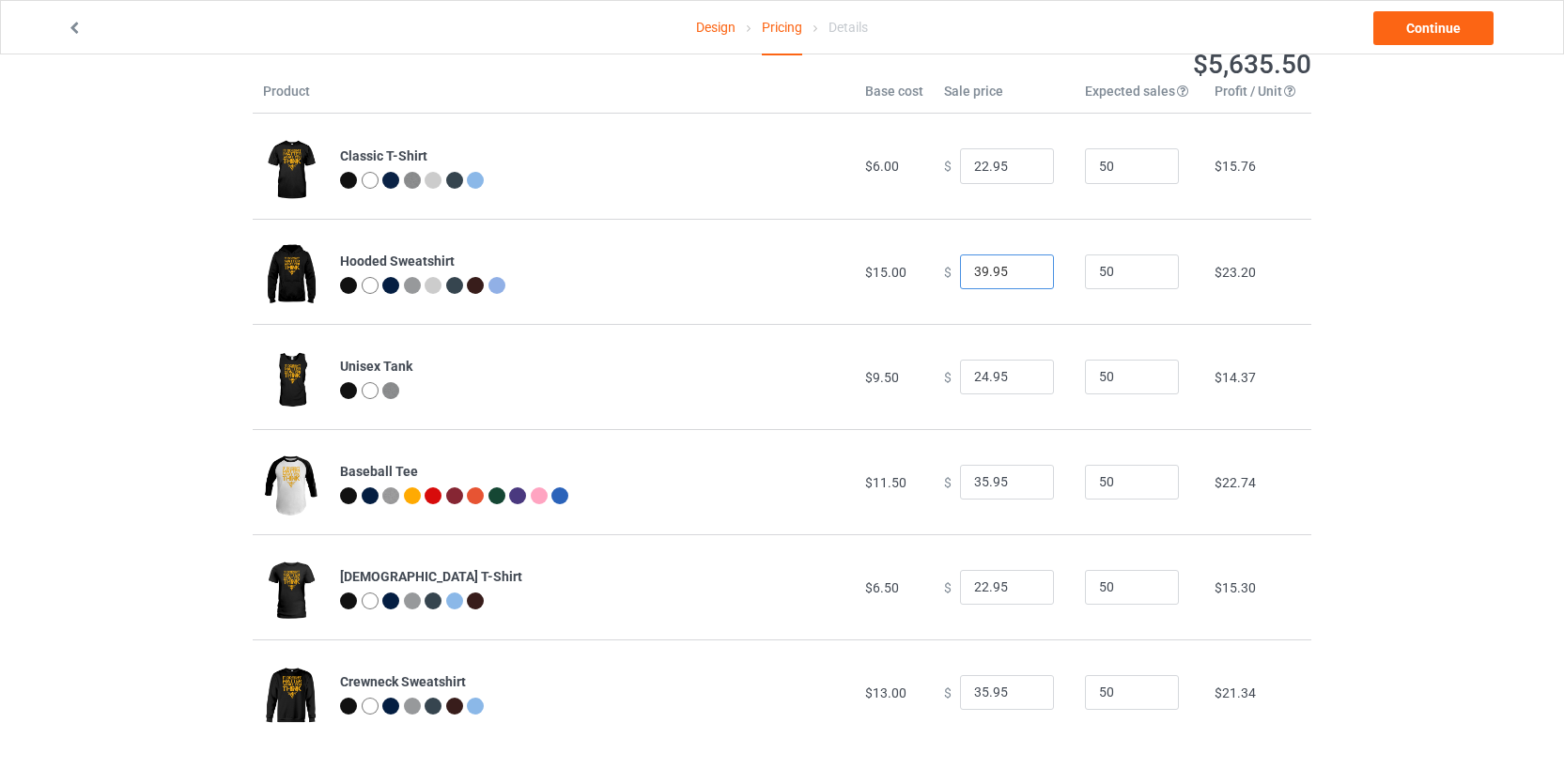
type input "39.95"
click at [1416, 284] on div "Design Pricing Details Continue Pricing Estimated total profit $5,635.50 Produc…" at bounding box center [782, 383] width 1564 height 801
click at [972, 376] on input "24.95" at bounding box center [1006, 377] width 94 height 36
type input "21.95"
click at [1334, 395] on div "Design Pricing Details Continue Pricing Estimated total profit $5,496.00 Produc…" at bounding box center [782, 383] width 1564 height 801
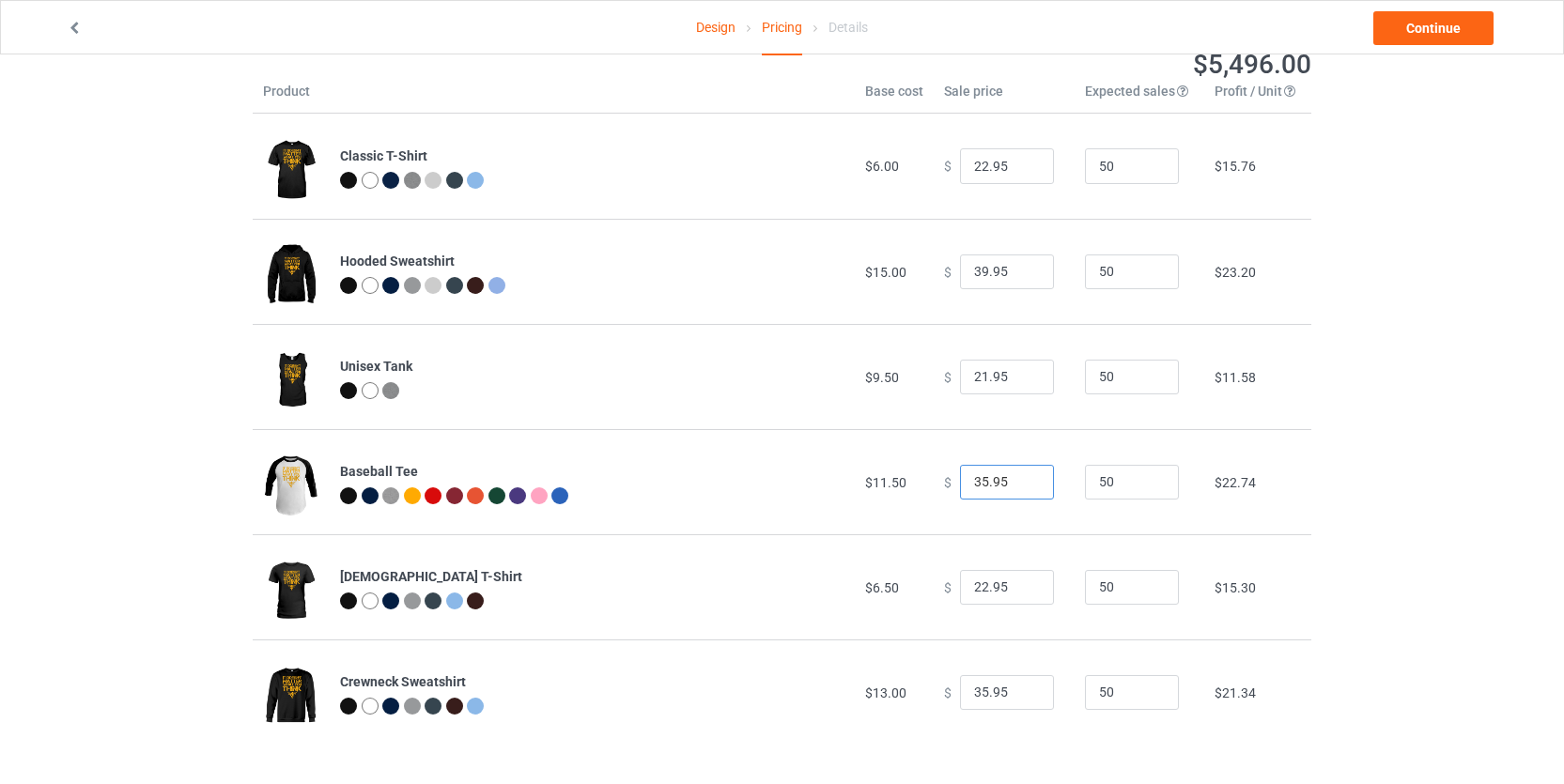
click at [967, 486] on input "35.95" at bounding box center [1006, 483] width 94 height 36
type input "29.95"
click at [1415, 429] on div "Design Pricing Details Continue Pricing Estimated total profit $5,217.00 Produc…" at bounding box center [782, 383] width 1564 height 801
click at [989, 587] on input "22.95" at bounding box center [1006, 588] width 94 height 36
click at [973, 592] on input "22.95" at bounding box center [1006, 588] width 94 height 36
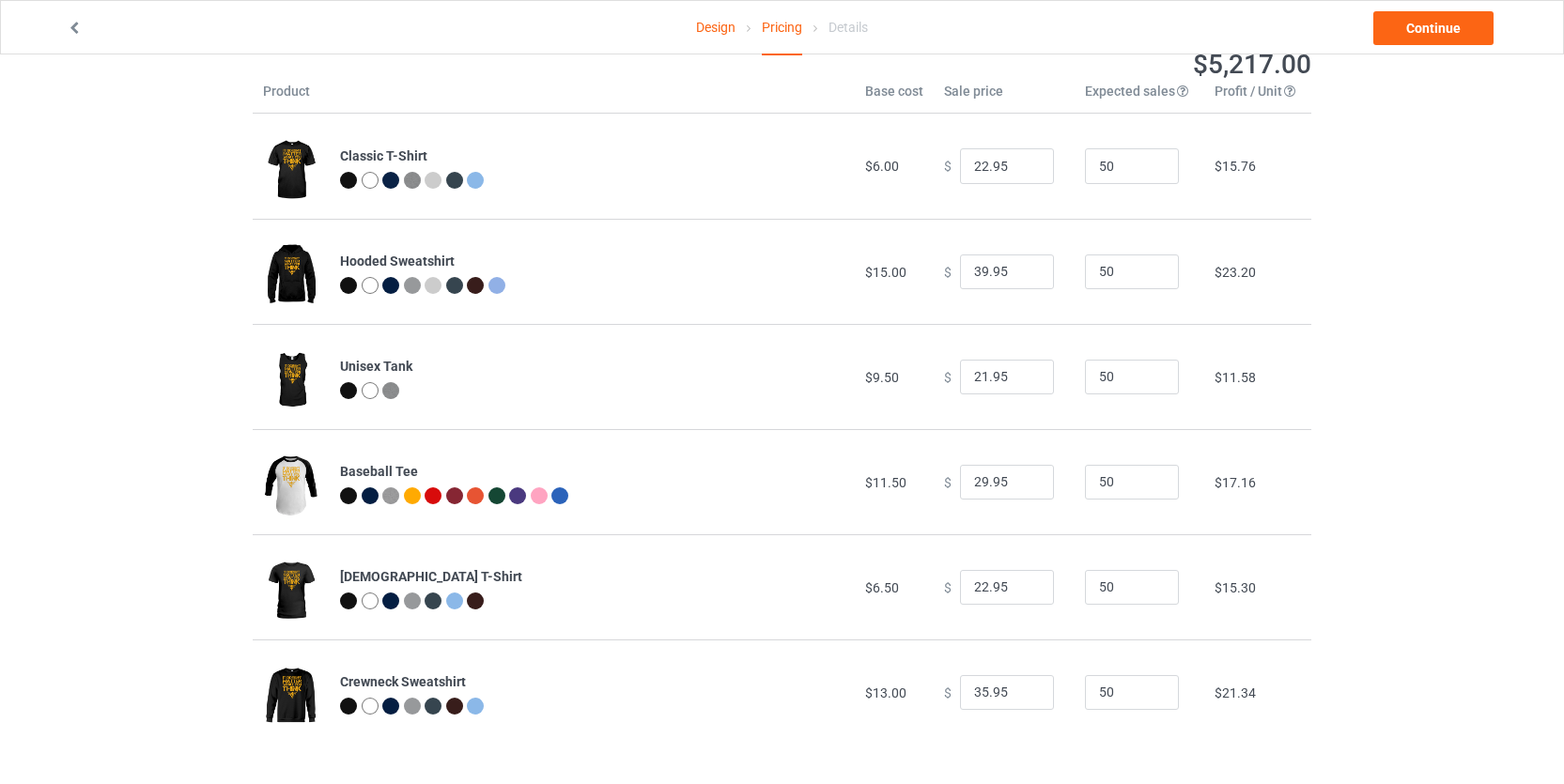
click at [1392, 592] on div "Design Pricing Details Continue Pricing Estimated total profit $5,217.00 Produc…" at bounding box center [782, 383] width 1564 height 801
drag, startPoint x: 977, startPoint y: 695, endPoint x: 965, endPoint y: 697, distance: 12.2
click at [965, 697] on input "35.95" at bounding box center [1006, 692] width 94 height 36
type input "29.95"
click at [1474, 512] on div "Design Pricing Details Continue Pricing Estimated total profit $4,938.00 Produc…" at bounding box center [782, 383] width 1564 height 801
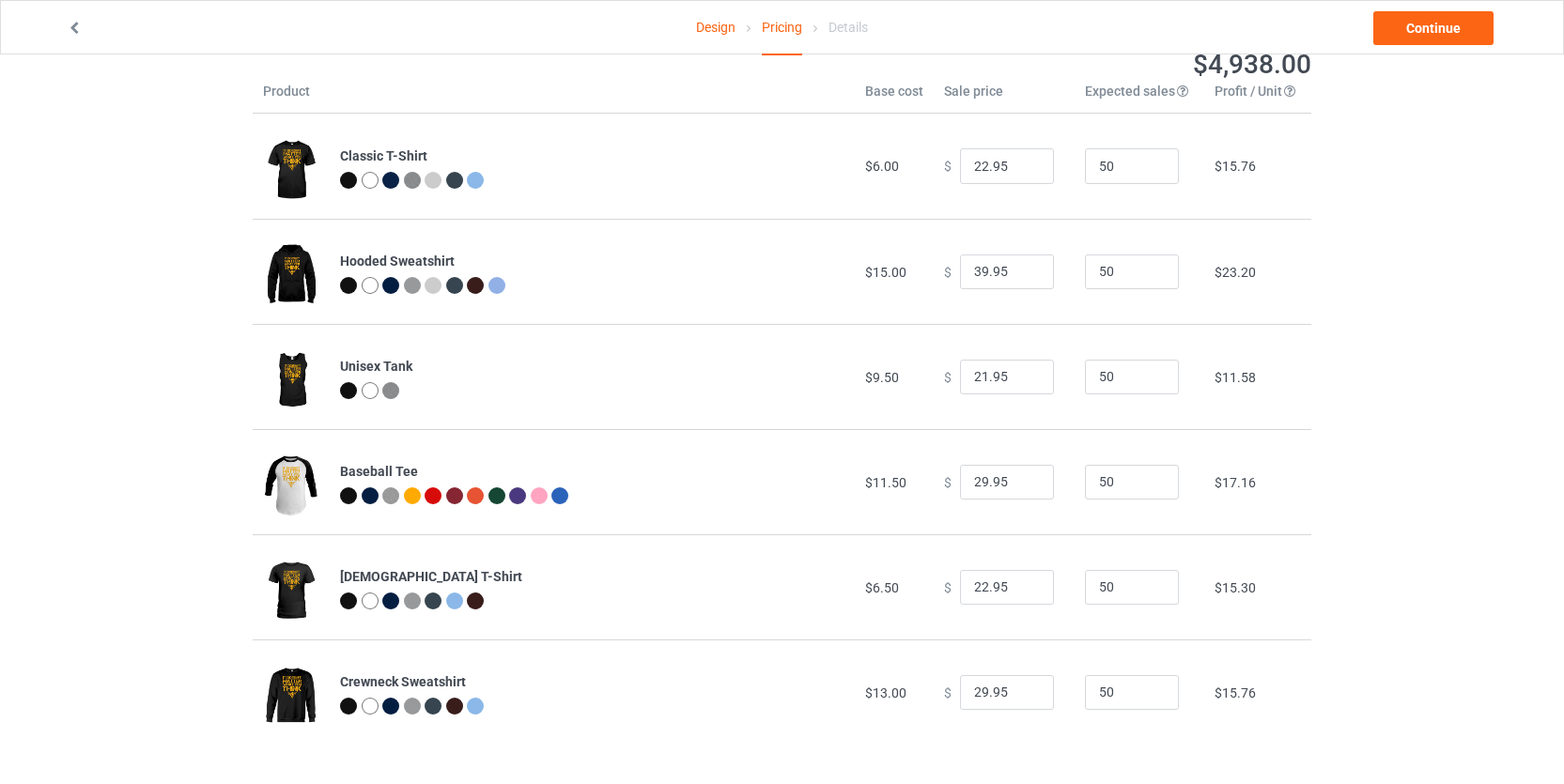
click at [1450, 448] on div "Design Pricing Details Continue Pricing Estimated total profit $4,938.00 Produc…" at bounding box center [782, 383] width 1564 height 801
click at [1427, 32] on link "Continue" at bounding box center [1434, 28] width 120 height 34
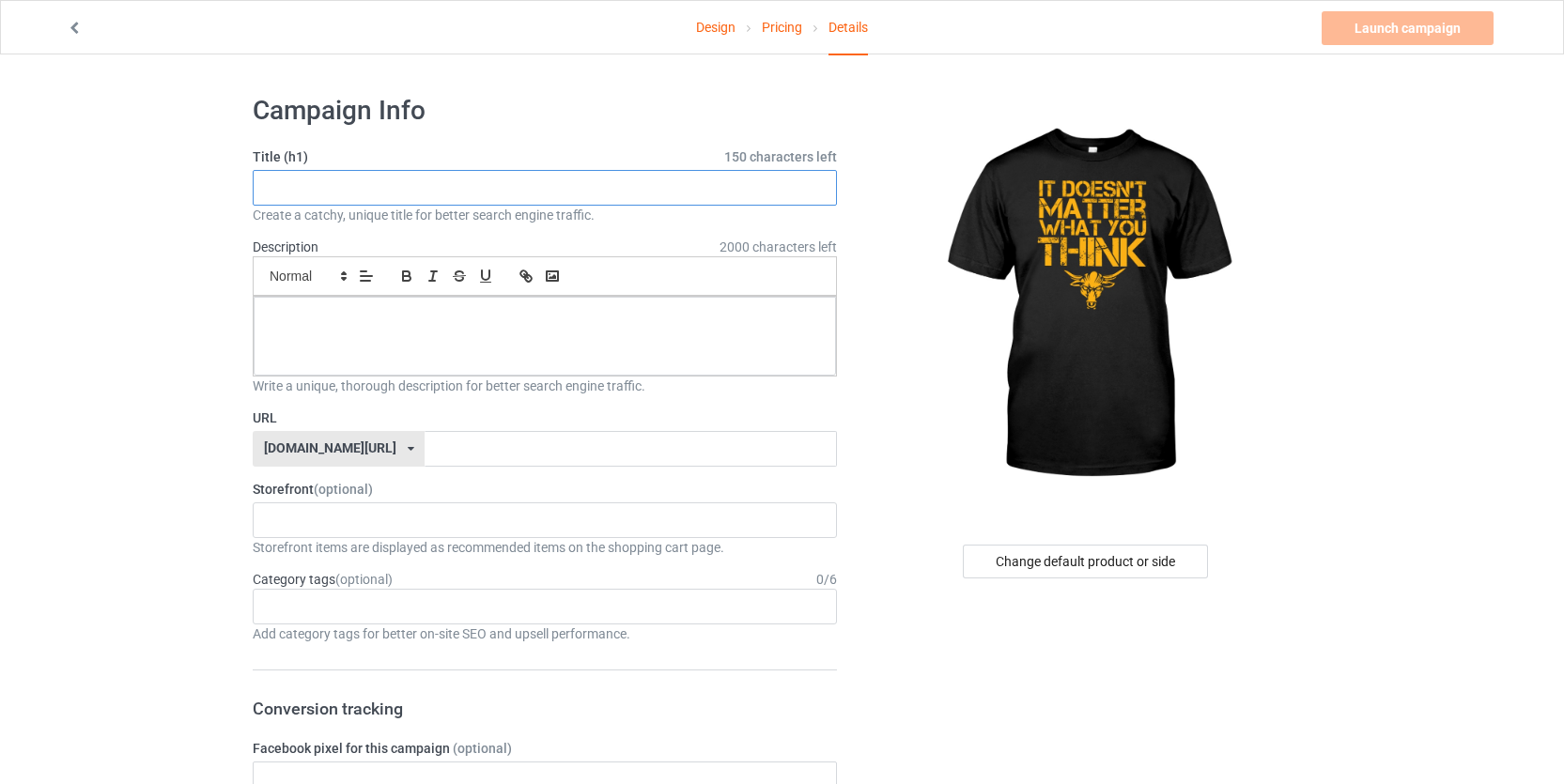
click at [649, 171] on input "text" at bounding box center [545, 188] width 584 height 36
click at [541, 181] on input "text" at bounding box center [545, 188] width 584 height 36
paste input "LIMITED EDITION! ENDING SOON!"
type input "LIMITED EDITION! ENDING SOON!"
click at [524, 325] on p at bounding box center [545, 317] width 553 height 18
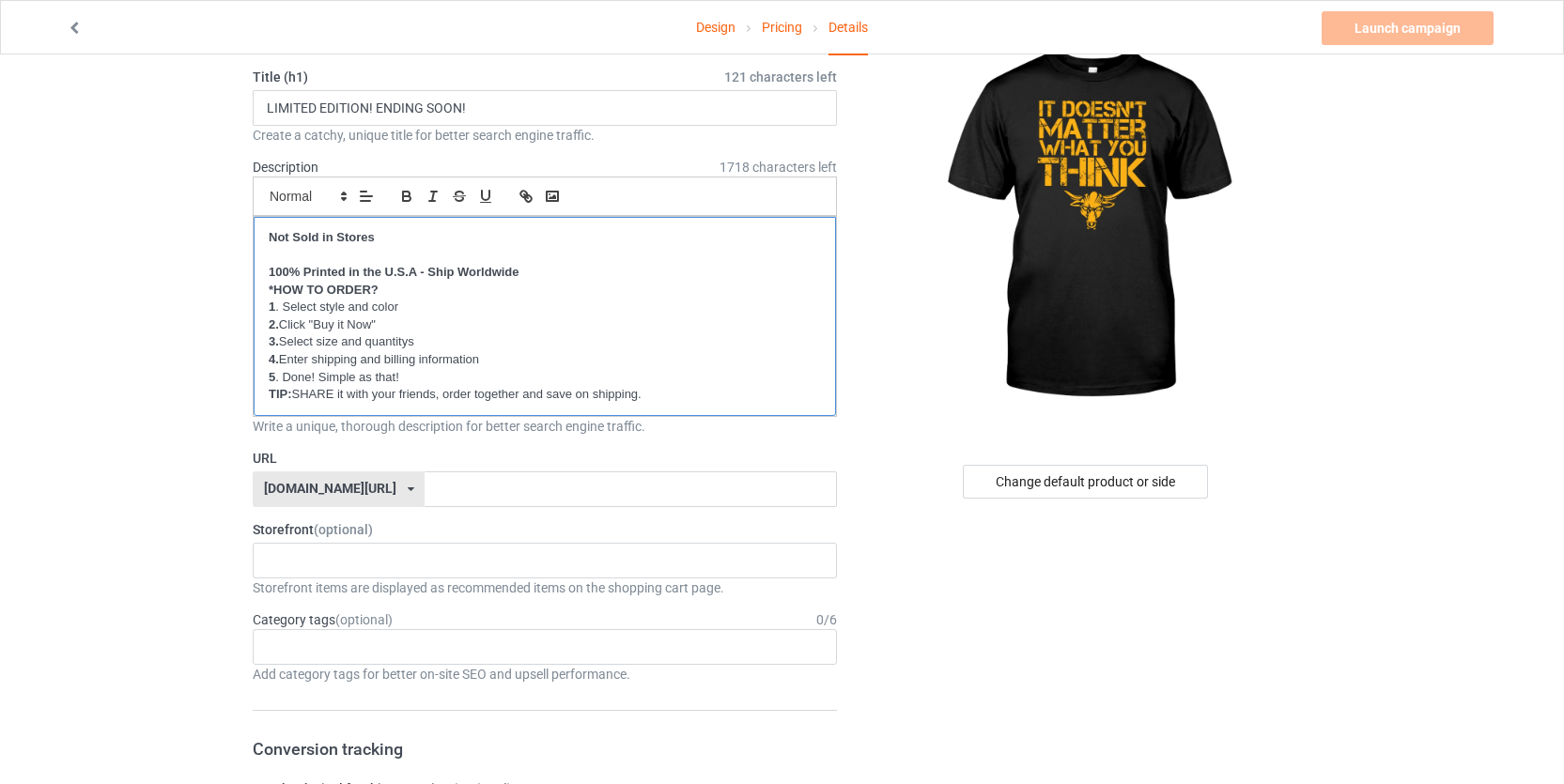
scroll to position [101, 0]
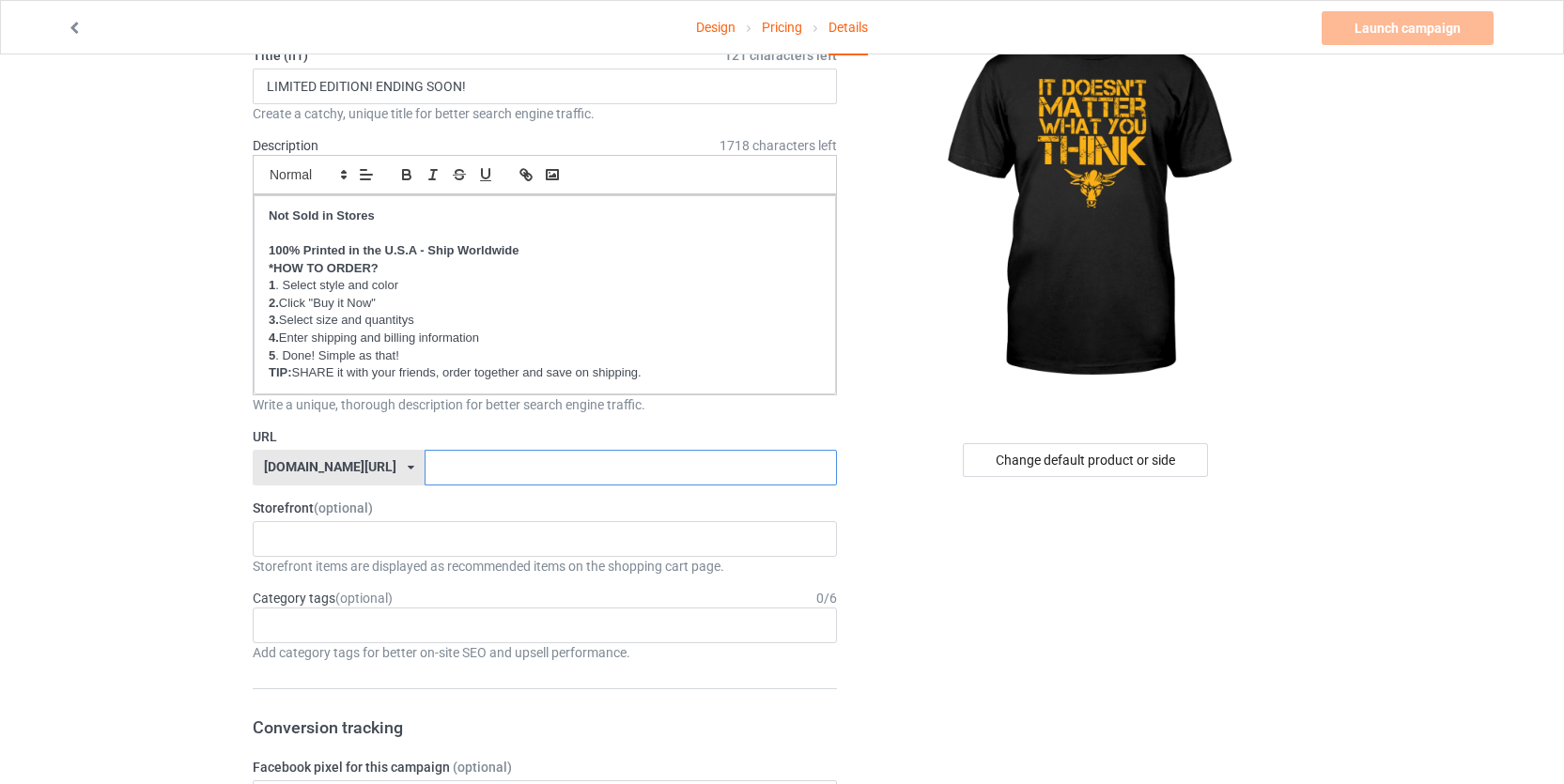
click at [459, 465] on input "text" at bounding box center [630, 468] width 411 height 36
click at [347, 535] on div "No result found" at bounding box center [545, 539] width 584 height 36
click at [341, 531] on div "No result found" at bounding box center [545, 539] width 584 height 36
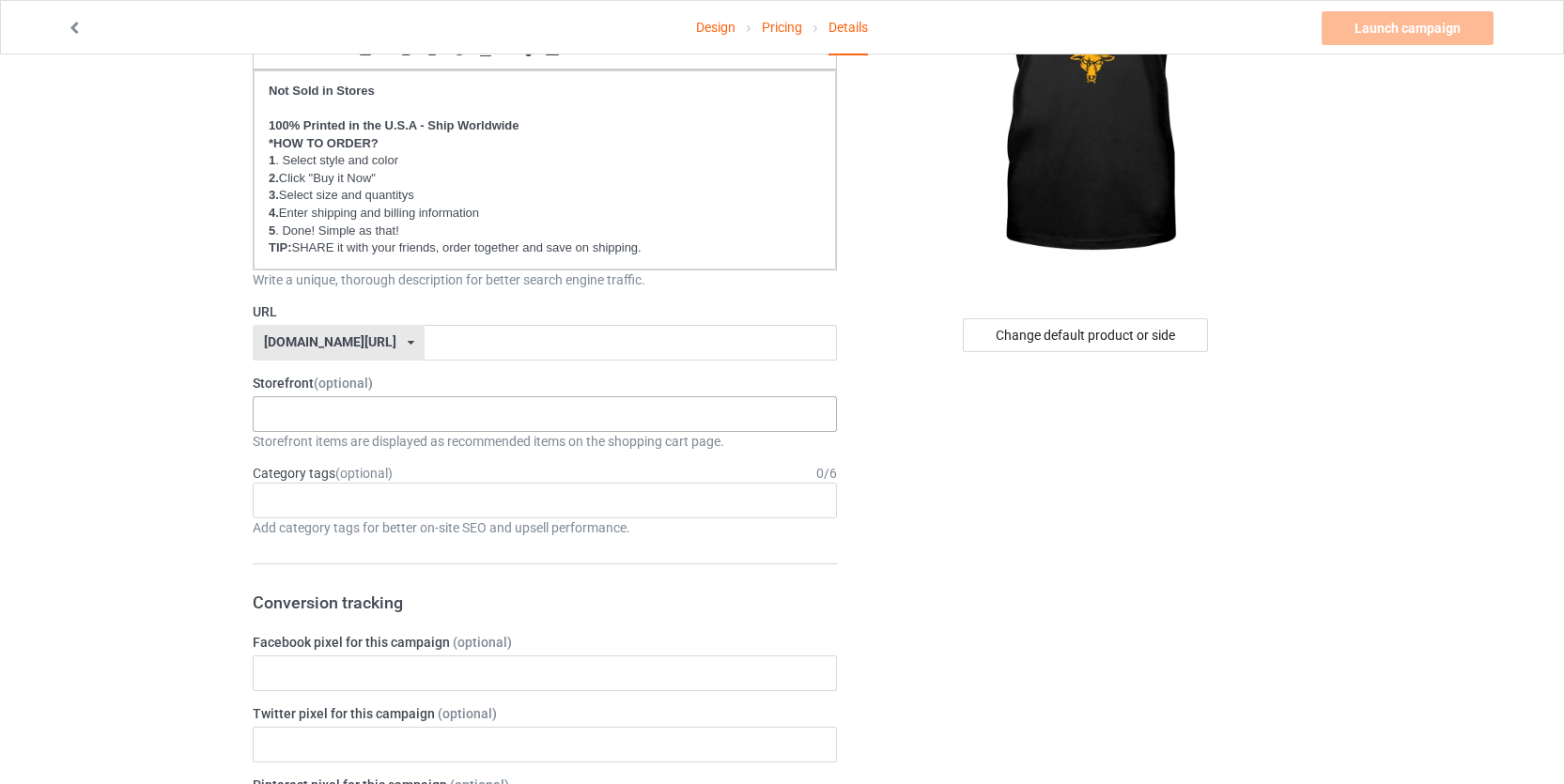
scroll to position [254, 0]
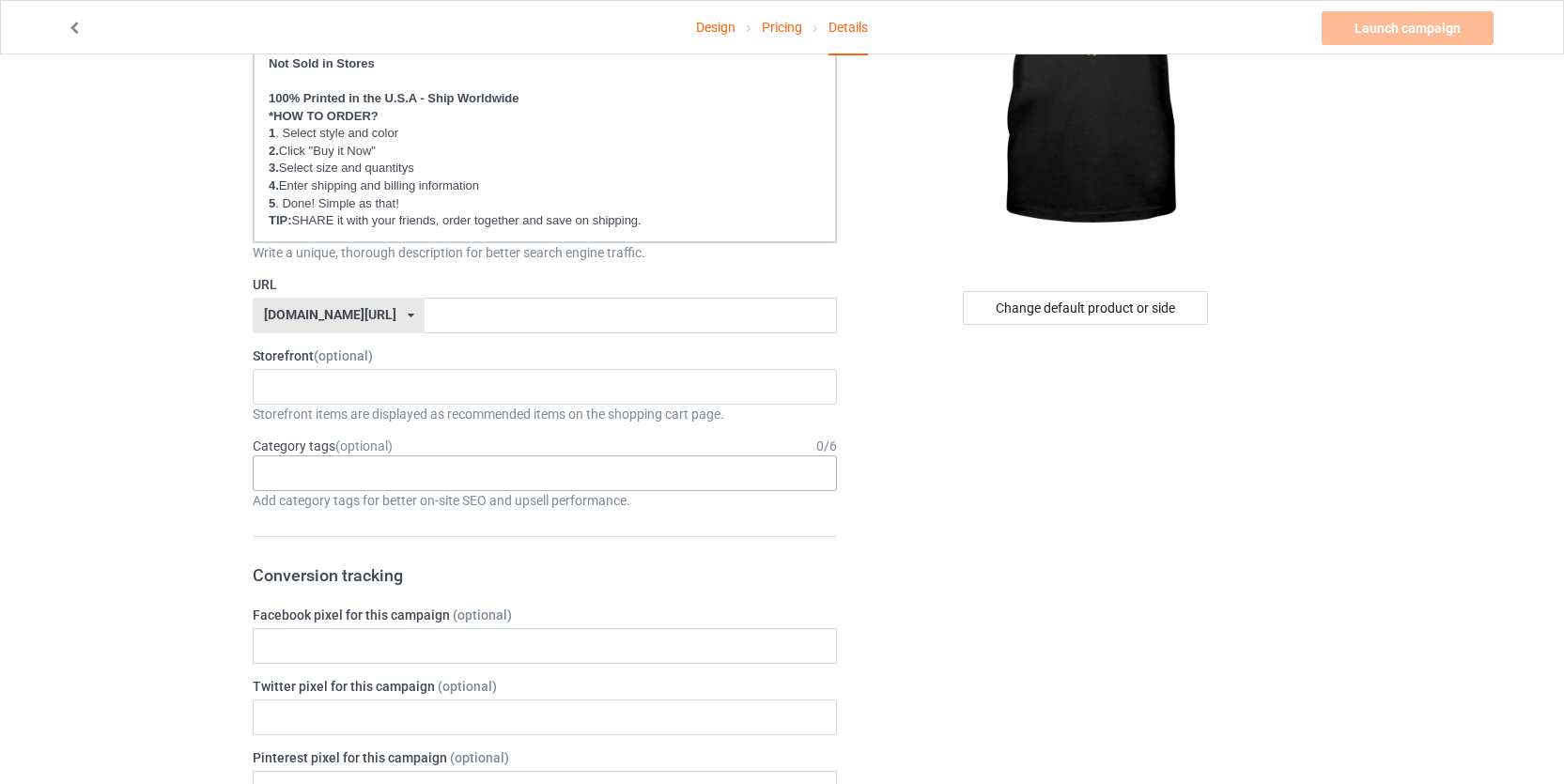
click at [432, 477] on div "Age > 1-19 > 1 Age > 1-12 Months > 1 Month Age > 1-12 Months Age > 1-19 Age > 1…" at bounding box center [545, 474] width 584 height 36
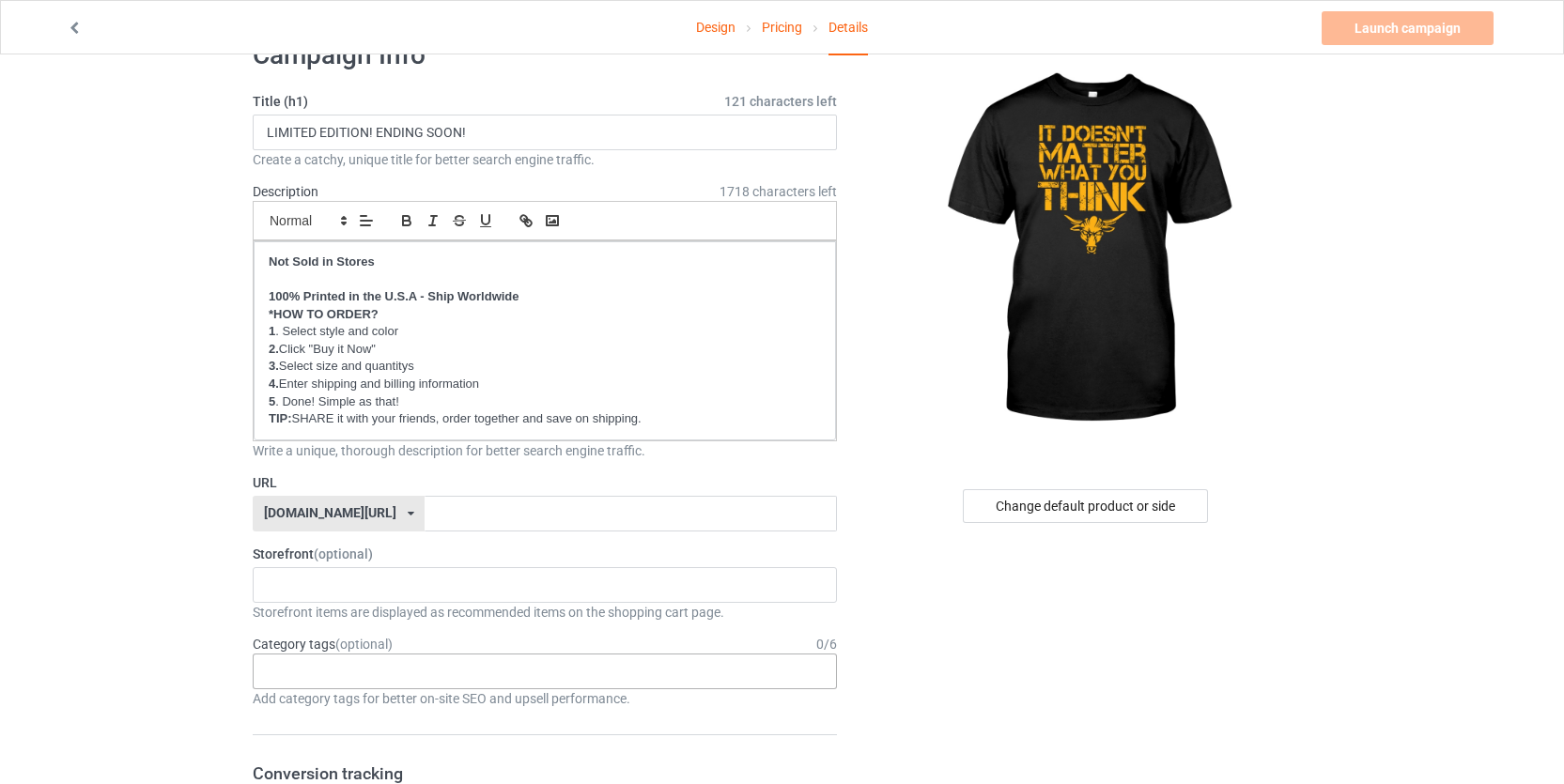
scroll to position [54, 0]
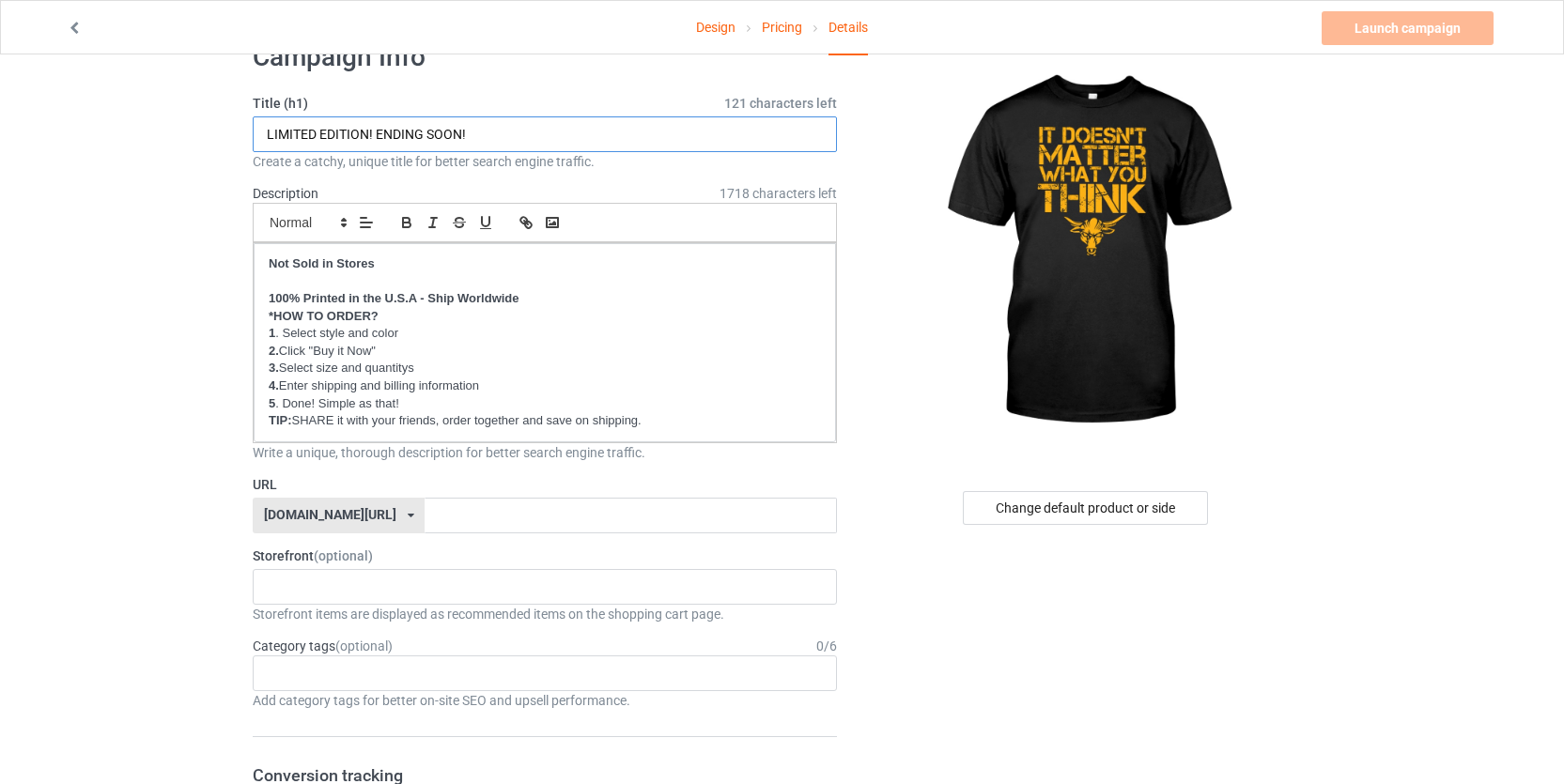
click at [589, 125] on input "LIMITED EDITION! ENDING SOON!" at bounding box center [545, 134] width 584 height 36
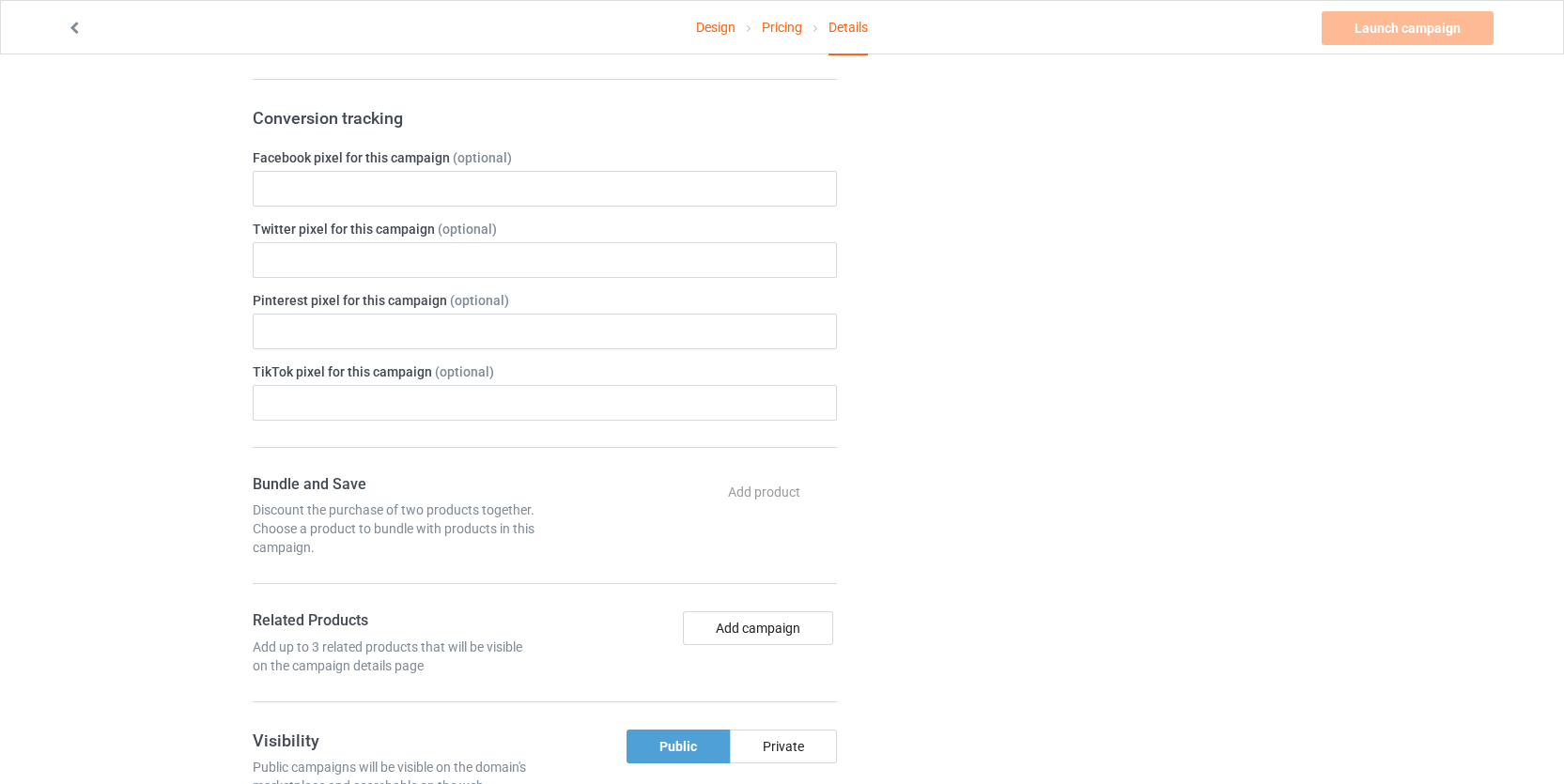
scroll to position [800, 0]
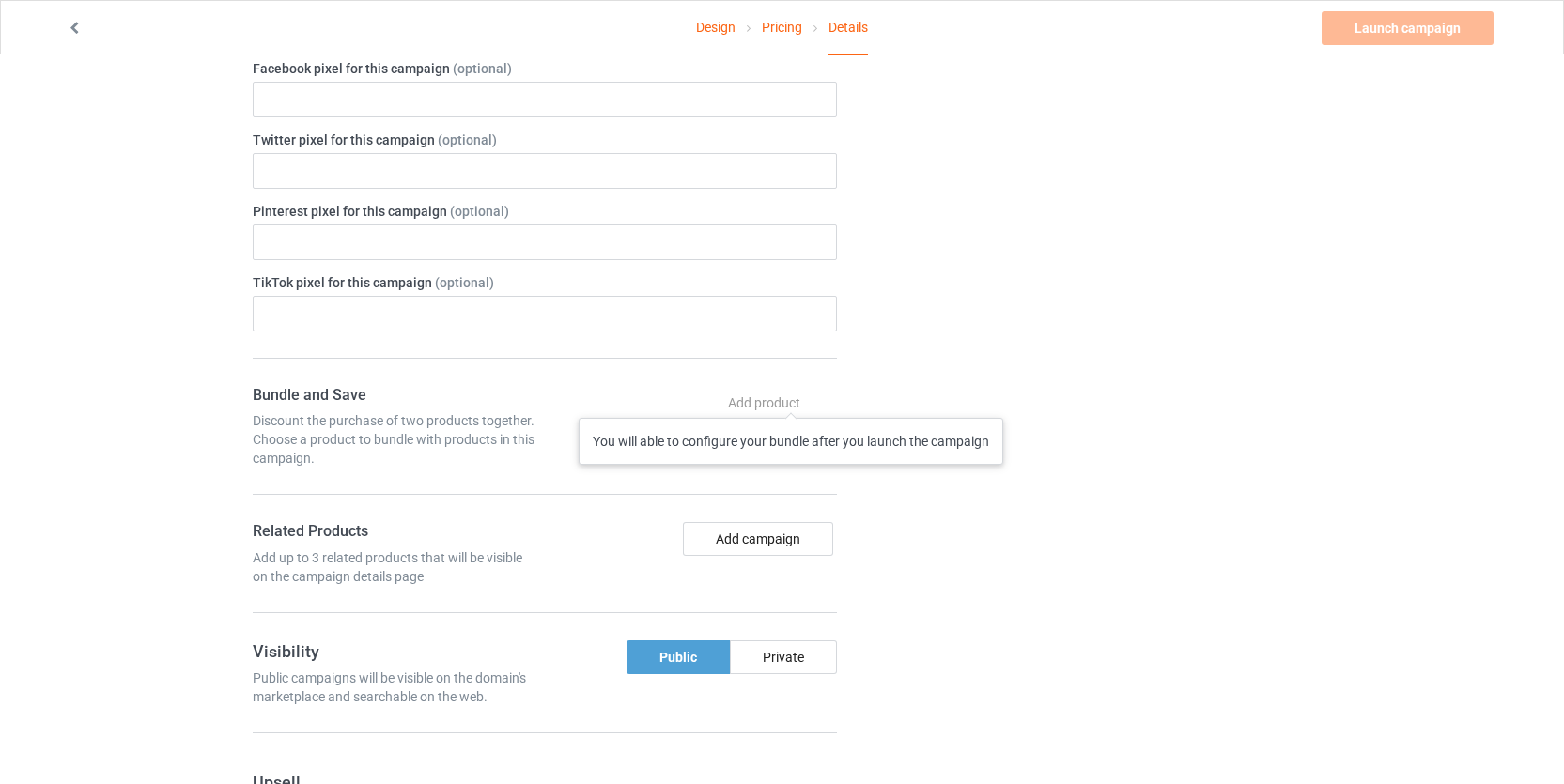
click at [792, 399] on div "Add product You will able to configure your bundle after you launch the campaign" at bounding box center [766, 403] width 141 height 34
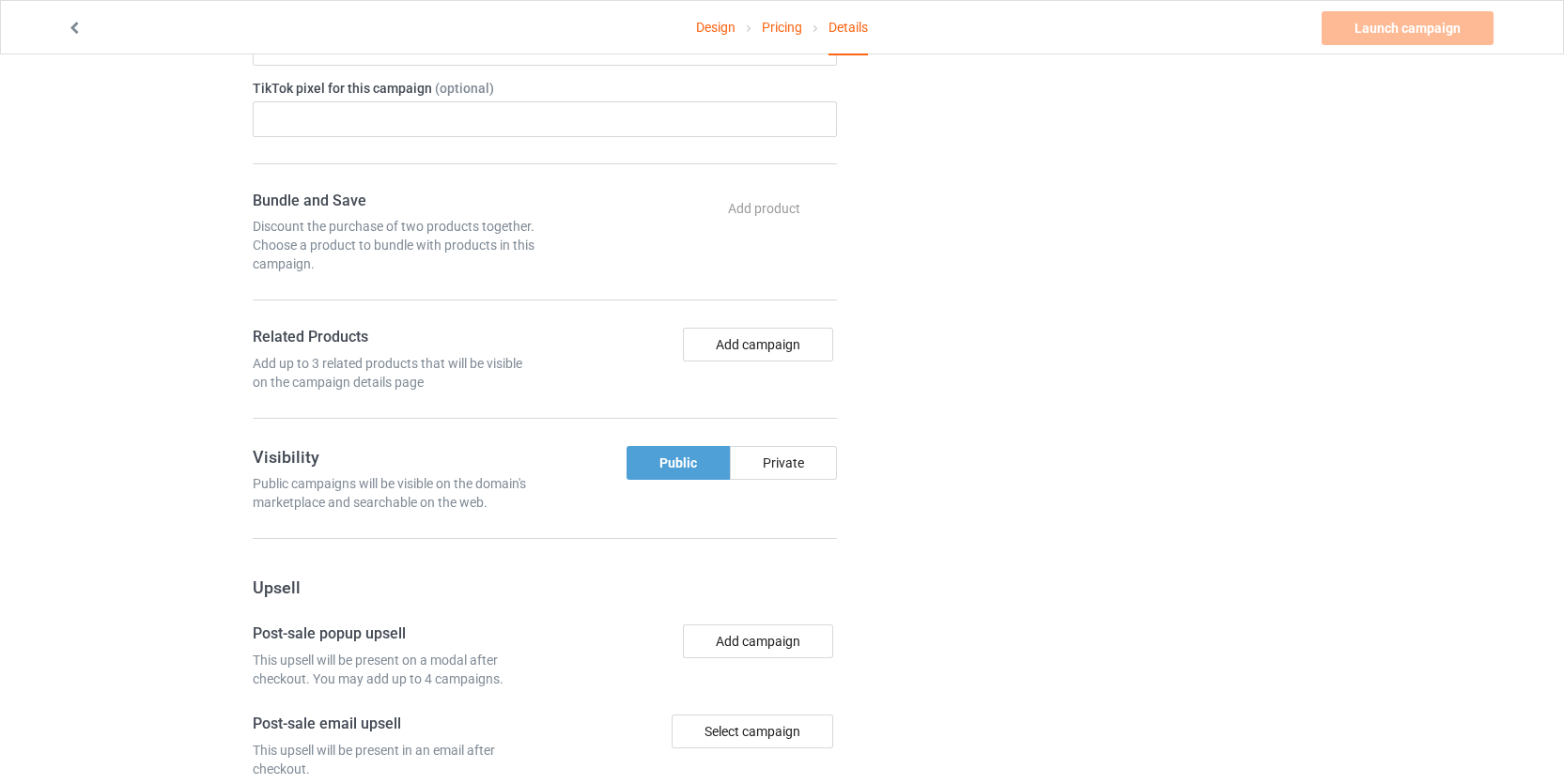
scroll to position [1019, 0]
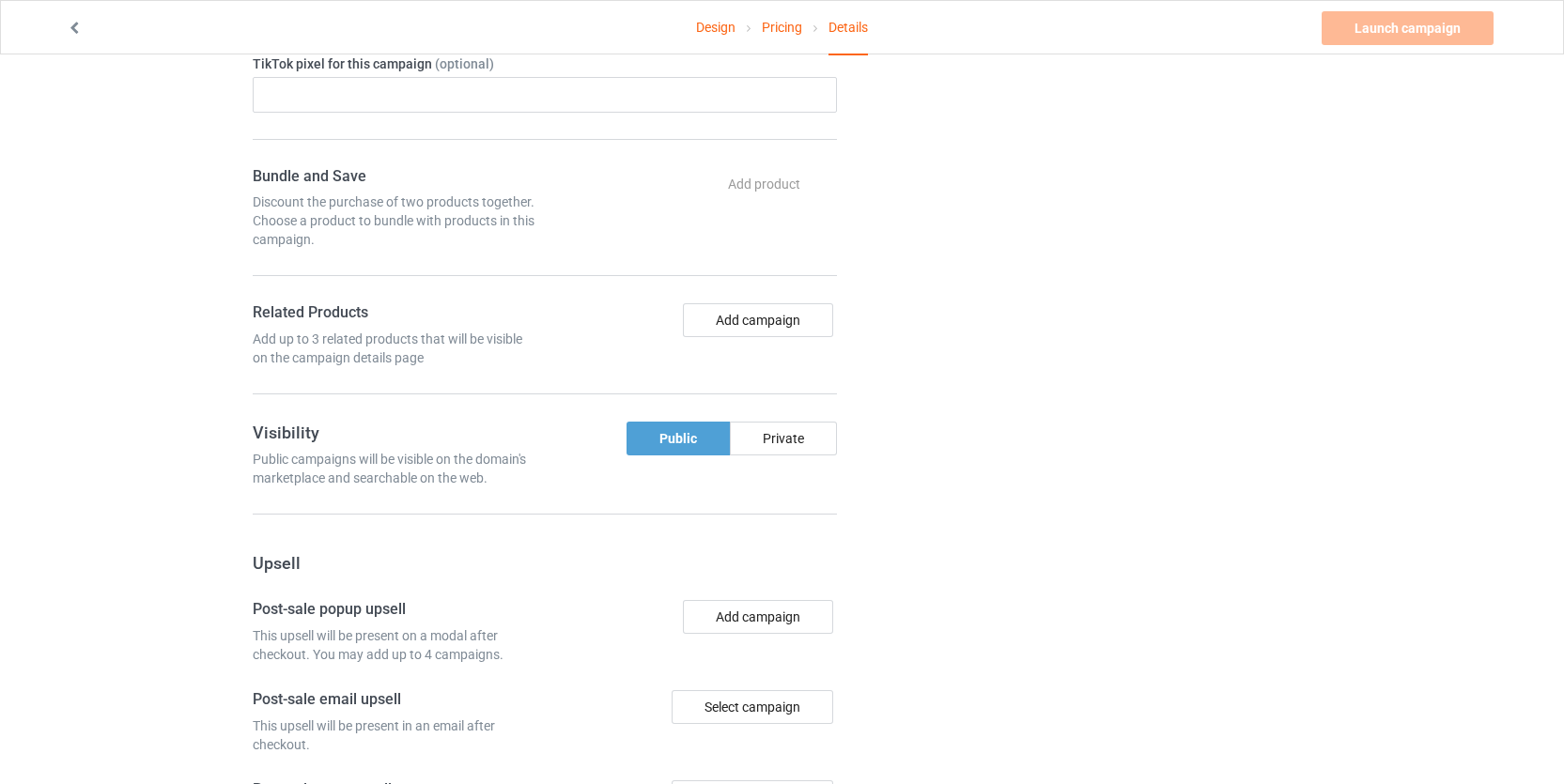
click at [1024, 477] on div "Change default product or side" at bounding box center [1087, 69] width 475 height 2014
click at [815, 318] on button "Add campaign" at bounding box center [758, 320] width 150 height 34
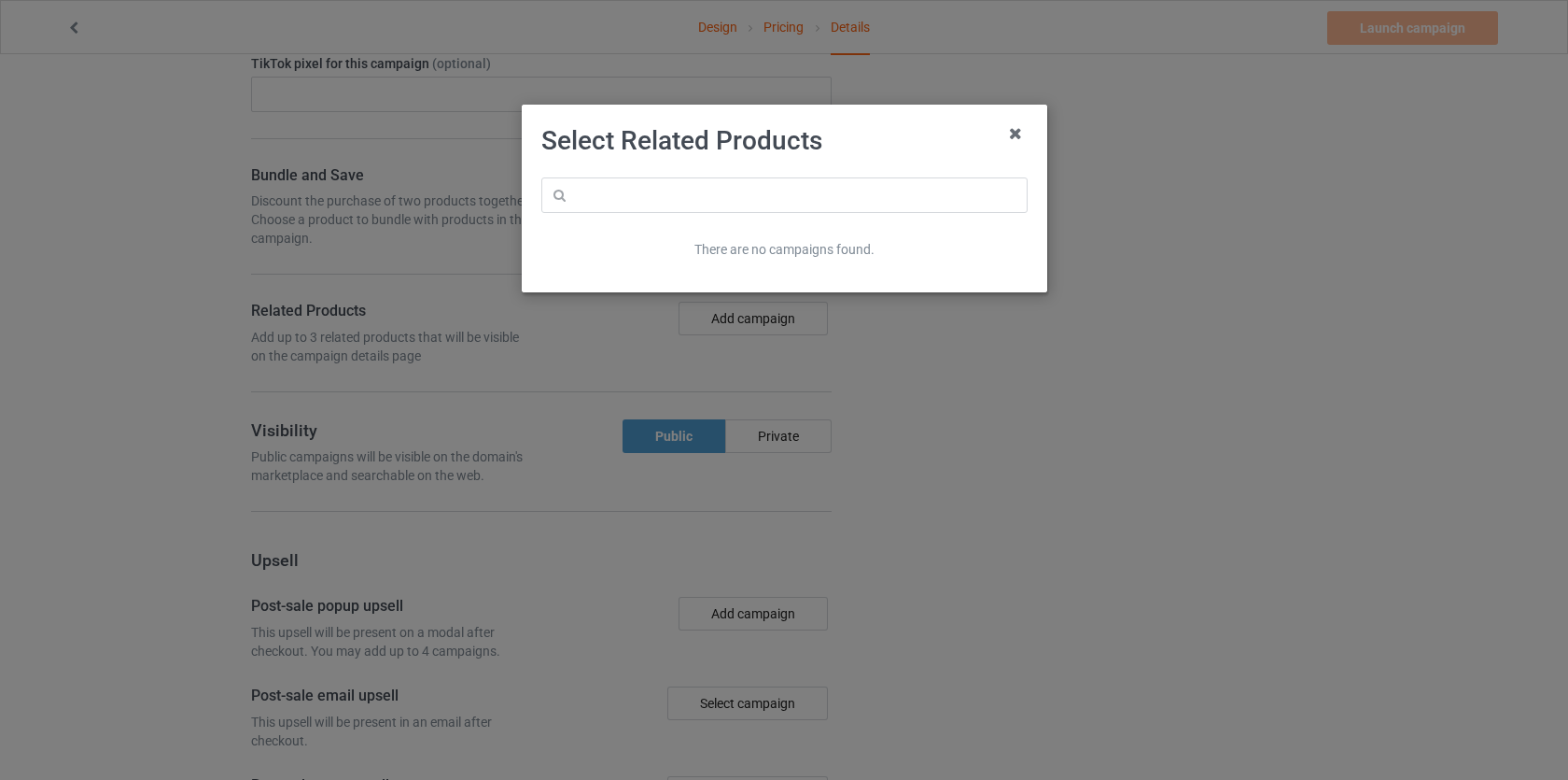
click at [1019, 130] on icon at bounding box center [1016, 134] width 30 height 30
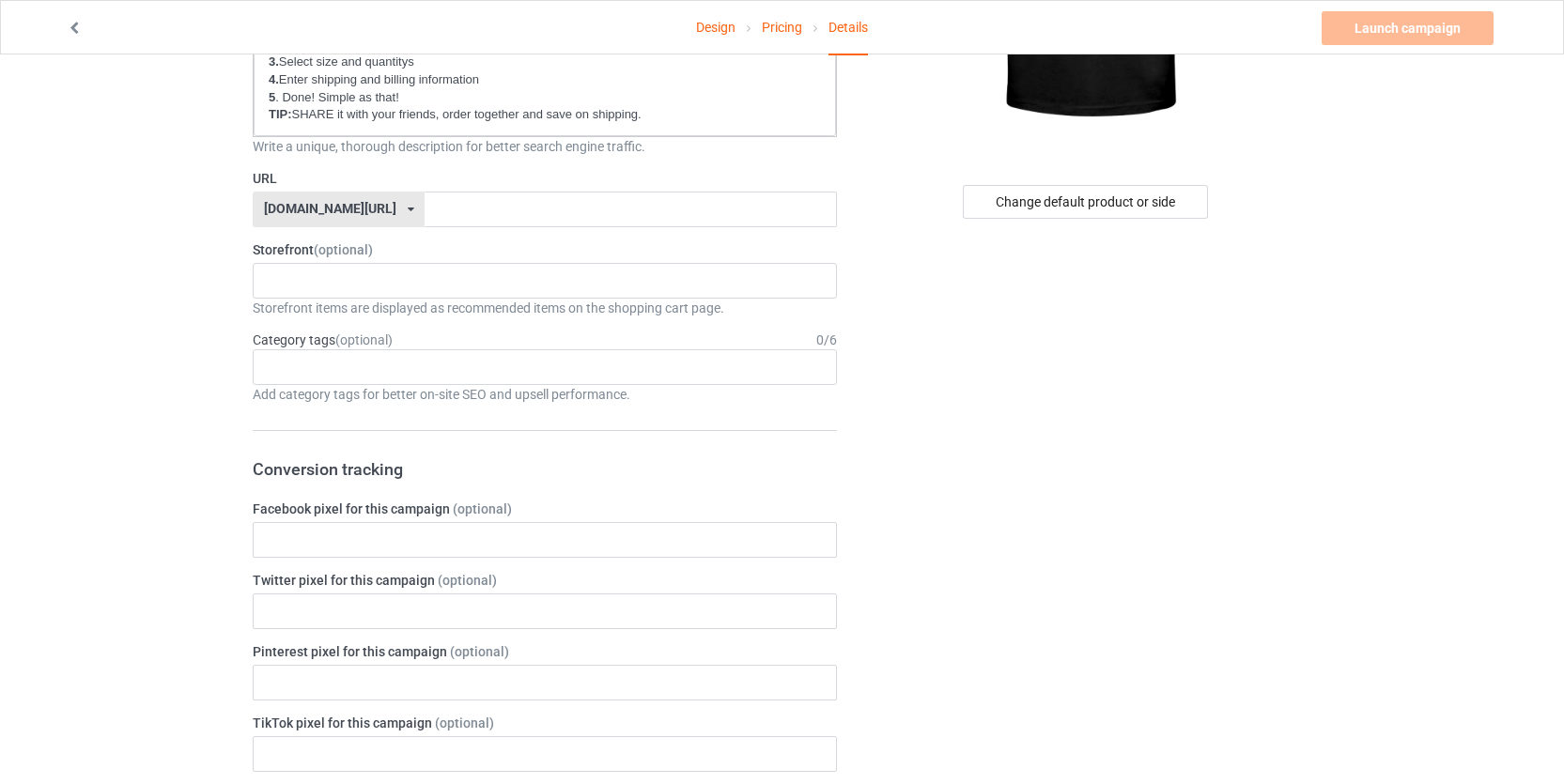
scroll to position [173, 0]
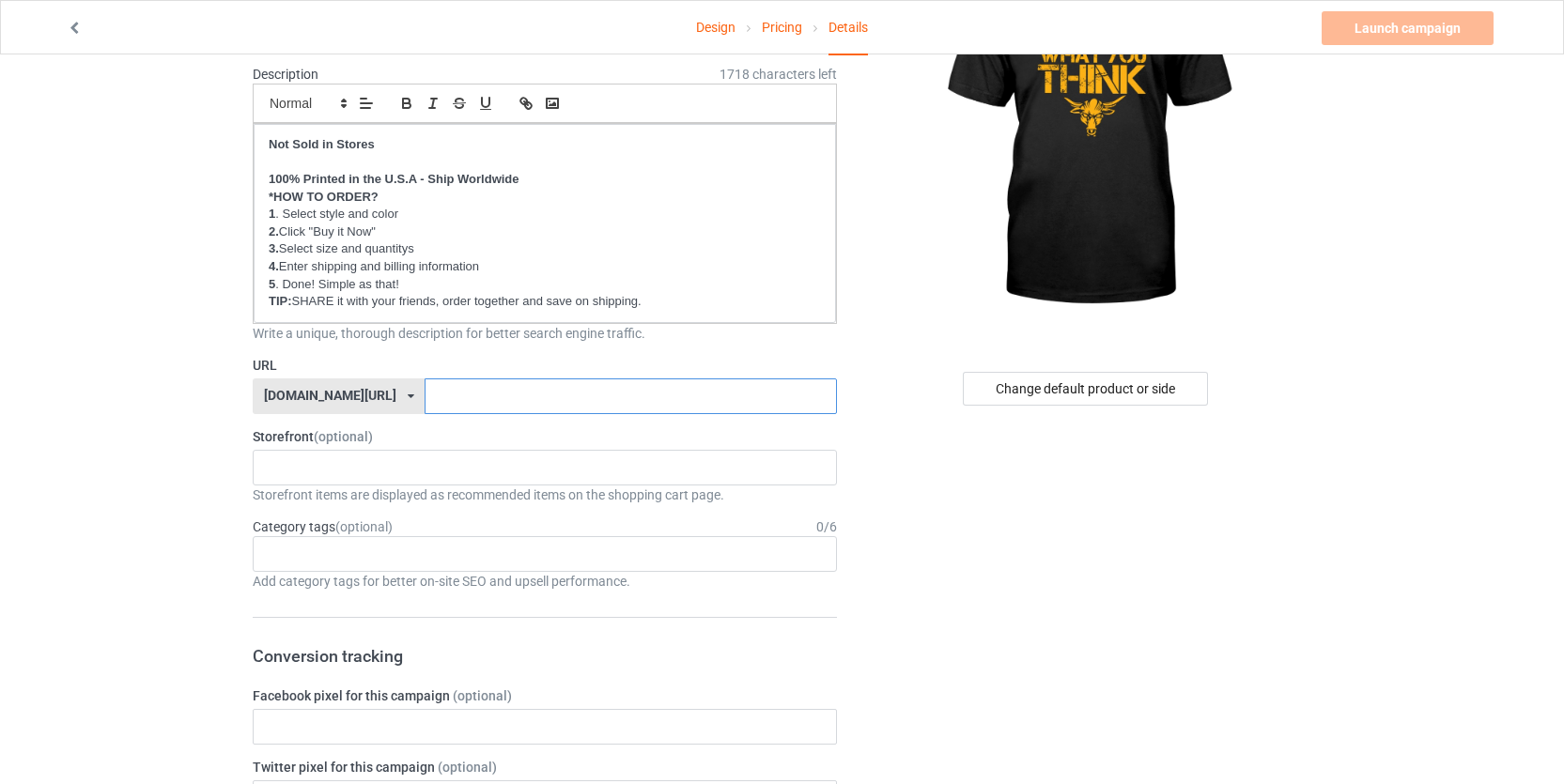
click at [454, 393] on input "text" at bounding box center [630, 396] width 411 height 36
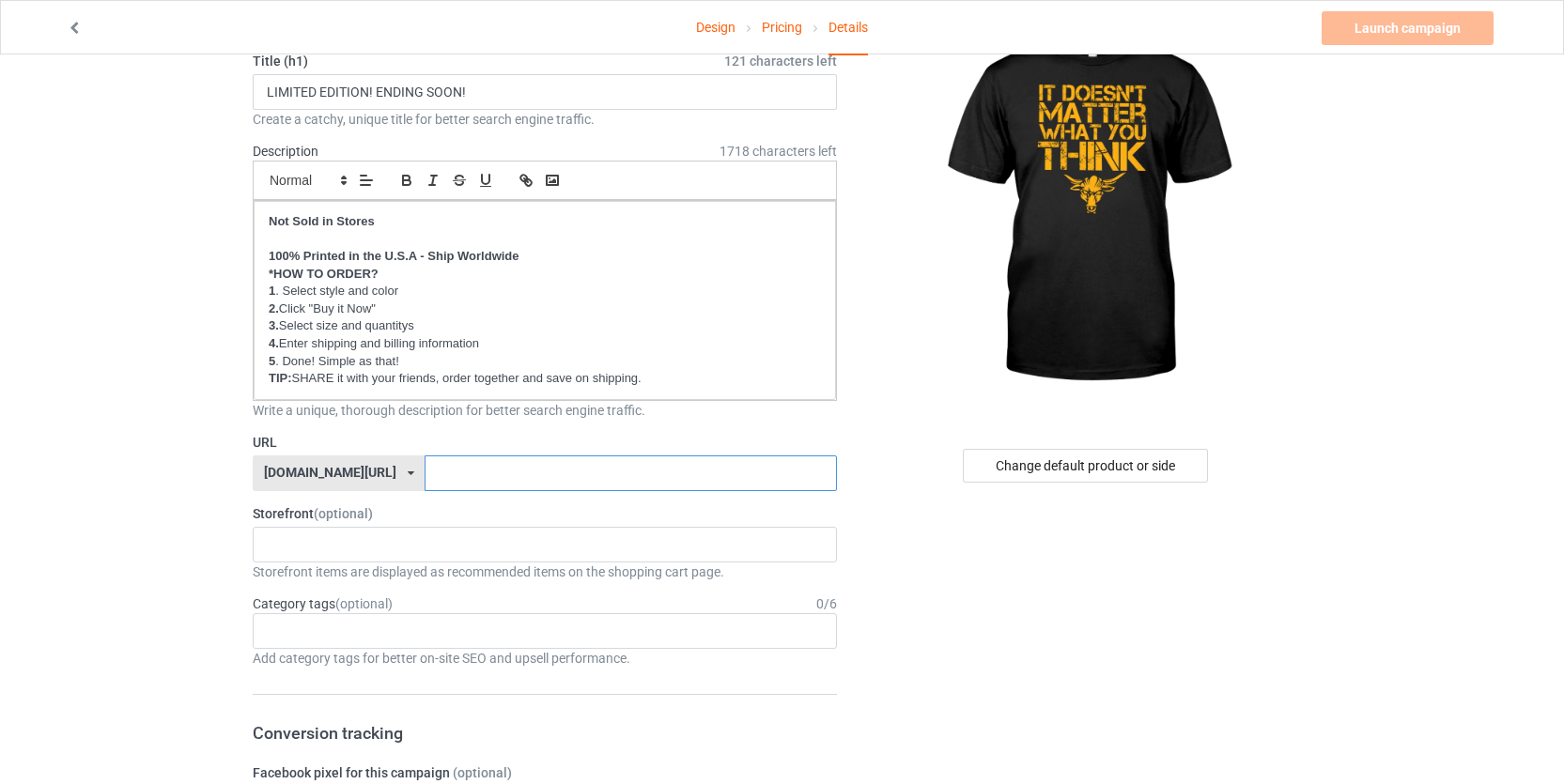
scroll to position [81, 0]
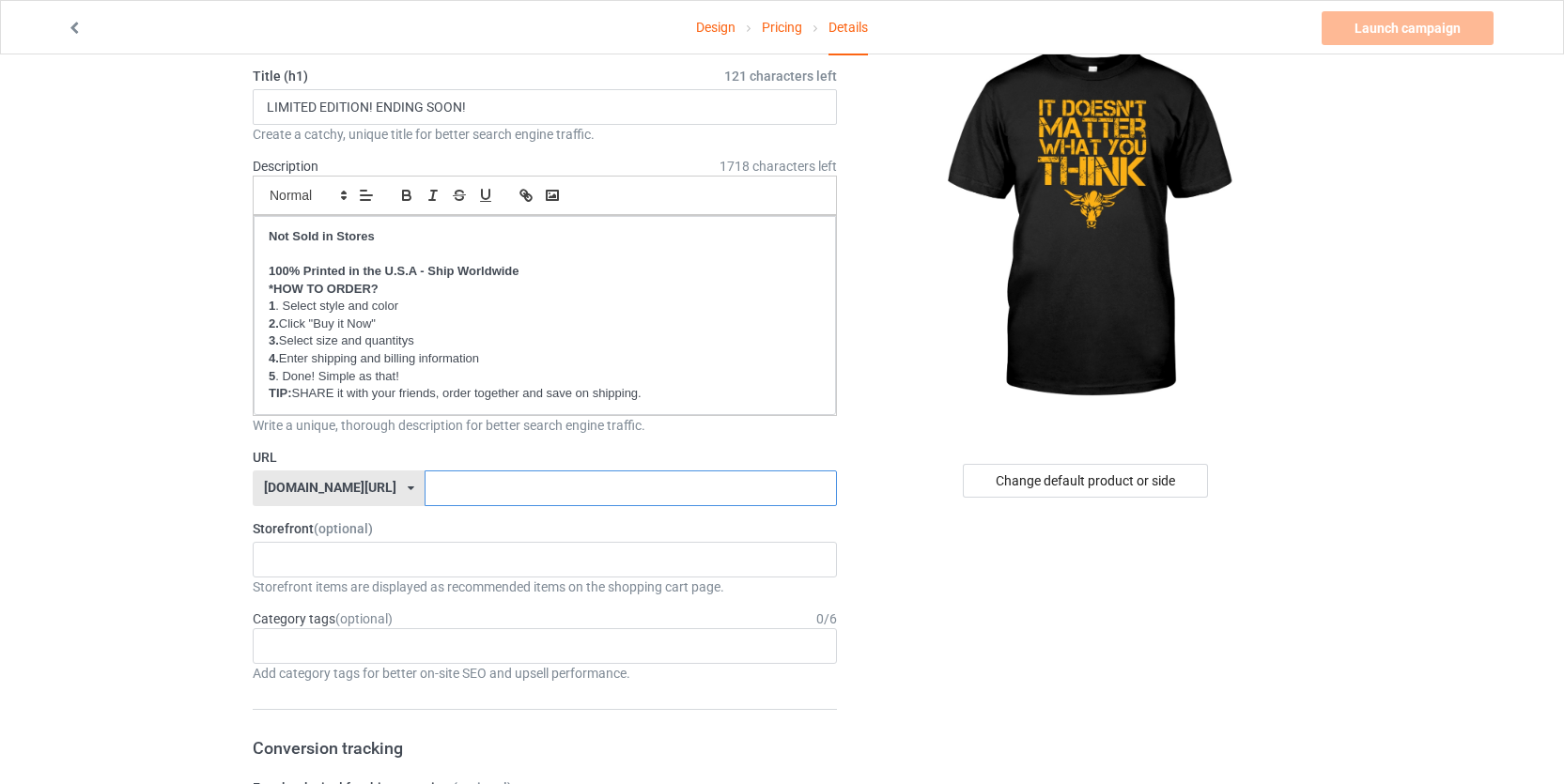
click at [488, 489] on input "text" at bounding box center [630, 489] width 411 height 36
paste input "it-doesnt-matter-yellow"
type input "it-doesnt-matter-yellow-old"
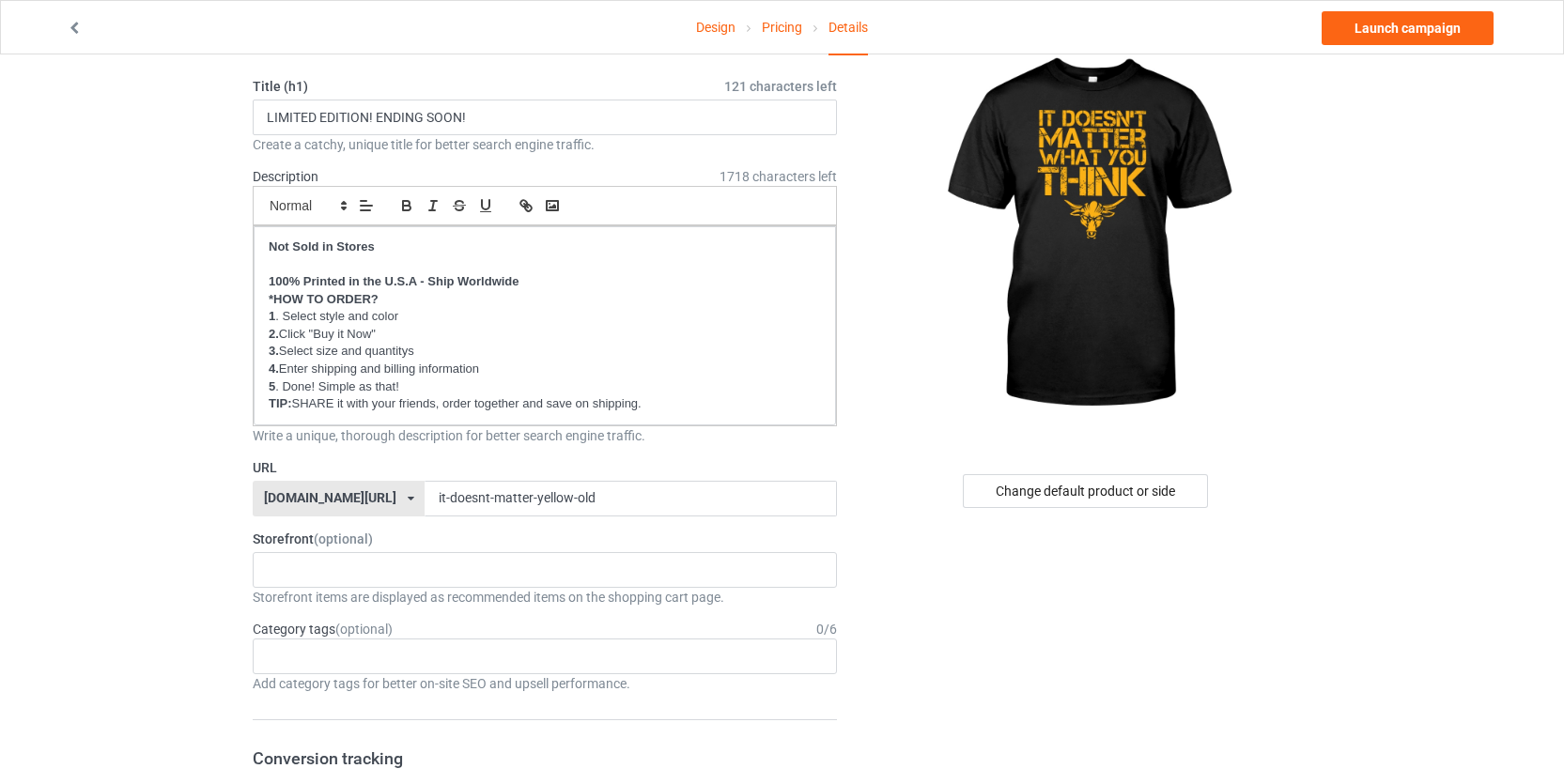
scroll to position [102, 0]
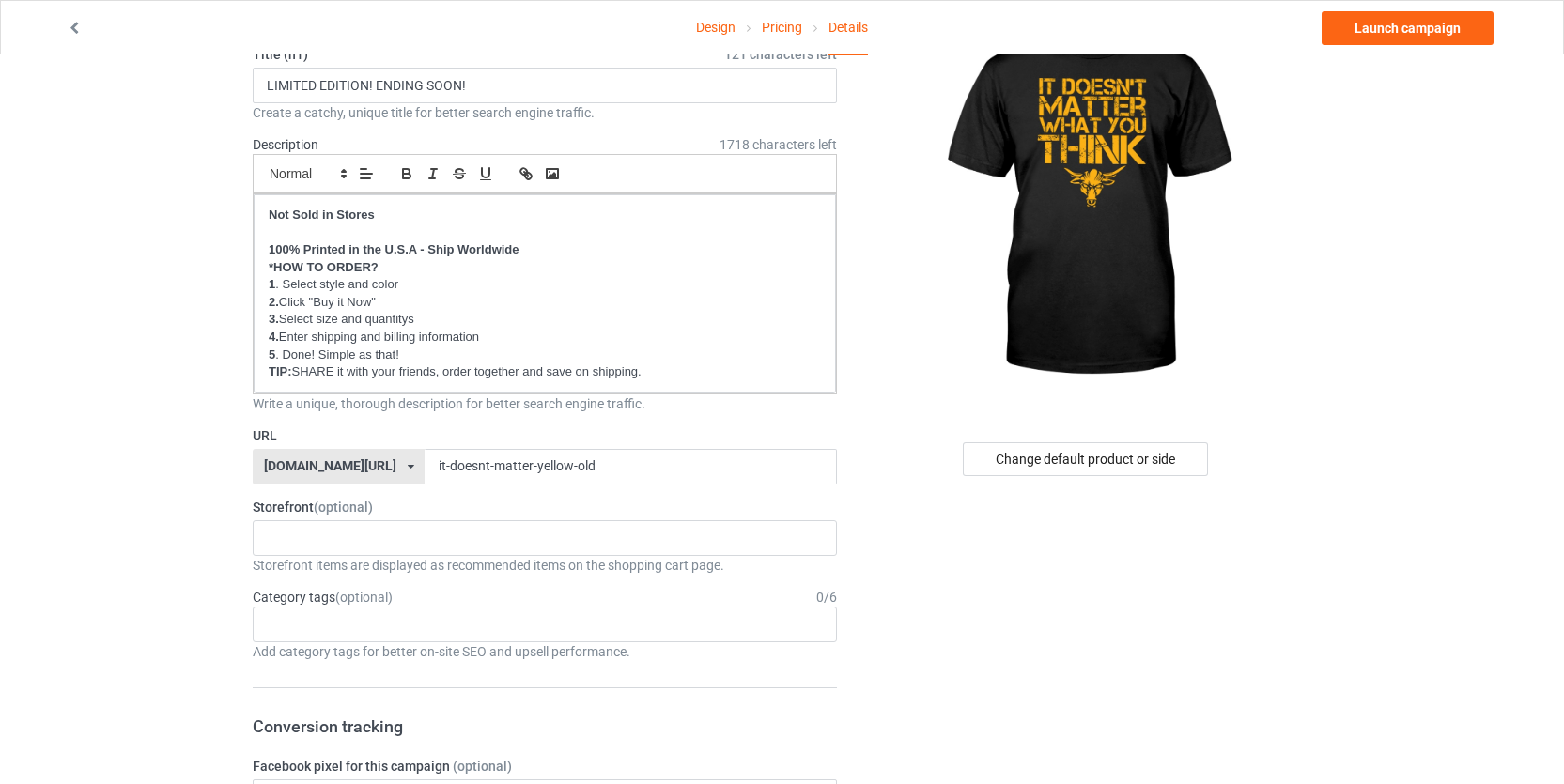
click at [352, 476] on div "projectrock.co/ projectrock.co/ projectrockcollection.co/ teechip.com/ 68e42e0a…" at bounding box center [338, 467] width 172 height 36
click at [363, 533] on div "[DOMAIN_NAME][URL]" at bounding box center [338, 536] width 170 height 34
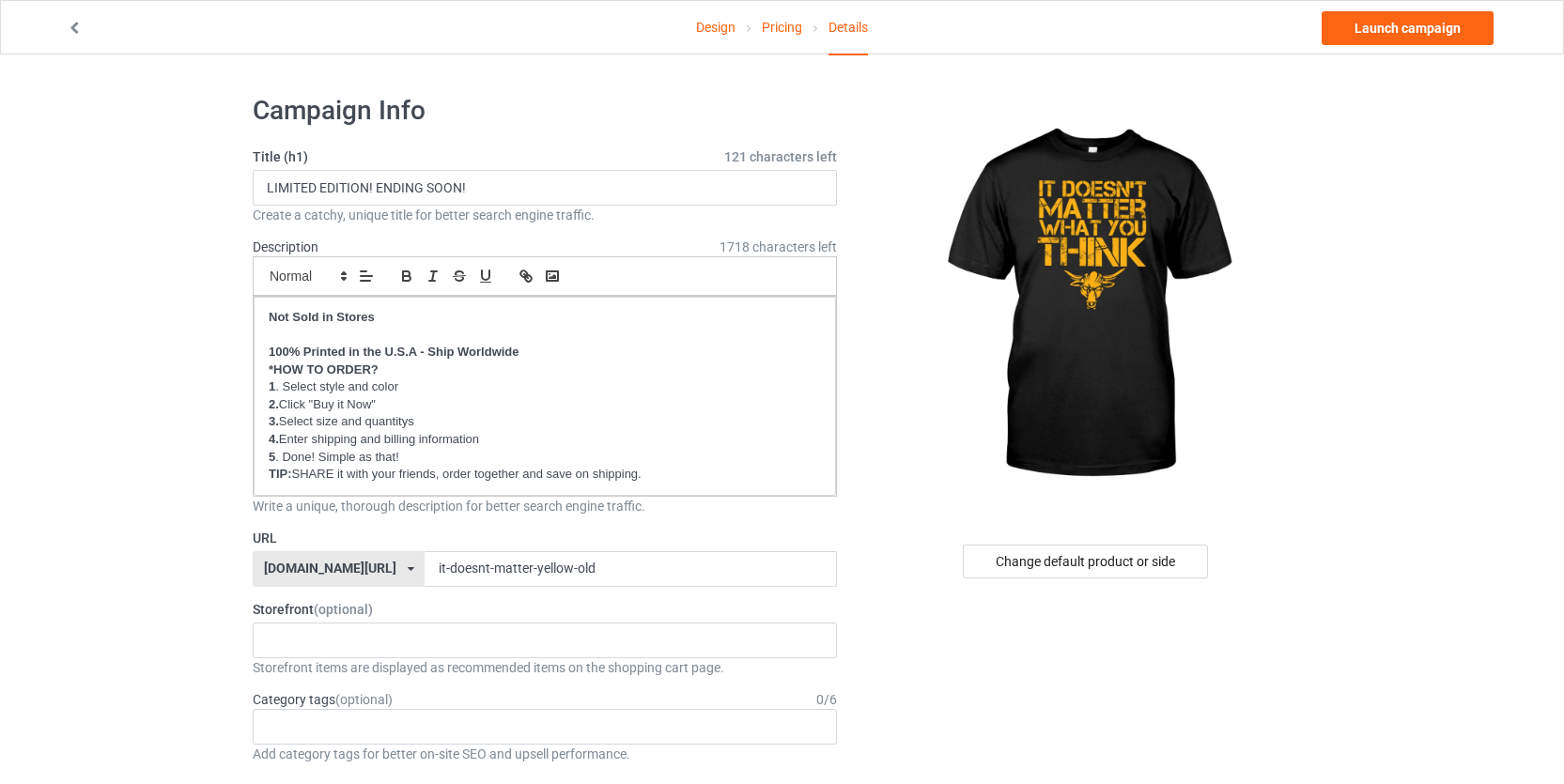
click at [777, 31] on link "Pricing" at bounding box center [782, 27] width 41 height 53
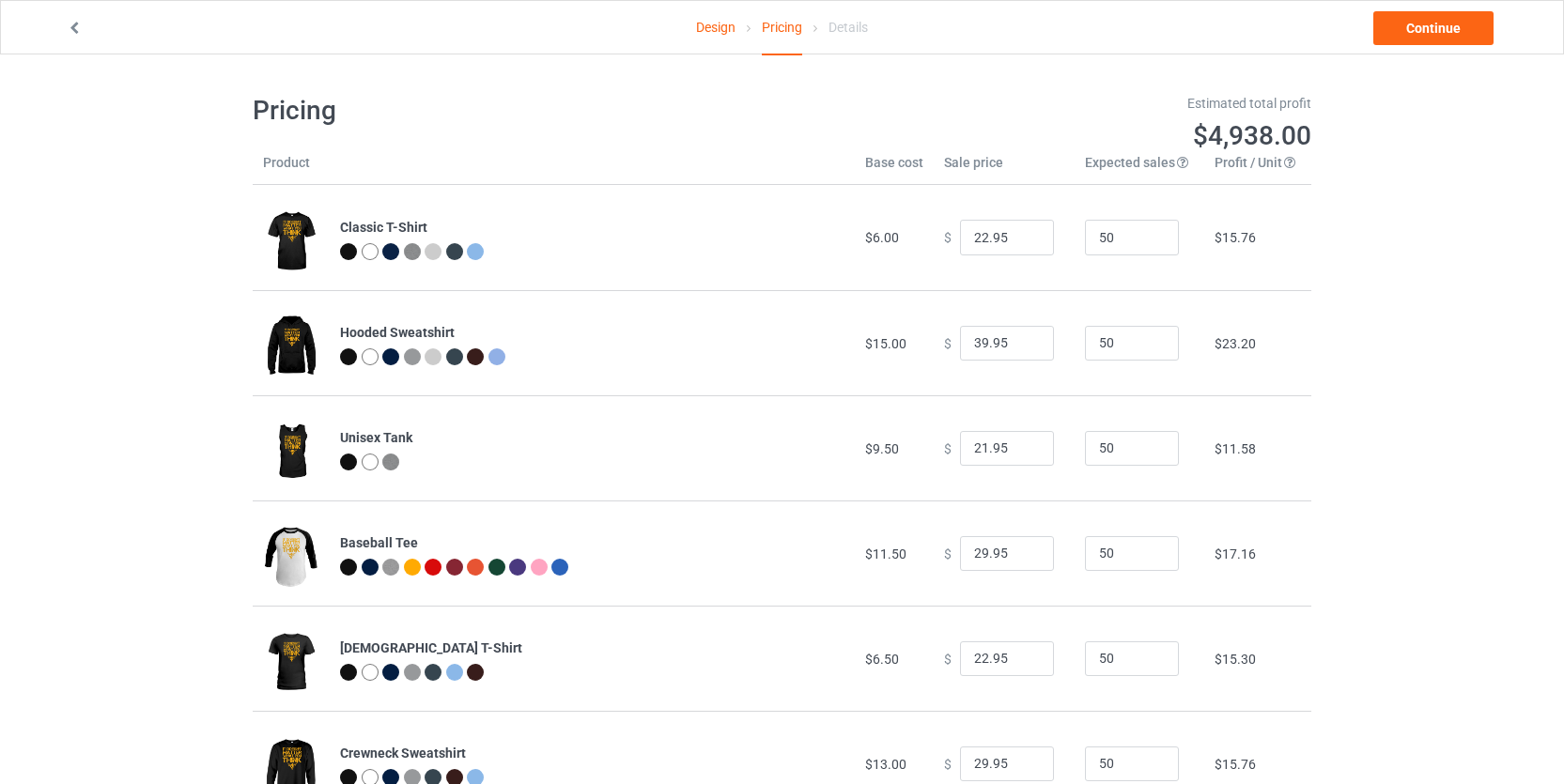
click at [715, 33] on link "Design" at bounding box center [716, 27] width 40 height 53
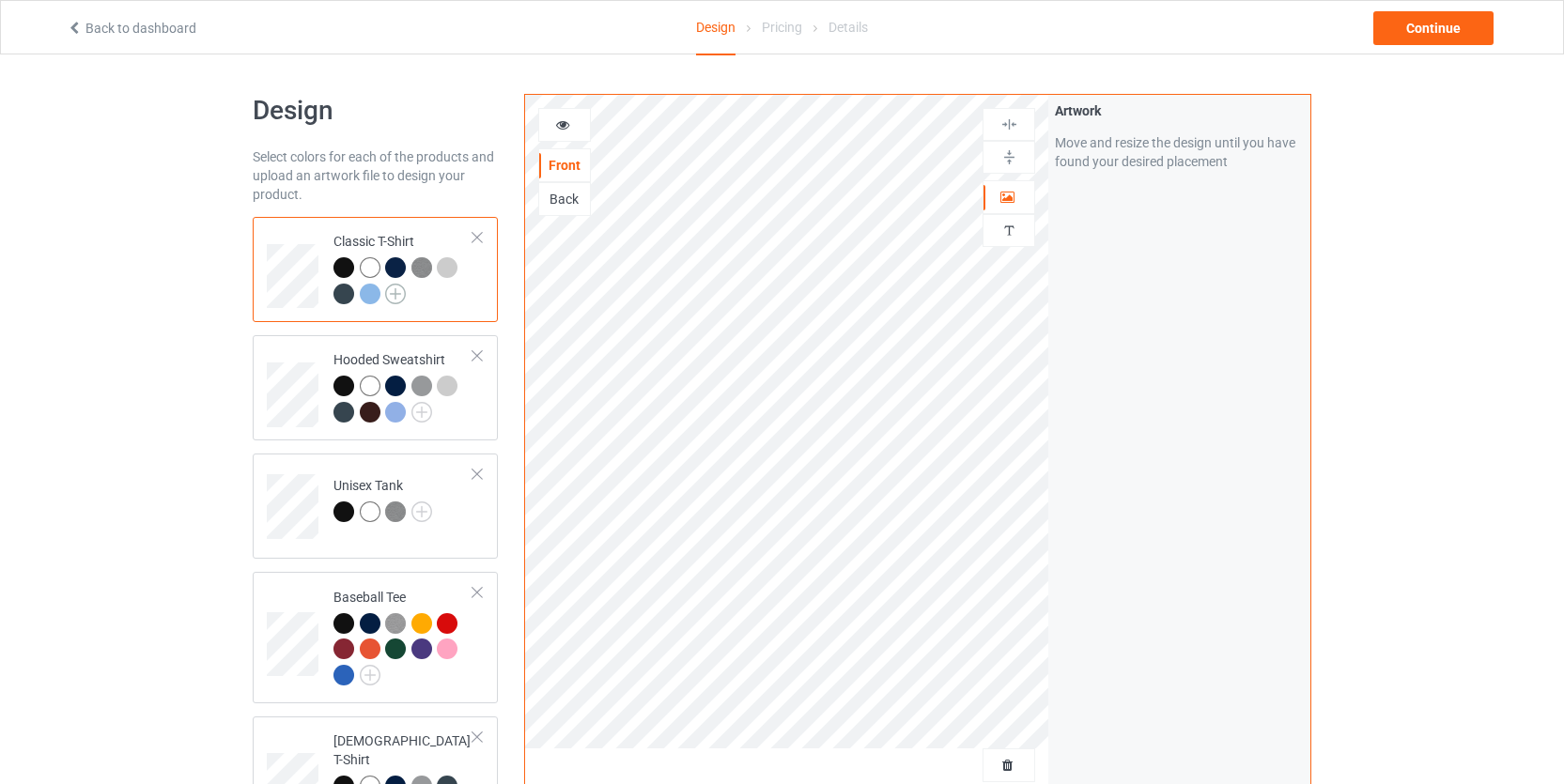
click at [399, 290] on img at bounding box center [395, 294] width 21 height 21
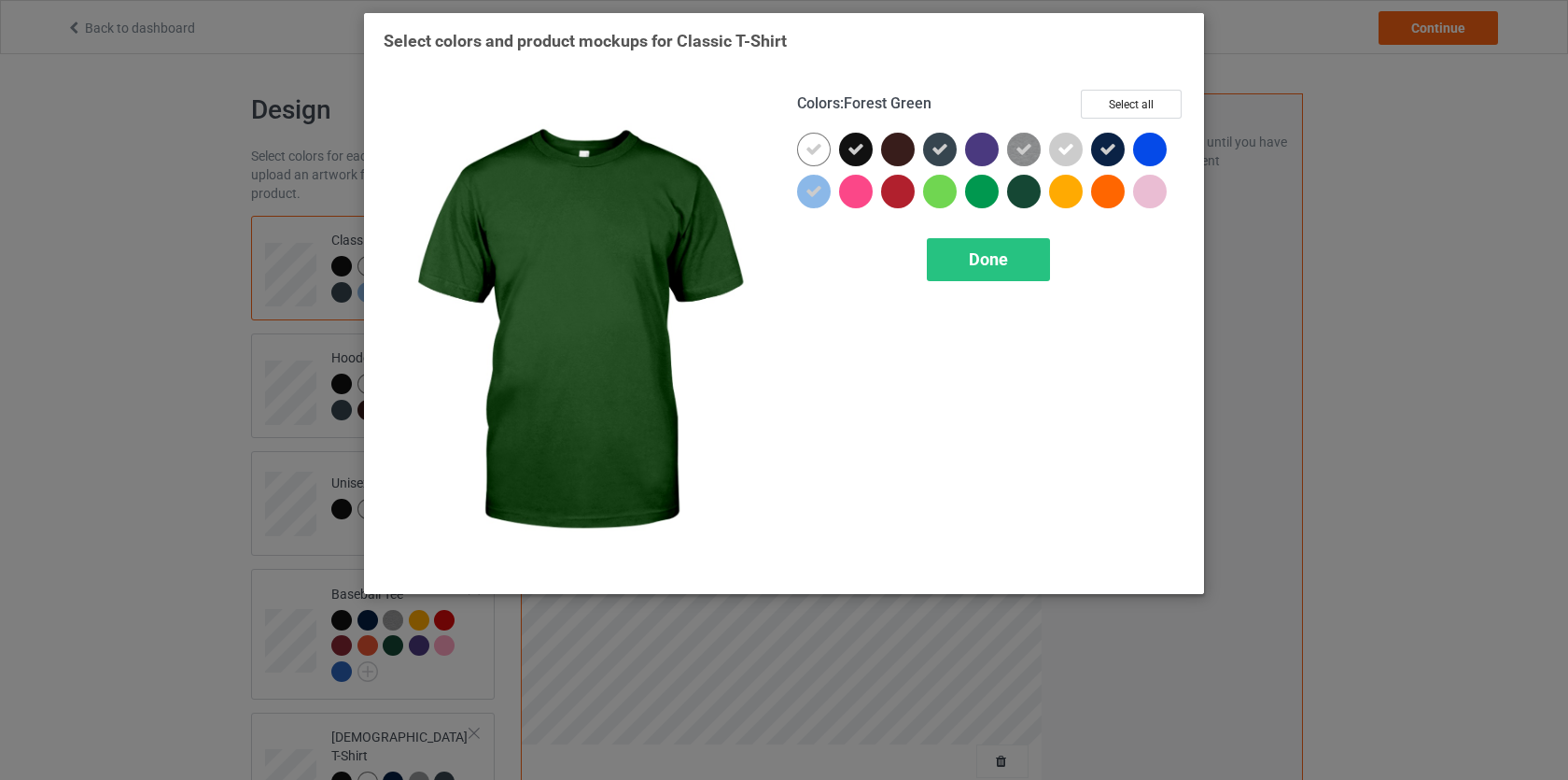
click at [1019, 193] on div at bounding box center [1024, 191] width 34 height 34
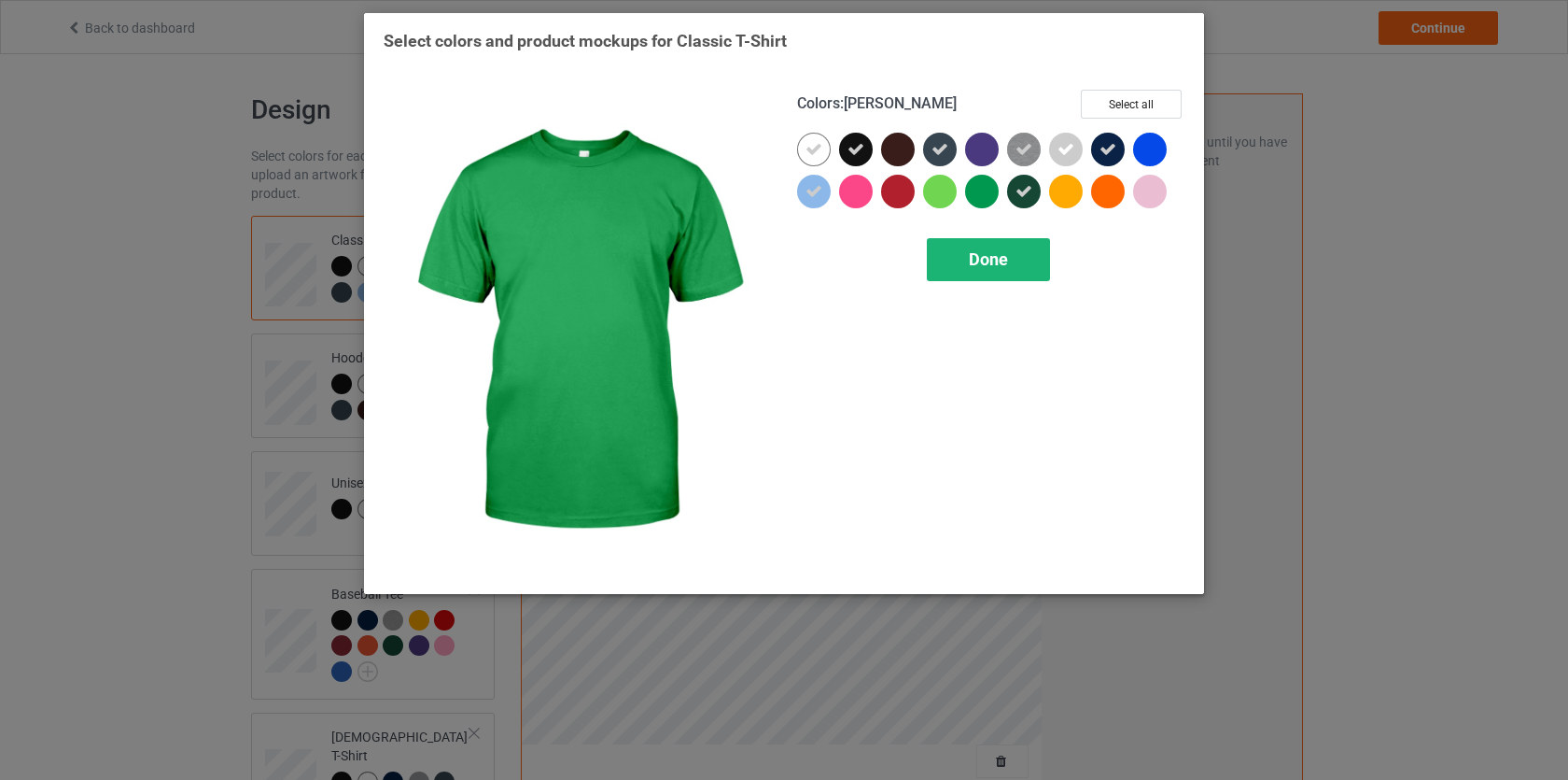
click at [970, 251] on span "Done" at bounding box center [989, 259] width 40 height 20
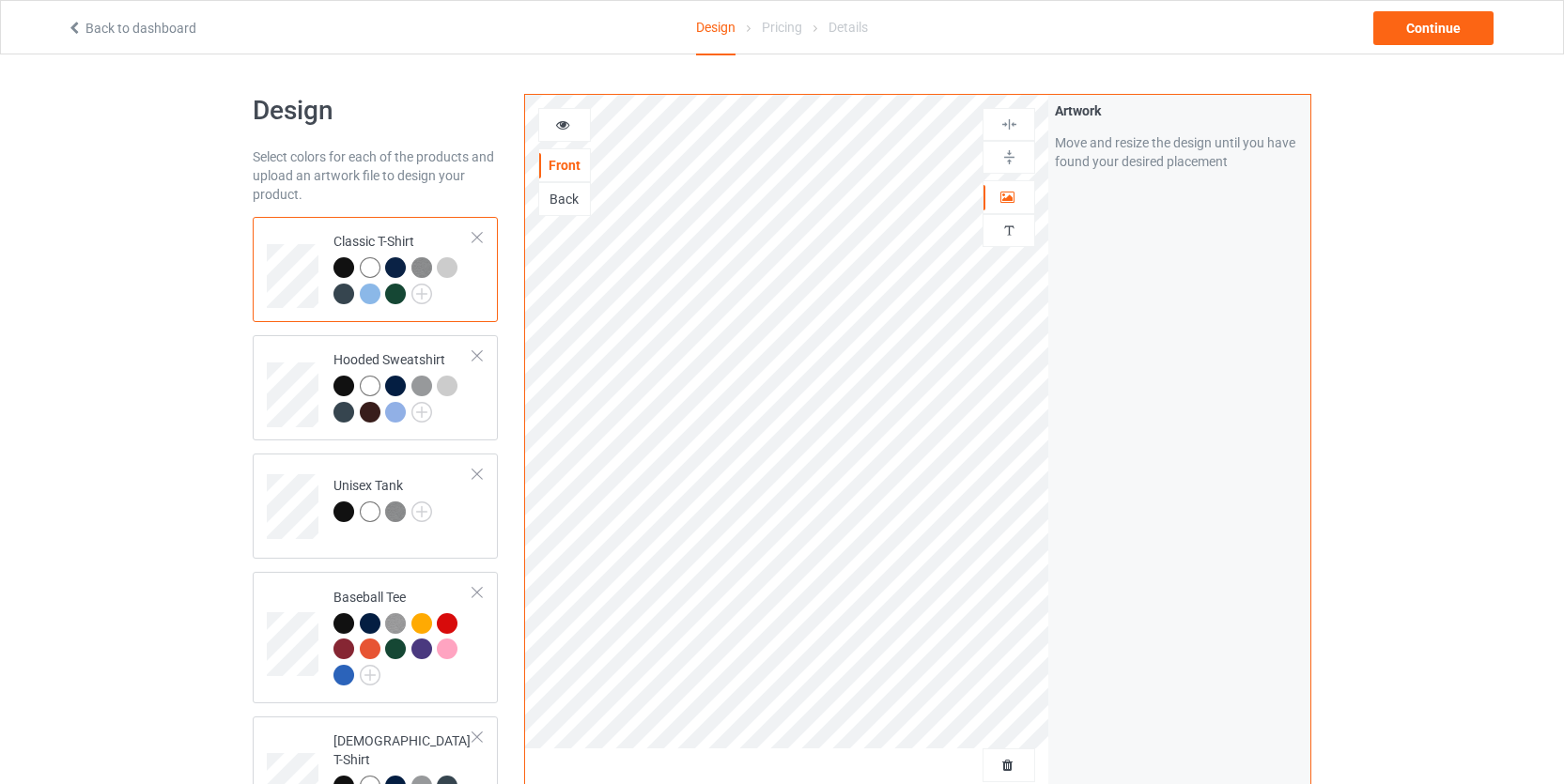
click at [392, 286] on div at bounding box center [395, 294] width 21 height 21
click at [418, 296] on img at bounding box center [421, 294] width 21 height 21
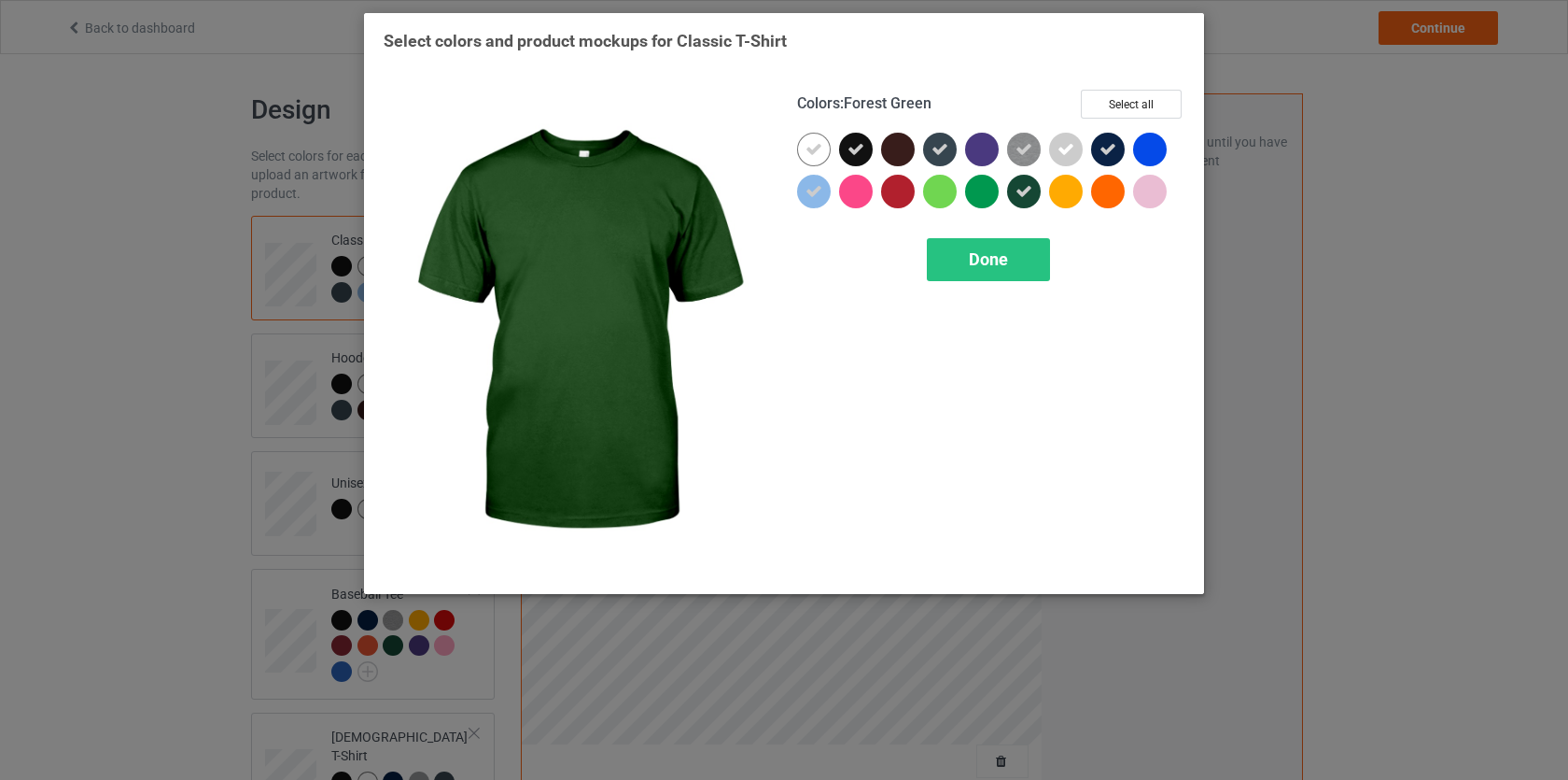
click at [1016, 196] on icon at bounding box center [1024, 191] width 17 height 17
click at [983, 262] on span "Done" at bounding box center [989, 259] width 40 height 20
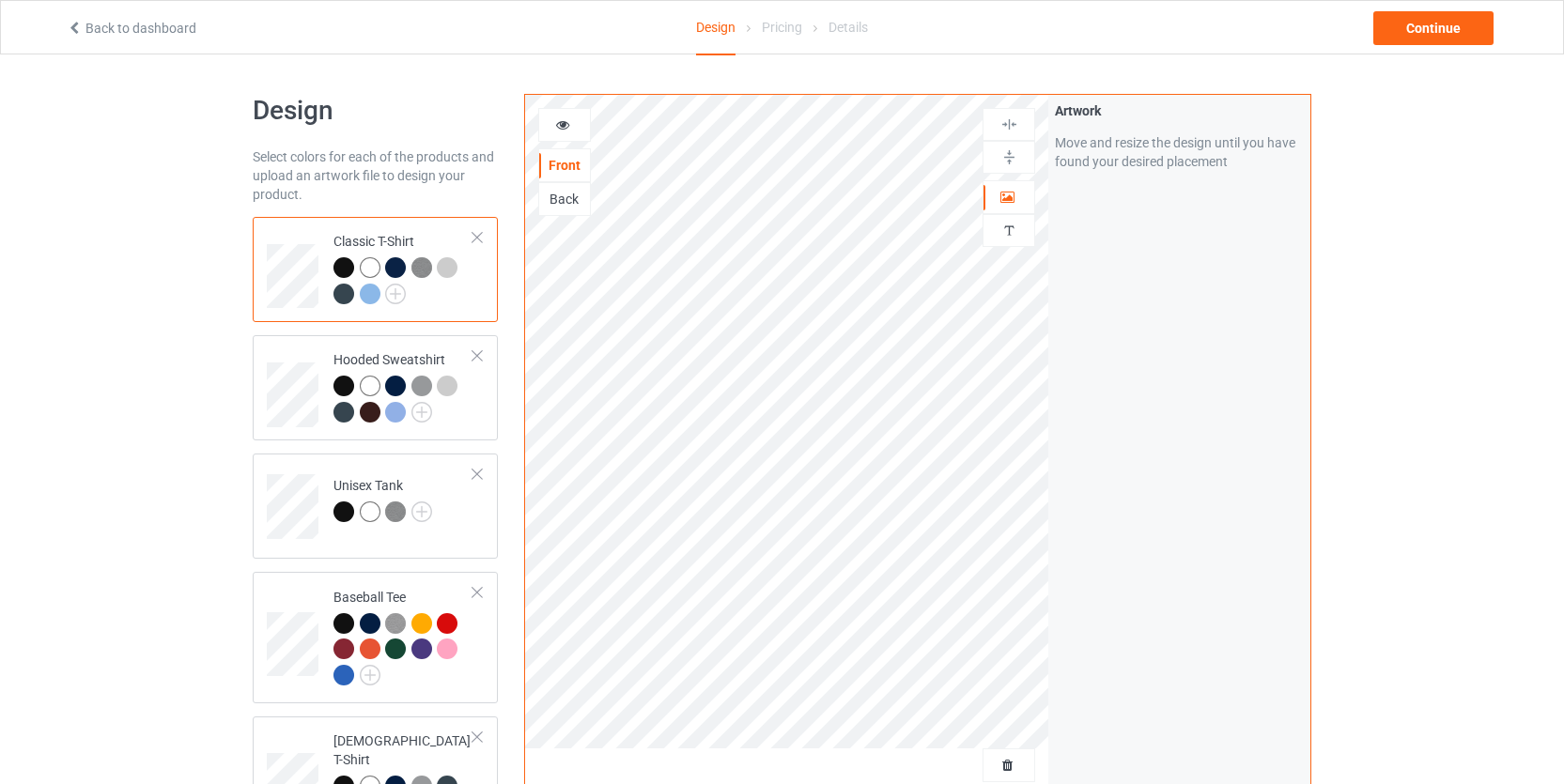
click at [790, 25] on div "Pricing" at bounding box center [782, 27] width 41 height 53
click at [1455, 31] on div "Continue" at bounding box center [1434, 28] width 120 height 34
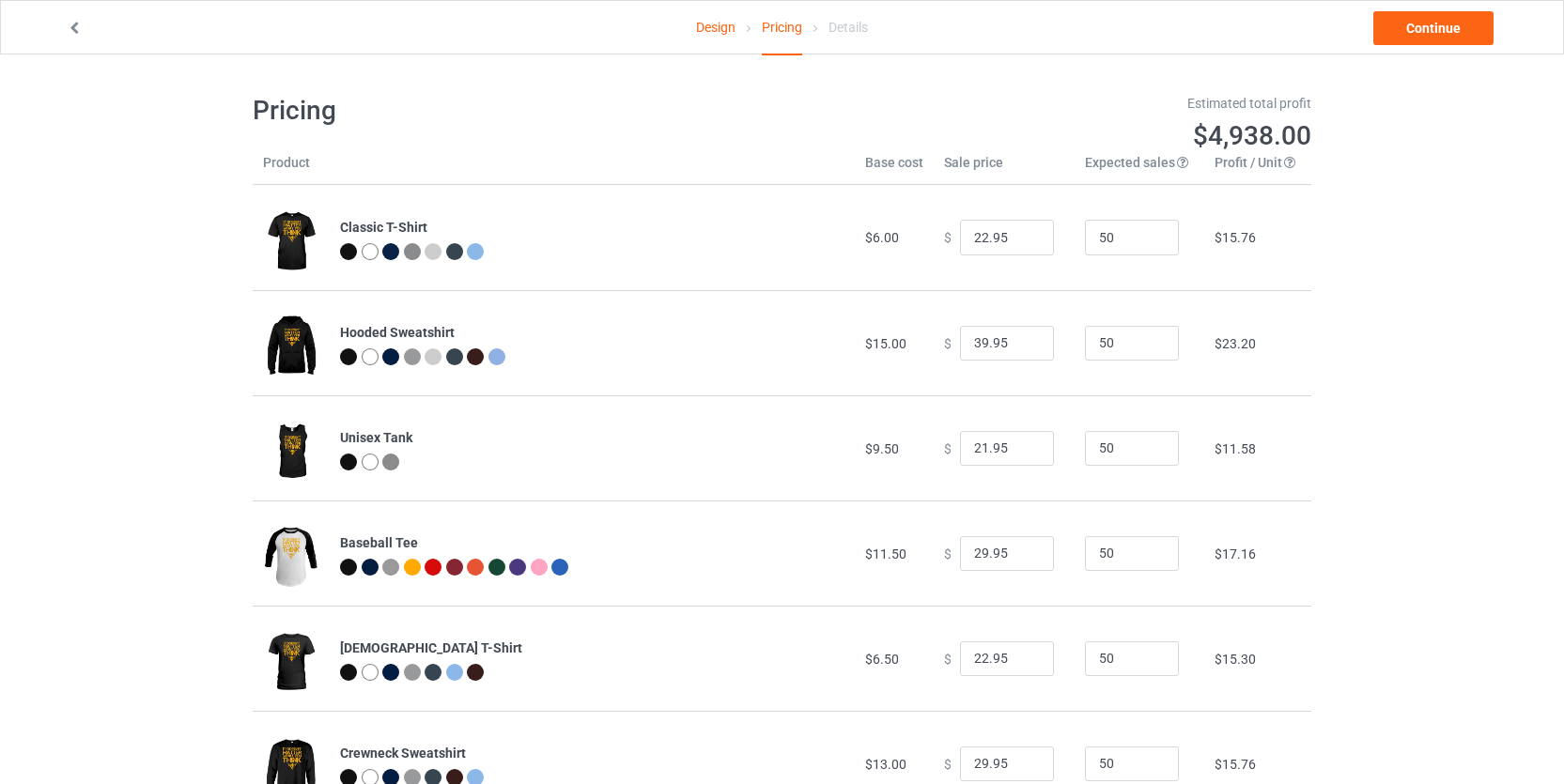
click at [715, 27] on link "Design" at bounding box center [716, 27] width 40 height 53
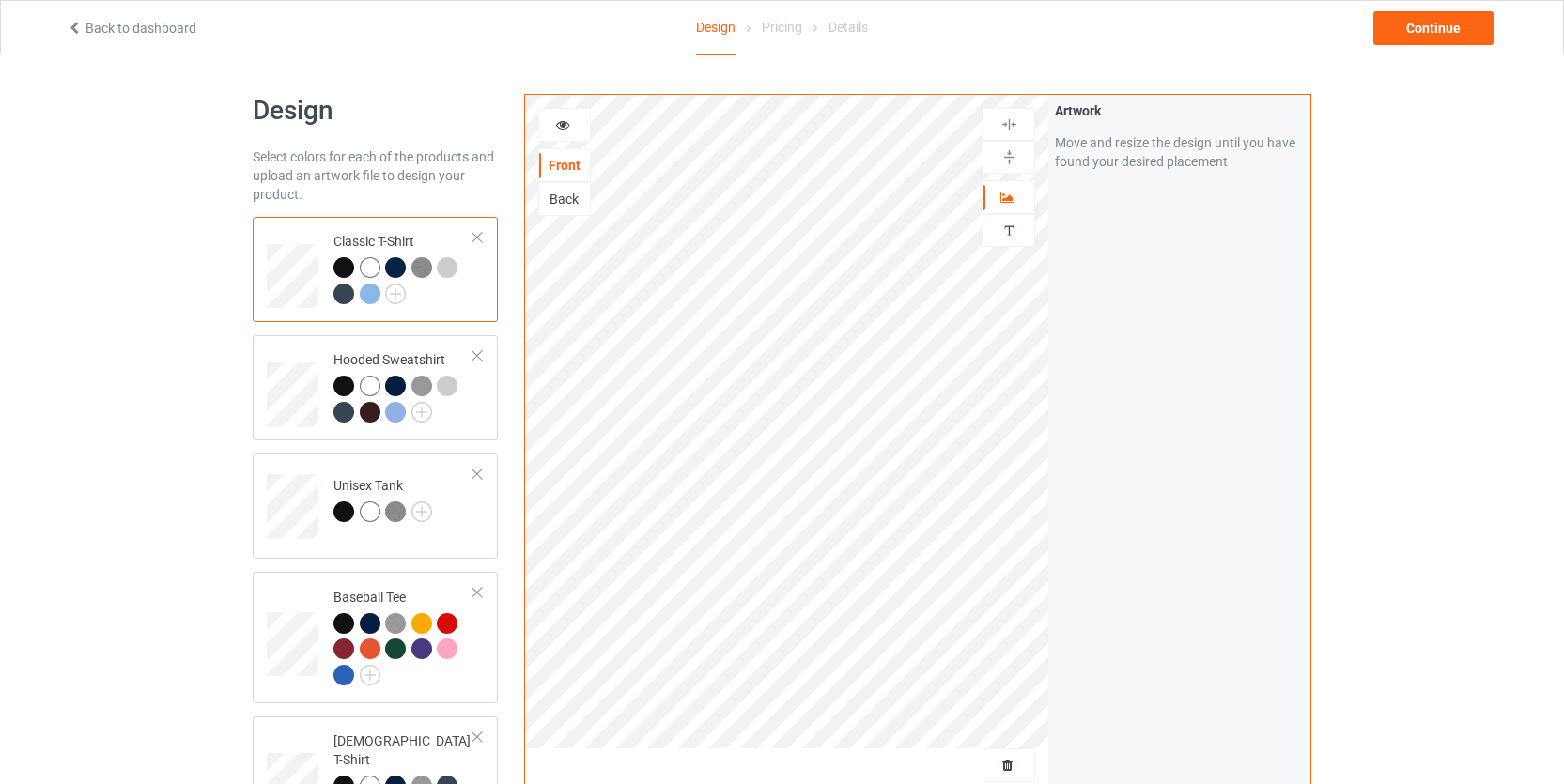
click at [571, 116] on div at bounding box center [564, 124] width 51 height 19
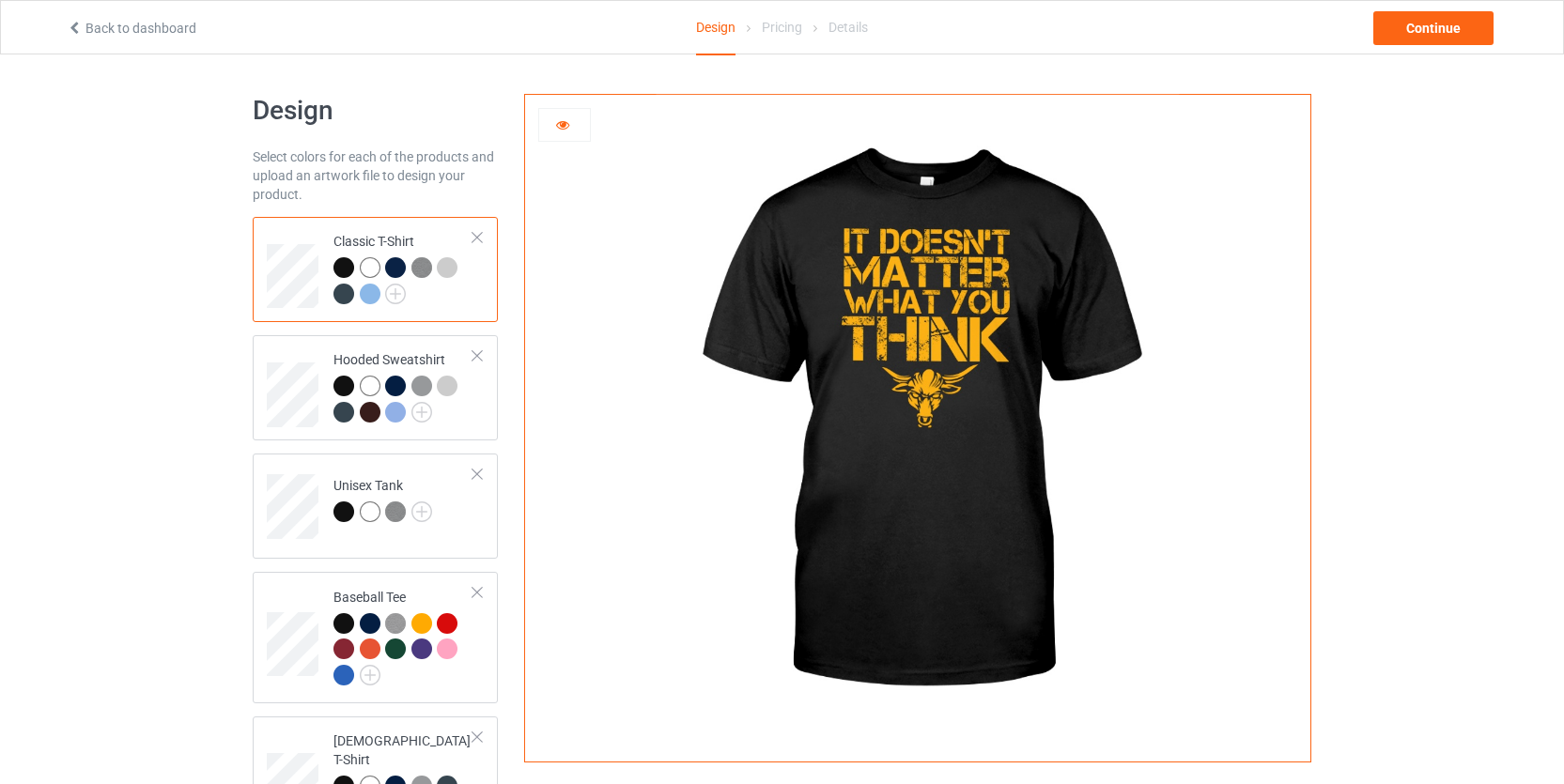
click at [773, 24] on div "Pricing" at bounding box center [782, 27] width 41 height 53
click at [382, 357] on div "Hooded Sweatshirt" at bounding box center [403, 385] width 140 height 71
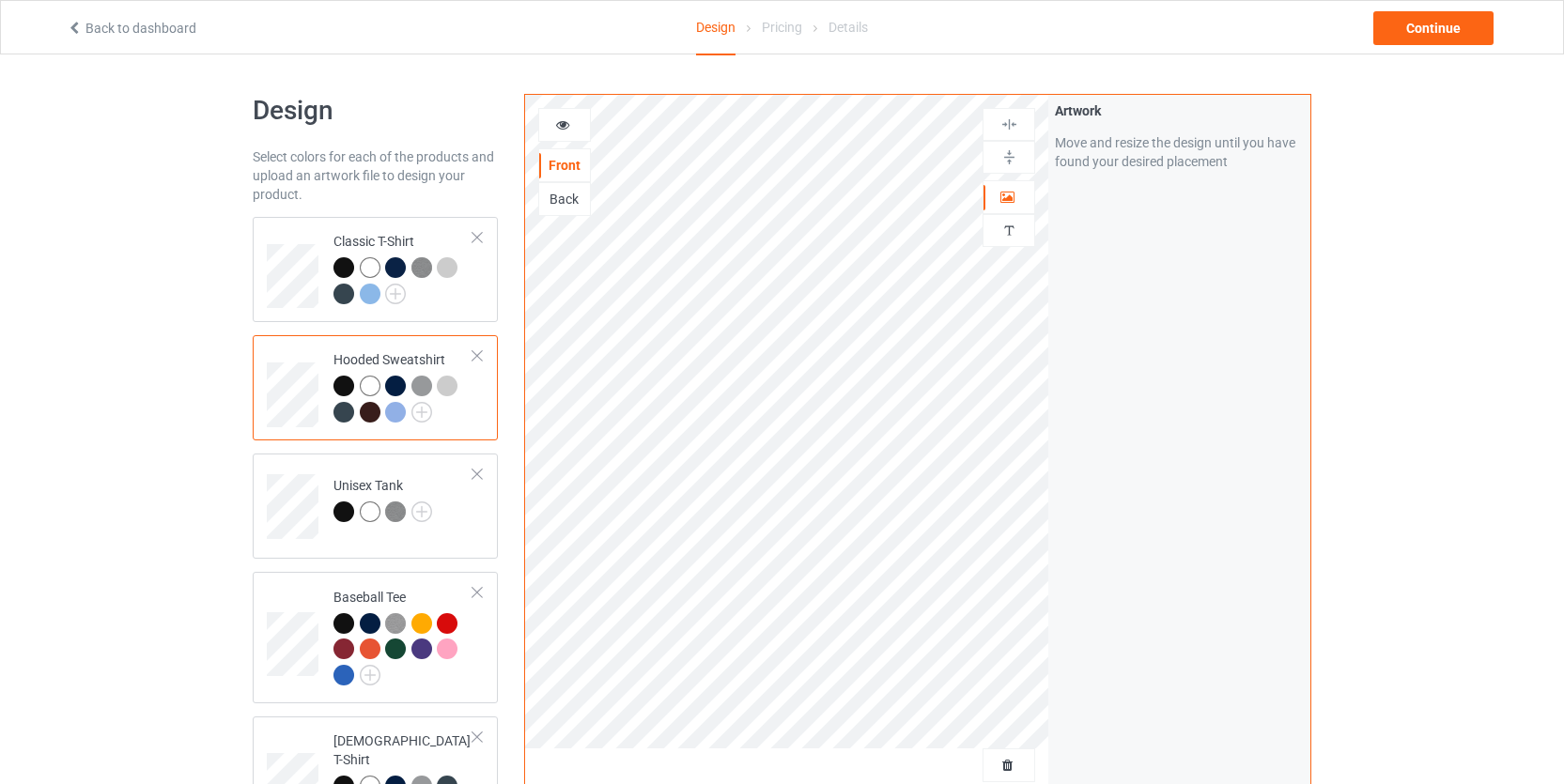
click at [581, 125] on div at bounding box center [564, 124] width 51 height 19
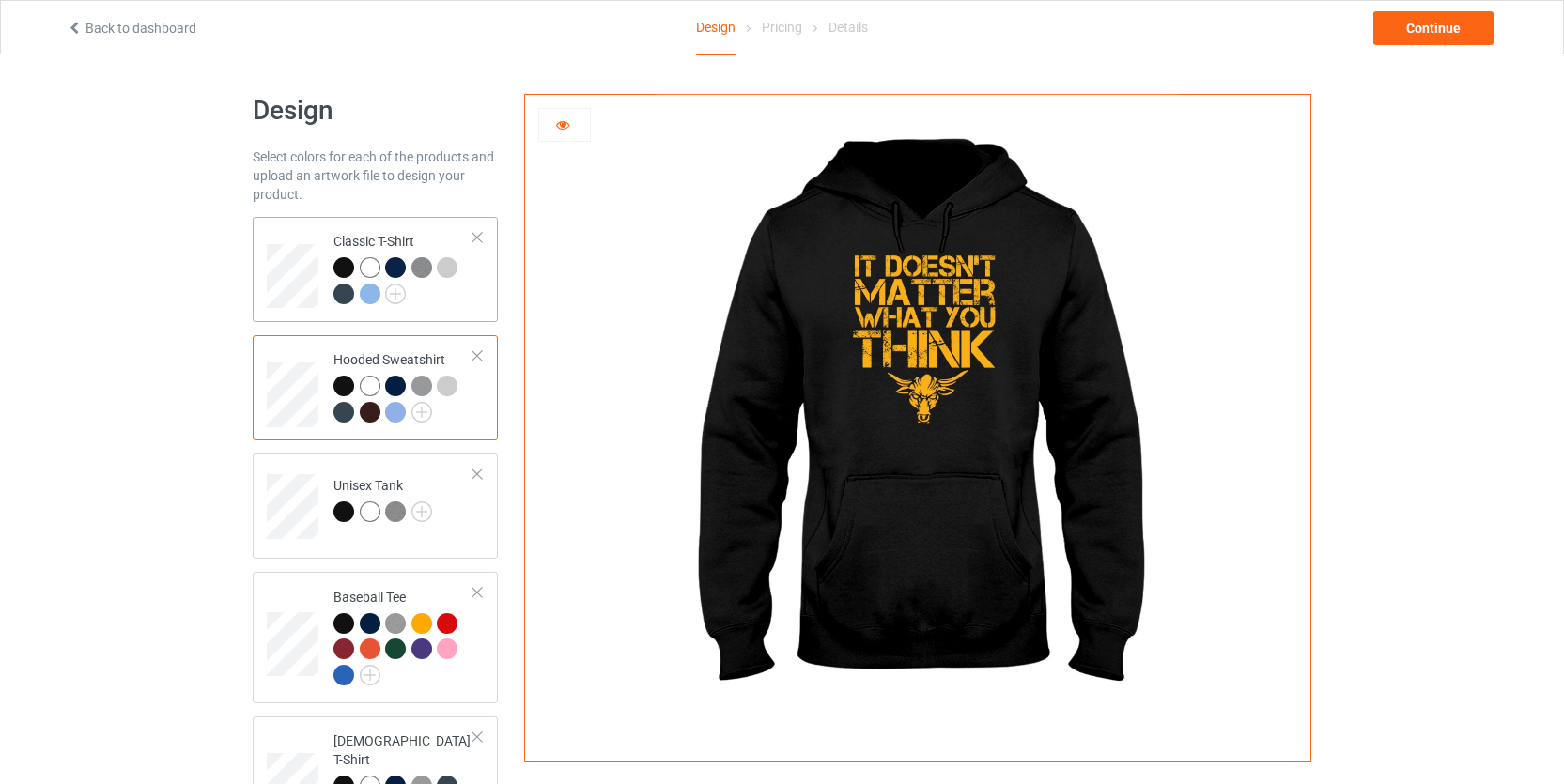
click at [406, 234] on div "Classic T-Shirt" at bounding box center [403, 267] width 140 height 71
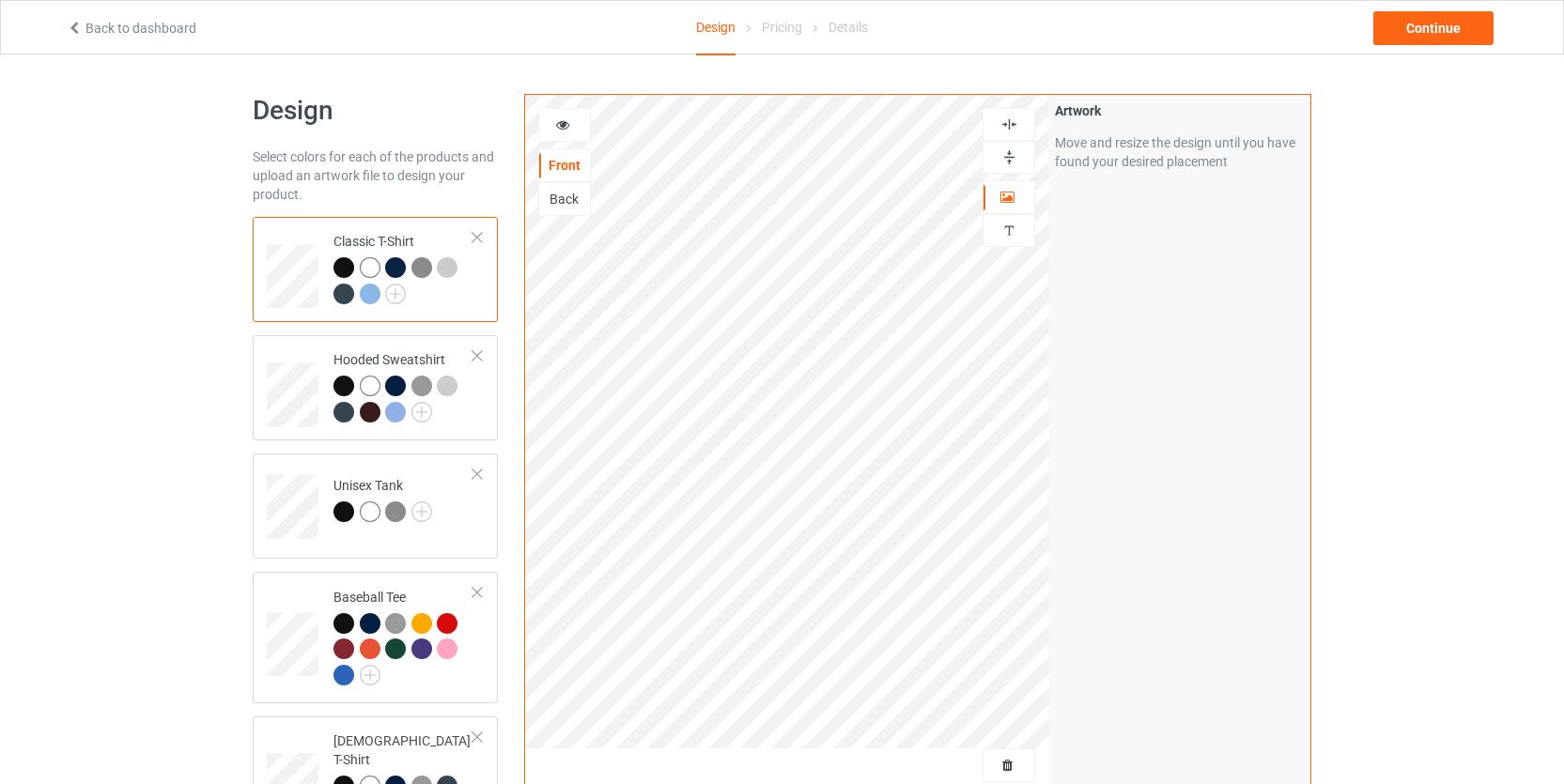
click at [568, 110] on div at bounding box center [564, 125] width 53 height 34
click at [569, 125] on icon at bounding box center [563, 121] width 16 height 13
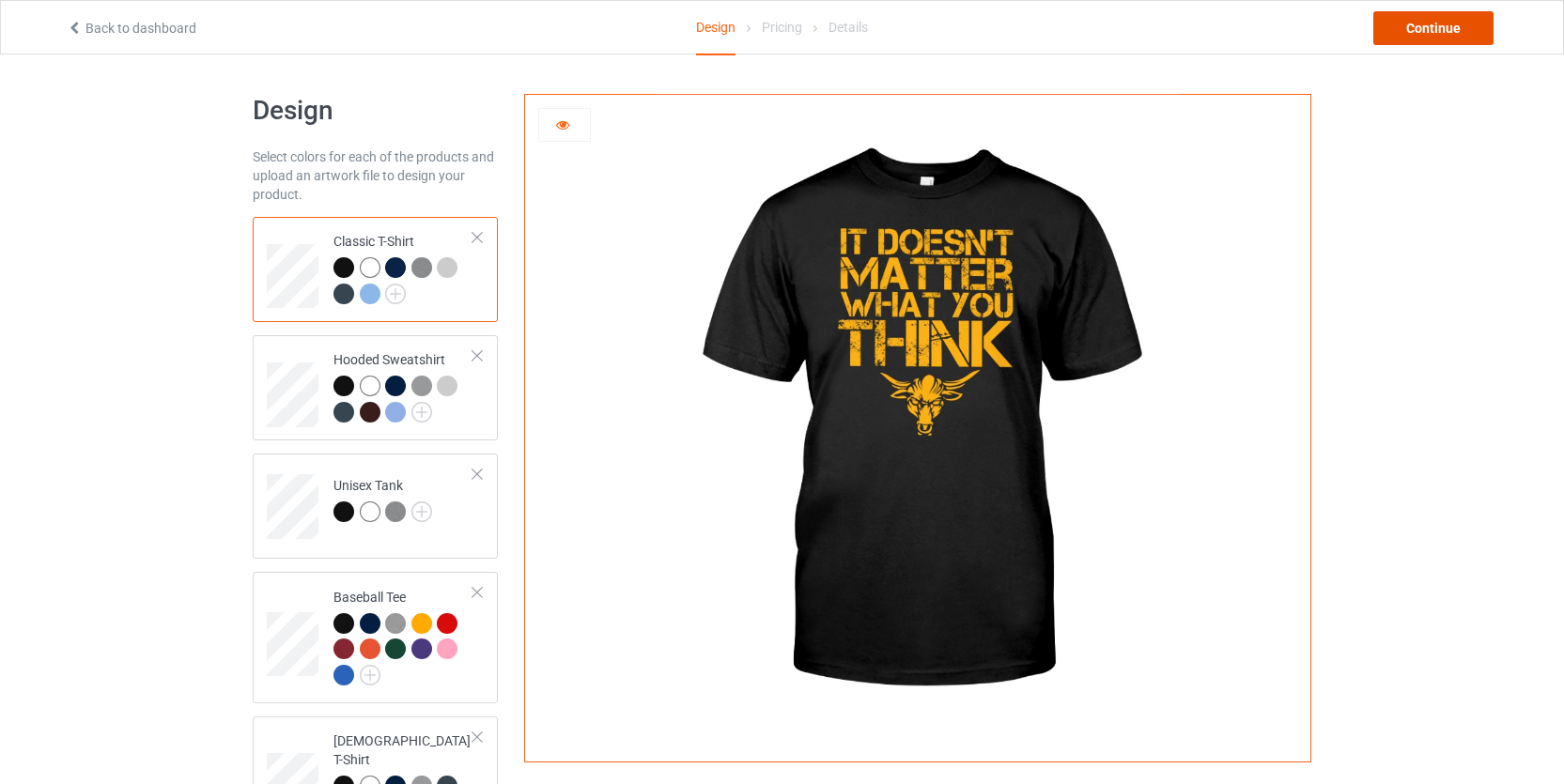
click at [1401, 28] on div "Continue" at bounding box center [1434, 28] width 120 height 34
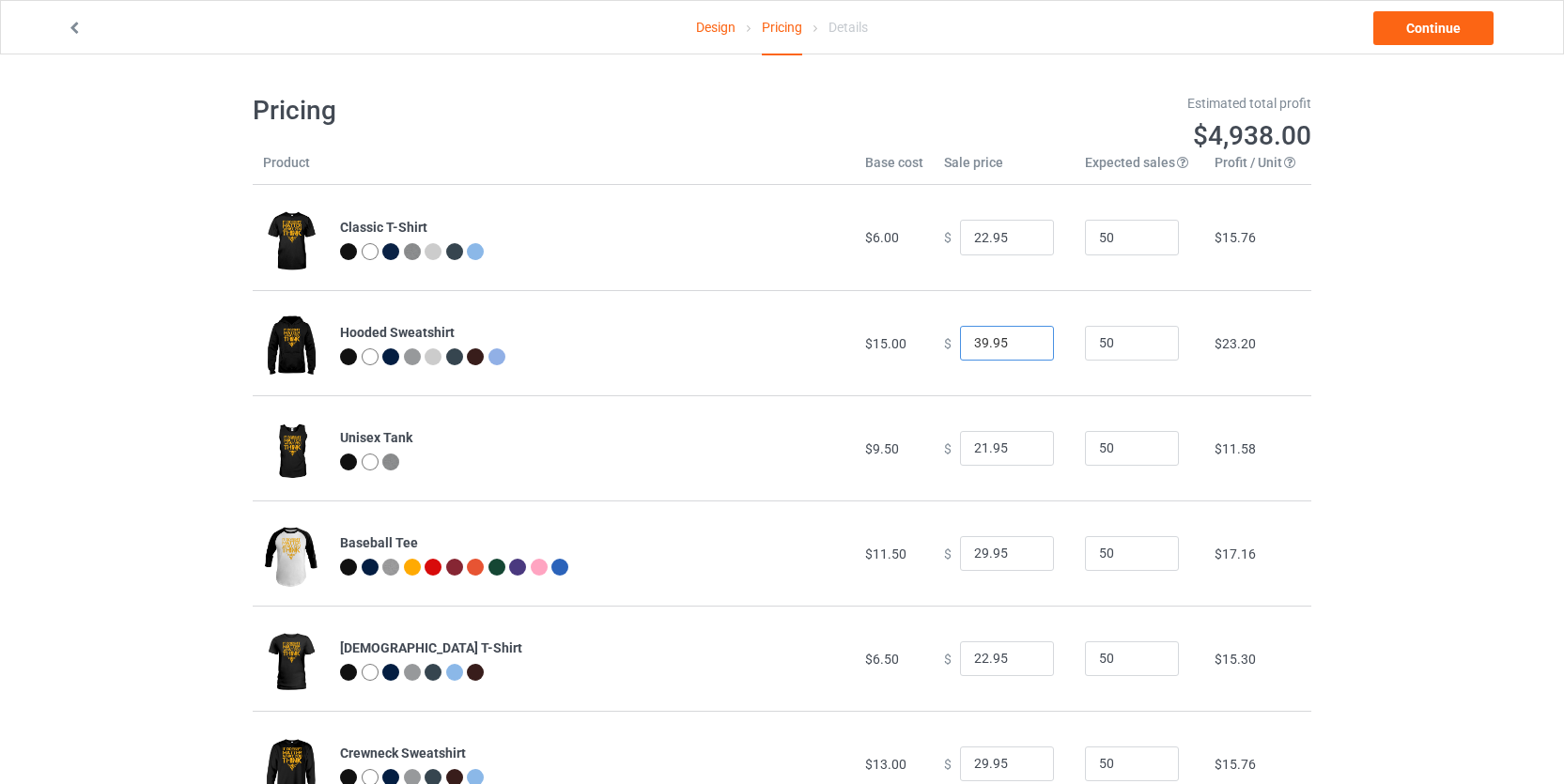
click at [976, 344] on input "39.95" at bounding box center [1006, 343] width 94 height 36
type input "34.95"
click at [1427, 426] on div "Design Pricing Details Continue Pricing Estimated total profit $4,705.50 Produc…" at bounding box center [782, 455] width 1564 height 801
click at [1395, 41] on link "Continue" at bounding box center [1434, 28] width 120 height 34
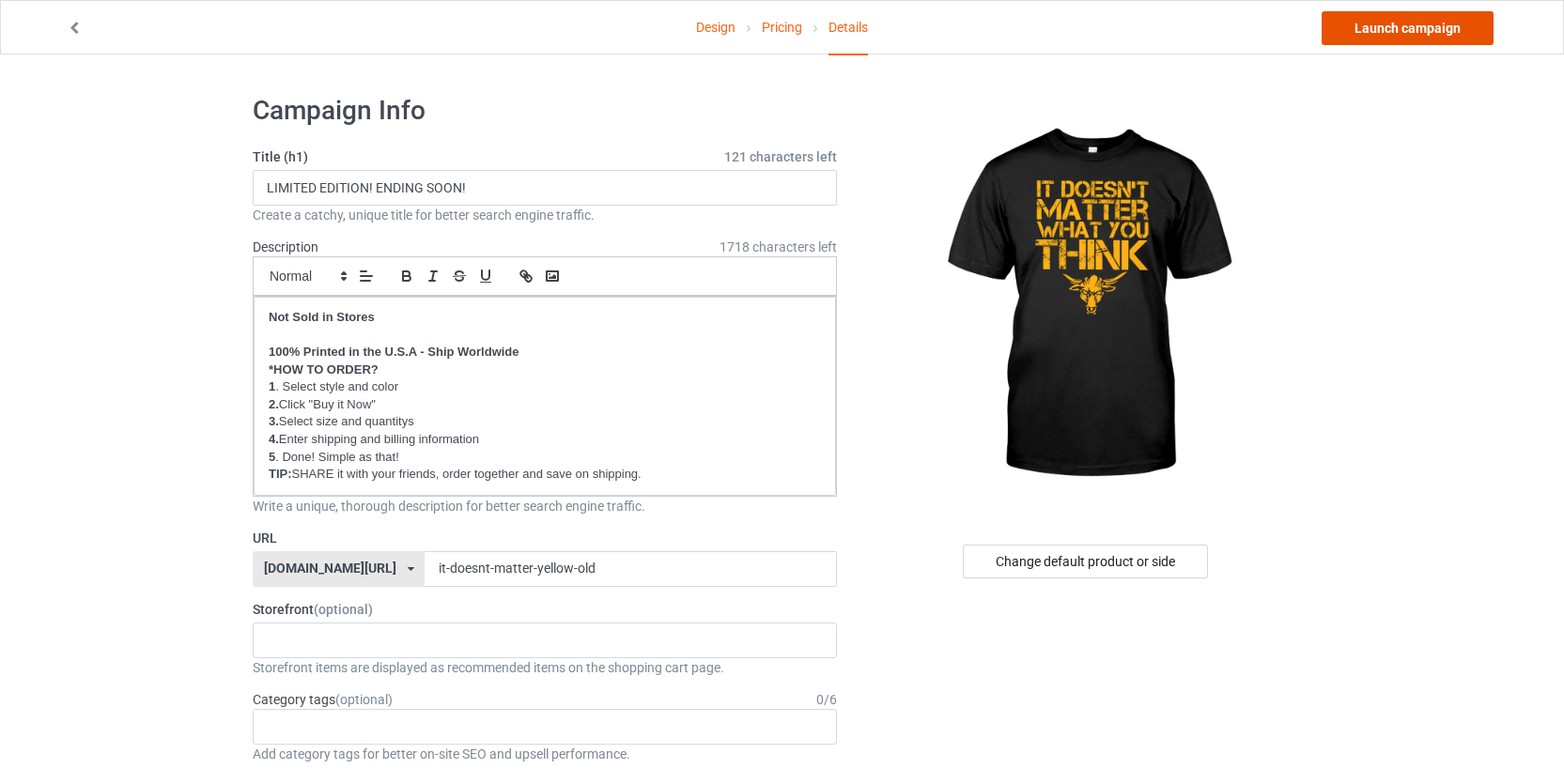
click at [1380, 30] on link "Launch campaign" at bounding box center [1408, 28] width 172 height 34
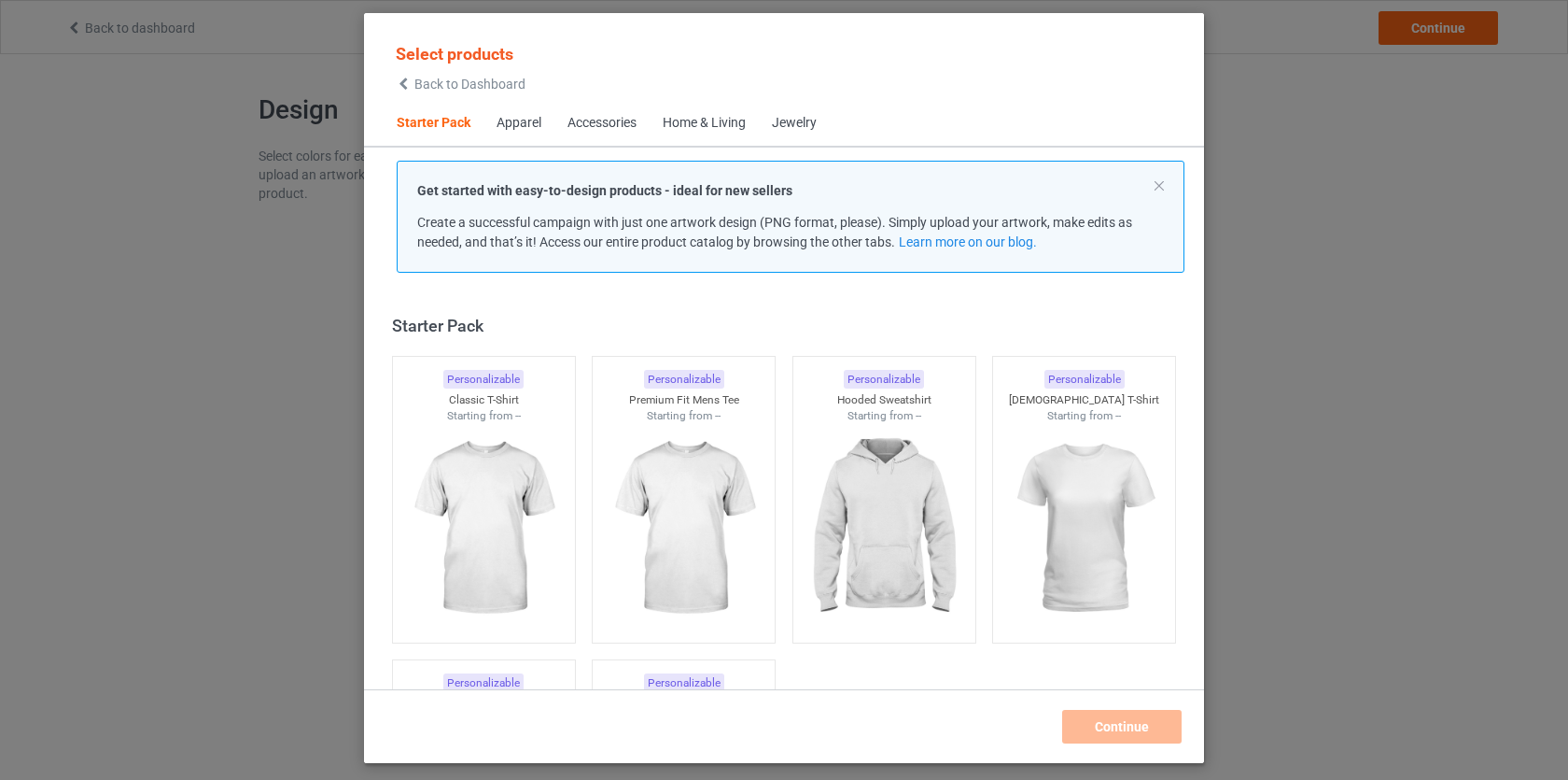
scroll to position [24, 0]
click at [461, 84] on span "Back to Dashboard" at bounding box center [470, 83] width 111 height 15
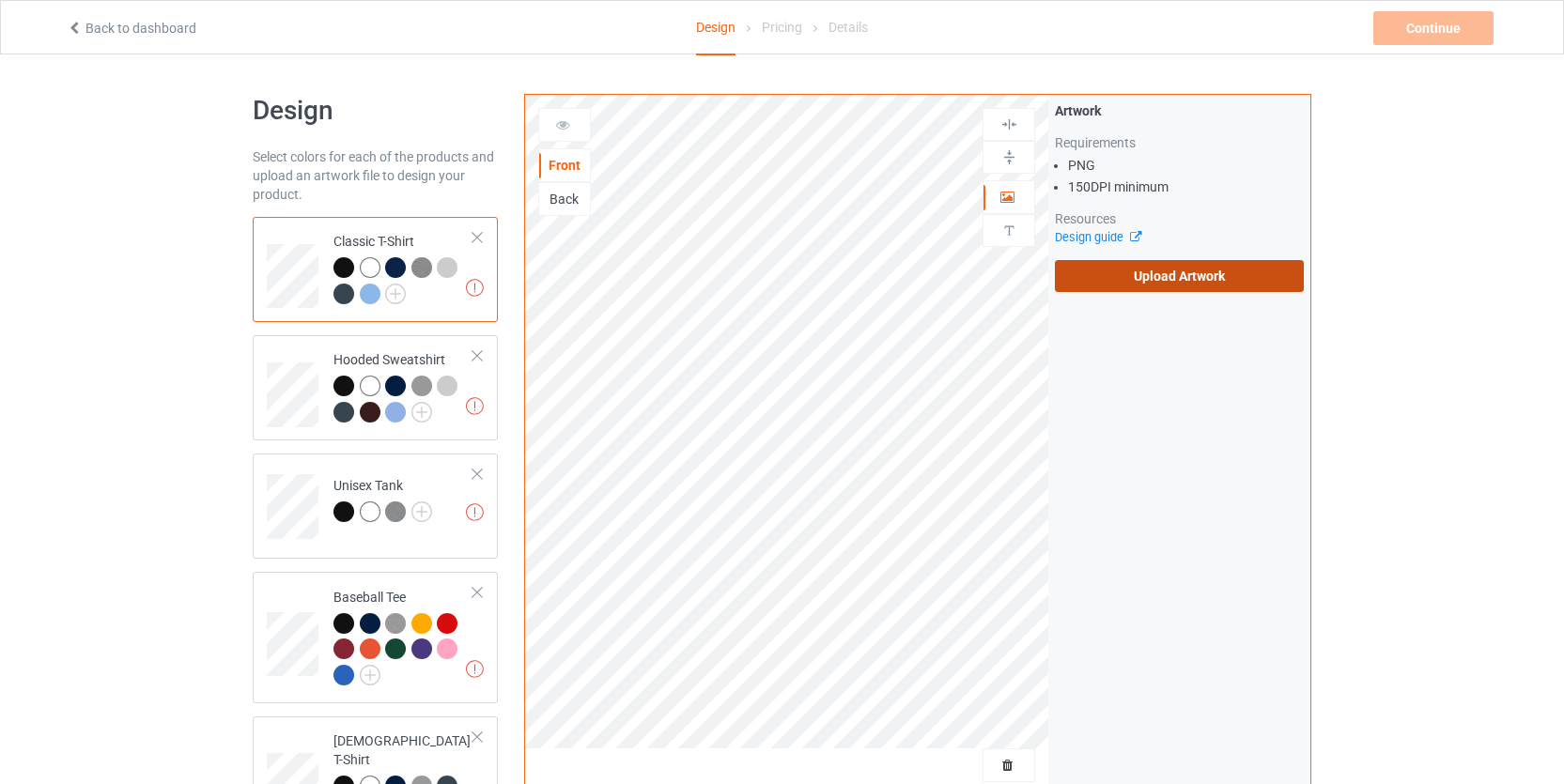
click at [1119, 284] on label "Upload Artwork" at bounding box center [1180, 276] width 249 height 32
click at [0, 0] on input "Upload Artwork" at bounding box center [0, 0] width 0 height 0
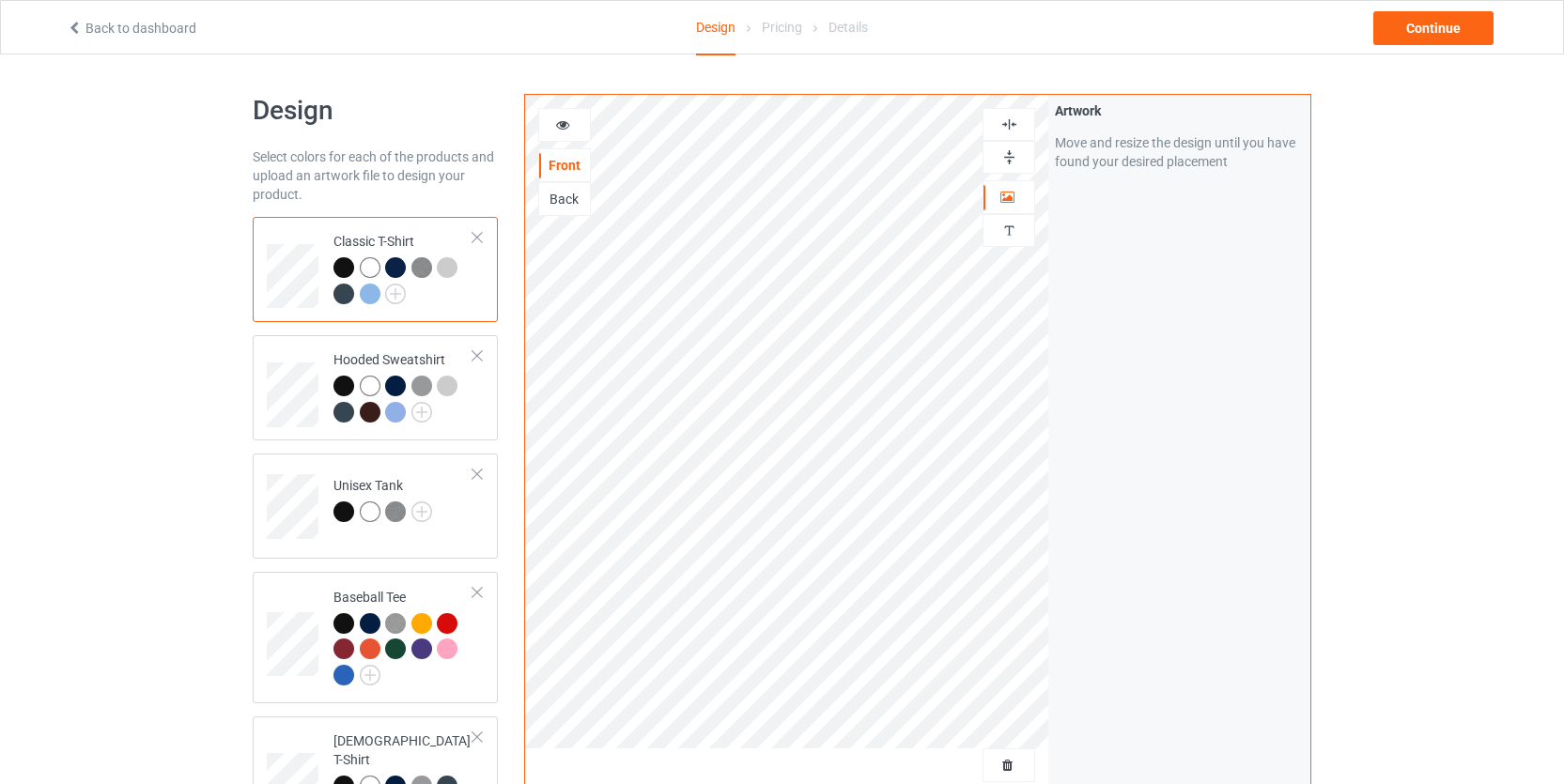
click at [1434, 448] on div "Design Select colors for each of the products and upload an artwork file to des…" at bounding box center [782, 635] width 1564 height 1161
click at [551, 118] on div at bounding box center [564, 124] width 51 height 19
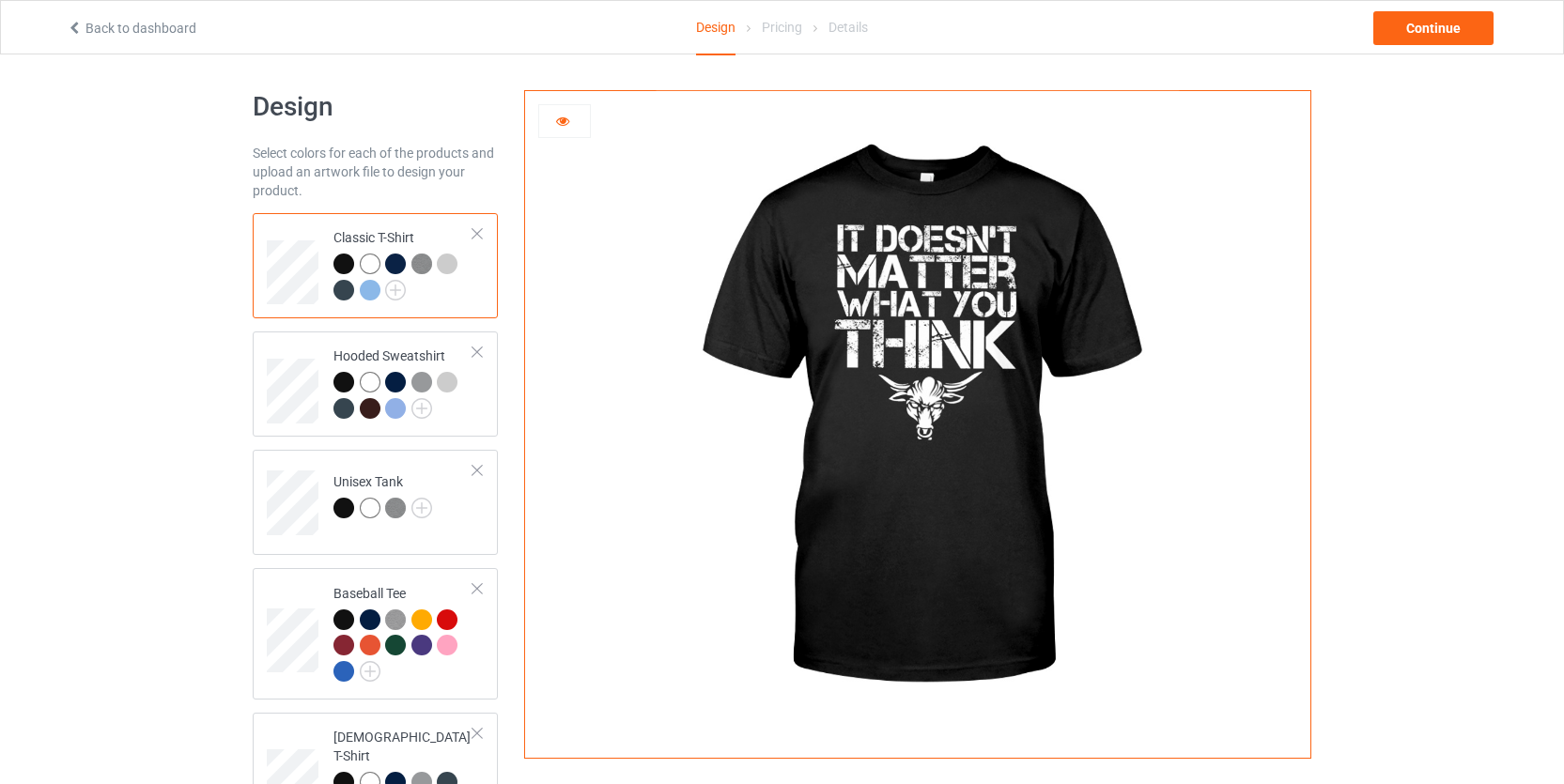
scroll to position [156, 0]
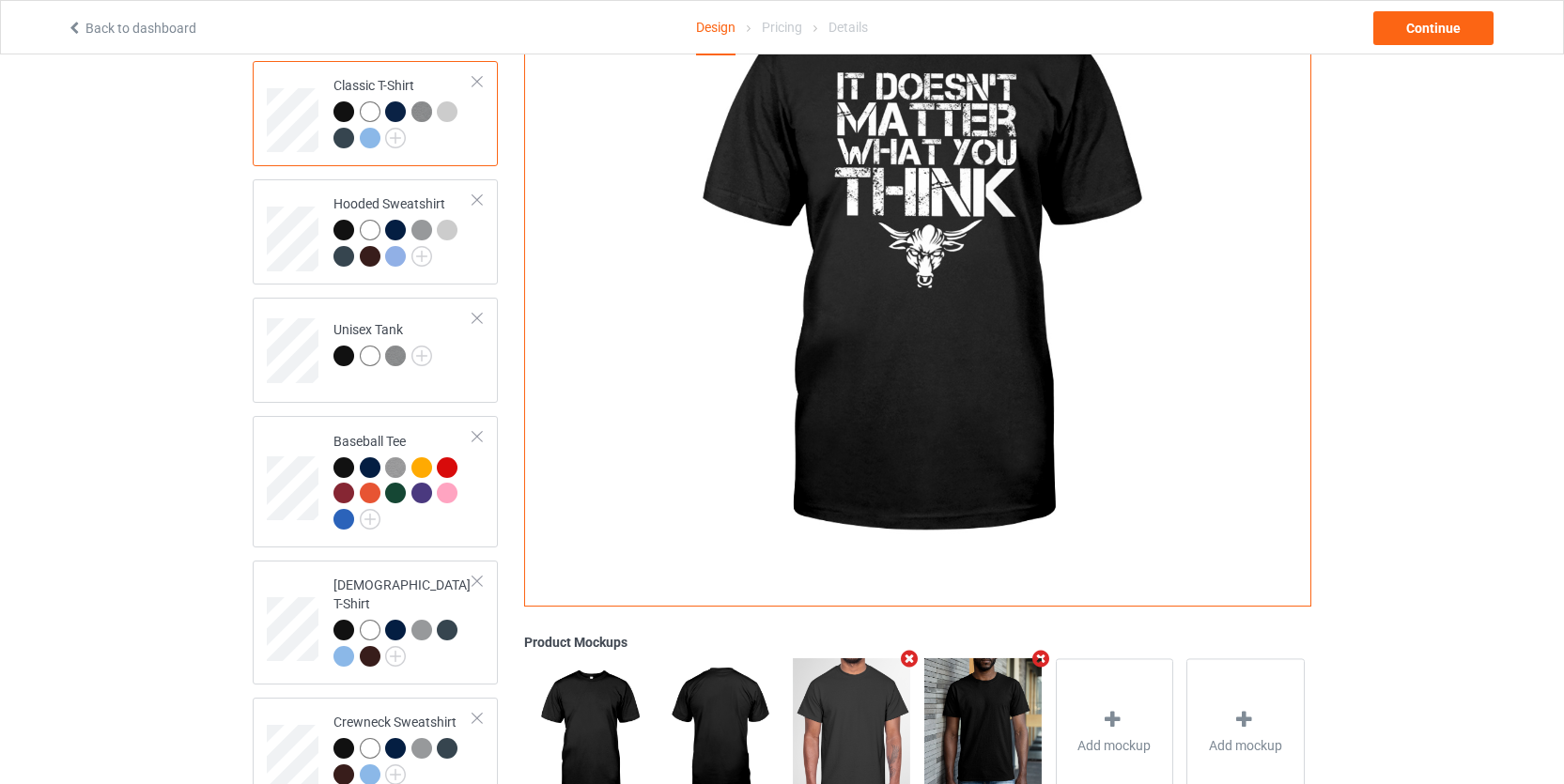
click at [407, 134] on div at bounding box center [403, 127] width 140 height 52
click at [398, 138] on img at bounding box center [395, 137] width 21 height 21
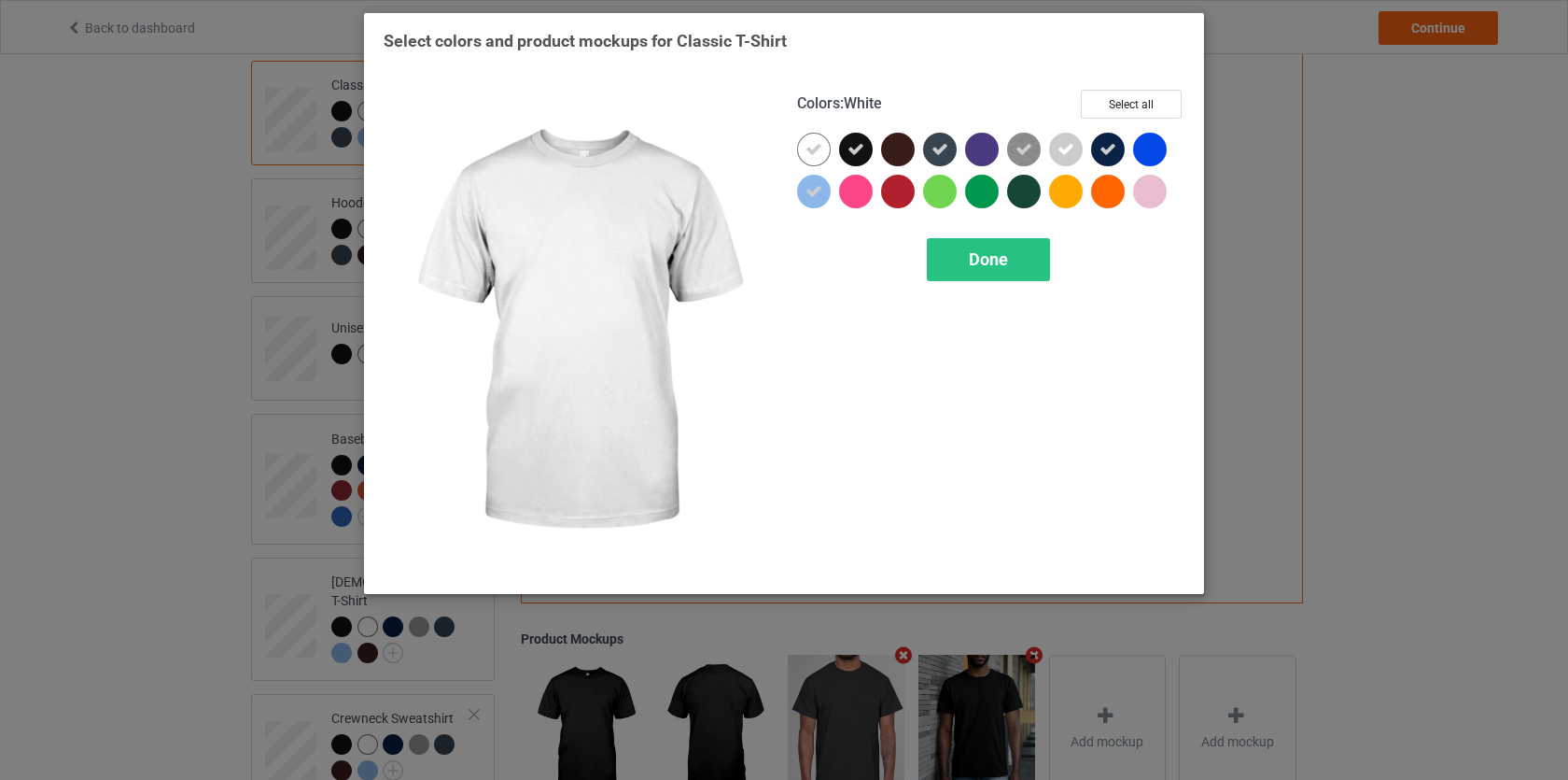
click at [808, 148] on icon at bounding box center [813, 148] width 17 height 17
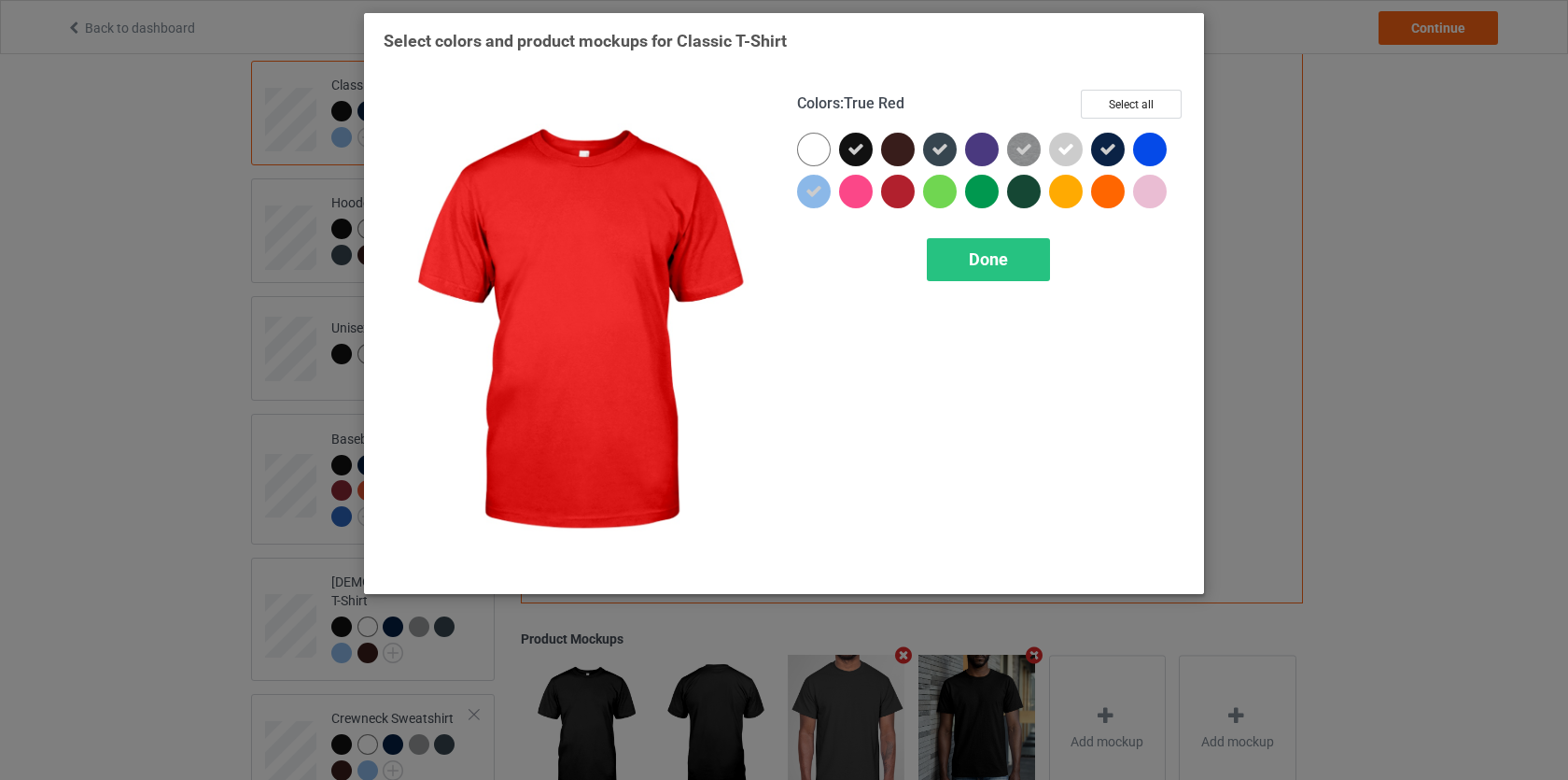
click at [900, 195] on div at bounding box center [898, 191] width 34 height 34
click at [978, 258] on span "Done" at bounding box center [989, 259] width 40 height 20
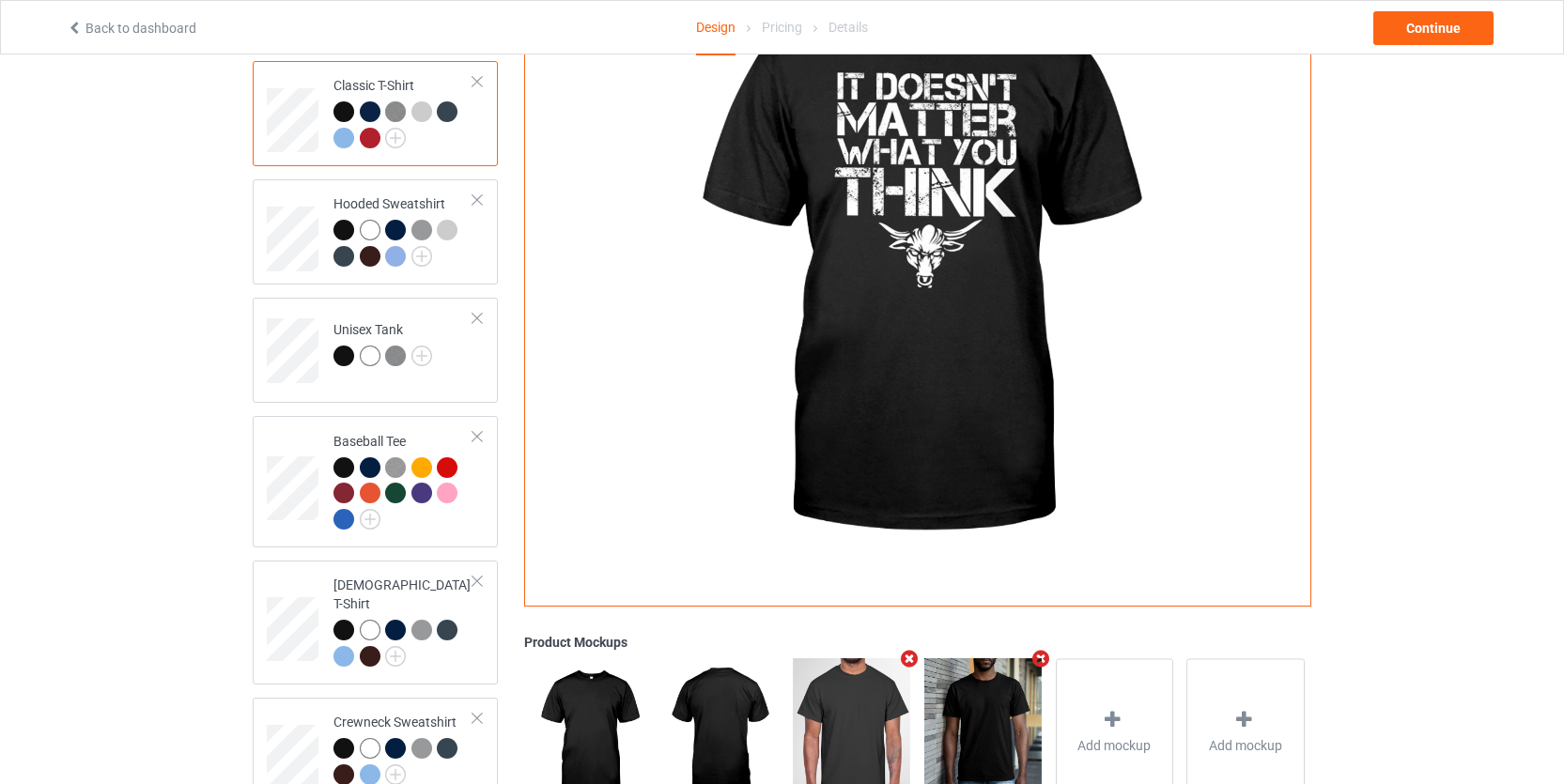
click at [371, 134] on div at bounding box center [369, 137] width 21 height 21
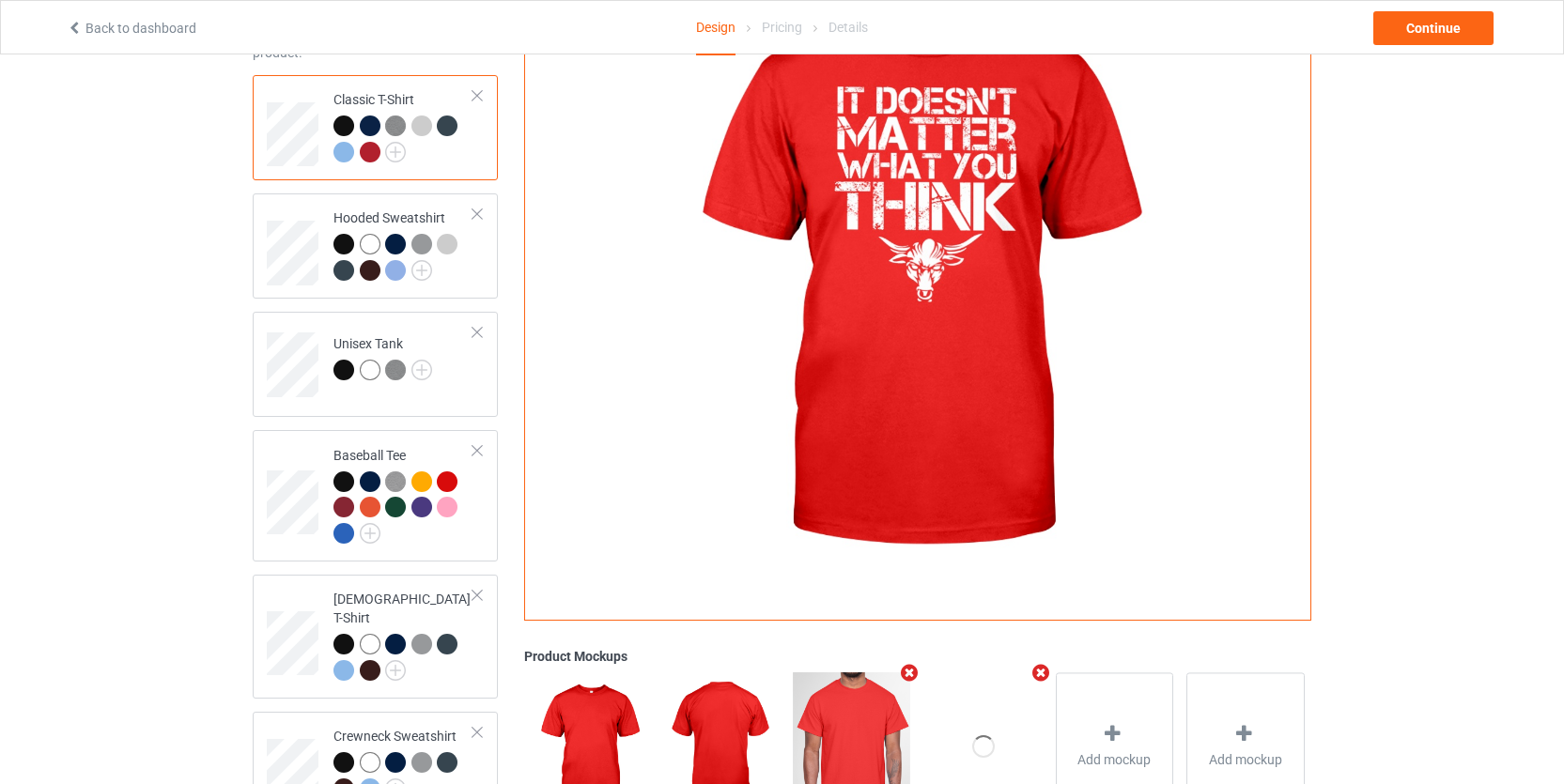
scroll to position [141, 0]
click at [399, 157] on img at bounding box center [395, 152] width 21 height 21
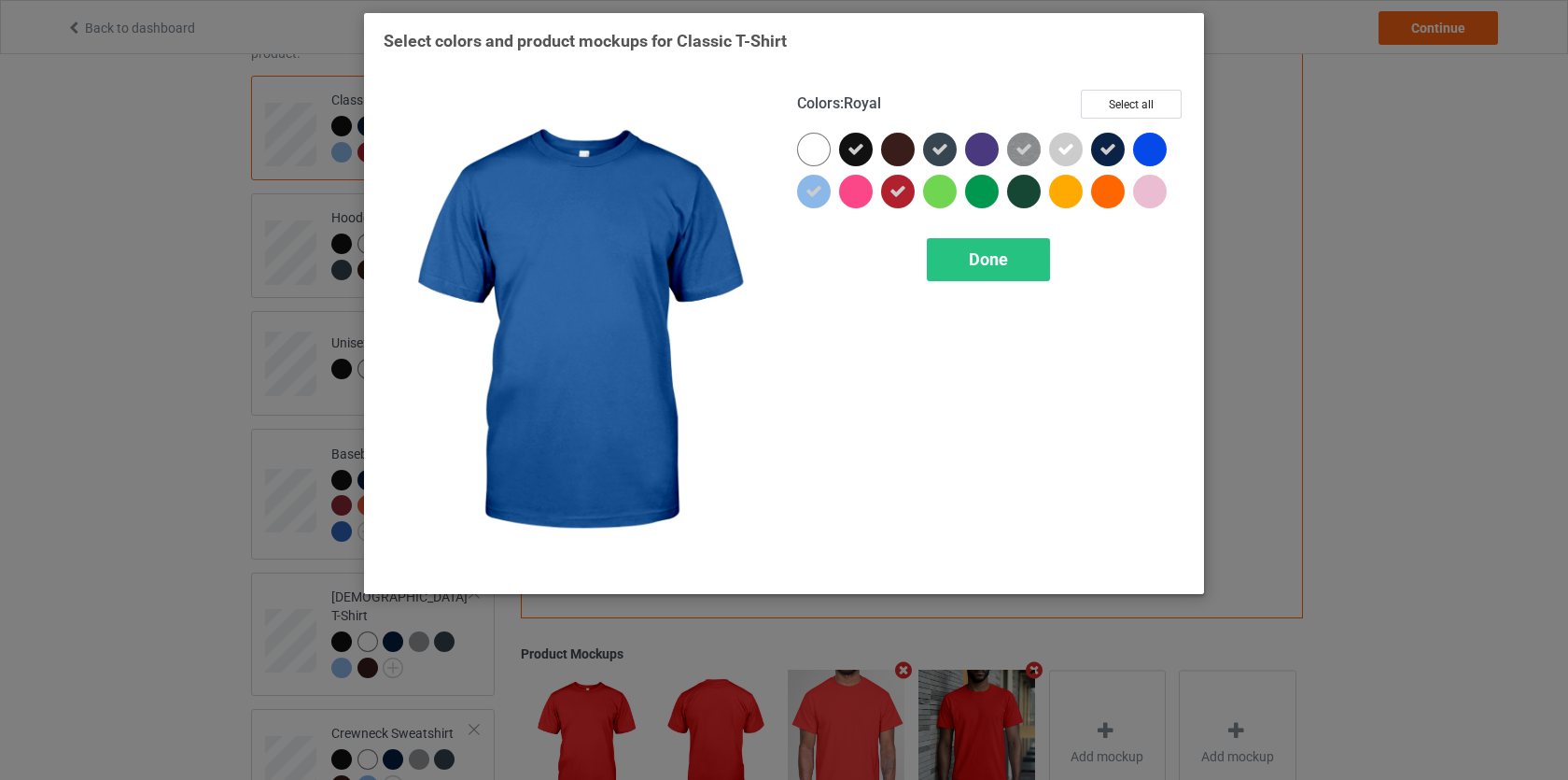
click at [1147, 157] on div at bounding box center [1151, 149] width 34 height 34
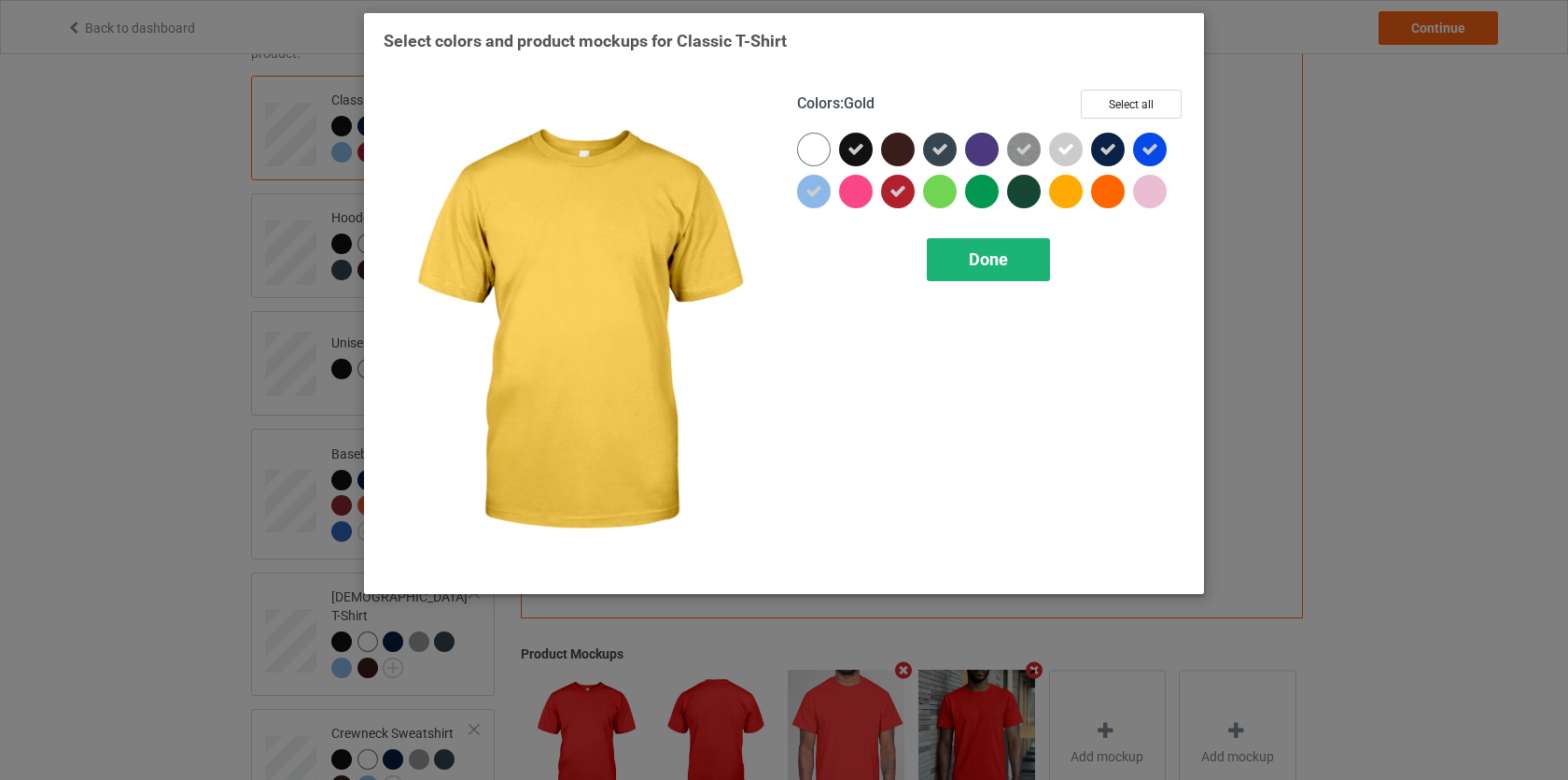
click at [991, 263] on span "Done" at bounding box center [989, 259] width 40 height 20
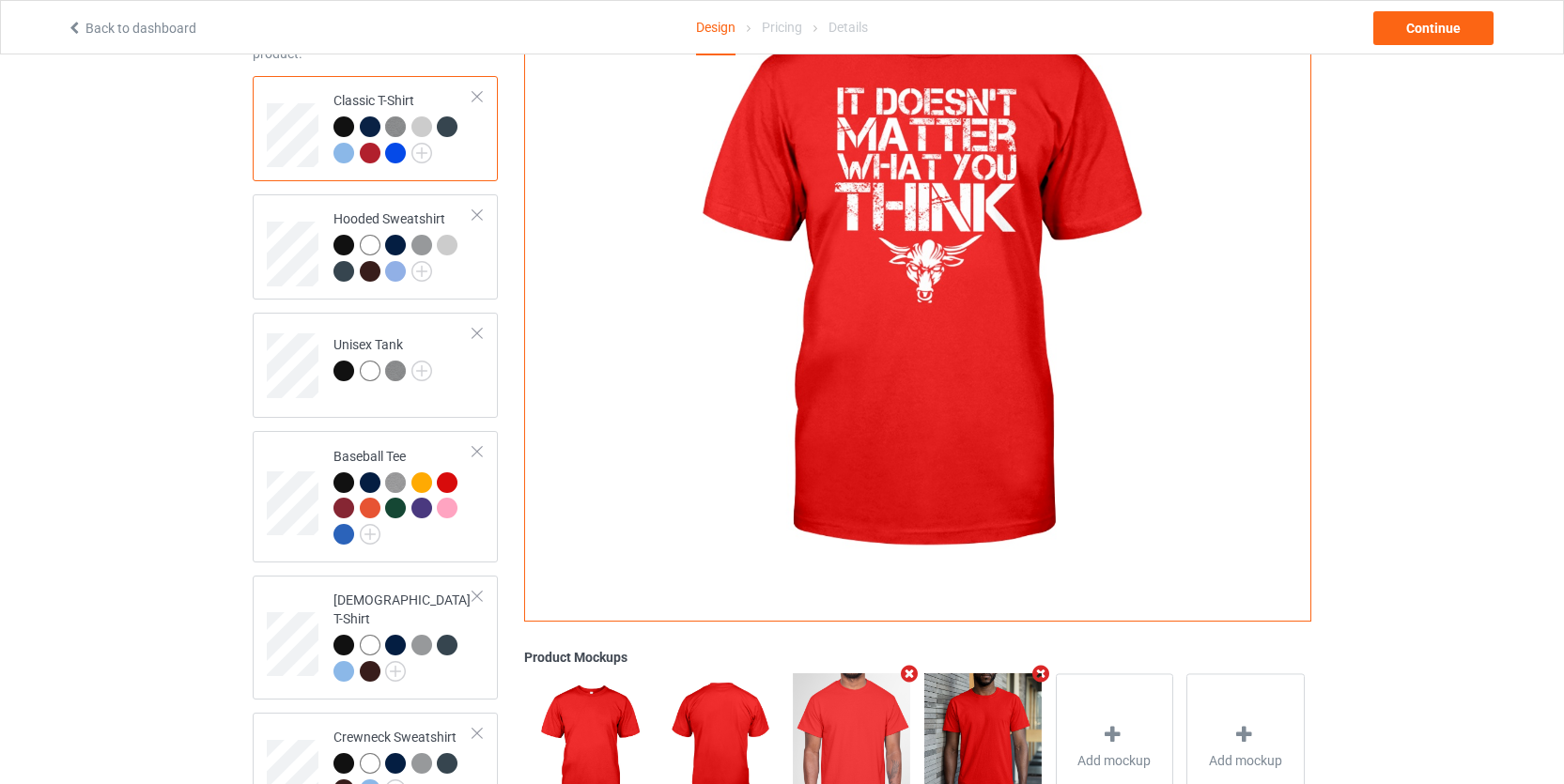
click at [389, 149] on div at bounding box center [395, 152] width 21 height 21
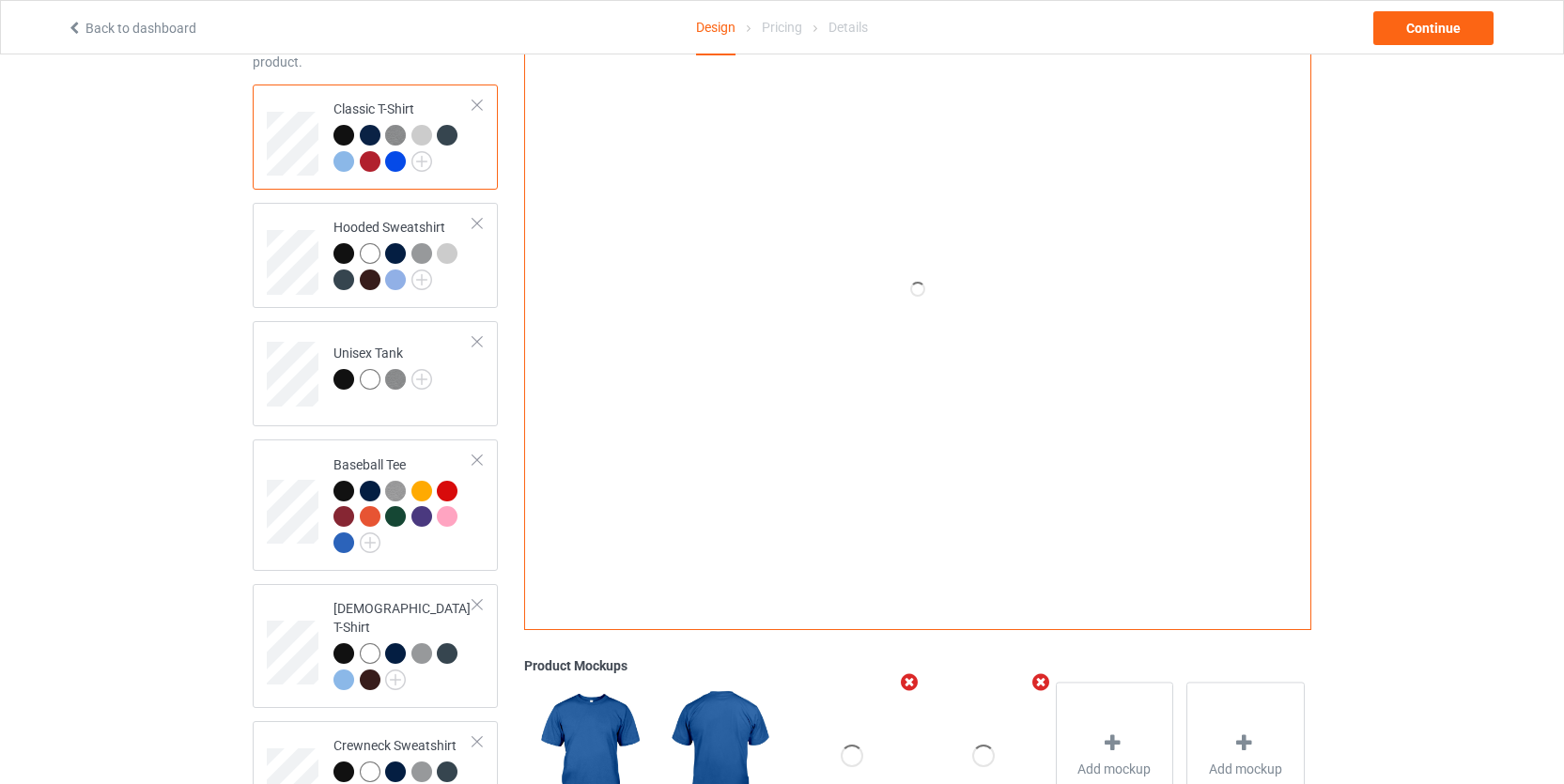
scroll to position [118, 0]
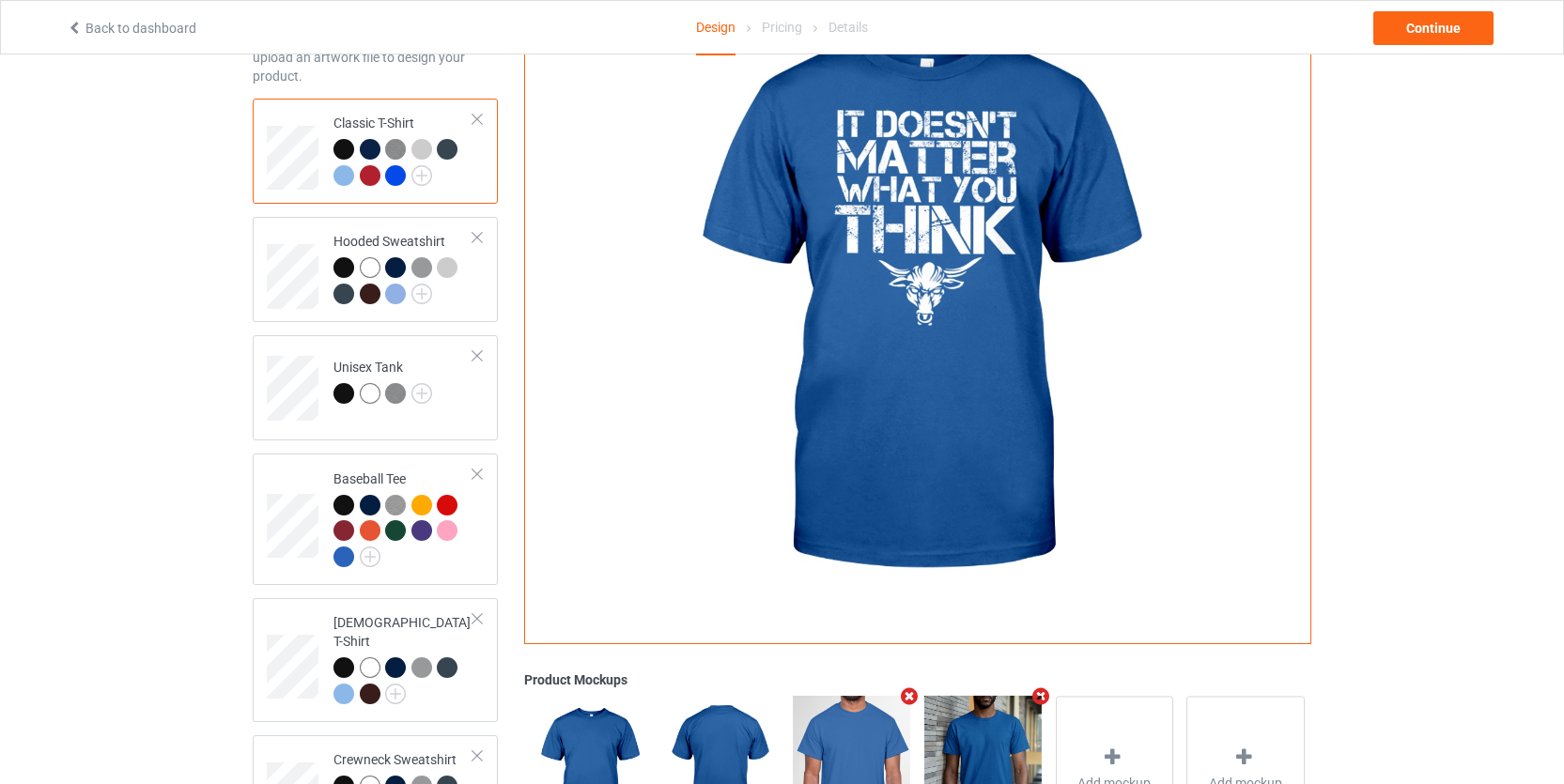
click at [370, 170] on div at bounding box center [369, 175] width 21 height 21
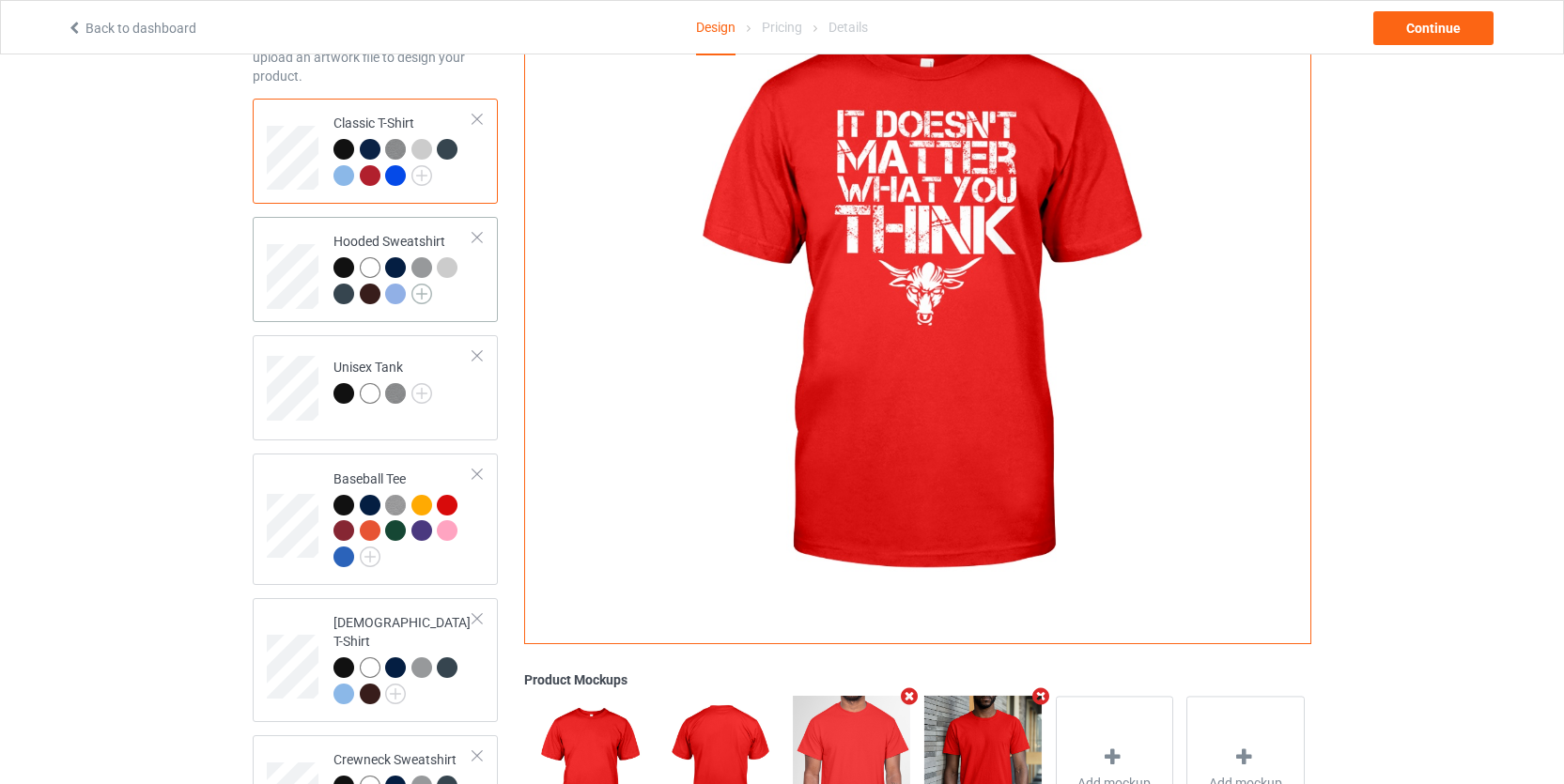
click at [425, 290] on img at bounding box center [421, 294] width 21 height 21
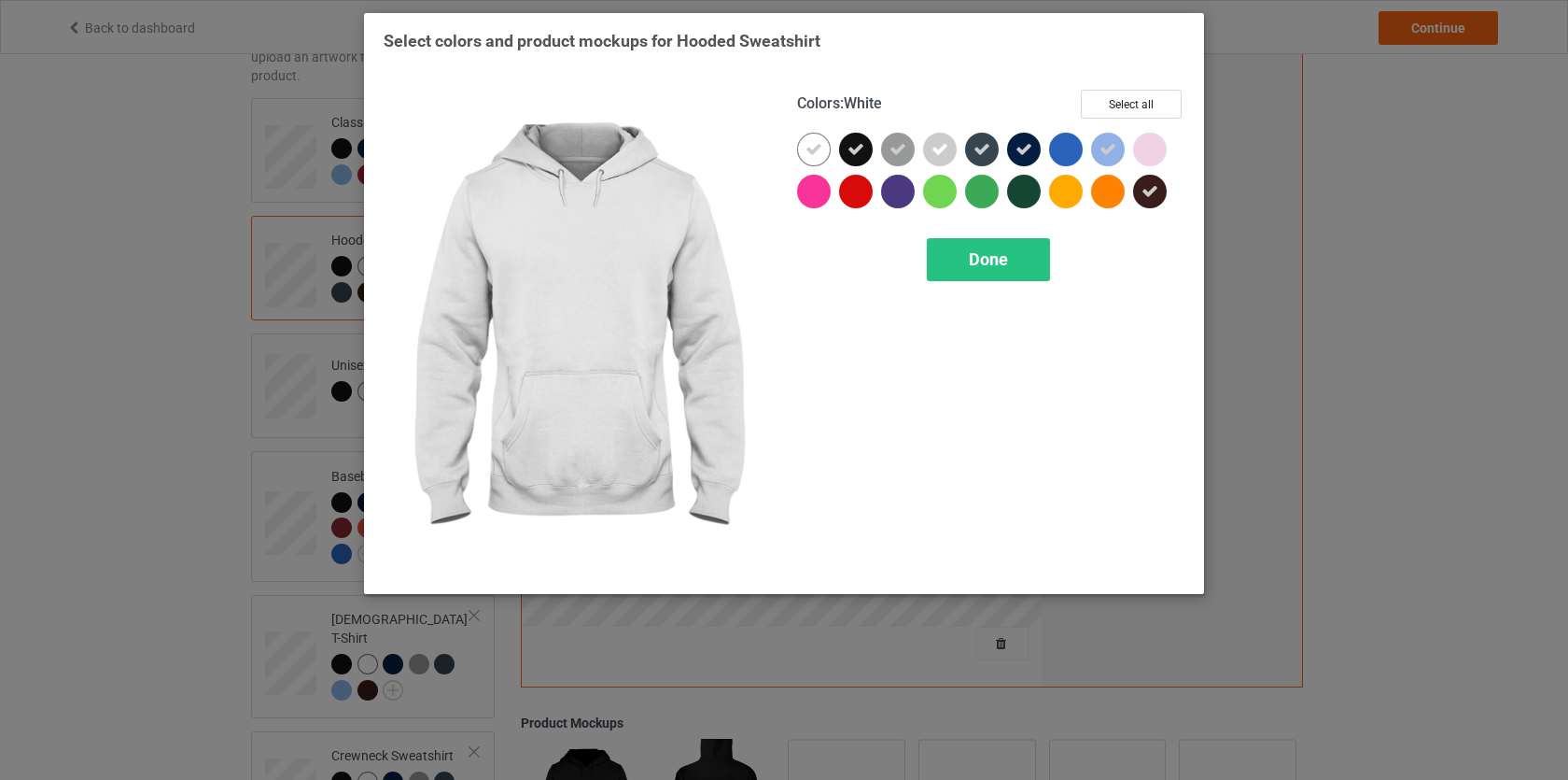
click at [818, 157] on div at bounding box center [814, 149] width 34 height 34
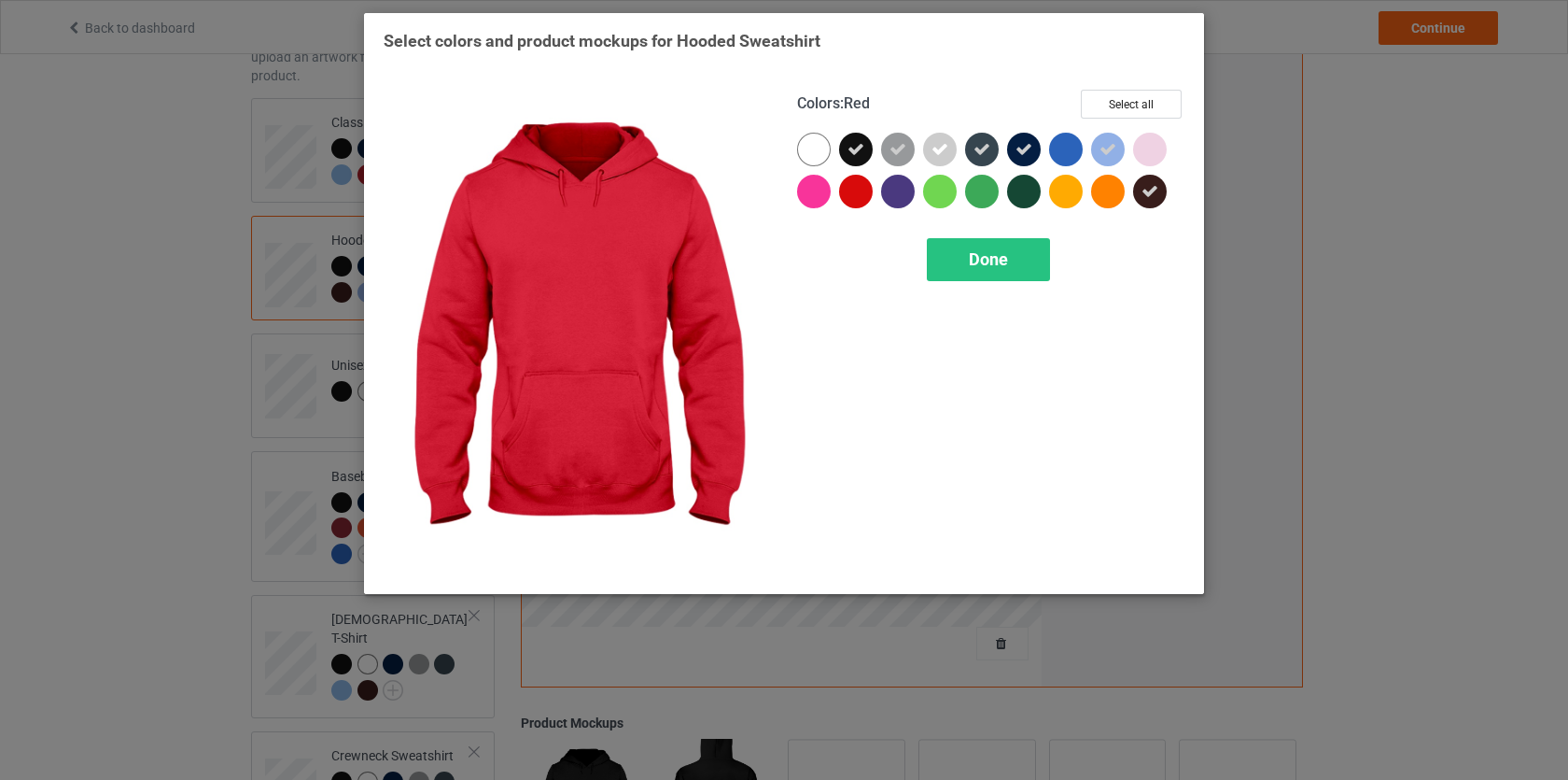
click at [869, 185] on div at bounding box center [856, 191] width 34 height 34
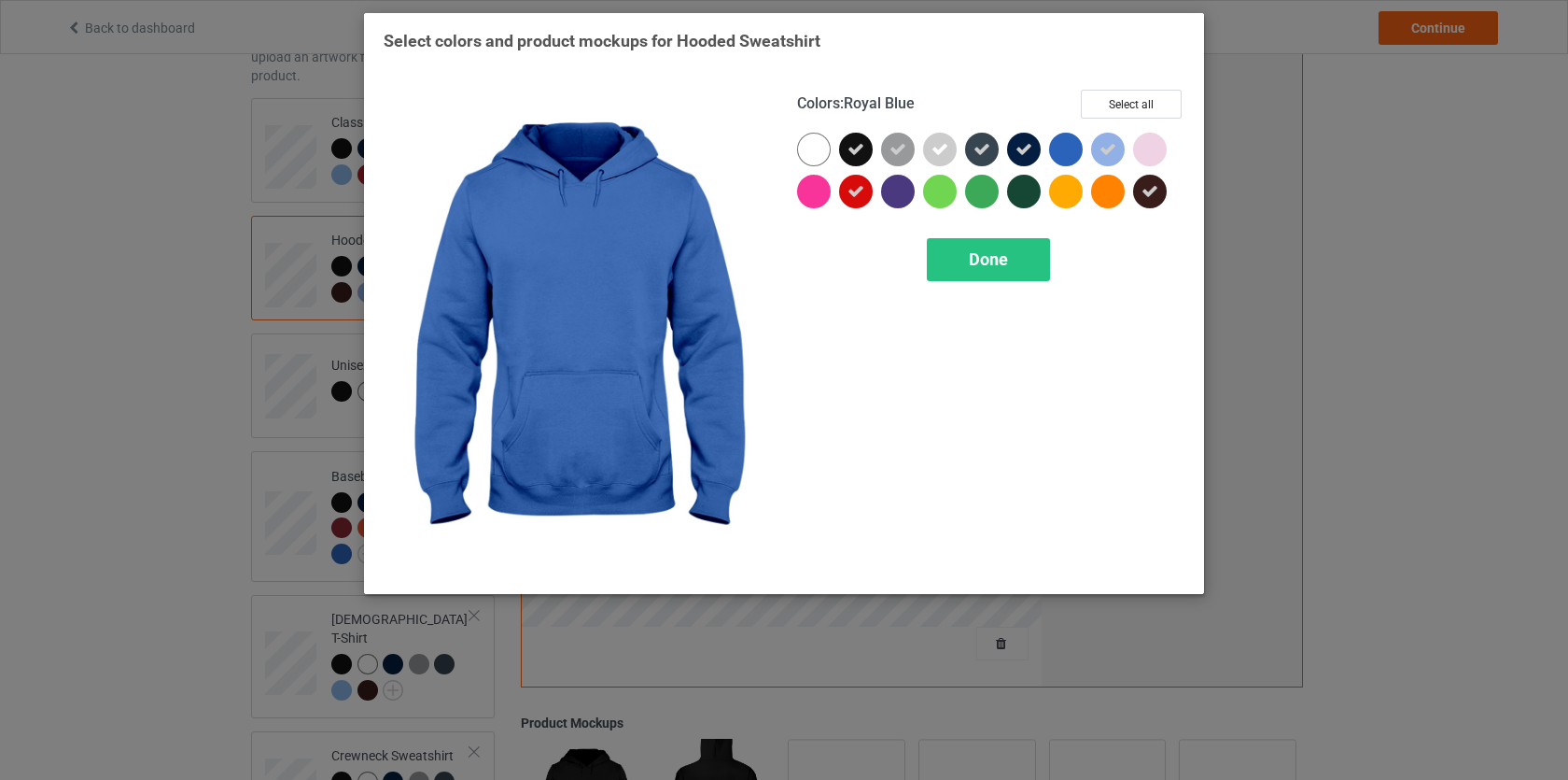
click at [1067, 149] on div at bounding box center [1066, 149] width 34 height 34
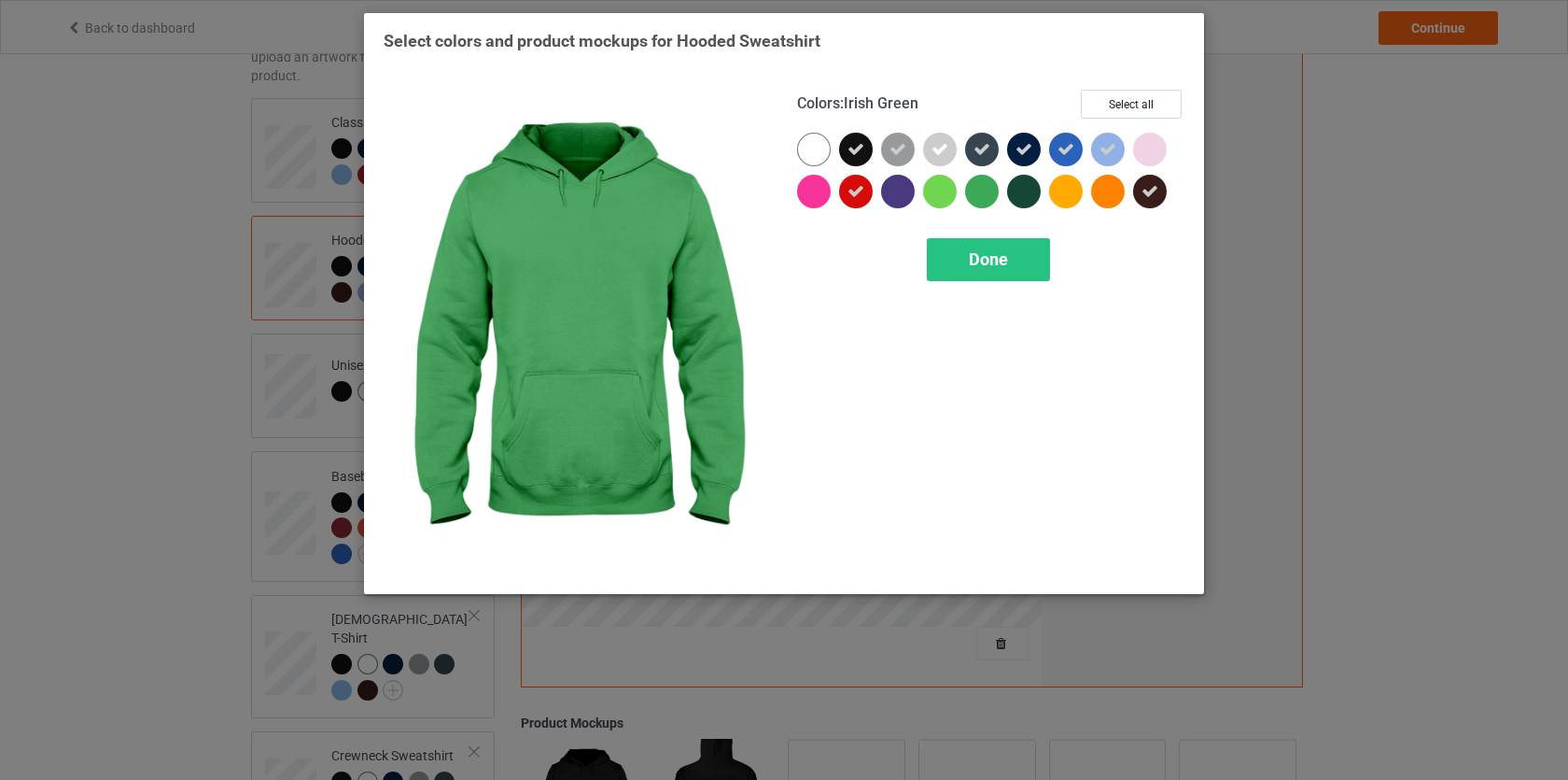
click at [982, 197] on div at bounding box center [982, 191] width 34 height 34
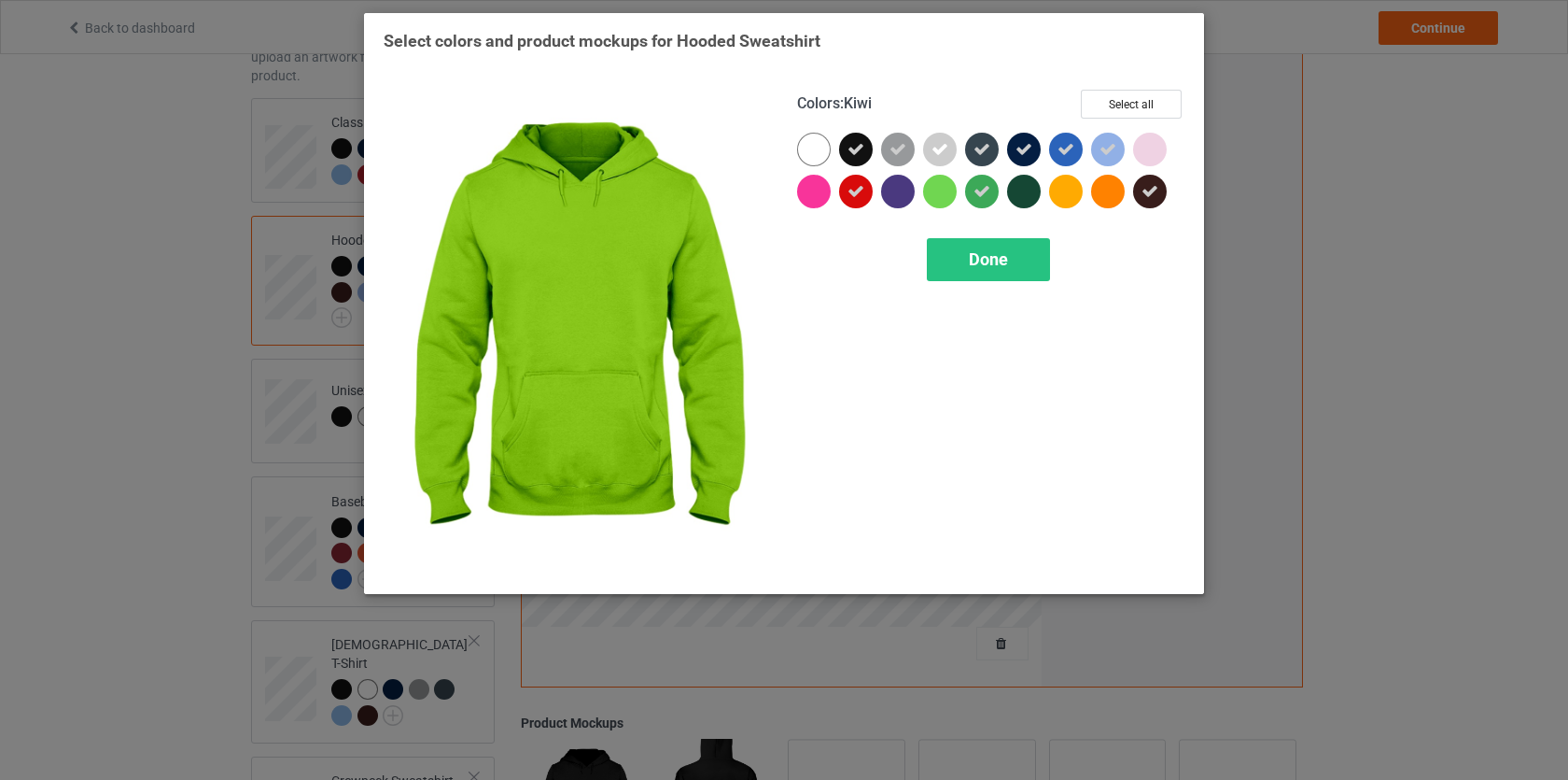
click at [944, 196] on div at bounding box center [940, 191] width 34 height 34
click at [944, 196] on icon at bounding box center [940, 191] width 17 height 17
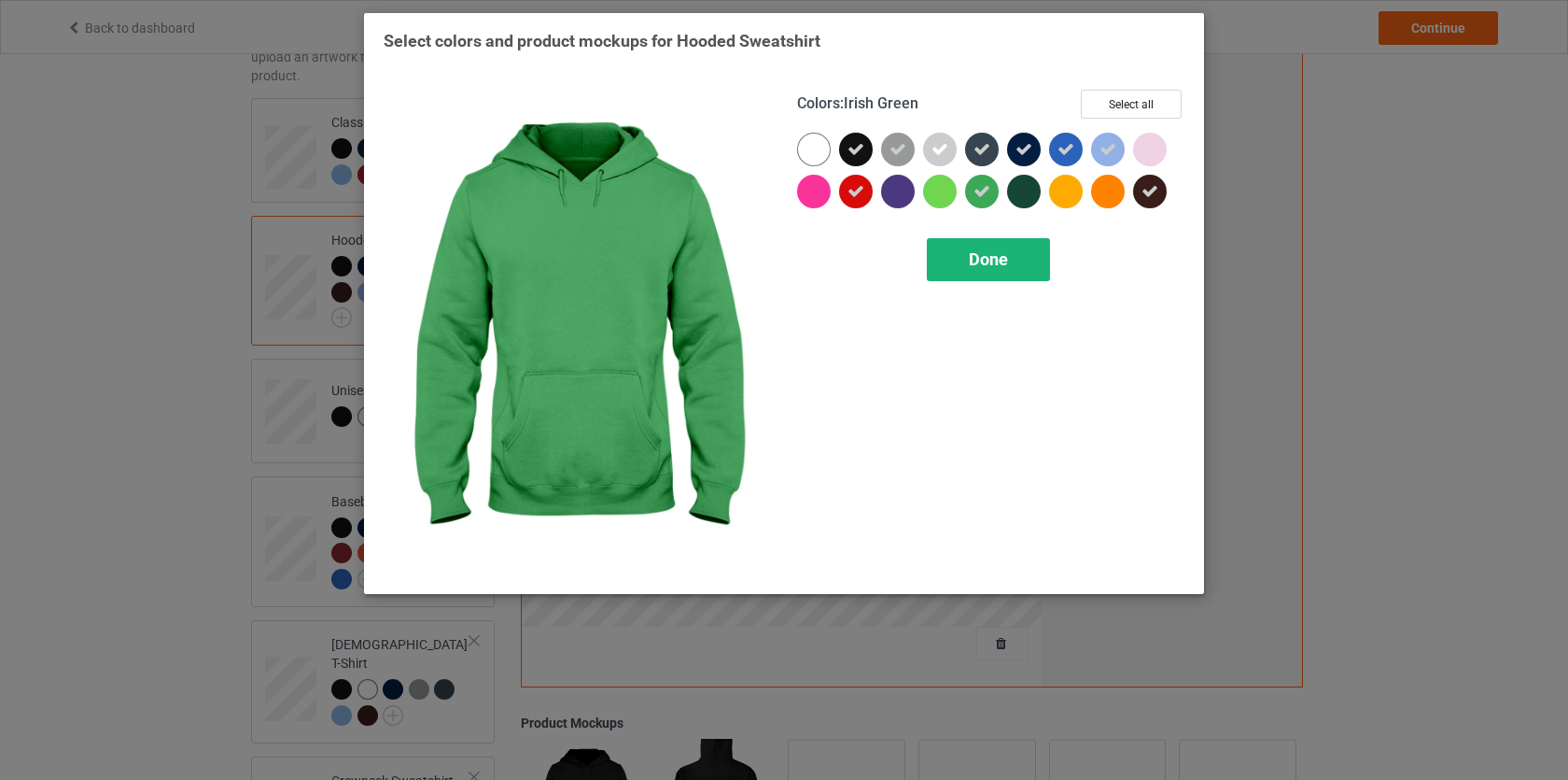
click at [990, 253] on span "Done" at bounding box center [989, 259] width 40 height 20
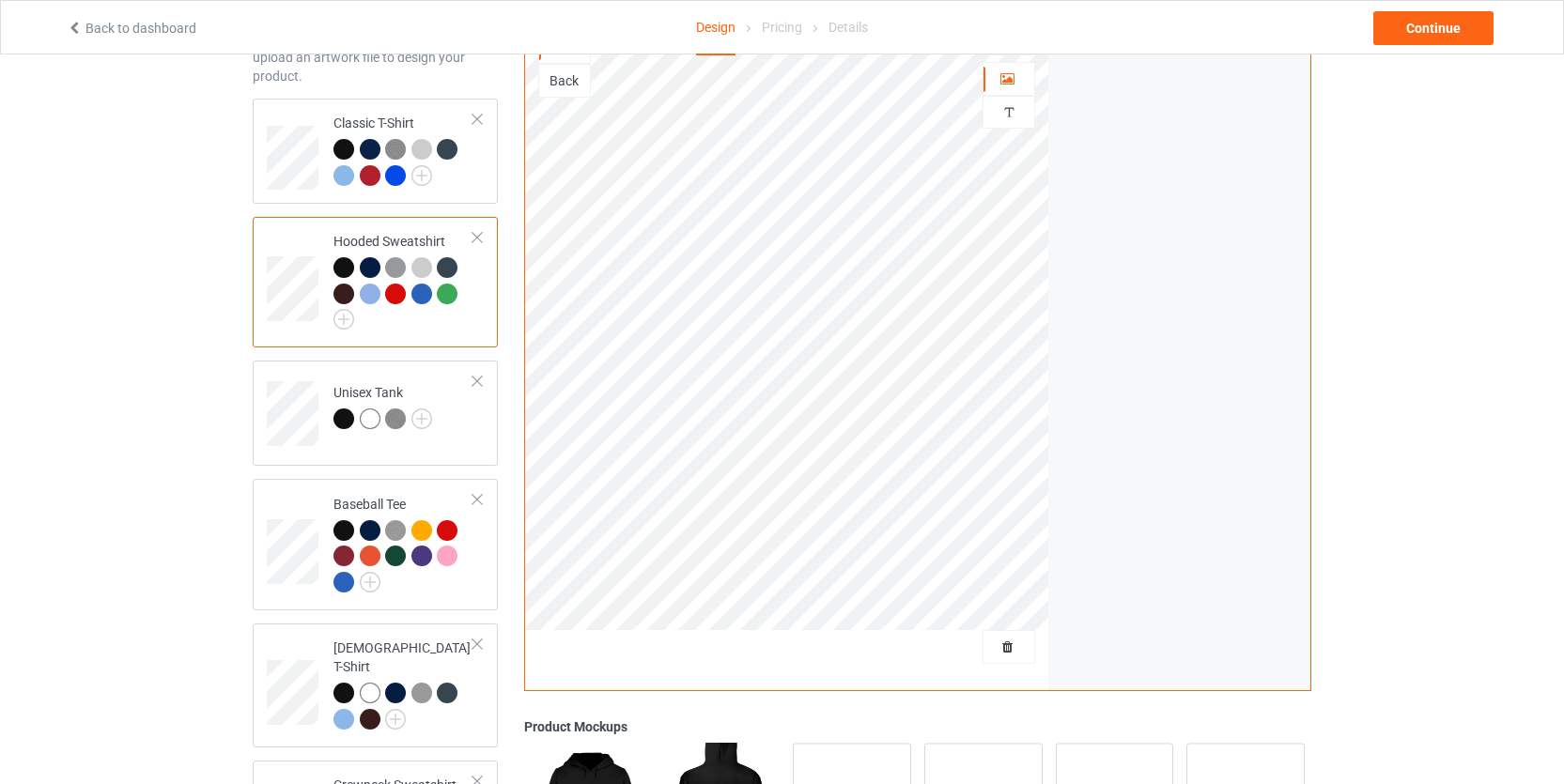
click at [443, 290] on div at bounding box center [447, 294] width 21 height 21
click at [451, 293] on div at bounding box center [447, 294] width 21 height 21
click at [420, 173] on img at bounding box center [421, 175] width 21 height 21
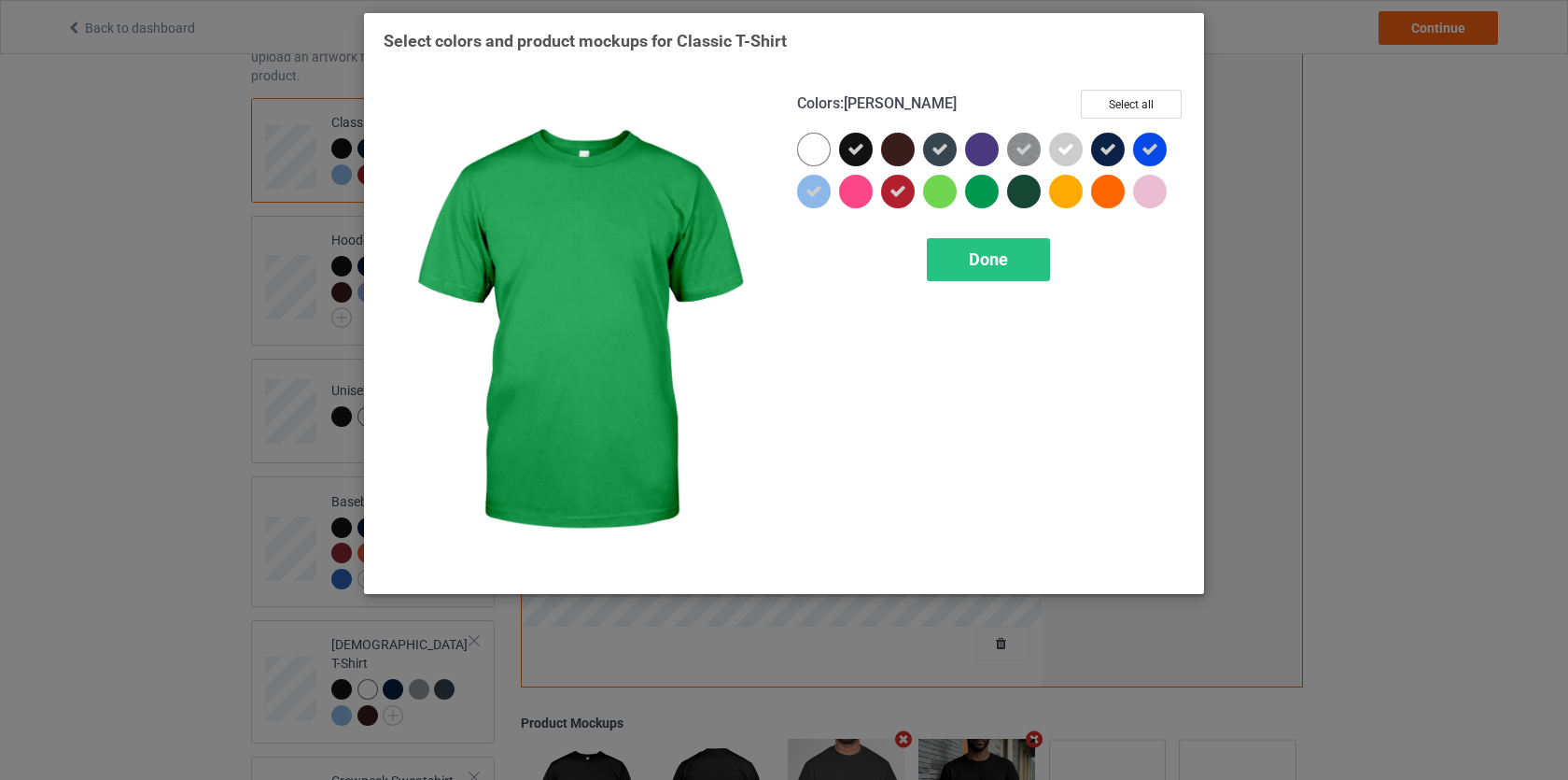
click at [977, 191] on div at bounding box center [982, 191] width 34 height 34
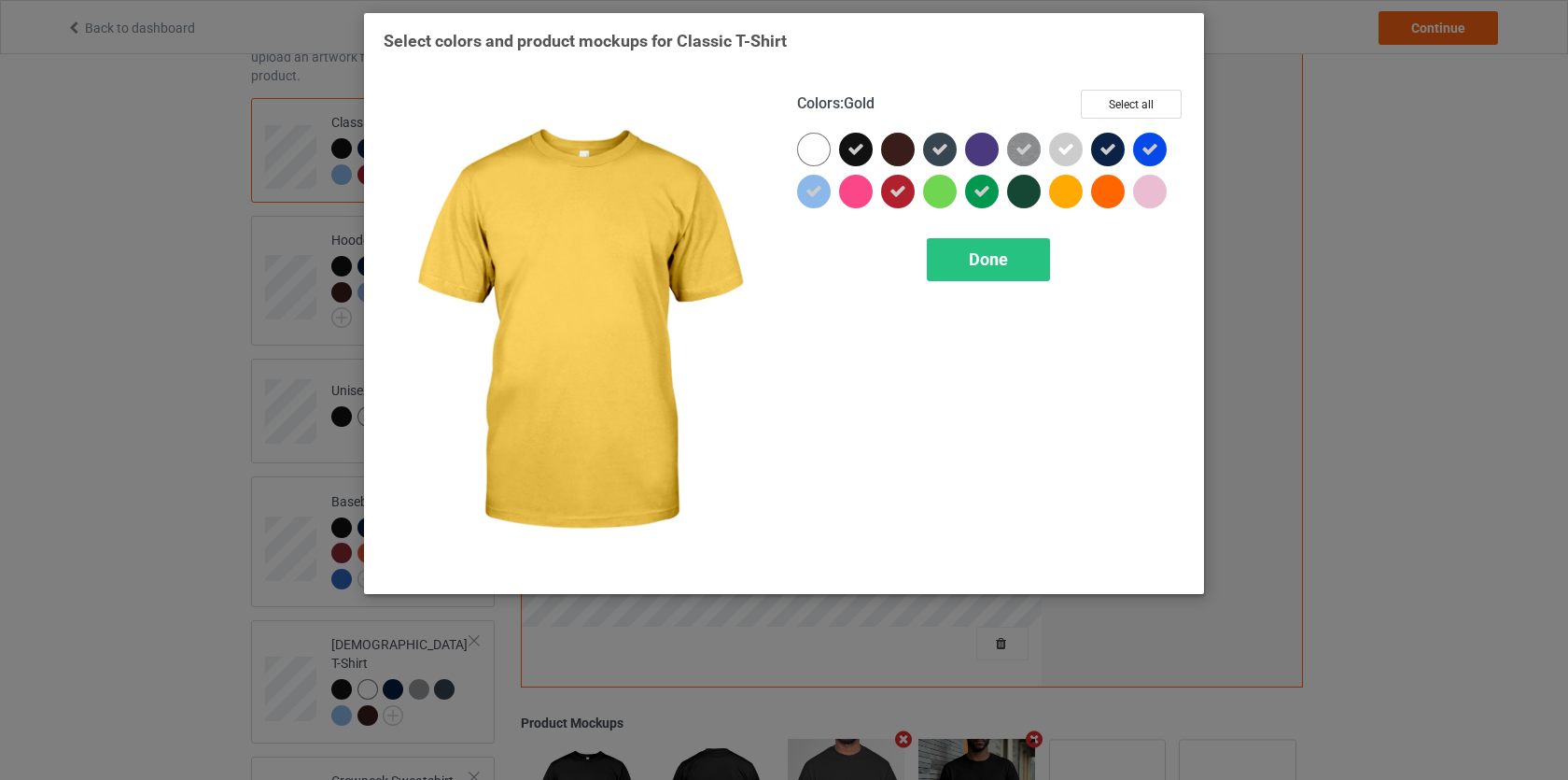
click at [1070, 196] on div at bounding box center [1066, 191] width 34 height 34
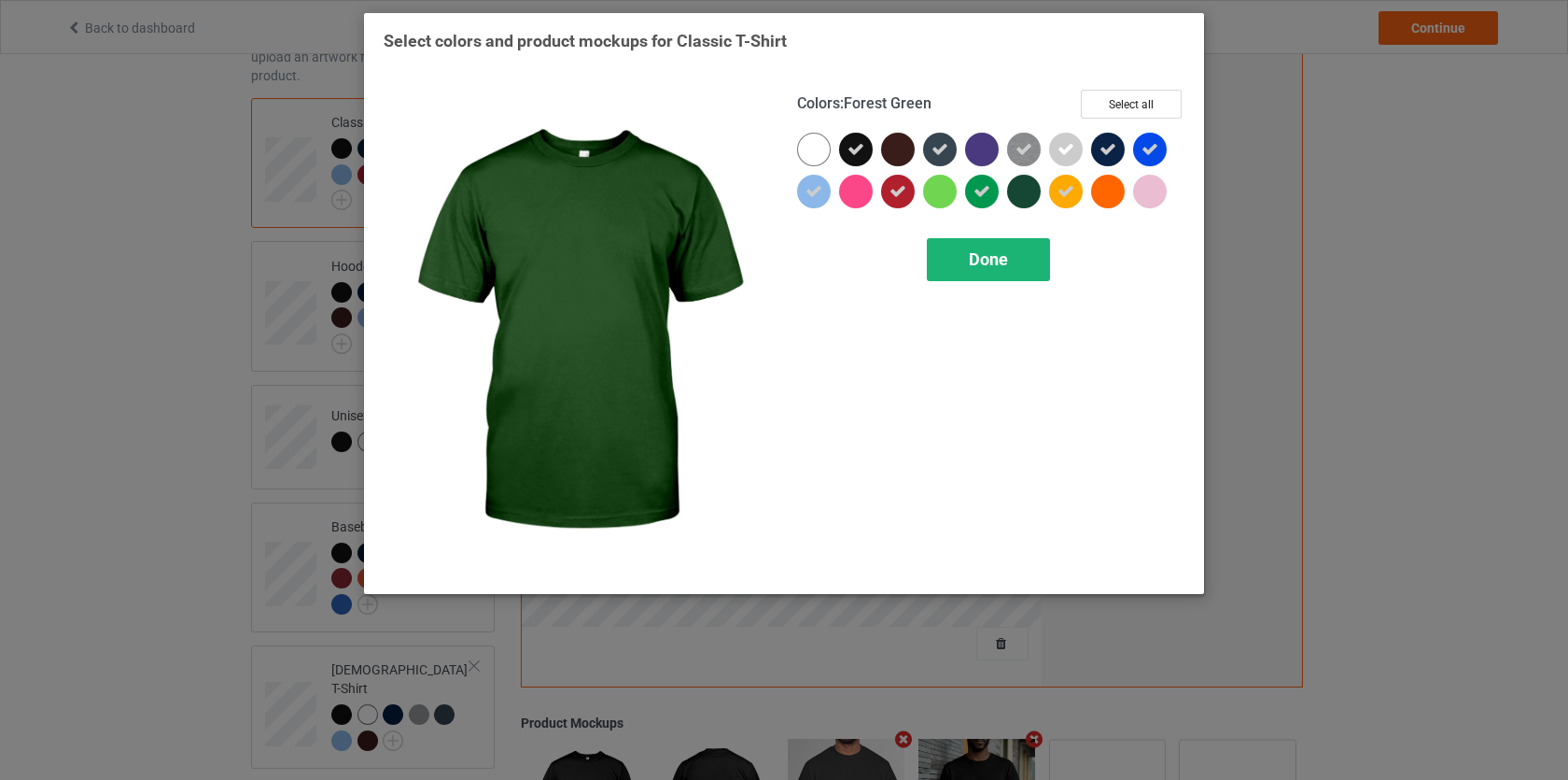
click at [1006, 242] on div "Done" at bounding box center [988, 259] width 124 height 43
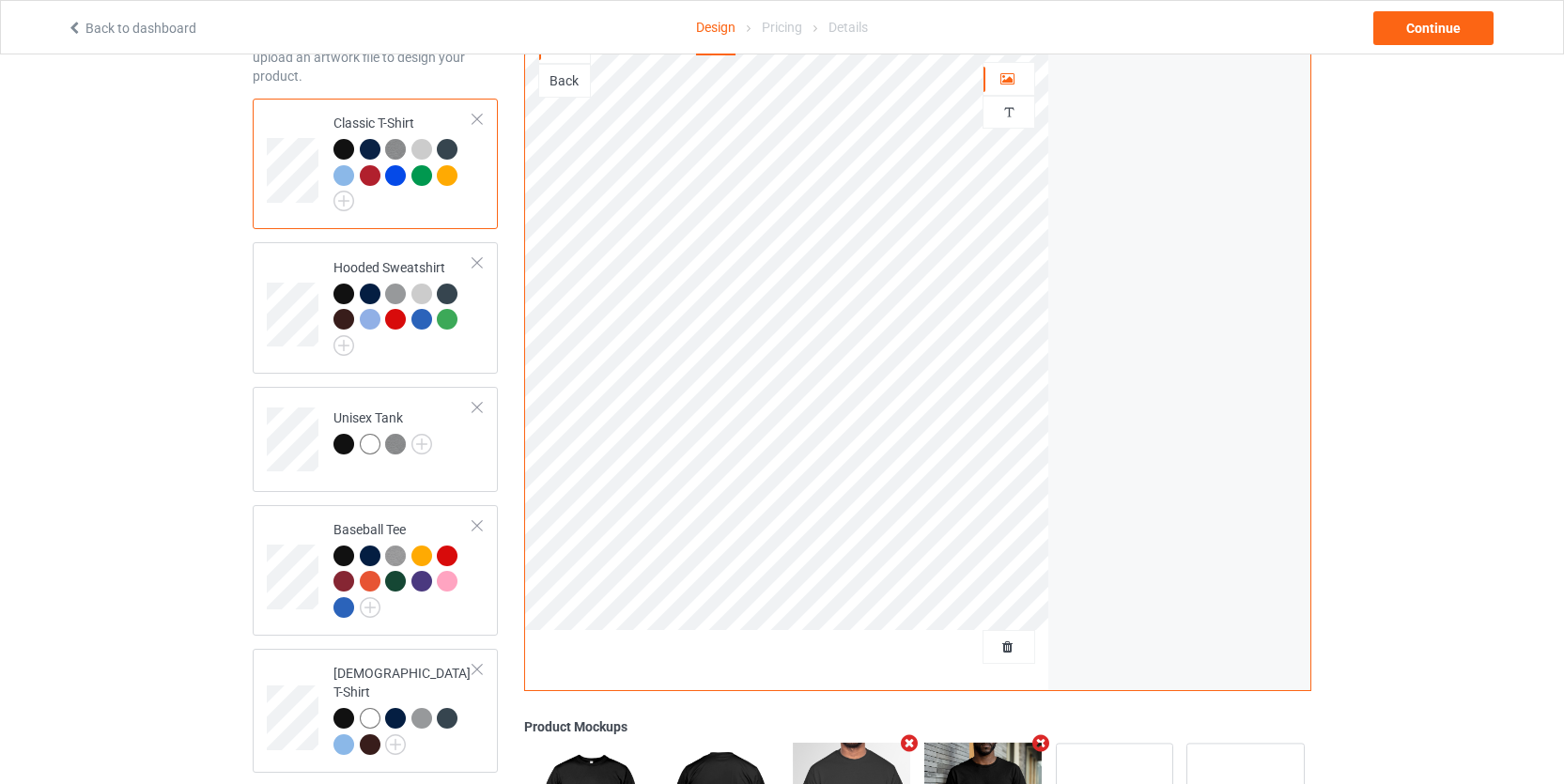
click at [450, 169] on div at bounding box center [447, 175] width 21 height 21
click at [346, 345] on img at bounding box center [343, 345] width 21 height 21
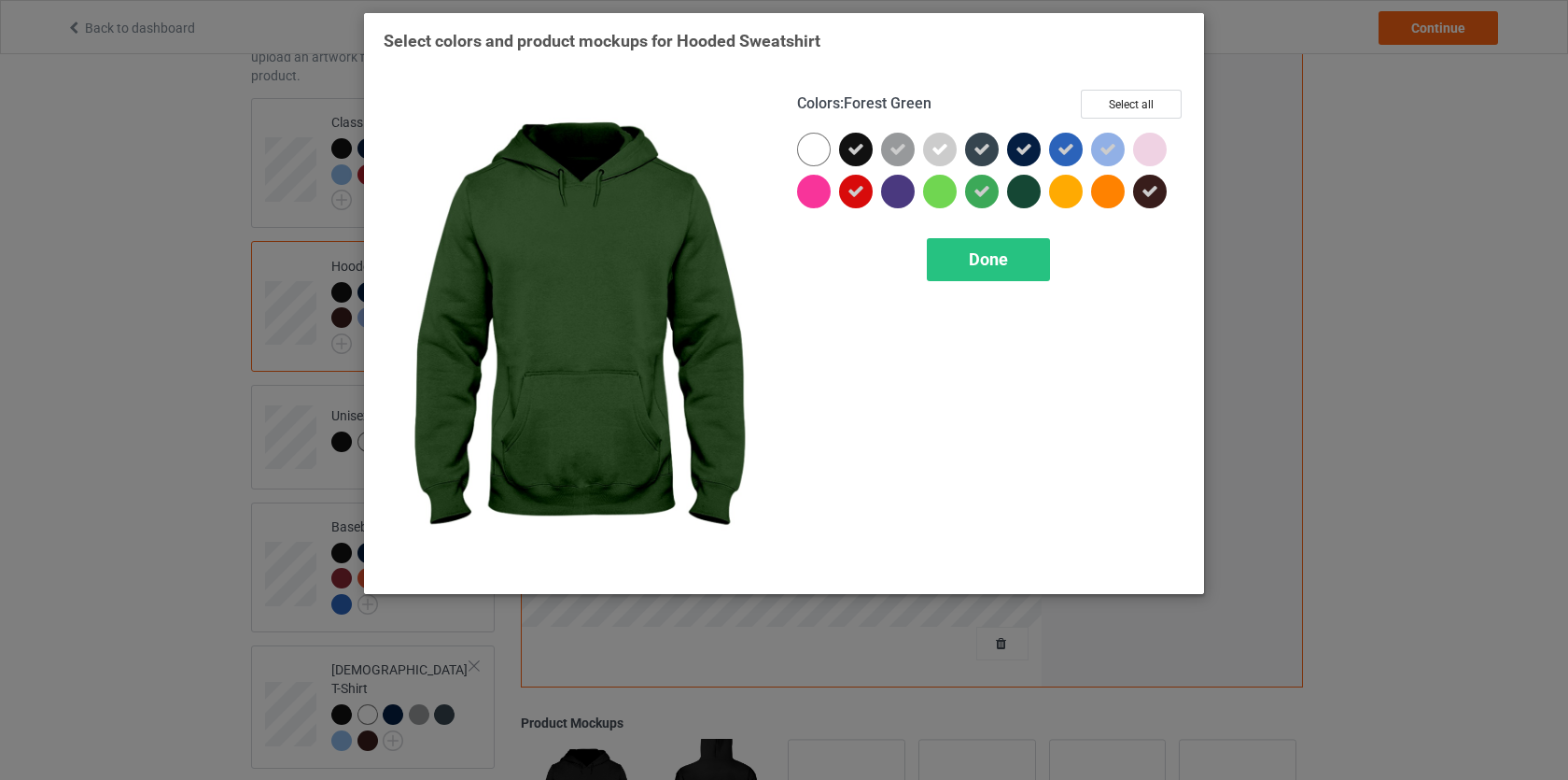
click at [1069, 190] on div at bounding box center [1066, 191] width 34 height 34
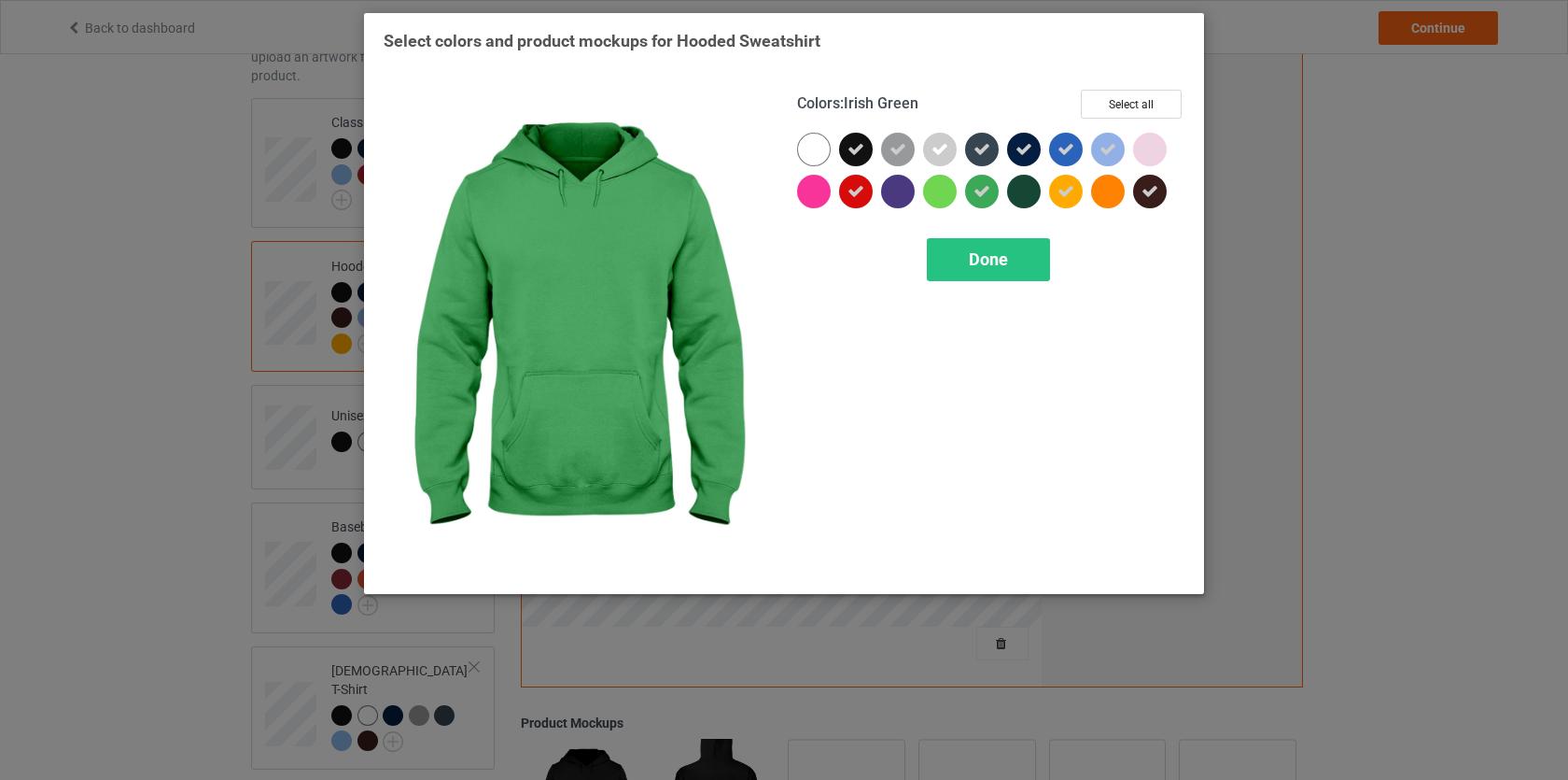
click at [983, 192] on icon at bounding box center [981, 191] width 17 height 17
click at [986, 191] on div at bounding box center [982, 191] width 34 height 34
click at [986, 259] on span "Done" at bounding box center [989, 259] width 40 height 20
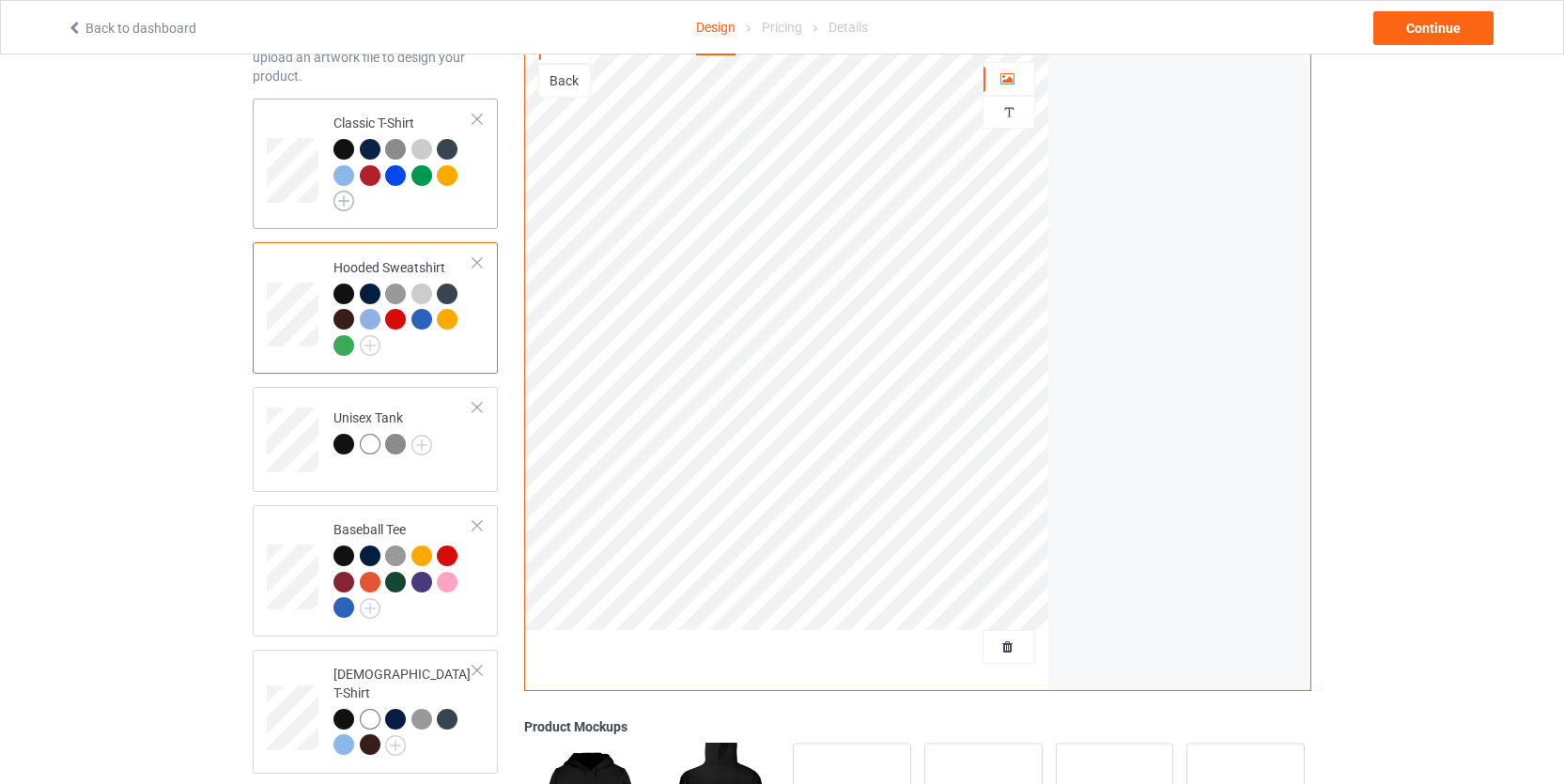
click at [342, 201] on img at bounding box center [343, 201] width 21 height 21
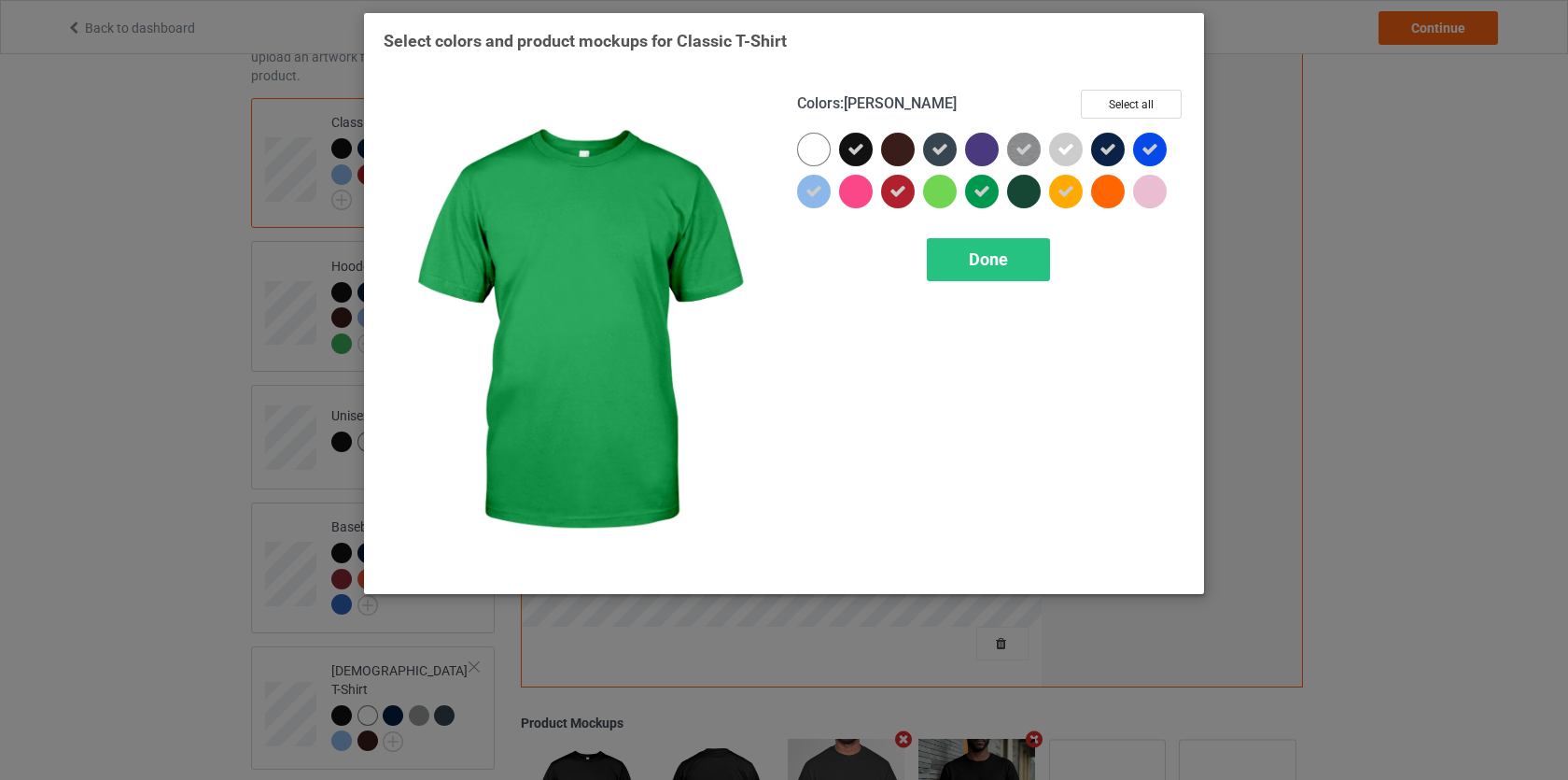
click at [986, 195] on icon at bounding box center [981, 191] width 17 height 17
click at [984, 191] on div at bounding box center [982, 191] width 34 height 34
click at [982, 244] on div "Done" at bounding box center [988, 259] width 124 height 43
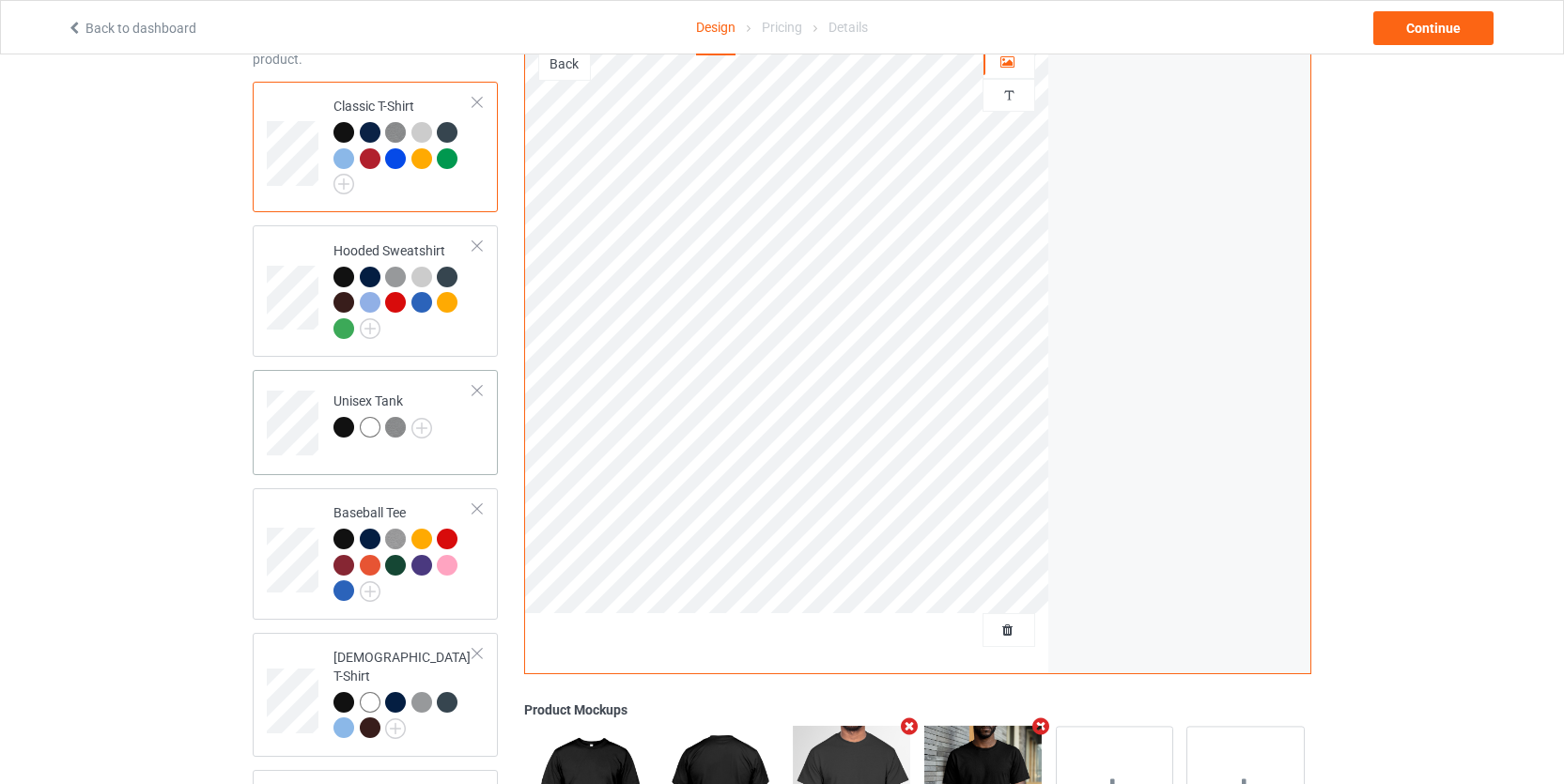
scroll to position [136, 0]
click at [423, 419] on img at bounding box center [421, 427] width 21 height 21
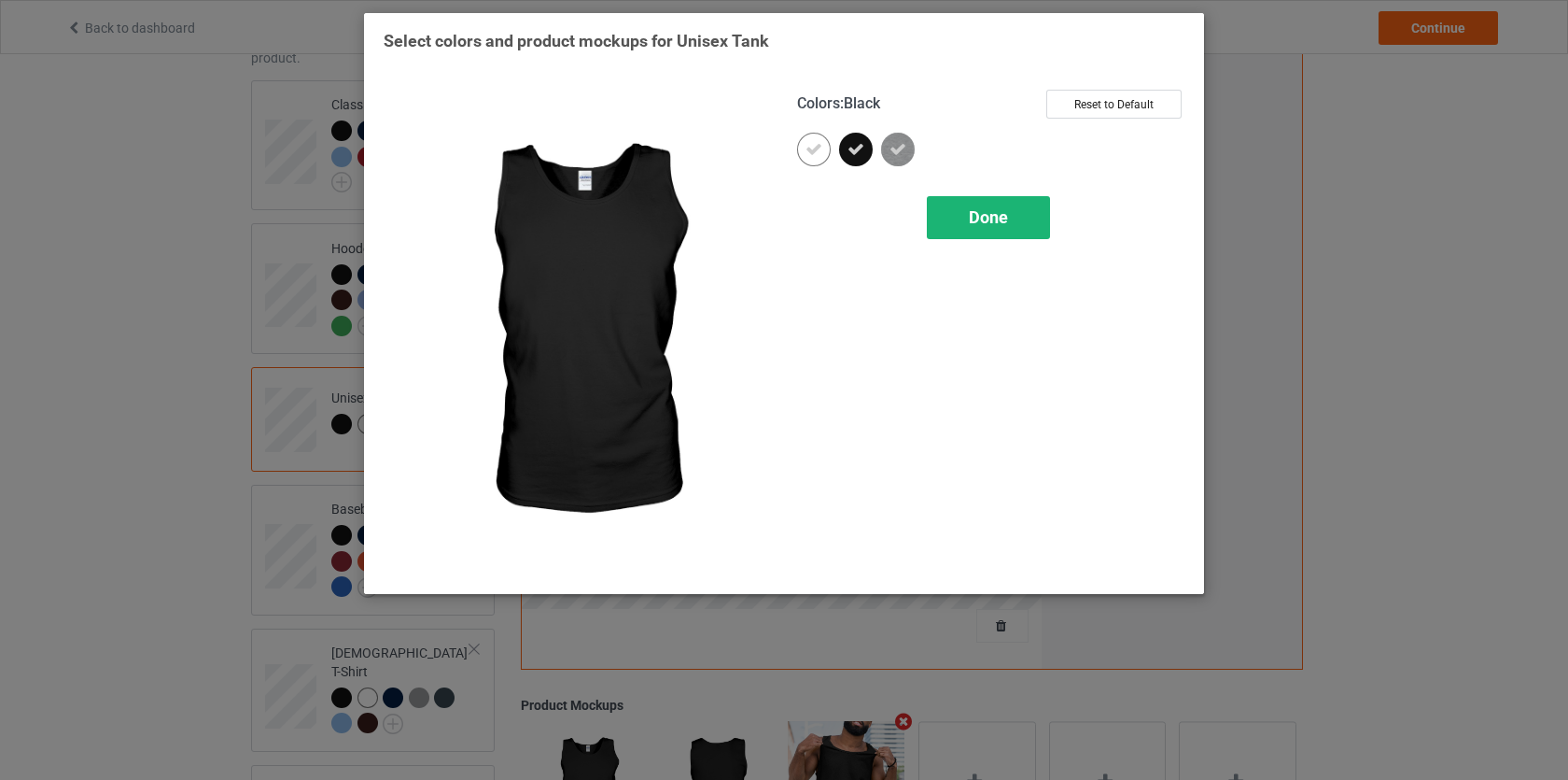
click at [967, 214] on div "Done" at bounding box center [988, 217] width 124 height 43
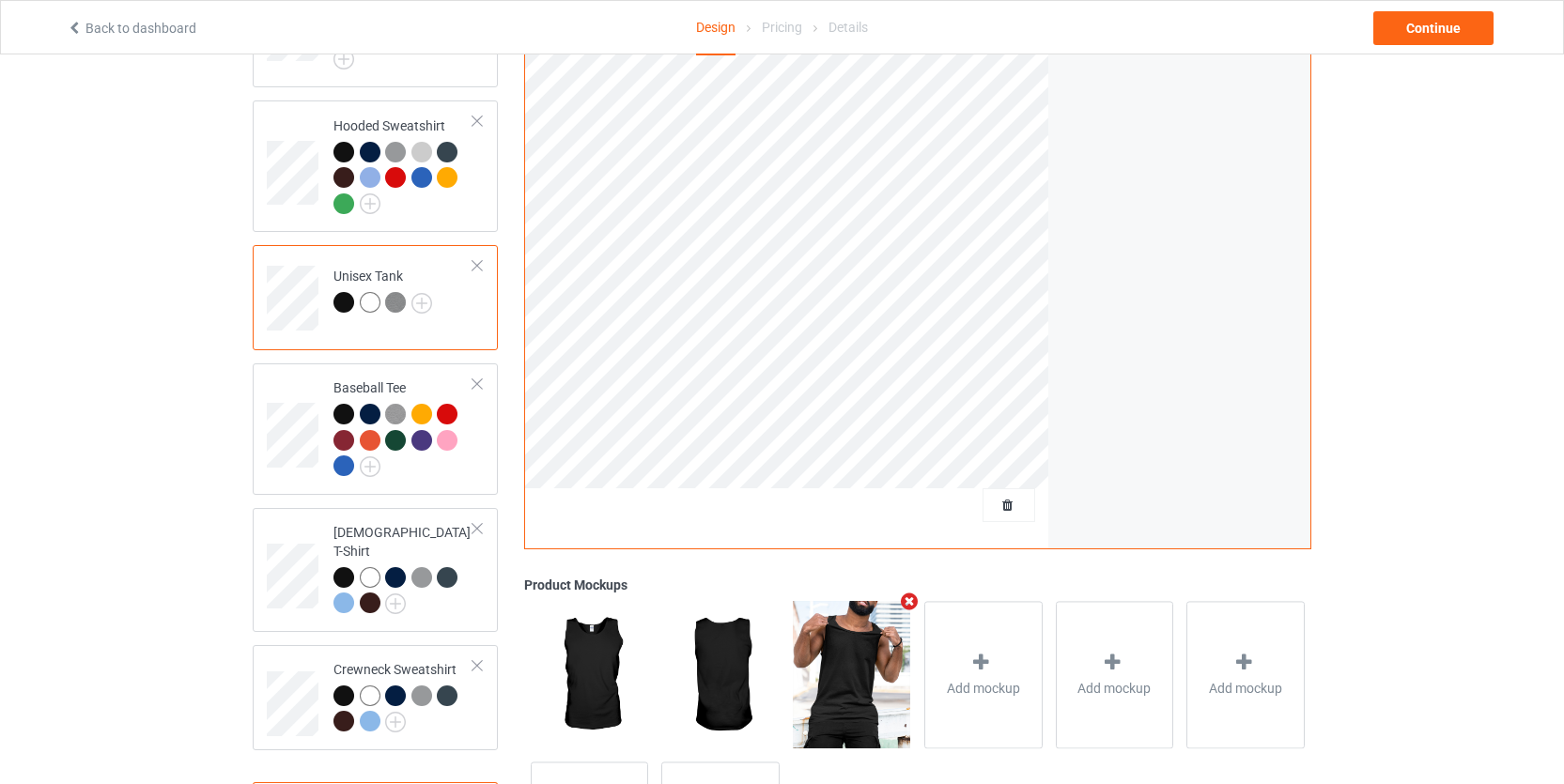
scroll to position [263, 0]
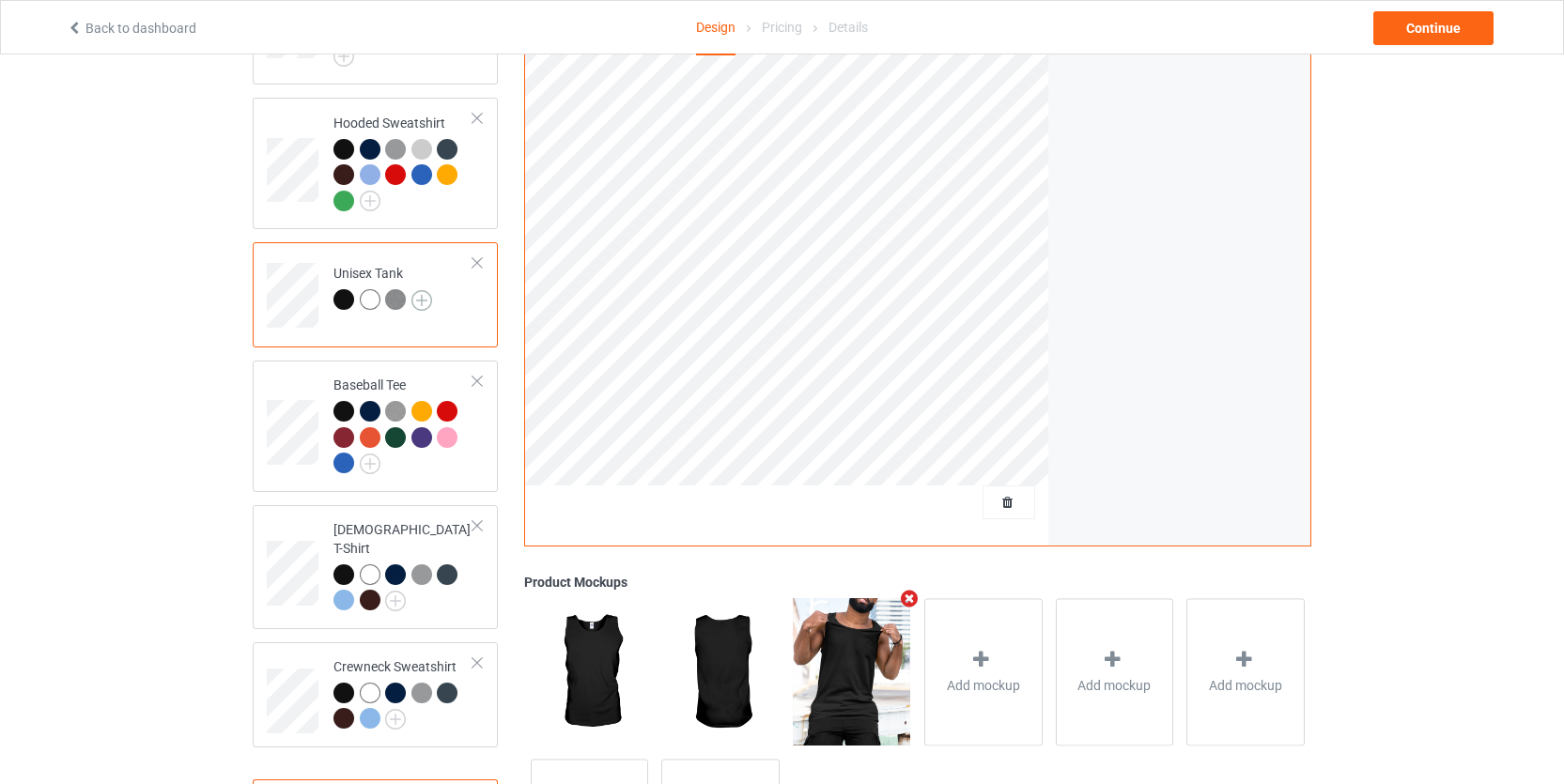
click at [419, 301] on img at bounding box center [421, 300] width 21 height 21
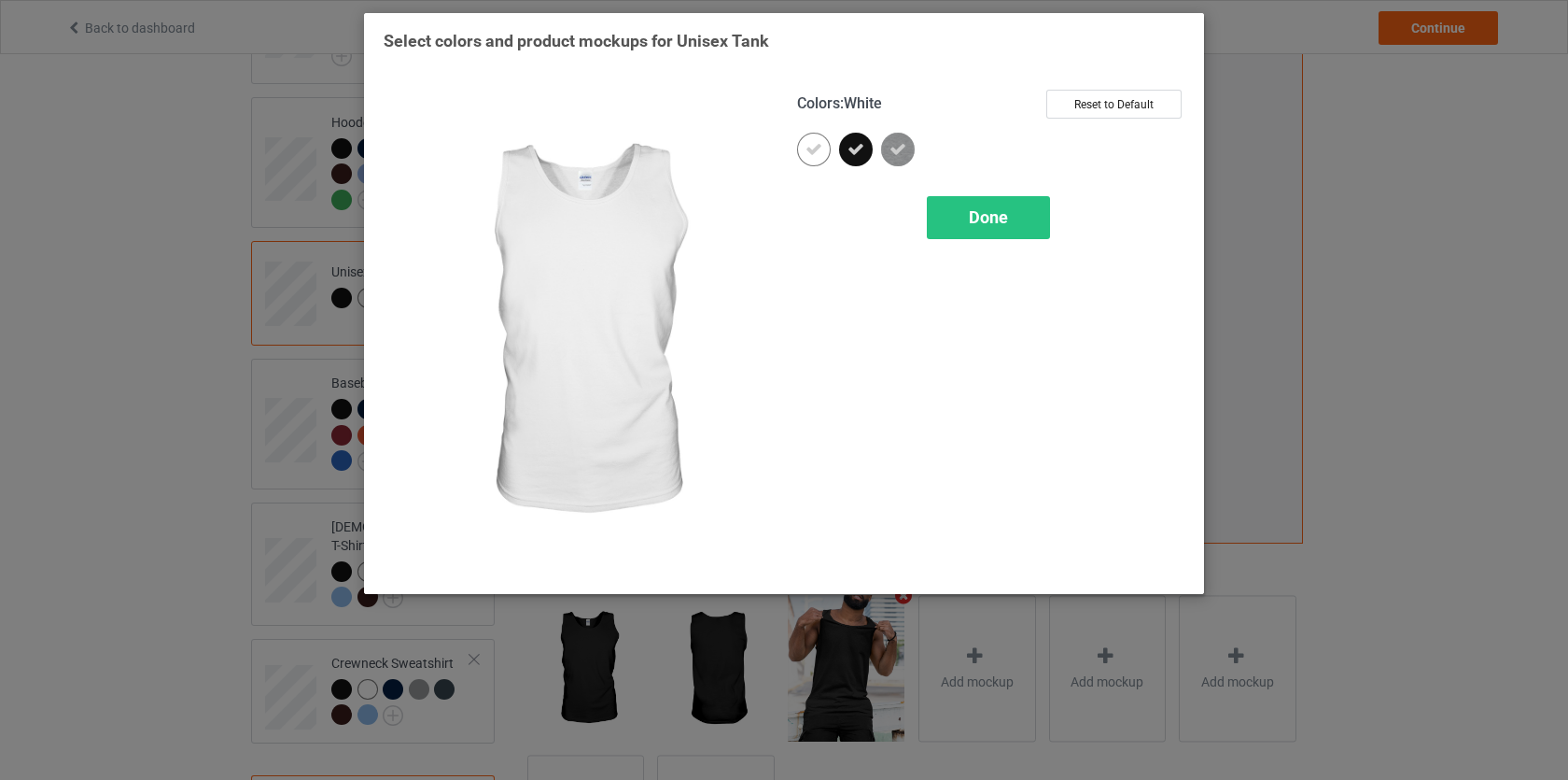
click at [823, 146] on div at bounding box center [814, 149] width 34 height 34
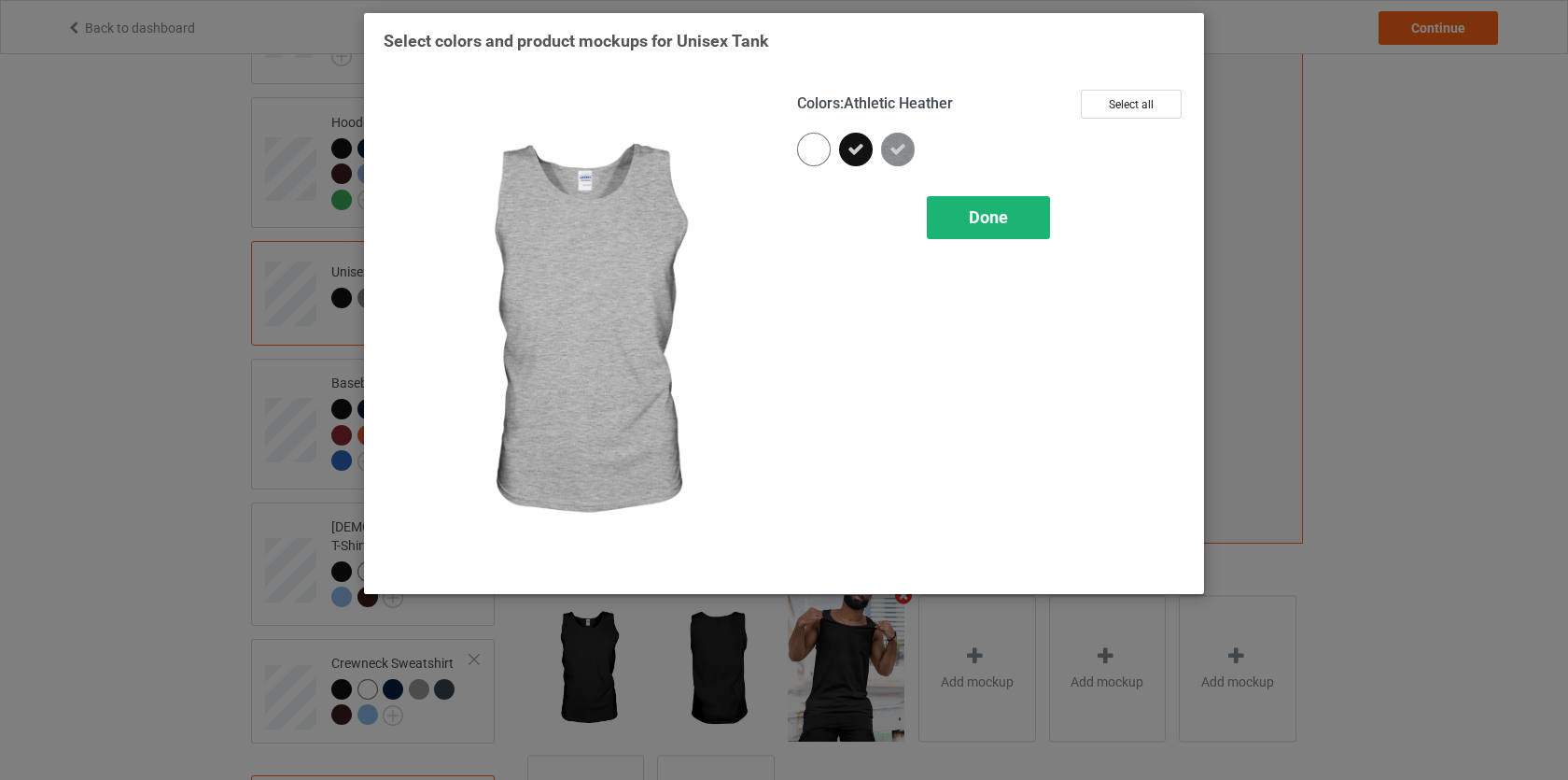
click at [957, 204] on div "Done" at bounding box center [988, 217] width 124 height 43
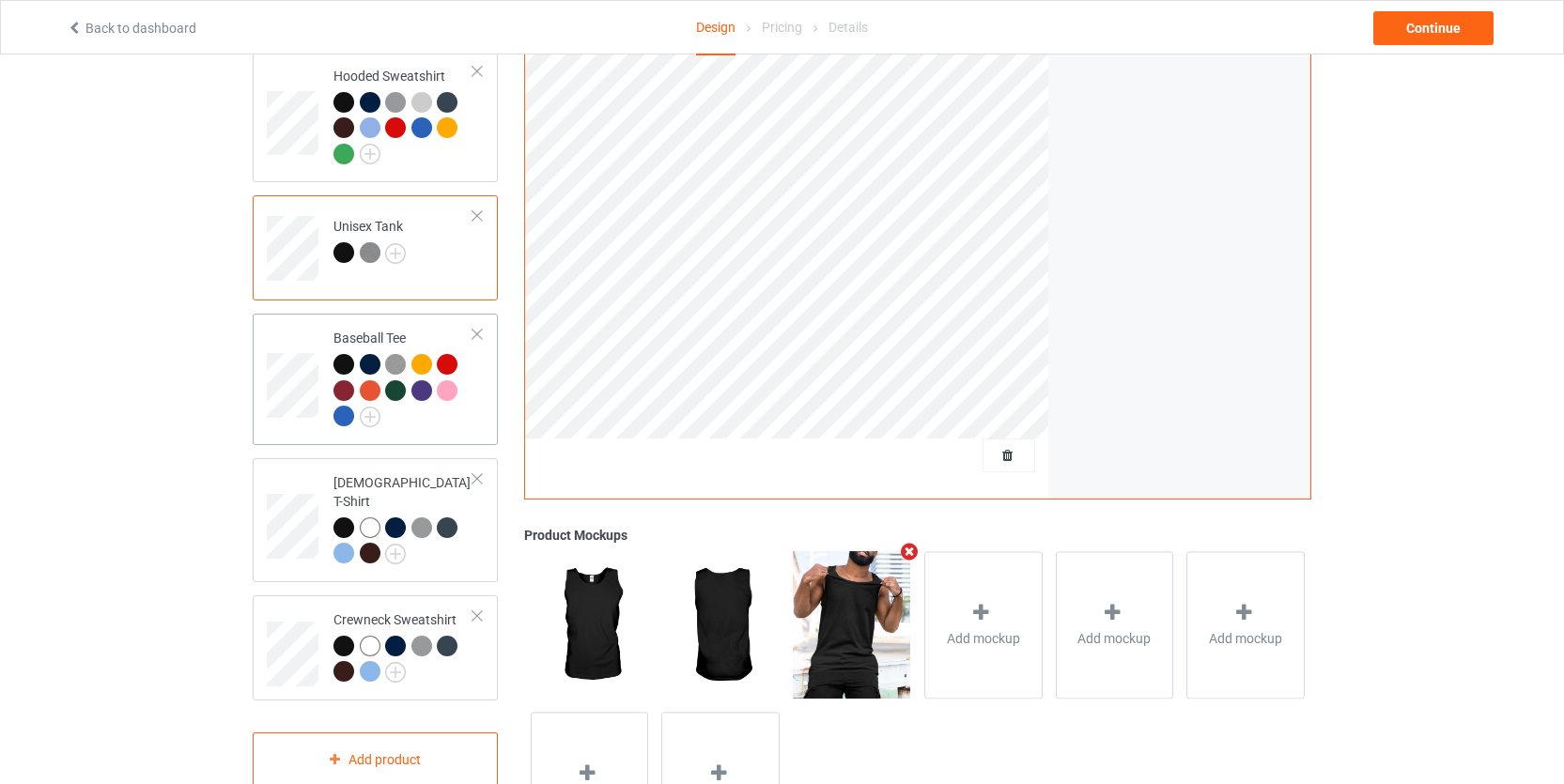
scroll to position [349, 0]
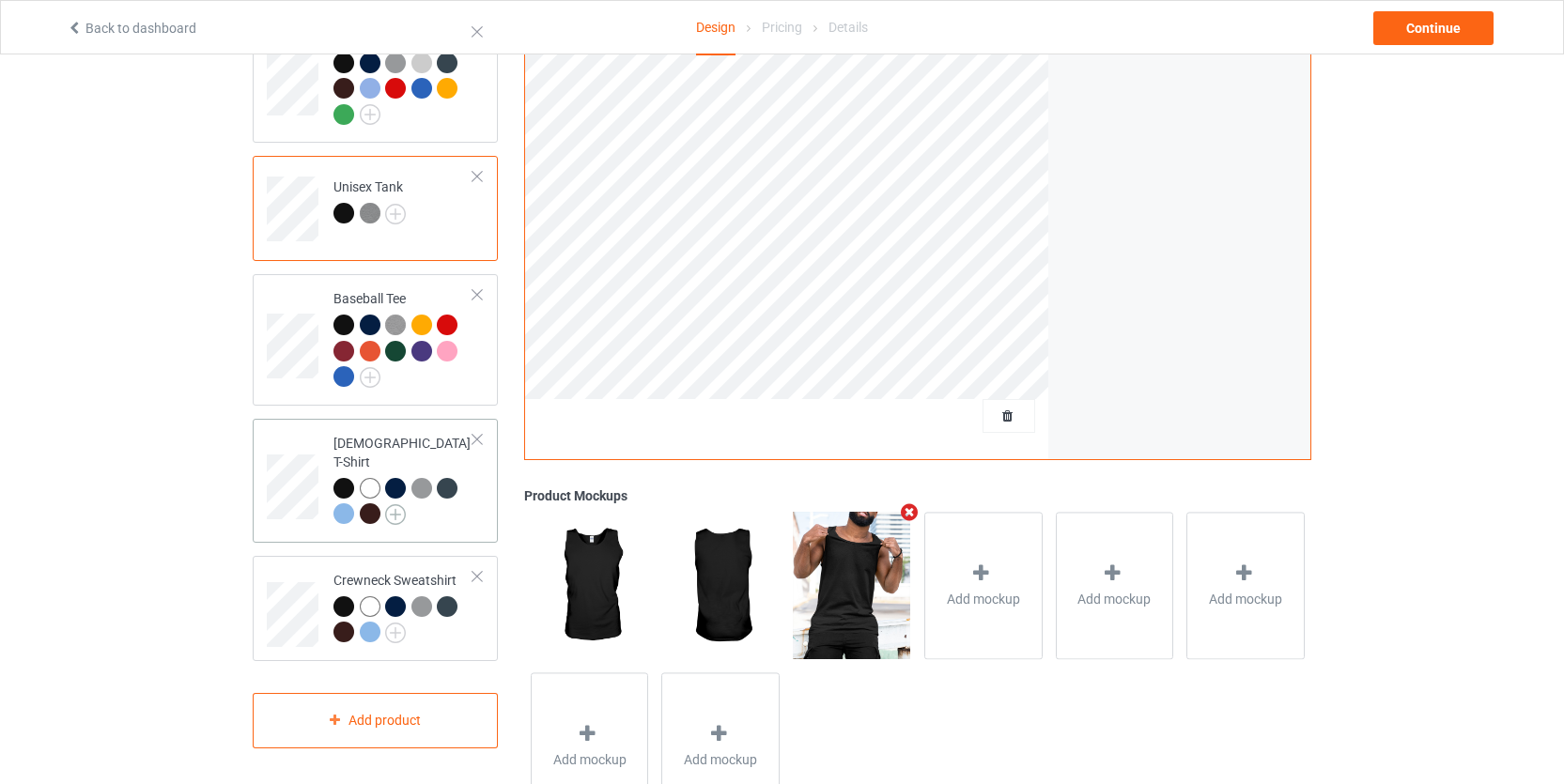
click at [398, 504] on img at bounding box center [395, 514] width 21 height 21
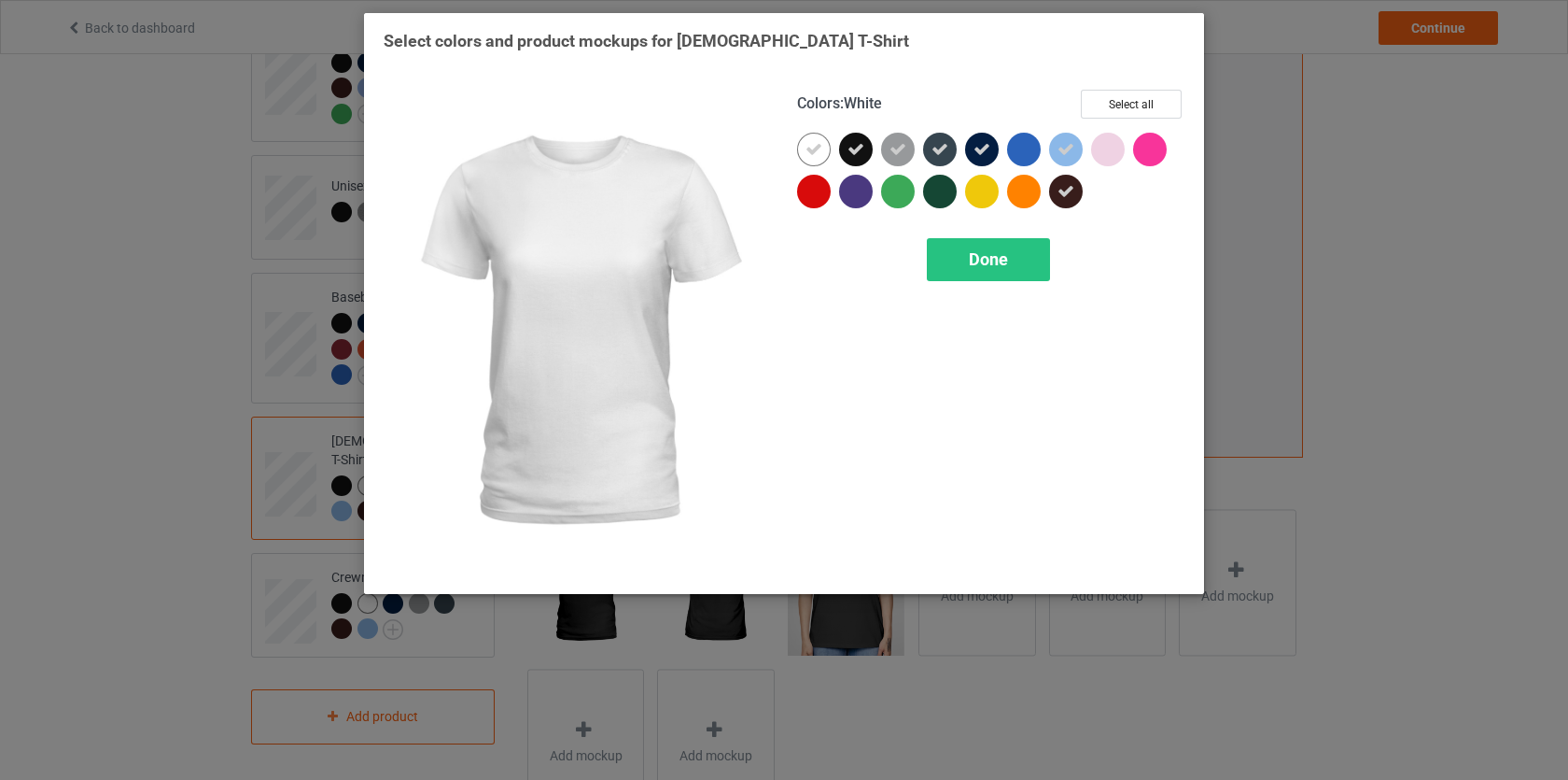
click at [812, 149] on icon at bounding box center [813, 148] width 17 height 17
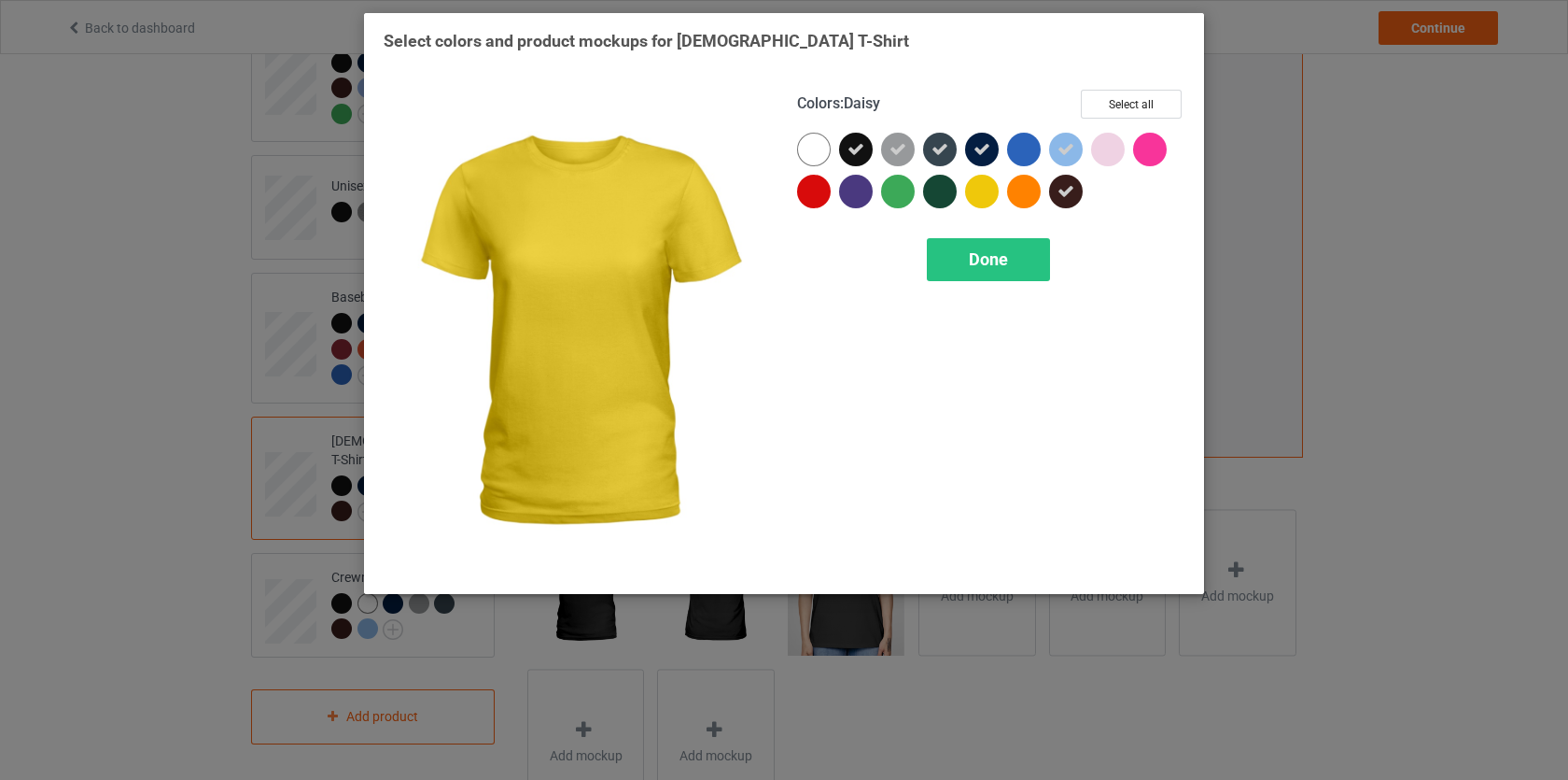
click at [983, 193] on div at bounding box center [982, 191] width 34 height 34
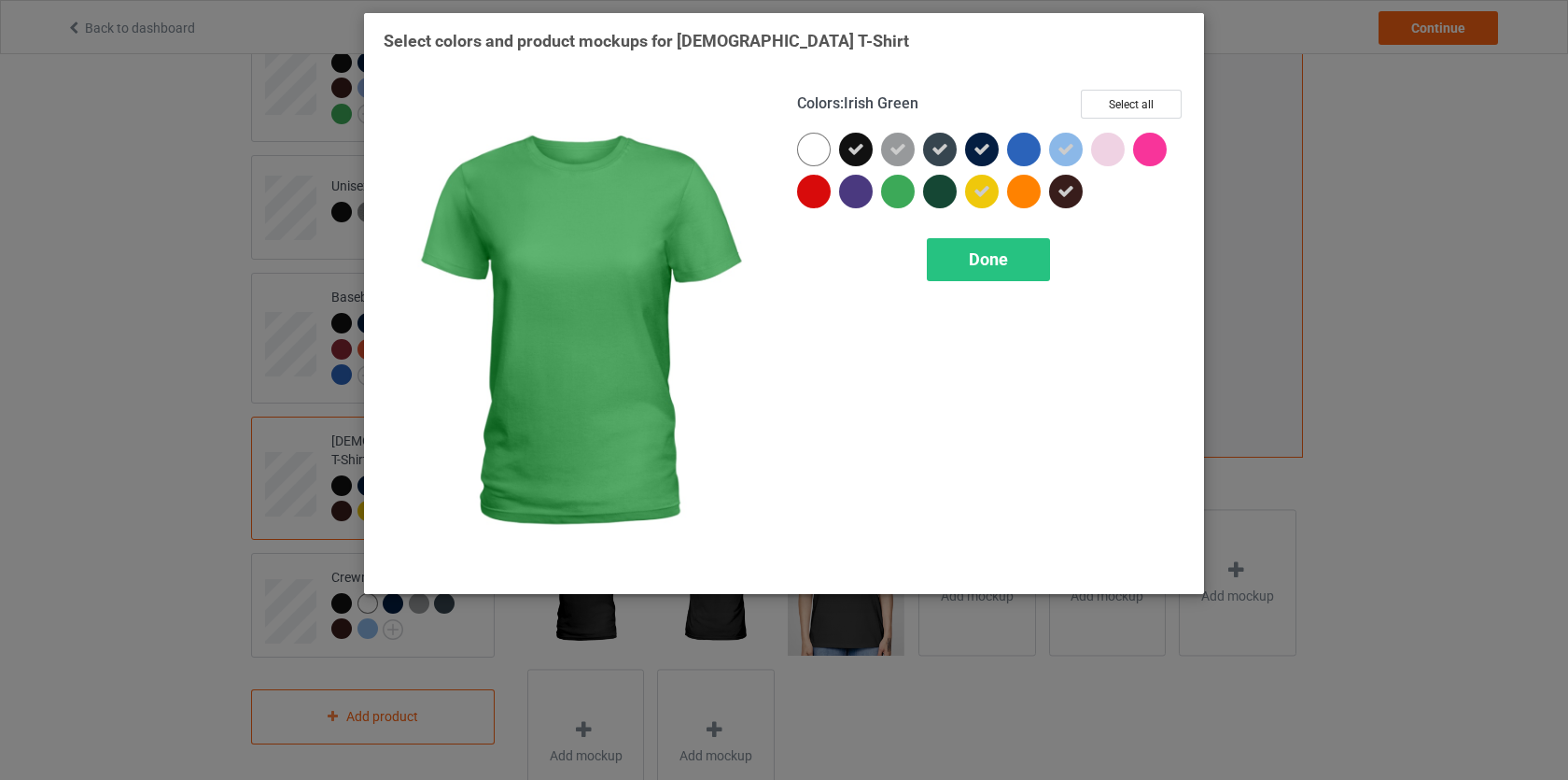
click at [892, 194] on div at bounding box center [898, 191] width 34 height 34
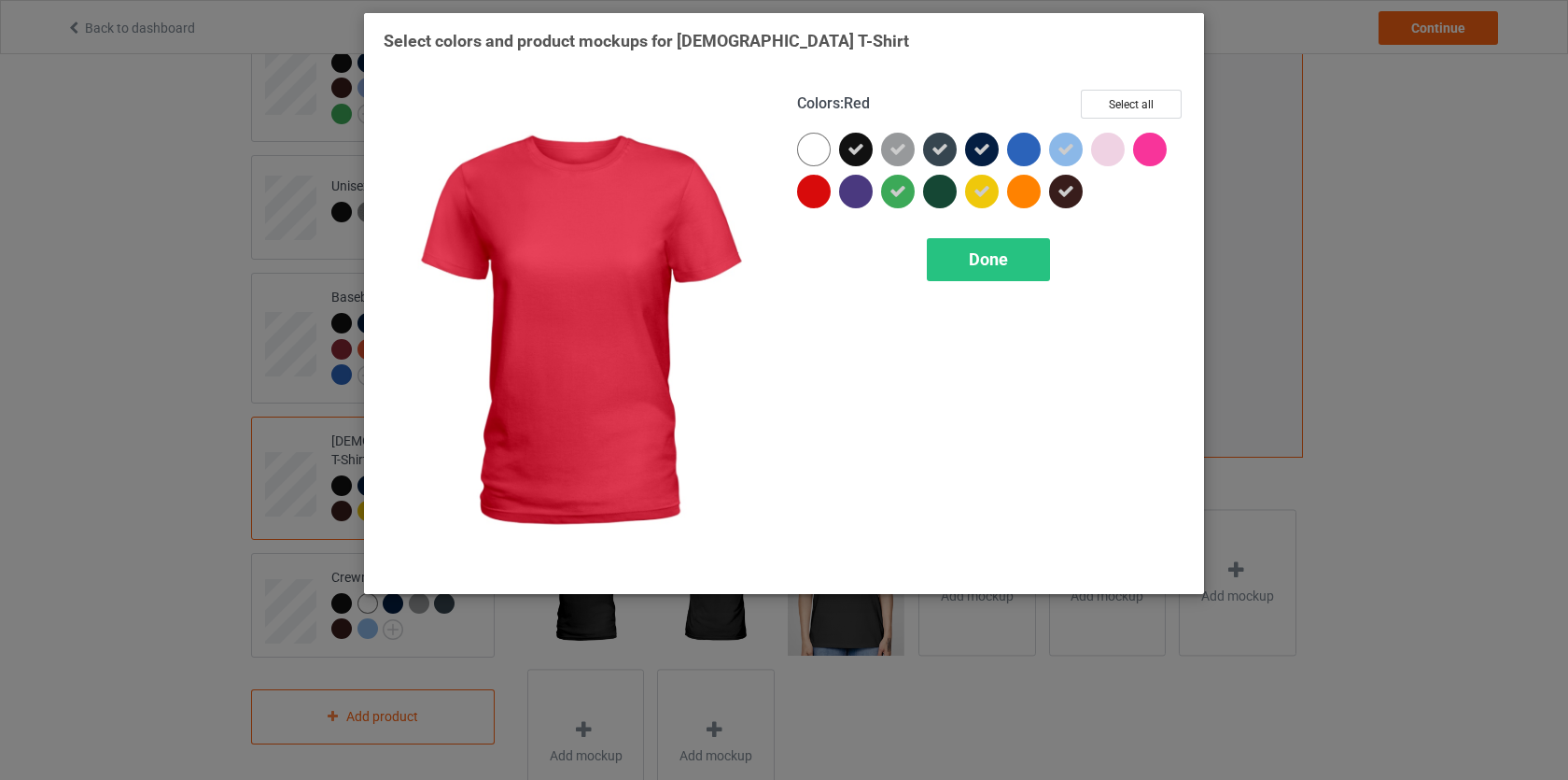
click at [816, 191] on div at bounding box center [814, 191] width 34 height 34
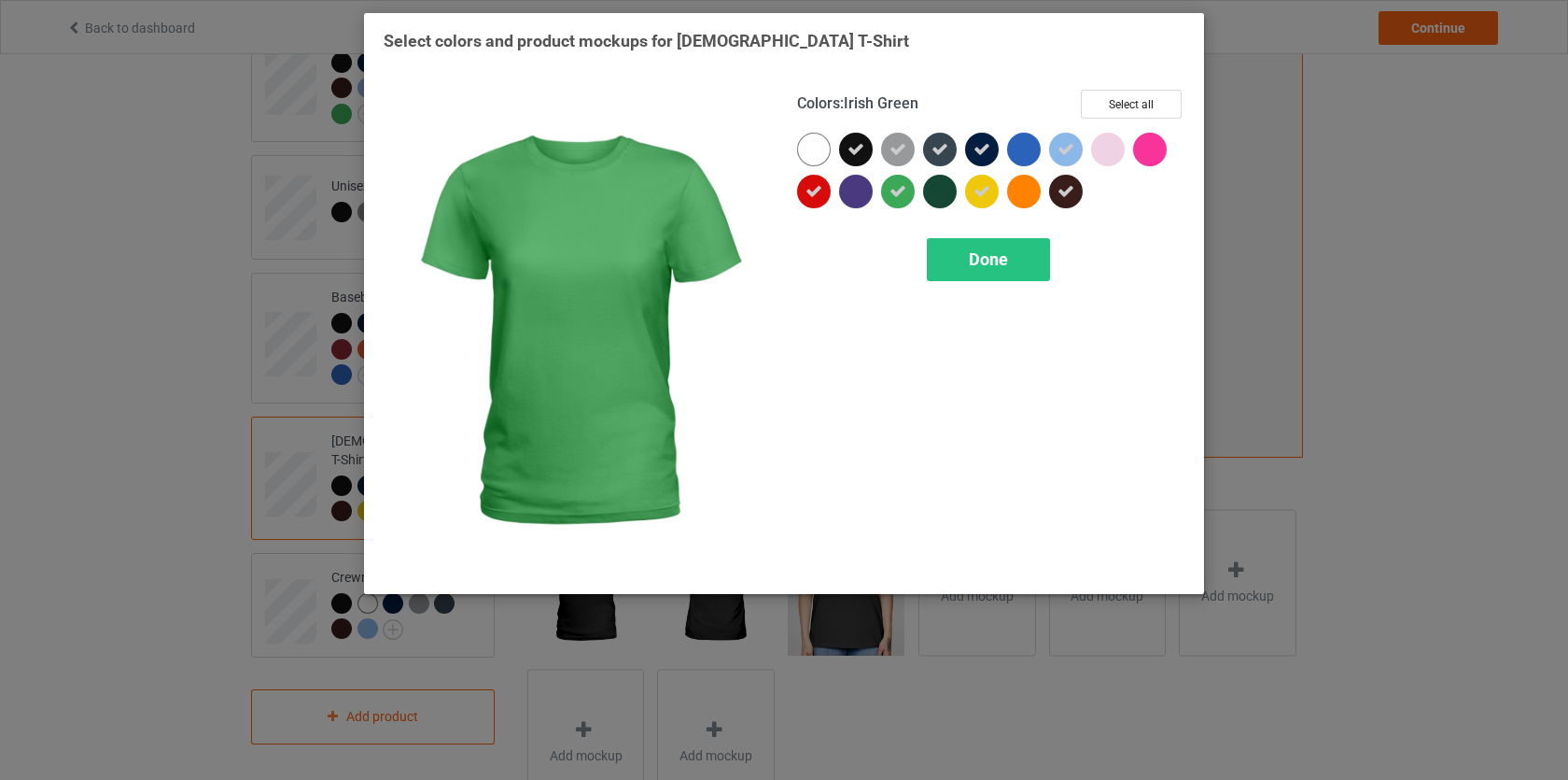
click at [891, 192] on icon at bounding box center [897, 191] width 17 height 17
click at [899, 190] on div at bounding box center [898, 191] width 34 height 34
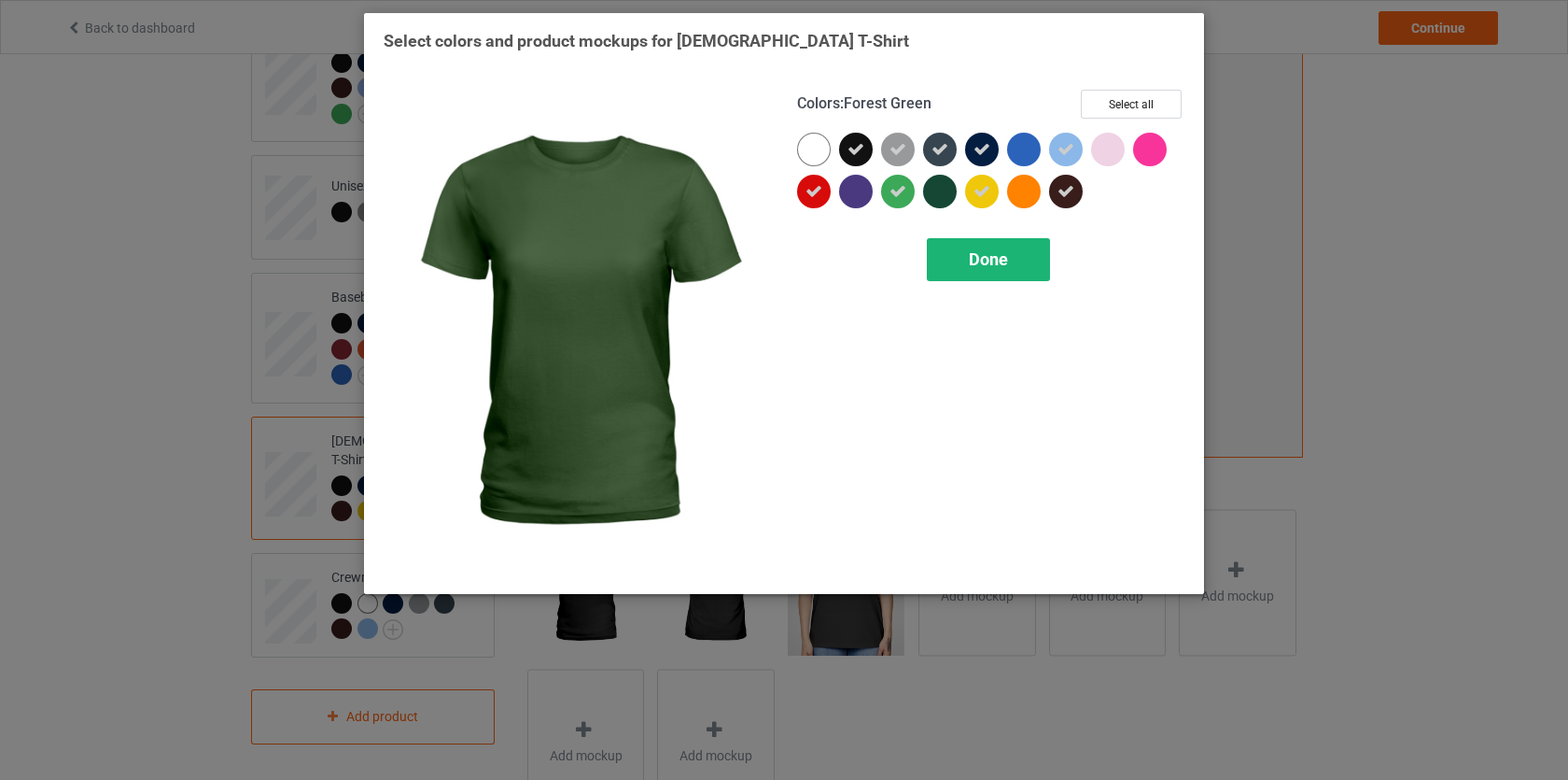
click at [1002, 266] on span "Done" at bounding box center [989, 259] width 40 height 20
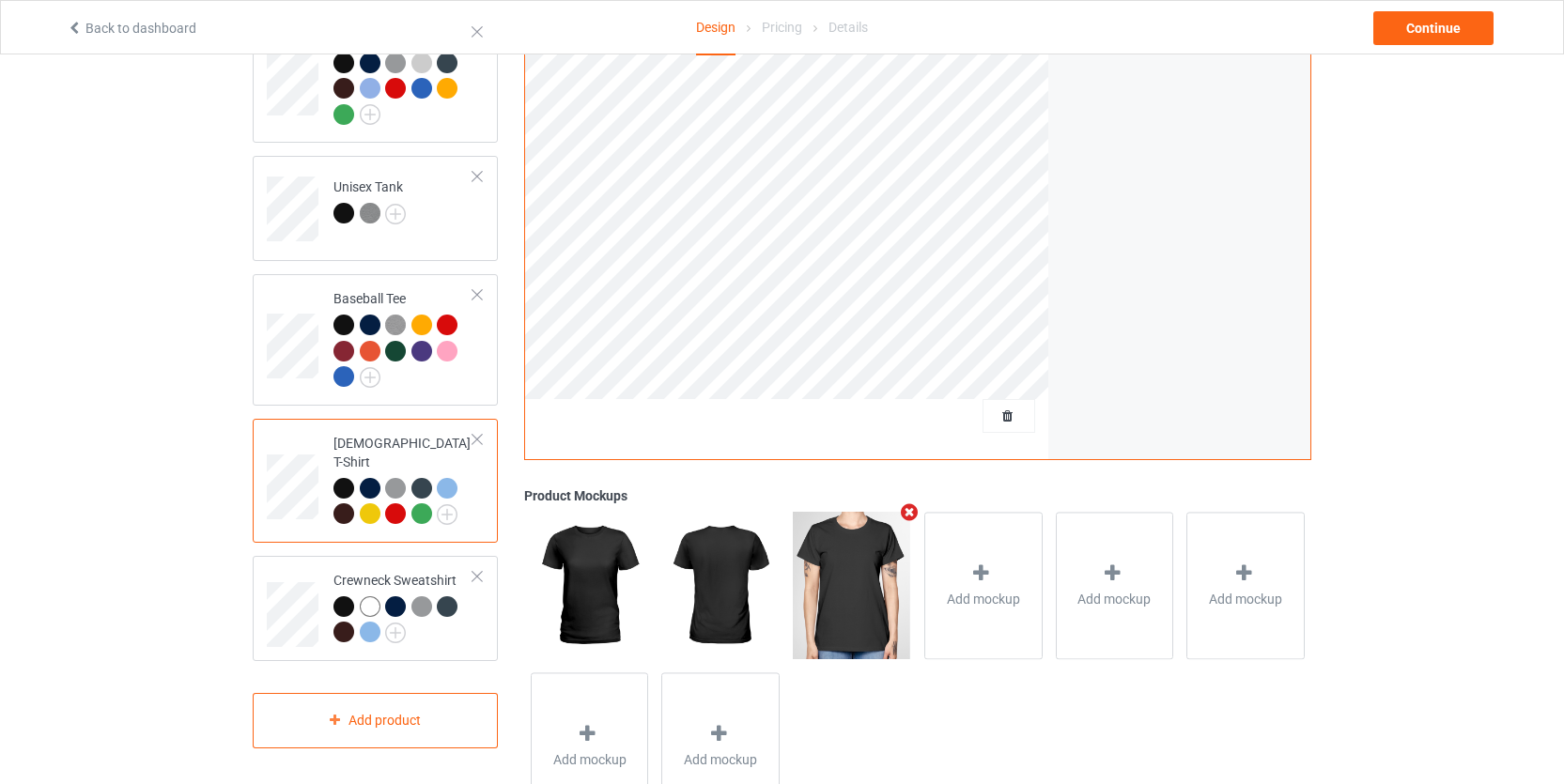
scroll to position [379, 0]
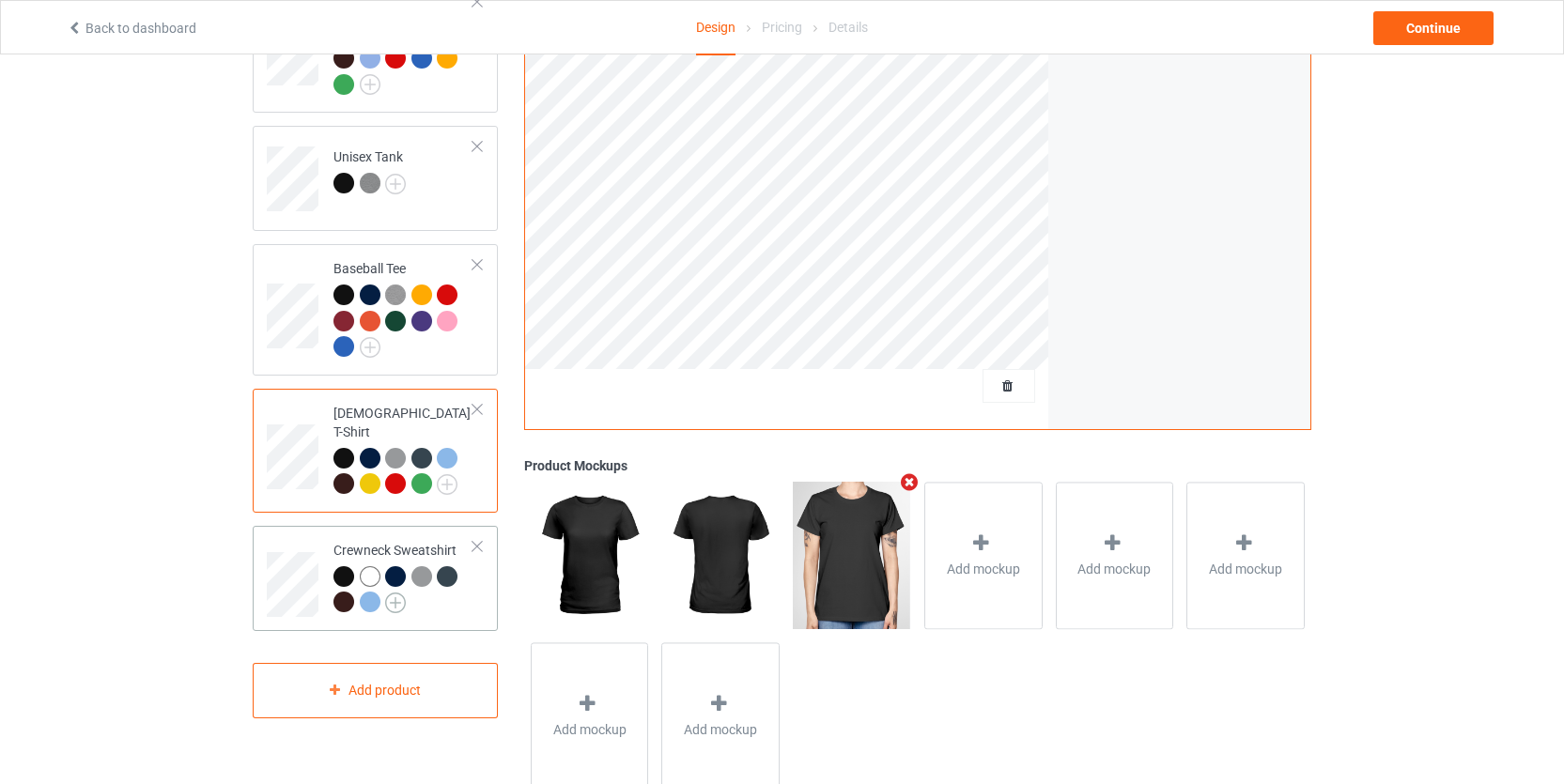
click at [397, 593] on img at bounding box center [395, 602] width 21 height 21
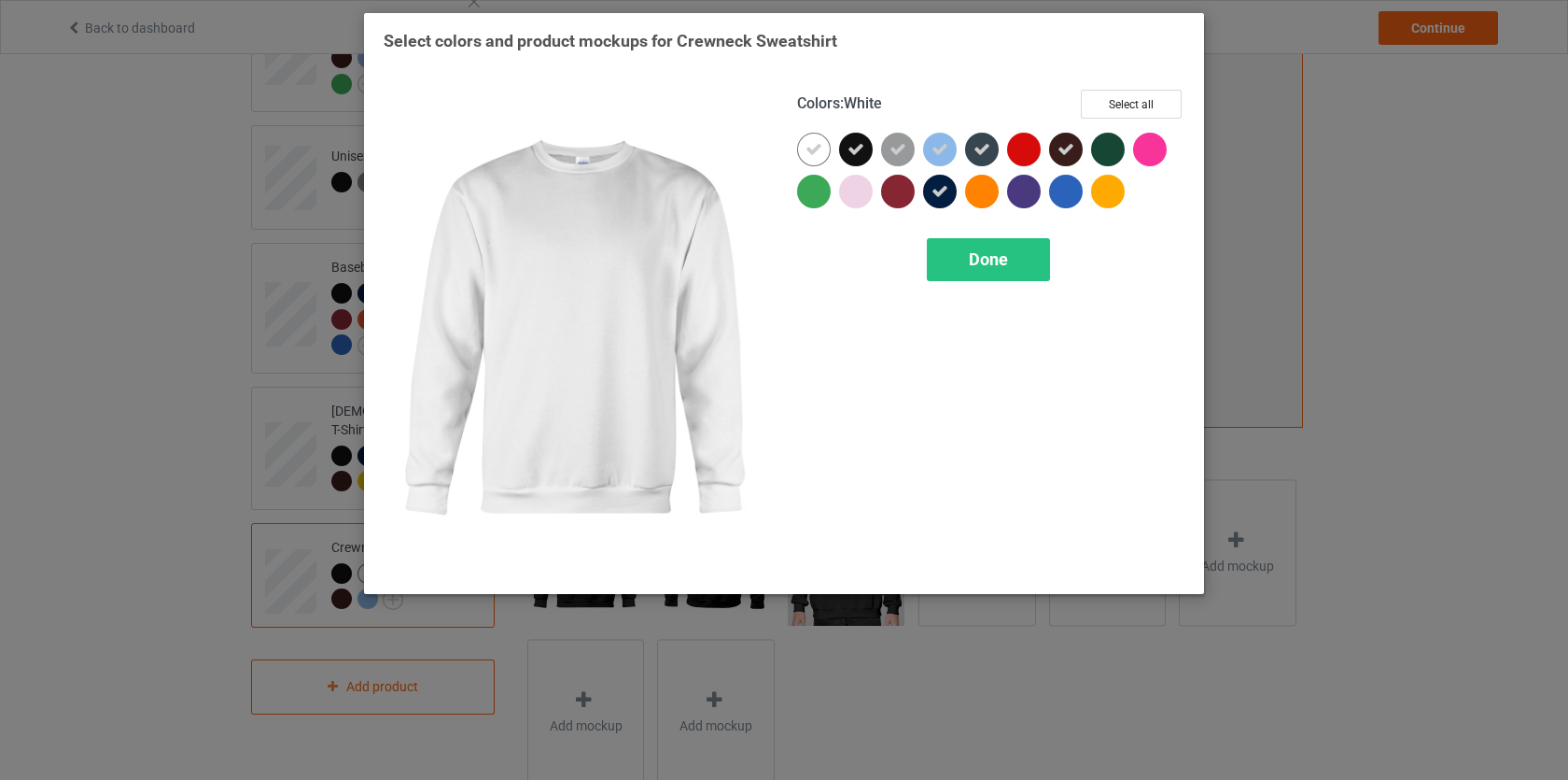
click at [819, 157] on div at bounding box center [814, 149] width 34 height 34
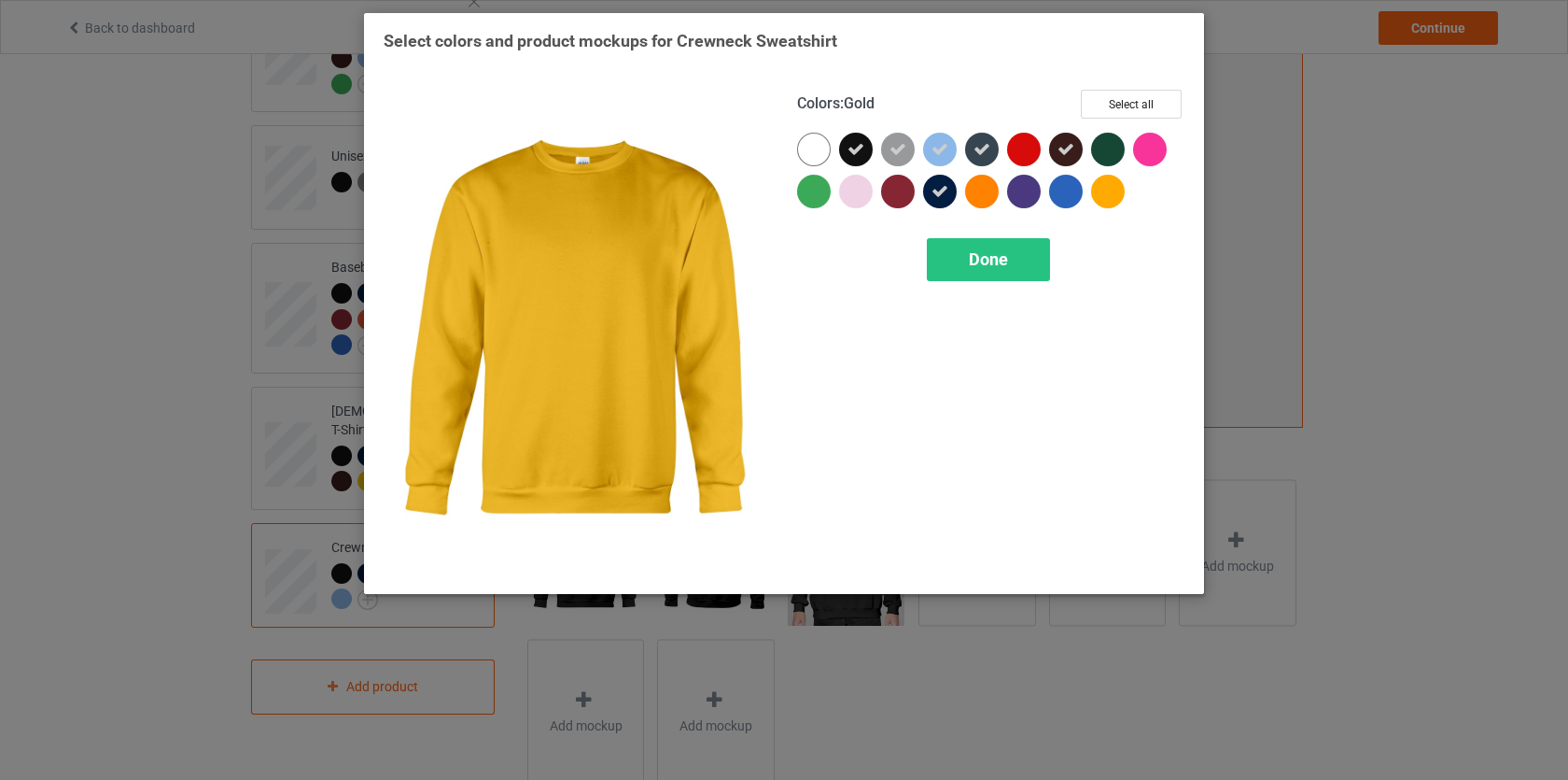
click at [1114, 197] on div at bounding box center [1108, 191] width 34 height 34
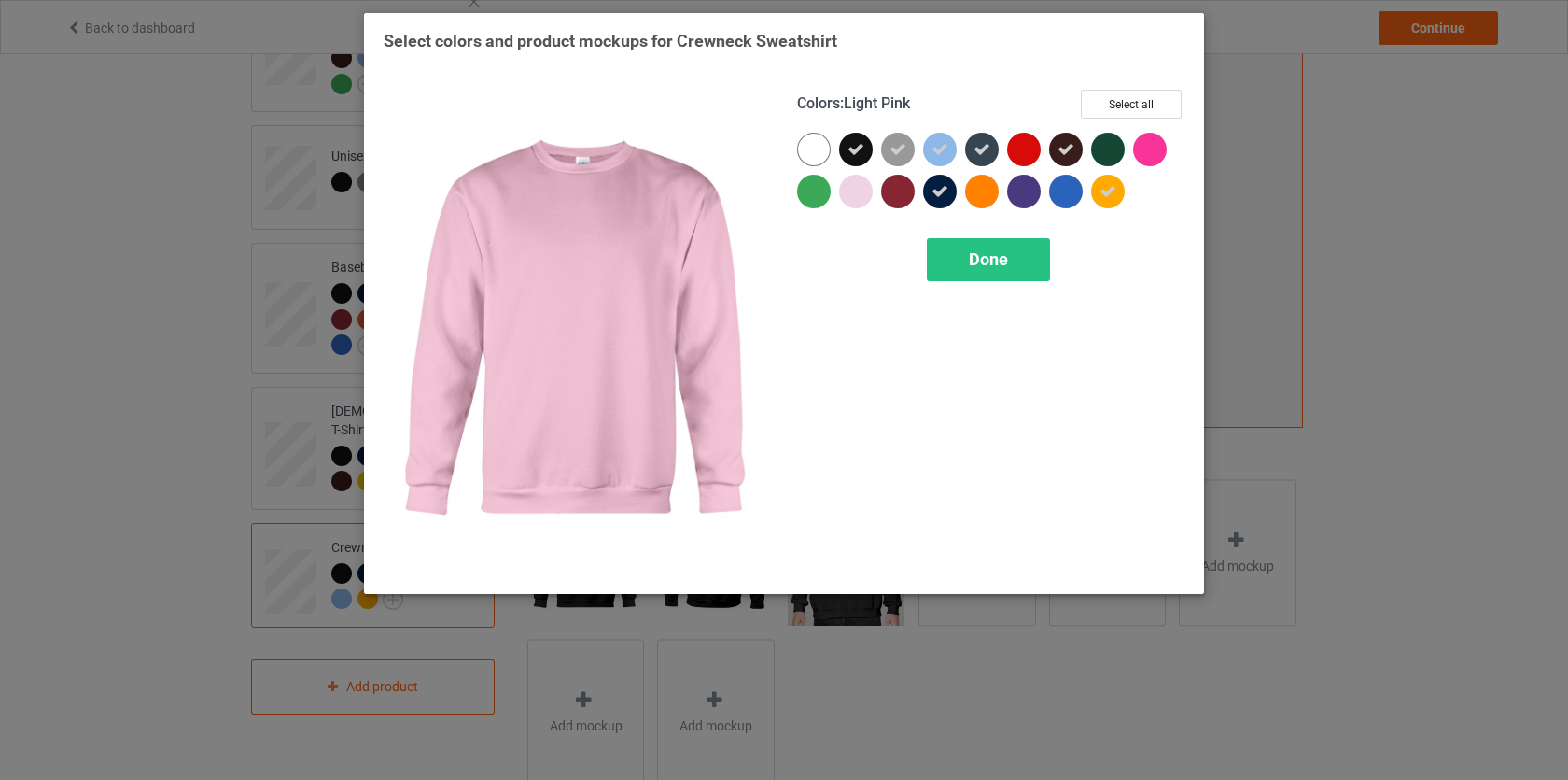
click at [848, 194] on div at bounding box center [856, 191] width 34 height 34
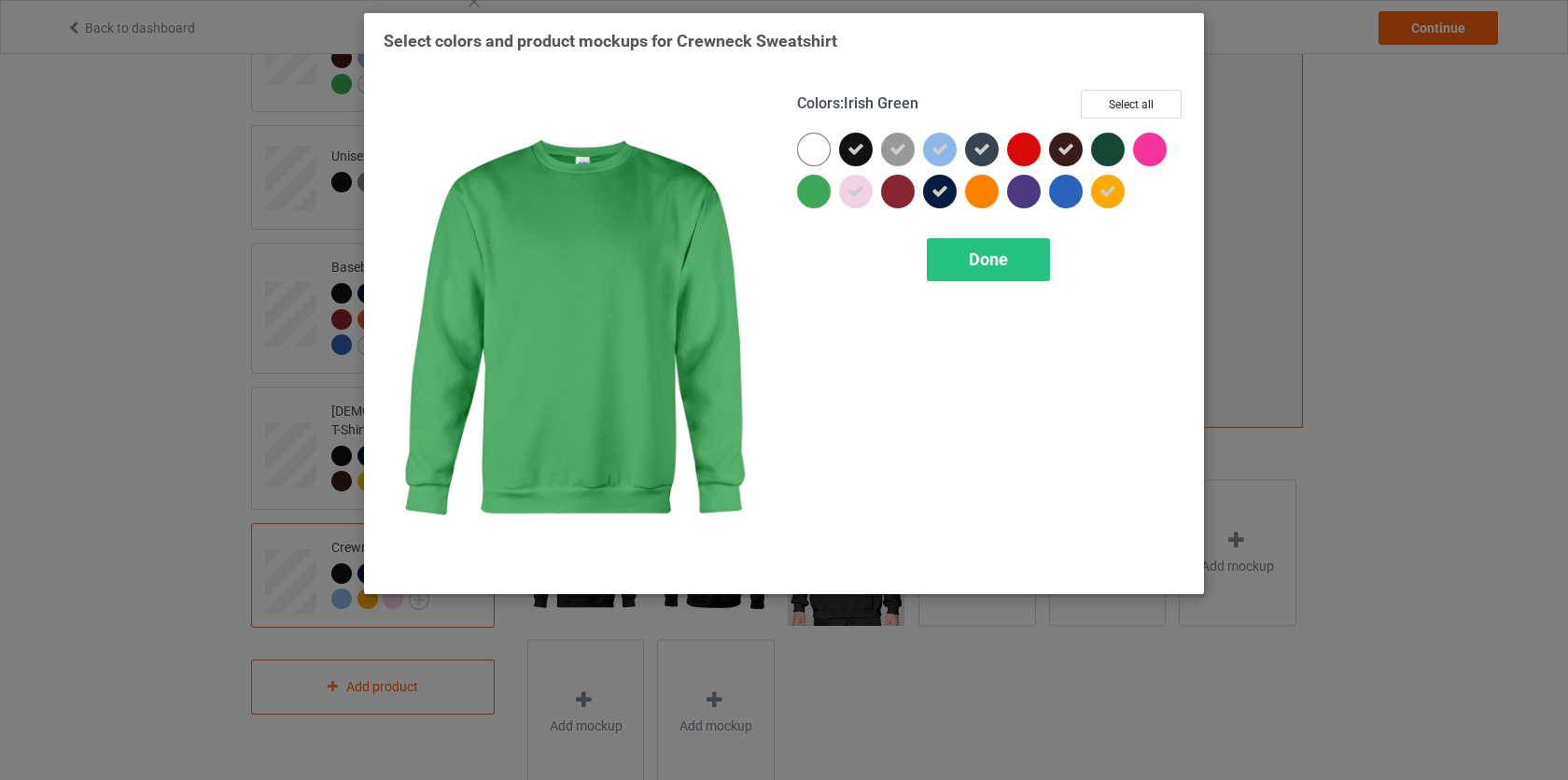
click at [822, 195] on div at bounding box center [814, 191] width 34 height 34
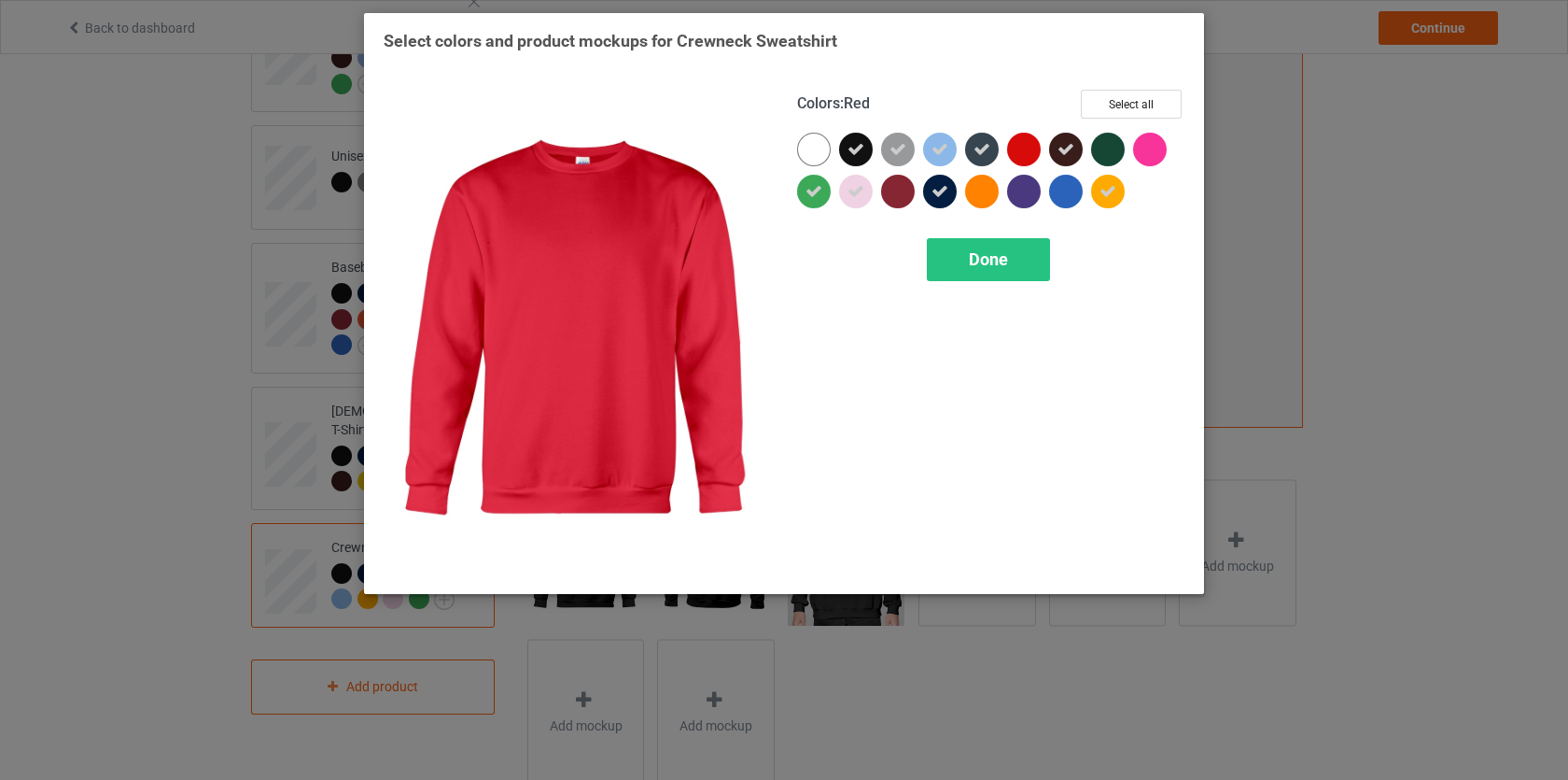
click at [1026, 153] on div at bounding box center [1024, 149] width 34 height 34
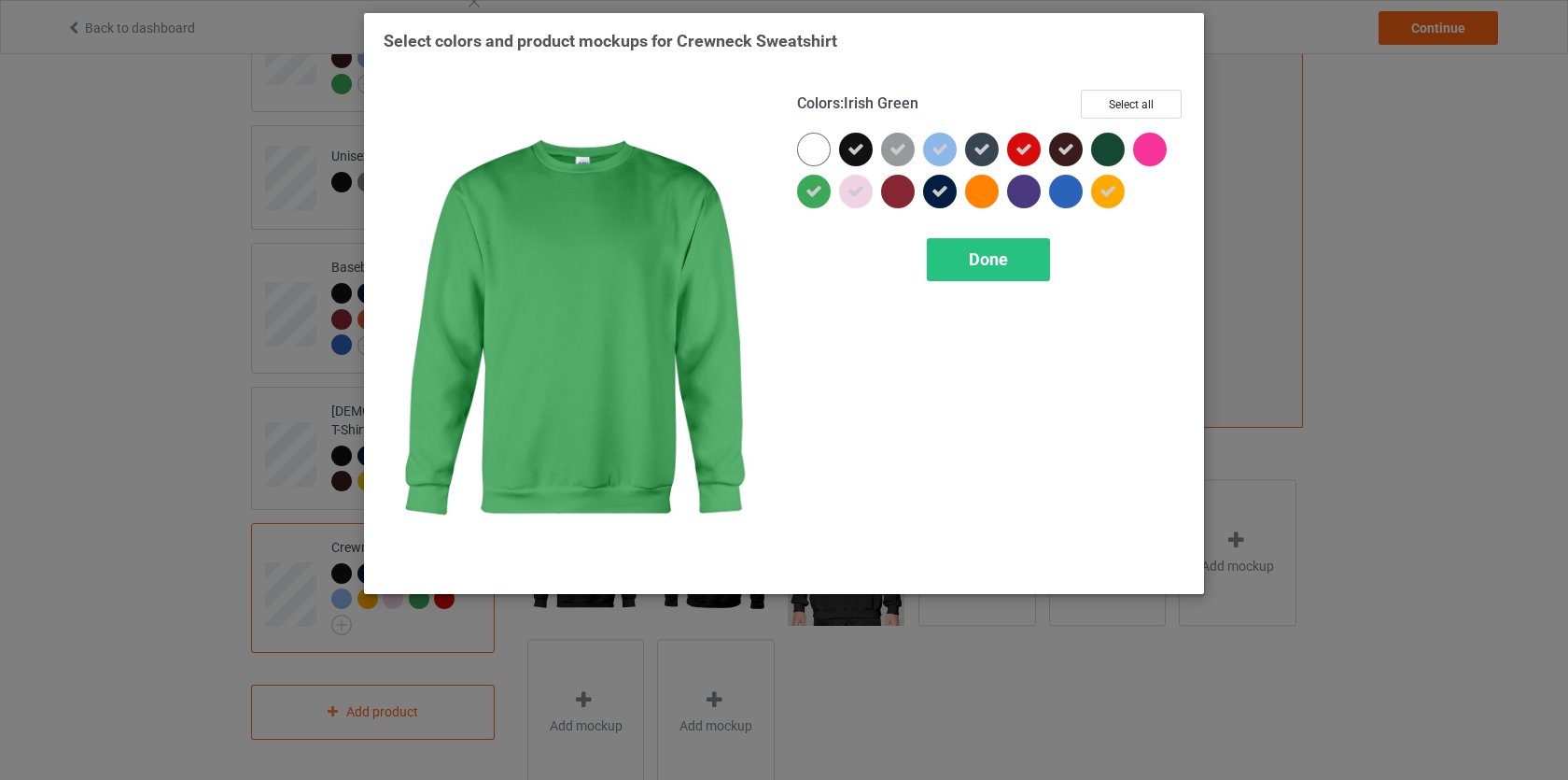
click at [821, 190] on icon at bounding box center [813, 191] width 17 height 17
click at [817, 197] on div at bounding box center [814, 191] width 34 height 34
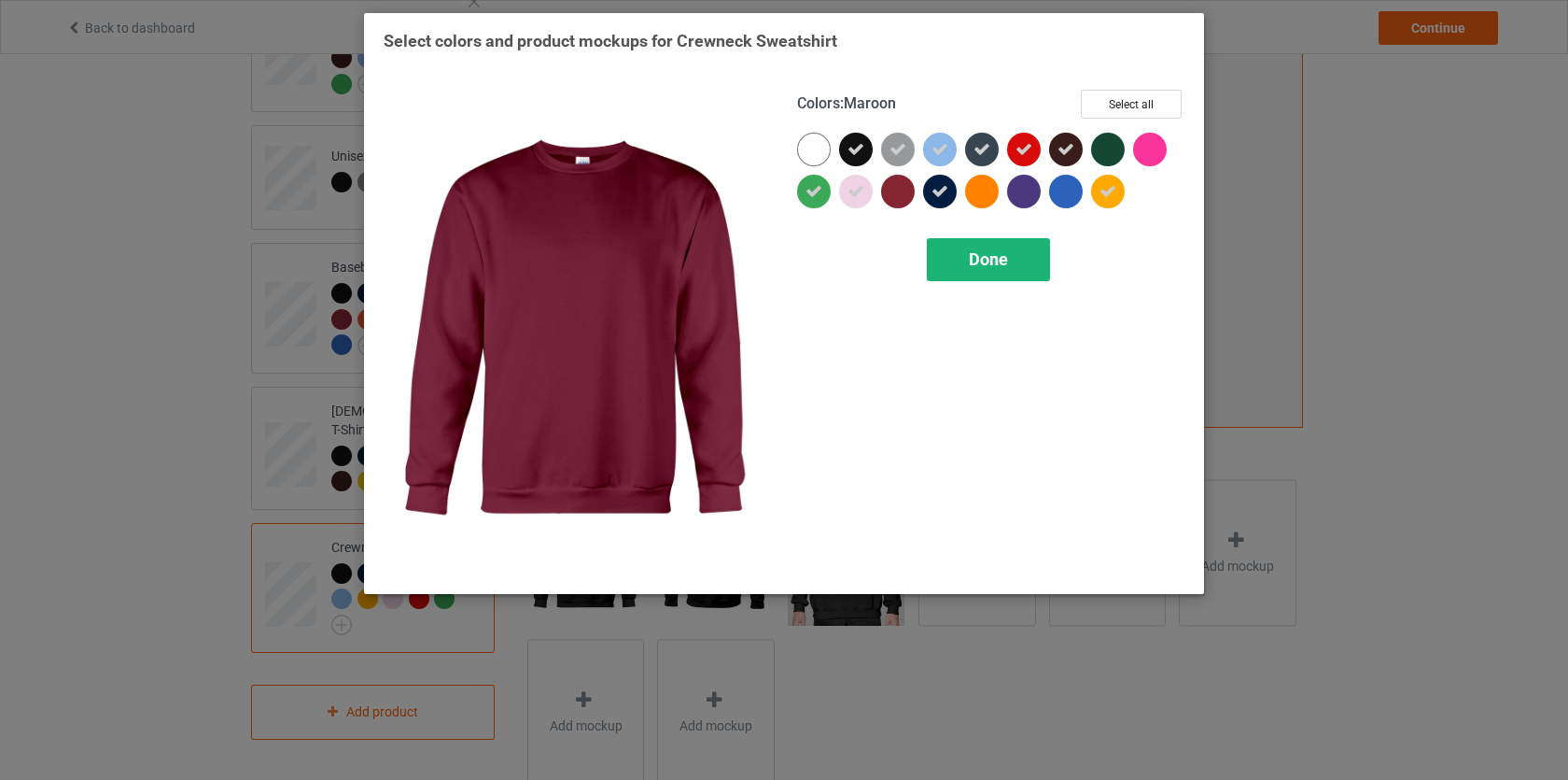
click at [991, 249] on span "Done" at bounding box center [989, 259] width 40 height 20
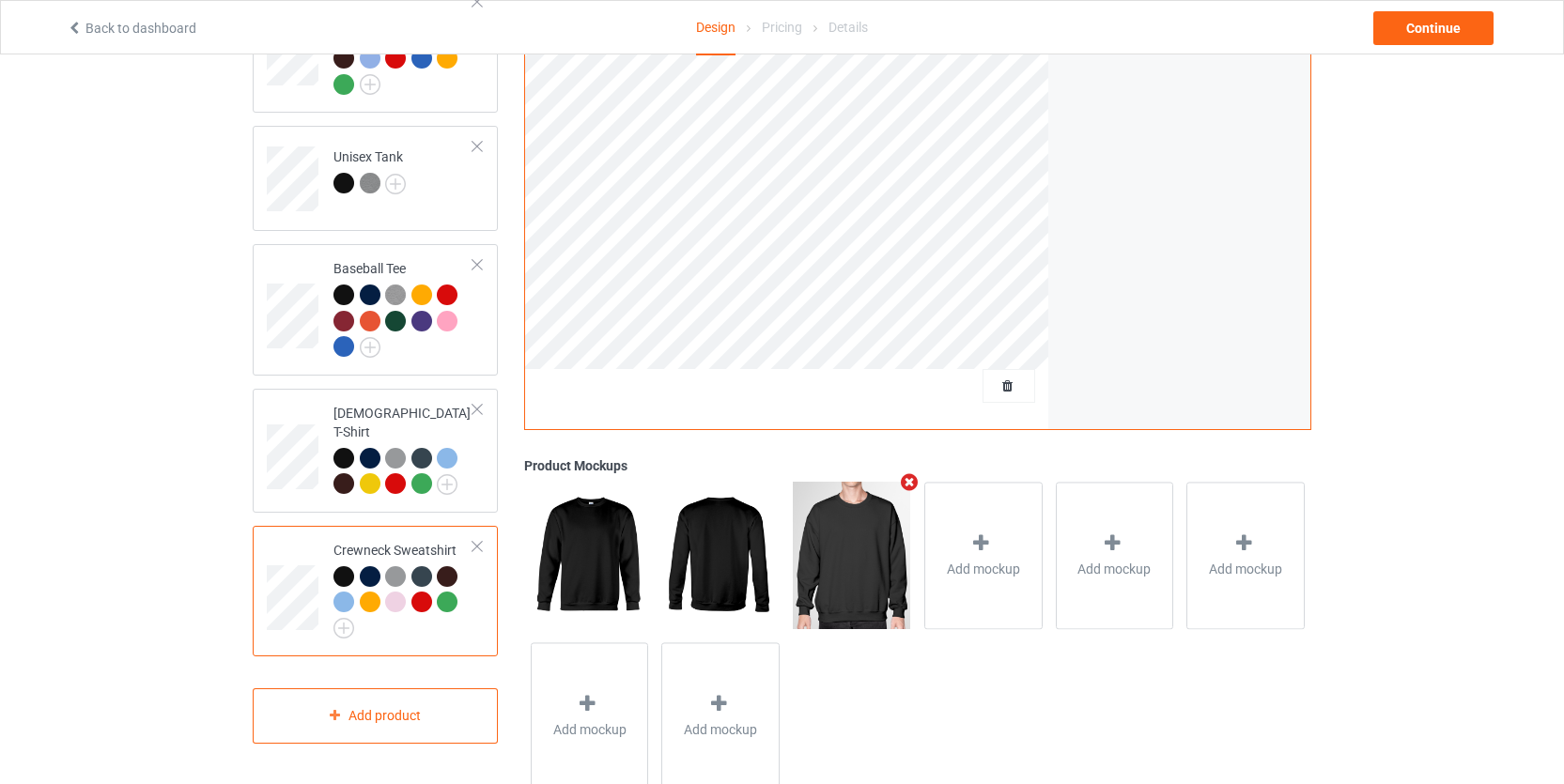
click at [372, 592] on div at bounding box center [369, 602] width 21 height 21
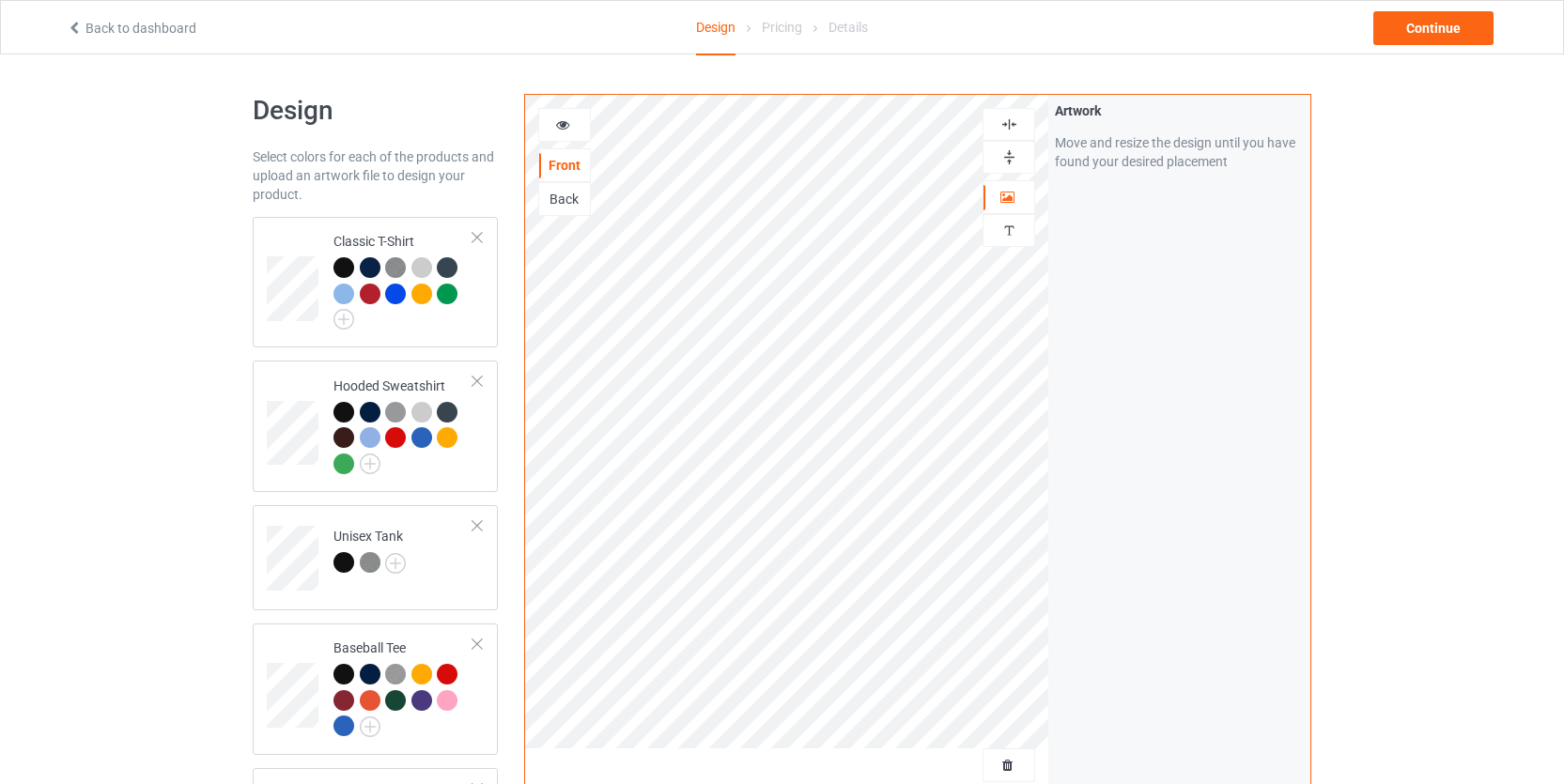
click at [569, 135] on div at bounding box center [564, 125] width 53 height 34
click at [552, 121] on div at bounding box center [564, 124] width 51 height 19
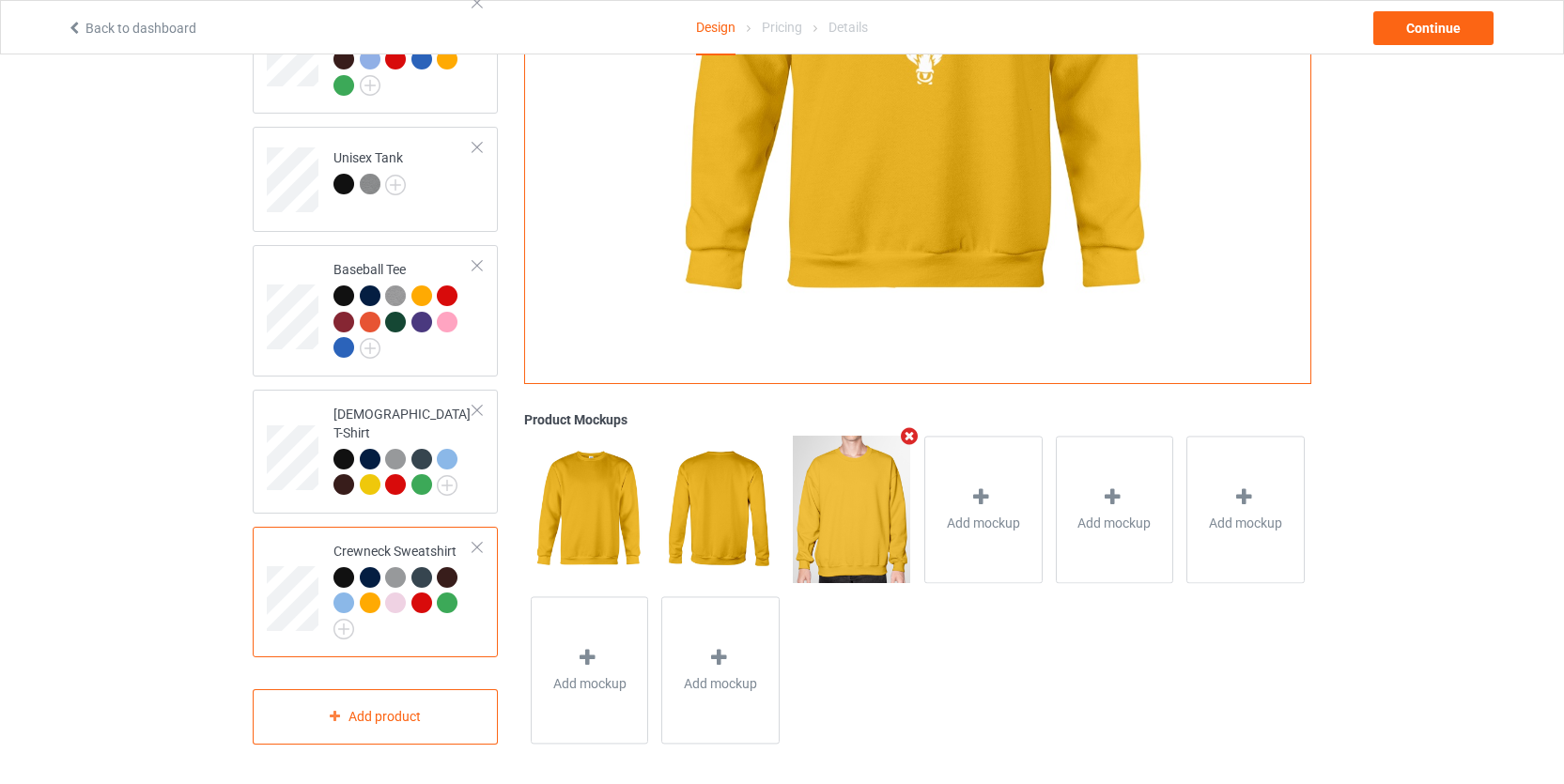
scroll to position [384, 0]
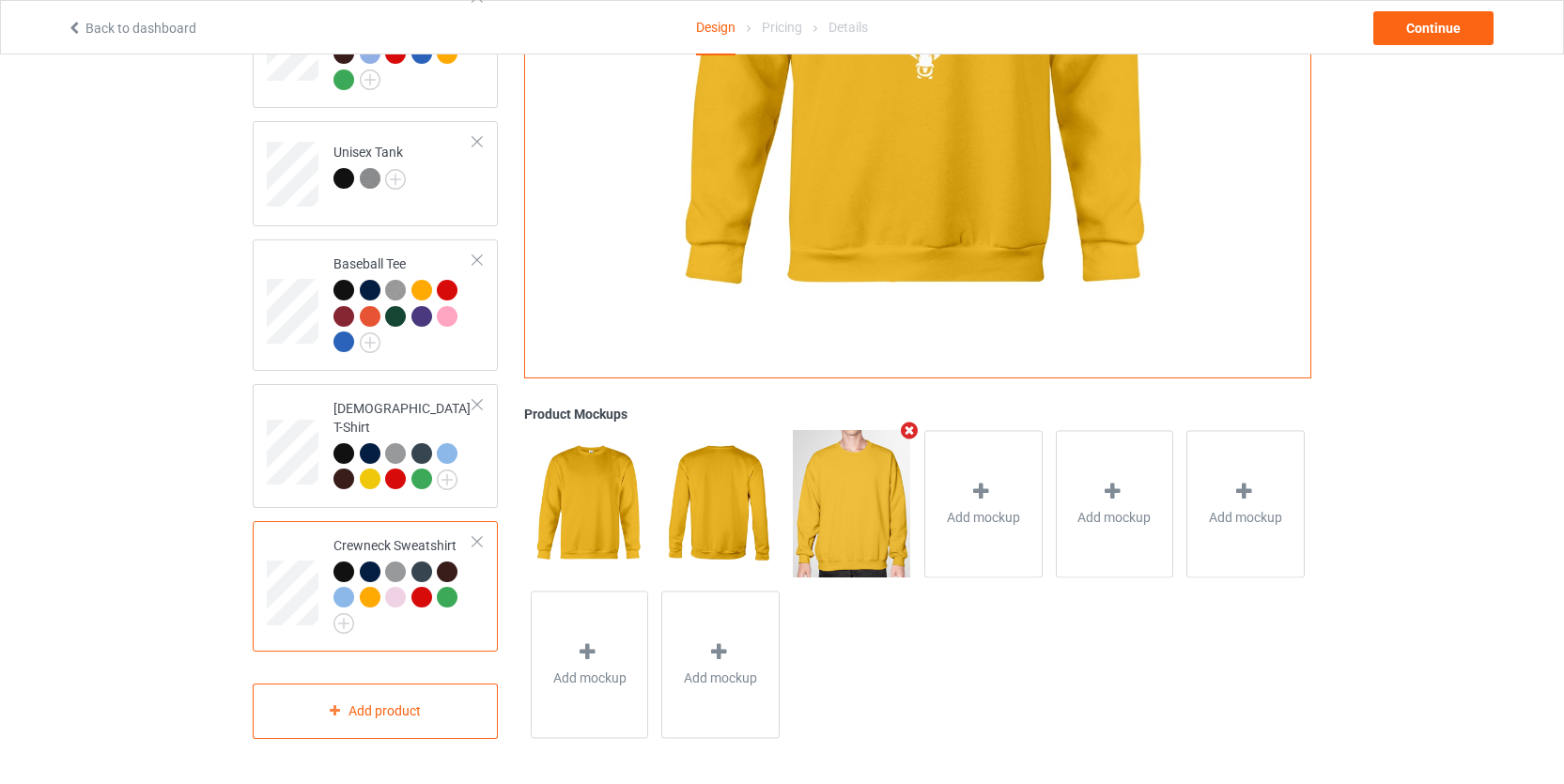
click at [448, 587] on div at bounding box center [447, 597] width 21 height 21
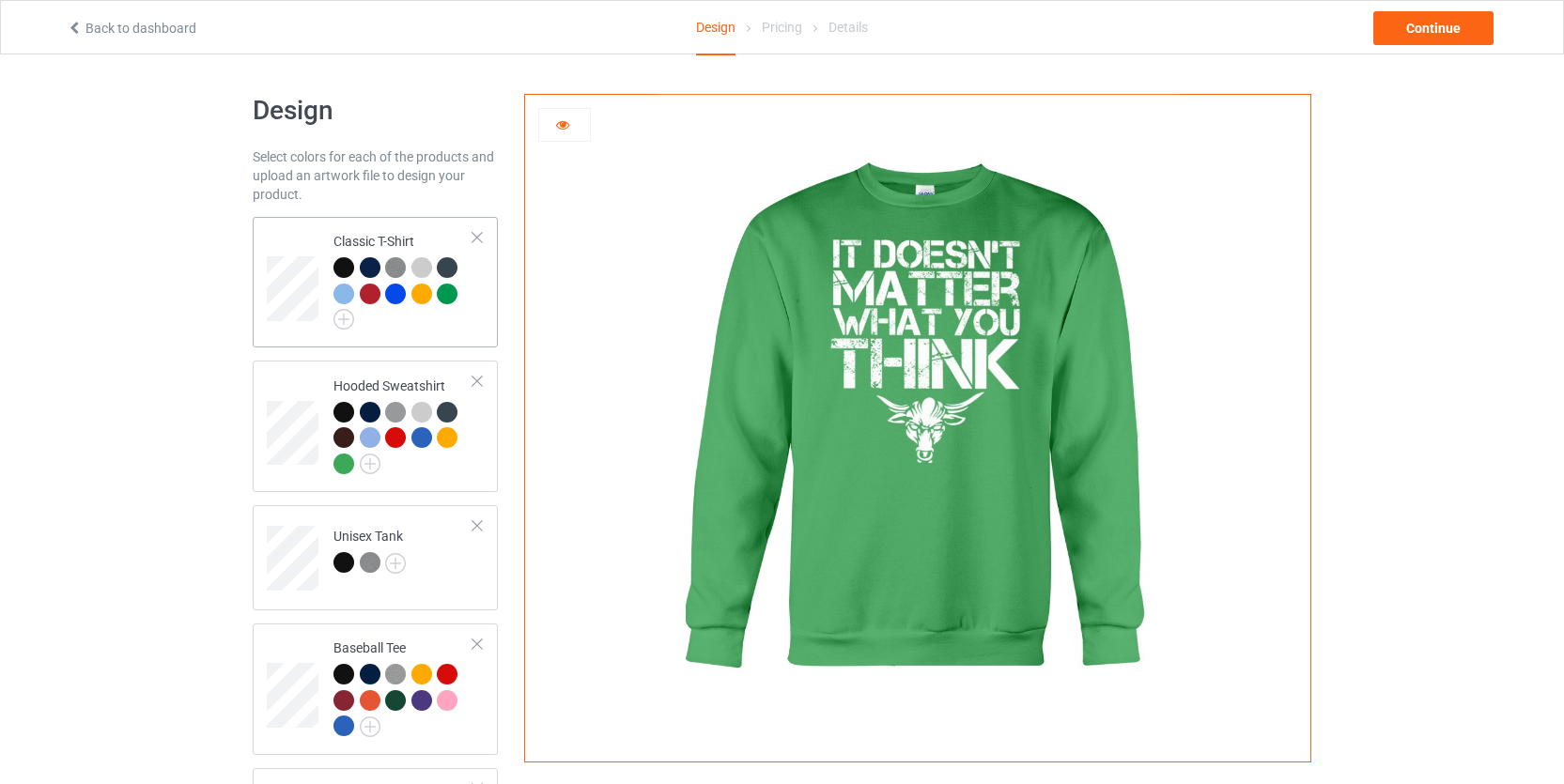
click at [393, 234] on div "Classic T-Shirt" at bounding box center [403, 278] width 140 height 92
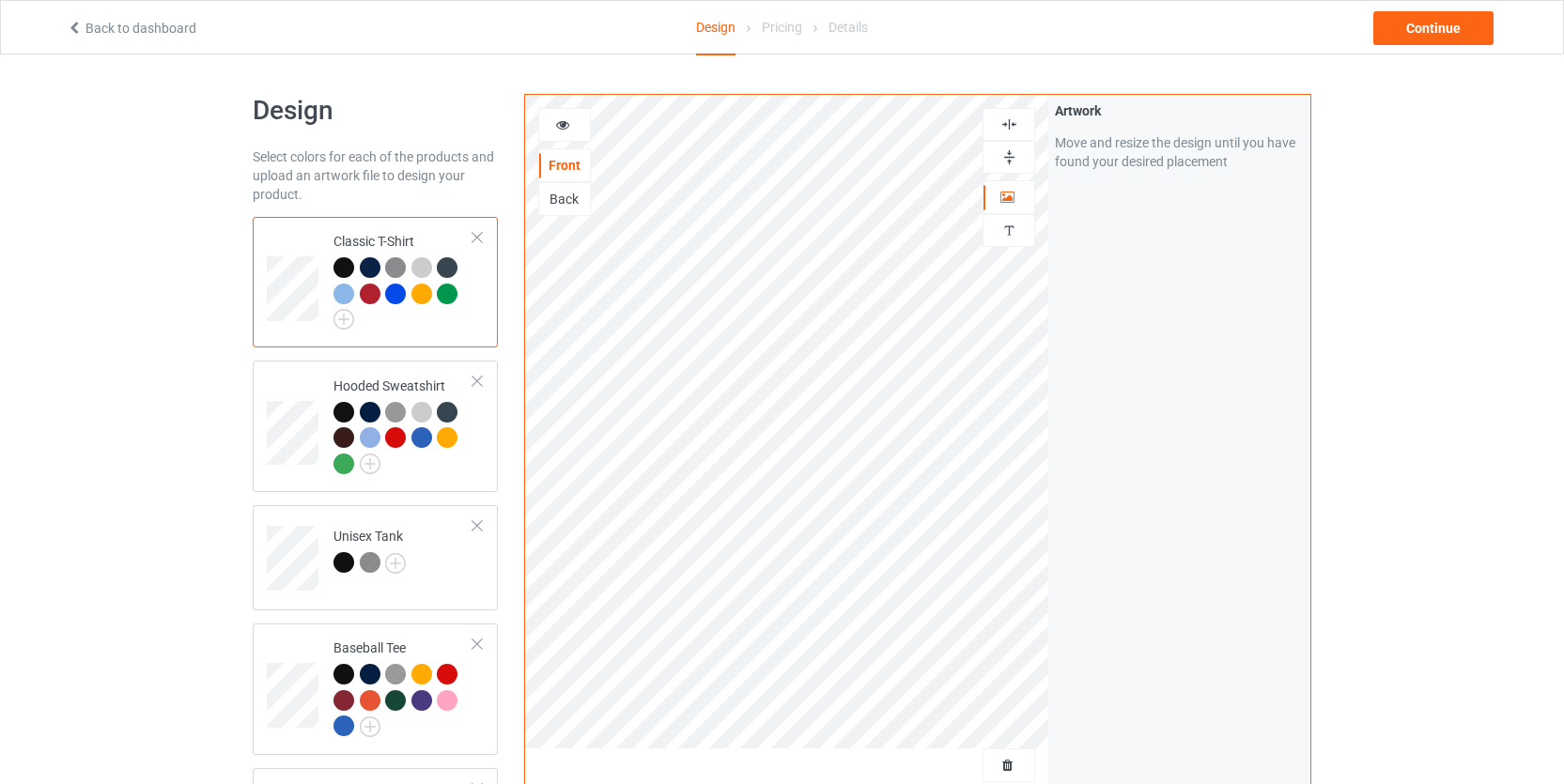
click at [440, 142] on div "Design Select colors for each of the products and upload an artwork file to des…" at bounding box center [375, 635] width 272 height 1108
click at [1386, 38] on div "Continue" at bounding box center [1434, 28] width 120 height 34
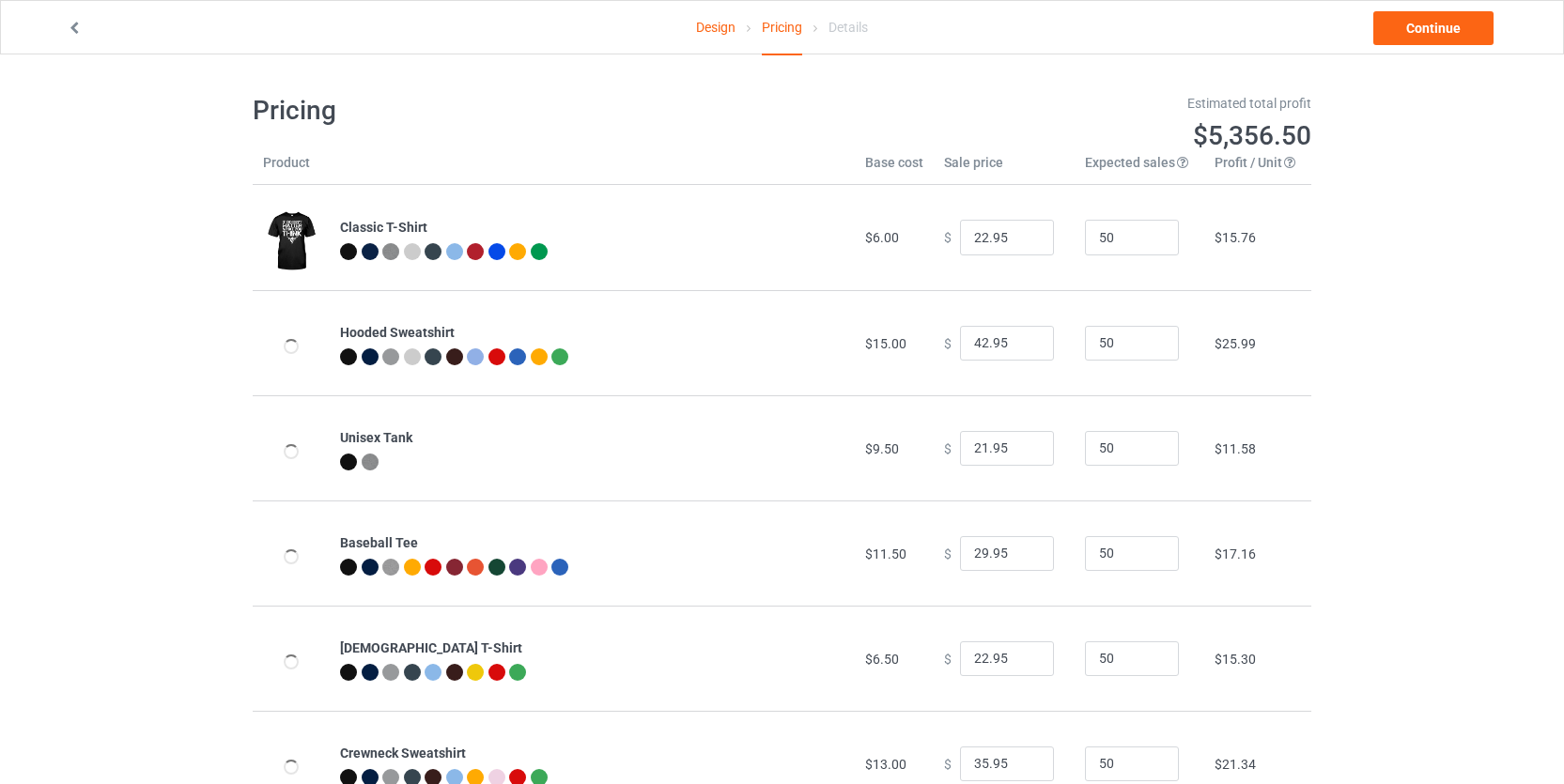
click at [883, 137] on h1 "$5,356.50" at bounding box center [1053, 136] width 517 height 34
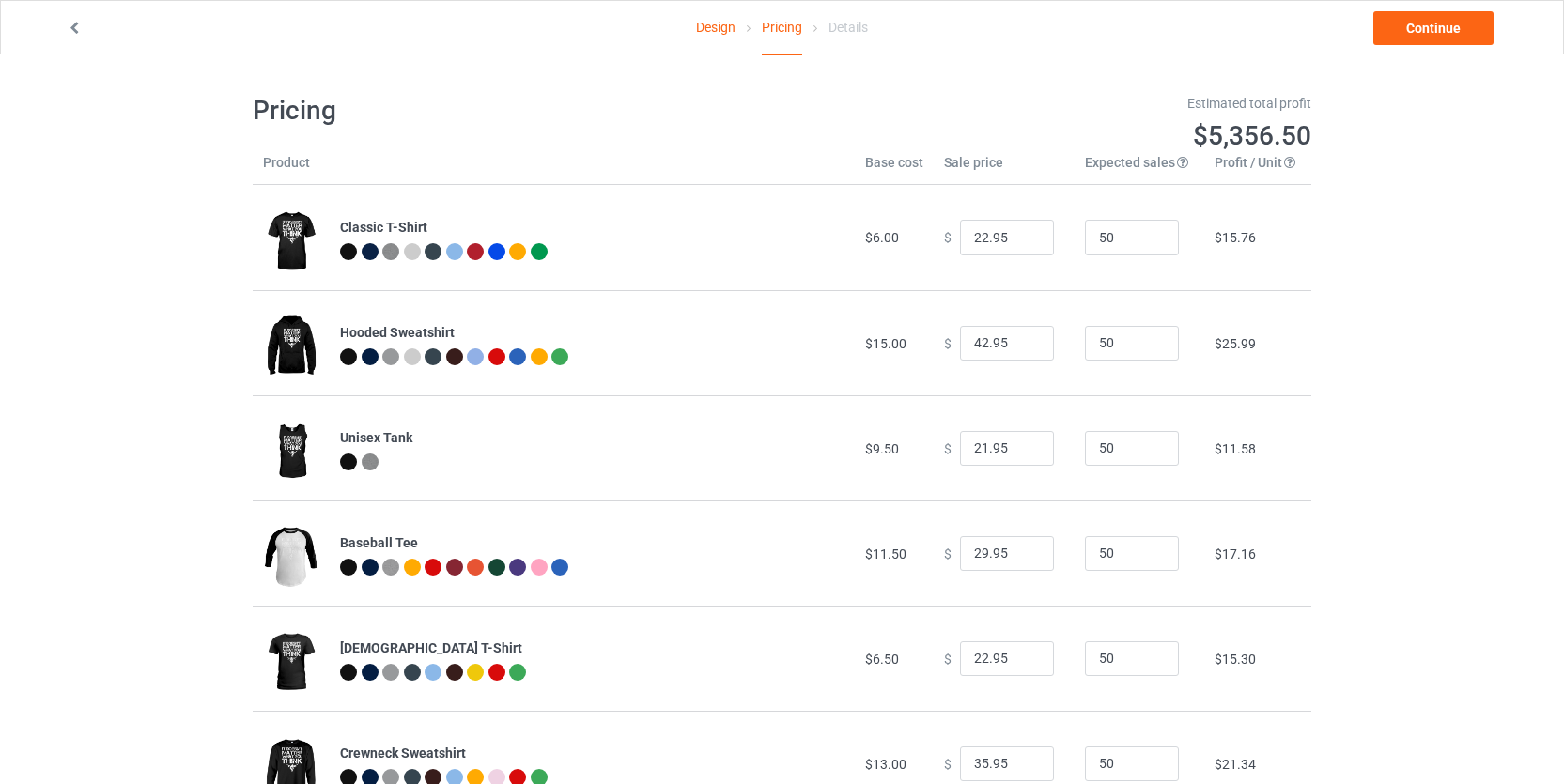
drag, startPoint x: 1463, startPoint y: 144, endPoint x: 1354, endPoint y: 138, distance: 109.2
click at [1463, 144] on div "Design Pricing Details Continue Pricing Estimated total profit $5,356.50 Produc…" at bounding box center [782, 455] width 1564 height 801
click at [1019, 99] on div "Estimated total profit" at bounding box center [1053, 102] width 517 height 19
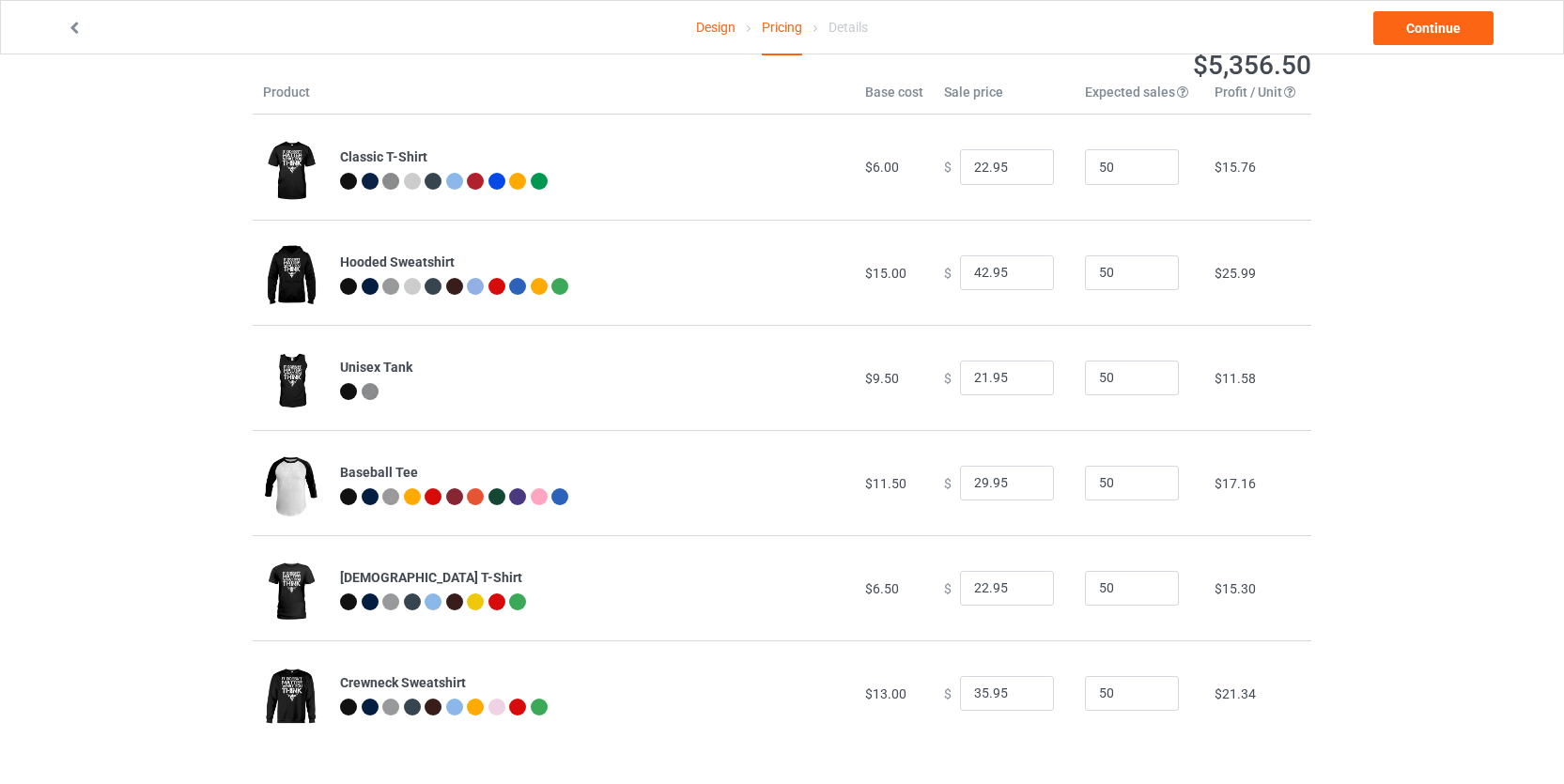
scroll to position [72, 0]
drag, startPoint x: 961, startPoint y: 271, endPoint x: 935, endPoint y: 273, distance: 26.1
click at [944, 273] on div "$ 42.95" at bounding box center [1004, 273] width 120 height 36
click at [1475, 262] on div "Design Pricing Details Continue Pricing Estimated total profit $5,217.00 Produc…" at bounding box center [782, 383] width 1564 height 801
click at [976, 270] on input "39.95" at bounding box center [1006, 273] width 94 height 36
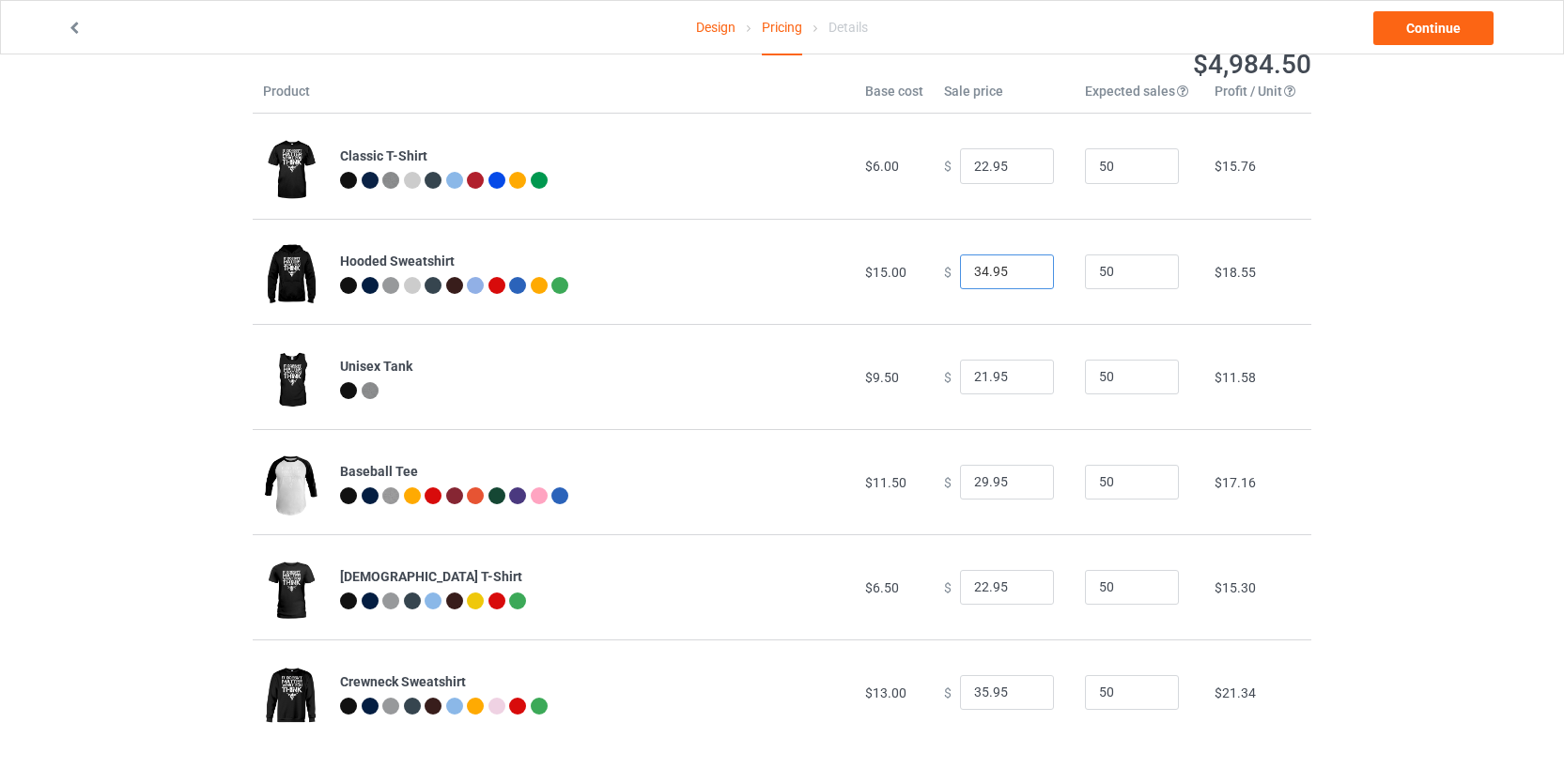
type input "34.95"
click at [1342, 348] on div "Design Pricing Details Continue Pricing Estimated total profit $4,984.50 Produc…" at bounding box center [782, 383] width 1564 height 801
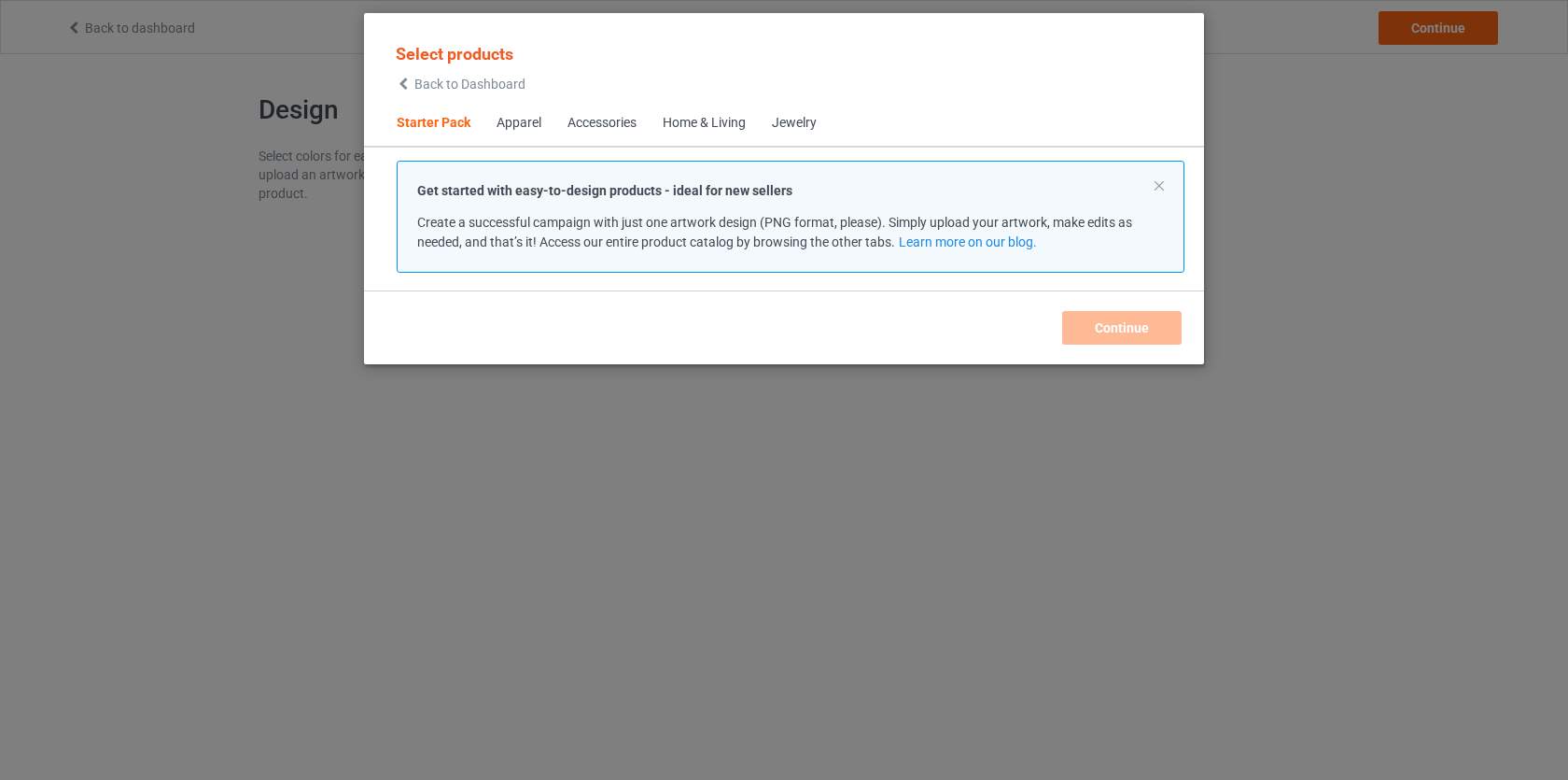
scroll to position [24, 0]
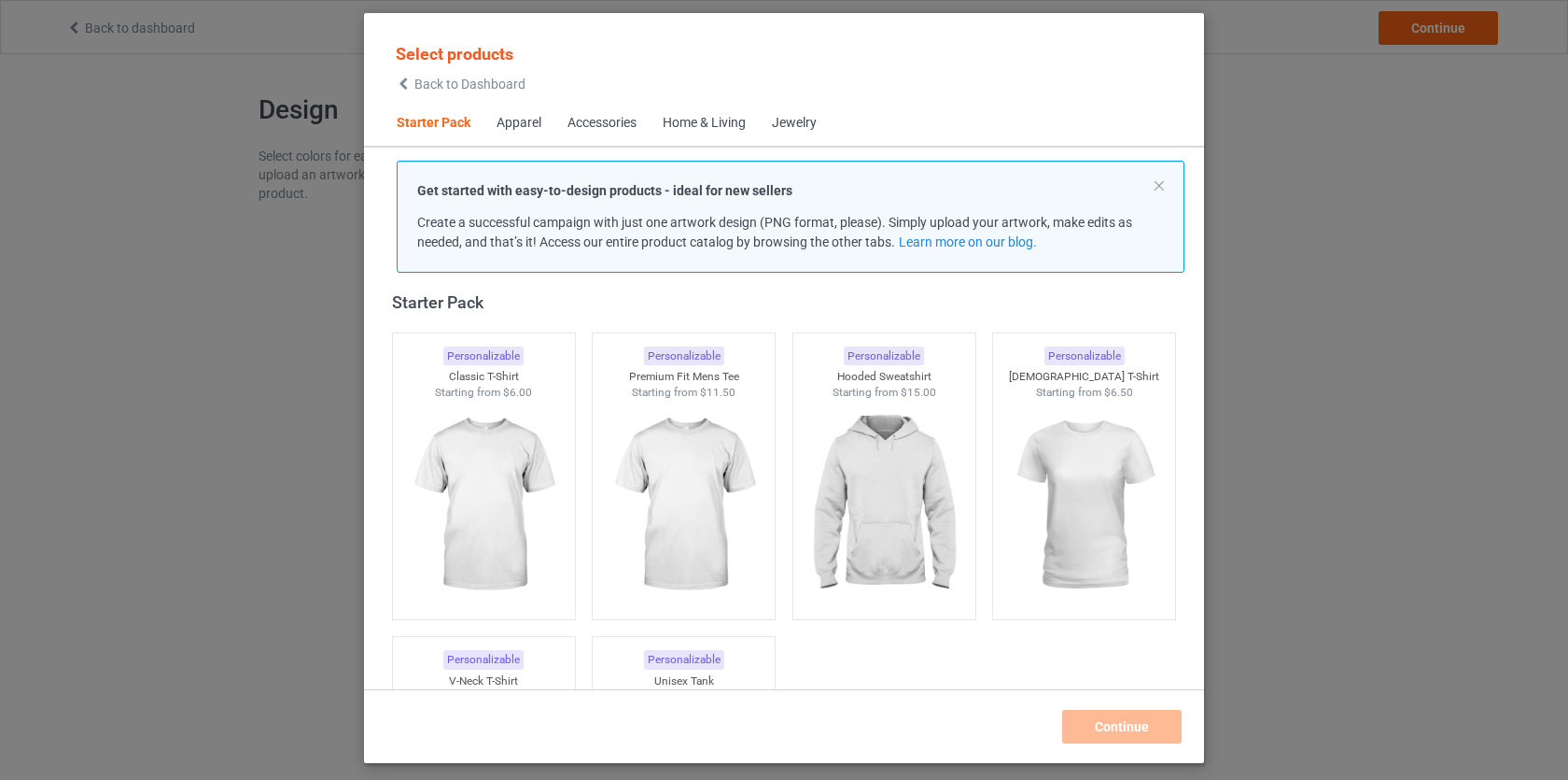
click at [495, 86] on span "Back to Dashboard" at bounding box center [470, 83] width 111 height 15
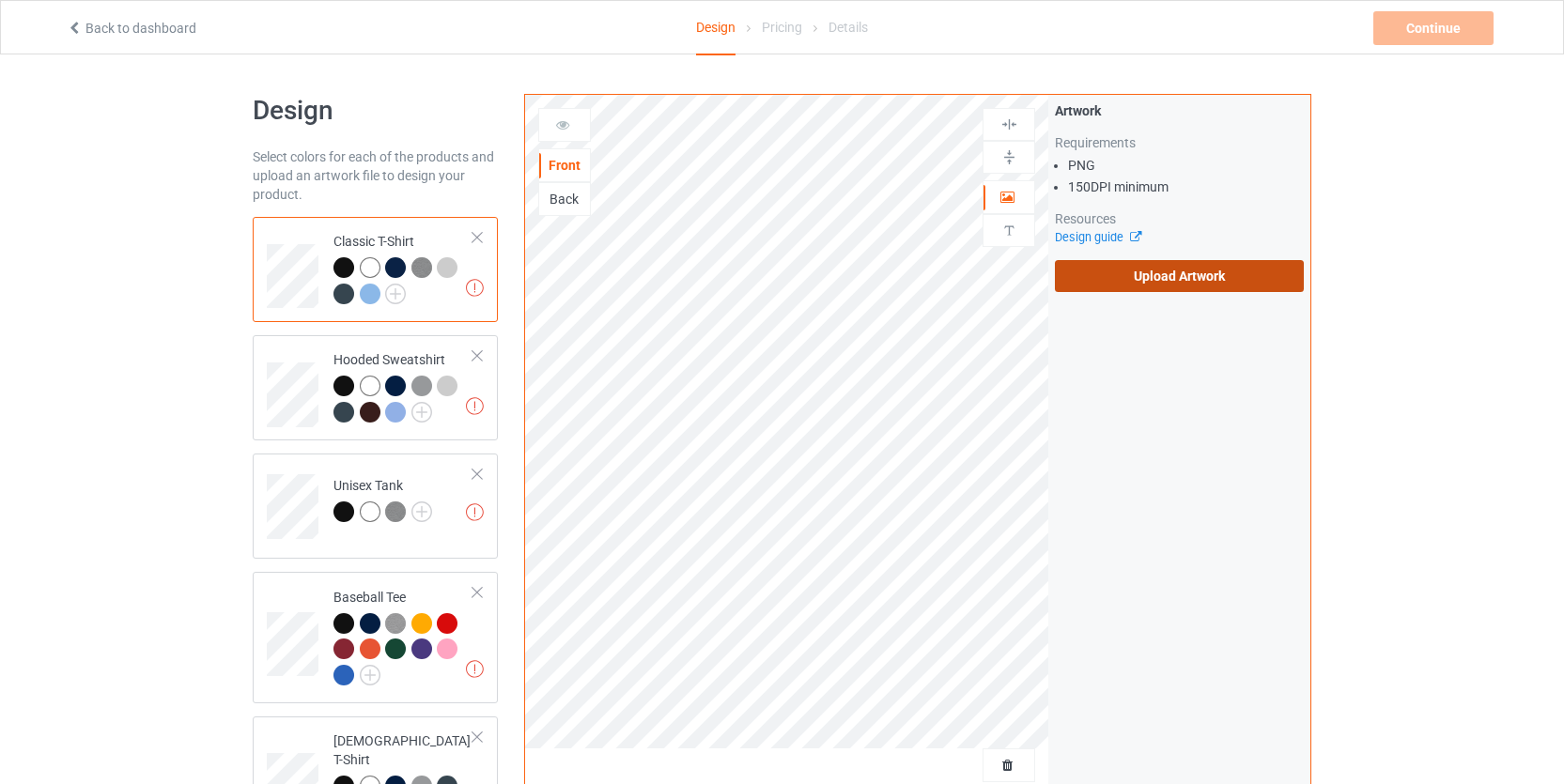
click at [1094, 285] on label "Upload Artwork" at bounding box center [1180, 276] width 249 height 32
click at [0, 0] on input "Upload Artwork" at bounding box center [0, 0] width 0 height 0
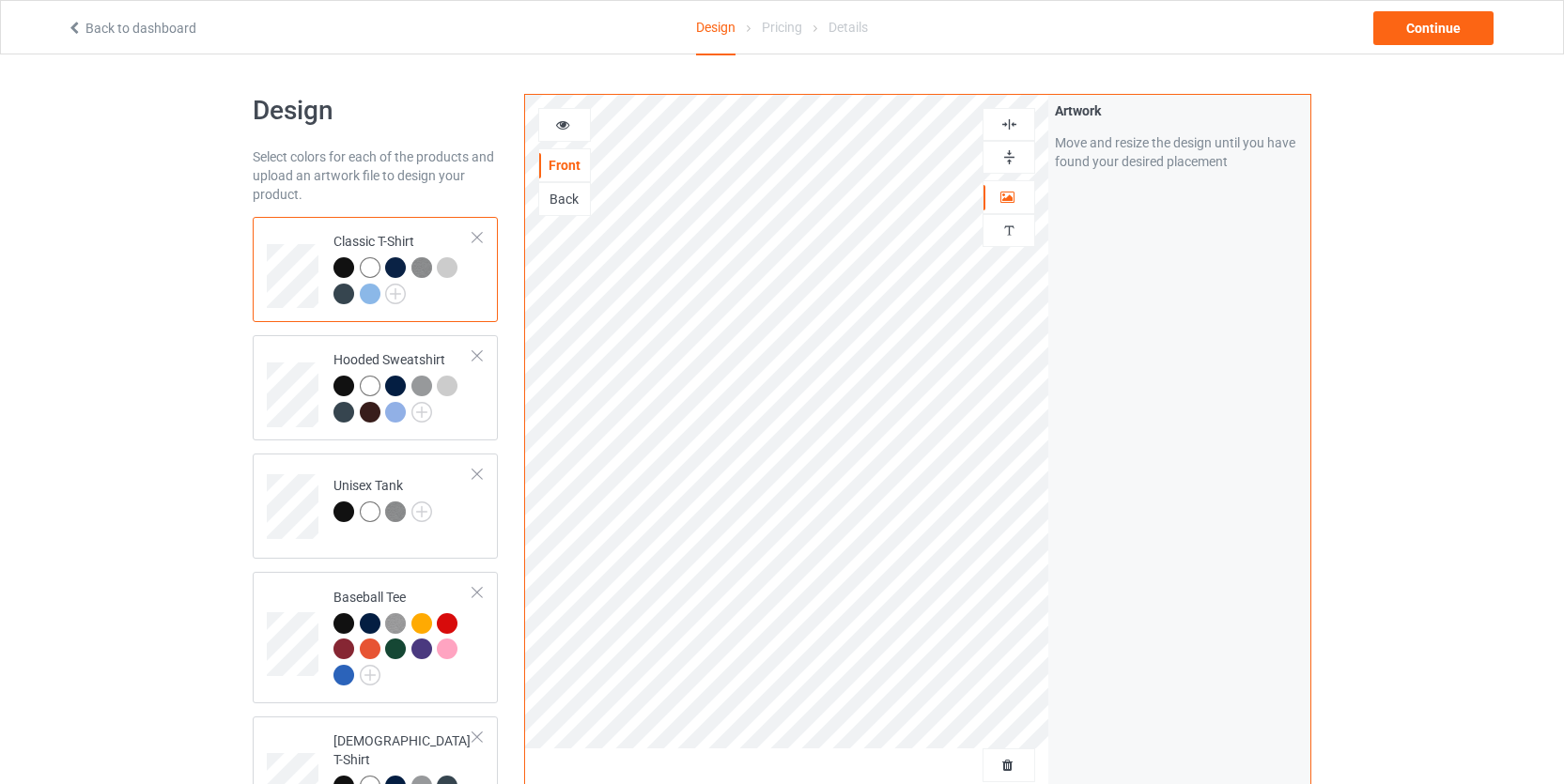
click at [1301, 403] on div "Artwork Move and resize the design until you have found your desired placement" at bounding box center [1179, 451] width 262 height 713
click at [392, 293] on img at bounding box center [395, 294] width 21 height 21
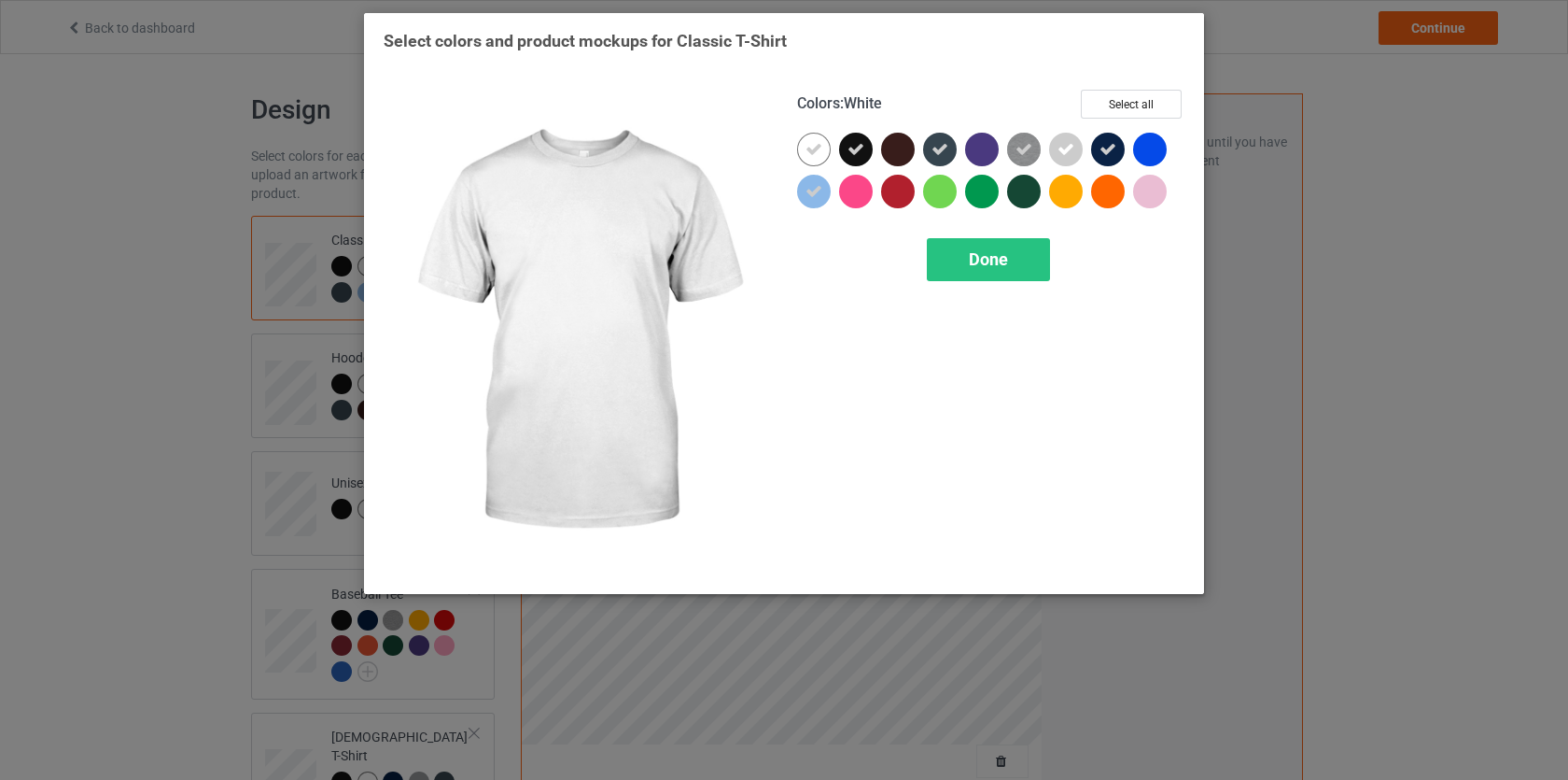
click at [806, 148] on icon at bounding box center [813, 148] width 17 height 17
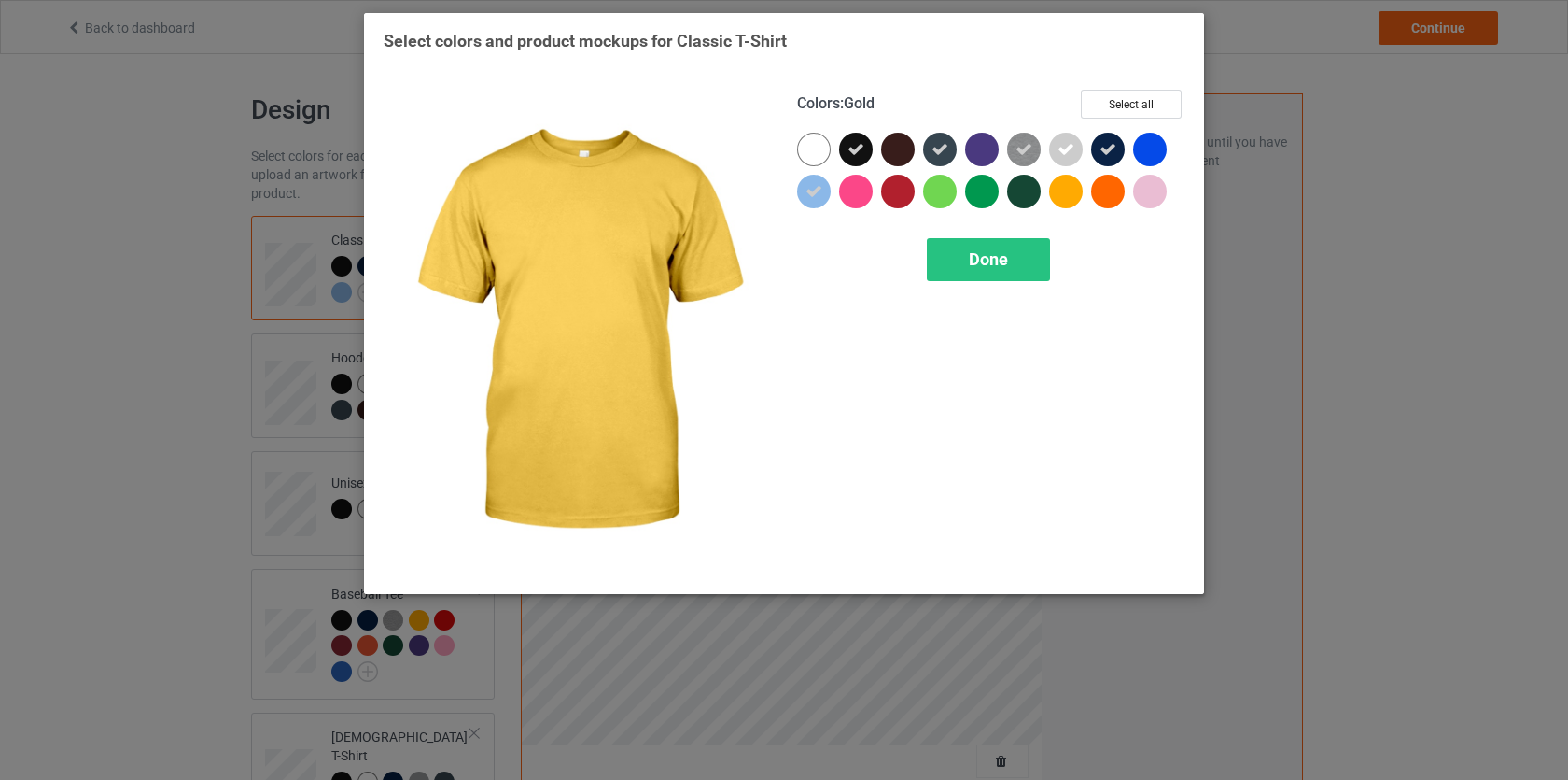
click at [1057, 192] on div at bounding box center [1066, 191] width 34 height 34
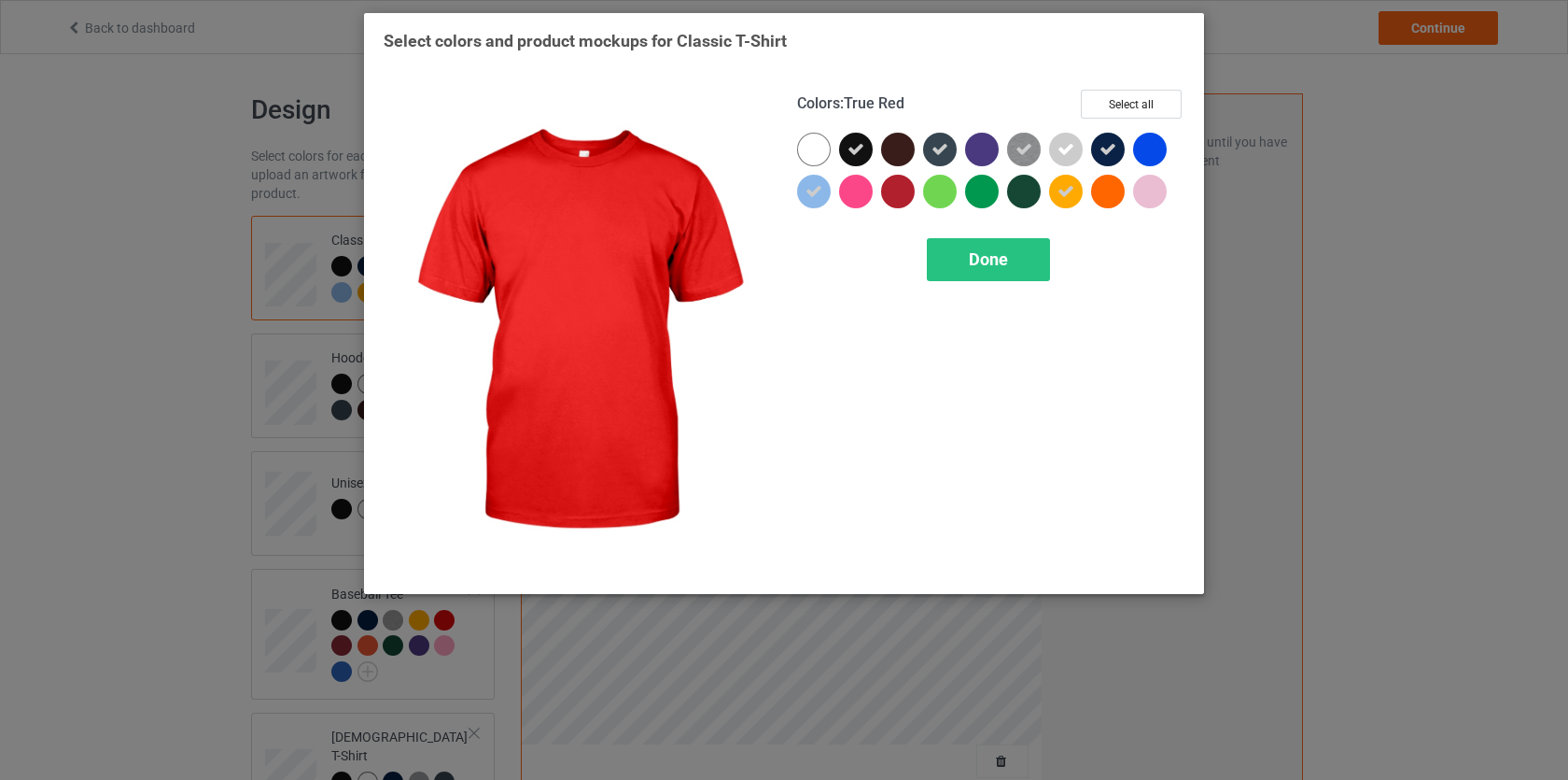
click at [905, 192] on div at bounding box center [898, 191] width 34 height 34
click at [905, 192] on icon at bounding box center [897, 191] width 17 height 17
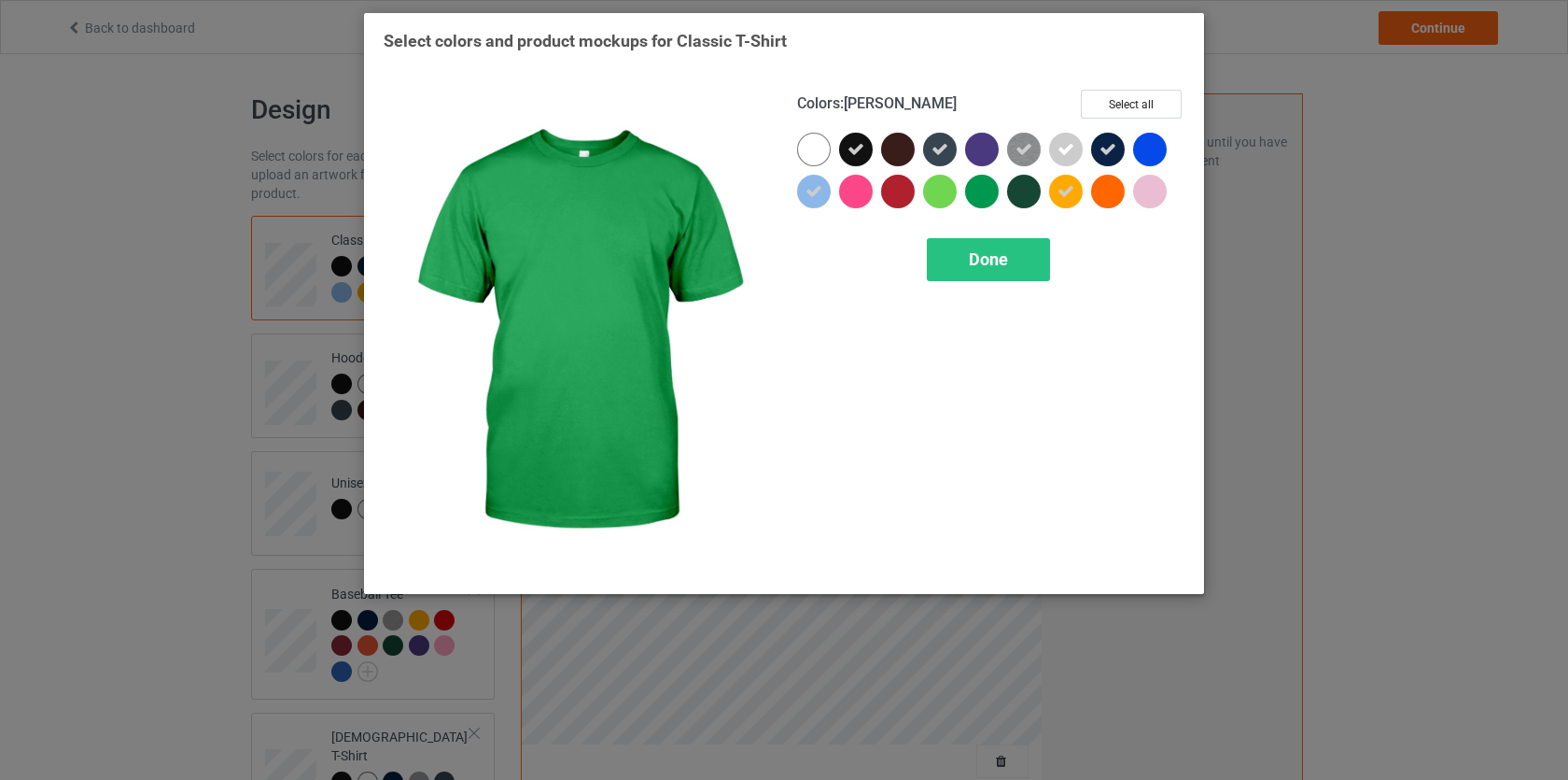
click at [979, 195] on div at bounding box center [982, 191] width 34 height 34
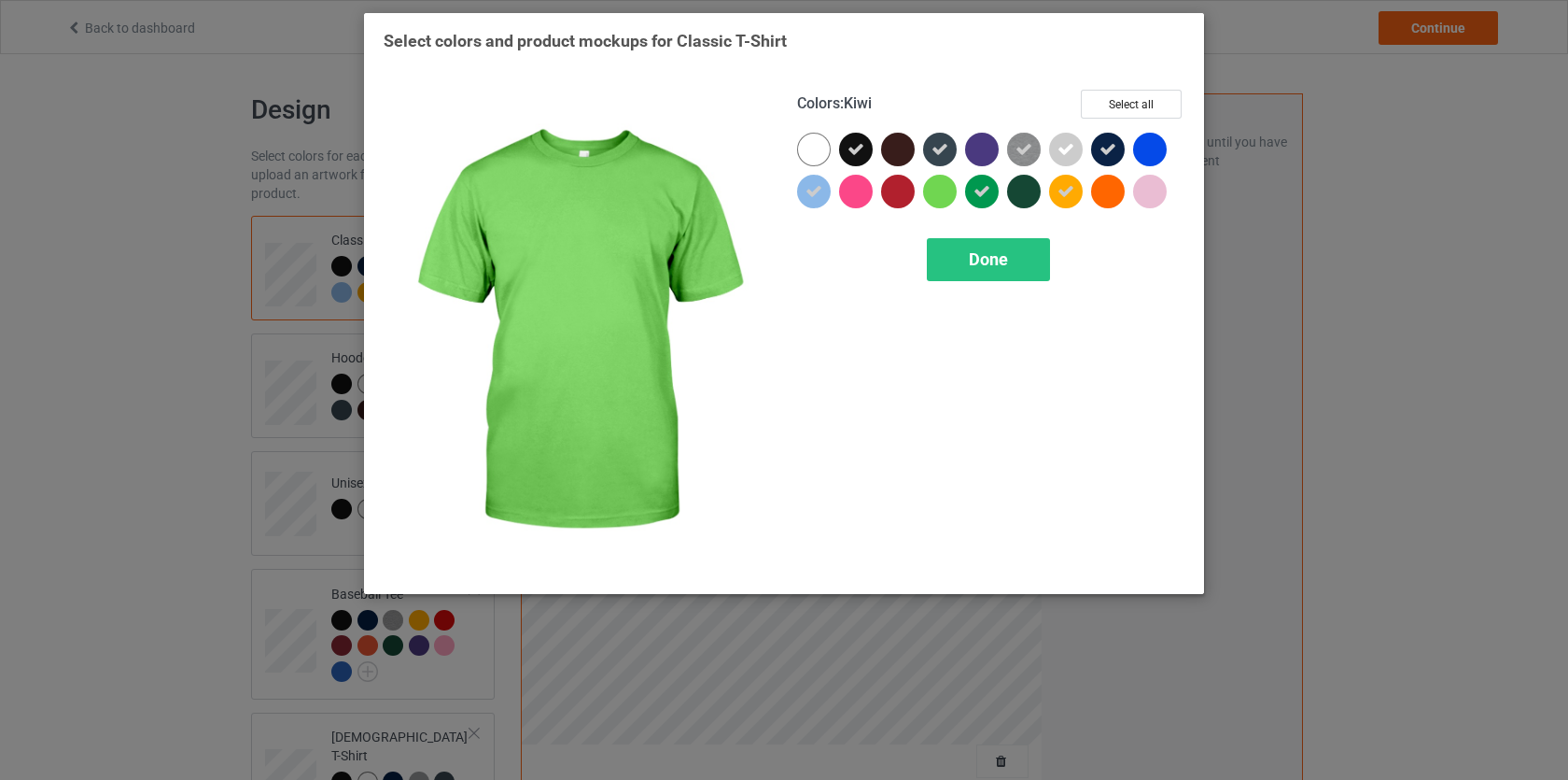
click at [951, 191] on div at bounding box center [940, 191] width 34 height 34
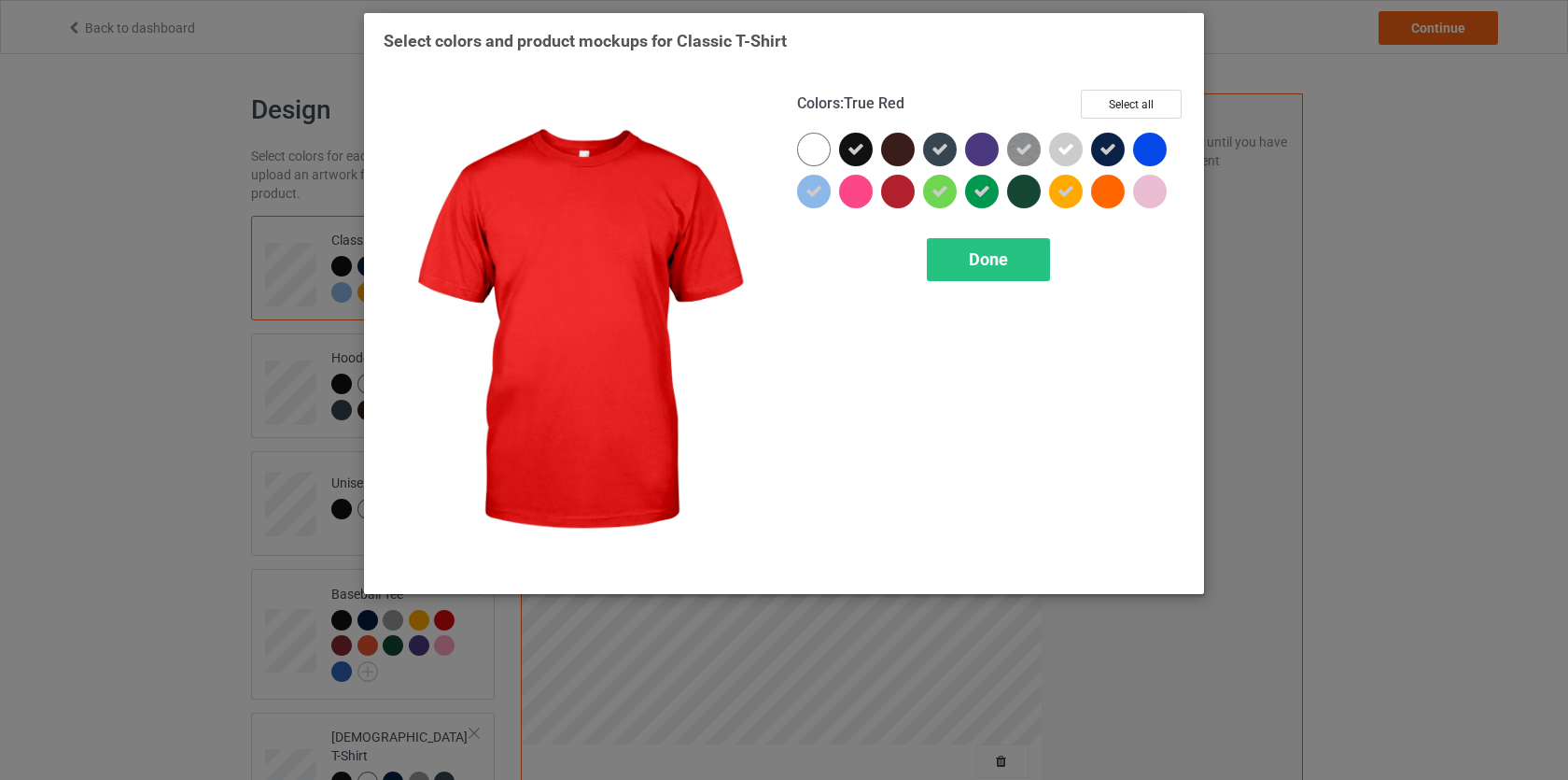
click at [895, 197] on div at bounding box center [898, 191] width 34 height 34
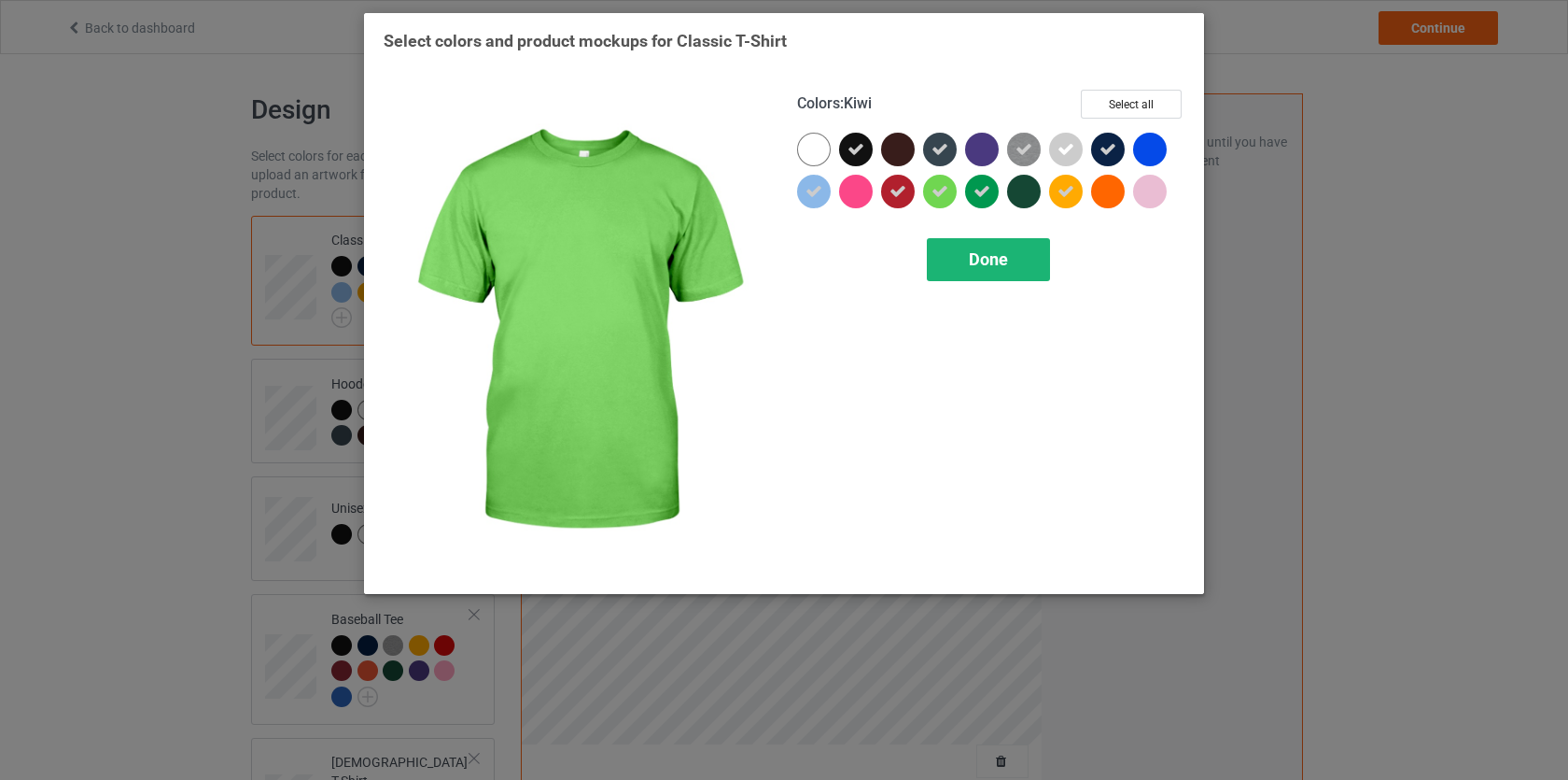
click at [972, 243] on div "Done" at bounding box center [988, 259] width 124 height 43
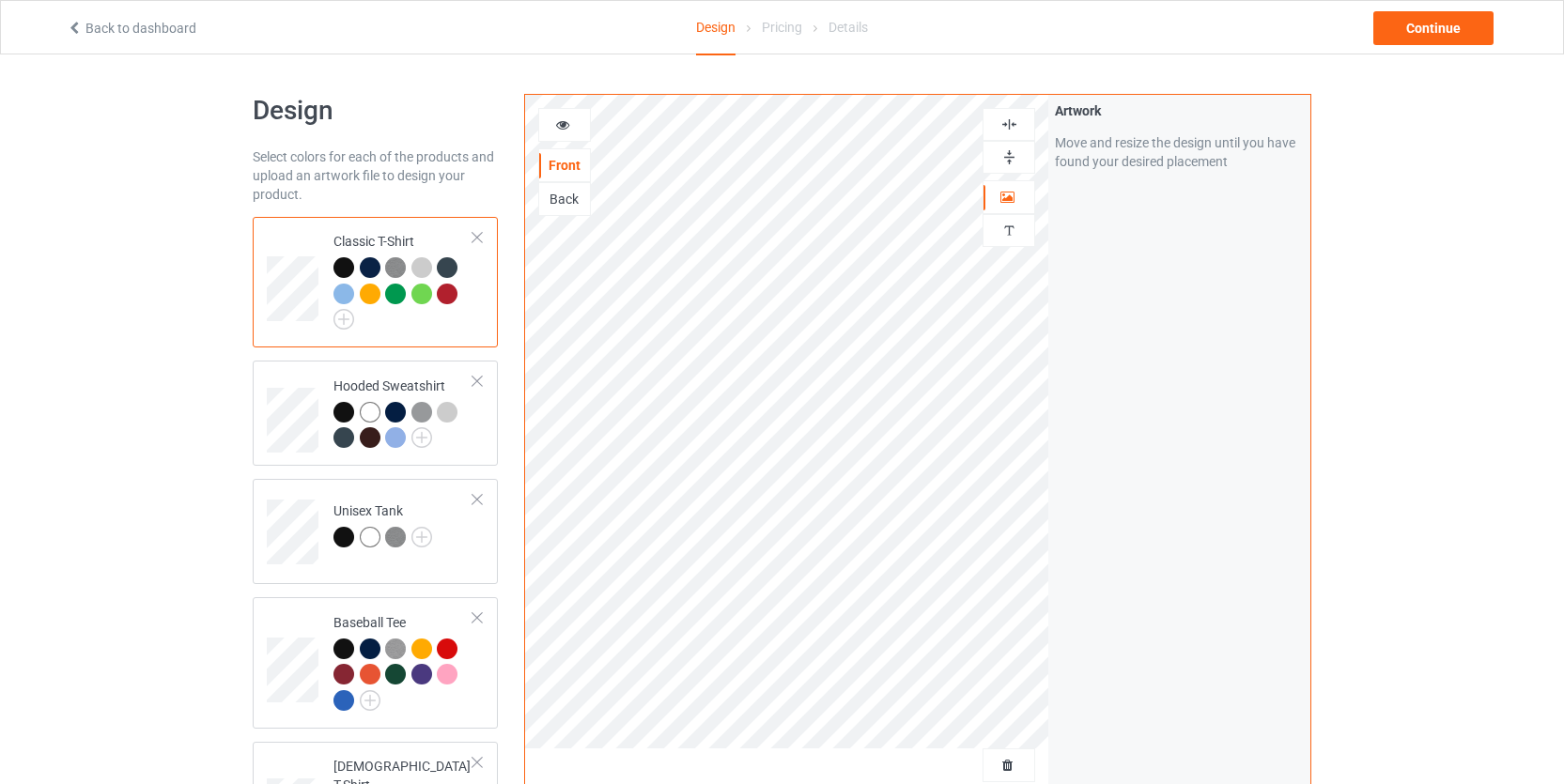
click at [397, 291] on div at bounding box center [395, 294] width 21 height 21
click at [420, 292] on div at bounding box center [421, 294] width 21 height 21
click at [426, 444] on img at bounding box center [421, 437] width 21 height 21
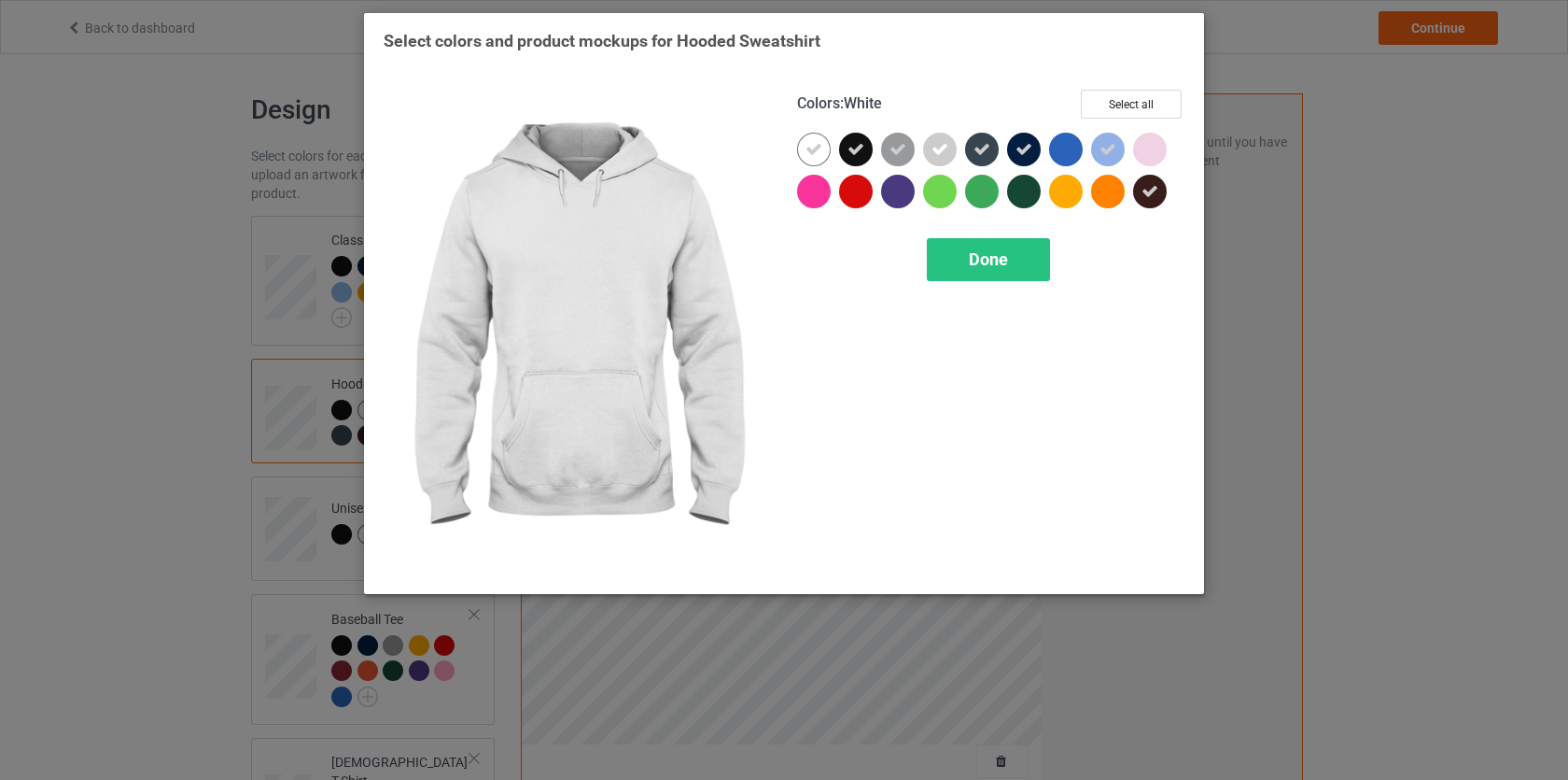
click at [805, 147] on icon at bounding box center [813, 148] width 17 height 17
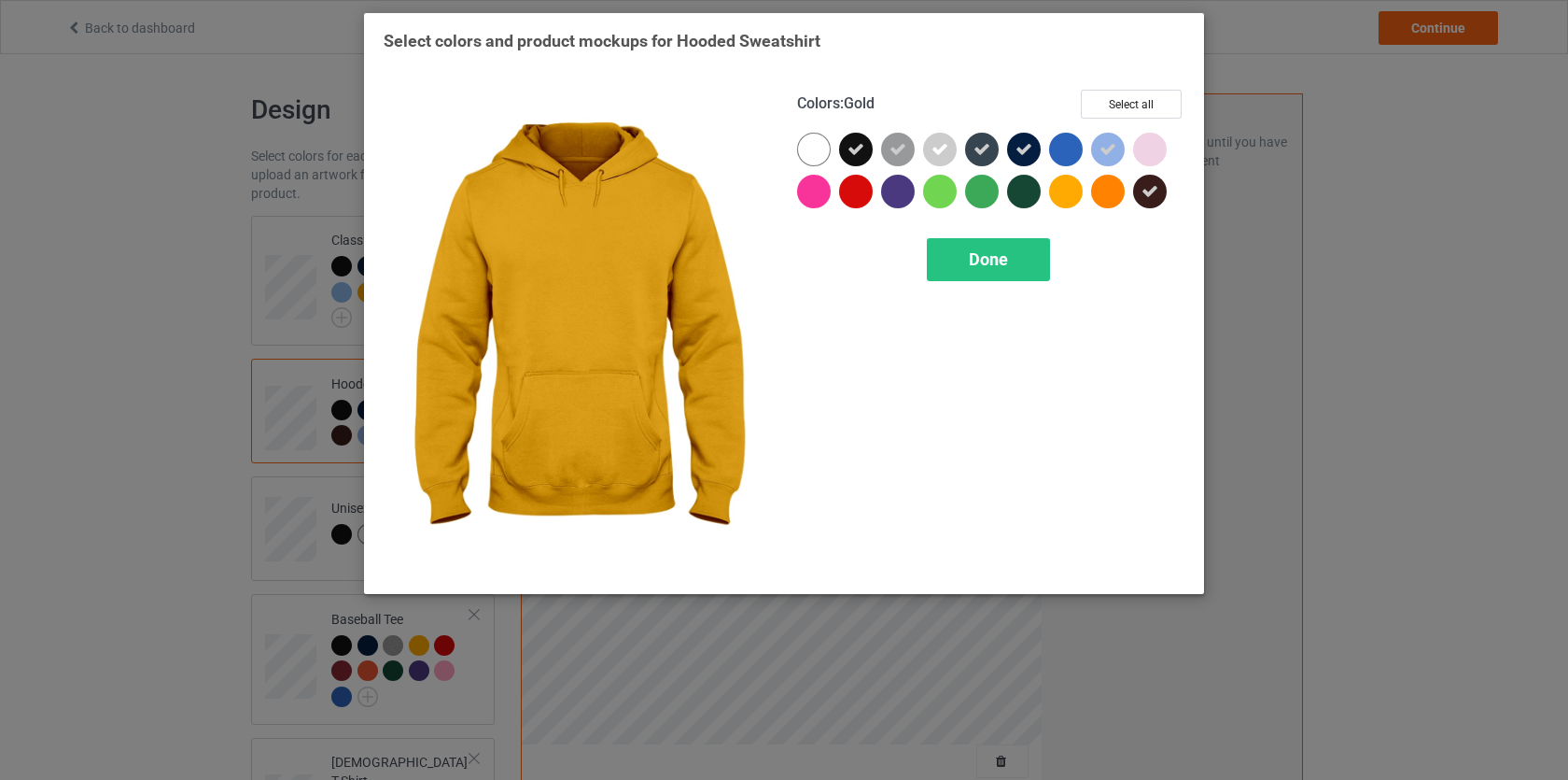
click at [1069, 193] on div at bounding box center [1066, 191] width 34 height 34
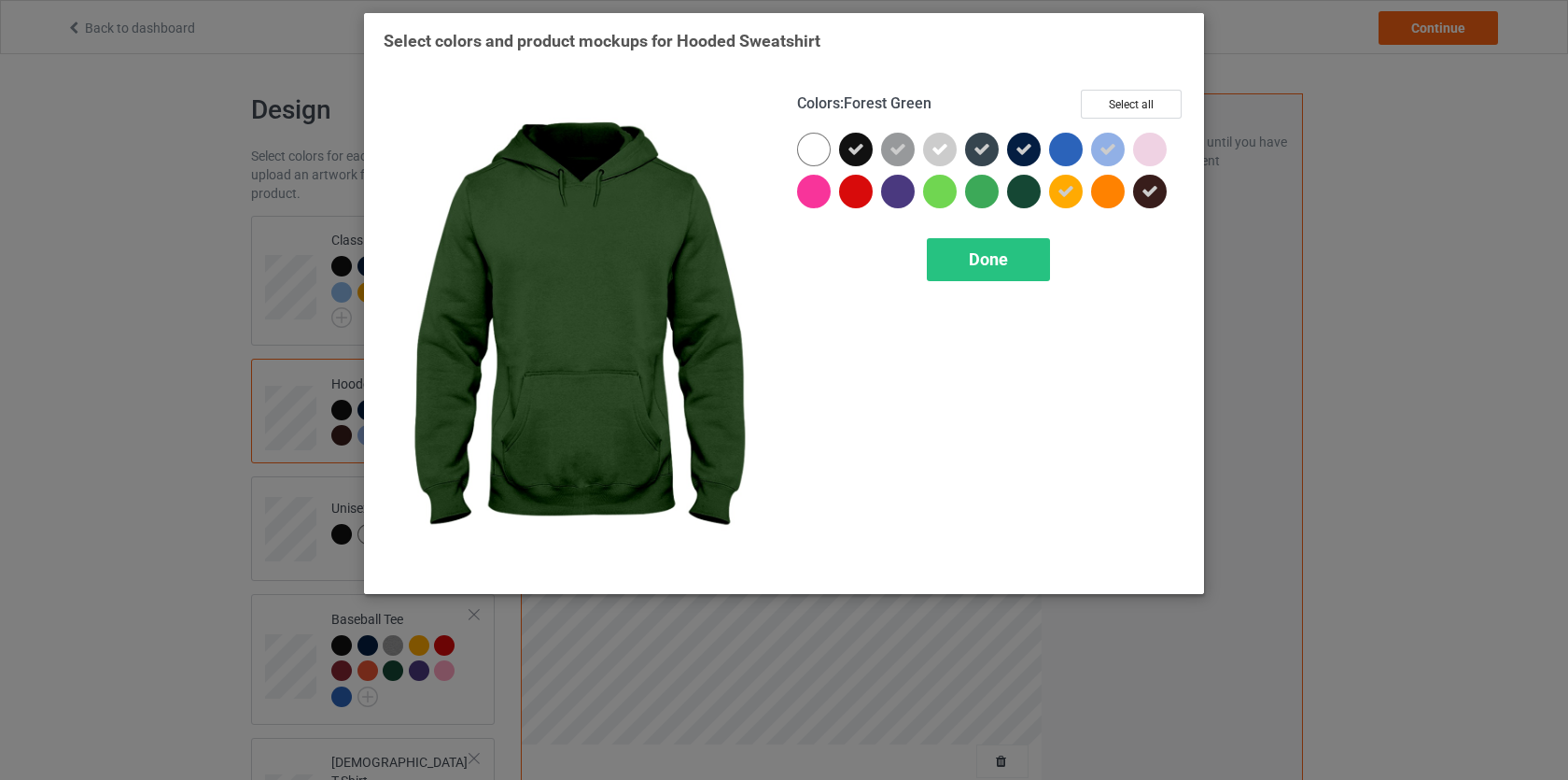
click at [1013, 195] on div at bounding box center [1024, 191] width 34 height 34
click at [1013, 194] on div at bounding box center [1024, 191] width 34 height 34
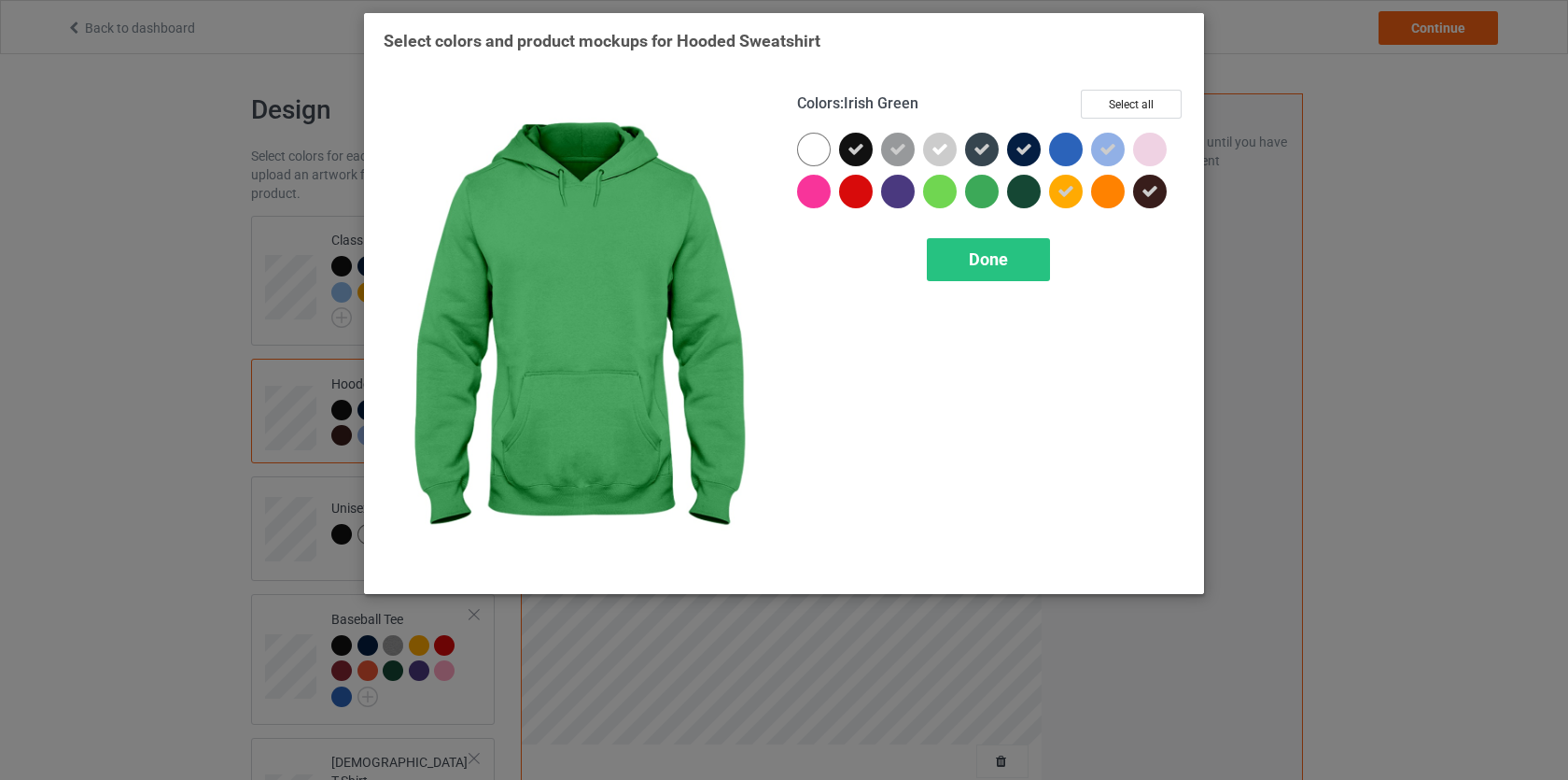
click at [986, 191] on div at bounding box center [982, 191] width 34 height 34
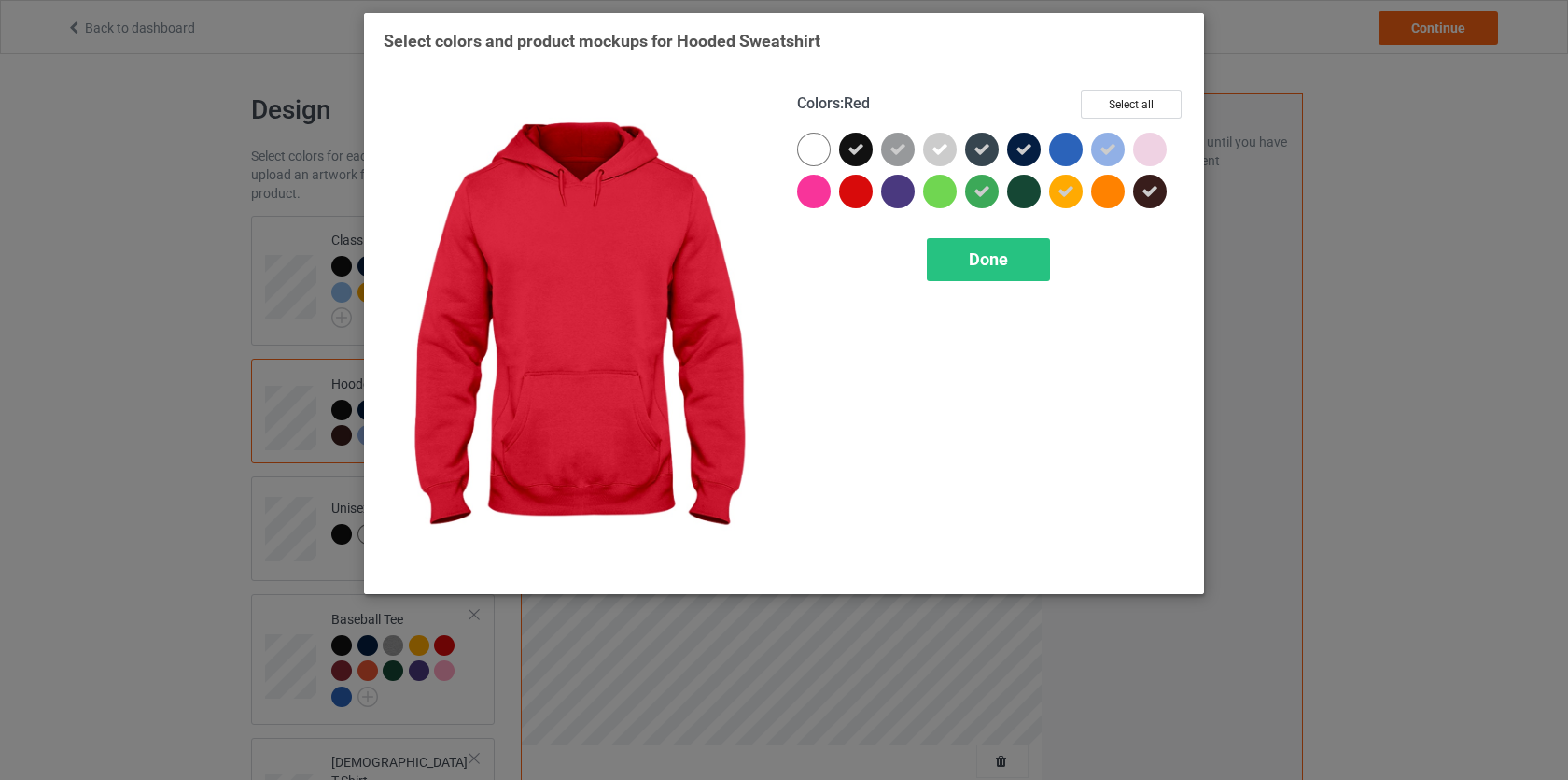
click at [865, 197] on div at bounding box center [856, 191] width 34 height 34
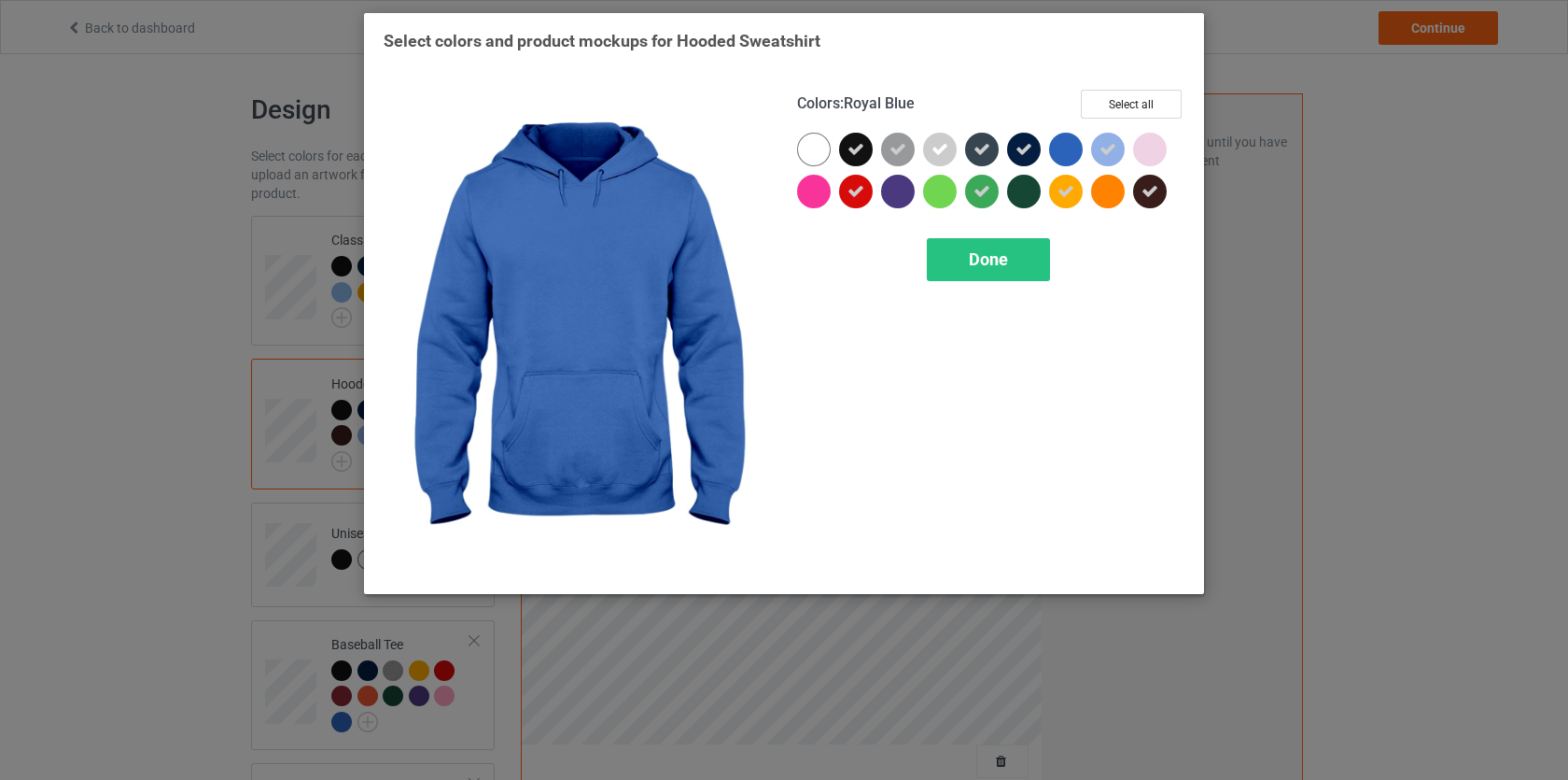
click at [1063, 156] on div at bounding box center [1066, 149] width 34 height 34
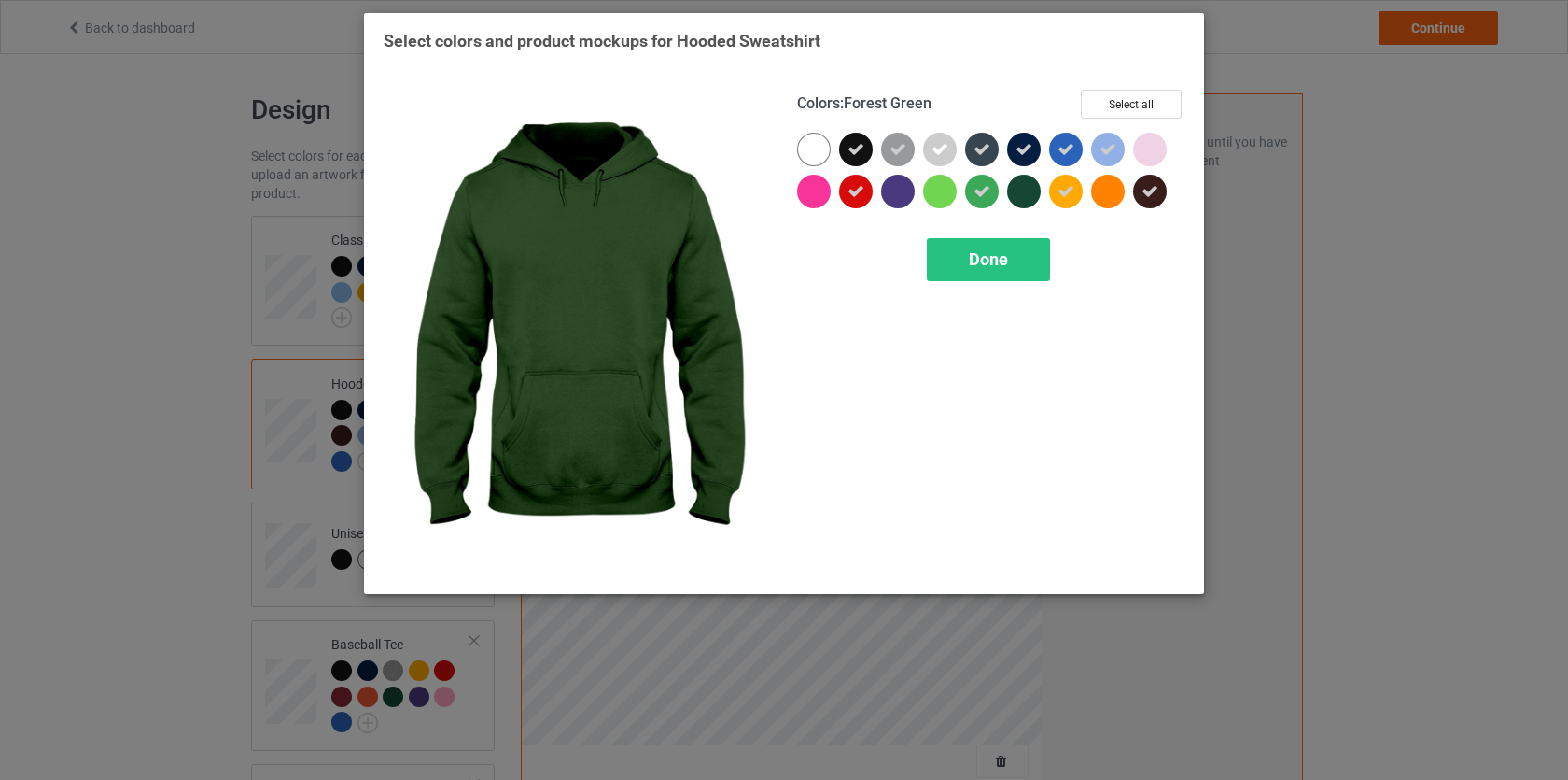
click at [1013, 244] on div "Done" at bounding box center [988, 259] width 124 height 43
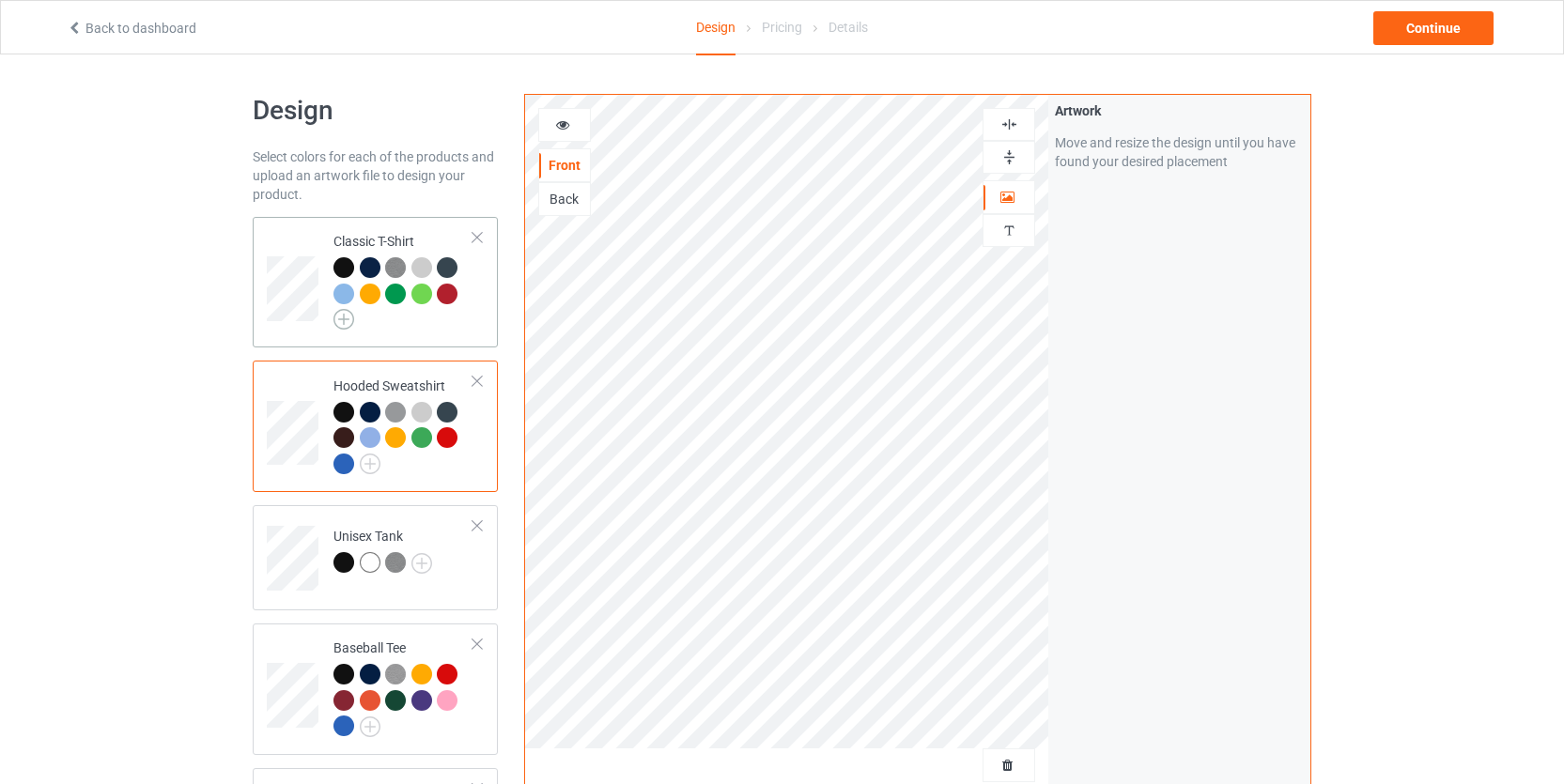
click at [340, 317] on img at bounding box center [343, 318] width 21 height 21
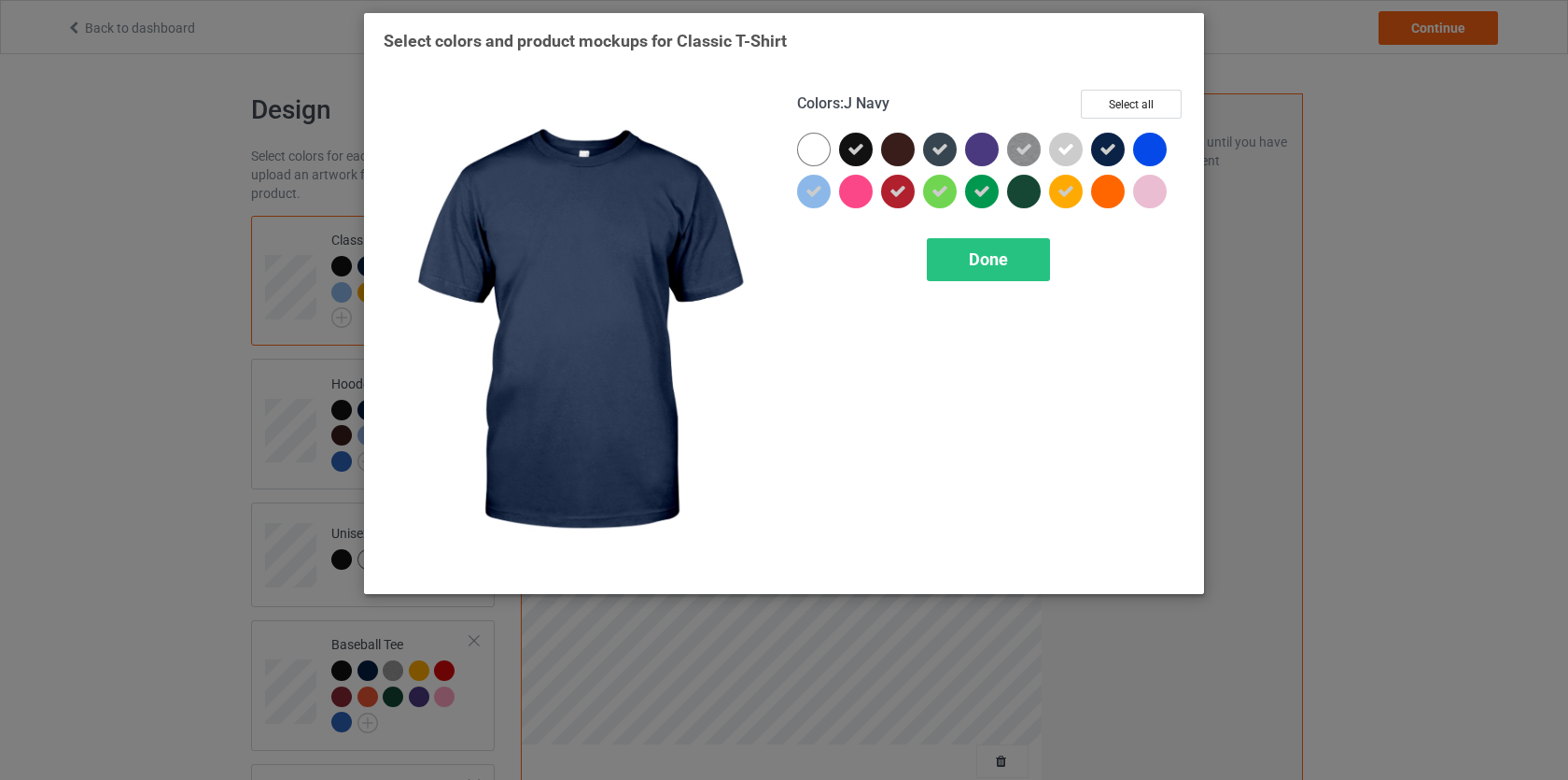
click at [1132, 149] on div at bounding box center [1112, 153] width 42 height 42
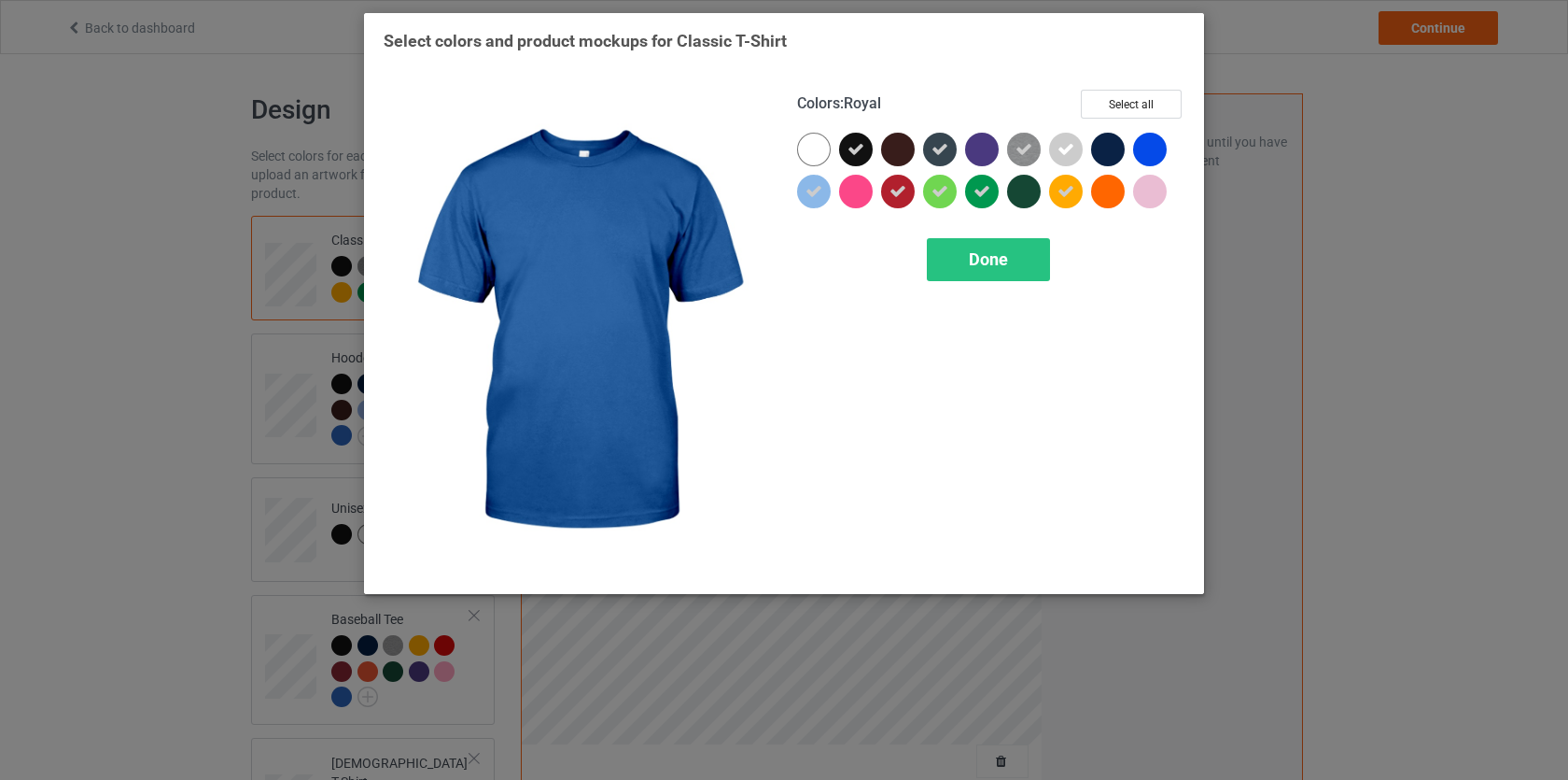
click at [1106, 147] on div at bounding box center [1108, 149] width 34 height 34
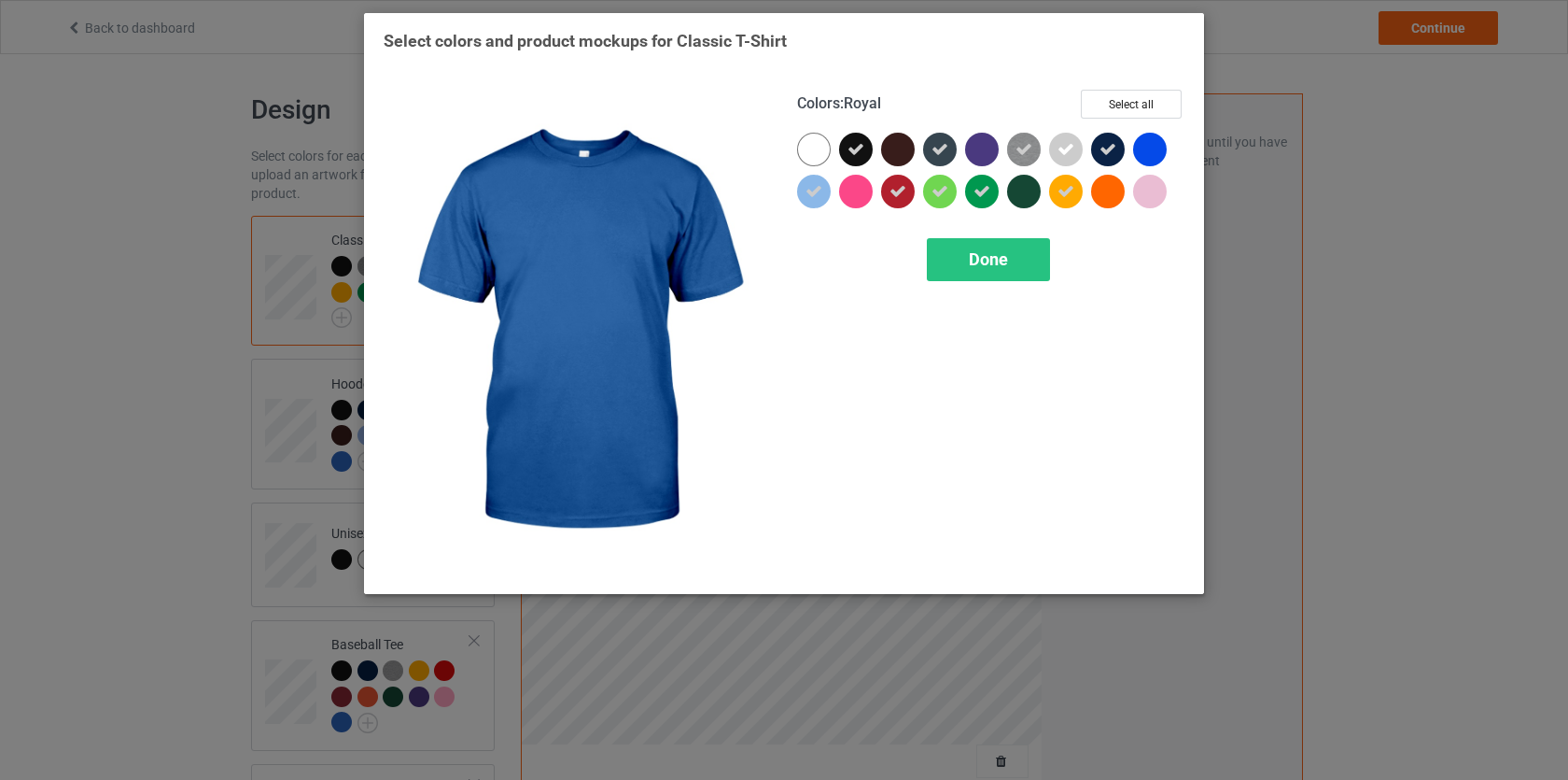
drag, startPoint x: 1145, startPoint y: 142, endPoint x: 1095, endPoint y: 164, distance: 54.6
click at [1145, 142] on div at bounding box center [1151, 149] width 34 height 34
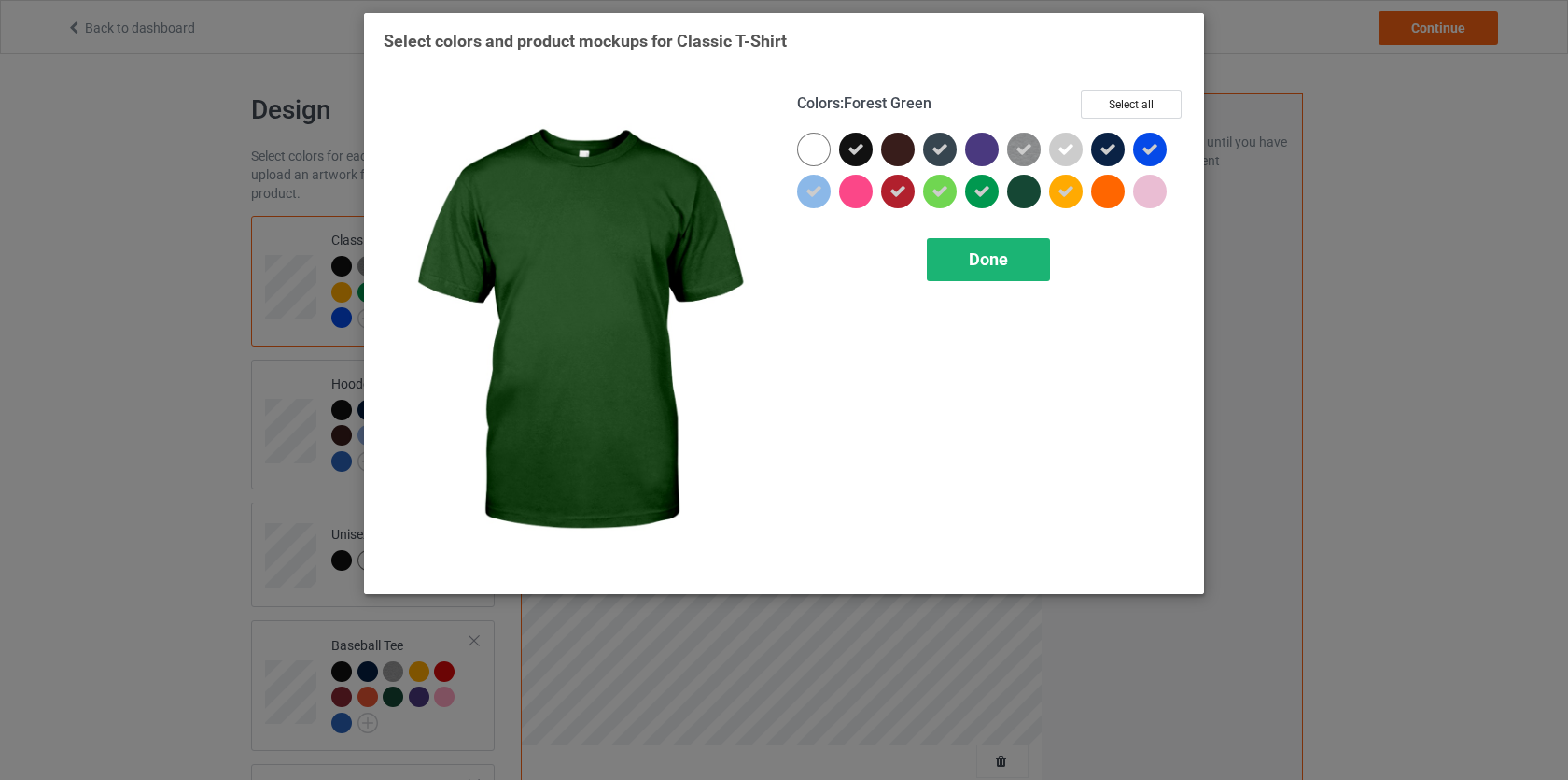
click at [1023, 245] on div "Done" at bounding box center [988, 259] width 124 height 43
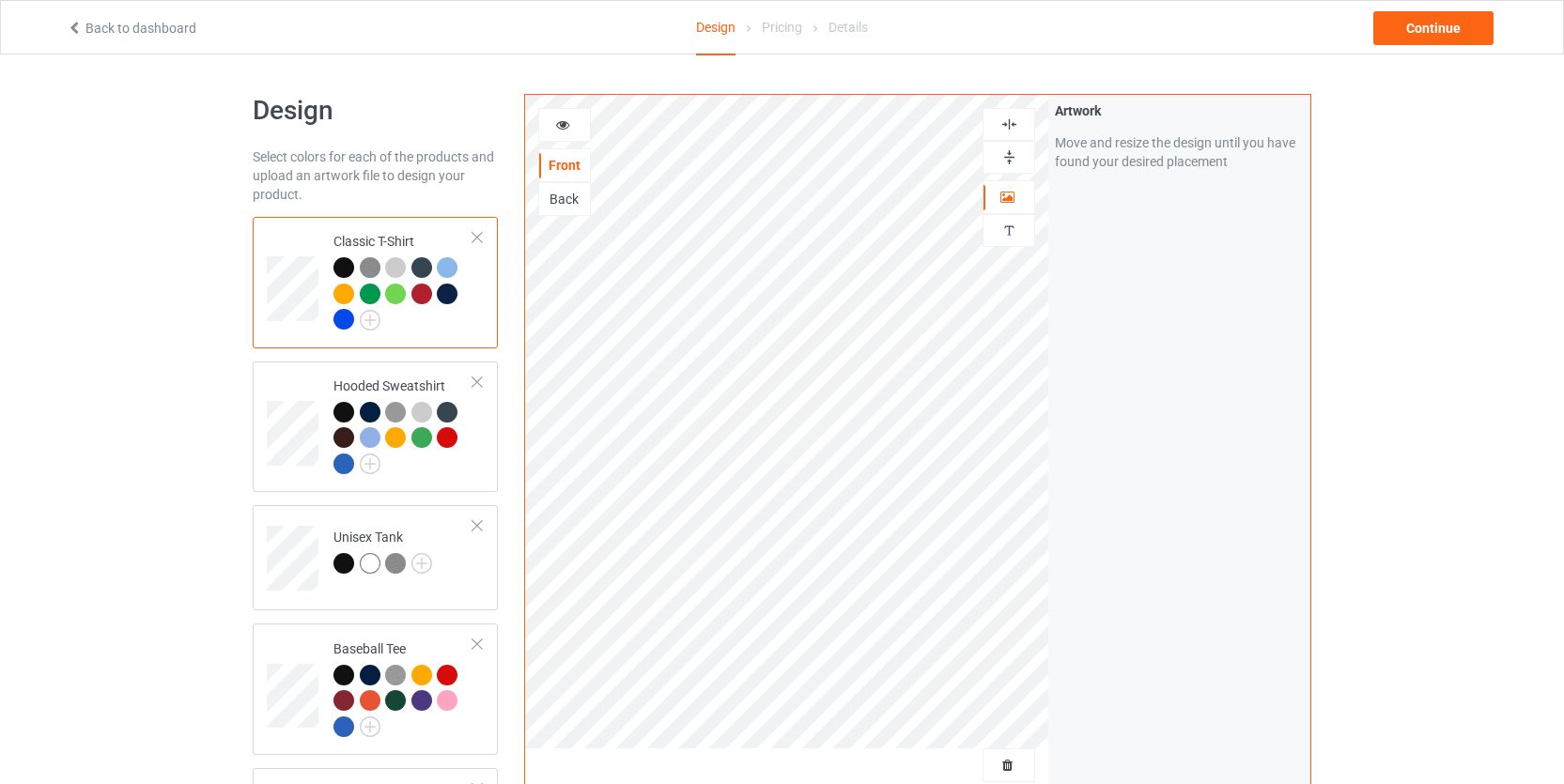
click at [396, 287] on div at bounding box center [395, 294] width 21 height 21
click at [427, 292] on div at bounding box center [421, 294] width 21 height 21
click at [451, 294] on div at bounding box center [447, 294] width 21 height 21
click at [344, 314] on div at bounding box center [343, 318] width 21 height 21
click at [369, 325] on img at bounding box center [369, 319] width 21 height 21
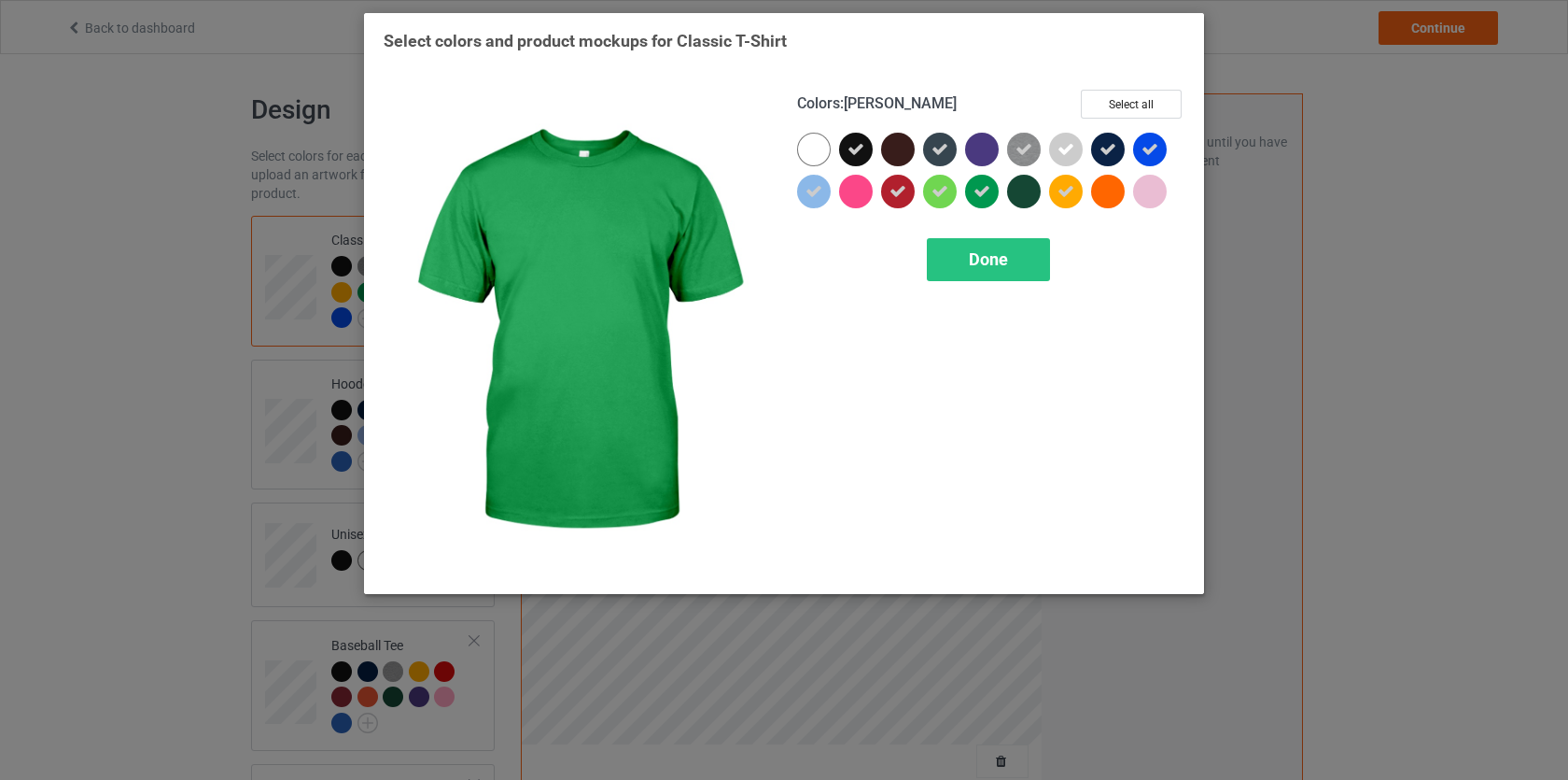
click at [973, 193] on icon at bounding box center [981, 191] width 17 height 17
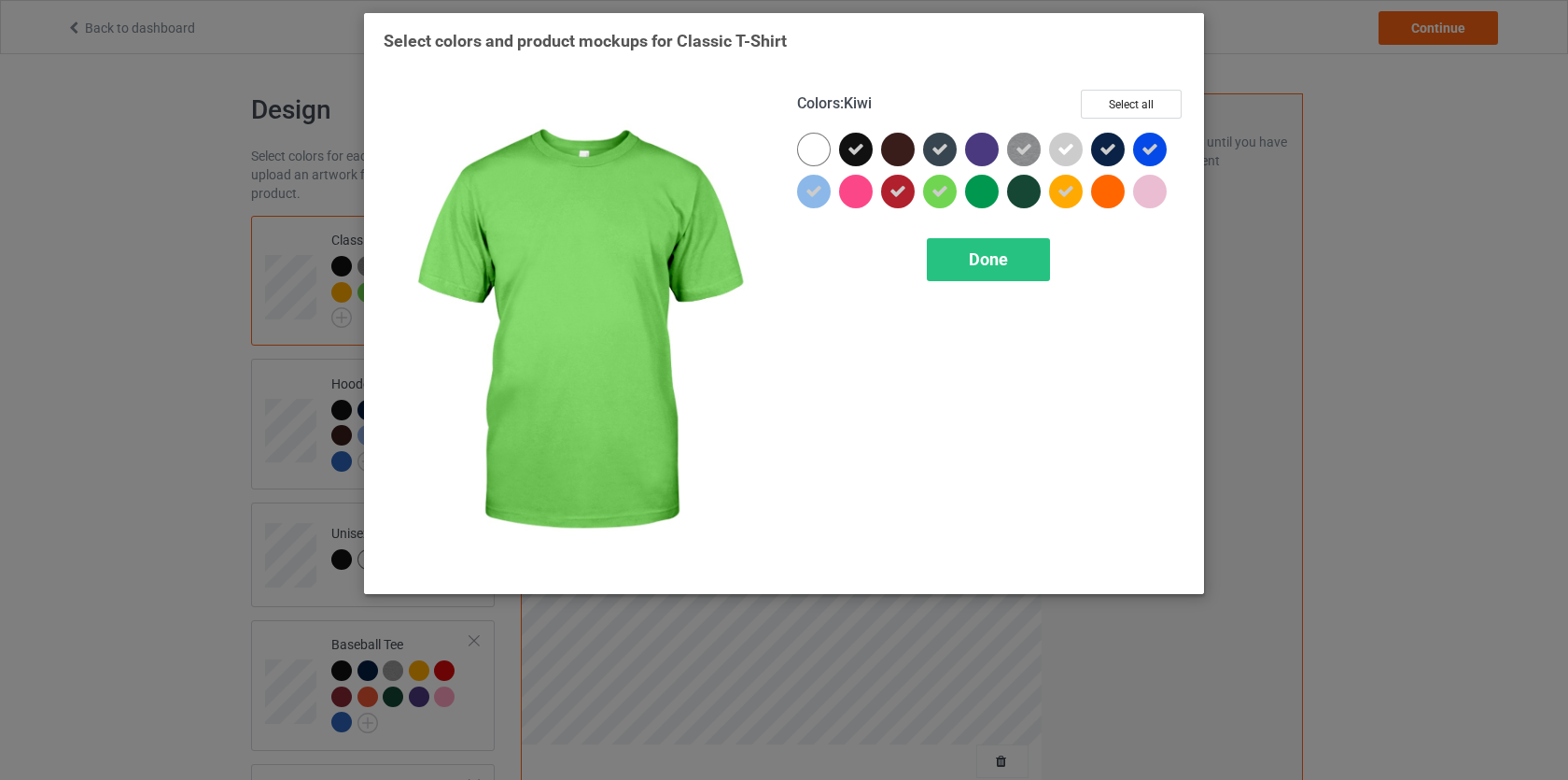
click at [932, 192] on icon at bounding box center [940, 191] width 17 height 17
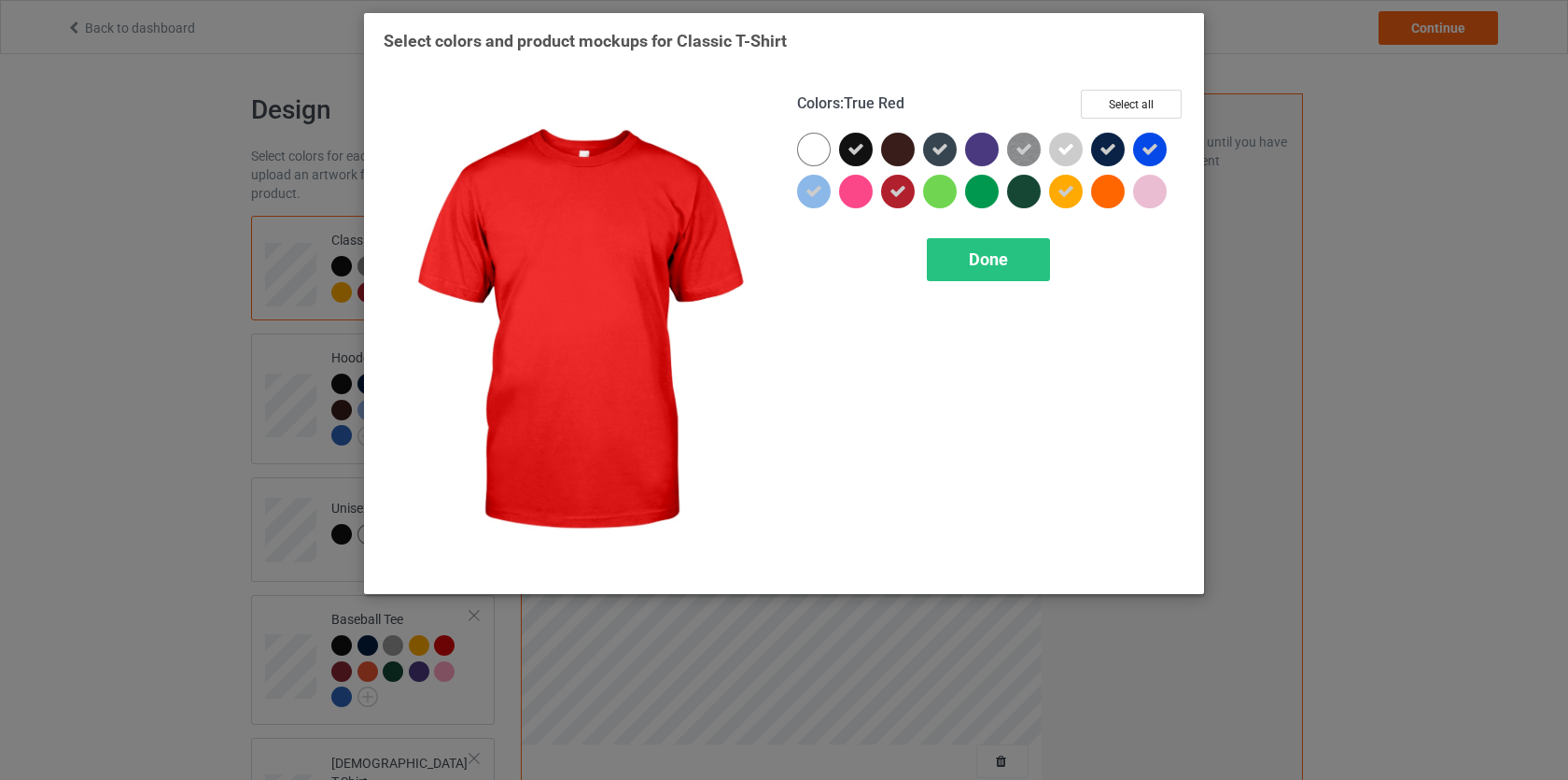
click at [900, 192] on icon at bounding box center [897, 191] width 17 height 17
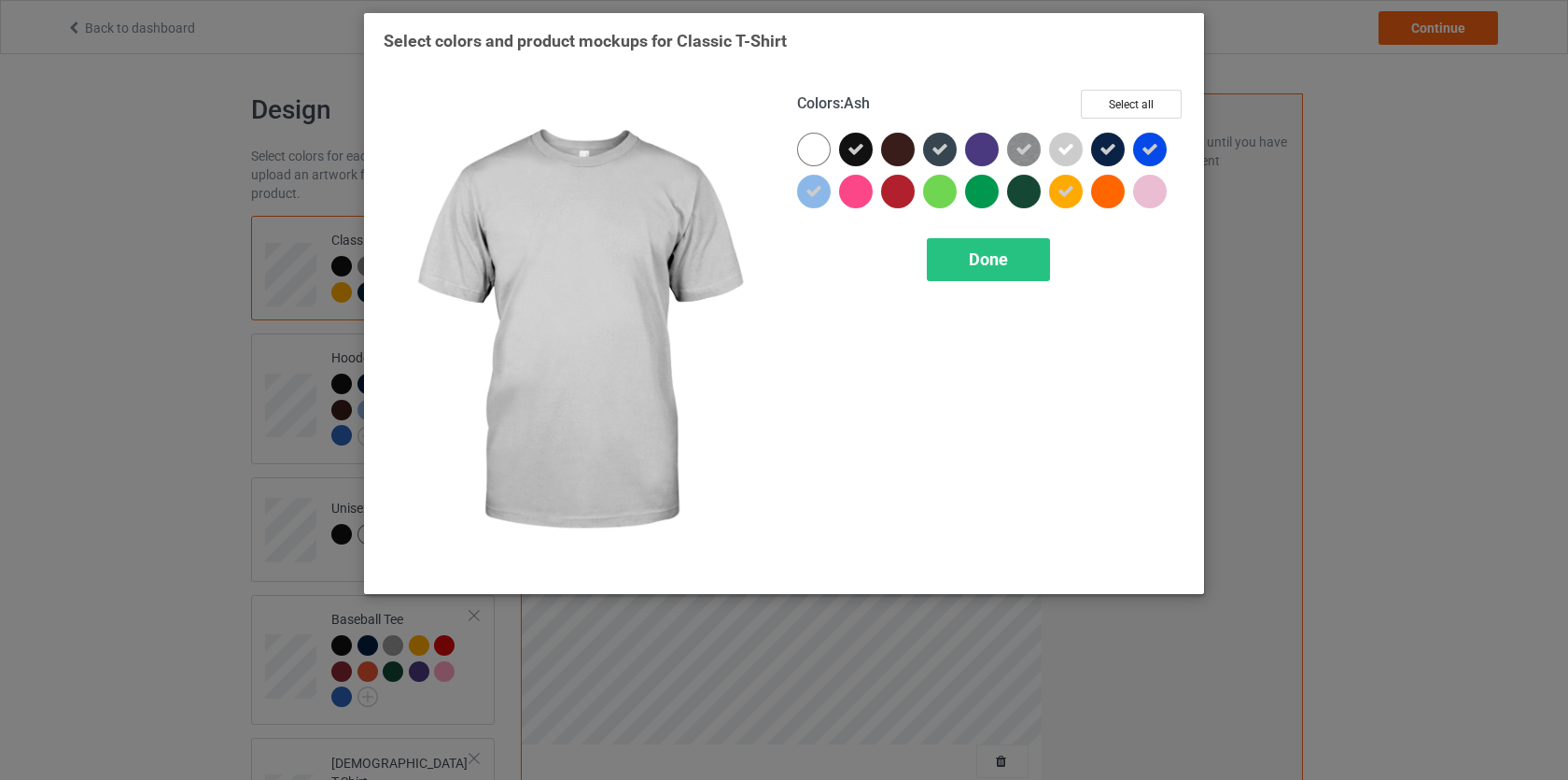
click at [1061, 188] on icon at bounding box center [1065, 191] width 17 height 17
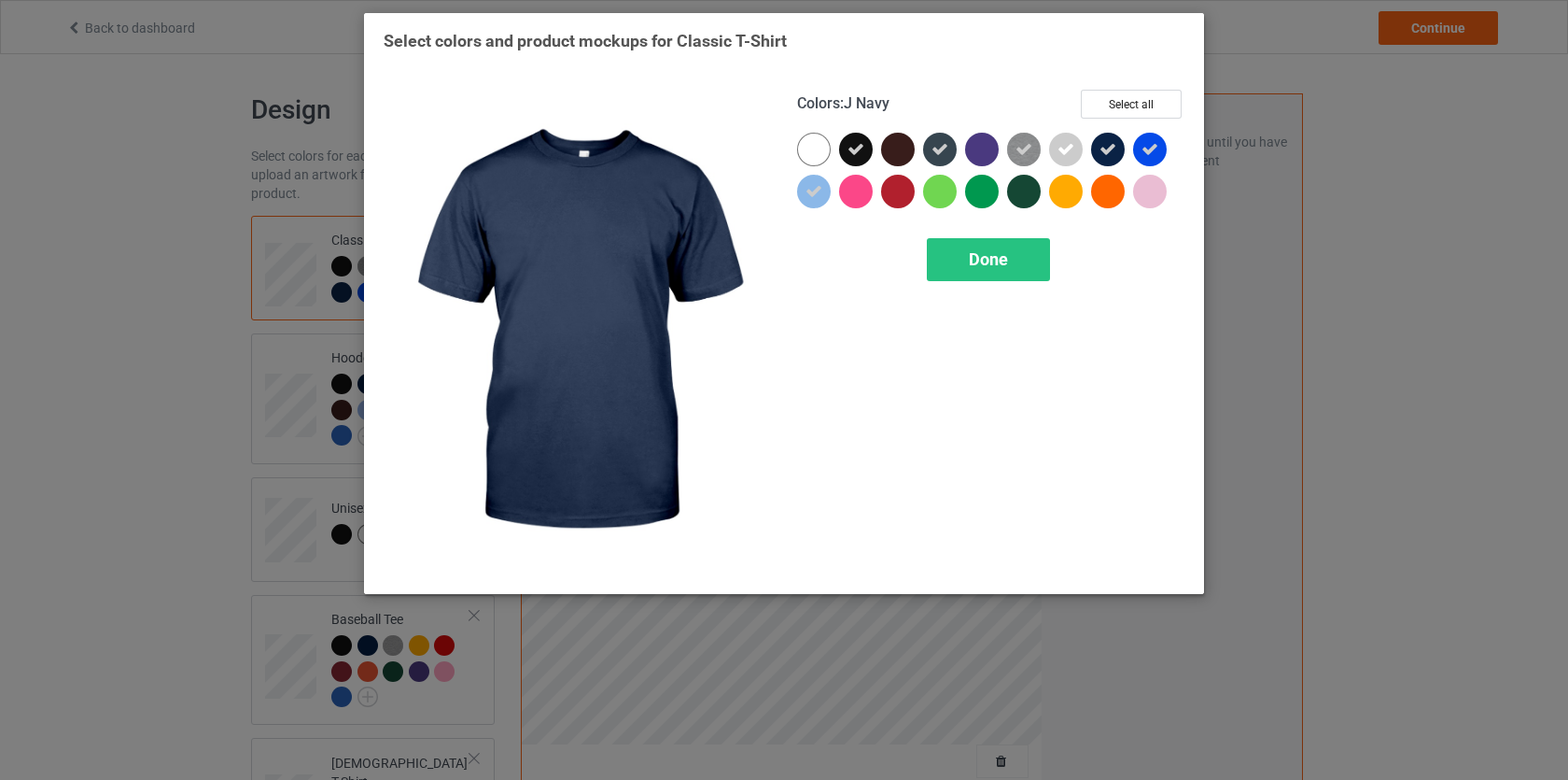
click at [1104, 154] on icon at bounding box center [1108, 148] width 17 height 17
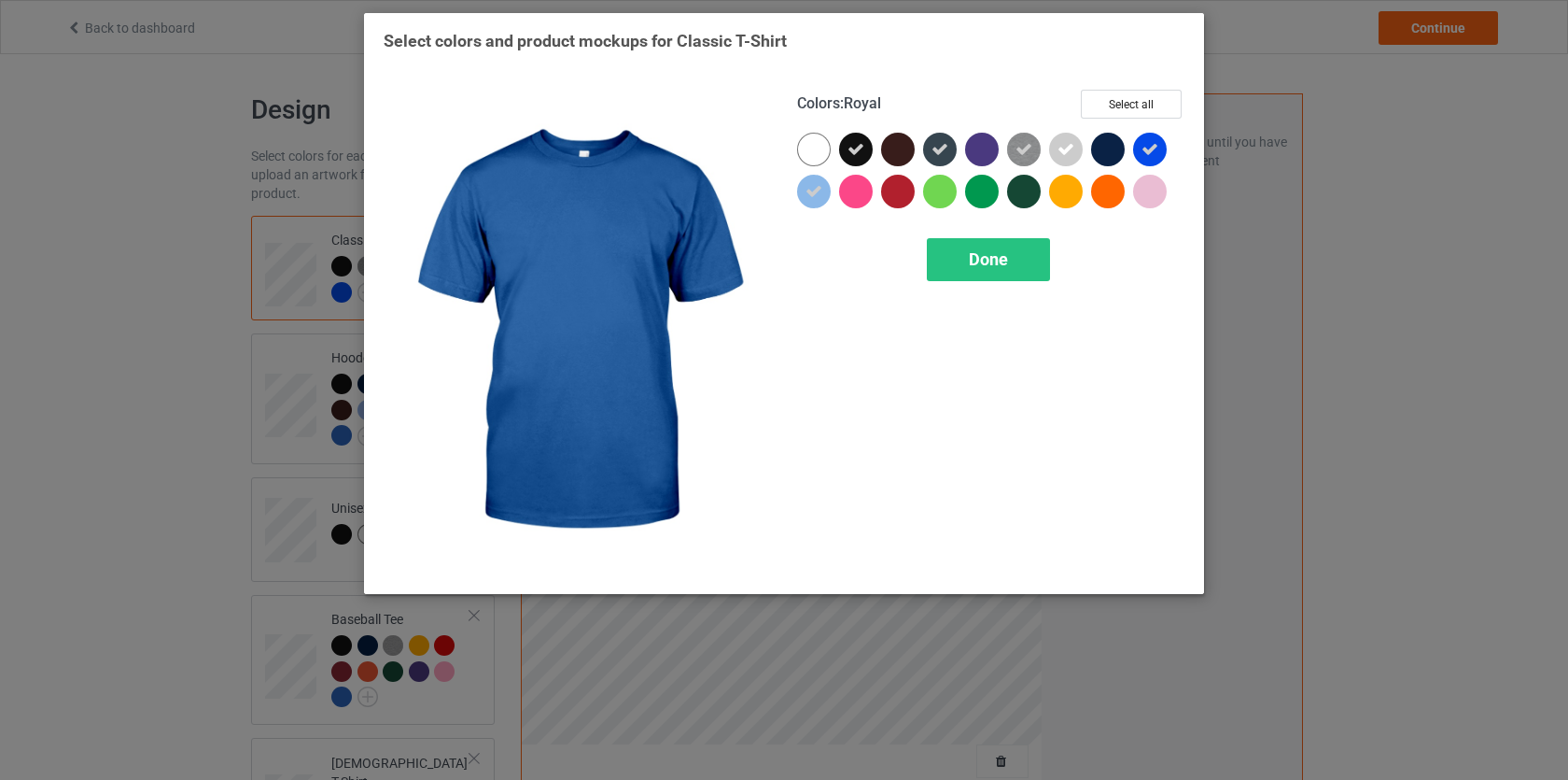
click at [1157, 152] on icon at bounding box center [1150, 148] width 17 height 17
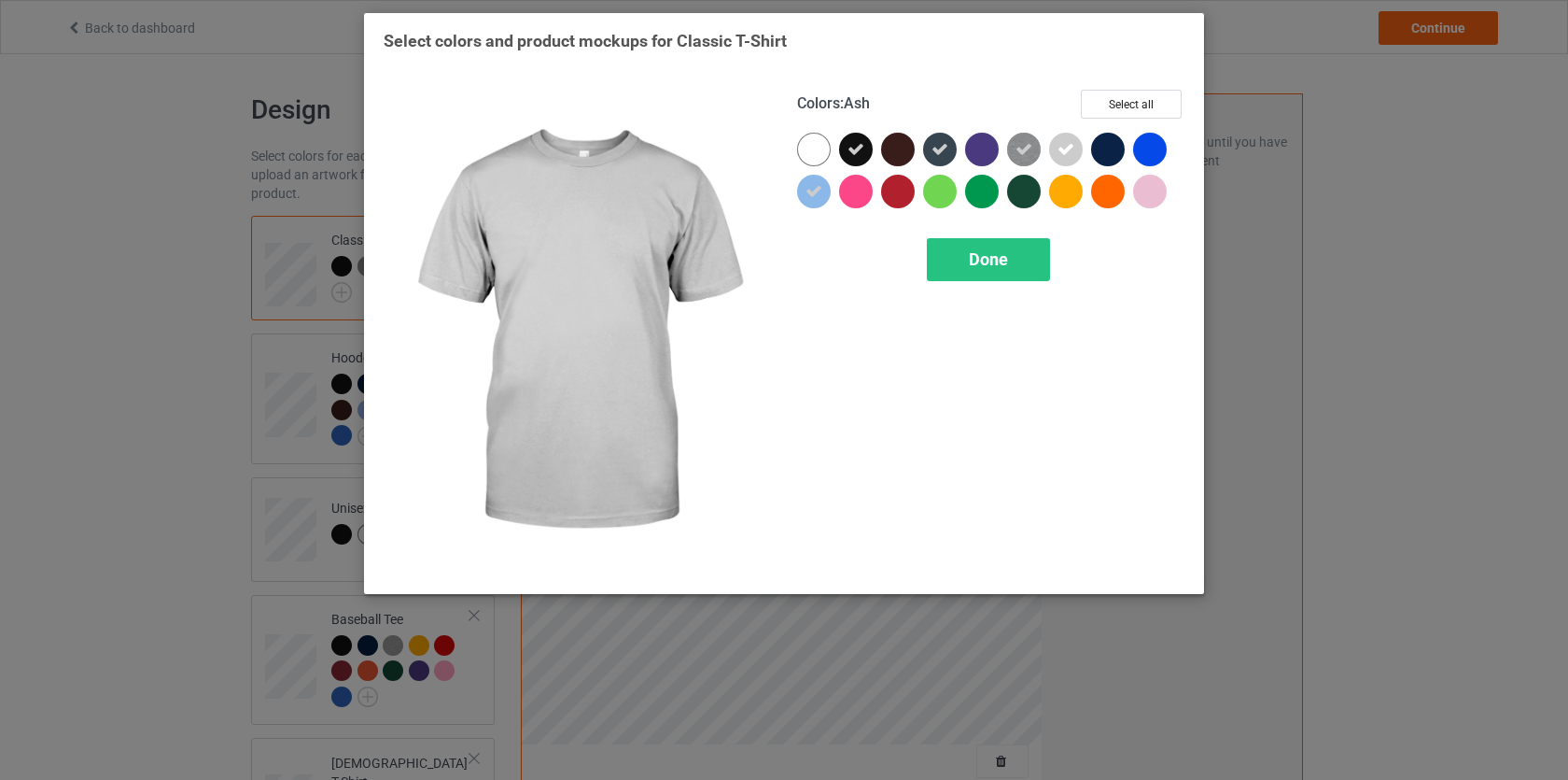
click at [1070, 152] on icon at bounding box center [1065, 148] width 17 height 17
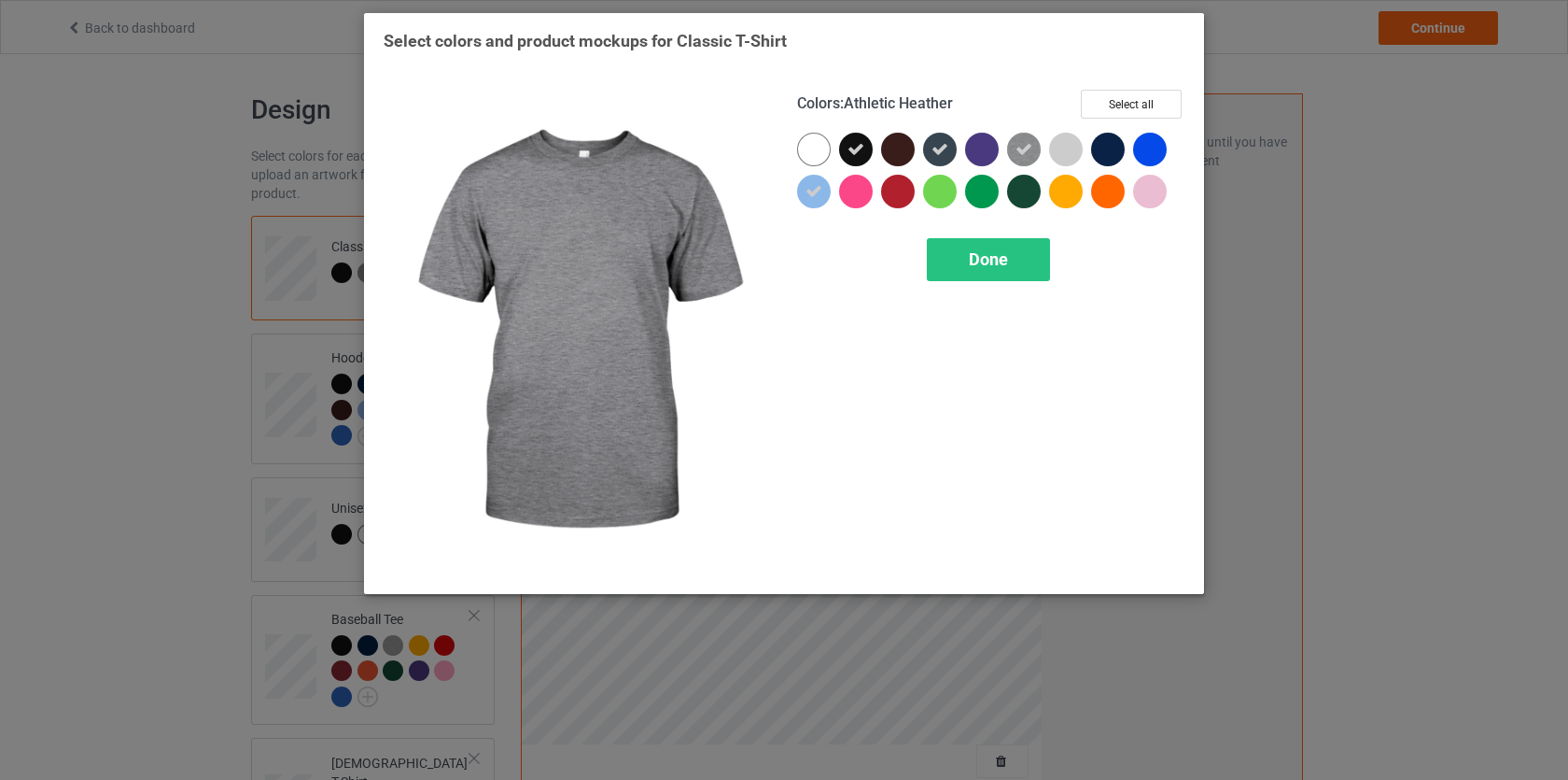
click at [1026, 152] on icon at bounding box center [1024, 148] width 17 height 17
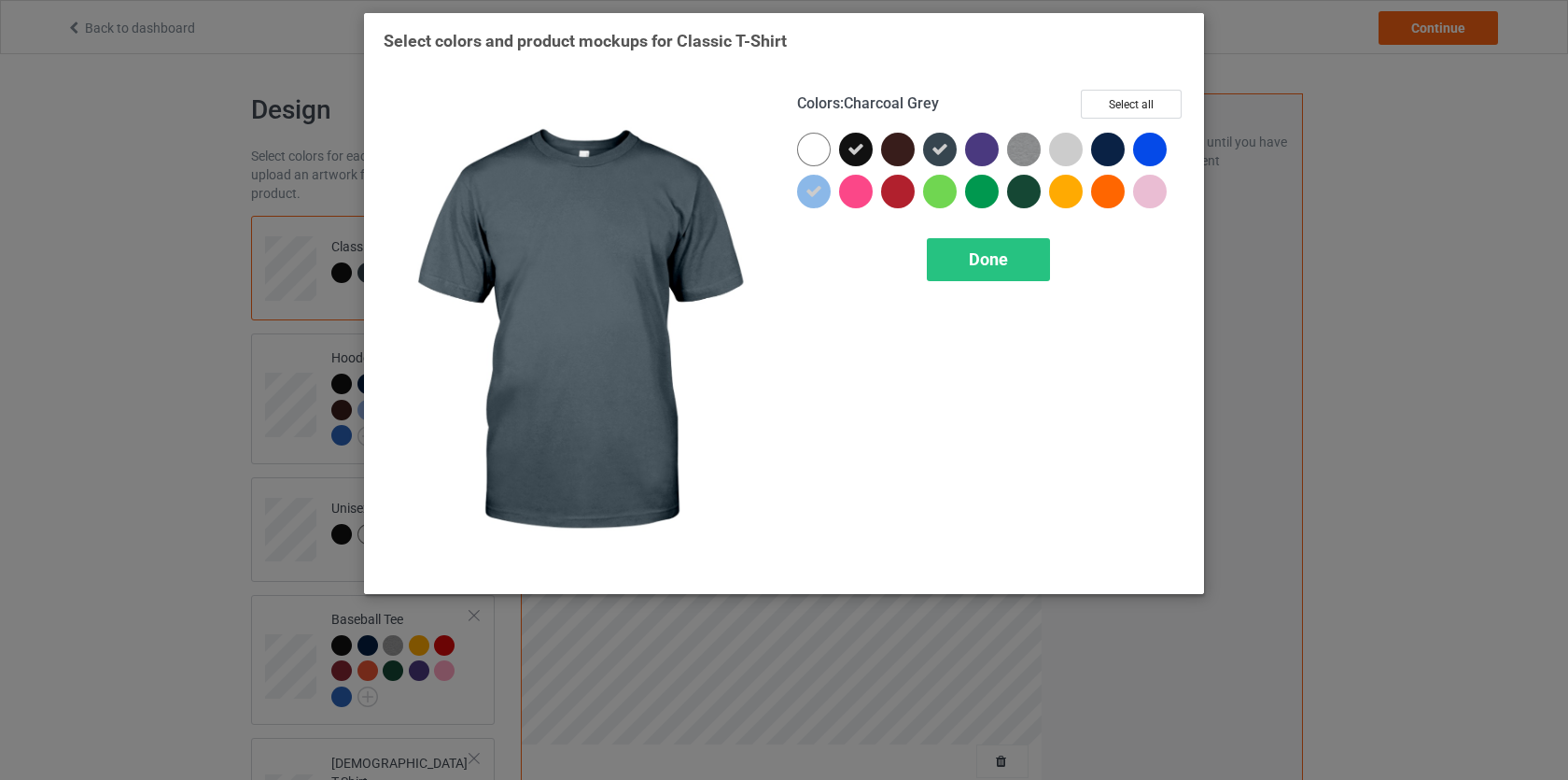
click at [941, 146] on icon at bounding box center [940, 148] width 17 height 17
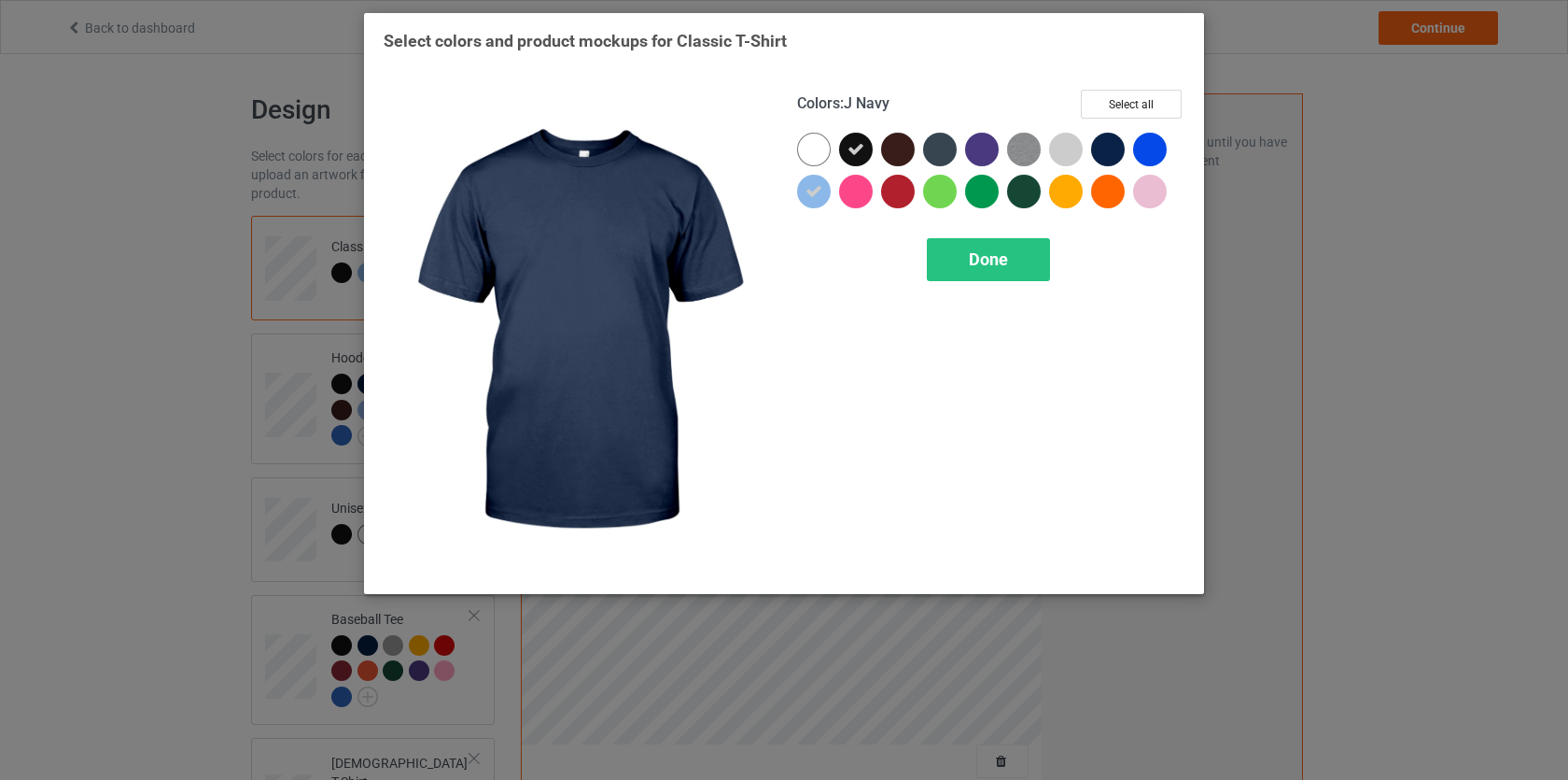
click at [1112, 147] on div at bounding box center [1108, 149] width 34 height 34
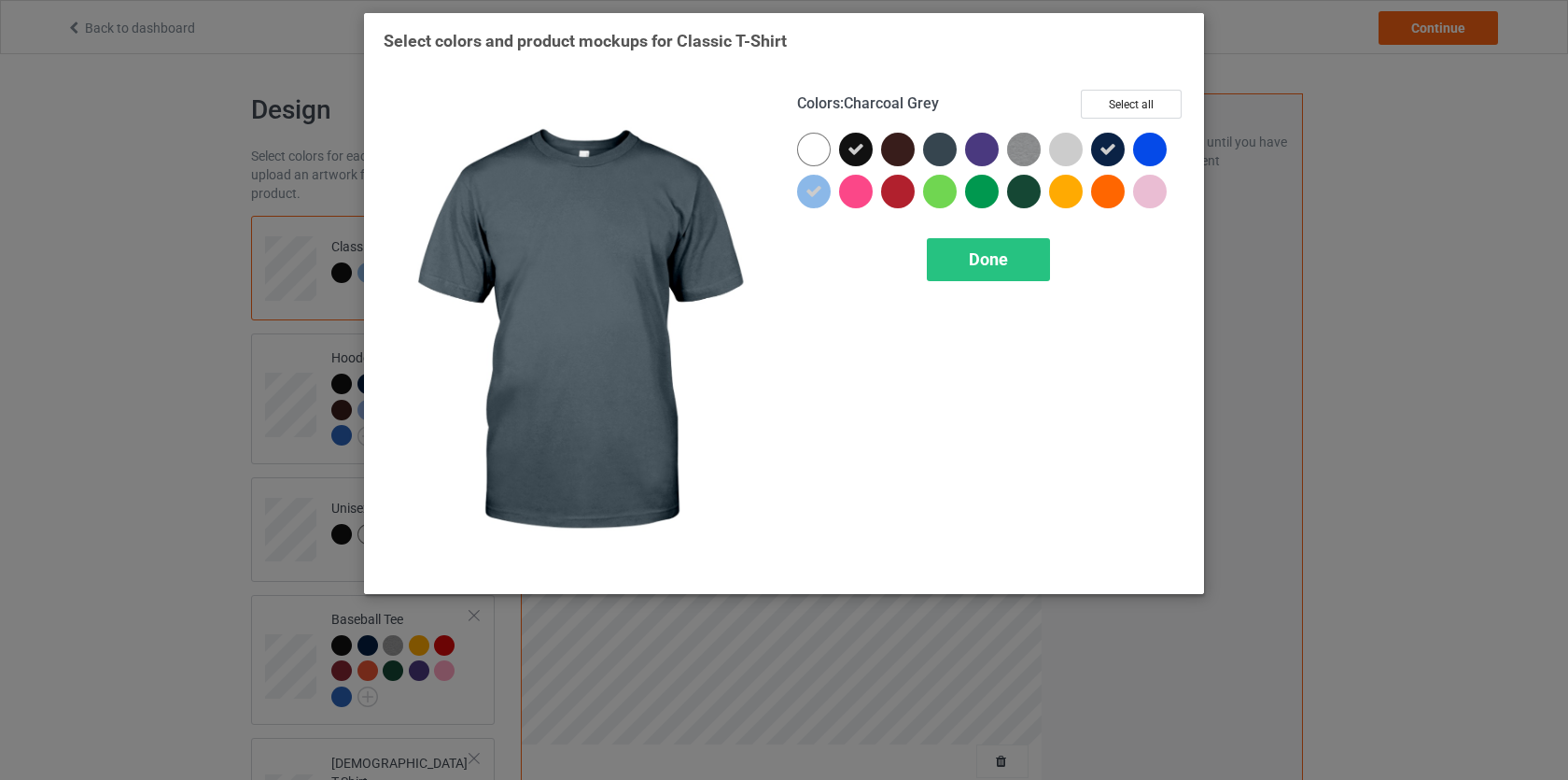
click at [943, 147] on div at bounding box center [940, 149] width 34 height 34
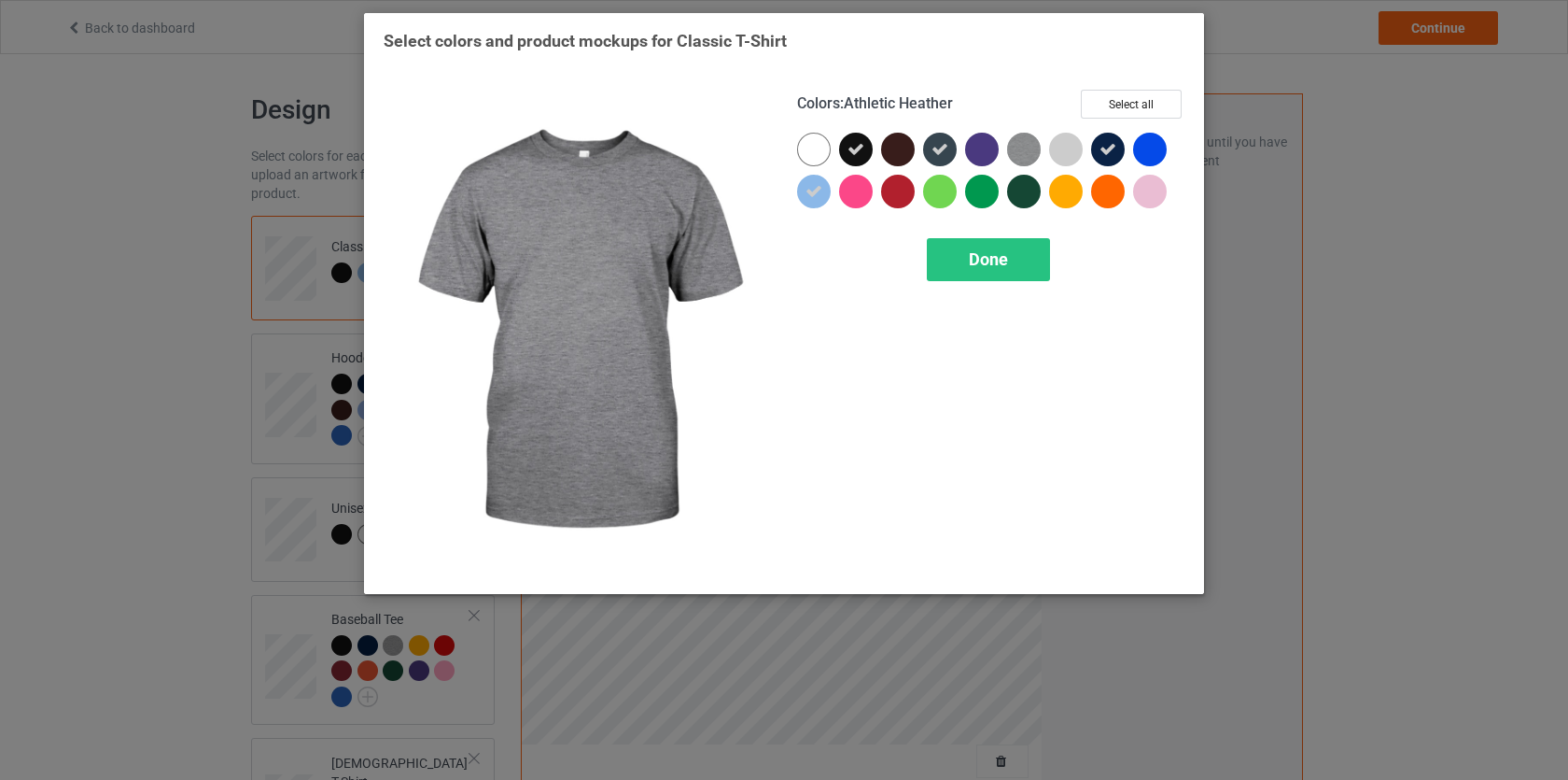
click at [1024, 150] on img at bounding box center [1024, 149] width 34 height 34
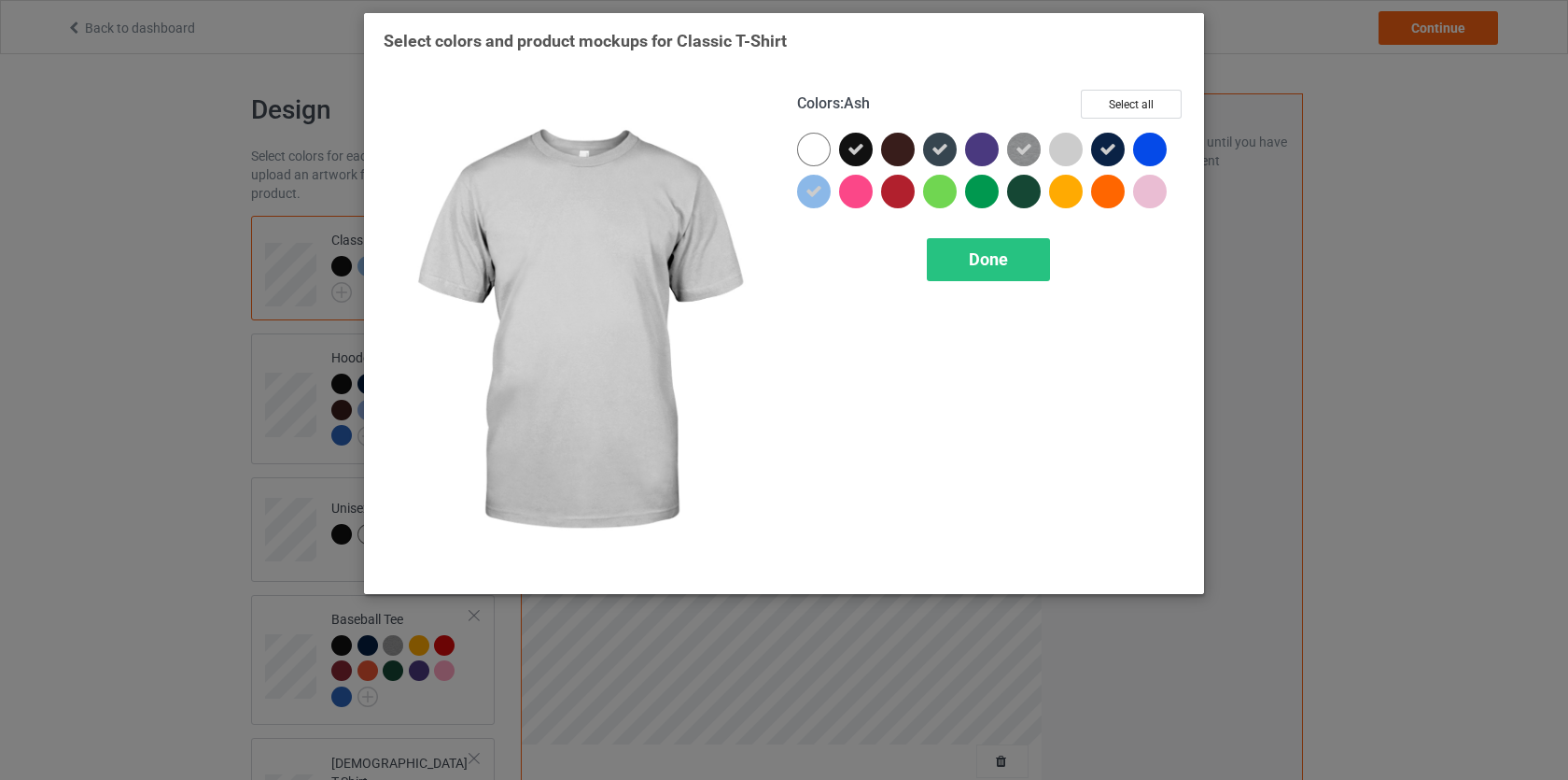
click at [1065, 153] on div at bounding box center [1066, 149] width 34 height 34
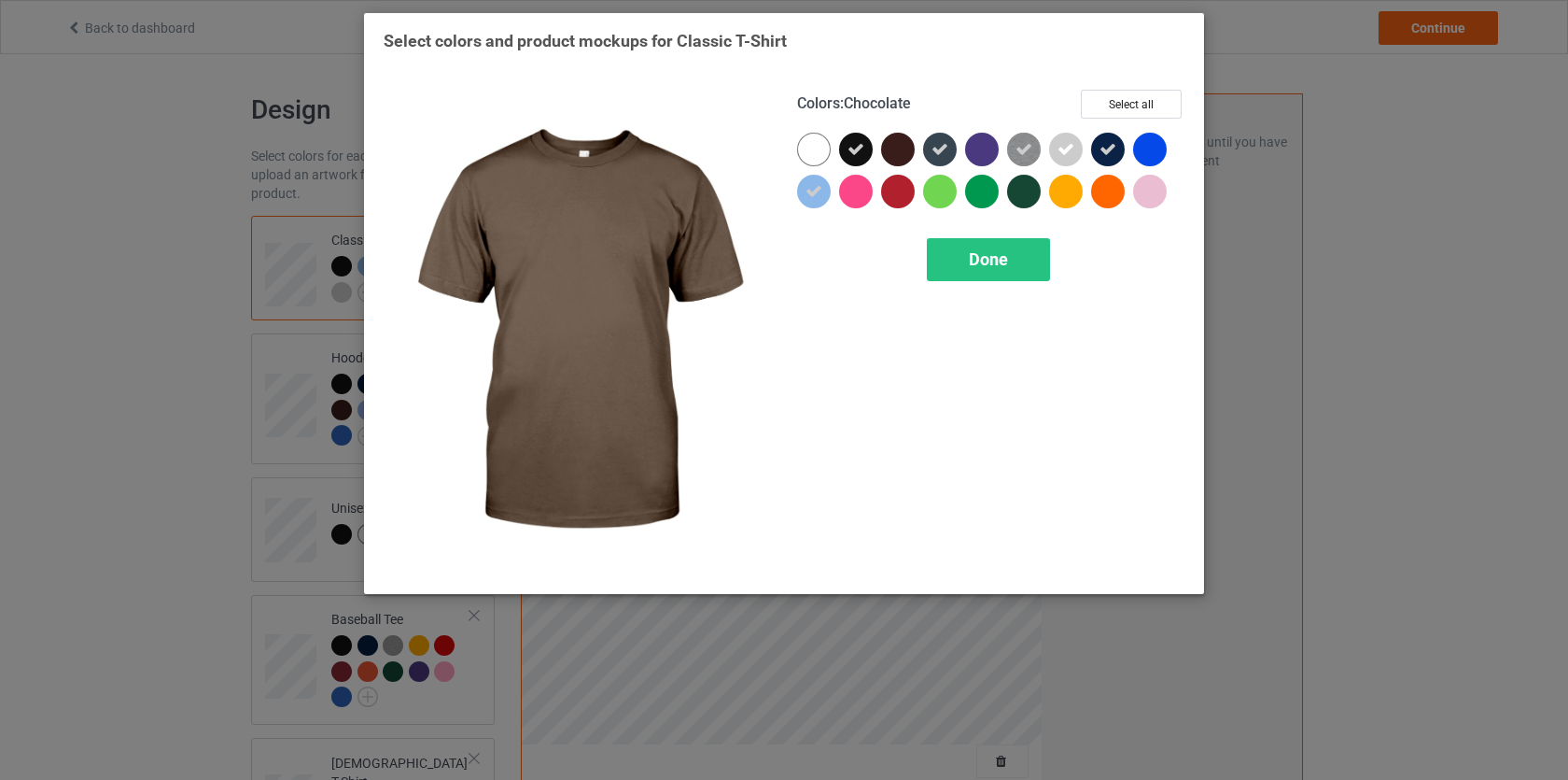
click at [903, 151] on div at bounding box center [898, 149] width 34 height 34
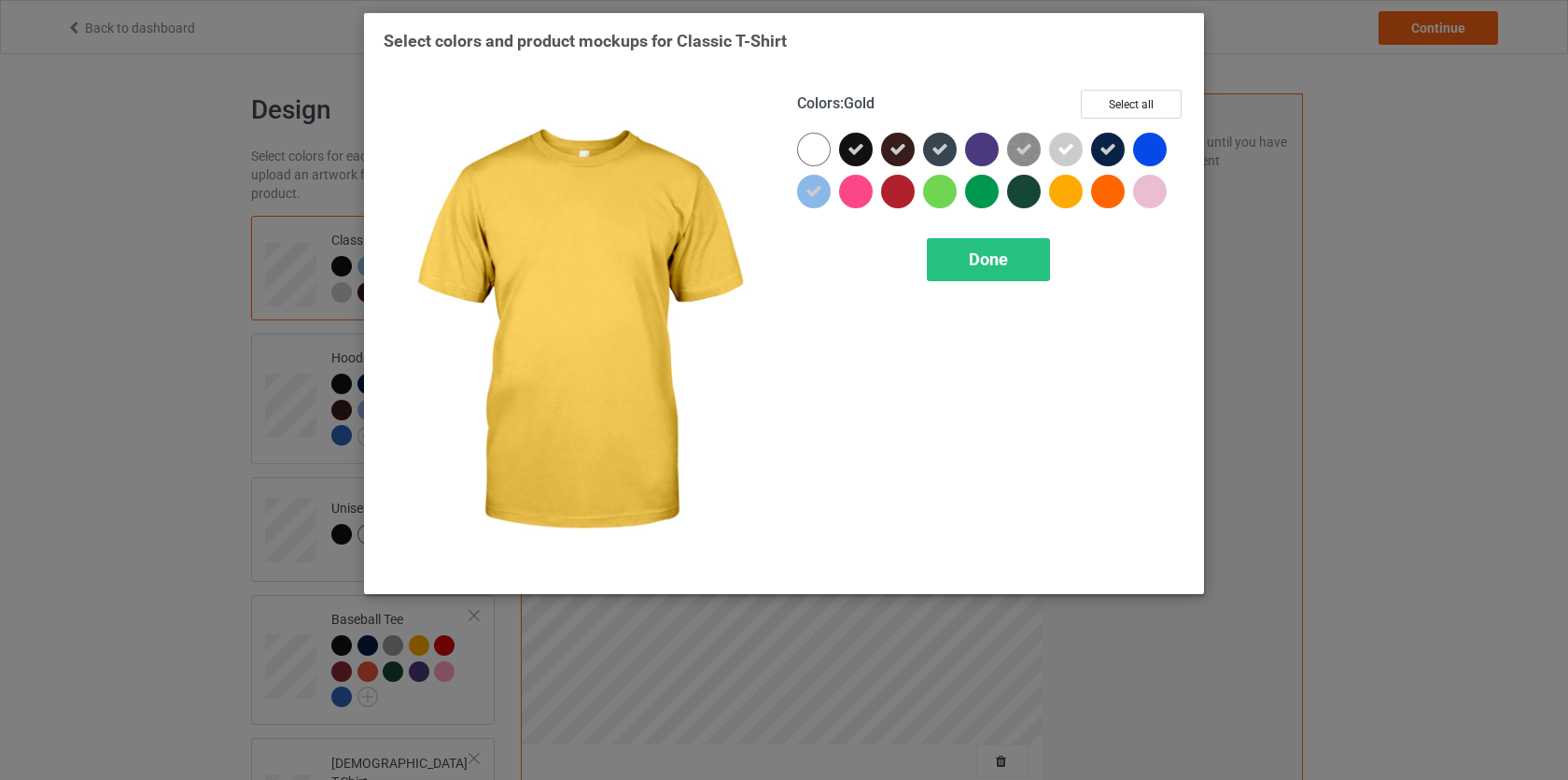
click at [1054, 184] on div at bounding box center [1066, 191] width 34 height 34
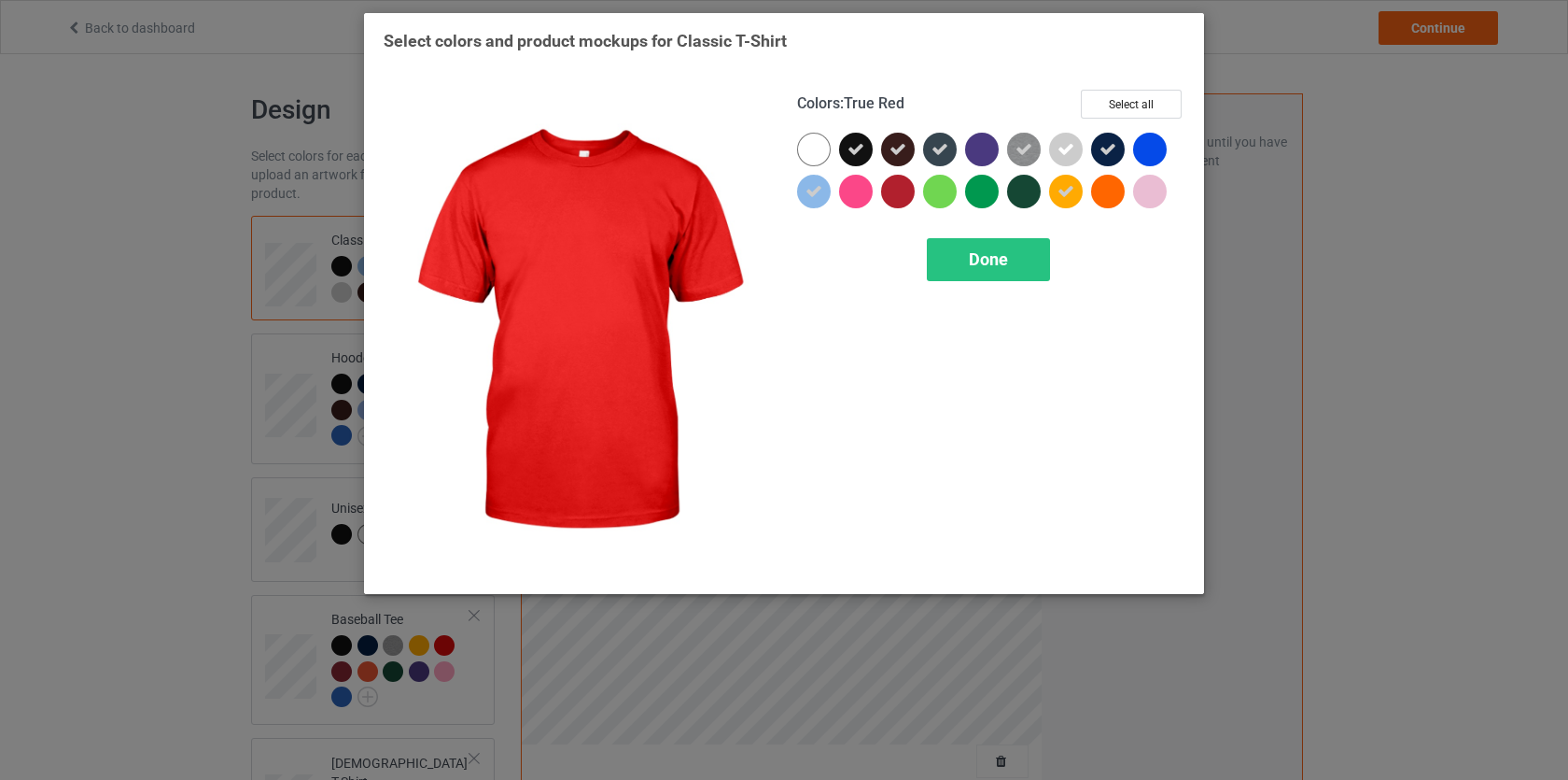
click at [889, 188] on div at bounding box center [898, 191] width 34 height 34
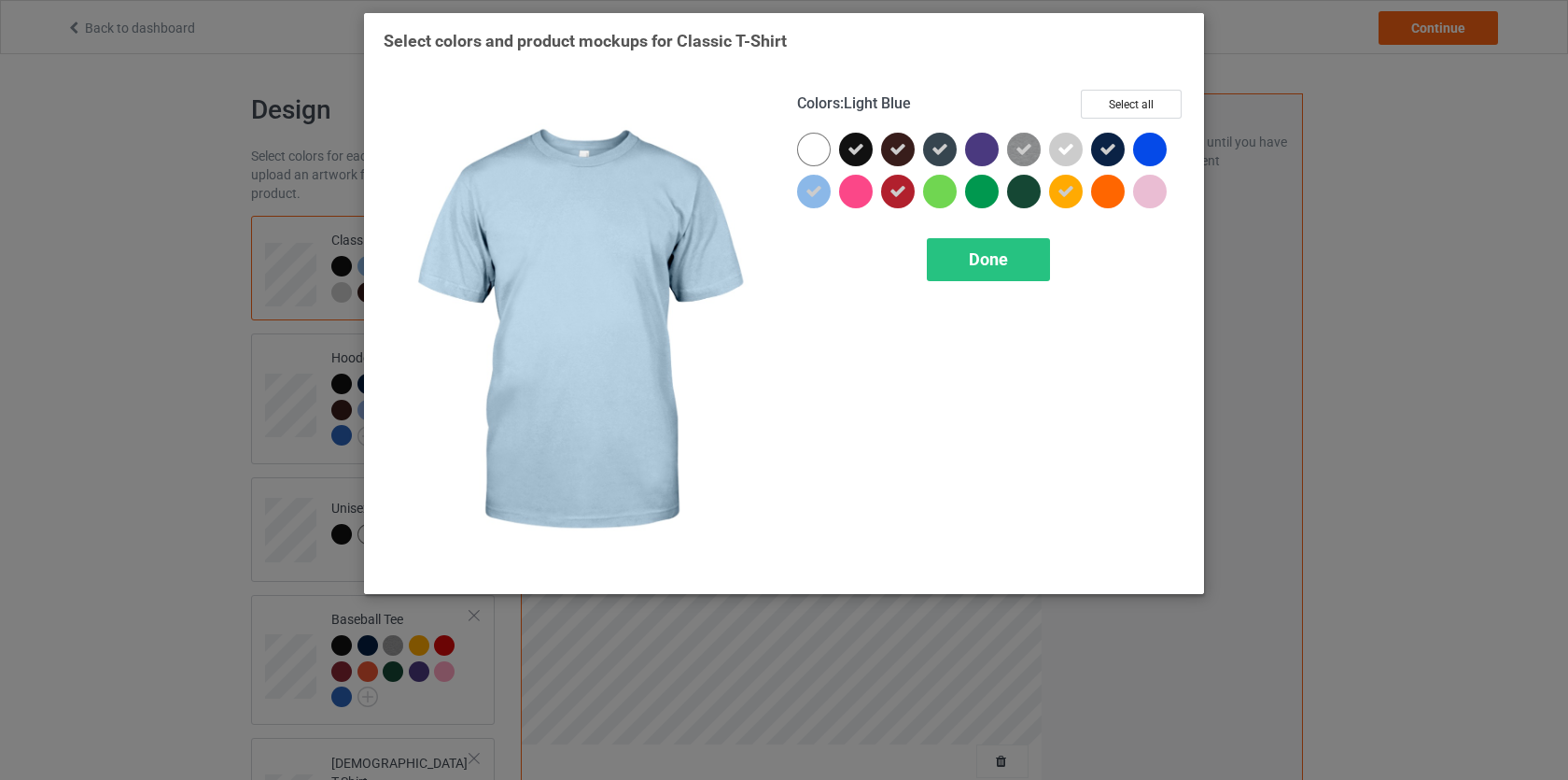
click at [820, 191] on icon at bounding box center [813, 191] width 17 height 17
click at [817, 193] on div at bounding box center [814, 191] width 34 height 34
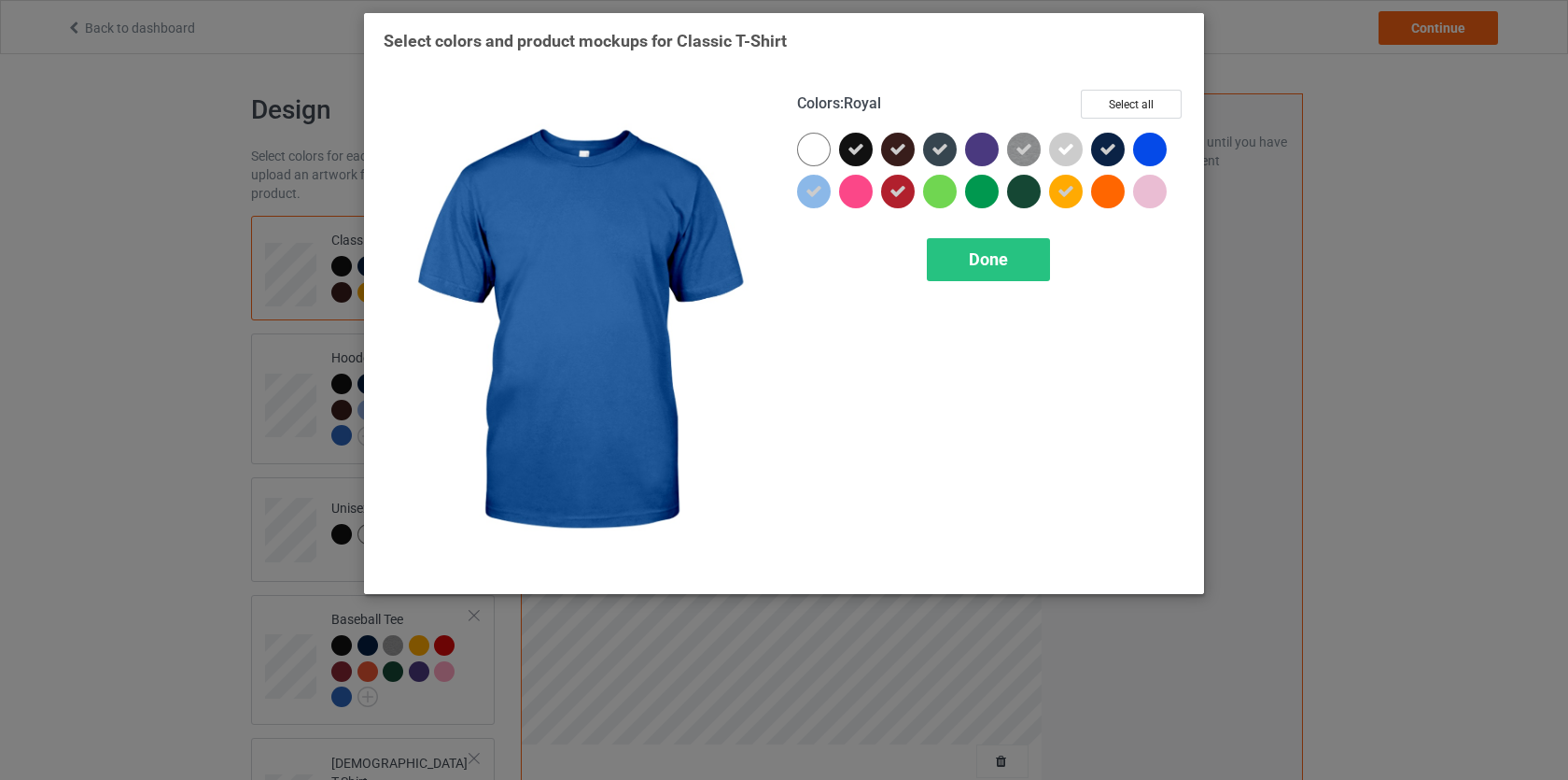
click at [1152, 156] on div at bounding box center [1151, 149] width 34 height 34
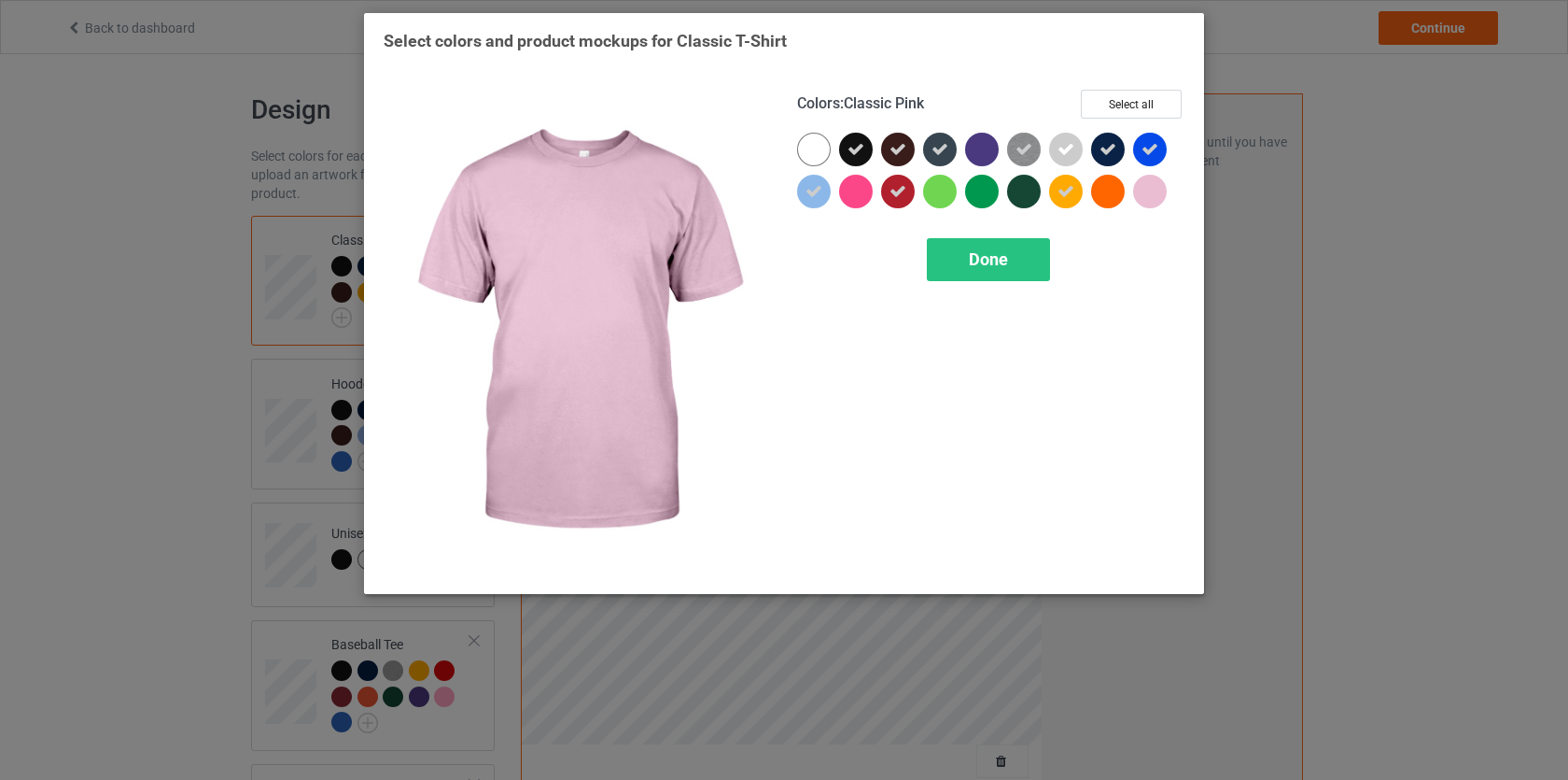
click at [1155, 192] on div at bounding box center [1151, 191] width 34 height 34
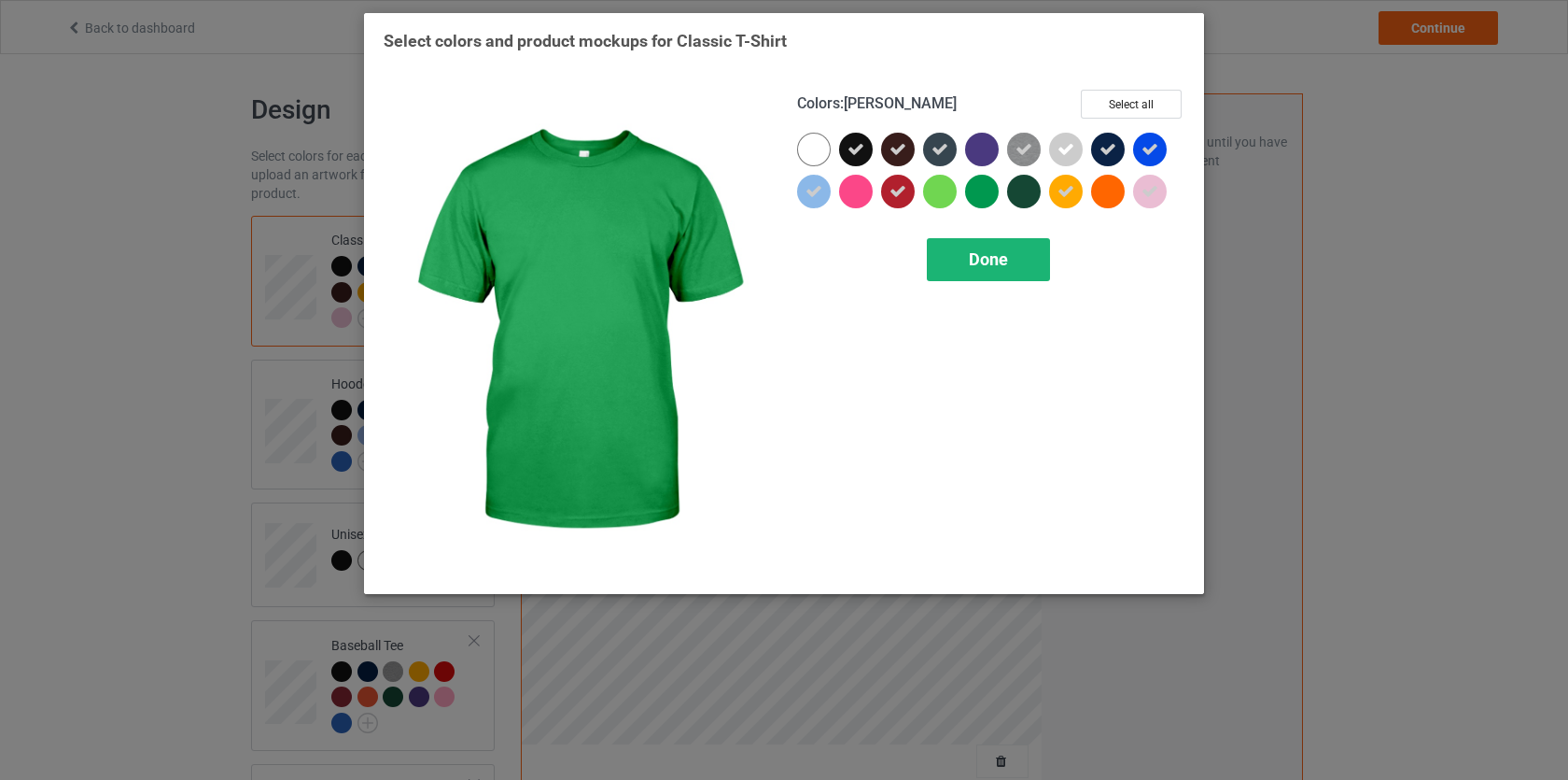
click at [982, 251] on span "Done" at bounding box center [989, 259] width 40 height 20
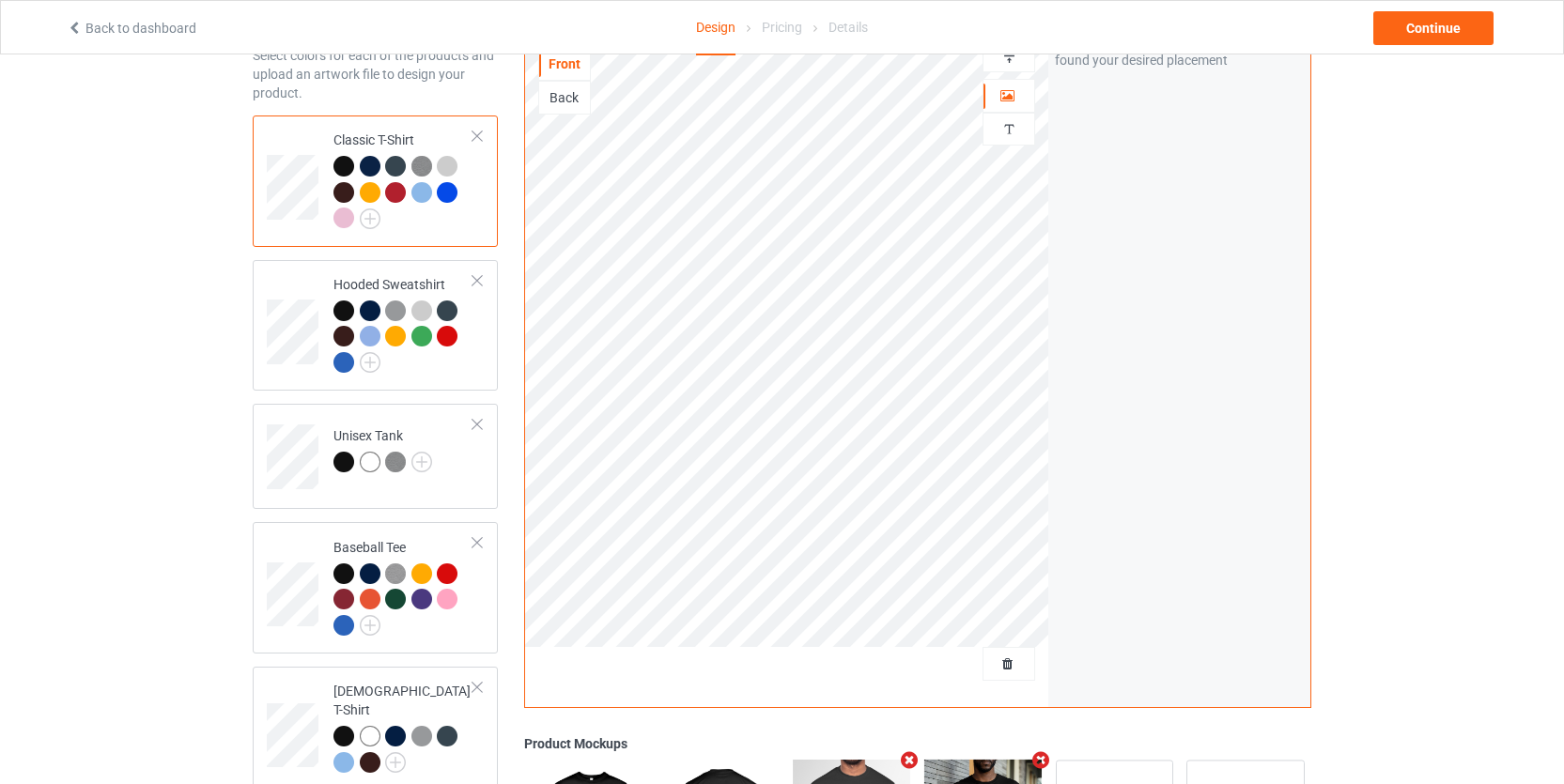
scroll to position [159, 0]
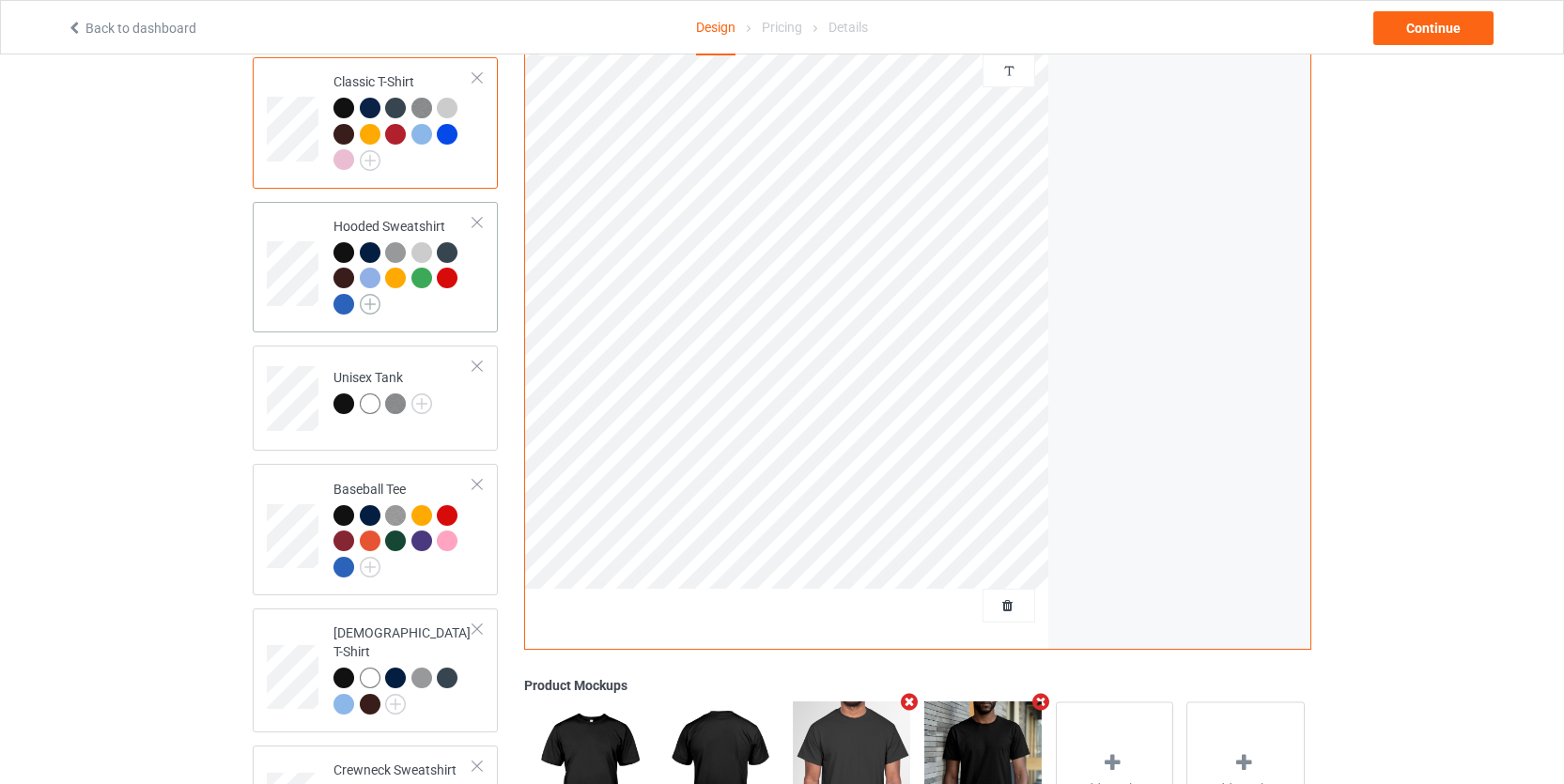
click at [371, 306] on img at bounding box center [369, 303] width 21 height 21
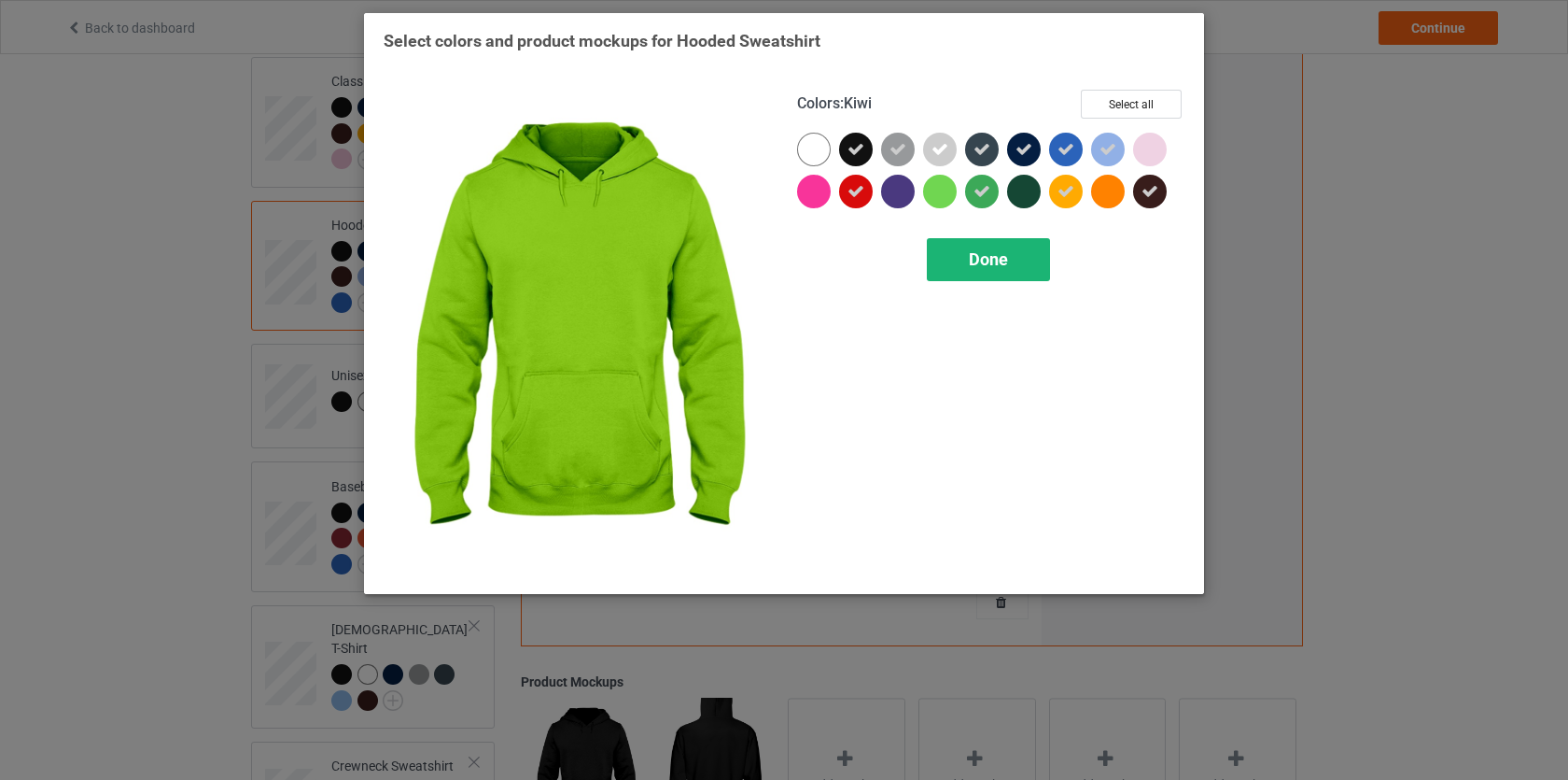
click at [969, 248] on div "Done" at bounding box center [988, 259] width 124 height 43
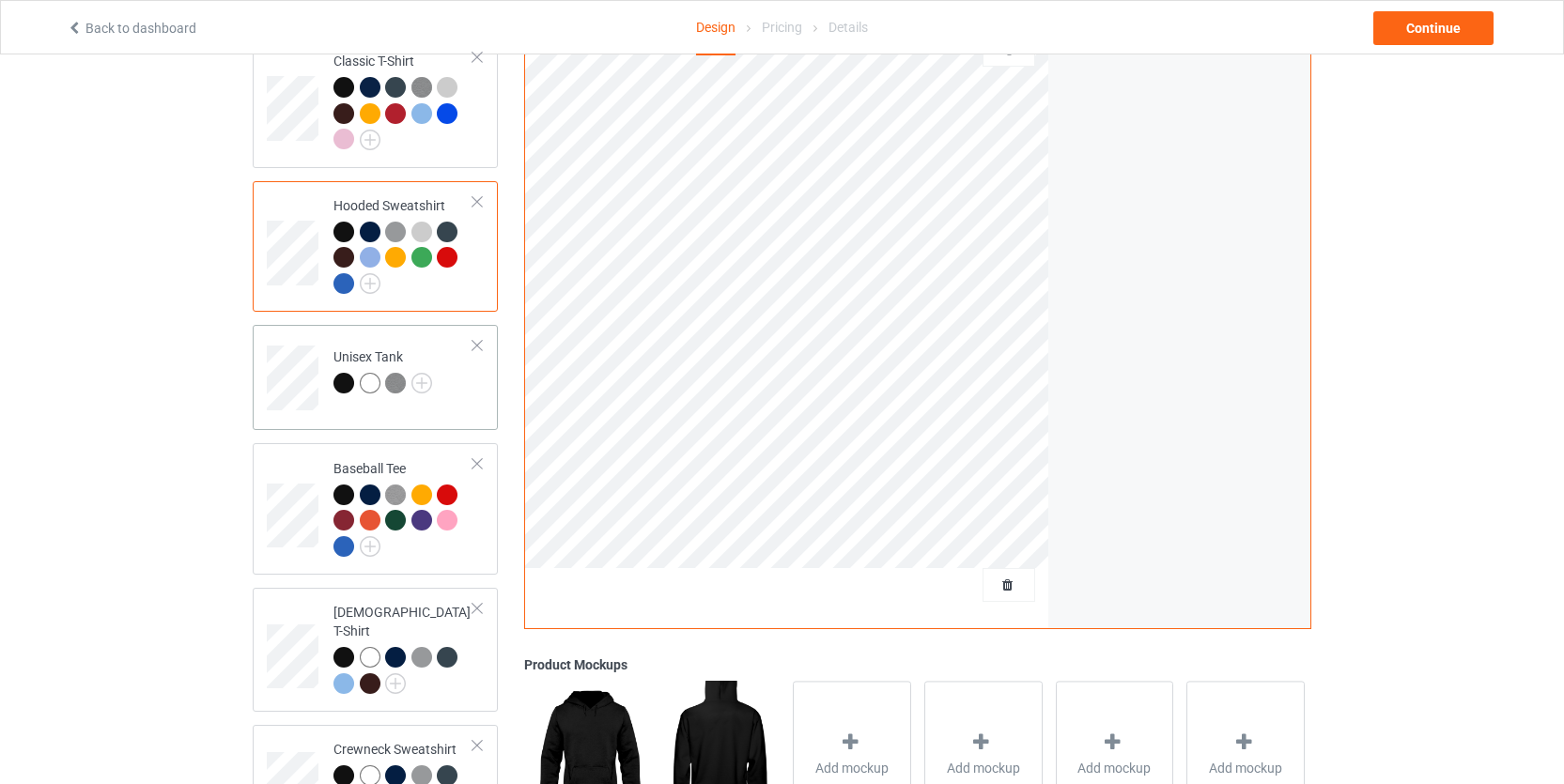
scroll to position [182, 0]
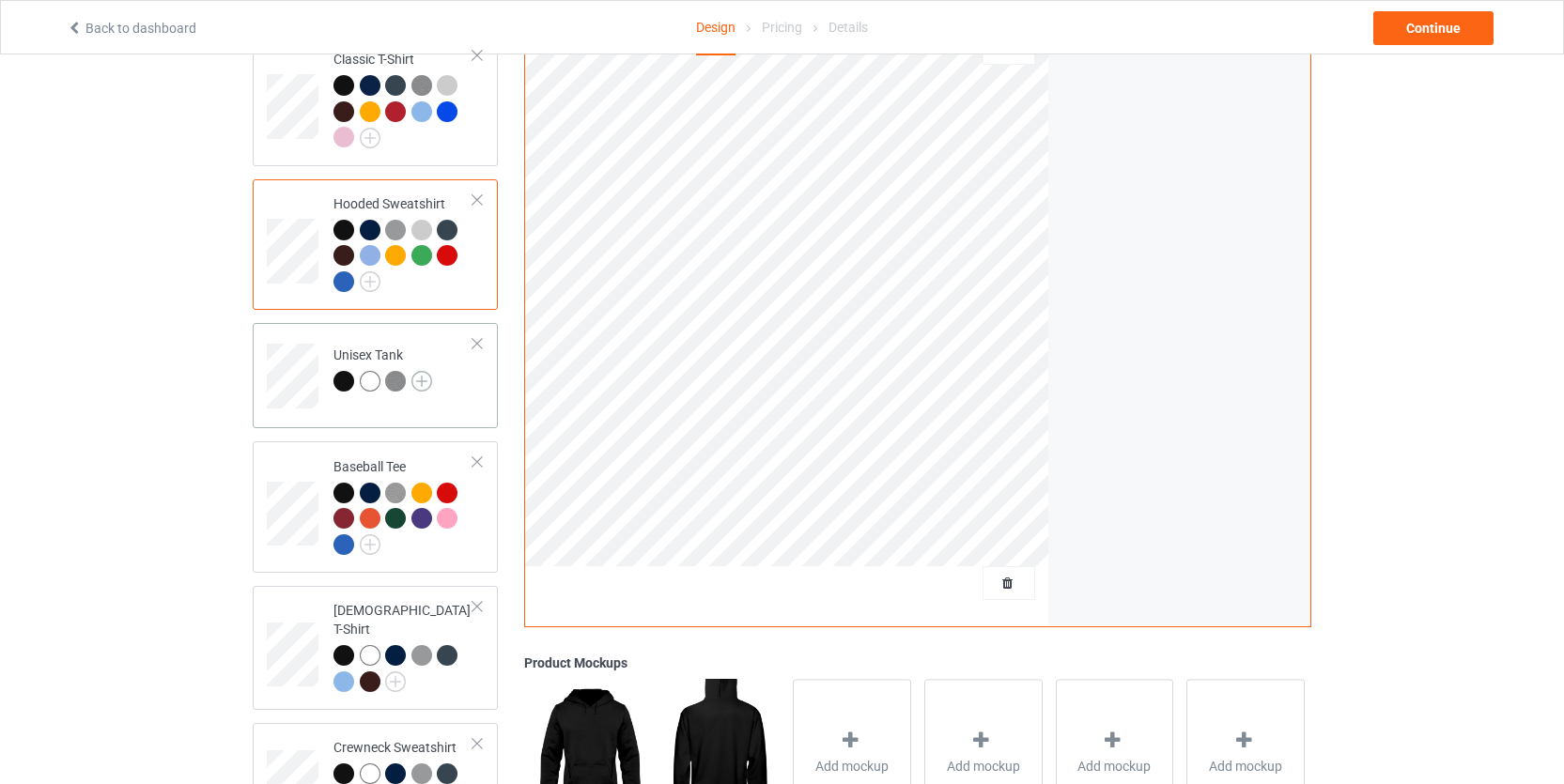
click at [426, 386] on img at bounding box center [421, 381] width 21 height 21
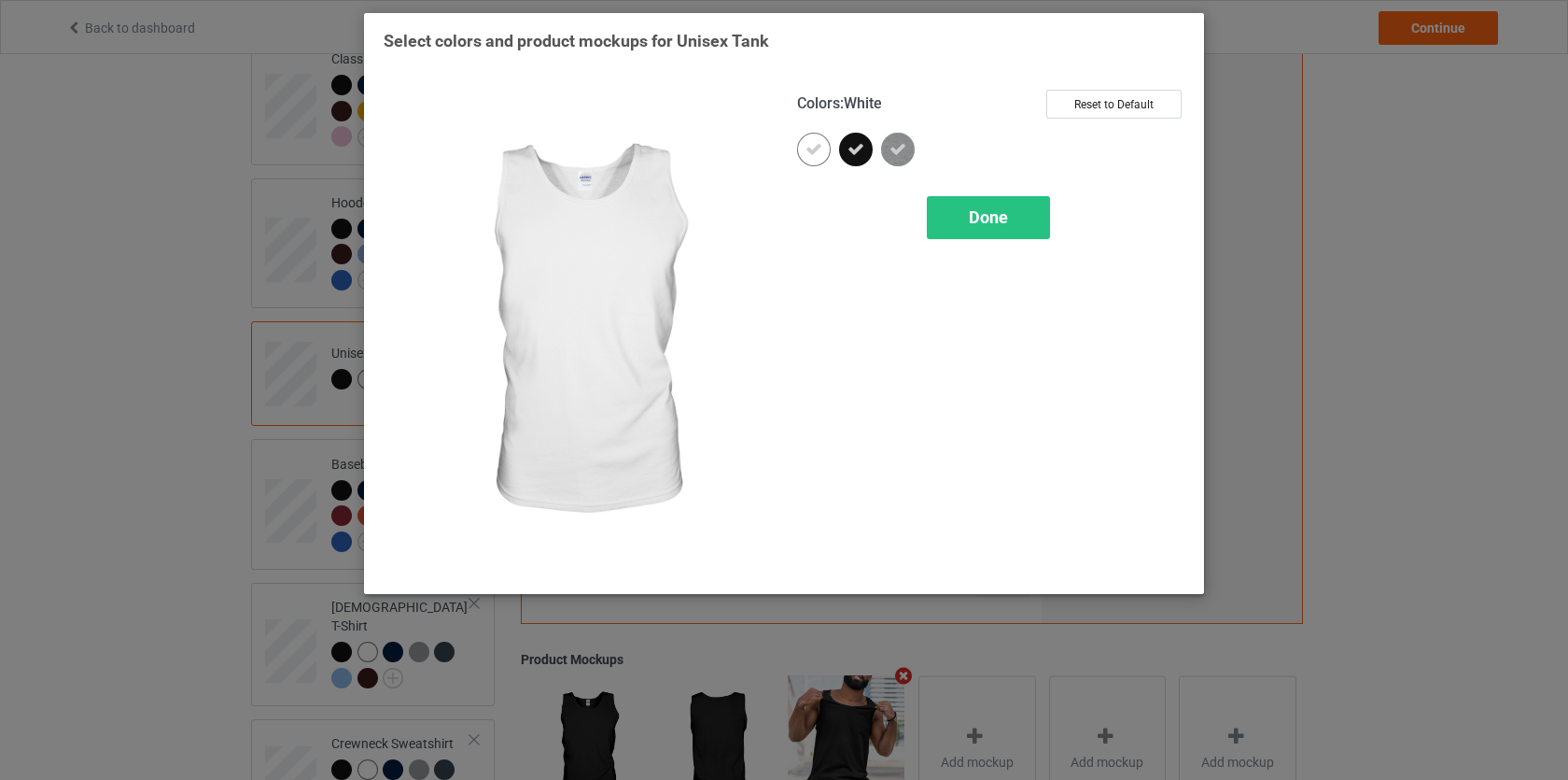
click at [816, 157] on div at bounding box center [814, 149] width 34 height 34
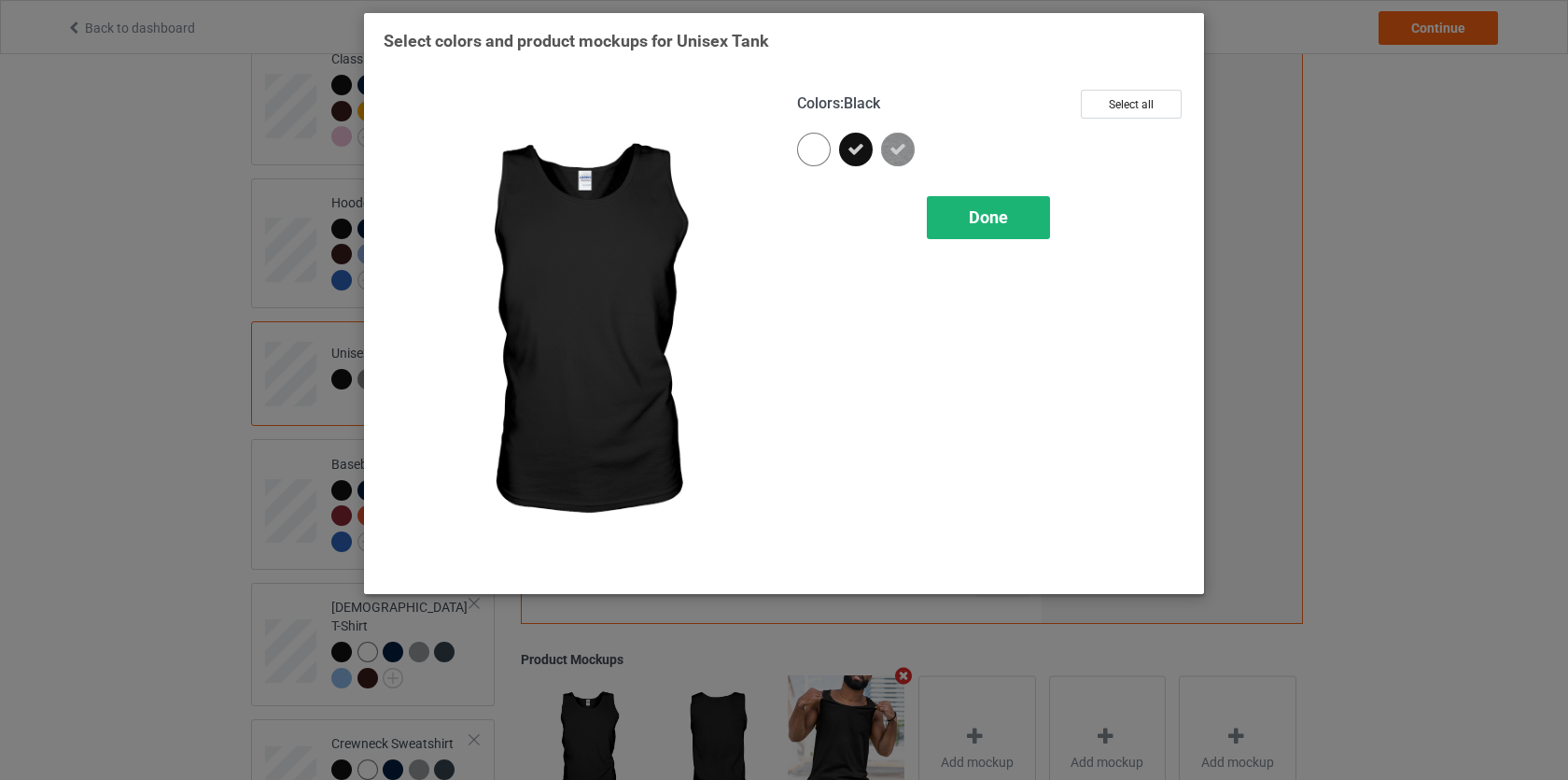
click at [955, 203] on div "Done" at bounding box center [988, 217] width 124 height 43
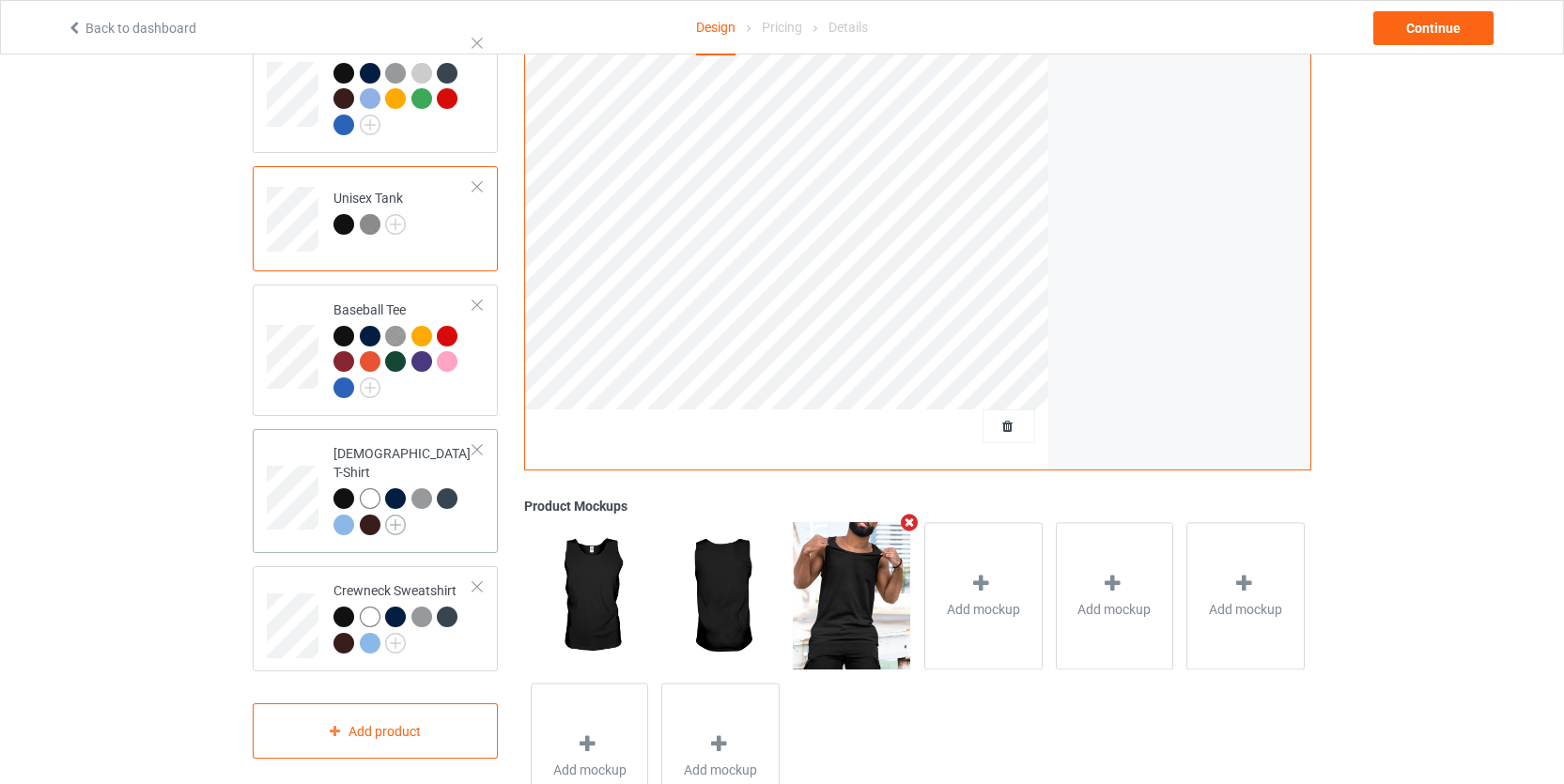
scroll to position [342, 0]
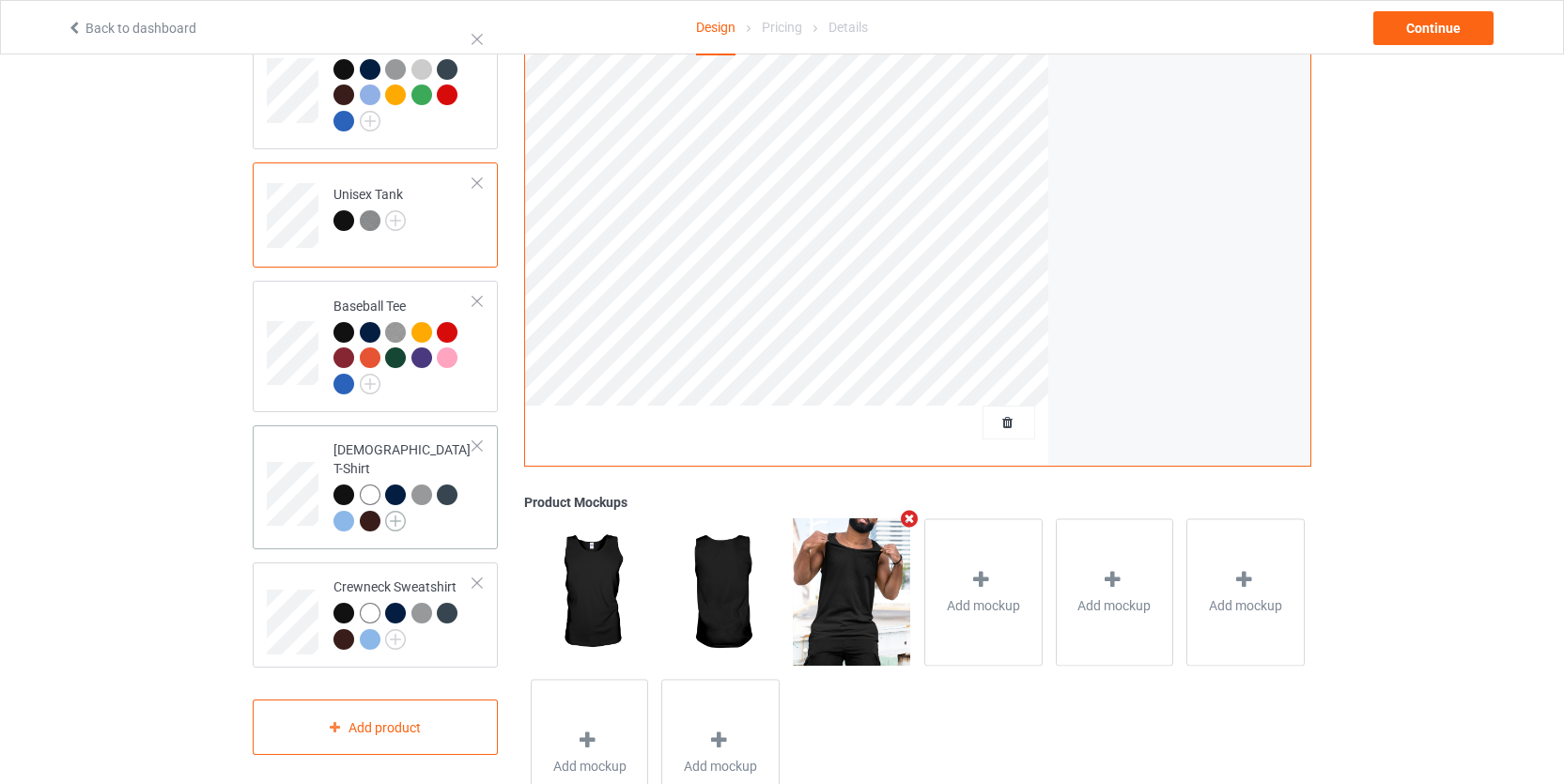
click at [397, 510] on img at bounding box center [395, 520] width 21 height 21
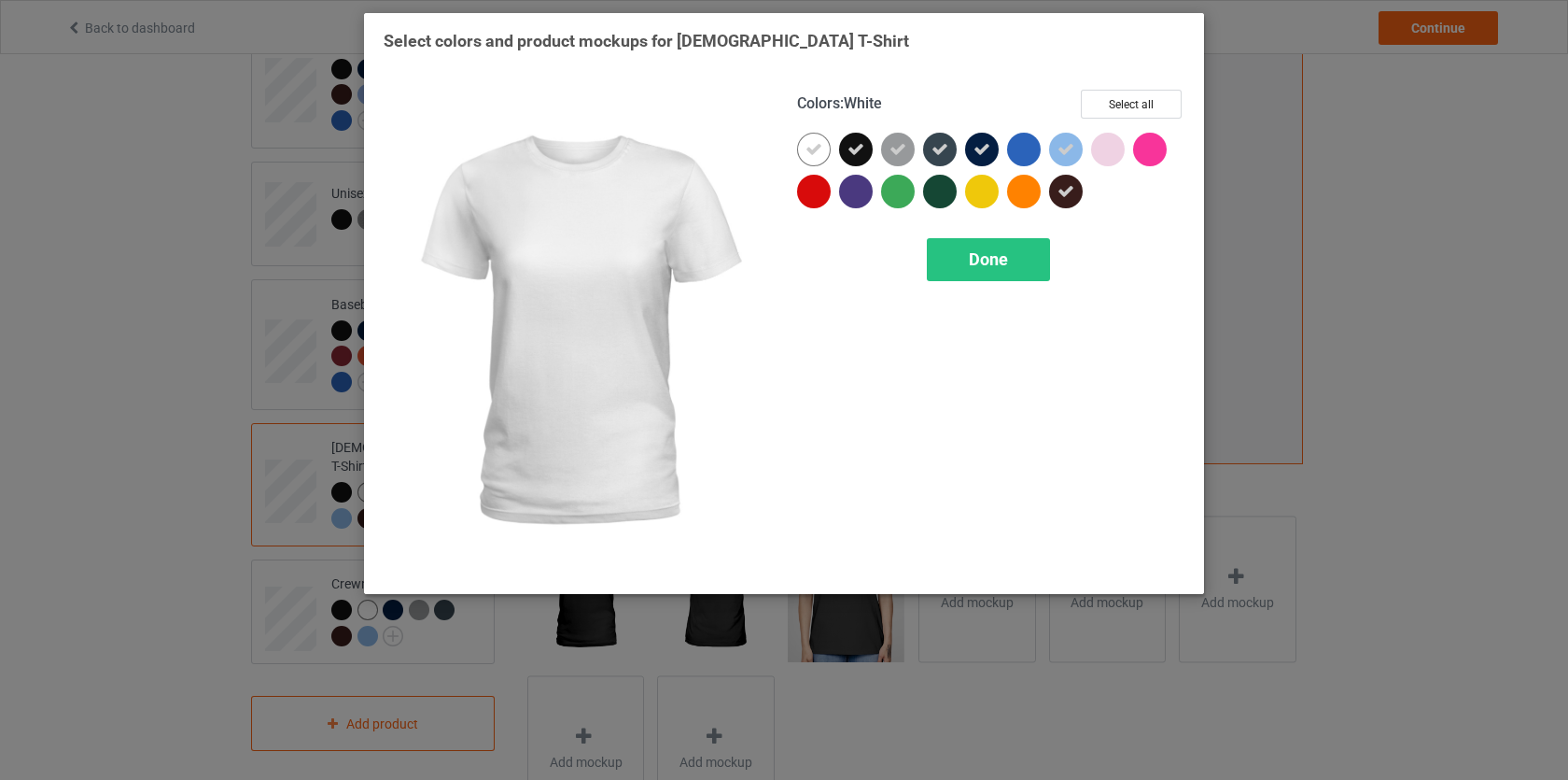
click at [820, 154] on icon at bounding box center [813, 148] width 17 height 17
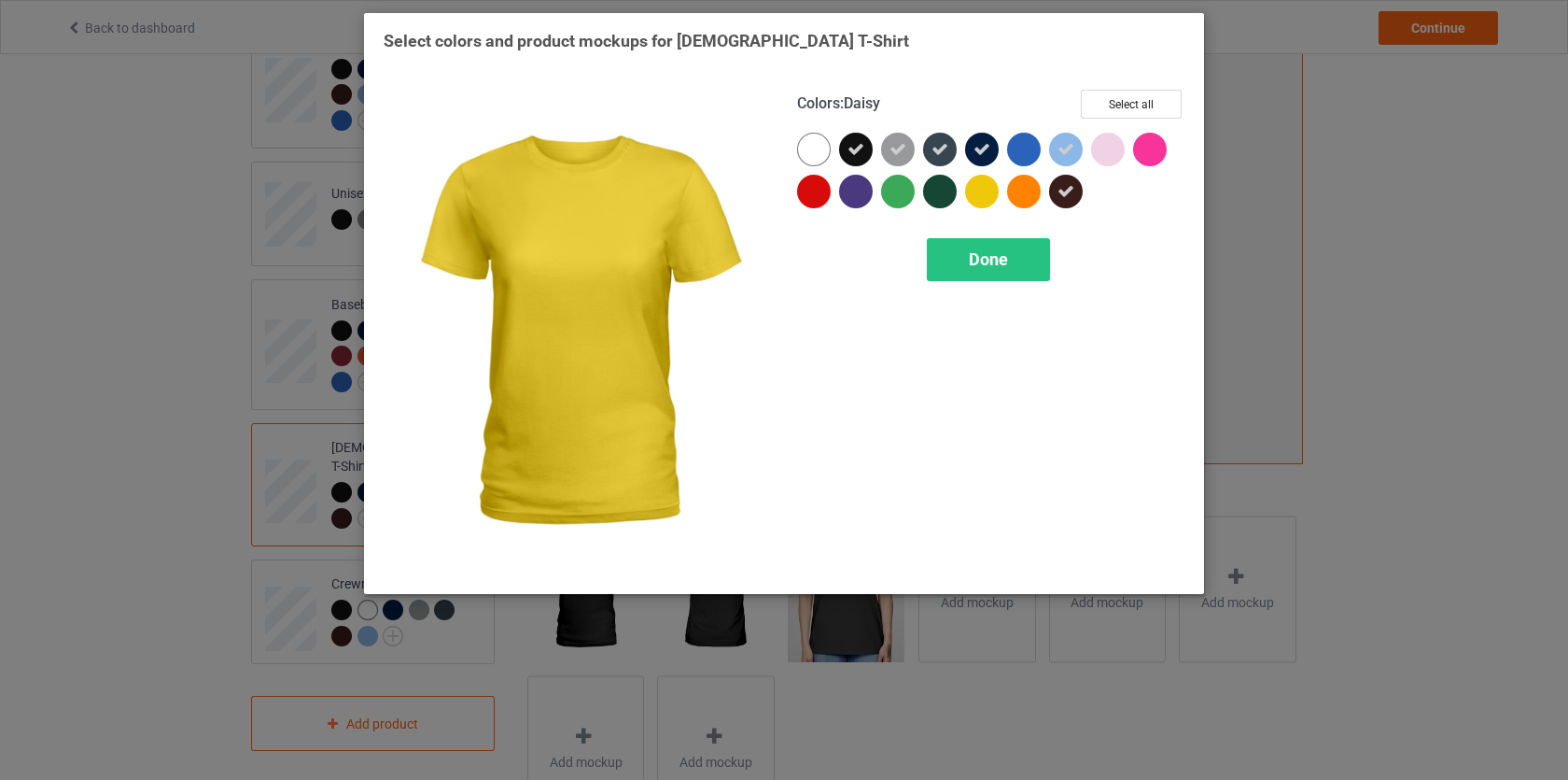
click at [991, 191] on div at bounding box center [982, 191] width 34 height 34
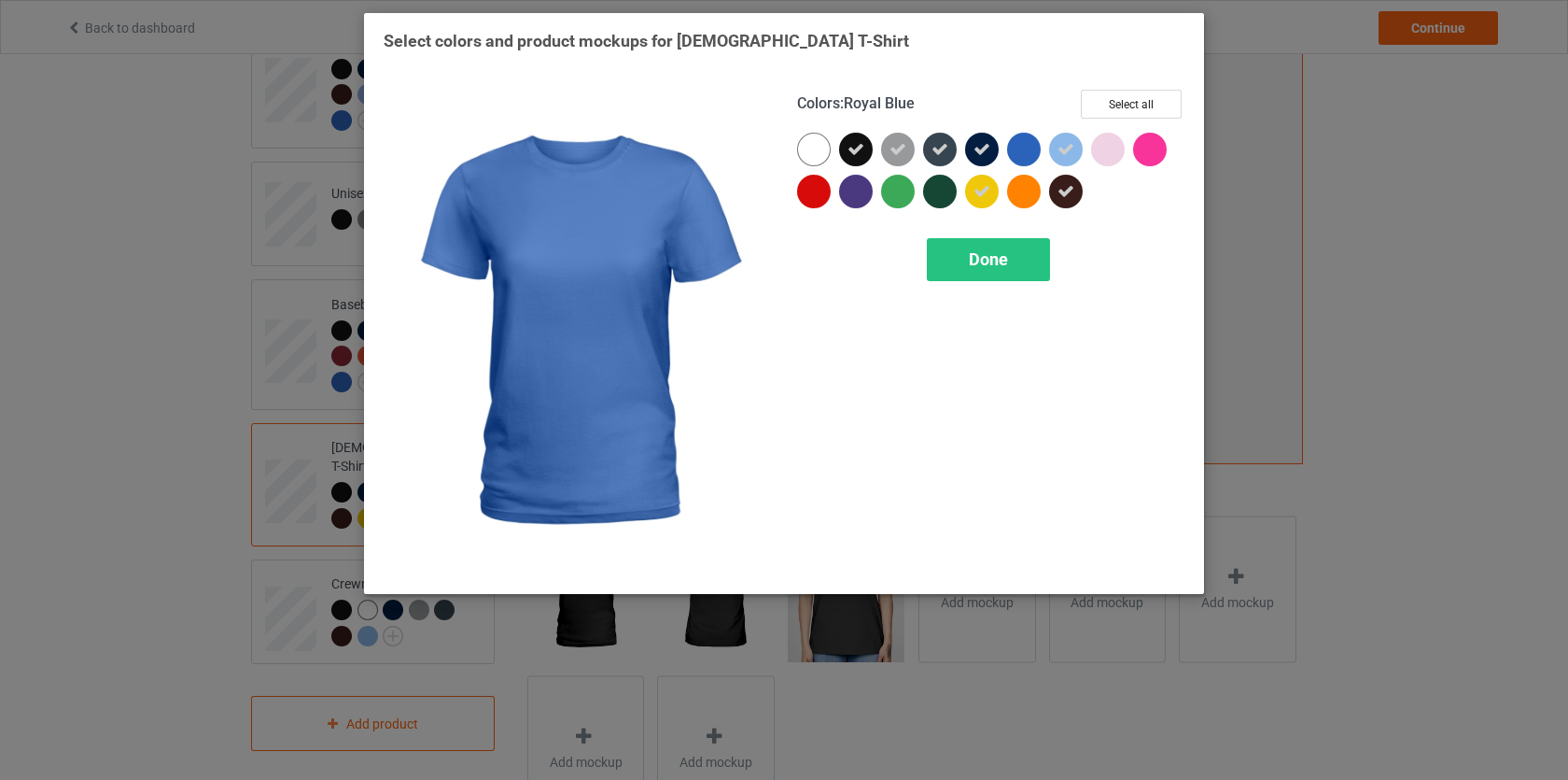
click at [1034, 151] on div at bounding box center [1024, 149] width 34 height 34
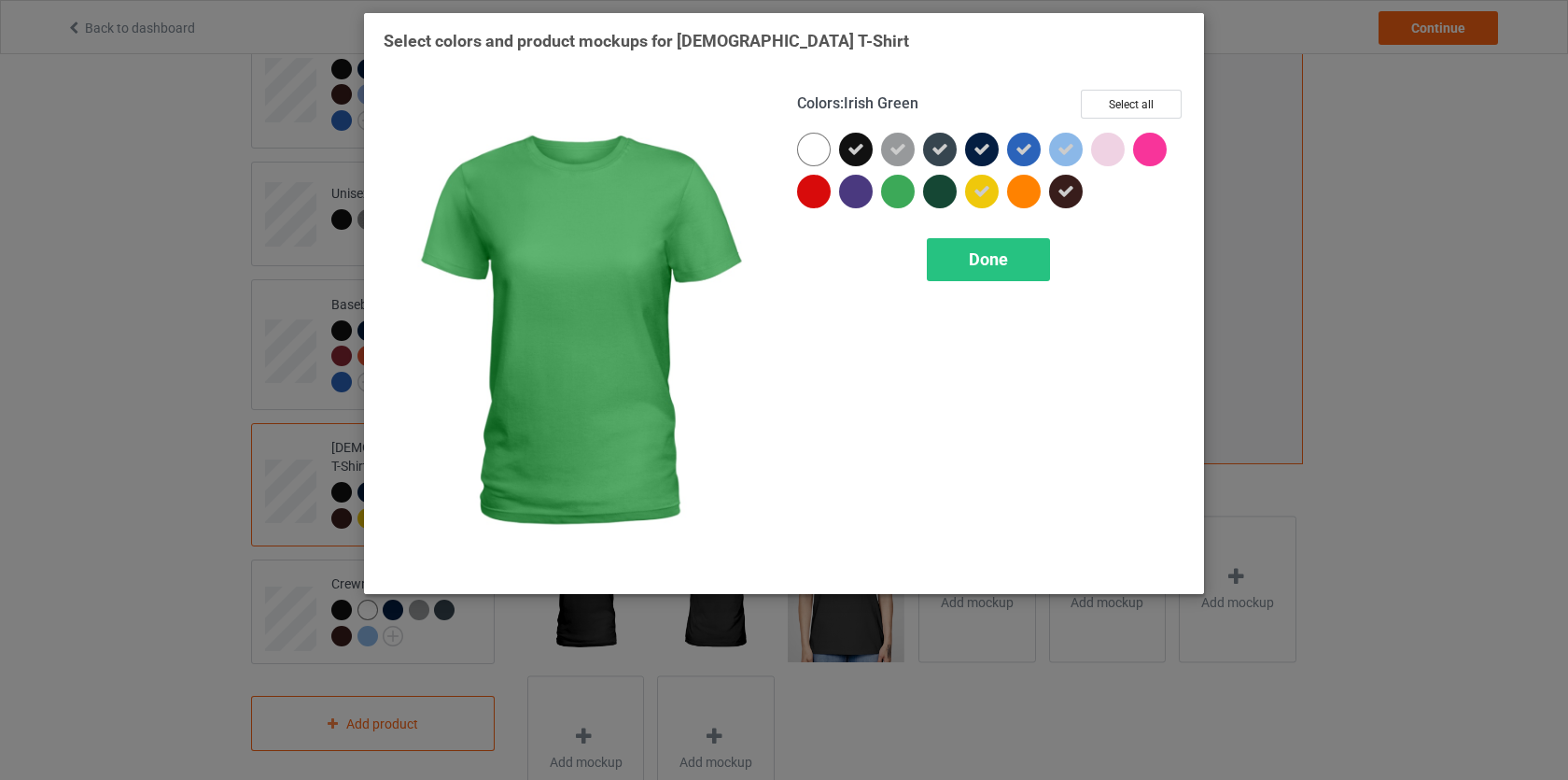
click at [905, 191] on div at bounding box center [898, 191] width 34 height 34
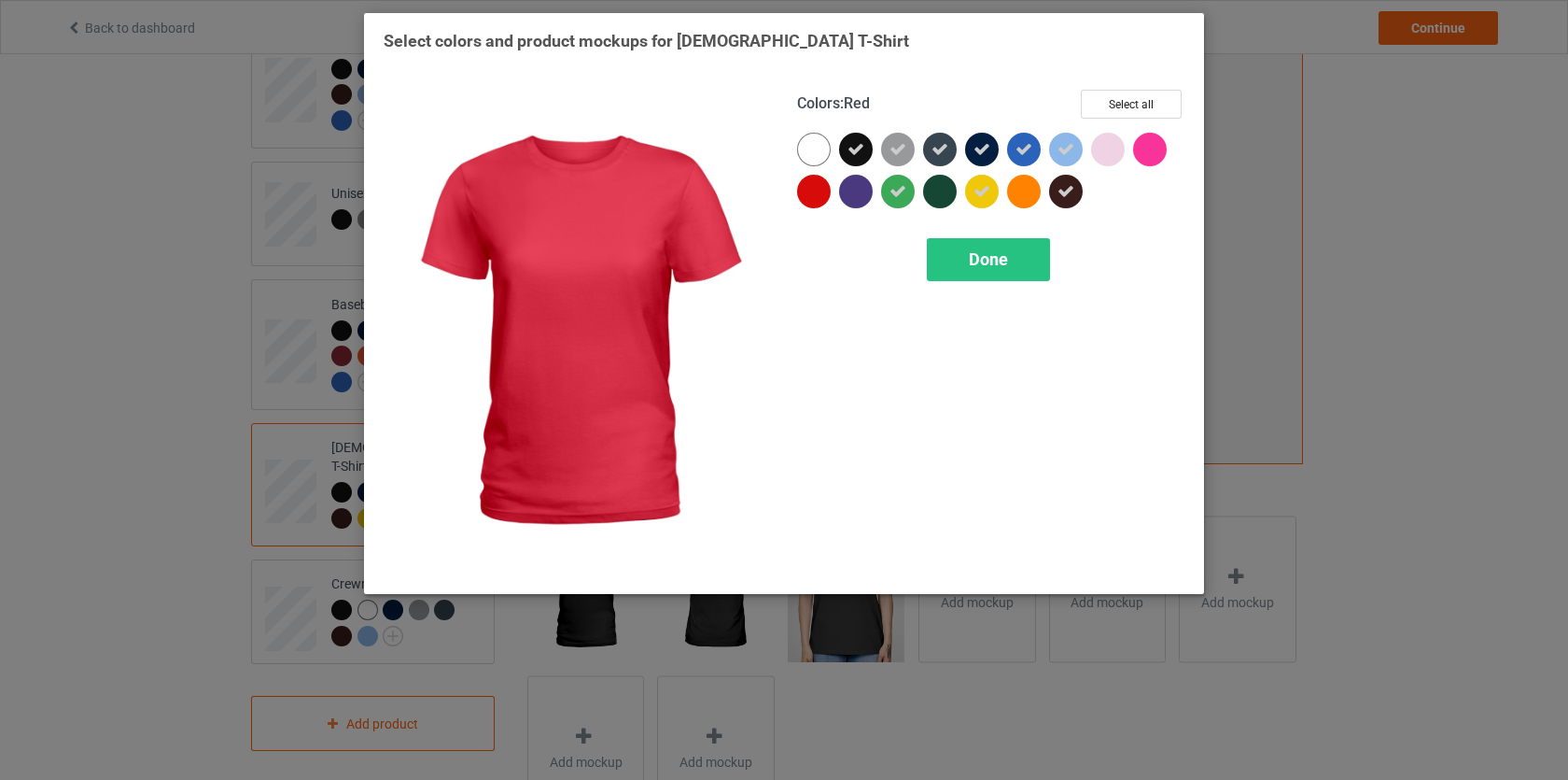
click at [826, 191] on div at bounding box center [814, 191] width 34 height 34
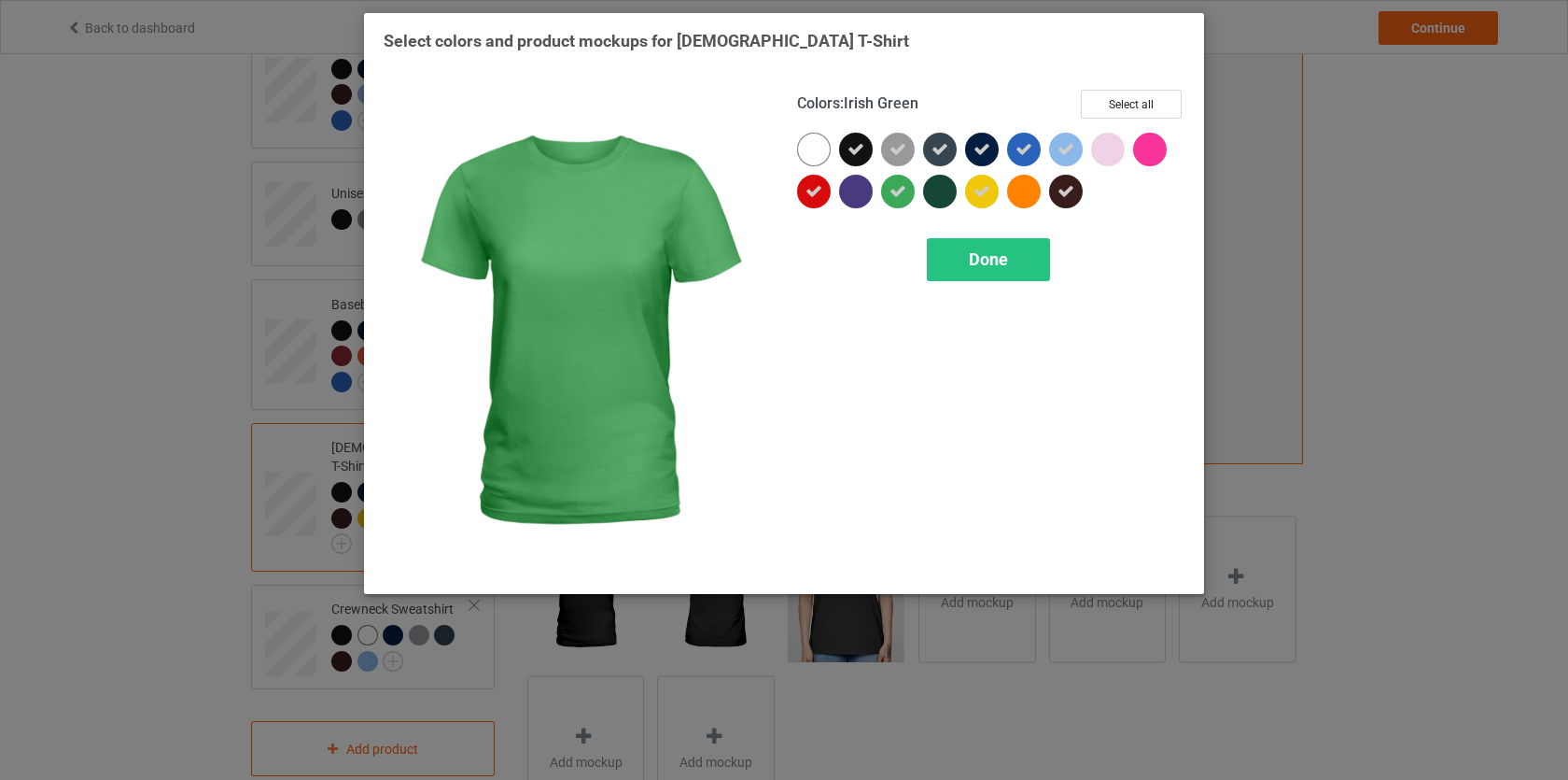
click at [906, 197] on div at bounding box center [898, 191] width 34 height 34
click at [904, 193] on div at bounding box center [898, 191] width 34 height 34
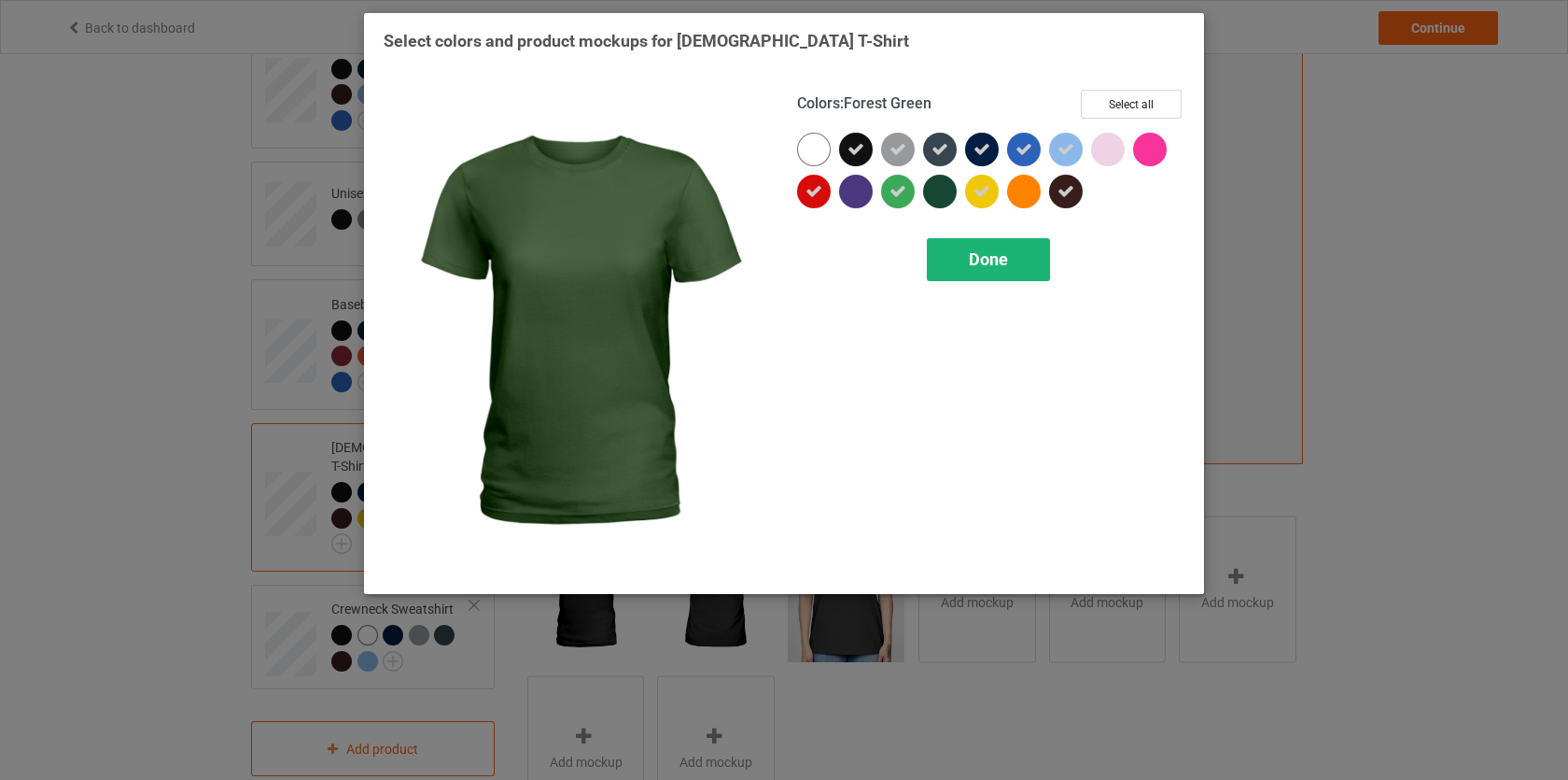
click at [987, 253] on span "Done" at bounding box center [989, 259] width 40 height 20
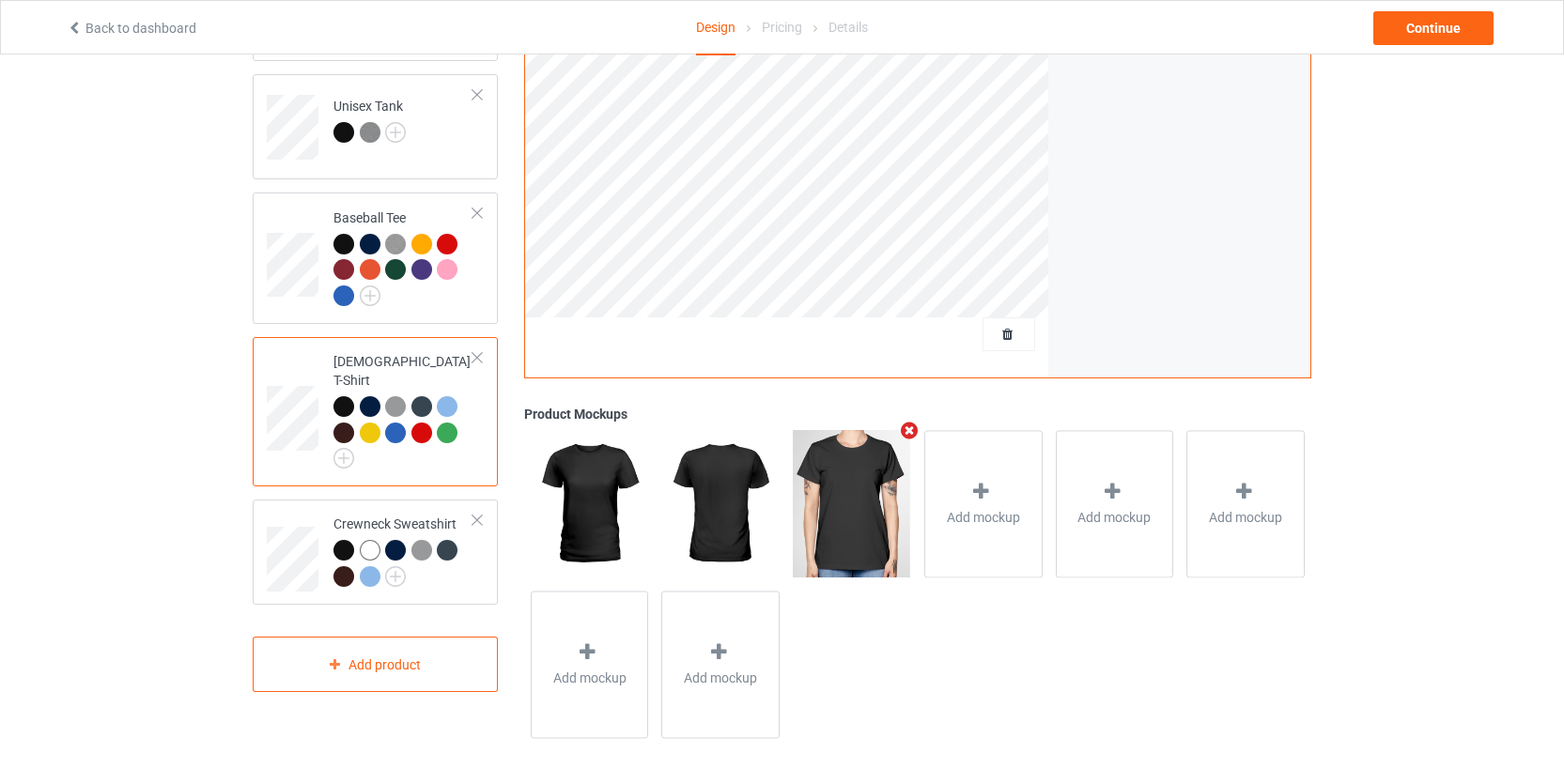
scroll to position [432, 0]
click at [400, 565] on img at bounding box center [395, 575] width 21 height 21
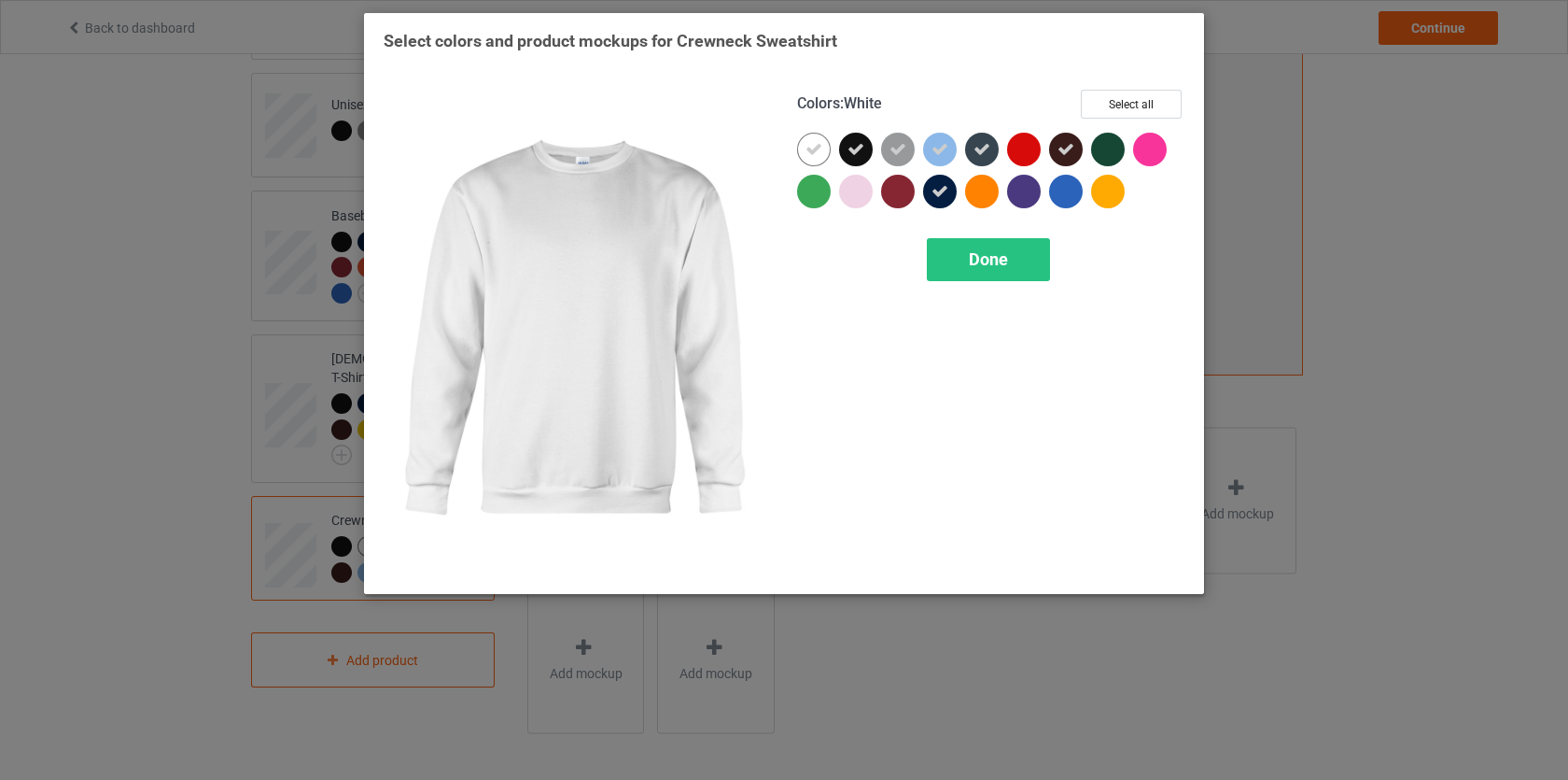
click at [820, 157] on icon at bounding box center [813, 148] width 17 height 17
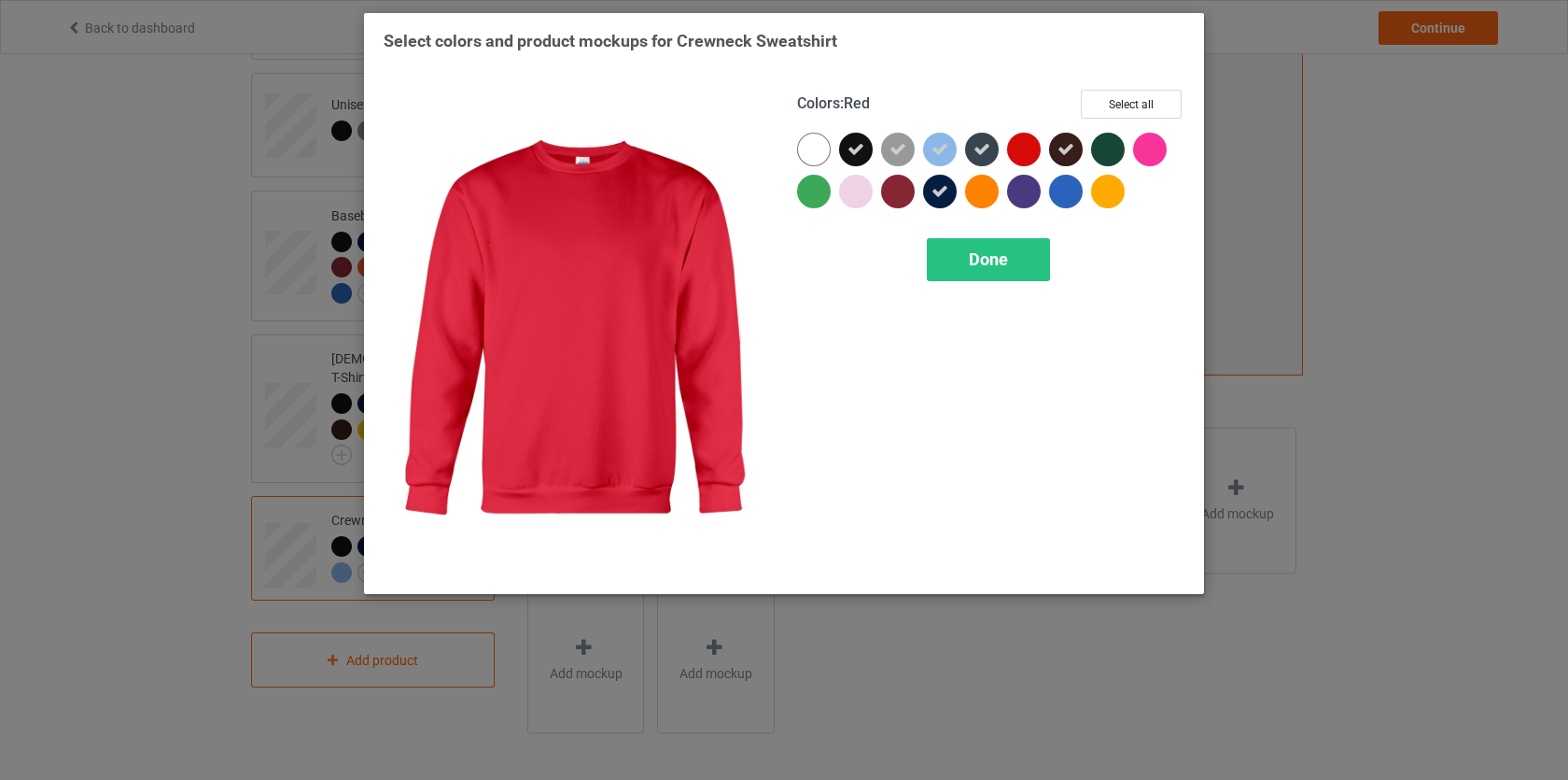
click at [1016, 154] on div at bounding box center [1024, 149] width 34 height 34
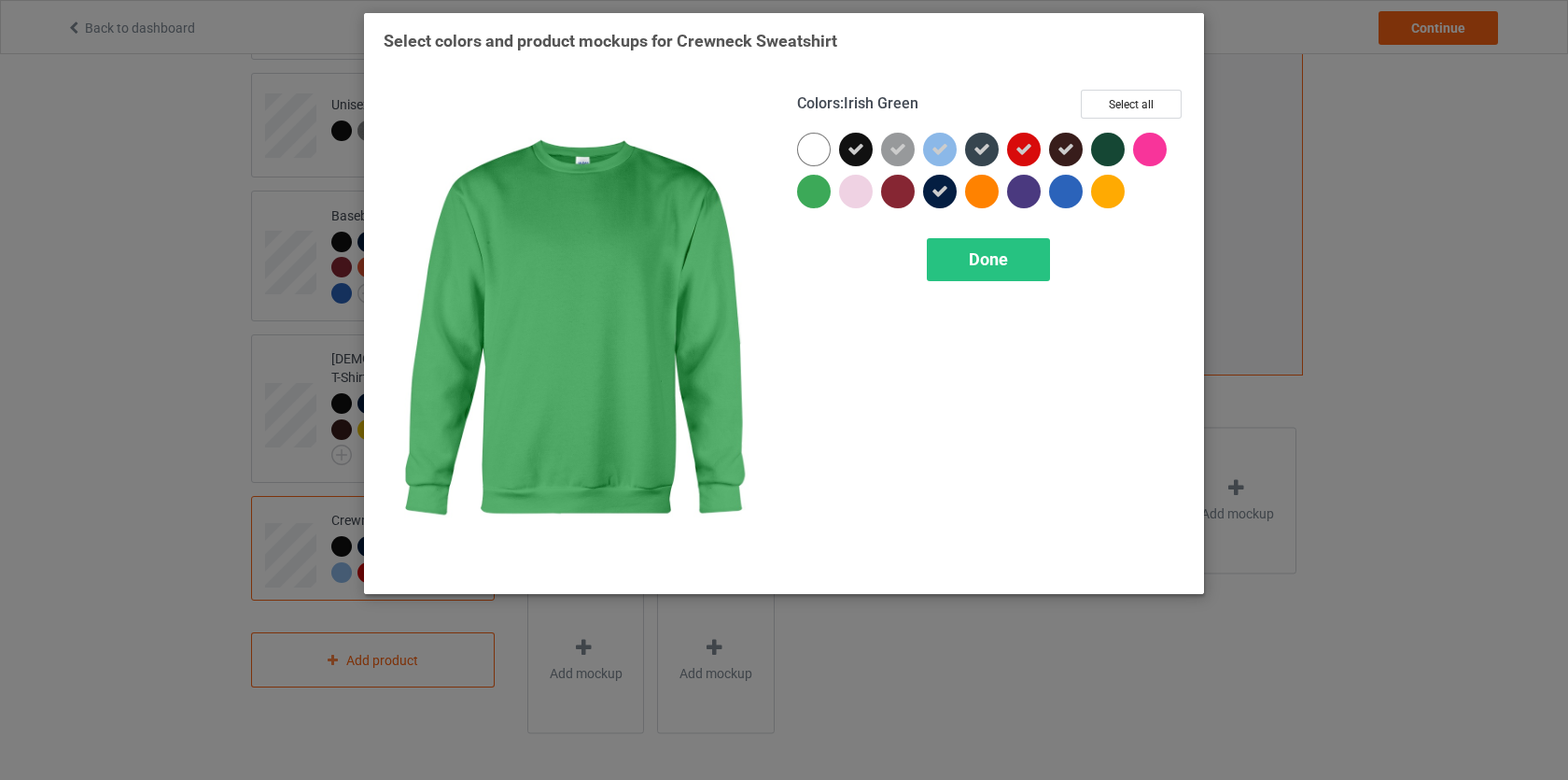
click at [813, 188] on div at bounding box center [814, 191] width 34 height 34
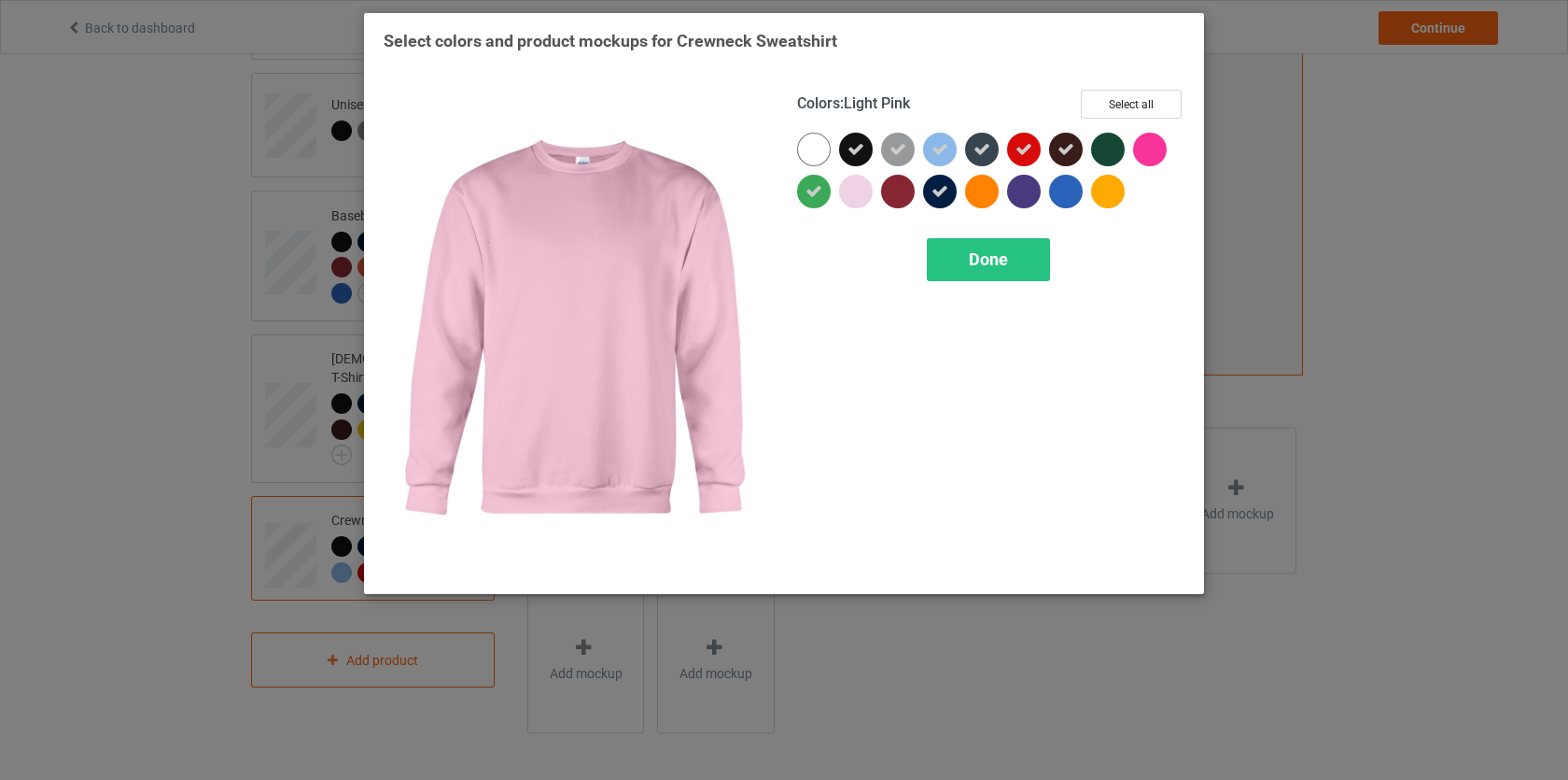
click at [848, 190] on div at bounding box center [856, 191] width 34 height 34
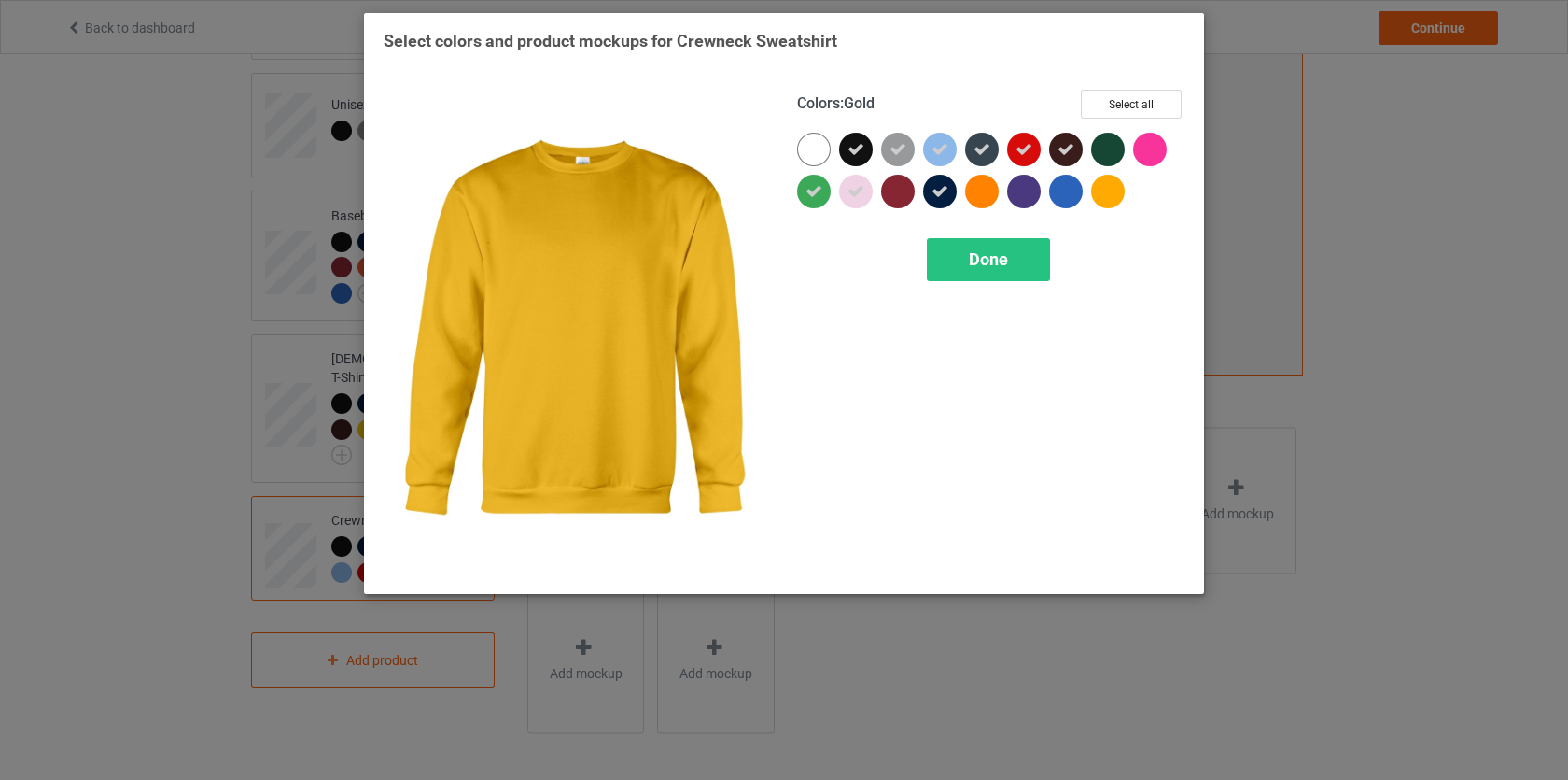
click at [1109, 199] on div at bounding box center [1108, 191] width 34 height 34
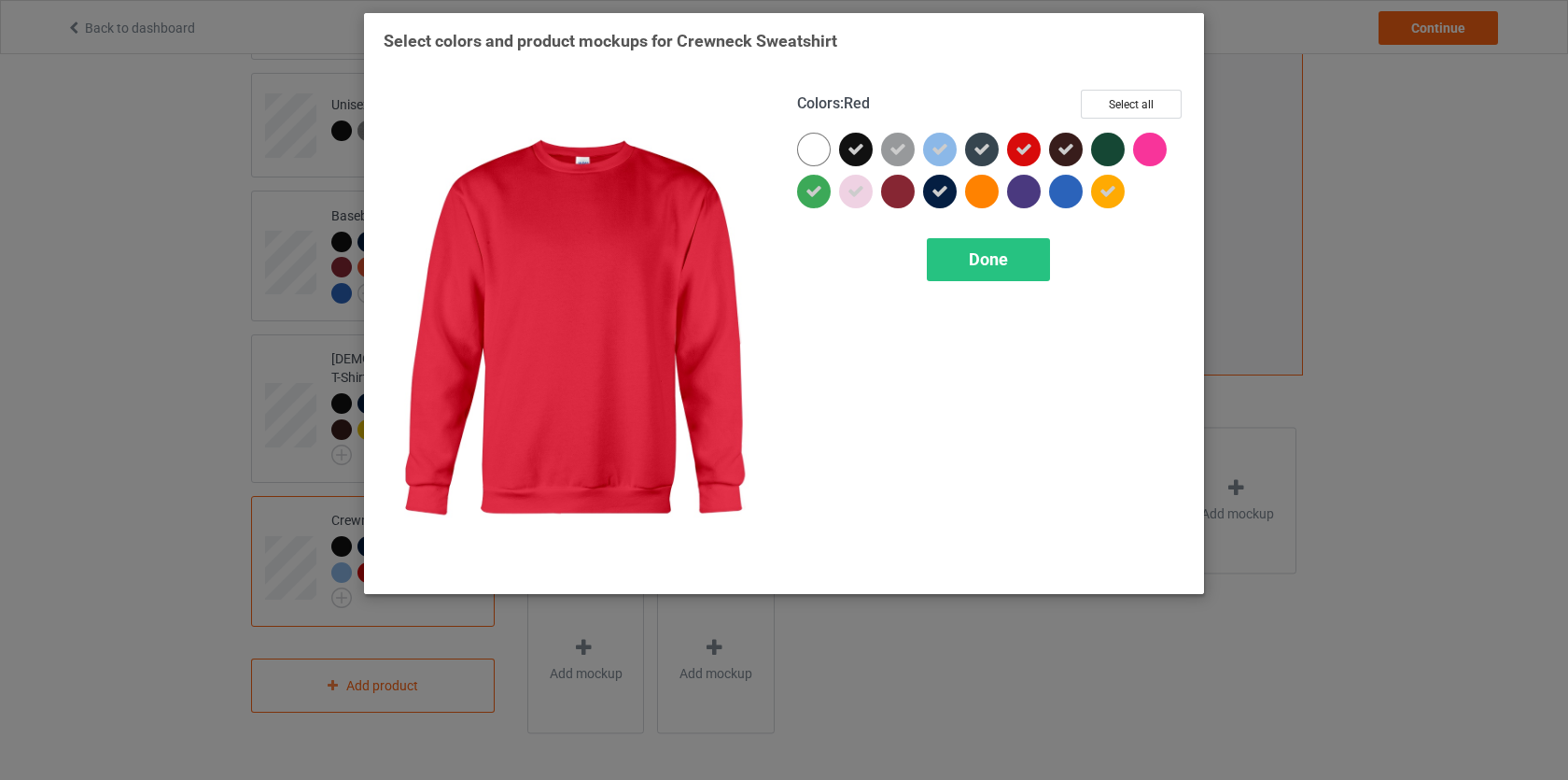
click at [1021, 151] on icon at bounding box center [1024, 148] width 17 height 17
click at [1022, 151] on div at bounding box center [1024, 149] width 34 height 34
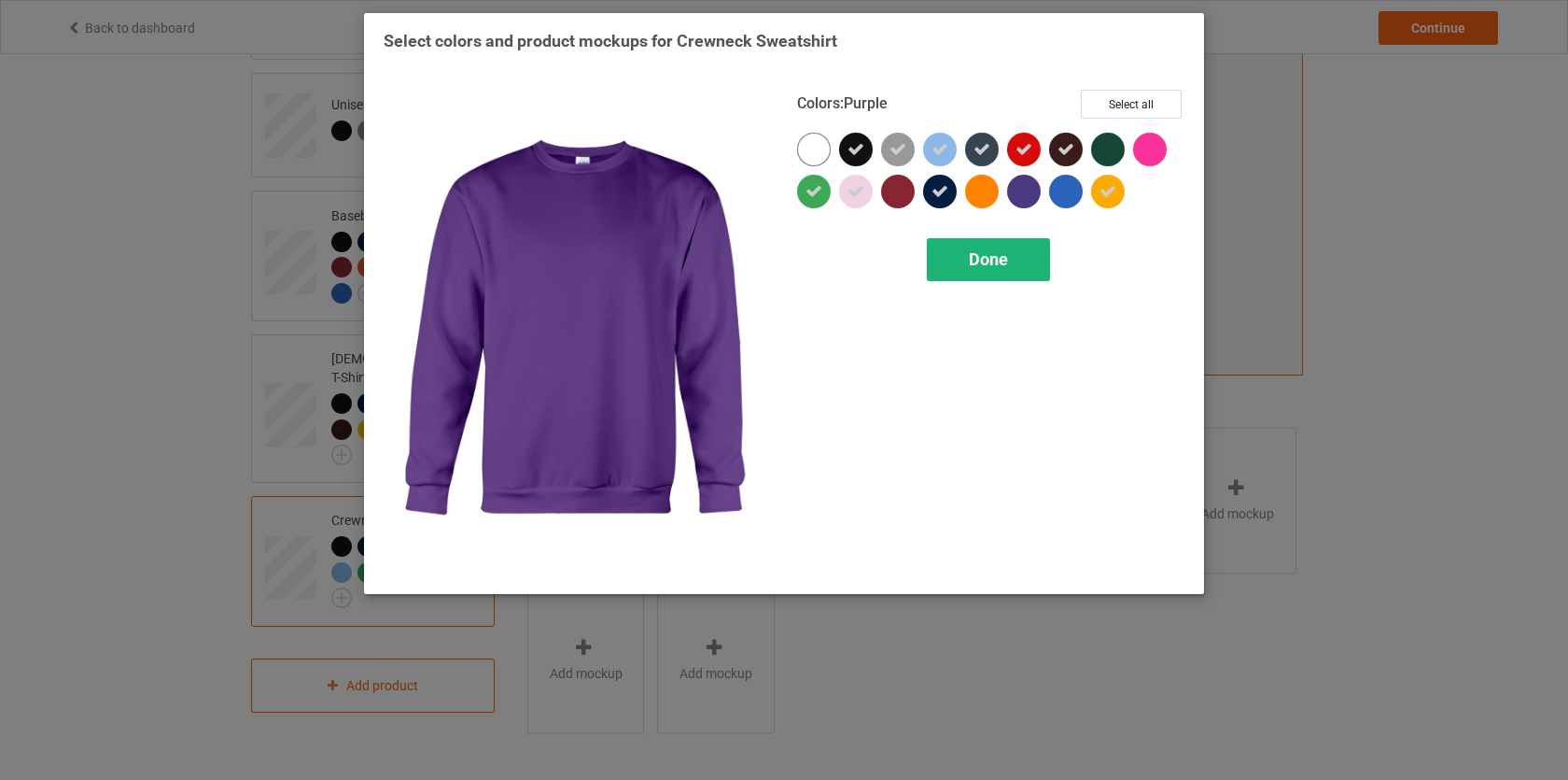
click at [997, 245] on div "Done" at bounding box center [988, 259] width 124 height 43
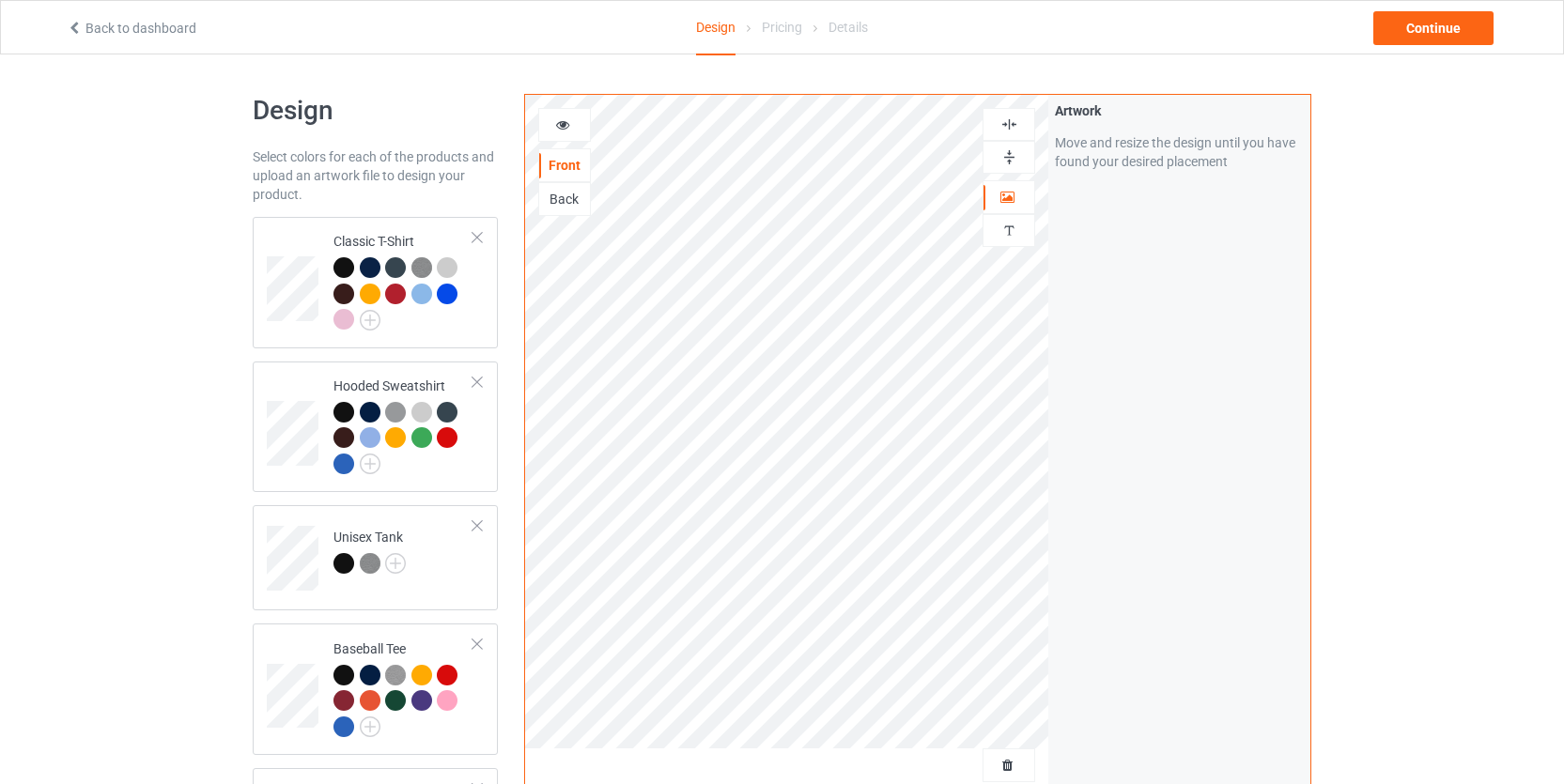
click at [1449, 262] on div "Design Select colors for each of the products and upload an artwork file to des…" at bounding box center [782, 635] width 1564 height 1161
click at [390, 230] on td "Classic T-Shirt" at bounding box center [403, 283] width 160 height 116
click at [1388, 24] on div "Continue" at bounding box center [1434, 28] width 120 height 34
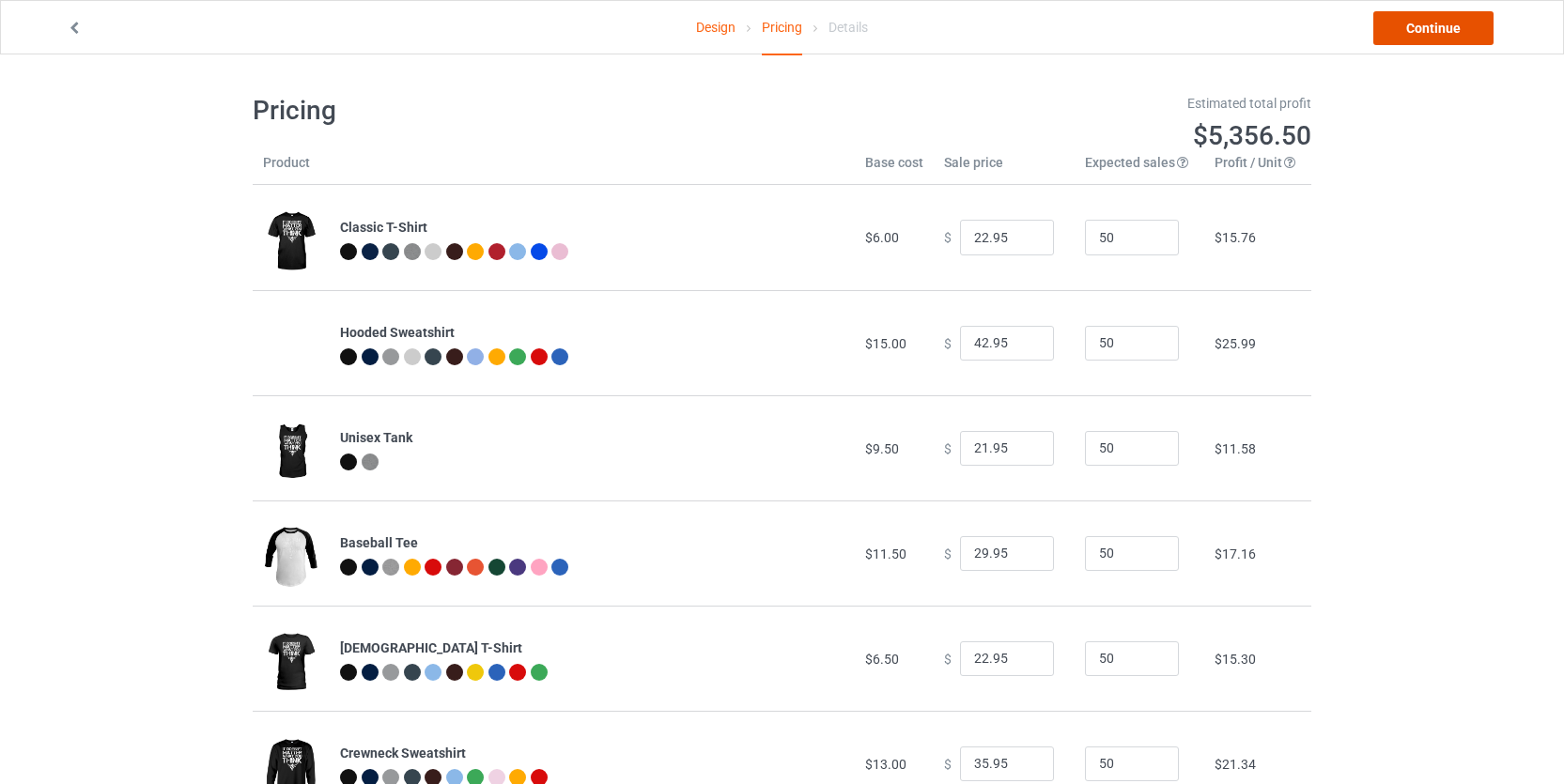
click at [1404, 27] on link "Continue" at bounding box center [1434, 28] width 120 height 34
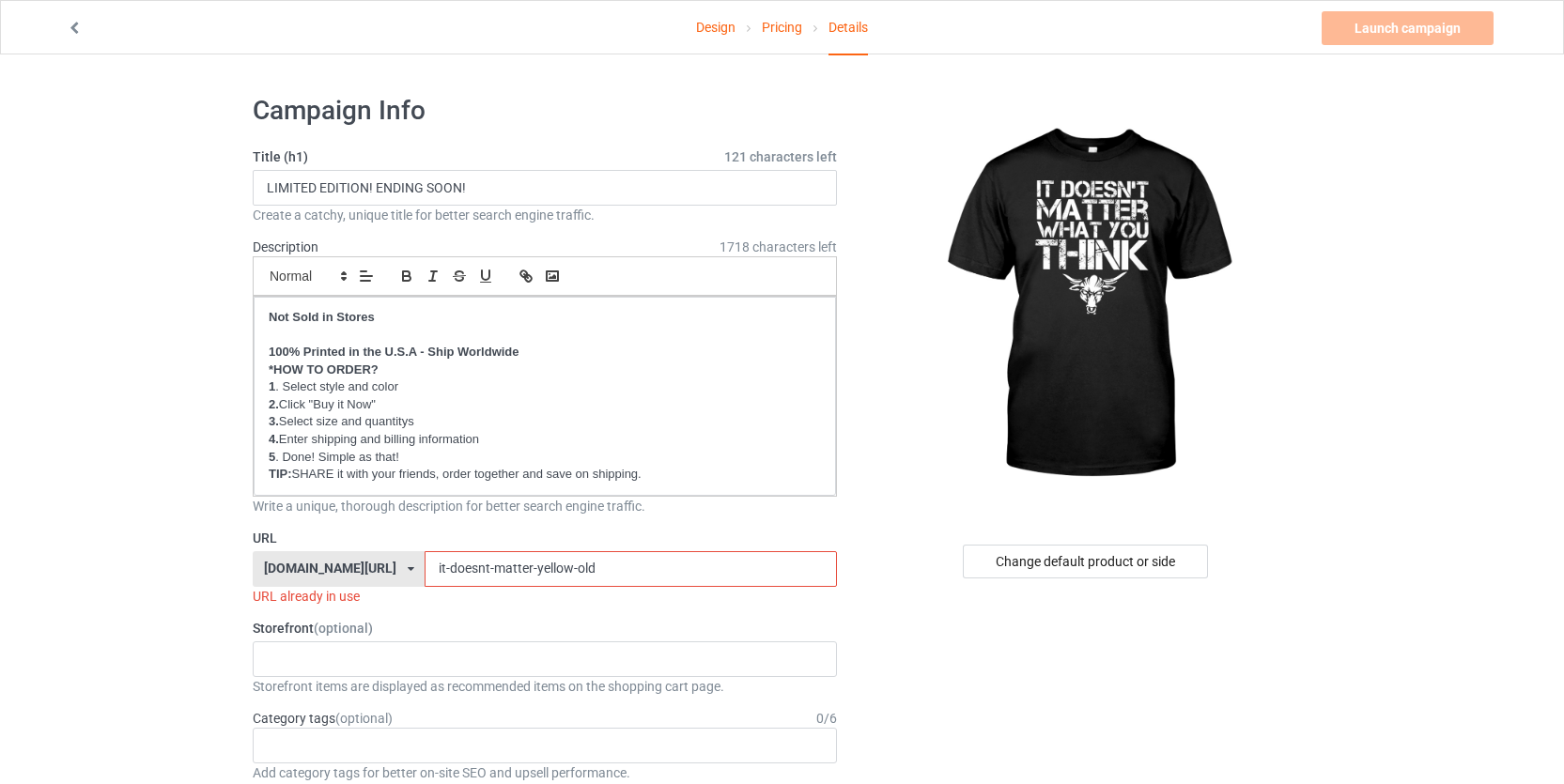
click at [634, 564] on input "it-doesnt-matter-yellow-old" at bounding box center [630, 569] width 411 height 36
click at [572, 568] on input "it-doesnt-matter-yellow-old" at bounding box center [630, 569] width 411 height 36
paste input "white"
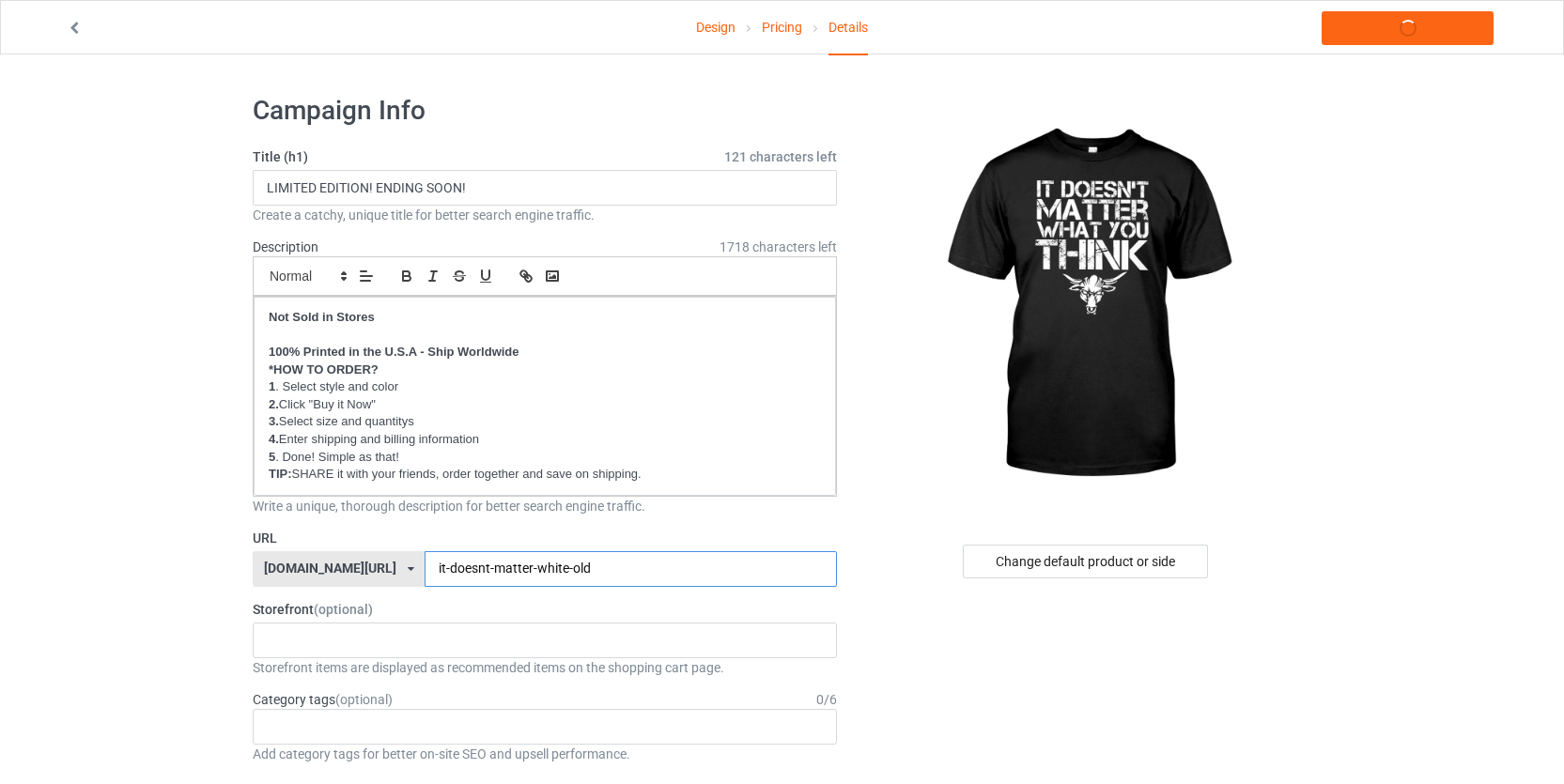
type input "it-doesnt-matter-white-old"
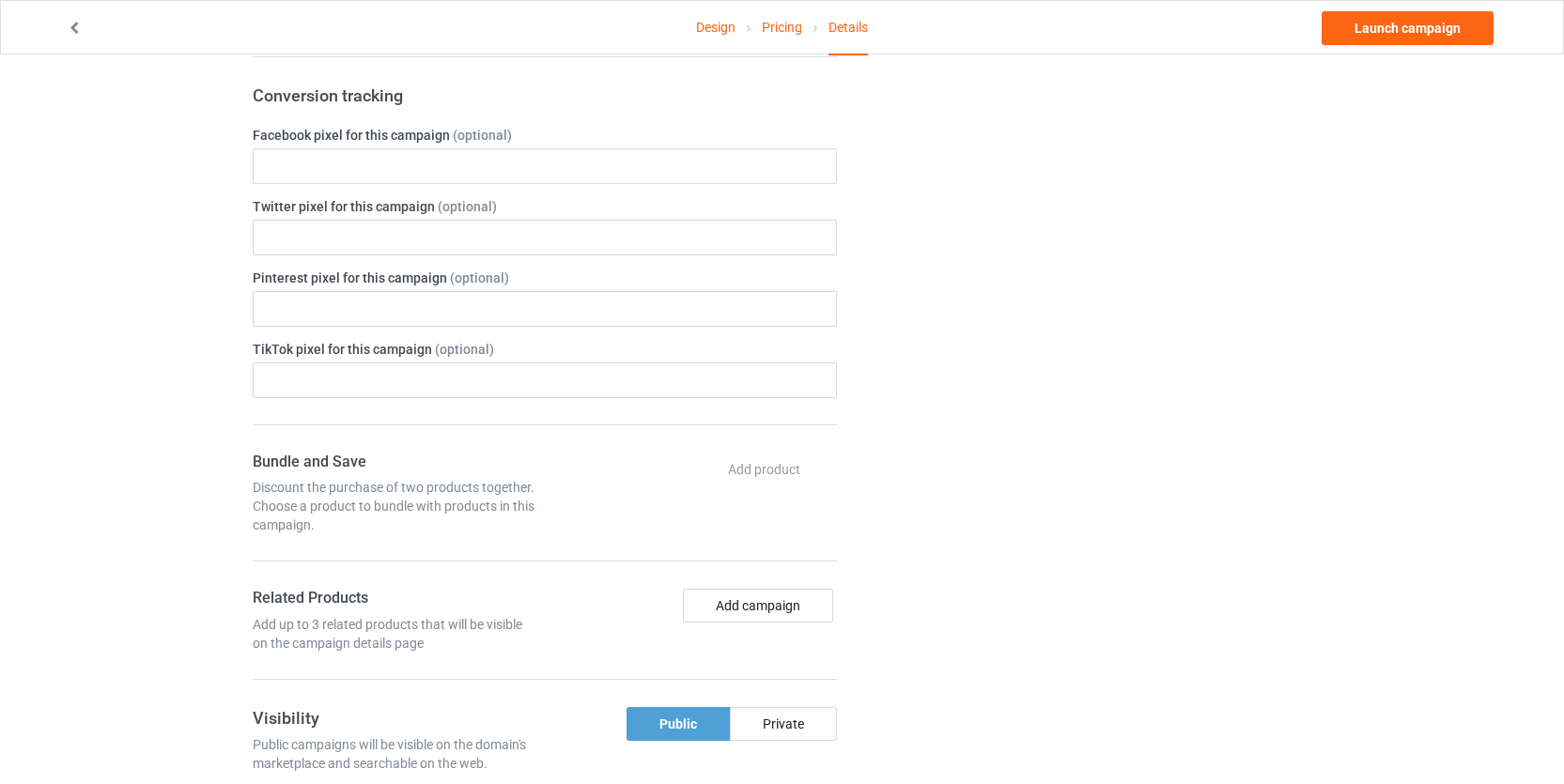
scroll to position [1051, 0]
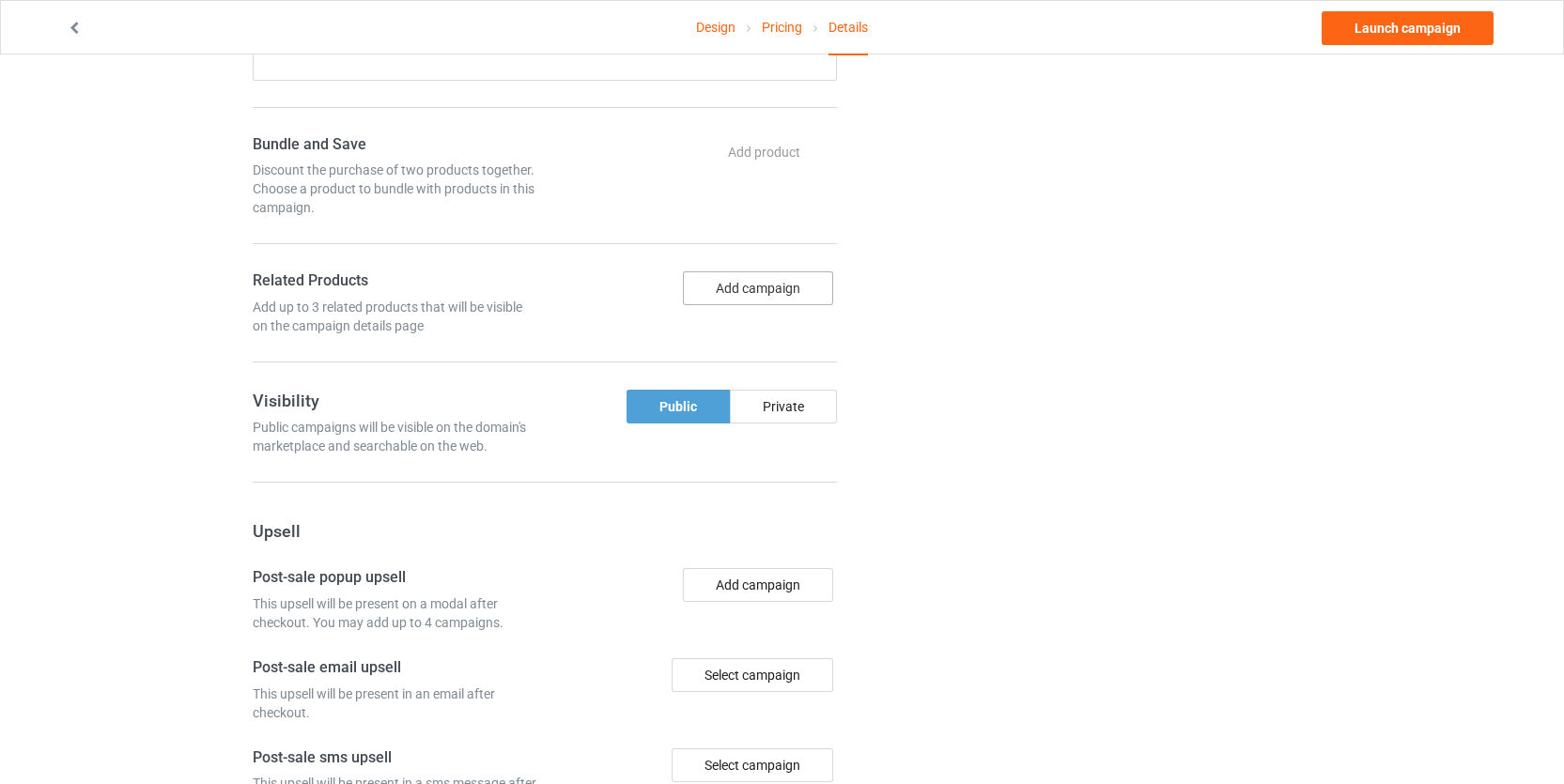
click at [764, 288] on button "Add campaign" at bounding box center [758, 289] width 150 height 34
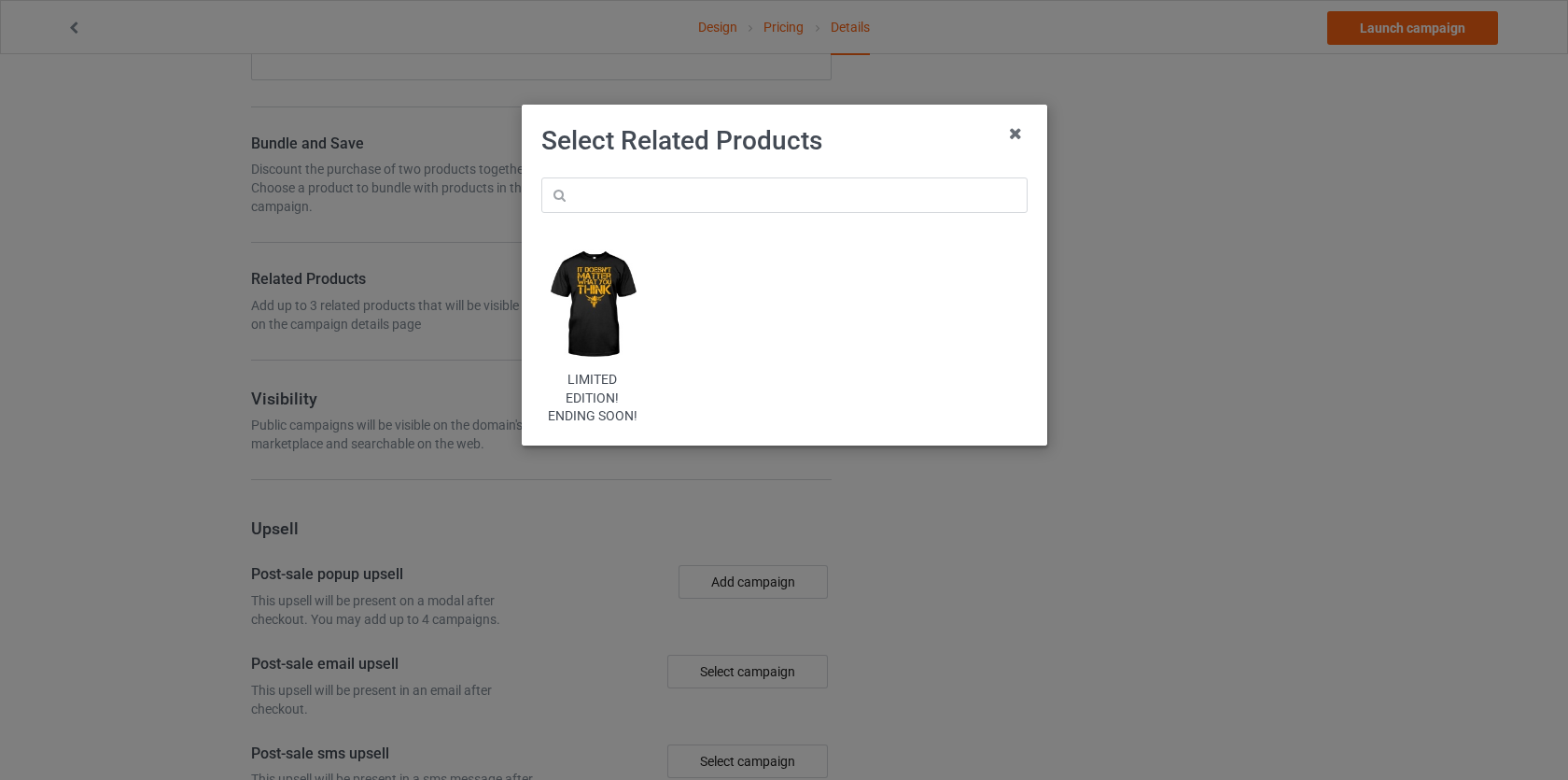
click at [634, 306] on img at bounding box center [592, 304] width 102 height 127
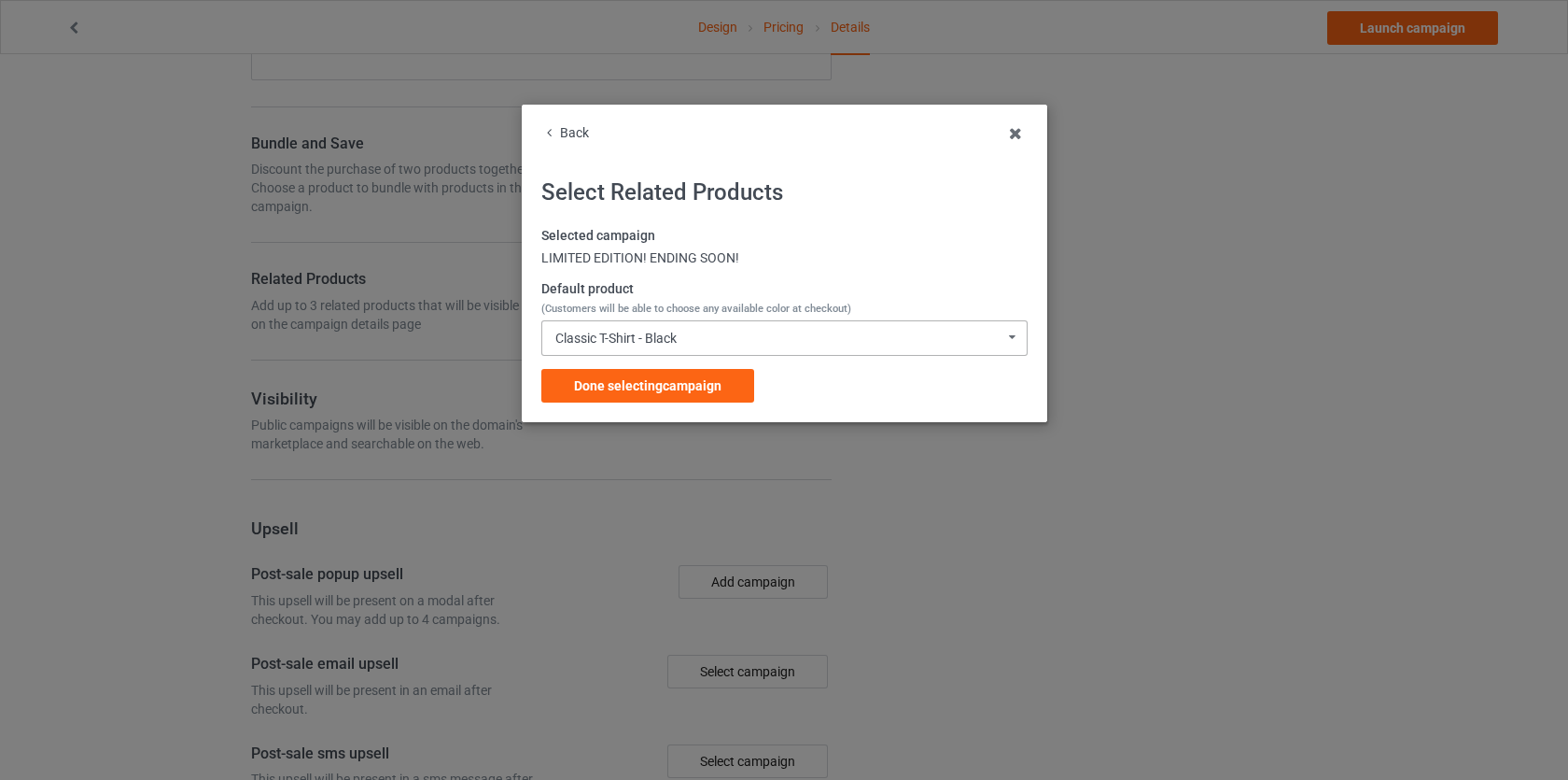
click at [710, 341] on div "Classic T-Shirt - Black Classic T-Shirt - Black Classic T-Shirt - White Classic…" at bounding box center [784, 339] width 487 height 36
click at [766, 290] on label "Default product (Customers will be able to choose any available color at checko…" at bounding box center [784, 298] width 487 height 37
click at [677, 388] on span "Done selecting campaign" at bounding box center [647, 385] width 147 height 15
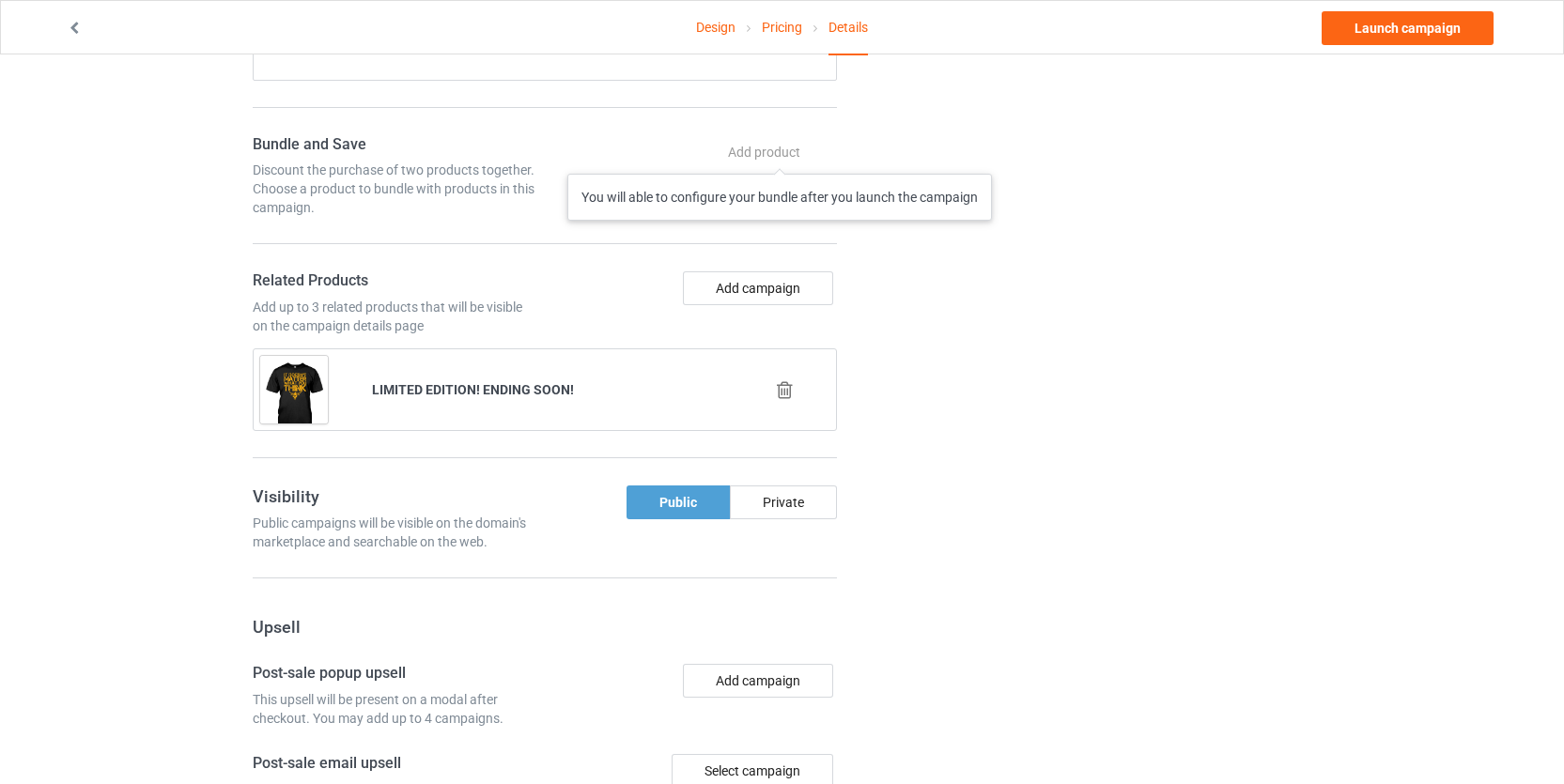
click at [781, 154] on div "Add product You will able to configure your bundle after you launch the campaign" at bounding box center [766, 152] width 141 height 34
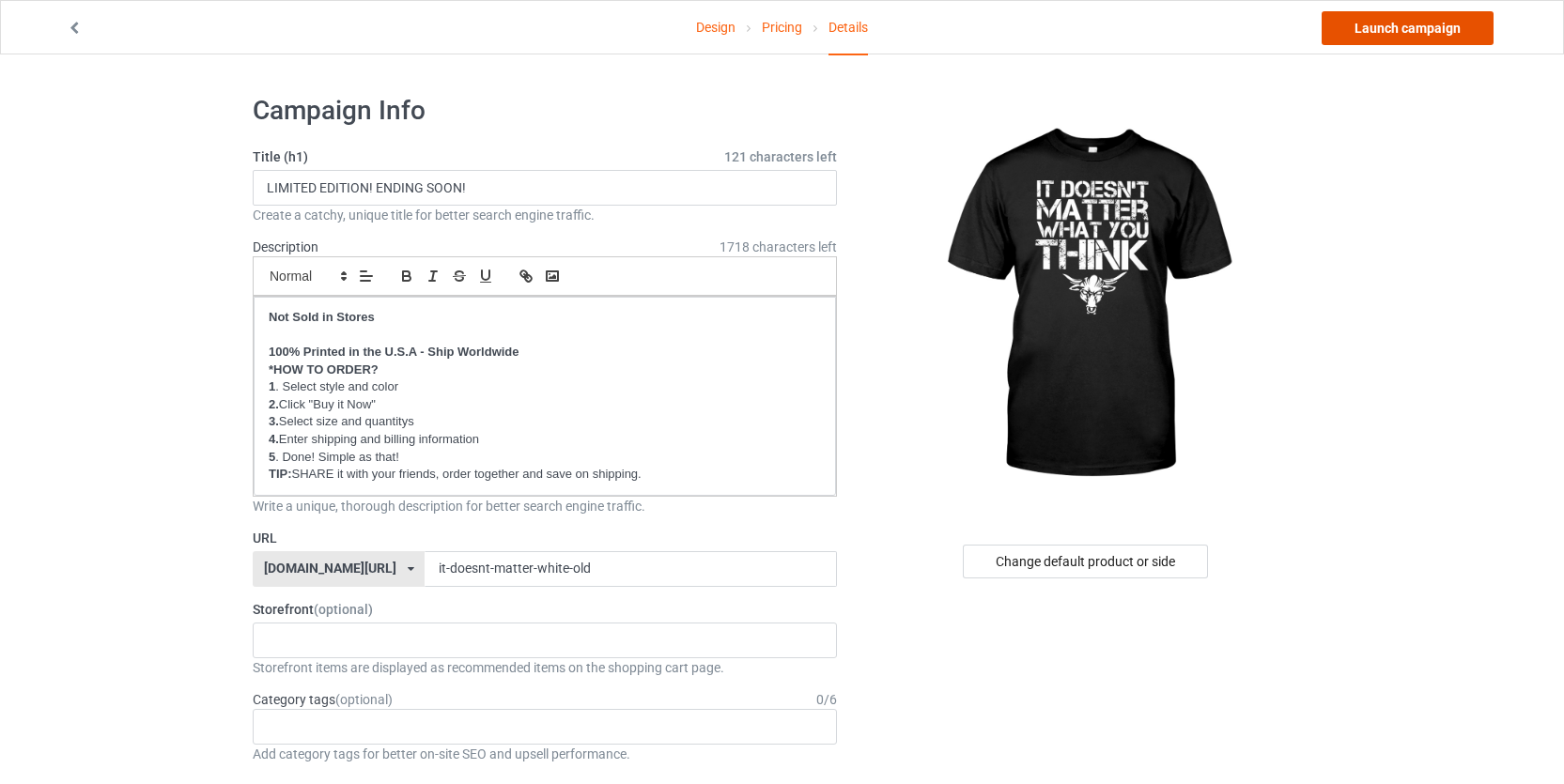
click at [1359, 20] on link "Launch campaign" at bounding box center [1408, 28] width 172 height 34
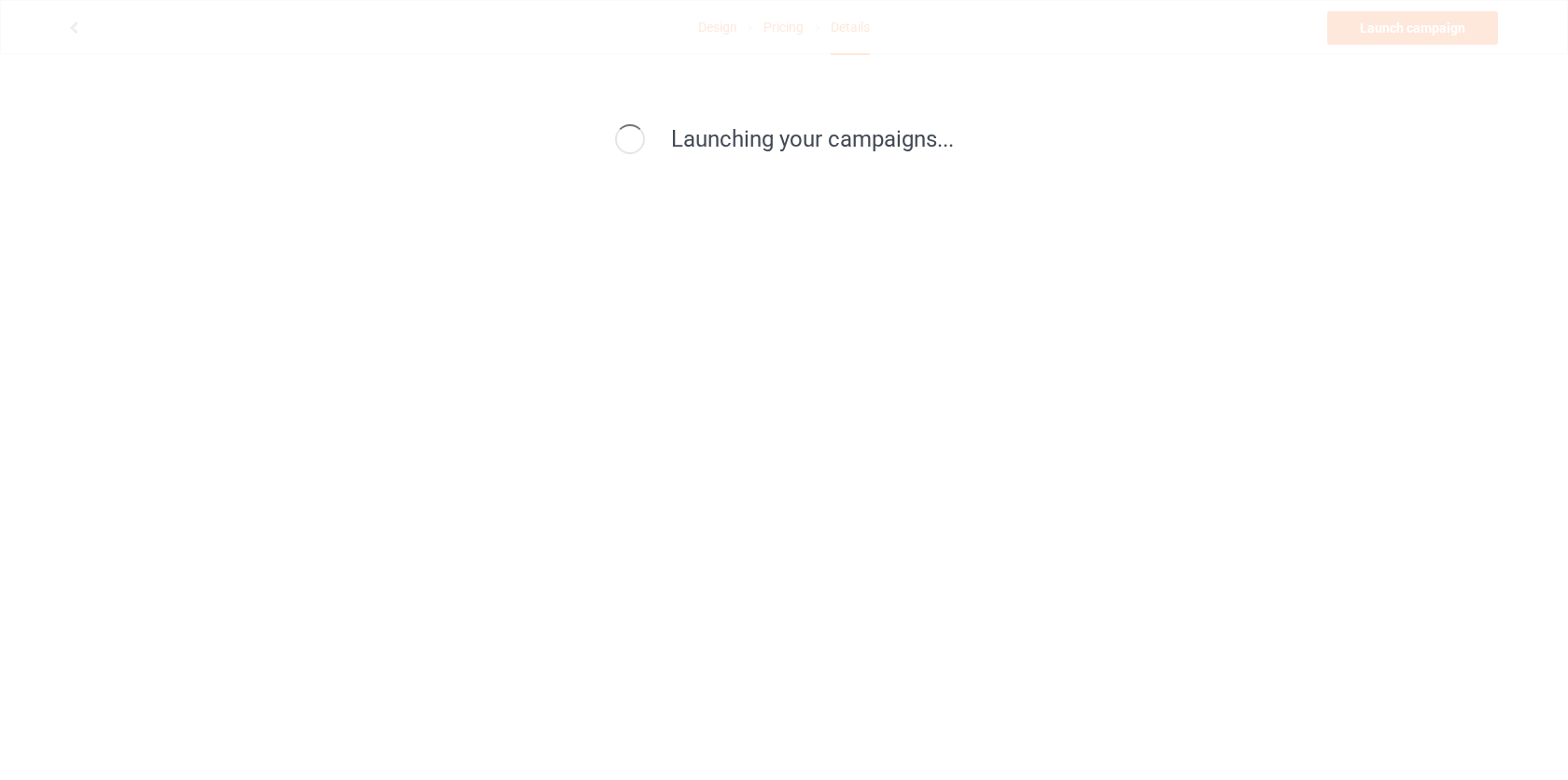
click at [1014, 167] on div "Launching your campaigns..." at bounding box center [784, 141] width 840 height 71
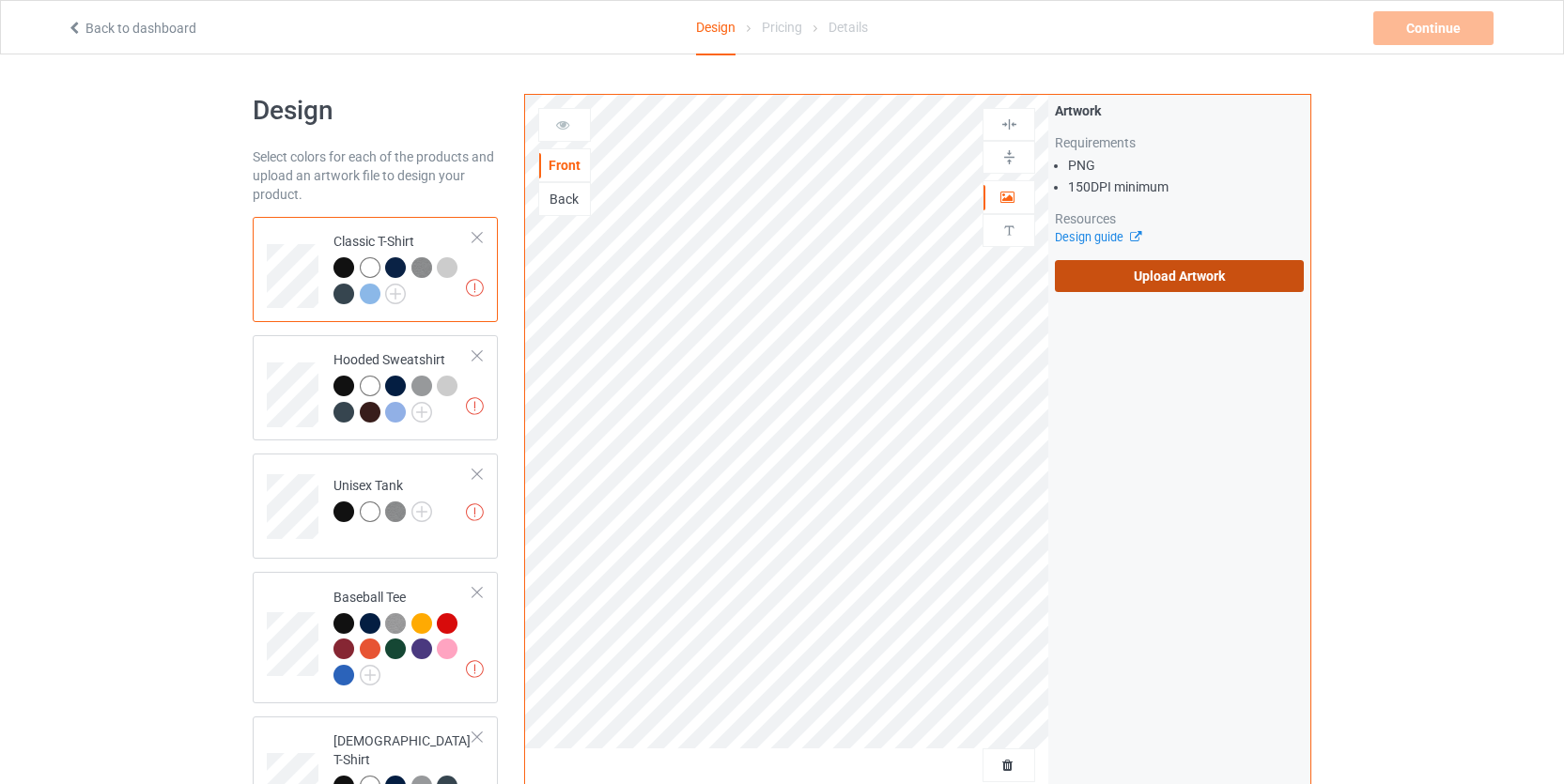
click at [1126, 272] on label "Upload Artwork" at bounding box center [1180, 276] width 249 height 32
click at [0, 0] on input "Upload Artwork" at bounding box center [0, 0] width 0 height 0
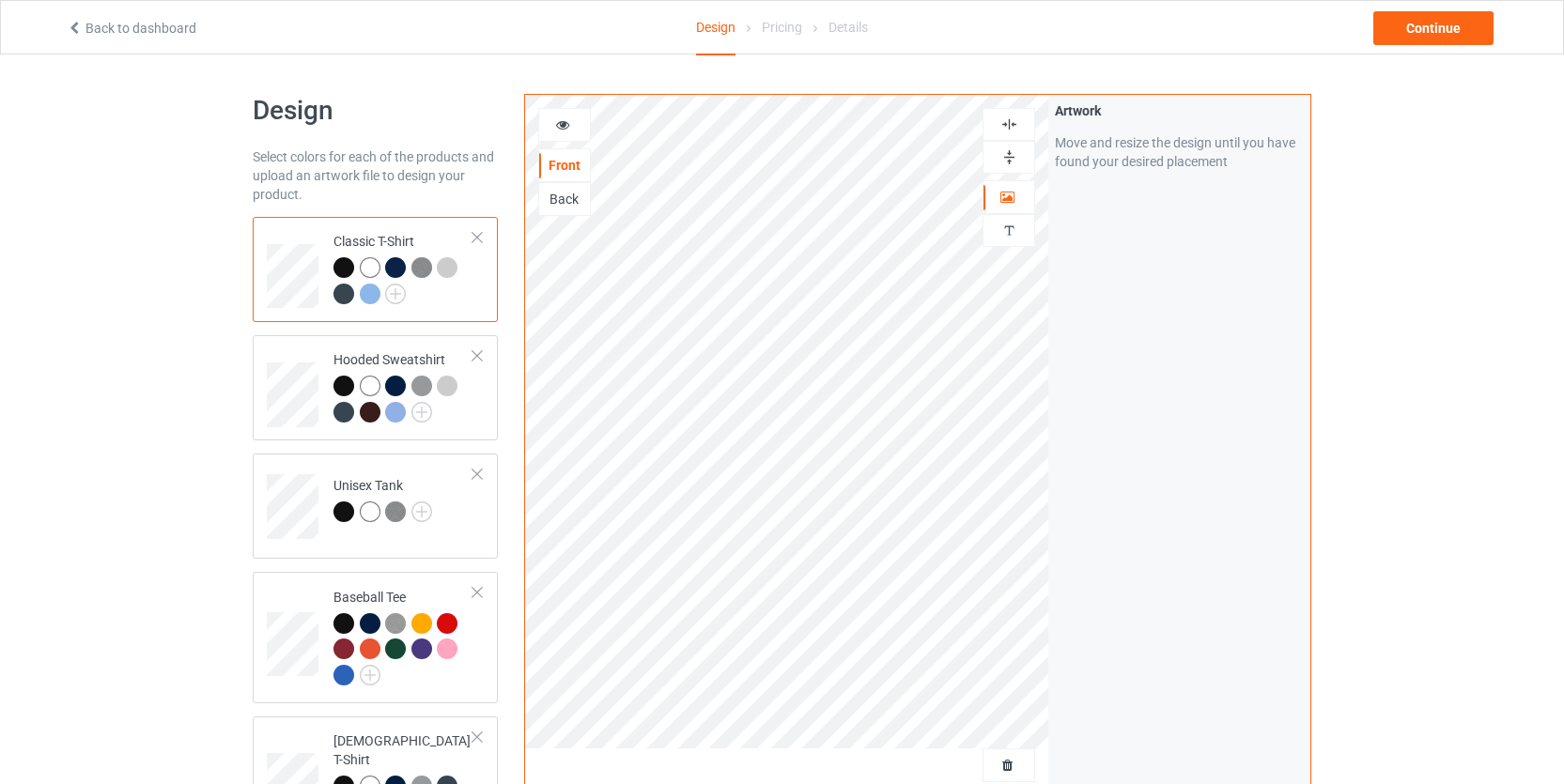
click at [1466, 412] on div "Design Select colors for each of the products and upload an artwork file to des…" at bounding box center [782, 635] width 1564 height 1161
click at [575, 118] on div at bounding box center [564, 124] width 51 height 19
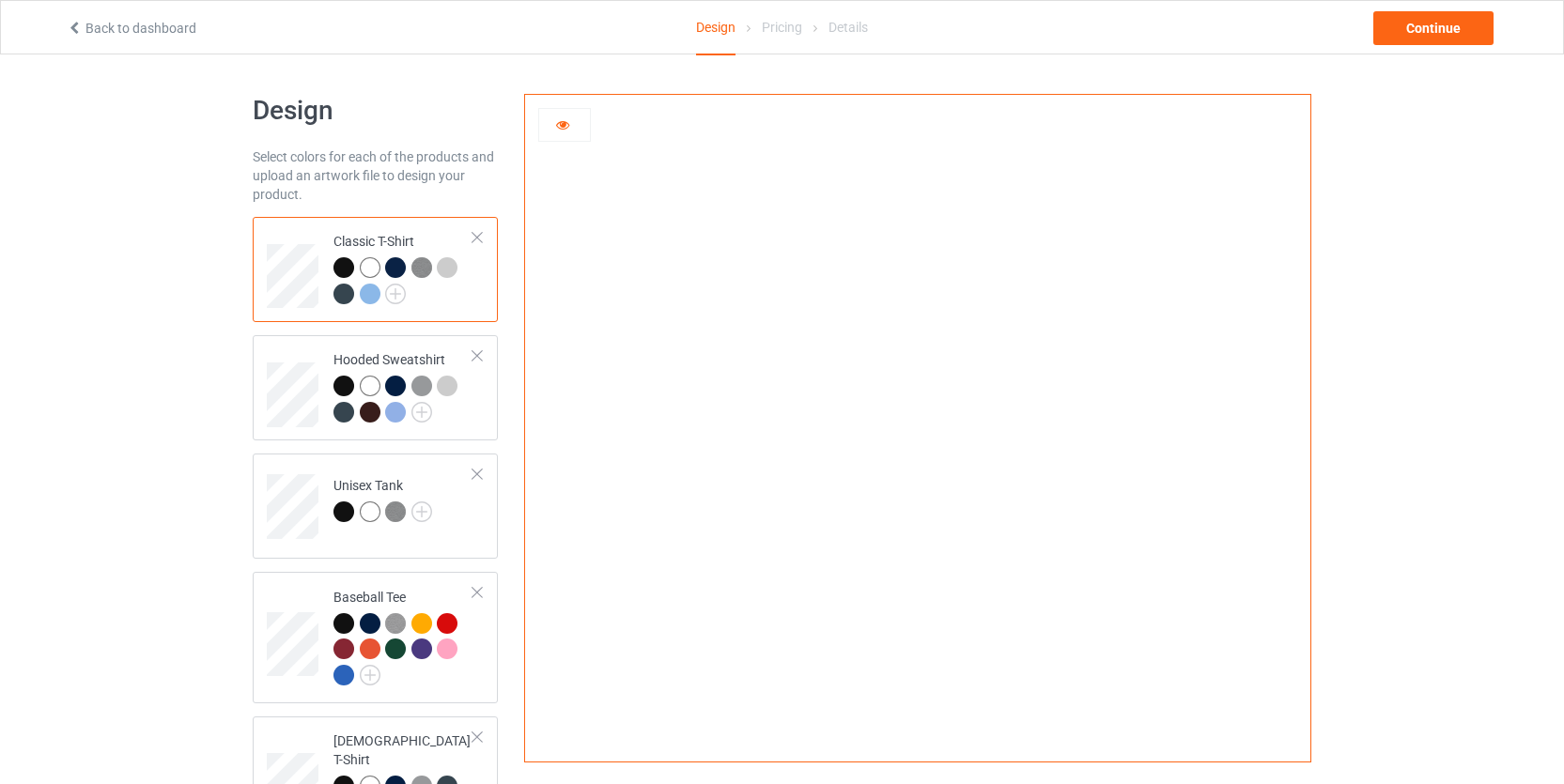
click at [388, 231] on td "Classic T-Shirt" at bounding box center [403, 270] width 160 height 91
click at [441, 173] on div "Select colors for each of the products and upload an artwork file to design you…" at bounding box center [375, 175] width 245 height 57
click at [412, 242] on div "Classic T-Shirt" at bounding box center [403, 267] width 140 height 71
click at [442, 141] on div "Design Select colors for each of the products and upload an artwork file to des…" at bounding box center [375, 611] width 272 height 1062
click at [567, 119] on icon at bounding box center [563, 121] width 16 height 13
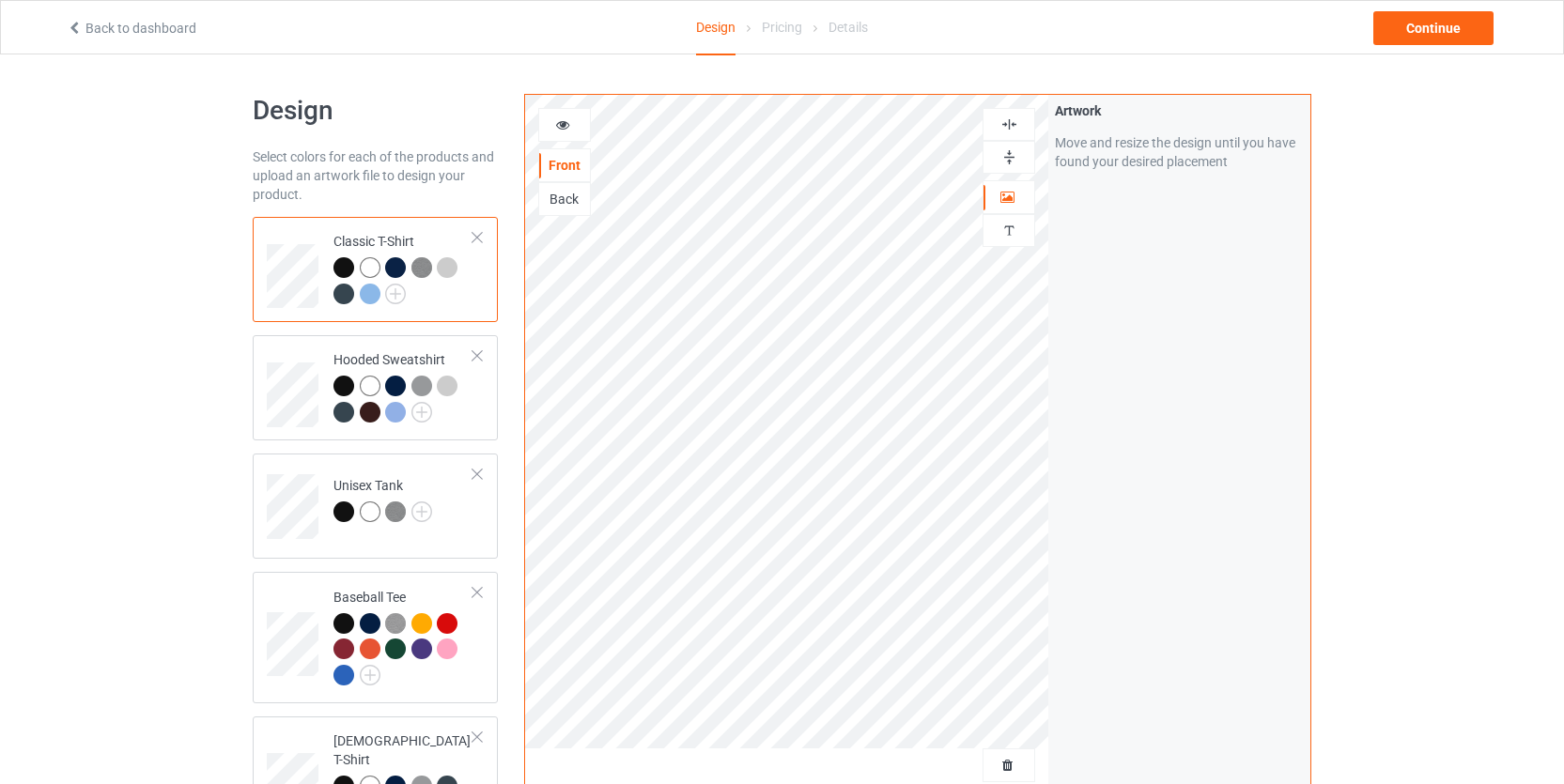
click at [1402, 430] on div "Design Select colors for each of the products and upload an artwork file to des…" at bounding box center [782, 635] width 1564 height 1161
click at [1471, 381] on div "Design Select colors for each of the products and upload an artwork file to des…" at bounding box center [782, 635] width 1564 height 1161
click at [396, 296] on img at bounding box center [395, 294] width 21 height 21
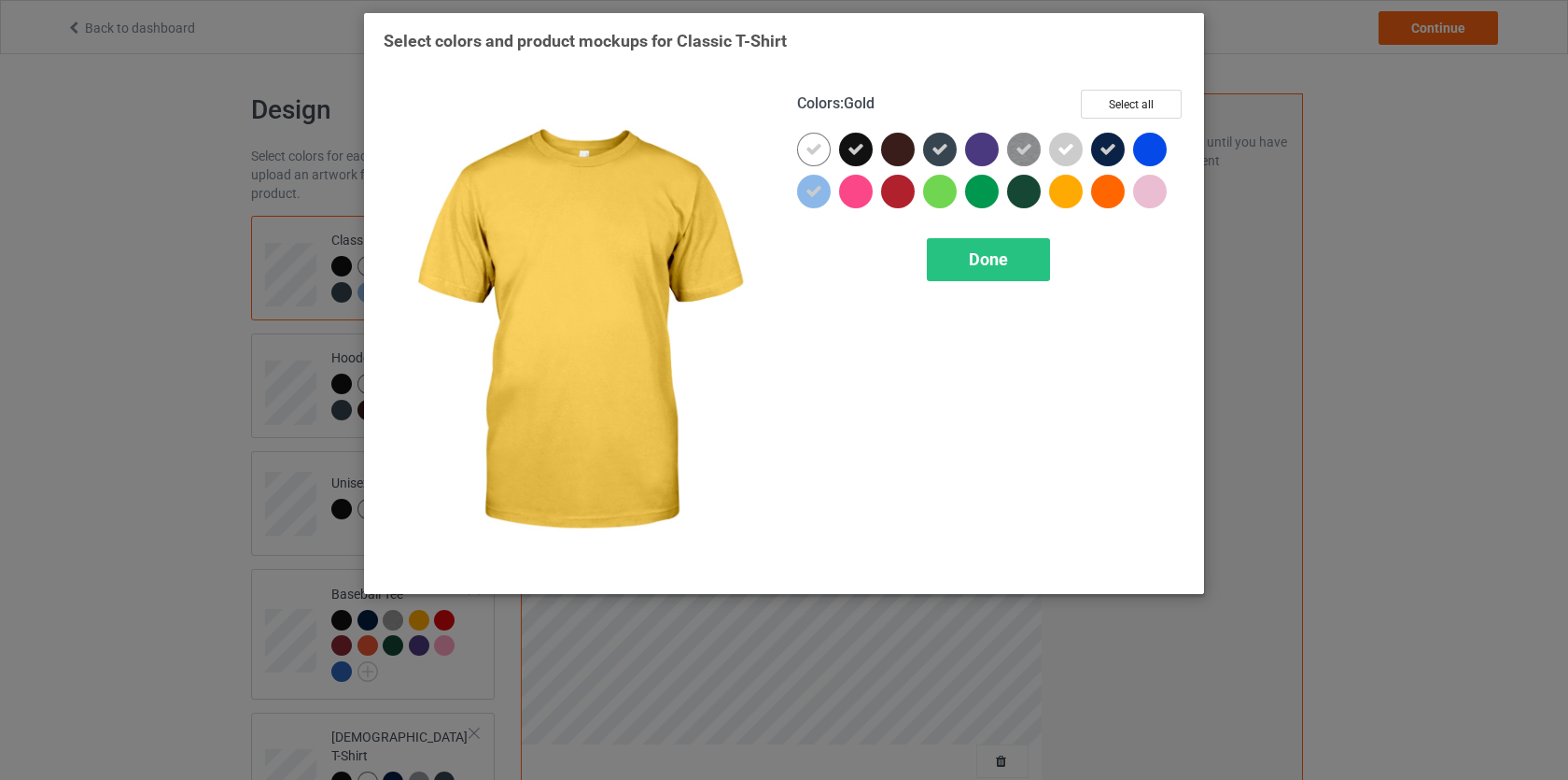
click at [1068, 195] on div at bounding box center [1066, 191] width 34 height 34
click at [972, 271] on div "Done" at bounding box center [988, 259] width 124 height 43
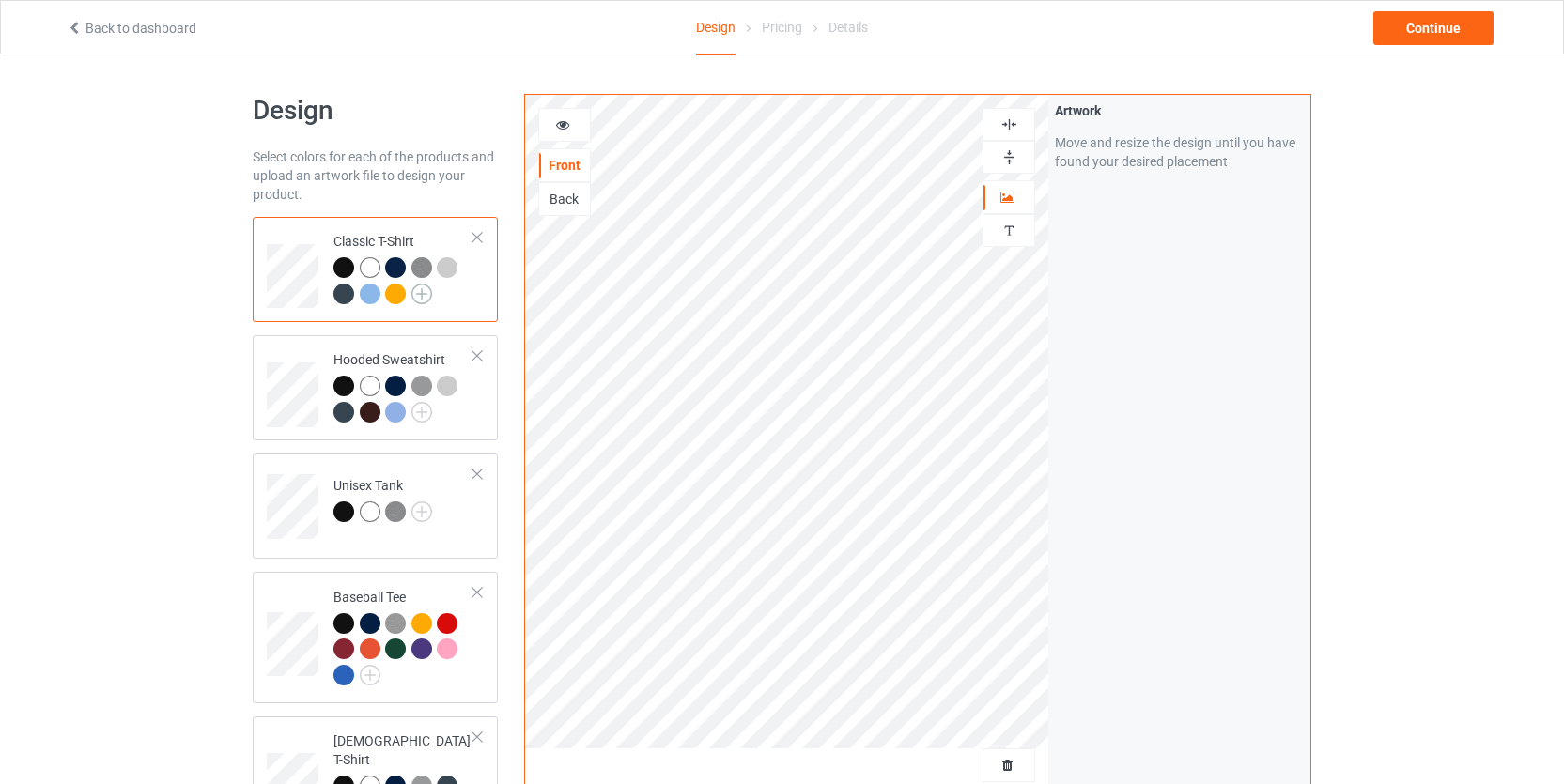
click at [421, 296] on img at bounding box center [421, 294] width 21 height 21
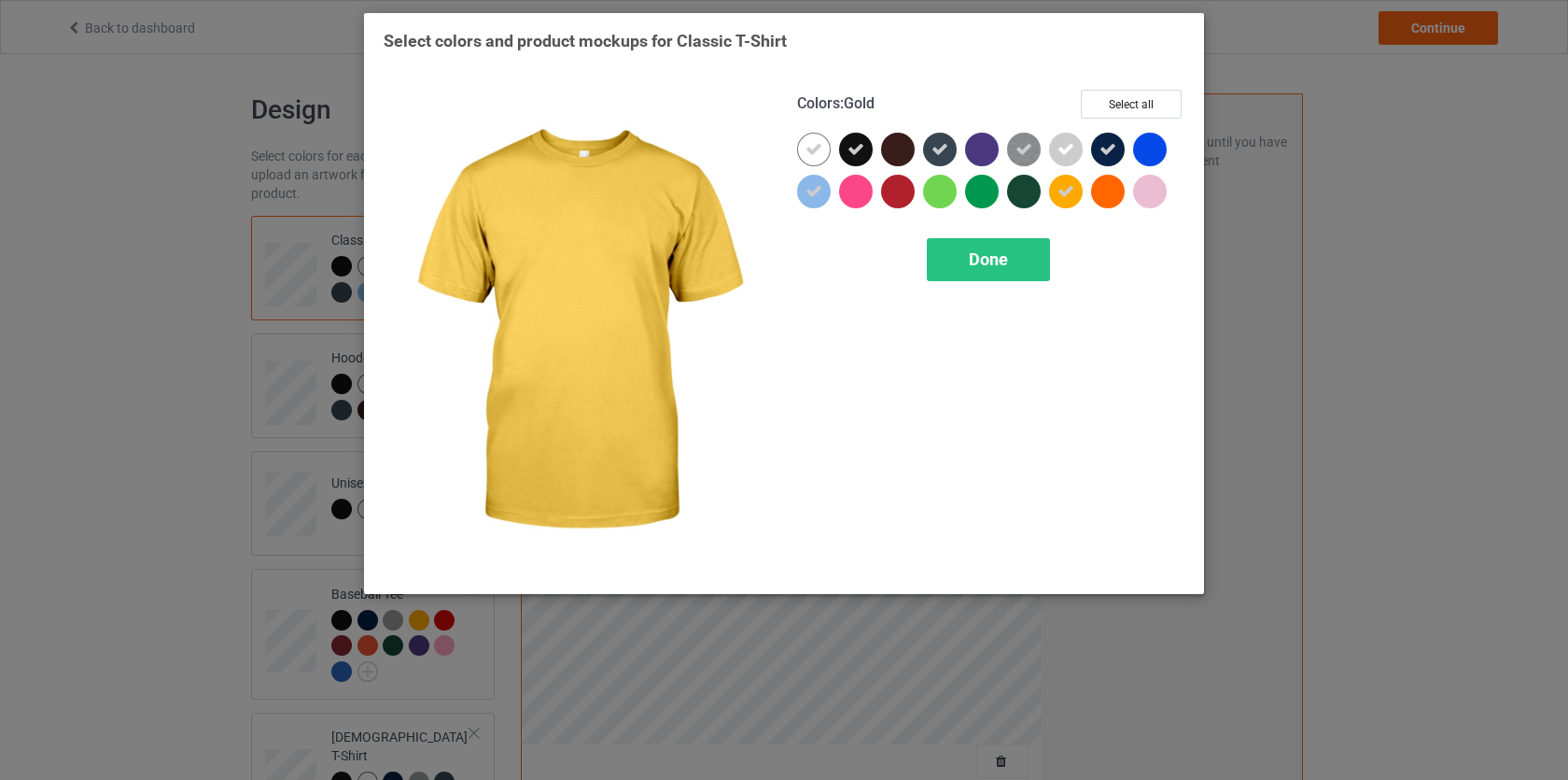
click at [1068, 189] on icon at bounding box center [1065, 191] width 17 height 17
click at [1017, 255] on div "Done" at bounding box center [988, 259] width 124 height 43
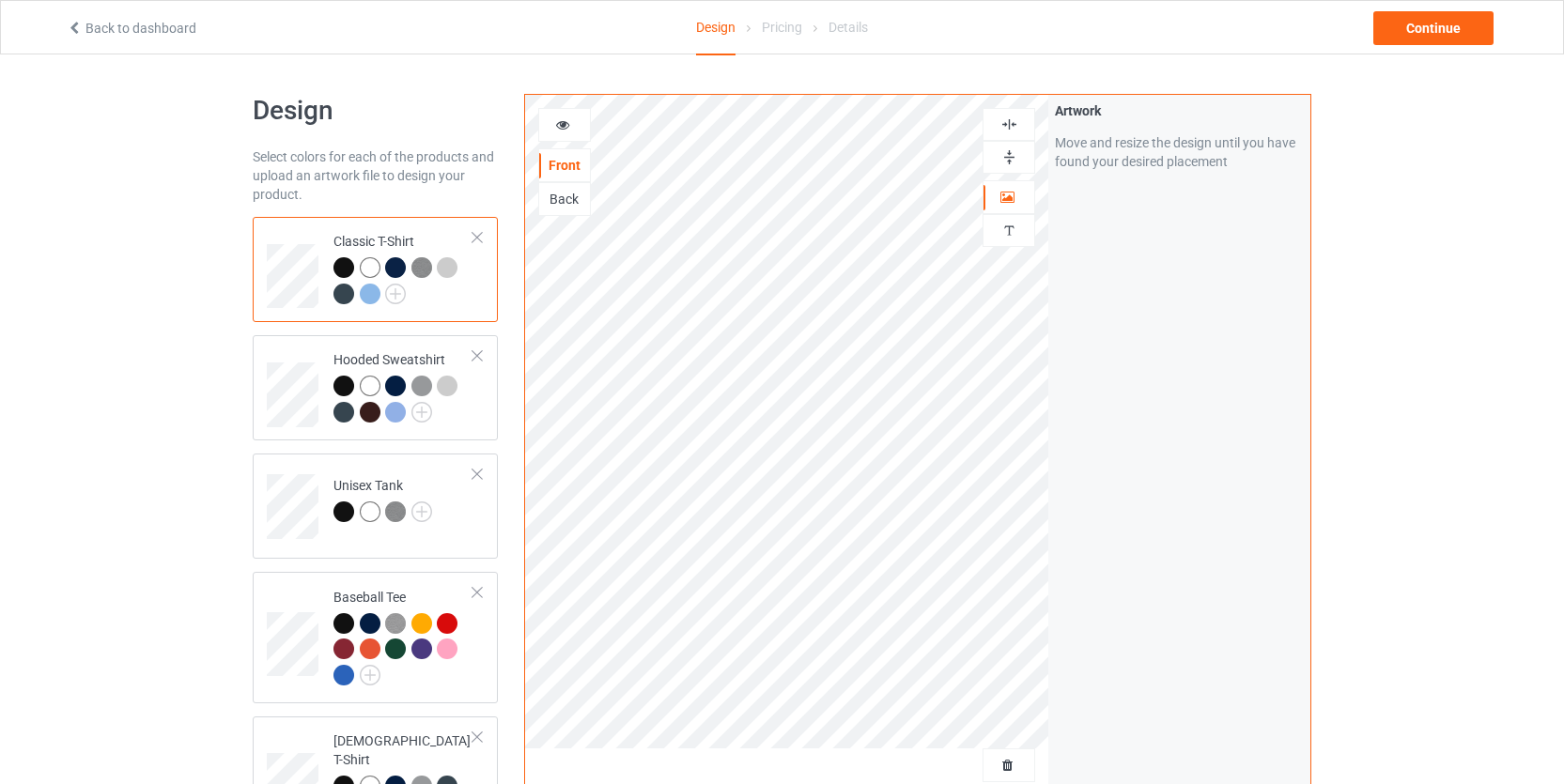
click at [1505, 297] on div "Design Select colors for each of the products and upload an artwork file to des…" at bounding box center [782, 635] width 1564 height 1161
click at [400, 297] on img at bounding box center [395, 294] width 21 height 21
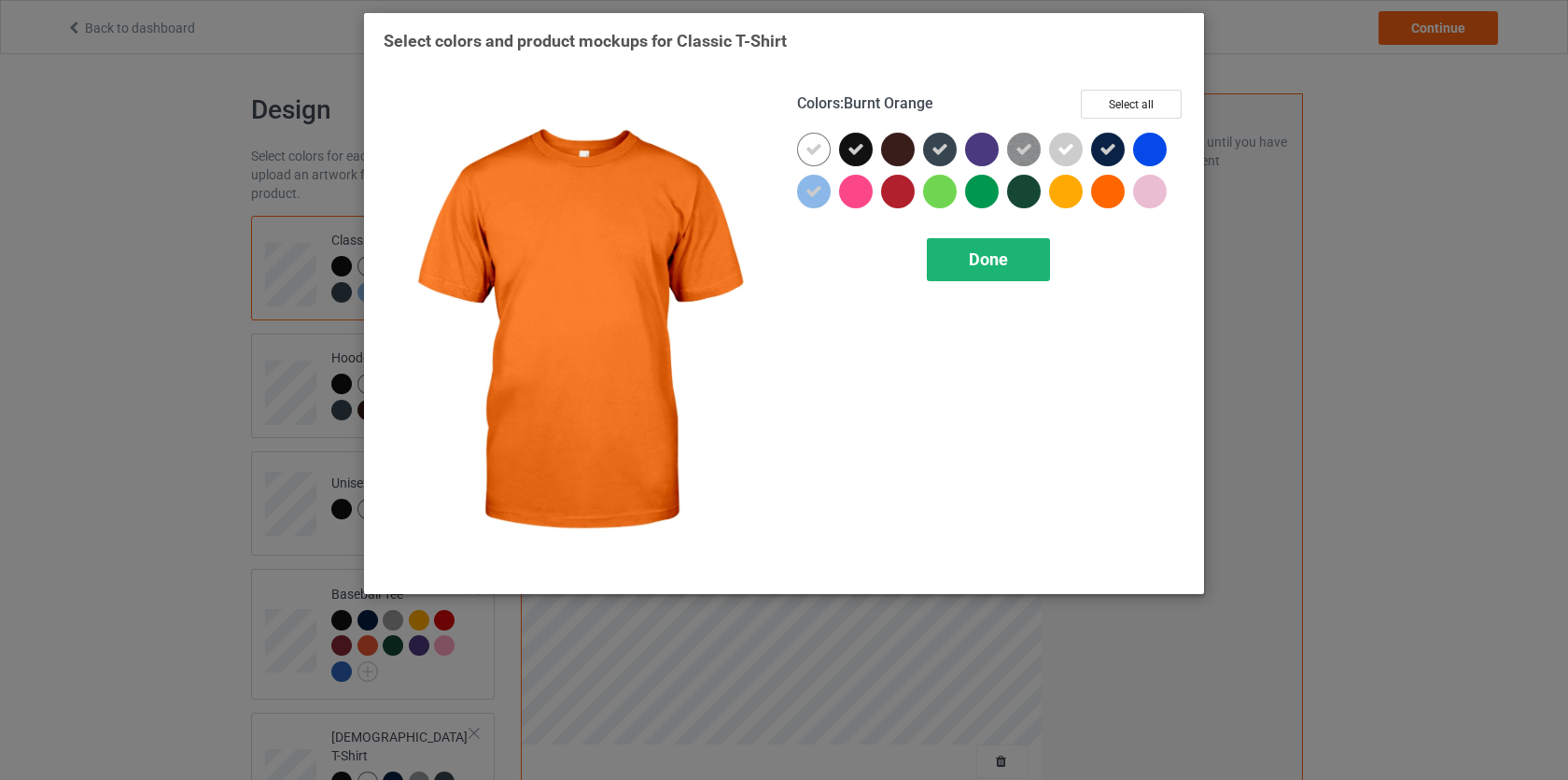
click at [1019, 263] on div "Done" at bounding box center [988, 259] width 124 height 43
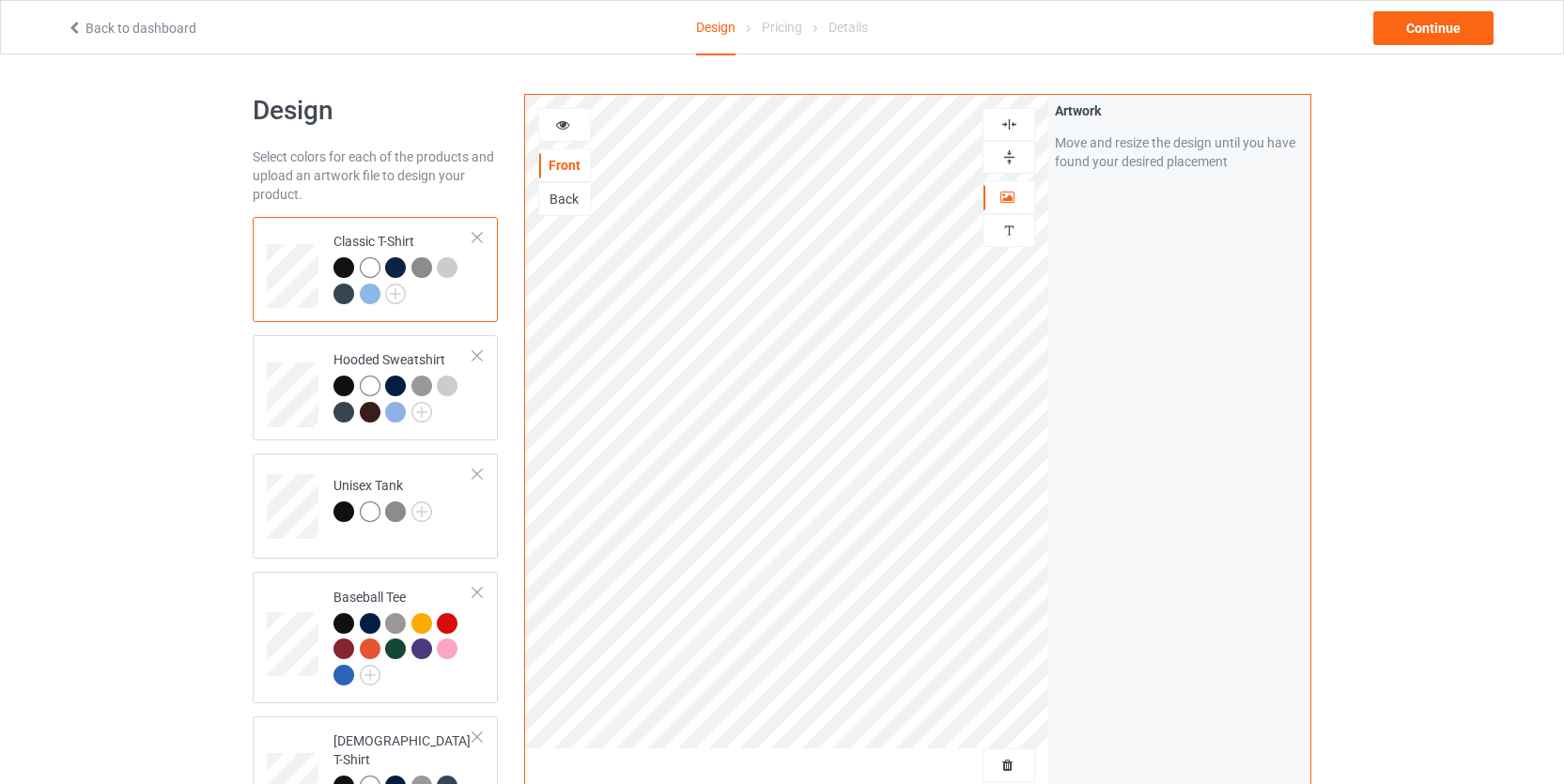
click at [1375, 227] on div "Design Select colors for each of the products and upload an artwork file to des…" at bounding box center [782, 635] width 1564 height 1161
click at [1409, 27] on div "Continue" at bounding box center [1434, 28] width 120 height 34
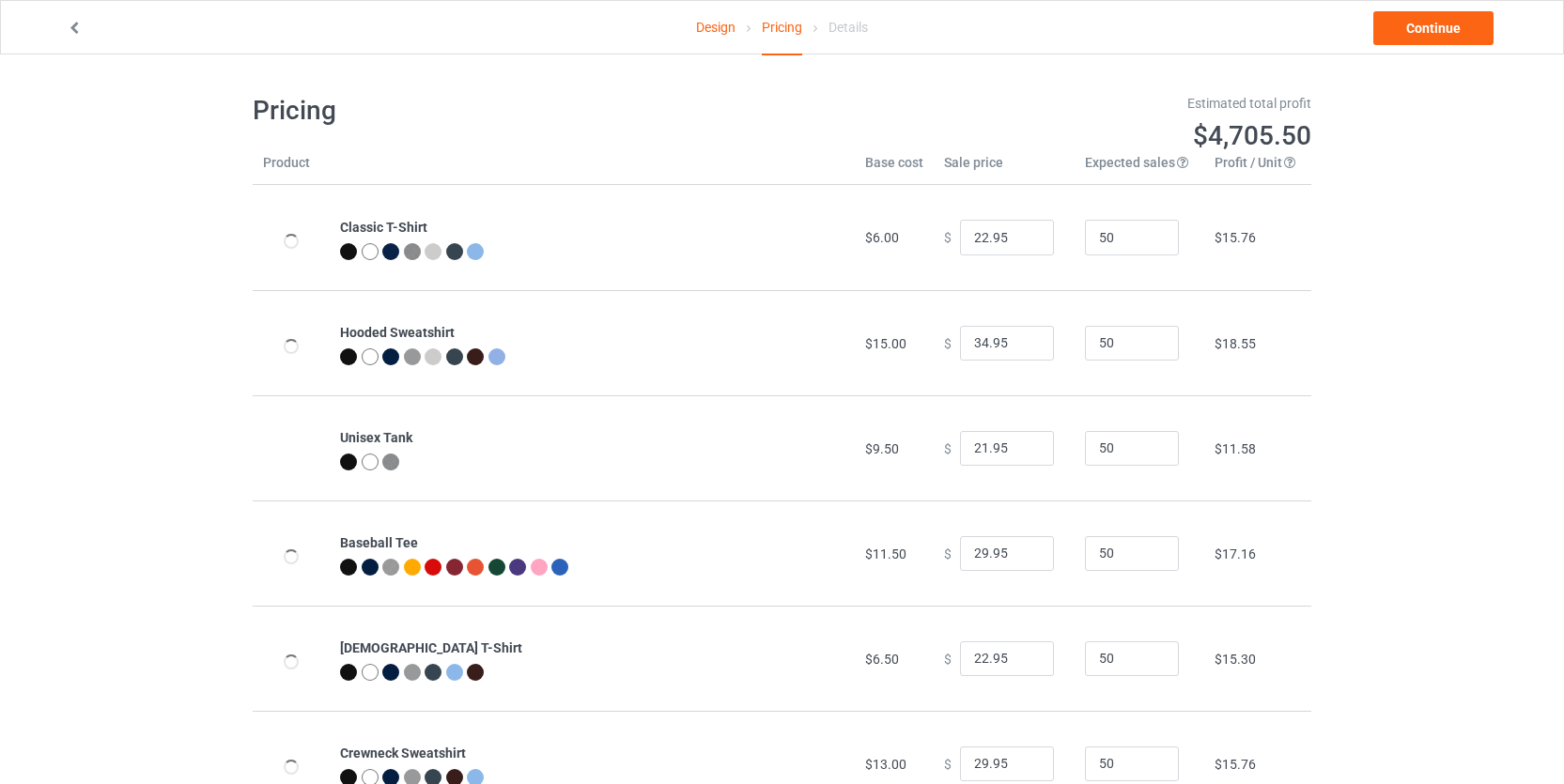
click at [1427, 339] on div "Design Pricing Details Continue Pricing Estimated total profit $4,705.50 Produc…" at bounding box center [782, 455] width 1564 height 801
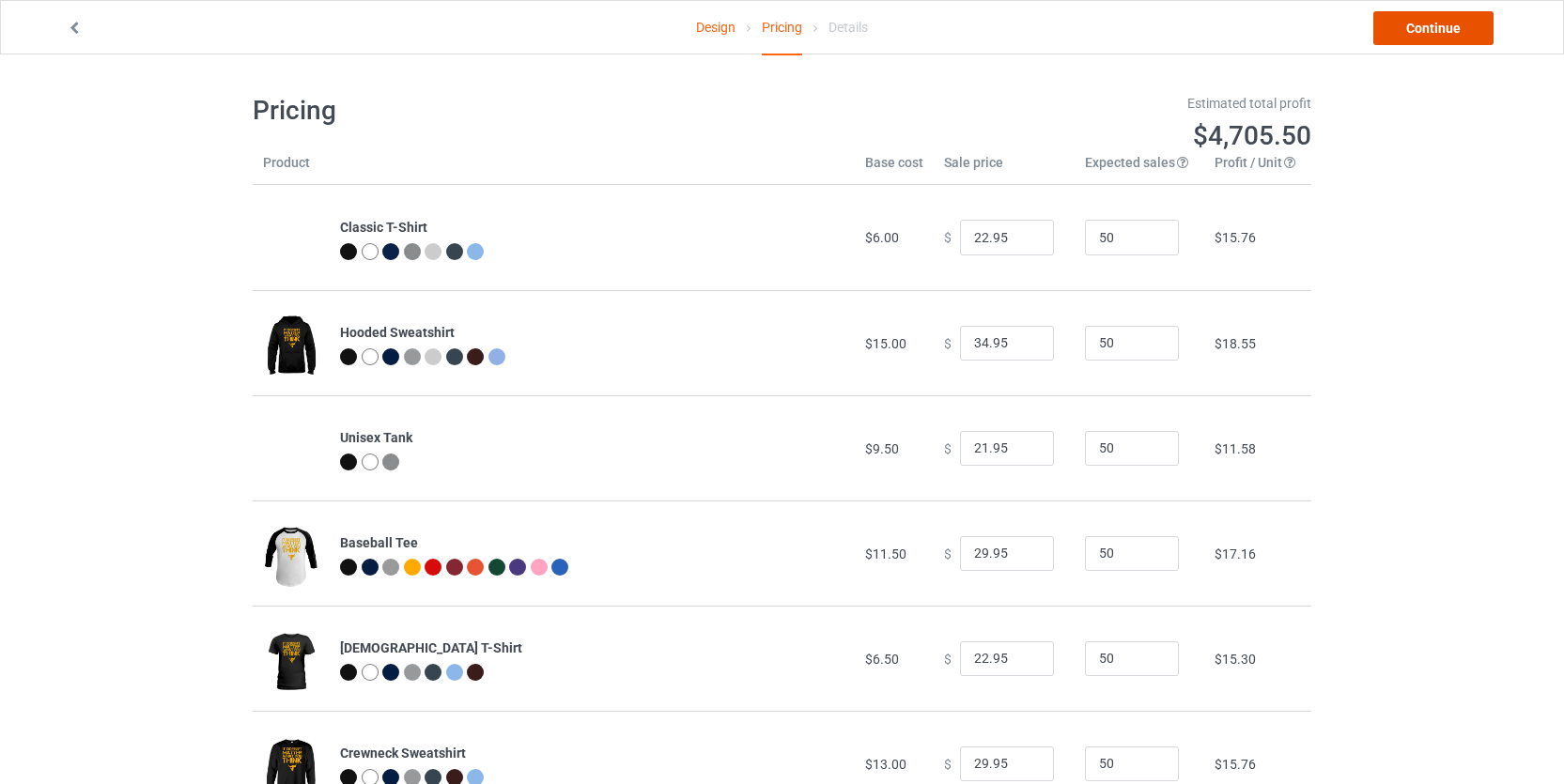
click at [1439, 38] on link "Continue" at bounding box center [1434, 28] width 120 height 34
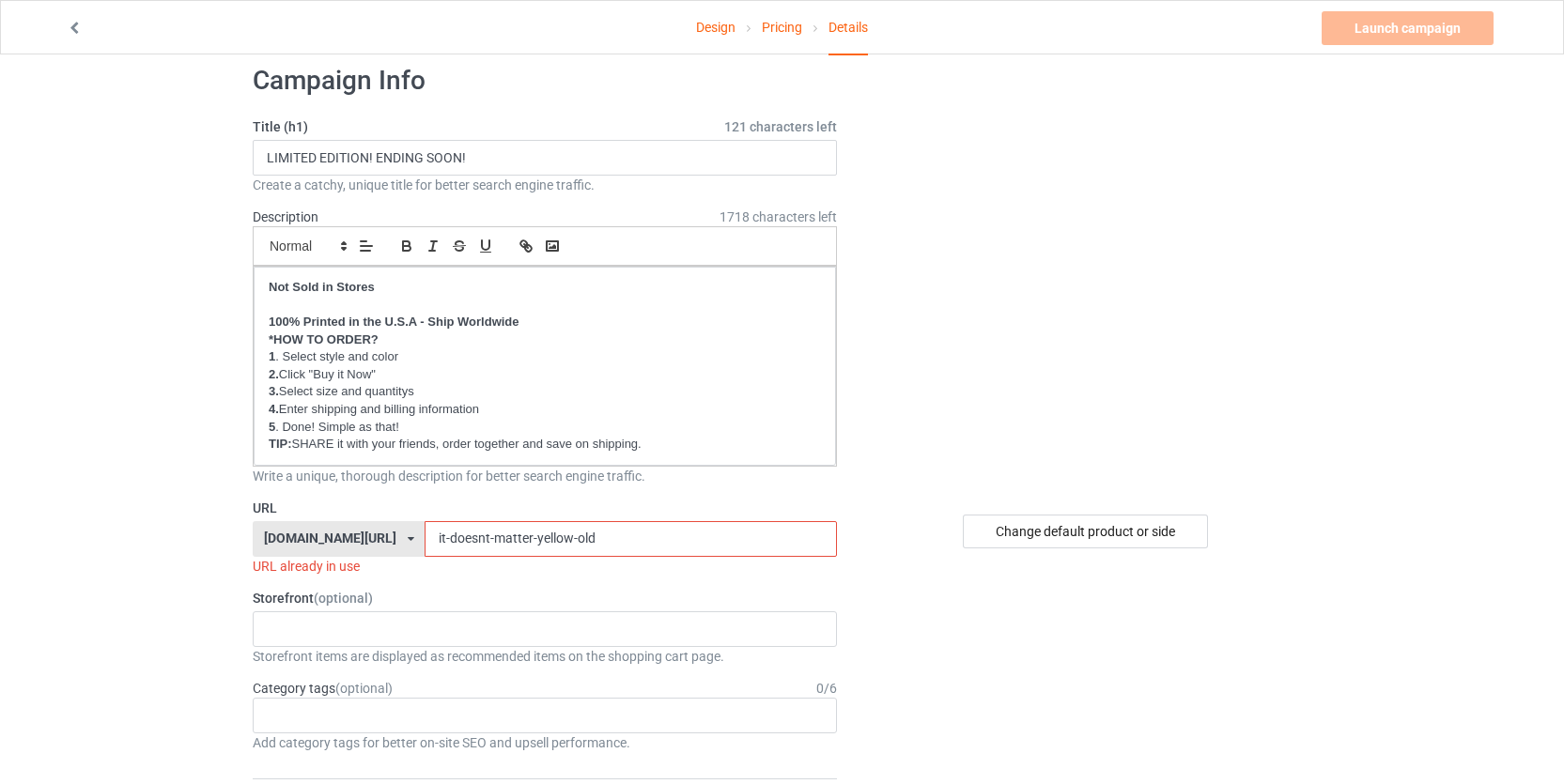
scroll to position [33, 0]
click at [603, 536] on input "it-doesnt-matter-yellow-old" at bounding box center [630, 536] width 411 height 36
click at [570, 540] on input "it-doesnt-matter-yellow-old" at bounding box center [630, 536] width 411 height 36
click at [610, 537] on input "it-doesnt-matter-yellow-old" at bounding box center [630, 536] width 411 height 36
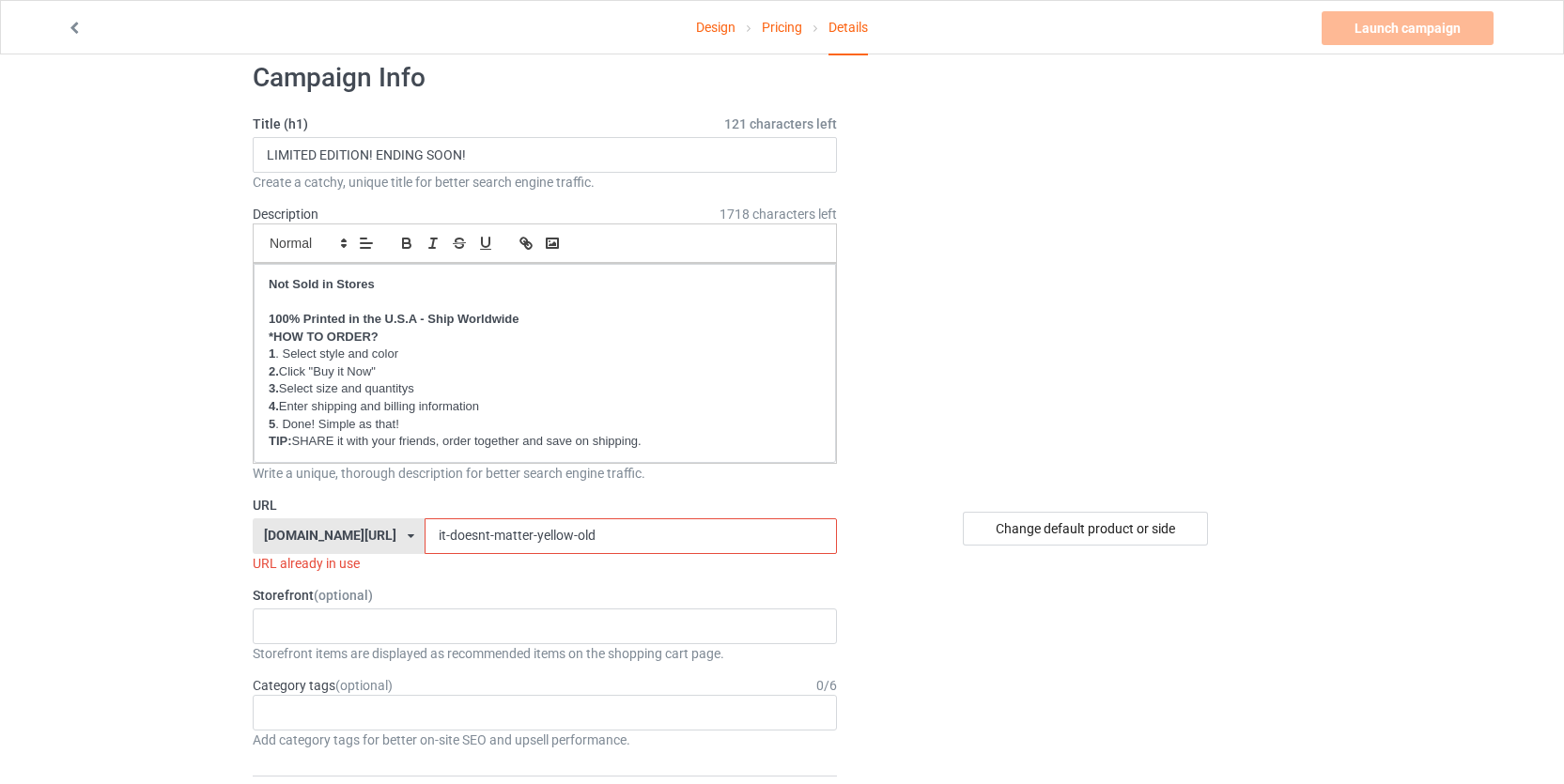
click at [605, 538] on input "it-doesnt-matter-yellow-old" at bounding box center [630, 536] width 411 height 36
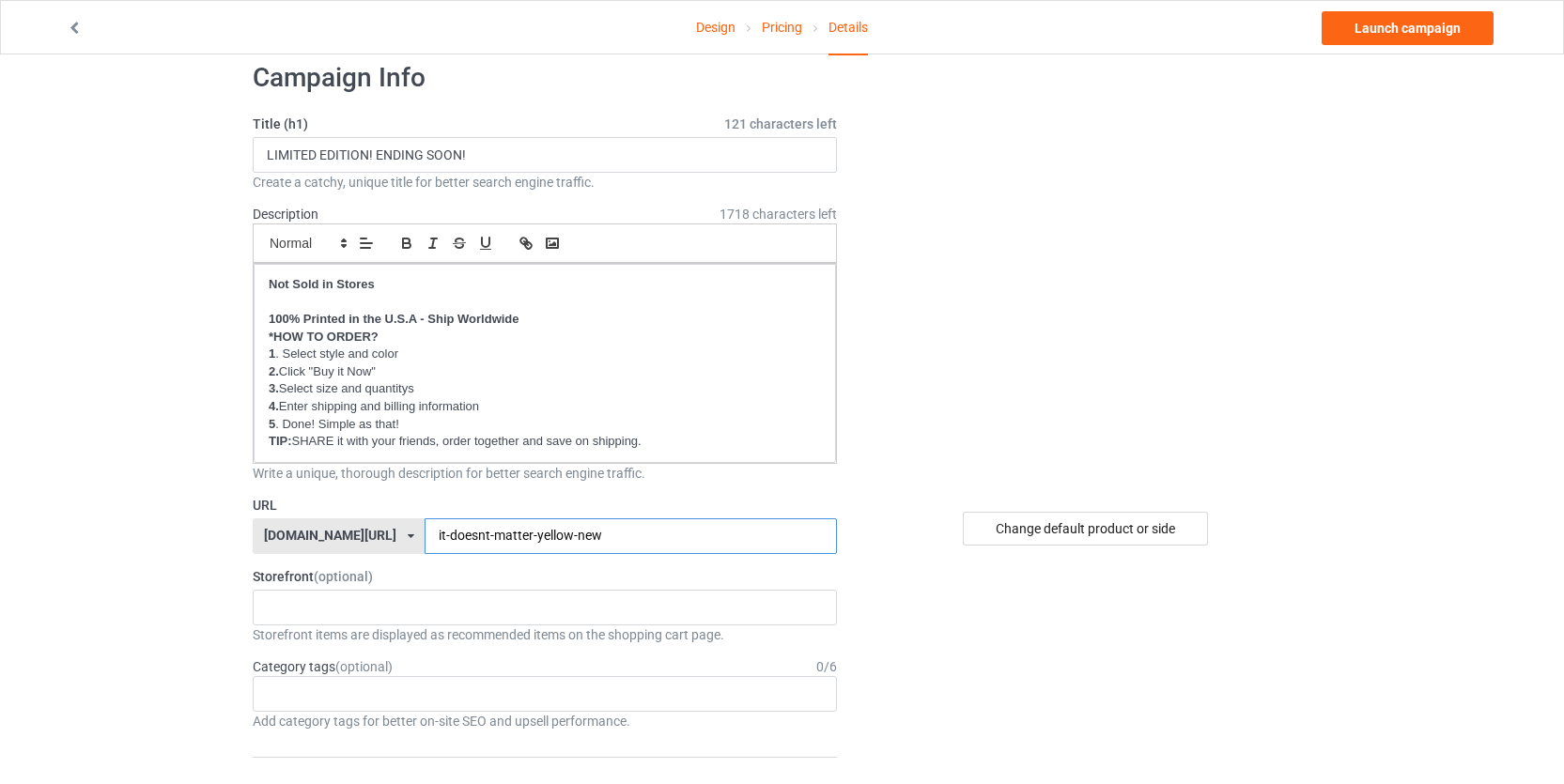
type input "it-doesnt-matter-yellow-new"
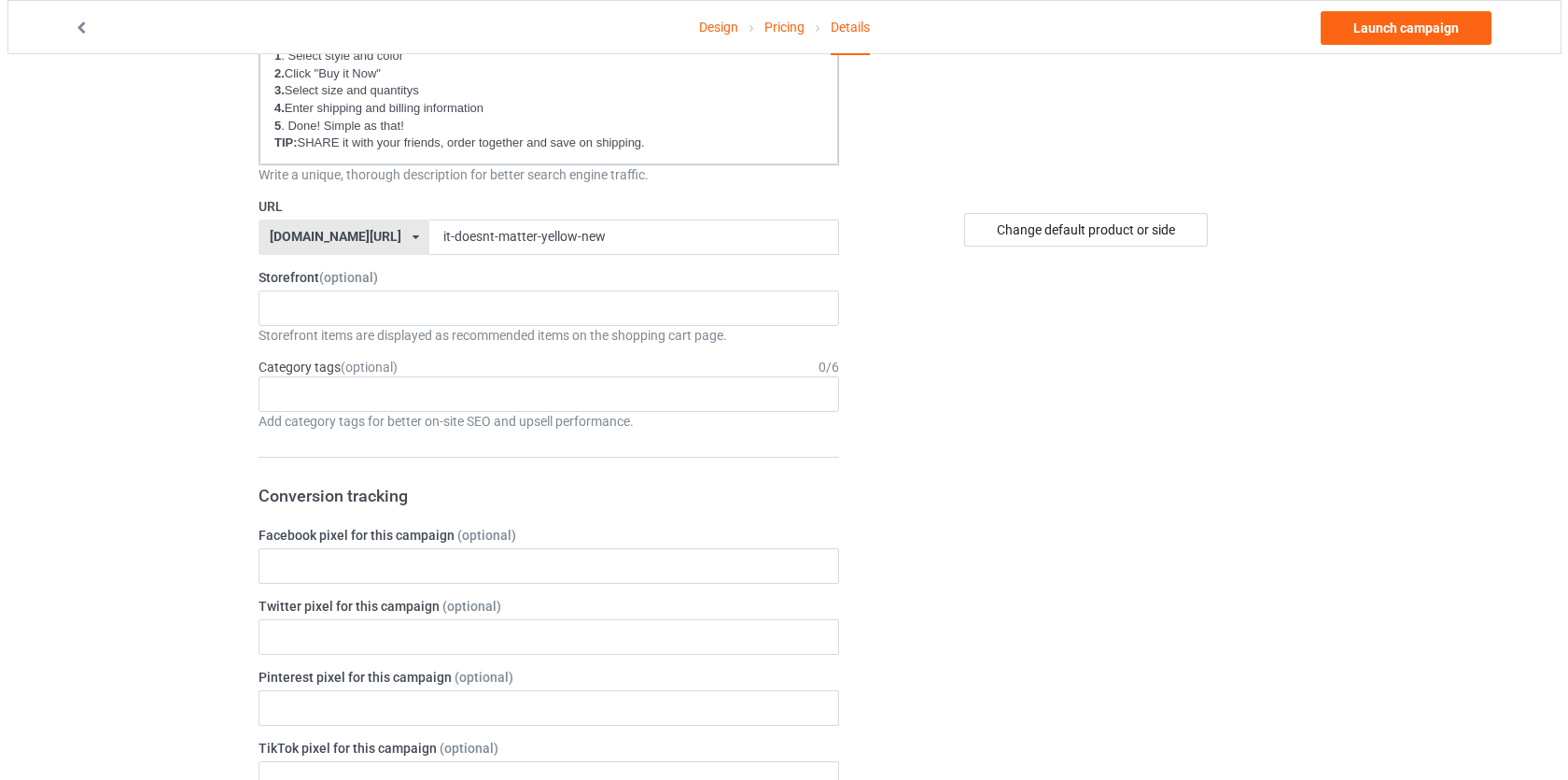
scroll to position [0, 0]
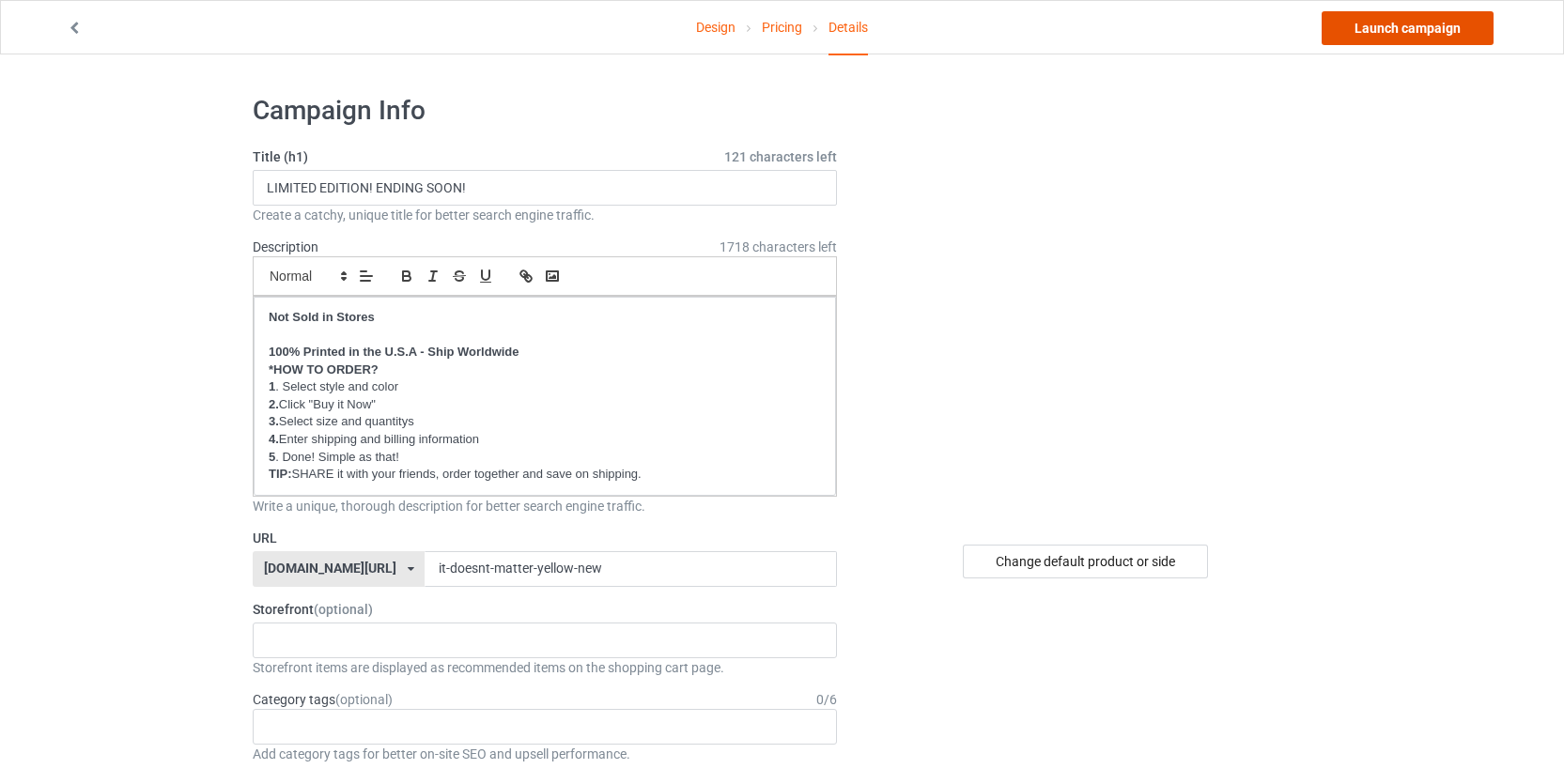
click at [1358, 38] on link "Launch campaign" at bounding box center [1408, 28] width 172 height 34
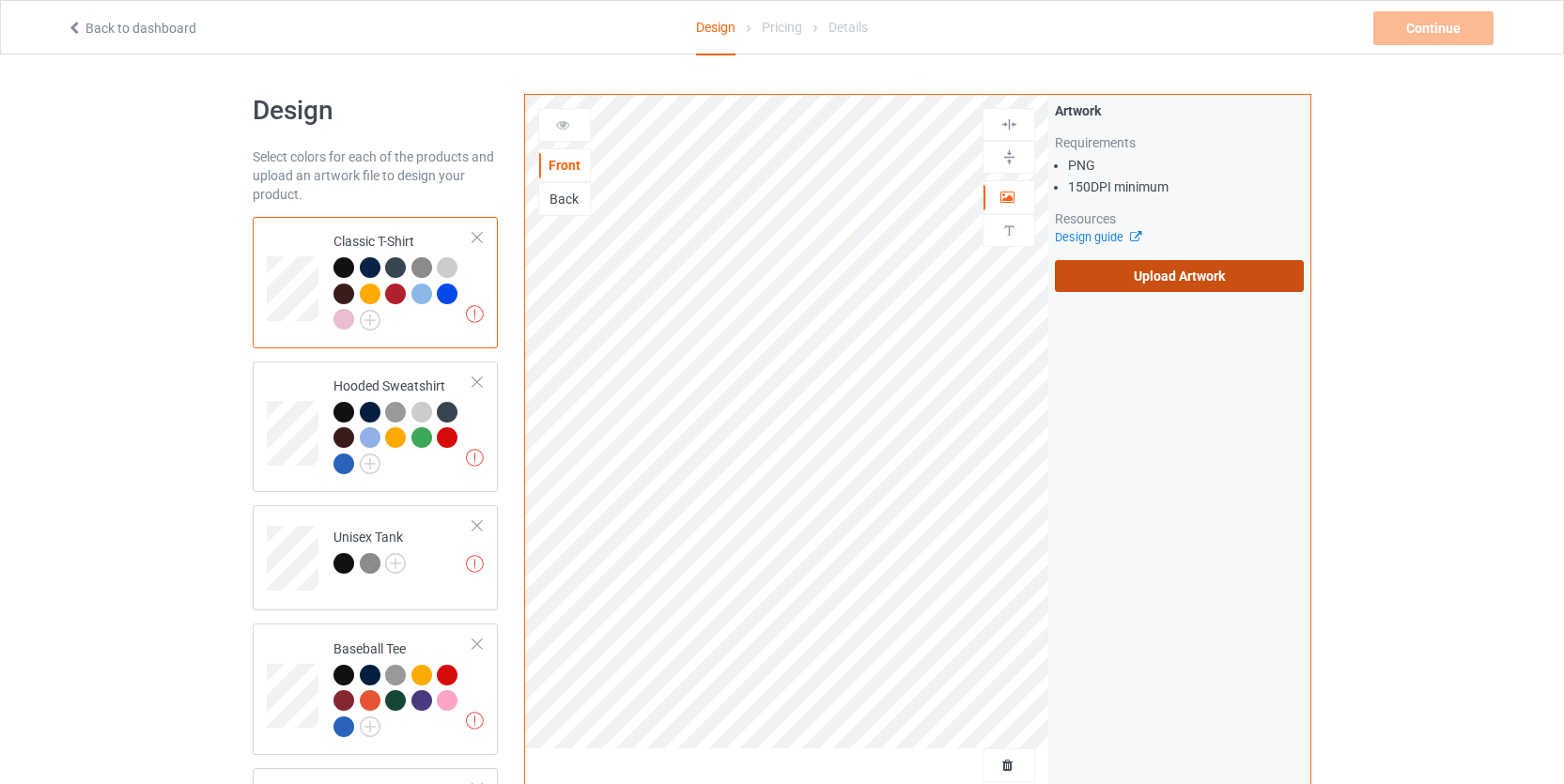
click at [1143, 275] on label "Upload Artwork" at bounding box center [1180, 276] width 249 height 32
click at [0, 0] on input "Upload Artwork" at bounding box center [0, 0] width 0 height 0
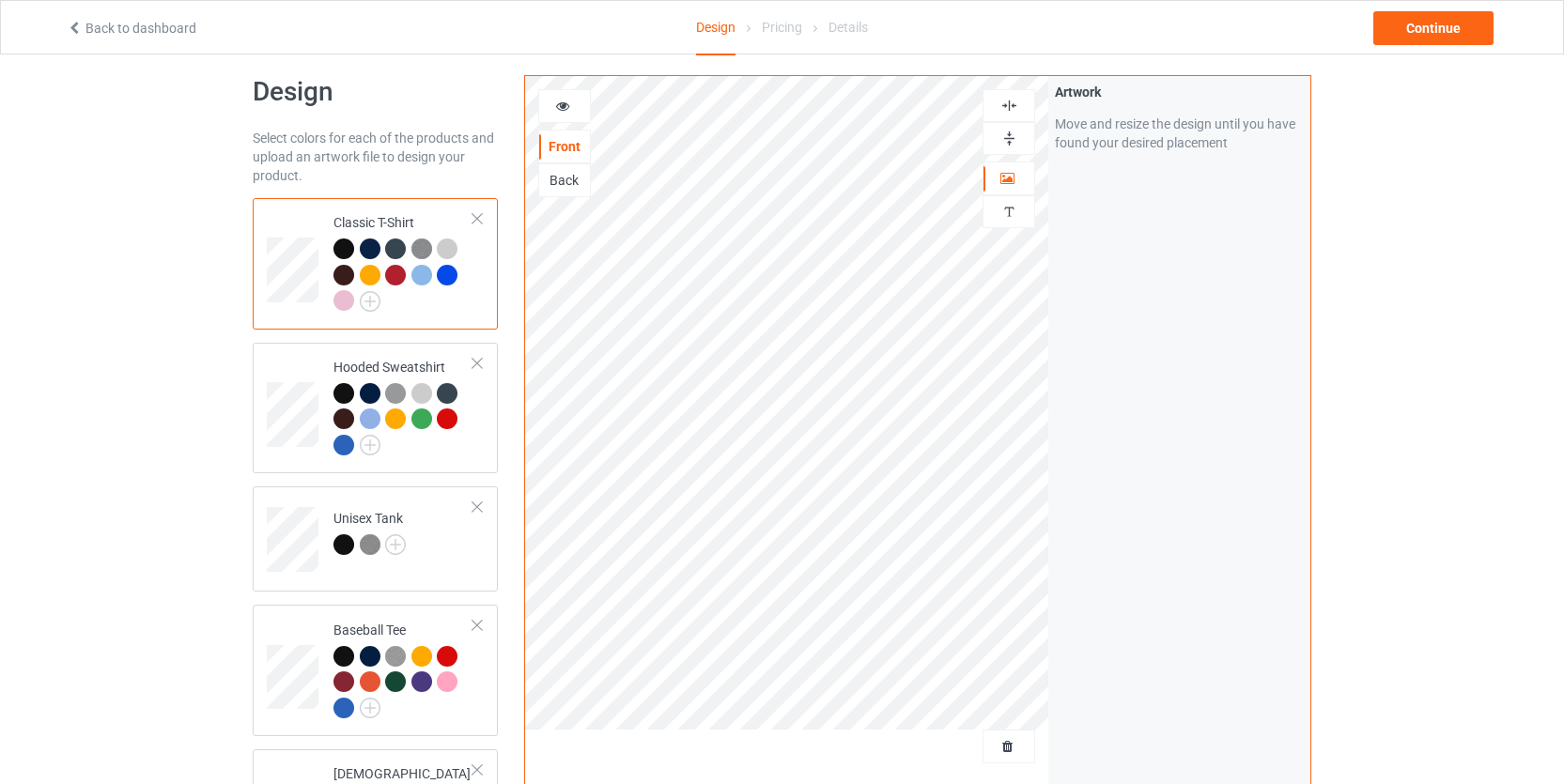
scroll to position [7, 0]
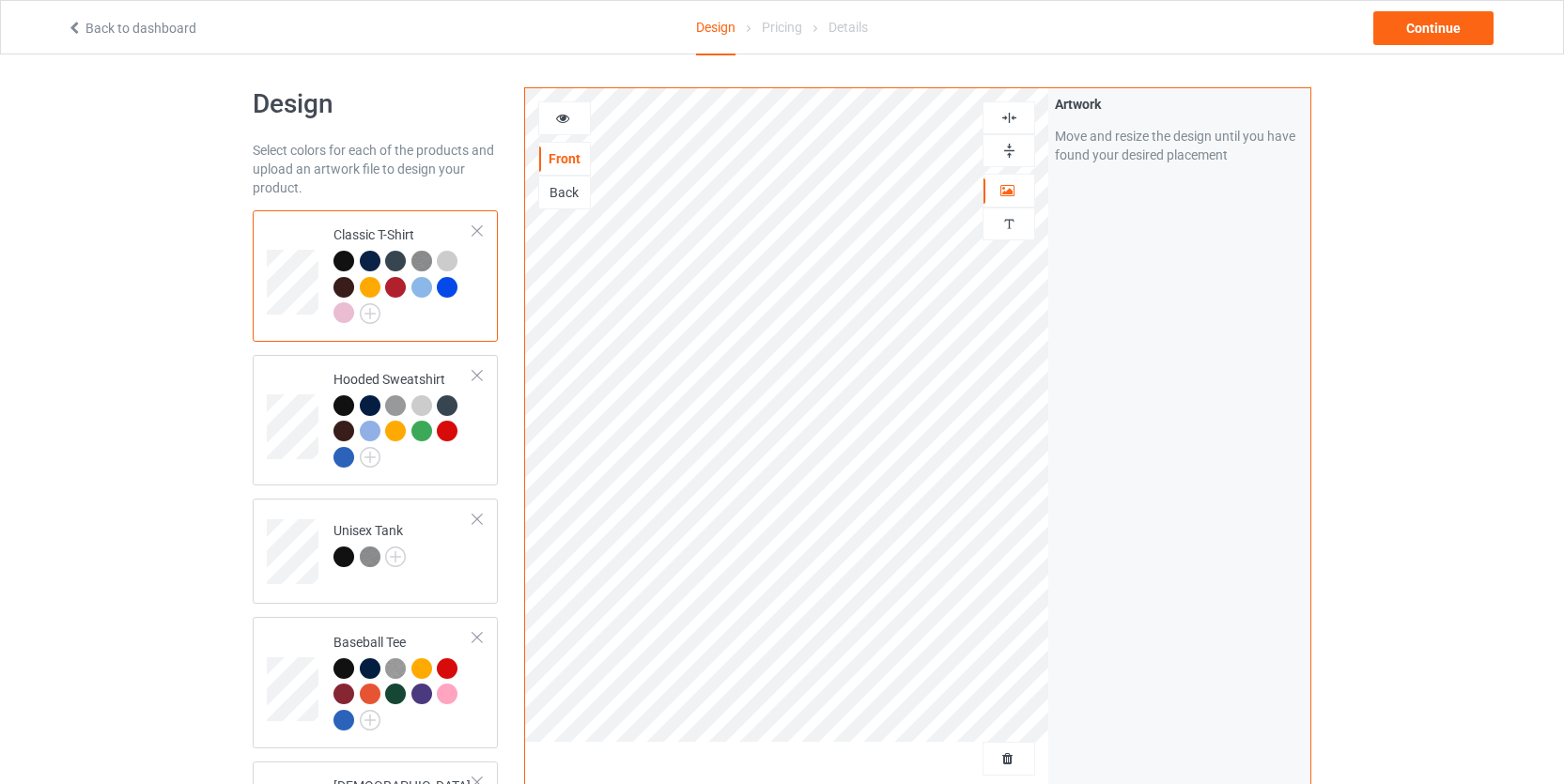
click at [1281, 406] on div "Artwork Move and resize the design until you have found your desired placement" at bounding box center [1179, 445] width 262 height 713
click at [1362, 431] on div "Design Select colors for each of the products and upload an artwork file to des…" at bounding box center [782, 628] width 1564 height 1161
click at [1307, 418] on div "Artwork Move and resize the design until you have found your desired placement" at bounding box center [1179, 445] width 262 height 713
click at [1381, 256] on div "Design Select colors for each of the products and upload an artwork file to des…" at bounding box center [782, 628] width 1564 height 1161
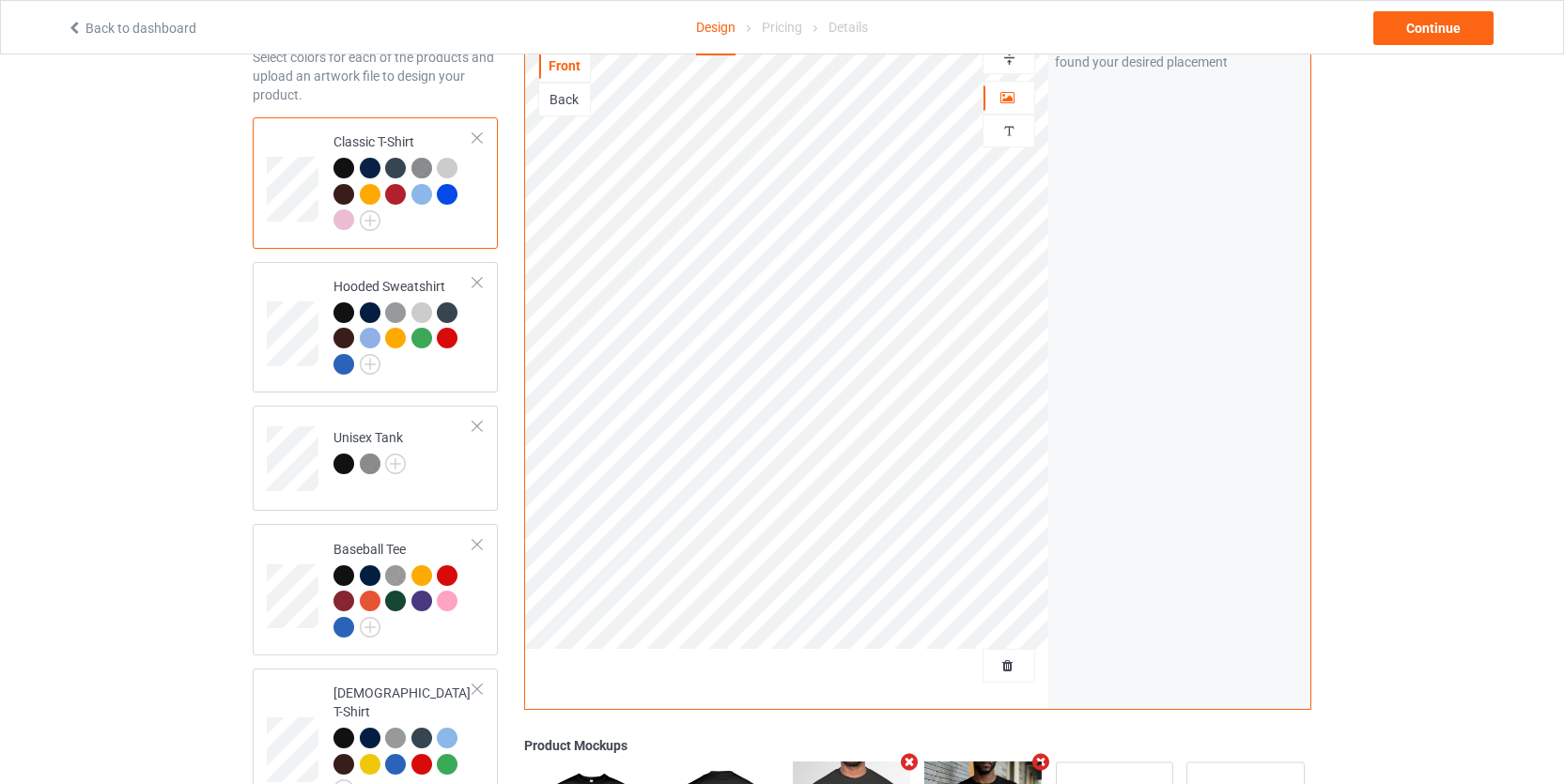
scroll to position [0, 0]
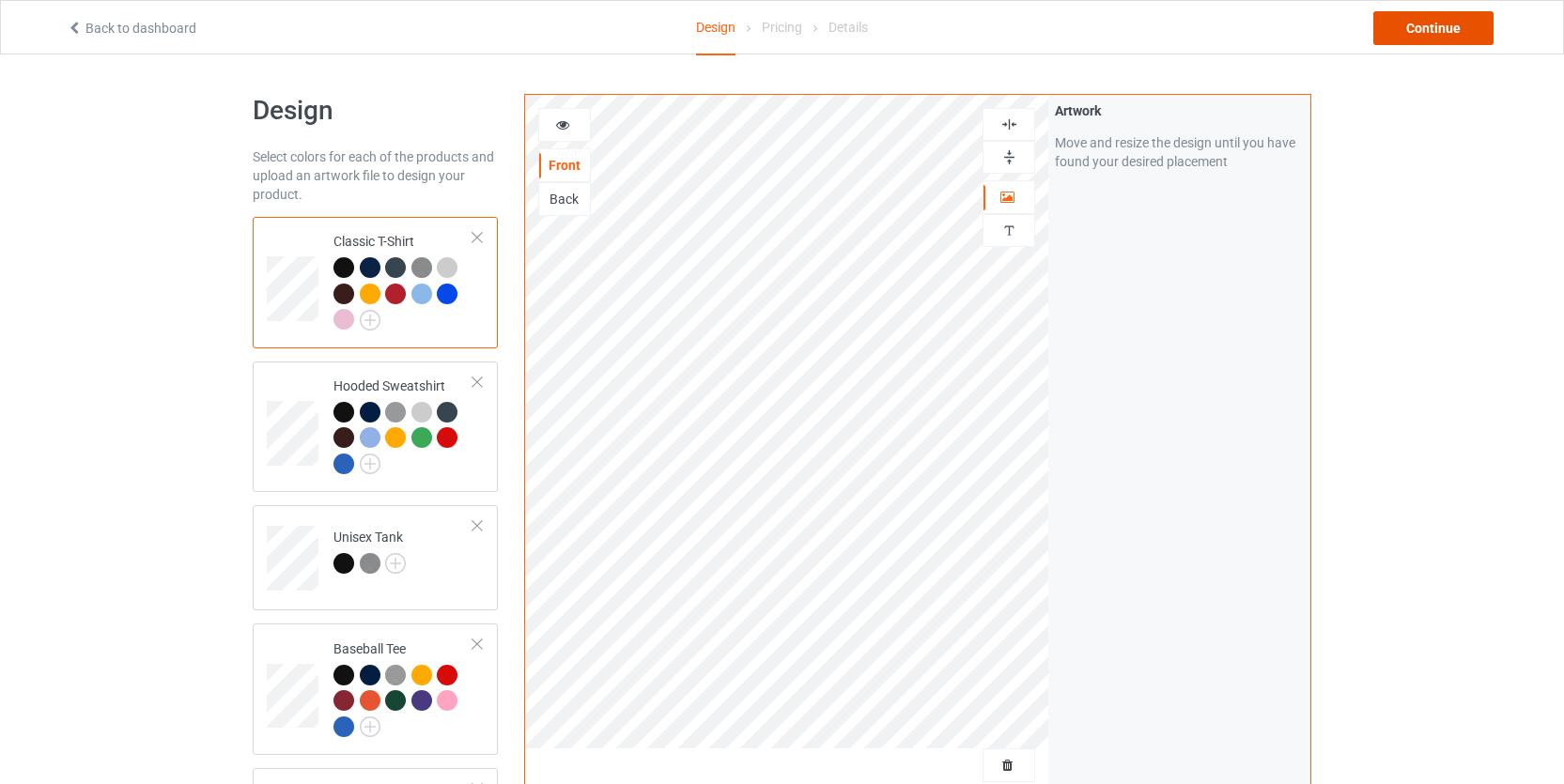
click at [1398, 31] on div "Continue" at bounding box center [1434, 28] width 120 height 34
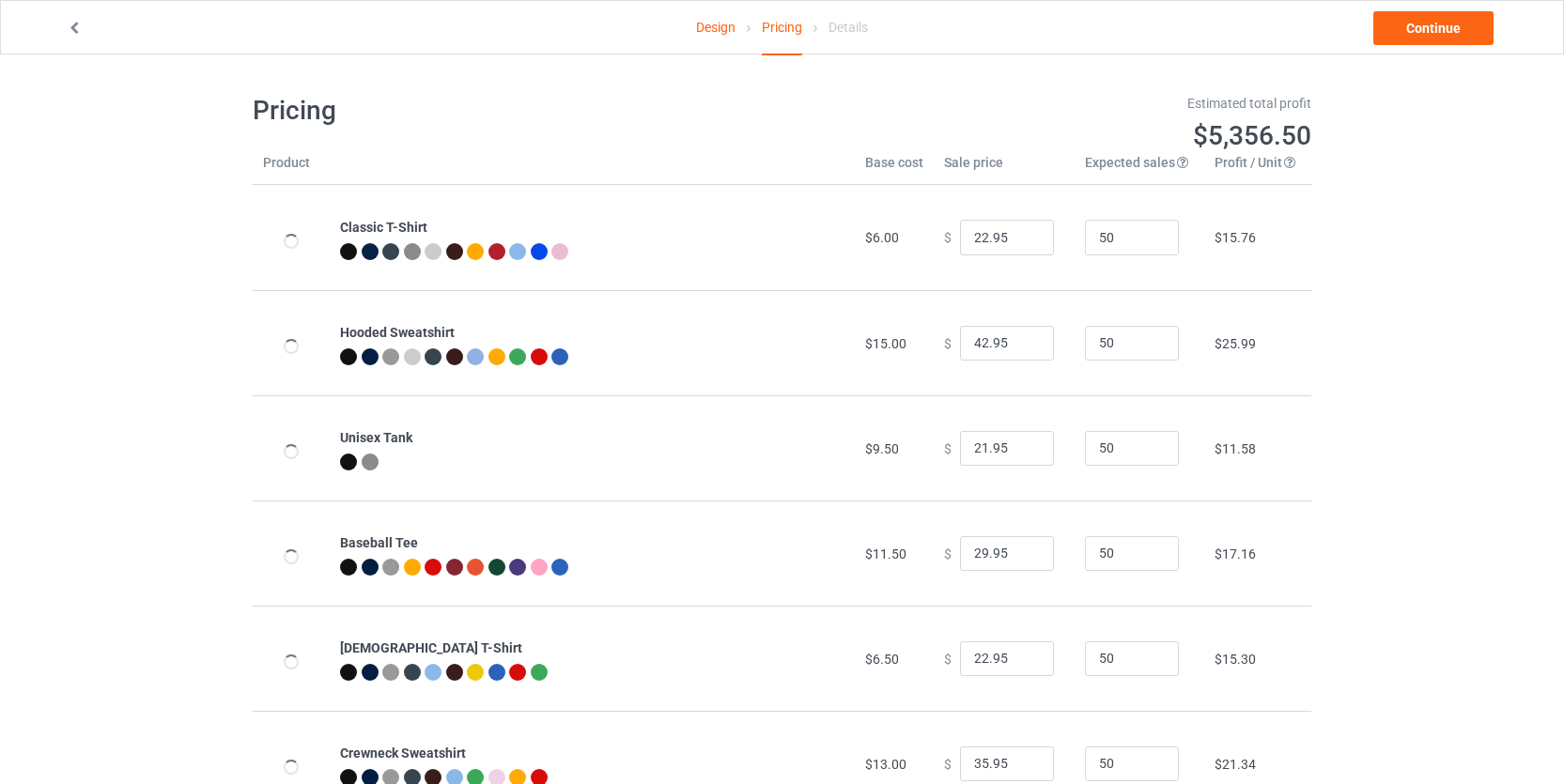
click at [751, 107] on h1 "Pricing" at bounding box center [511, 110] width 517 height 34
click at [1422, 331] on div "Design Pricing Details Continue Pricing Estimated total profit $5,356.50 Produc…" at bounding box center [782, 455] width 1564 height 801
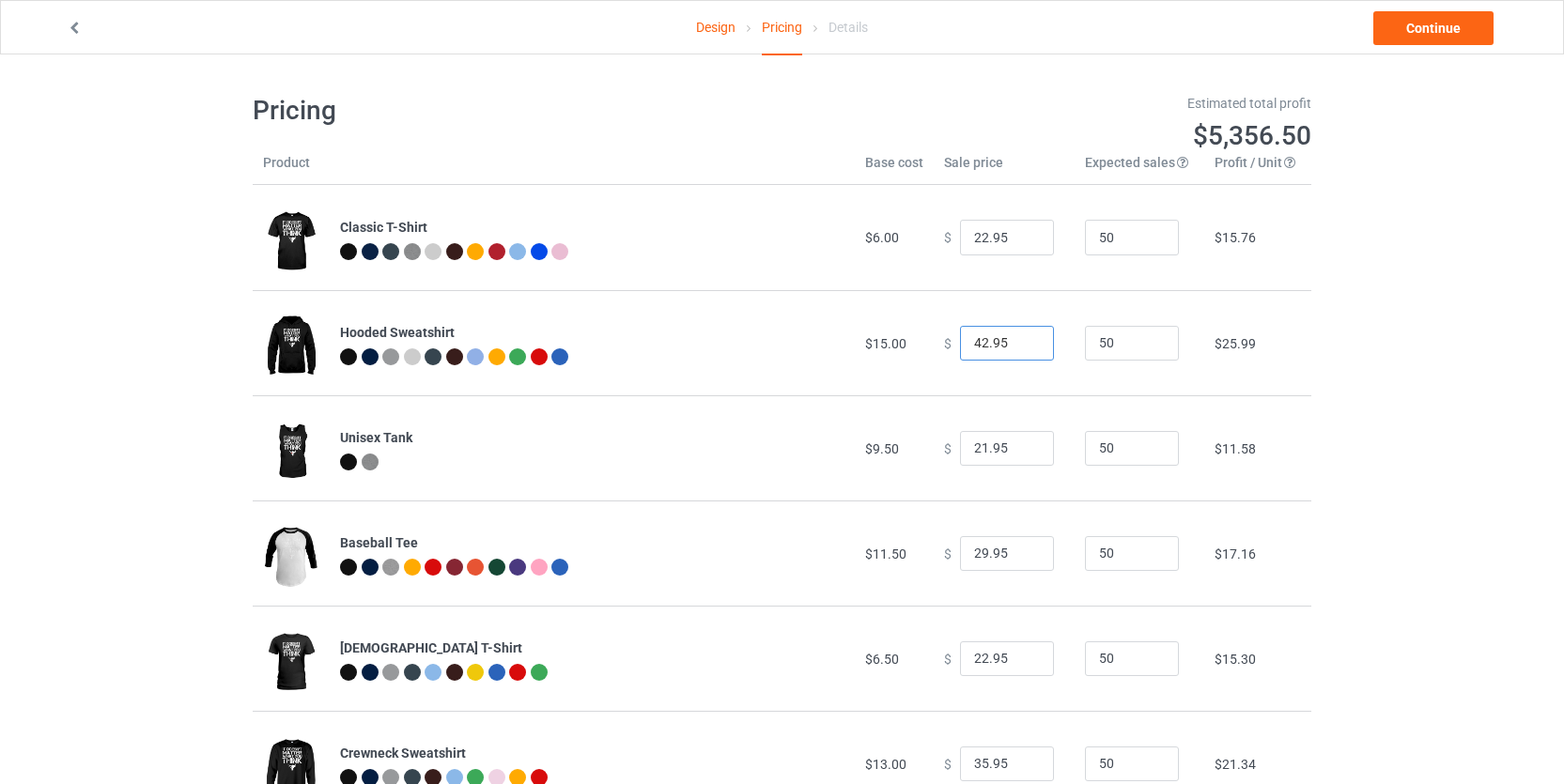
click at [977, 341] on input "42.95" at bounding box center [1006, 343] width 94 height 36
click at [1443, 32] on link "Continue" at bounding box center [1434, 28] width 120 height 34
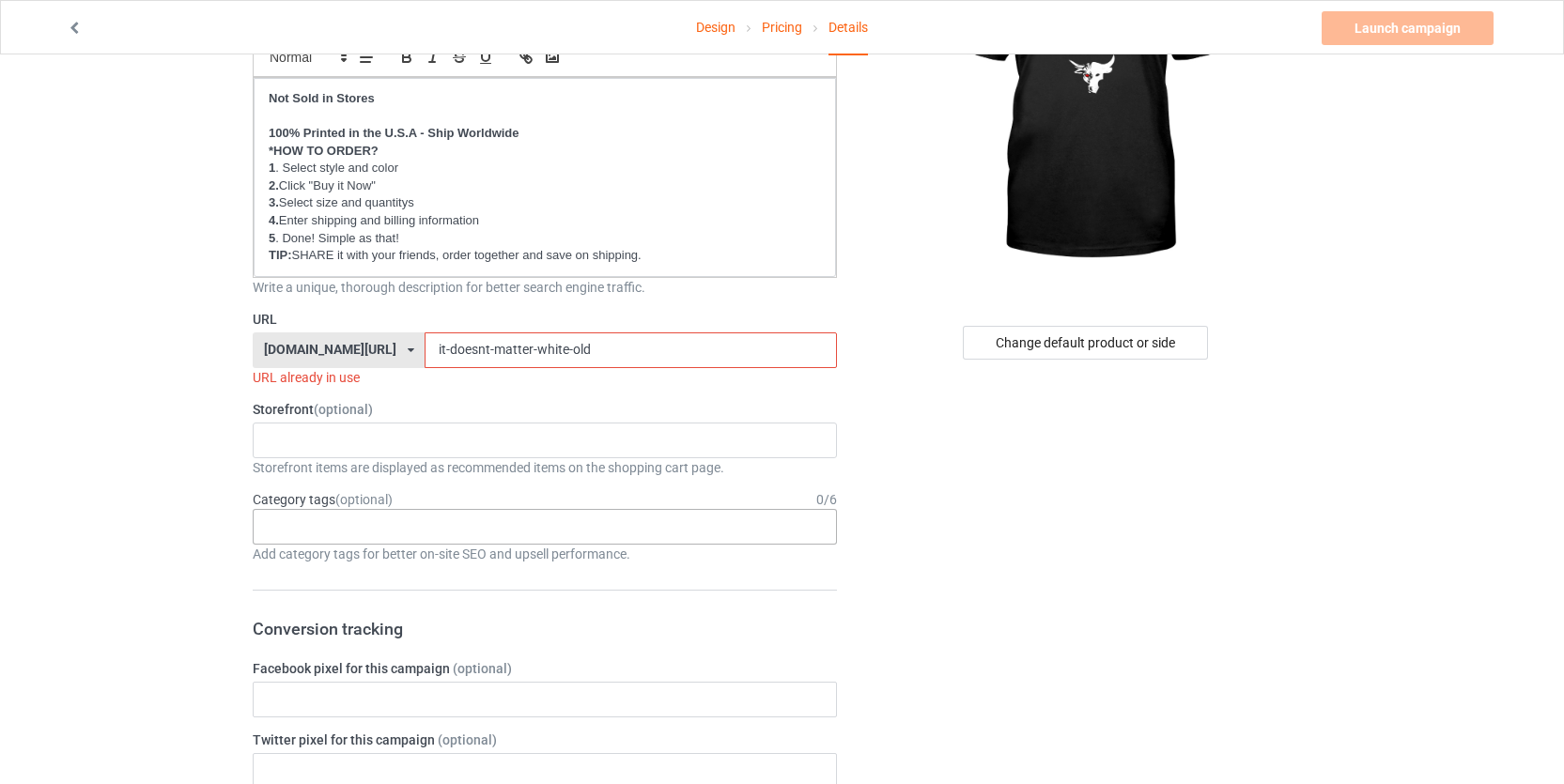
scroll to position [322, 0]
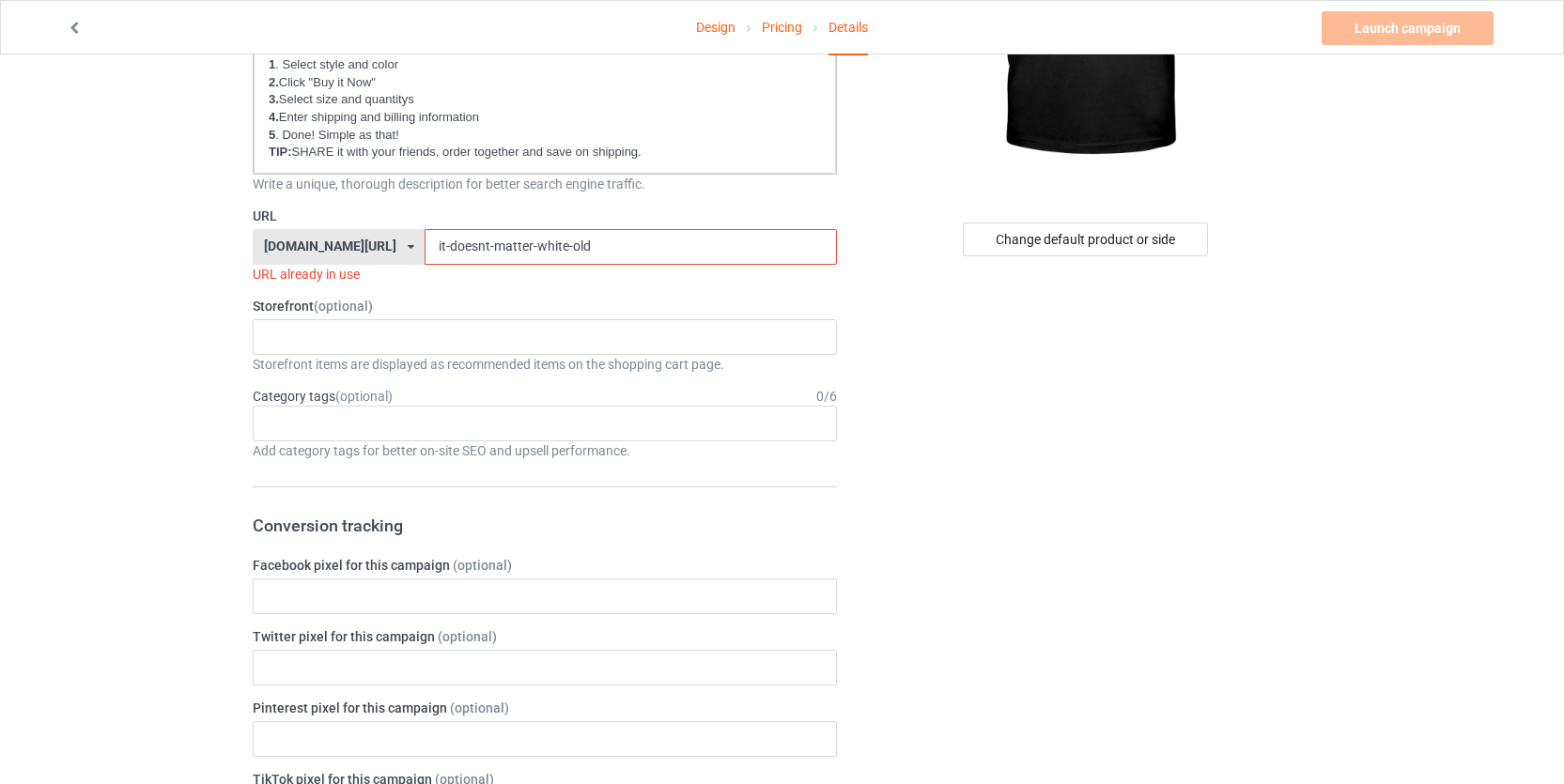
click at [618, 244] on input "it-doesnt-matter-white-old" at bounding box center [630, 247] width 411 height 36
click at [594, 243] on input "it-doesnt-matter-white-old" at bounding box center [630, 247] width 411 height 36
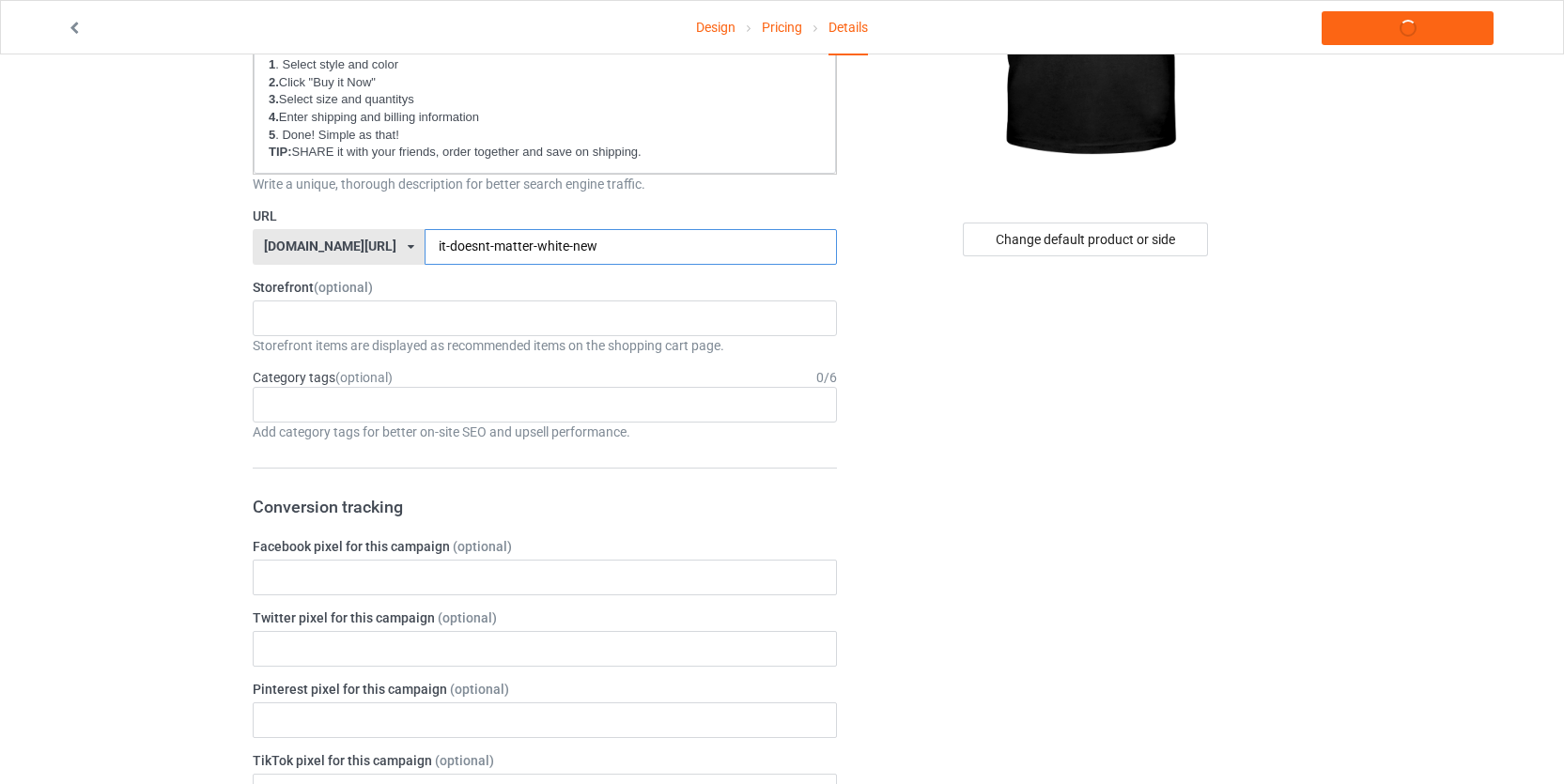
type input "it-doesnt-matter-white-new"
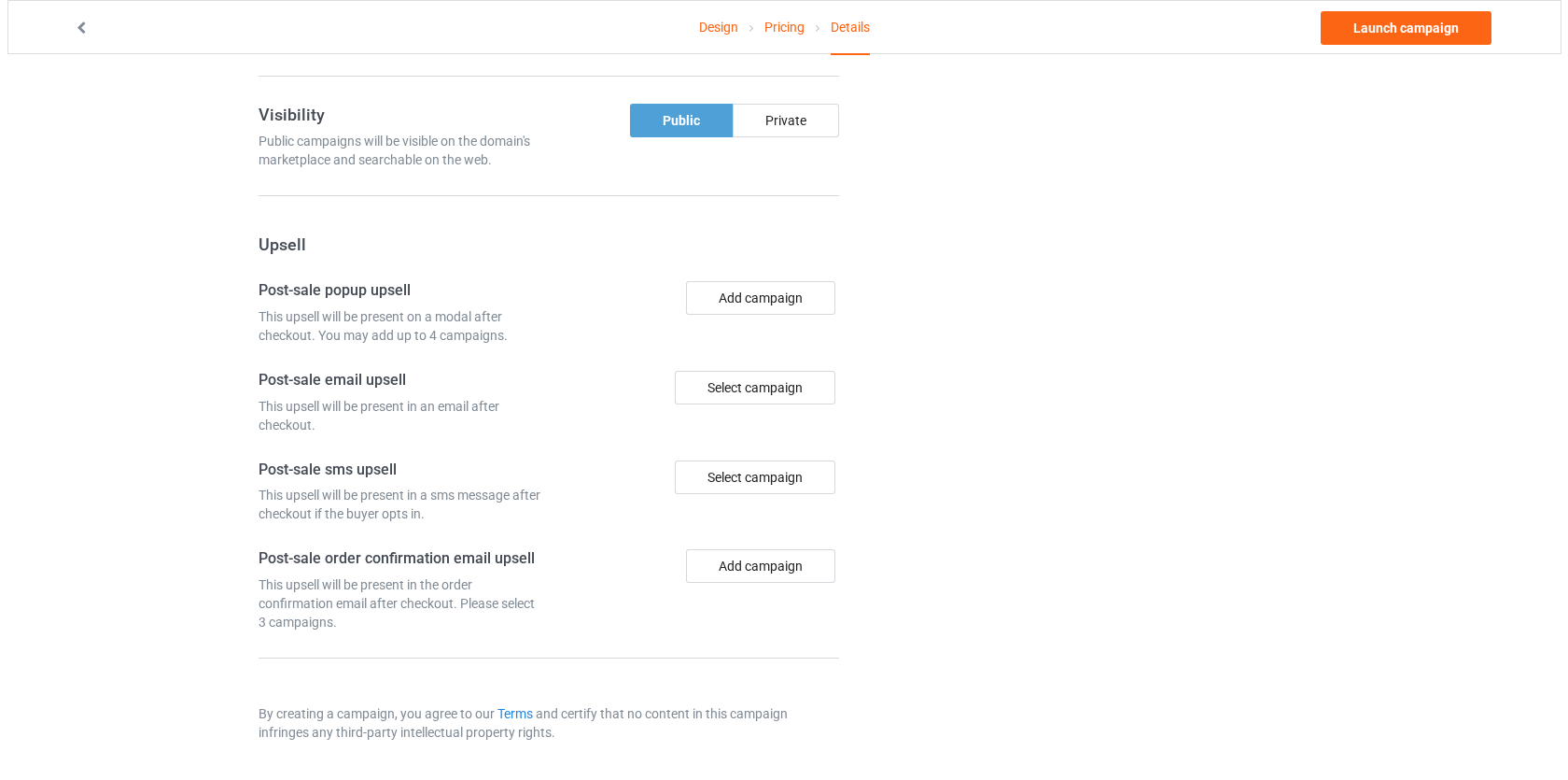
scroll to position [0, 0]
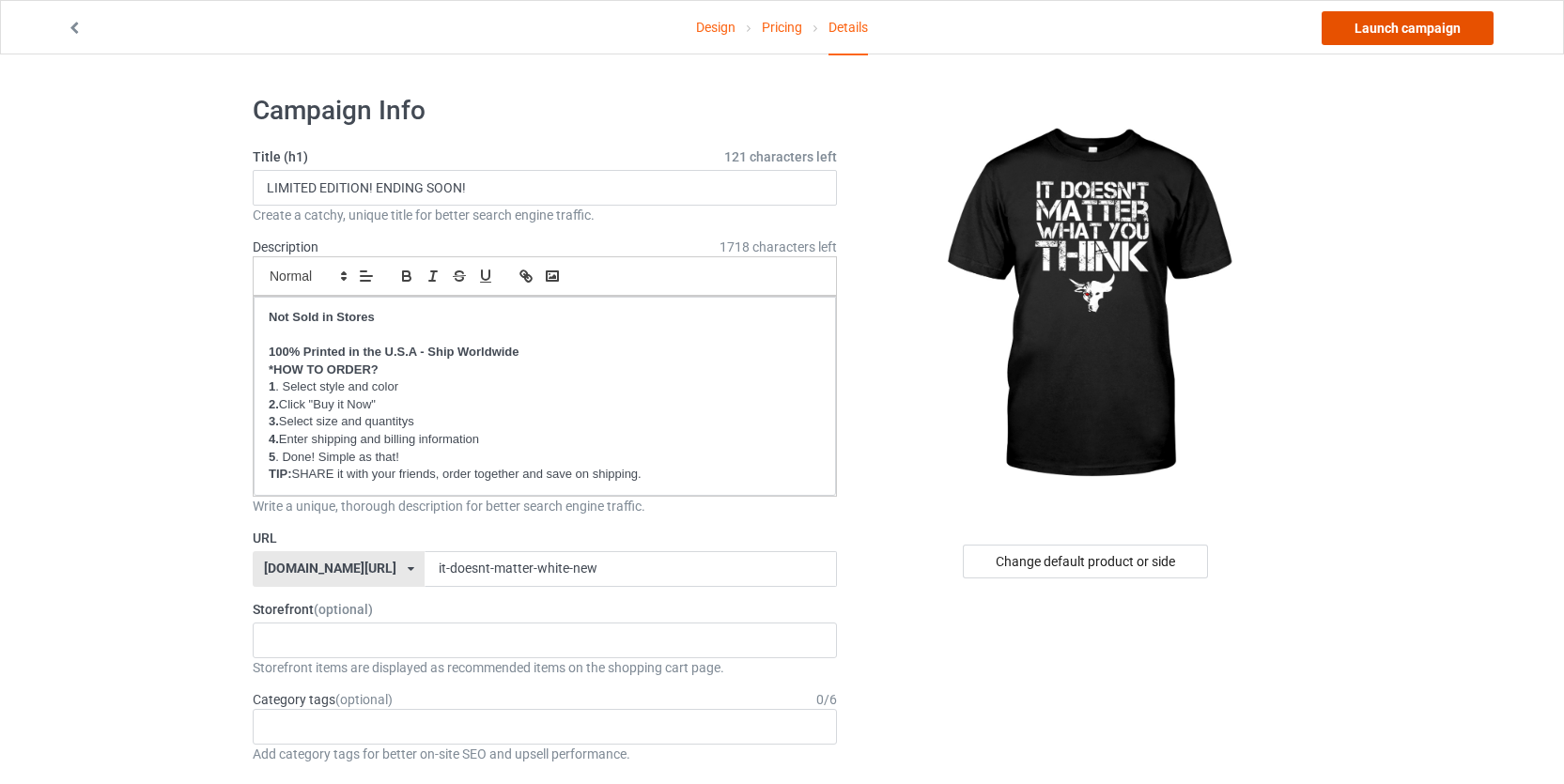
click at [1385, 41] on link "Launch campaign" at bounding box center [1408, 28] width 172 height 34
